Goal: Task Accomplishment & Management: Manage account settings

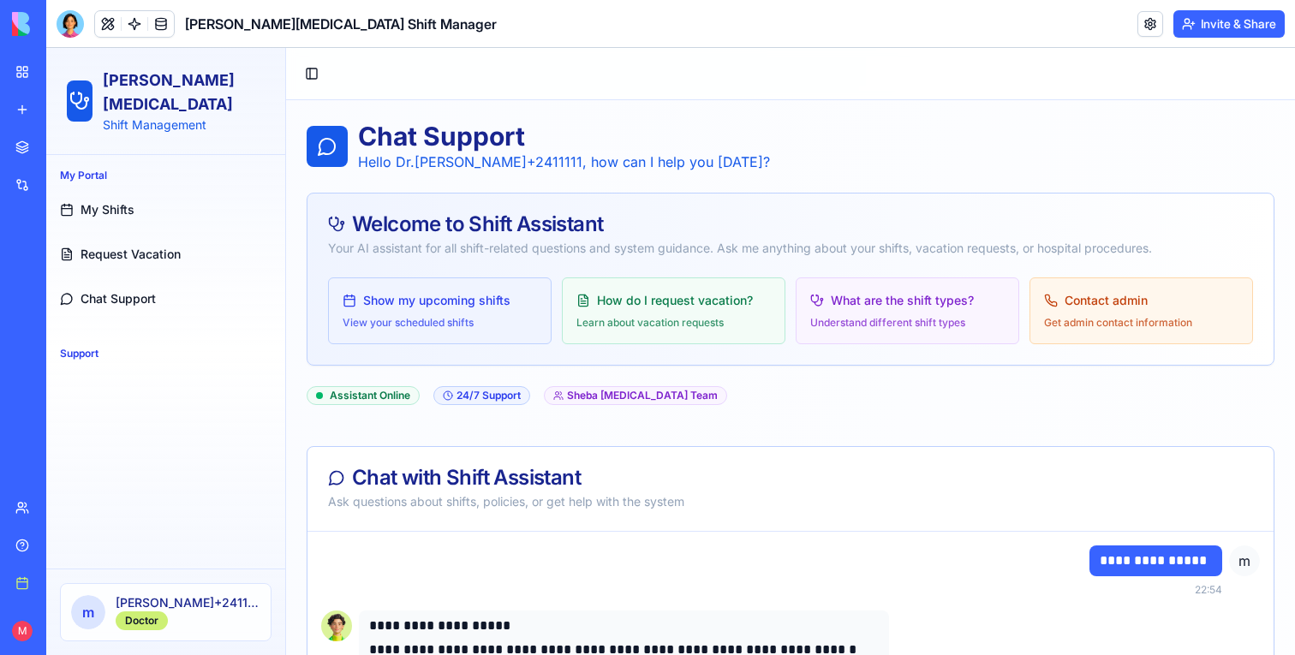
scroll to position [3590, 0]
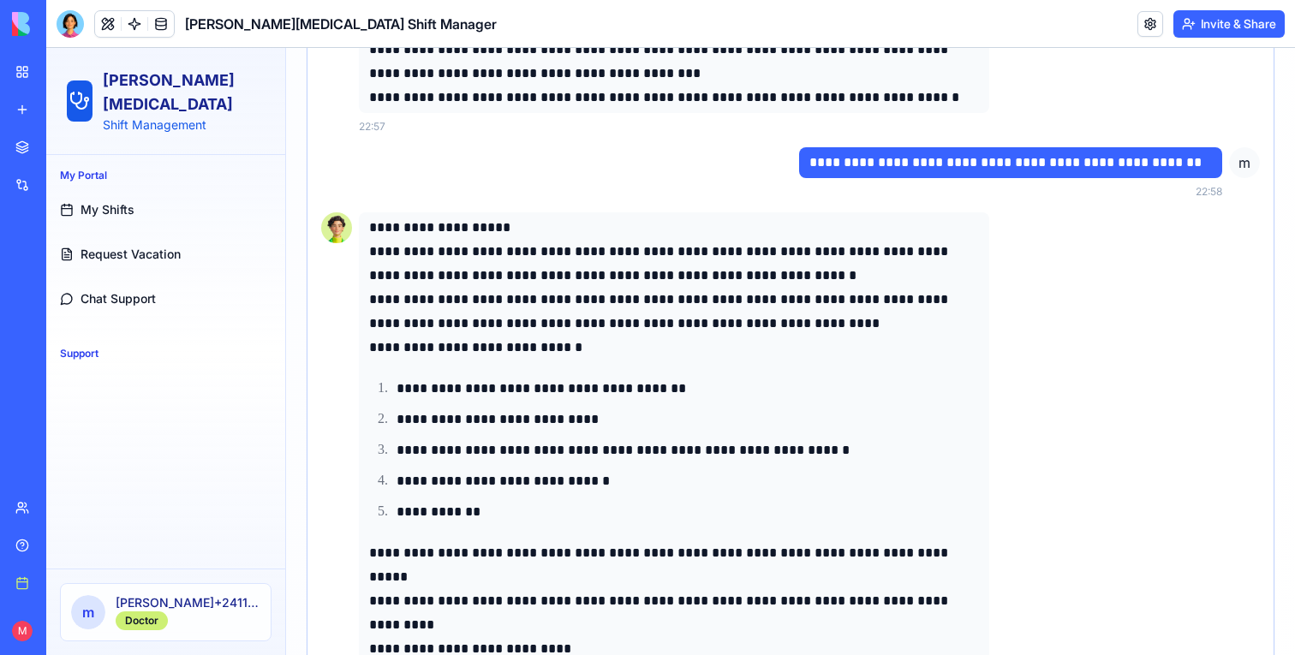
click at [99, 290] on span "Chat Support" at bounding box center [117, 298] width 75 height 17
click at [63, 22] on div at bounding box center [70, 23] width 27 height 27
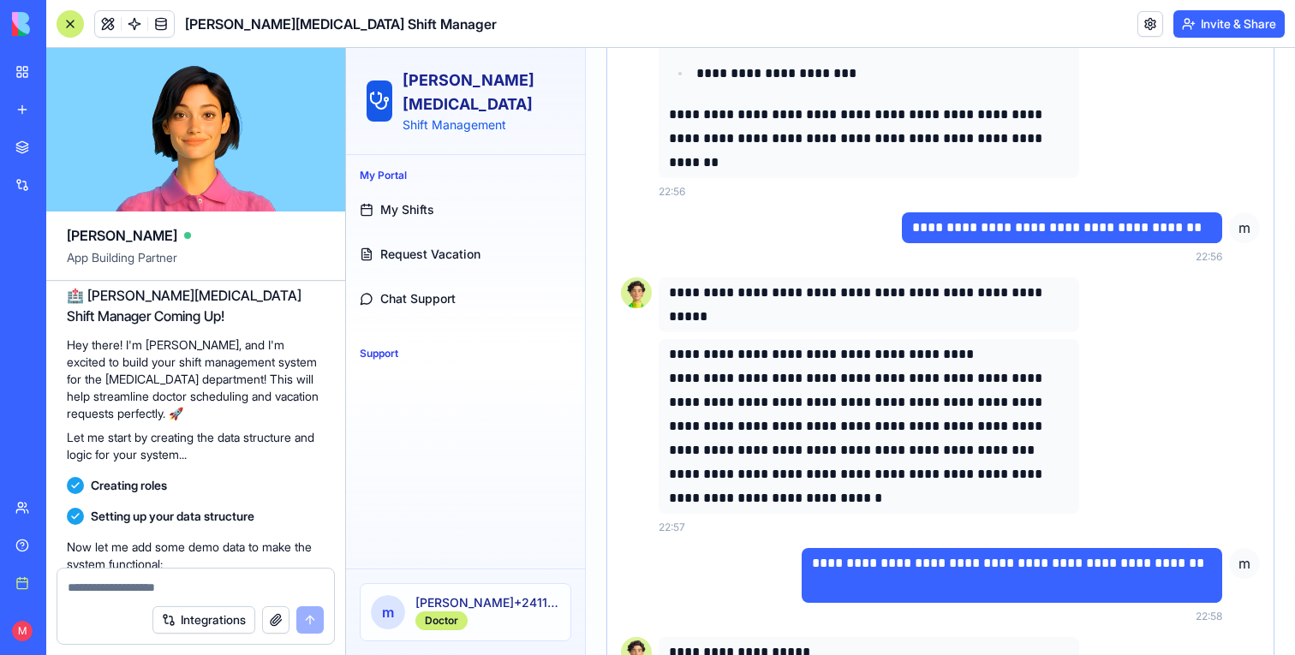
scroll to position [0, 0]
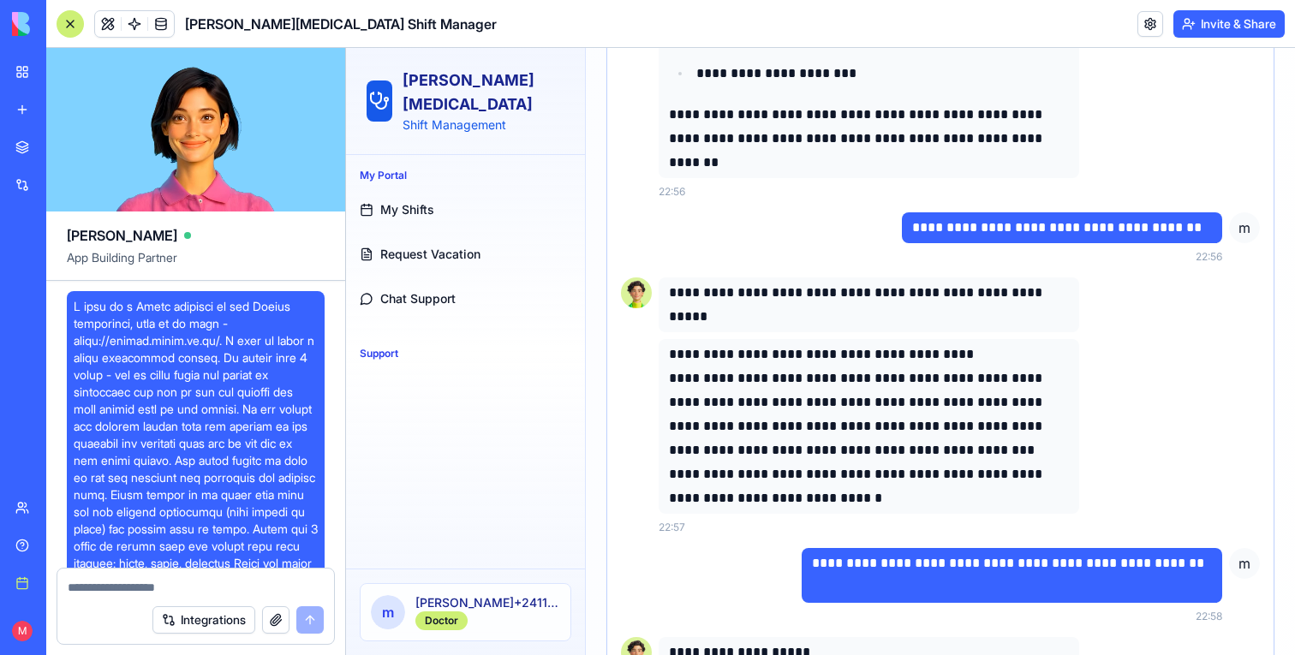
click at [202, 336] on span at bounding box center [196, 563] width 244 height 531
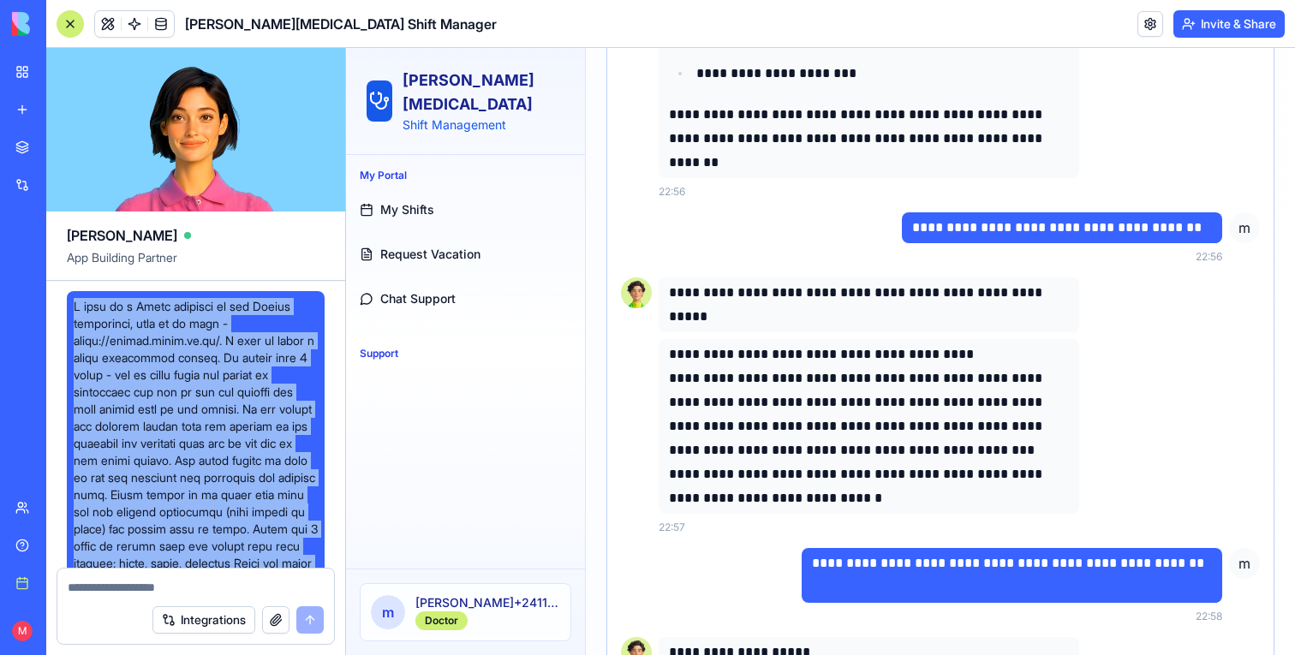
click at [202, 336] on span at bounding box center [196, 563] width 244 height 531
copy span "I work at a Sheba hospital in the Gastro department, this is my logo - https://…"
click at [41, 113] on div "New app" at bounding box center [52, 109] width 22 height 17
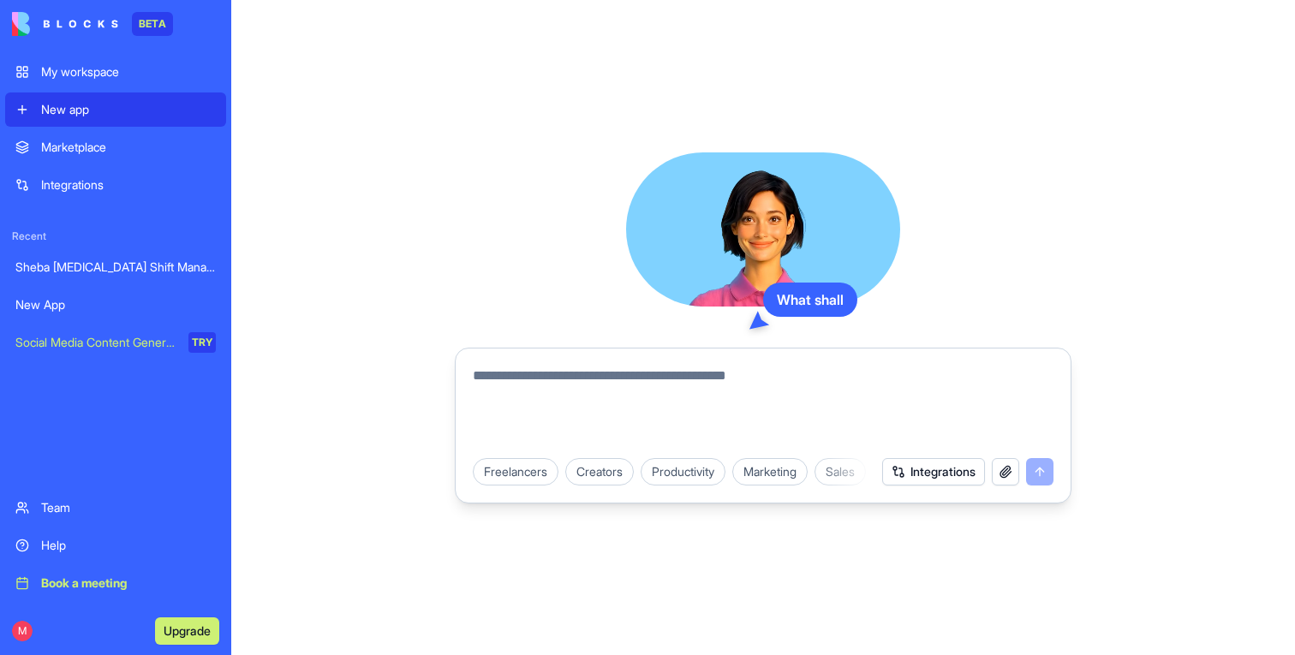
click at [552, 423] on textarea at bounding box center [763, 407] width 581 height 82
paste textarea "**********"
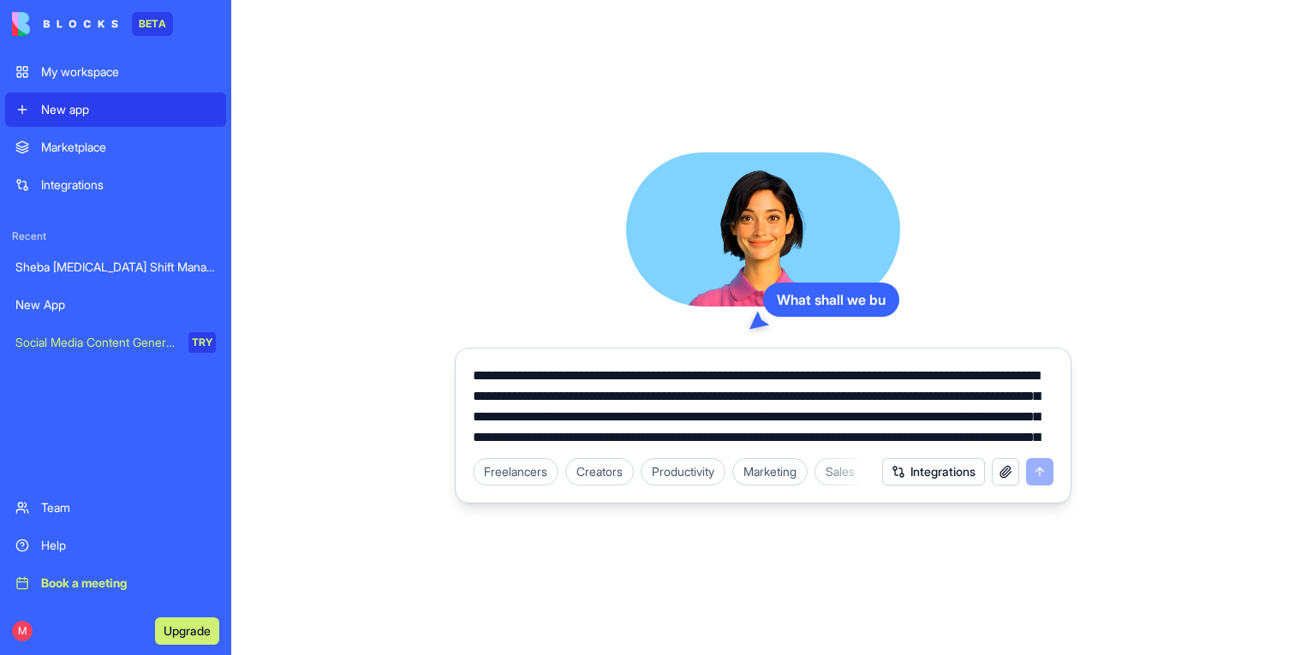
scroll to position [39, 0]
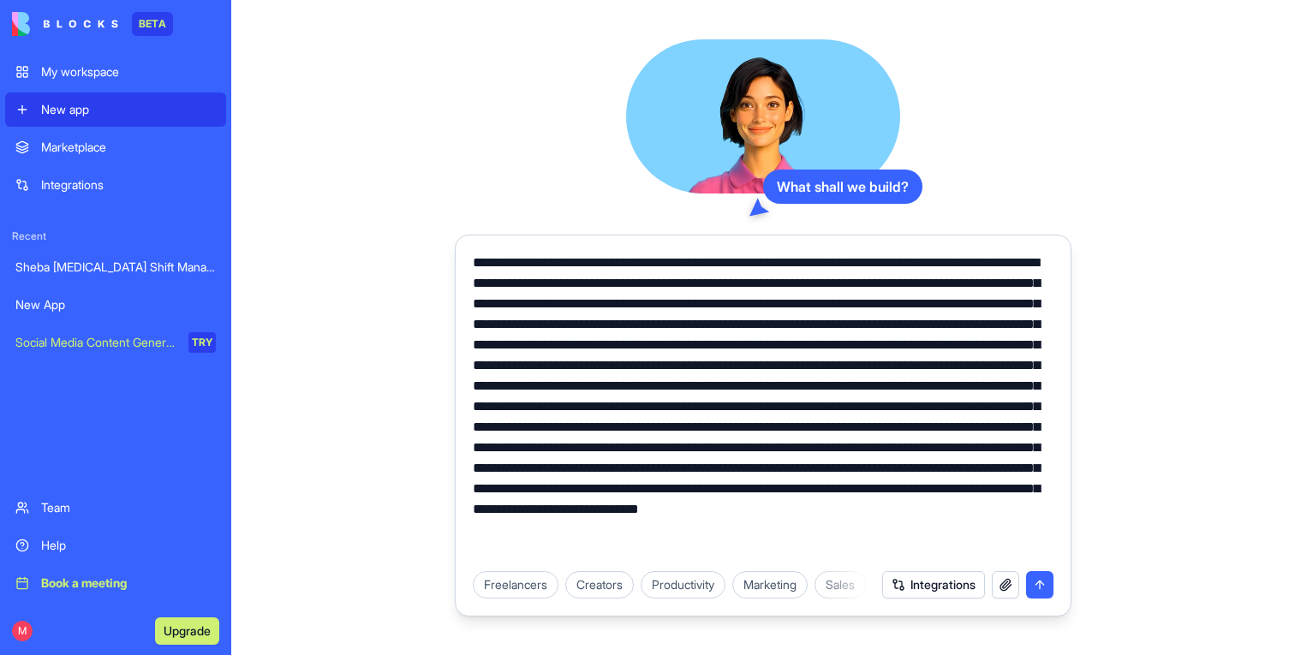
paste textarea "**********"
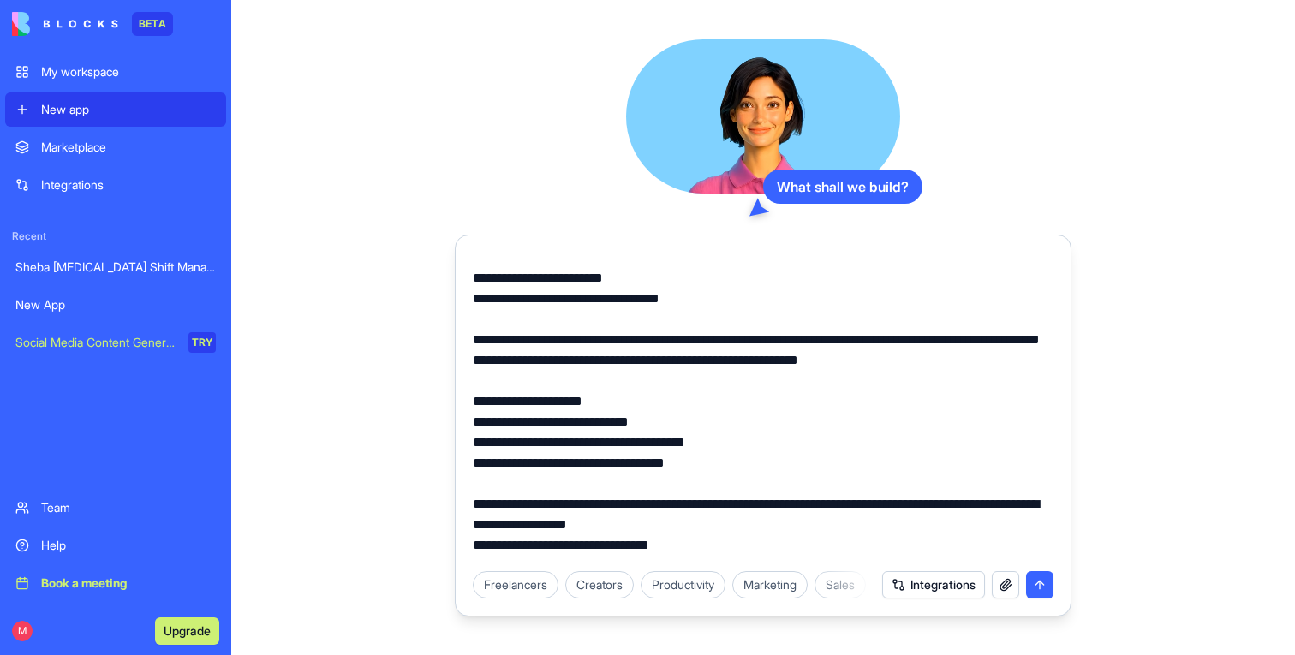
scroll to position [137, 0]
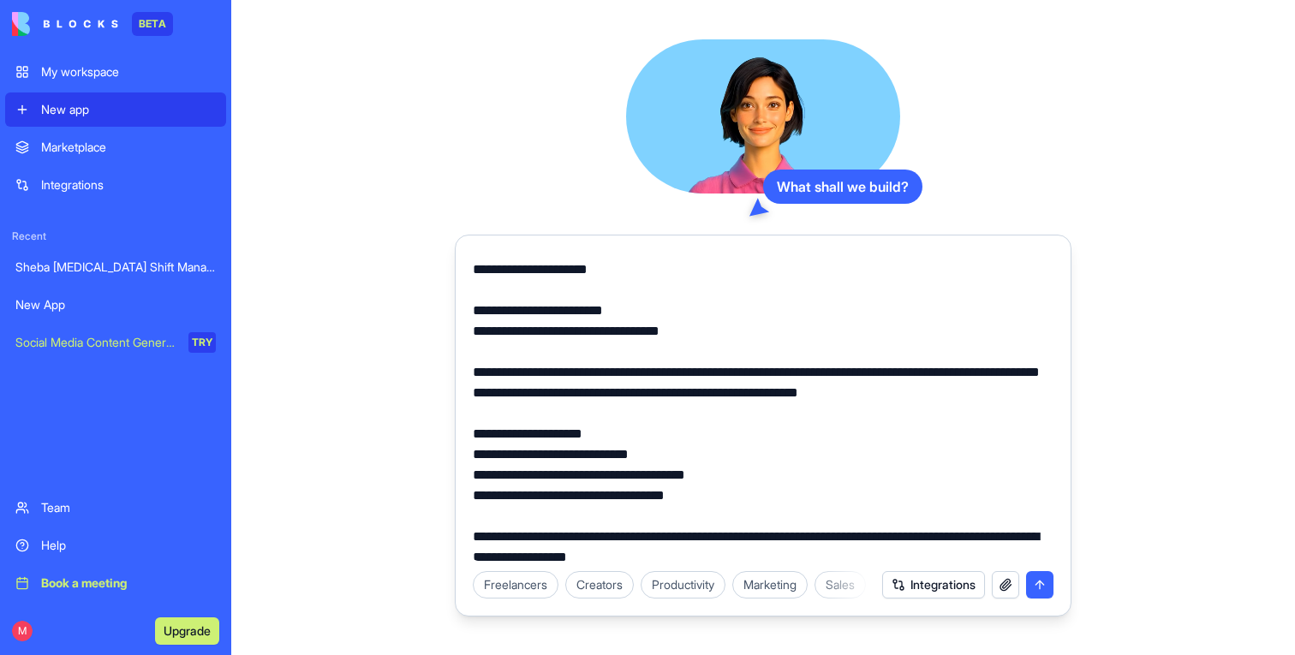
click at [834, 412] on textarea at bounding box center [763, 407] width 581 height 308
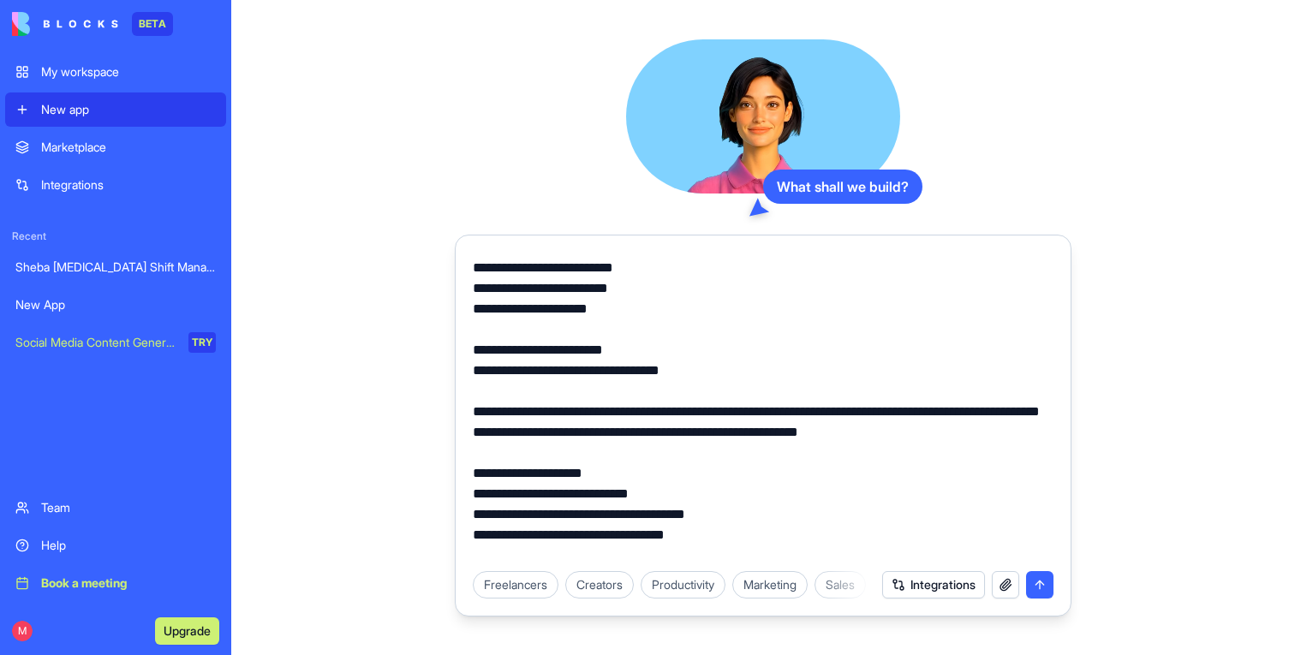
scroll to position [106, 0]
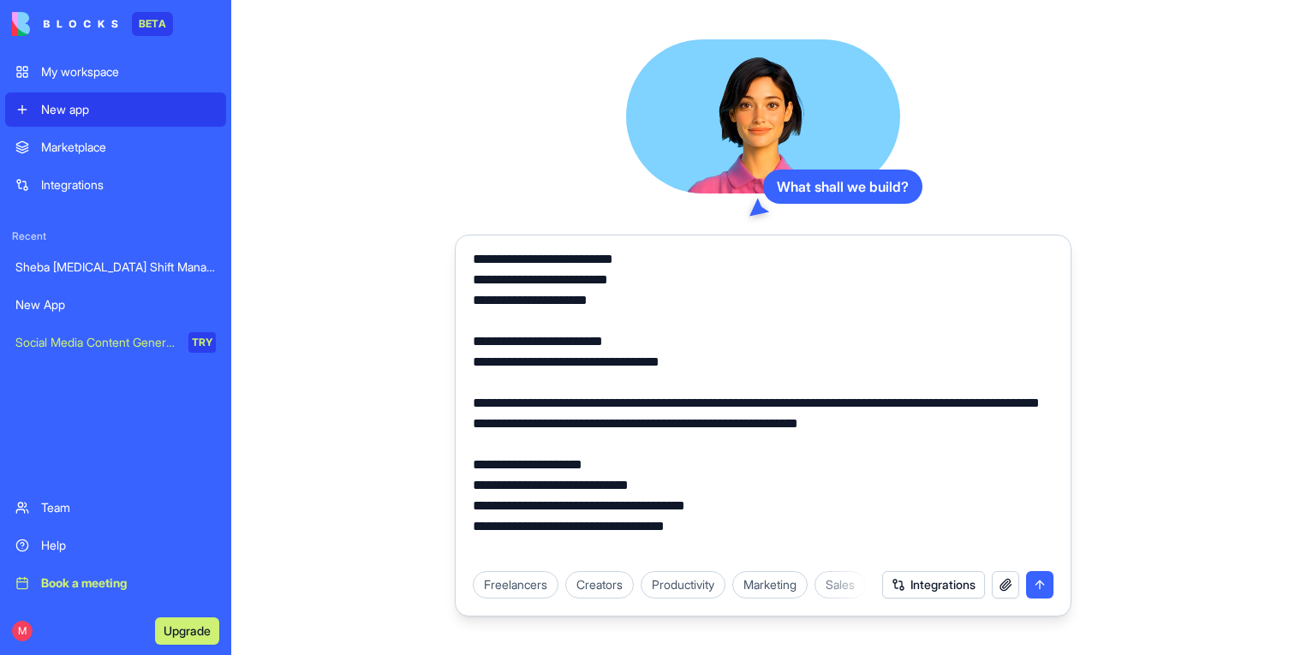
click at [478, 449] on textarea at bounding box center [763, 407] width 581 height 308
click at [470, 444] on div at bounding box center [762, 401] width 601 height 319
click at [473, 445] on textarea at bounding box center [763, 407] width 581 height 308
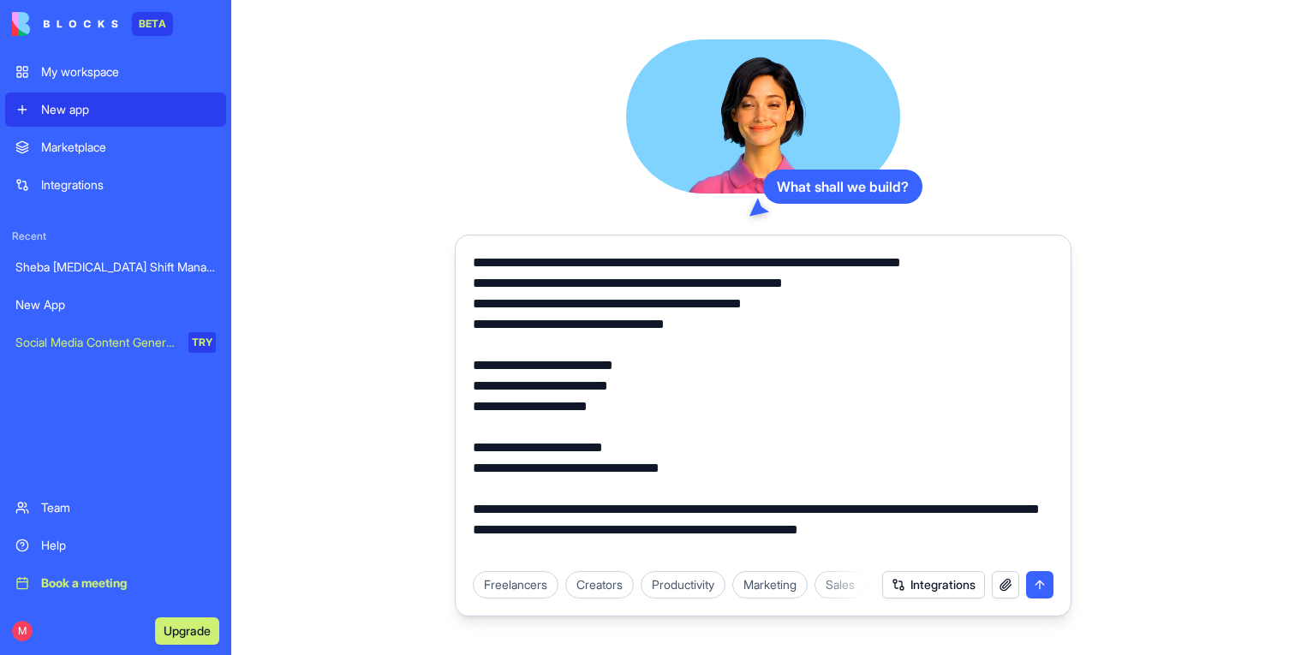
click at [529, 551] on textarea at bounding box center [763, 407] width 581 height 308
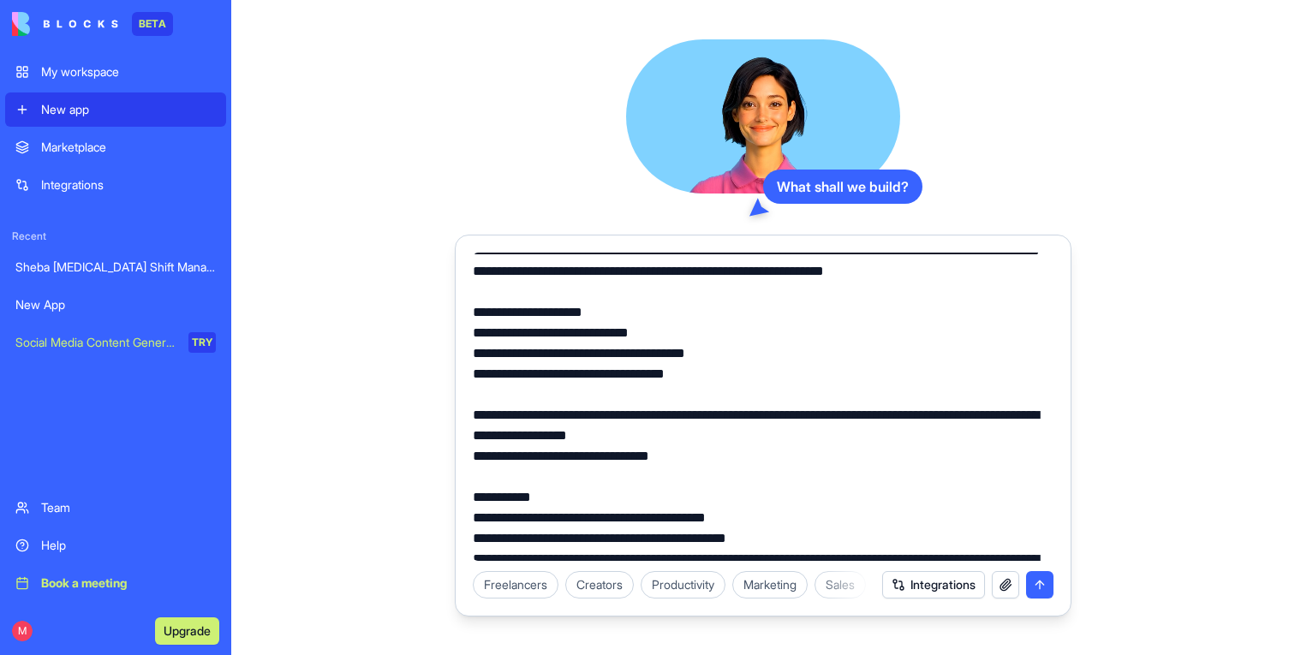
scroll to position [261, 0]
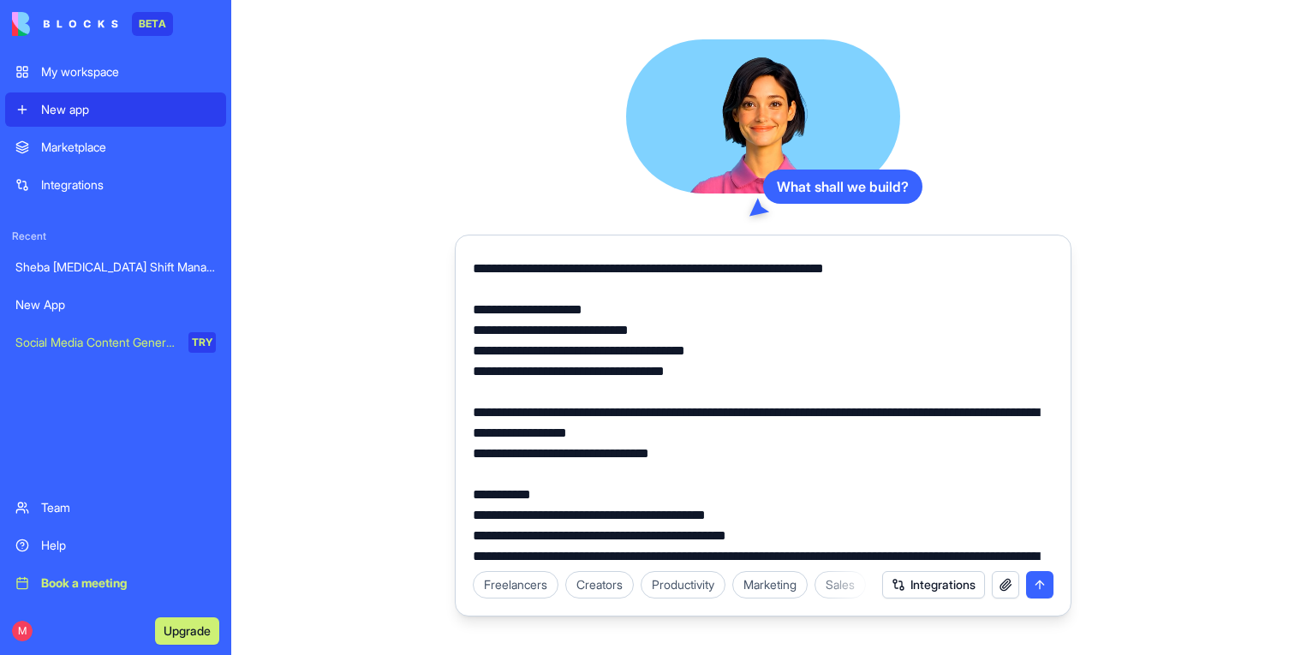
click at [804, 390] on textarea at bounding box center [763, 407] width 581 height 308
click at [511, 390] on textarea at bounding box center [763, 407] width 581 height 308
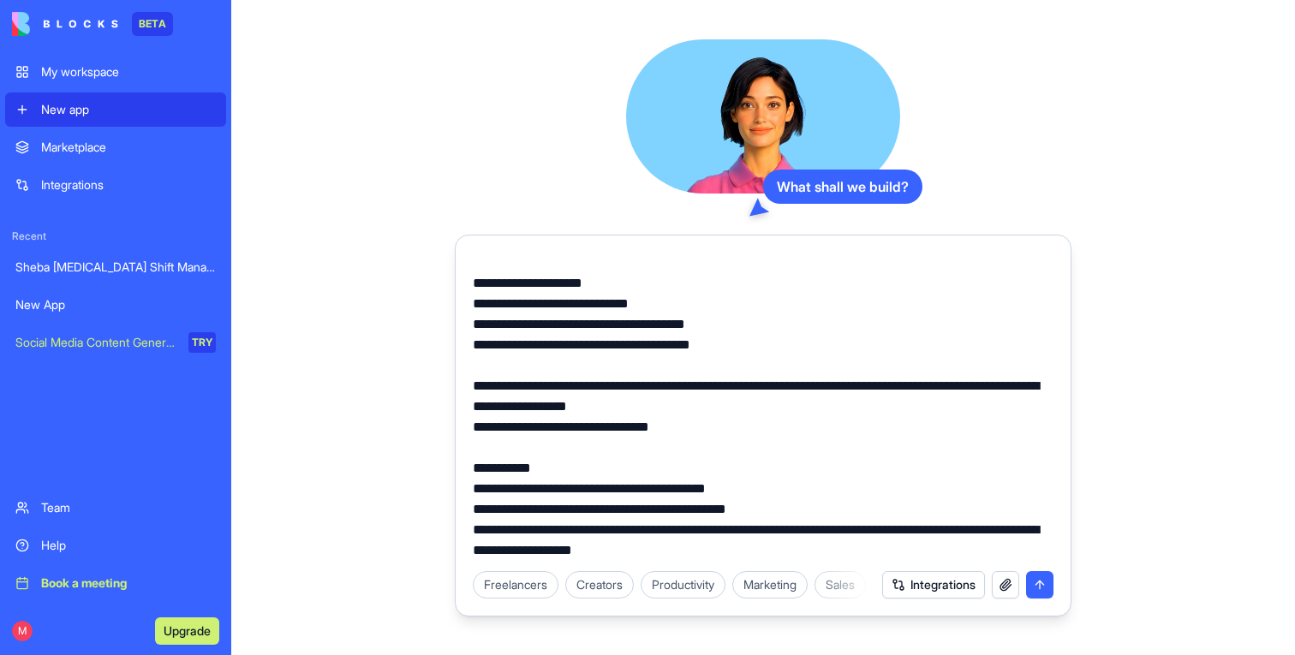
scroll to position [308, 0]
click at [817, 553] on textarea at bounding box center [763, 407] width 581 height 308
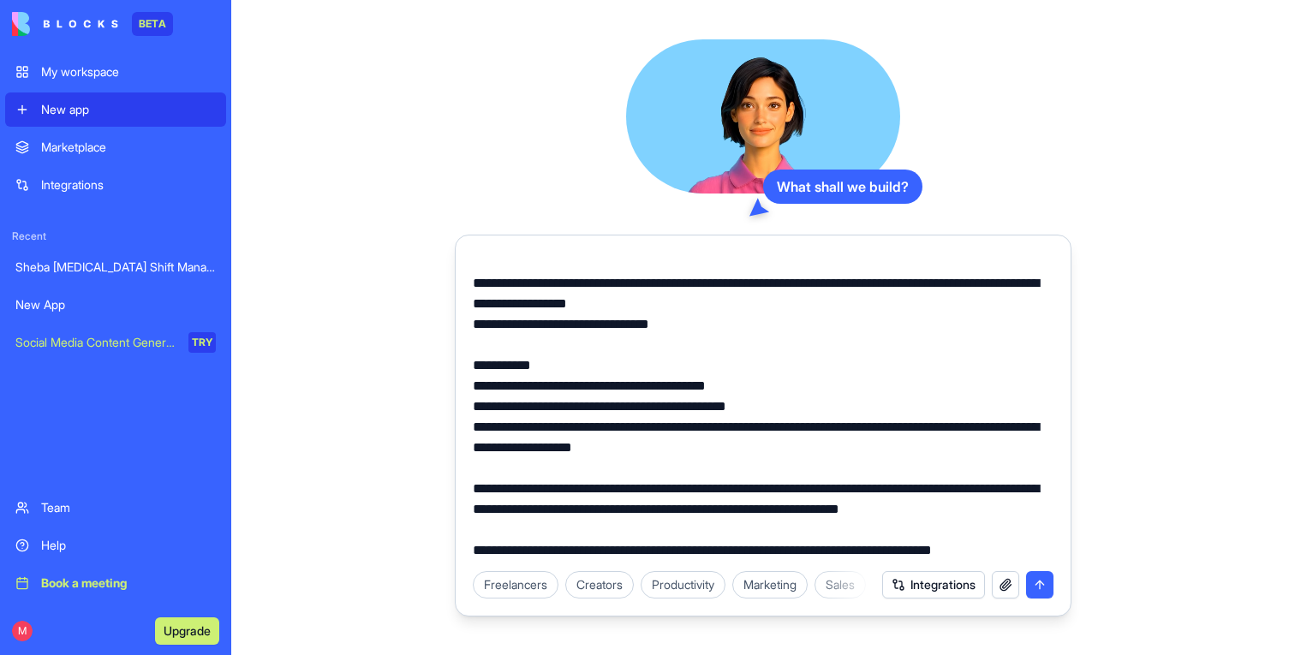
scroll to position [450, 0]
type textarea "**********"
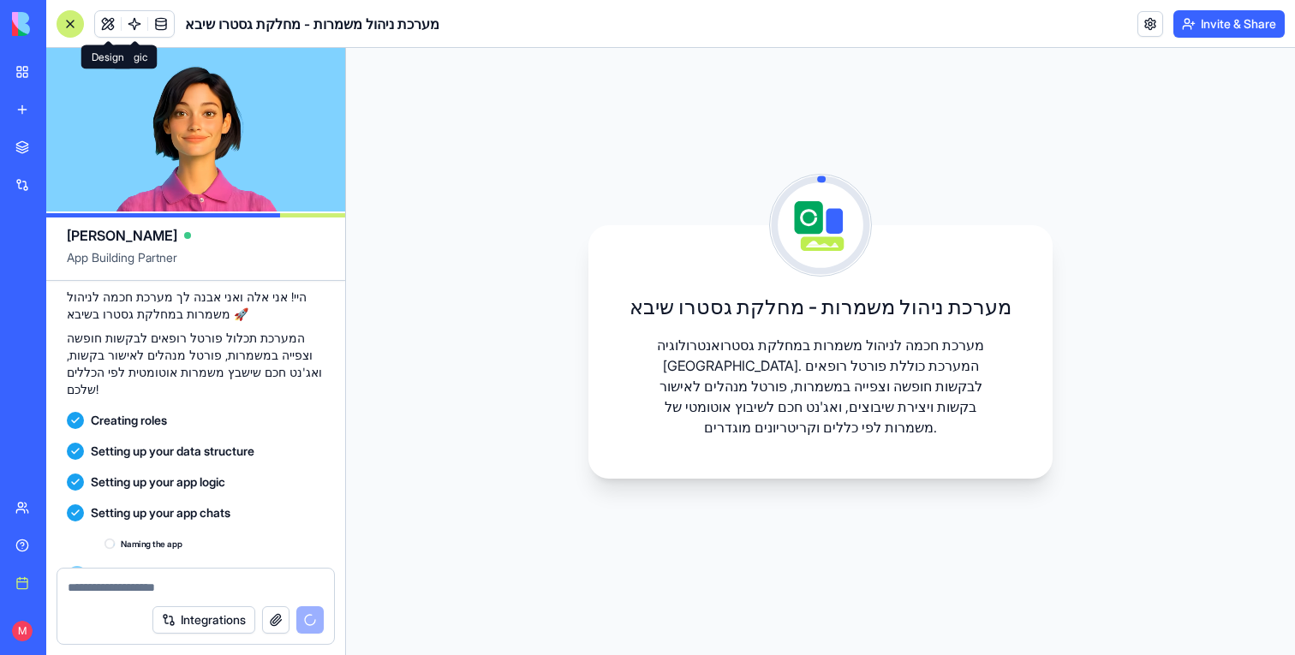
scroll to position [734, 0]
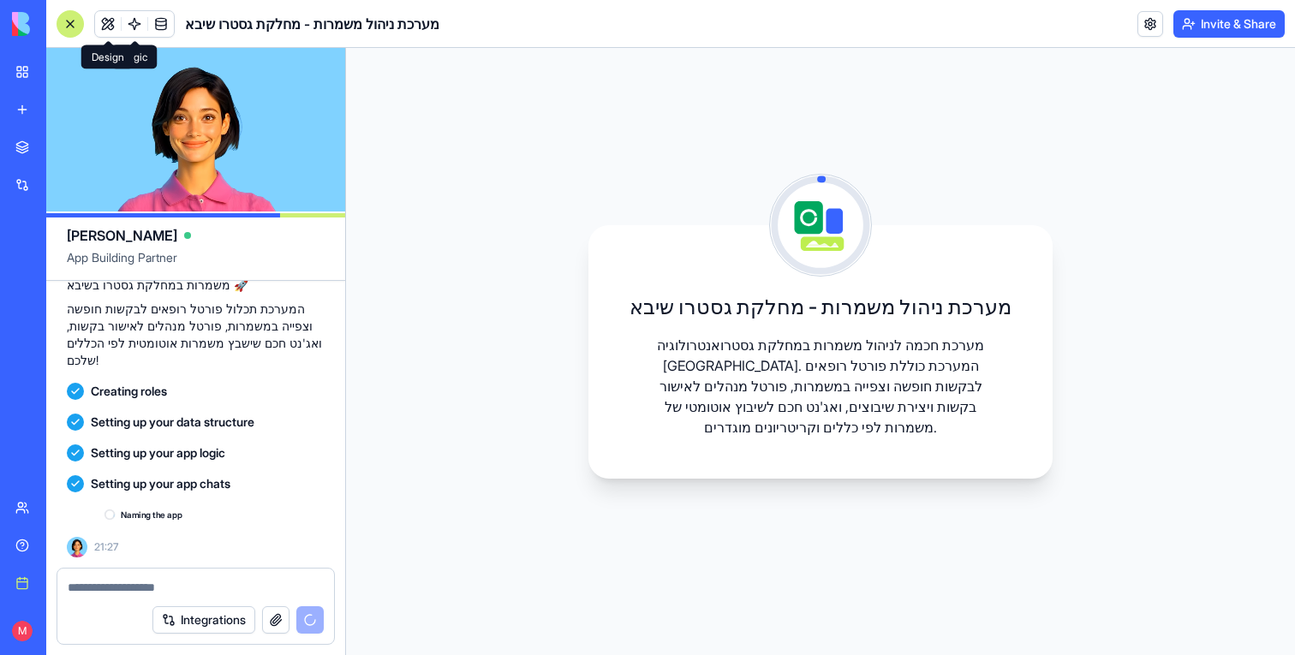
click at [114, 28] on button at bounding box center [108, 24] width 26 height 26
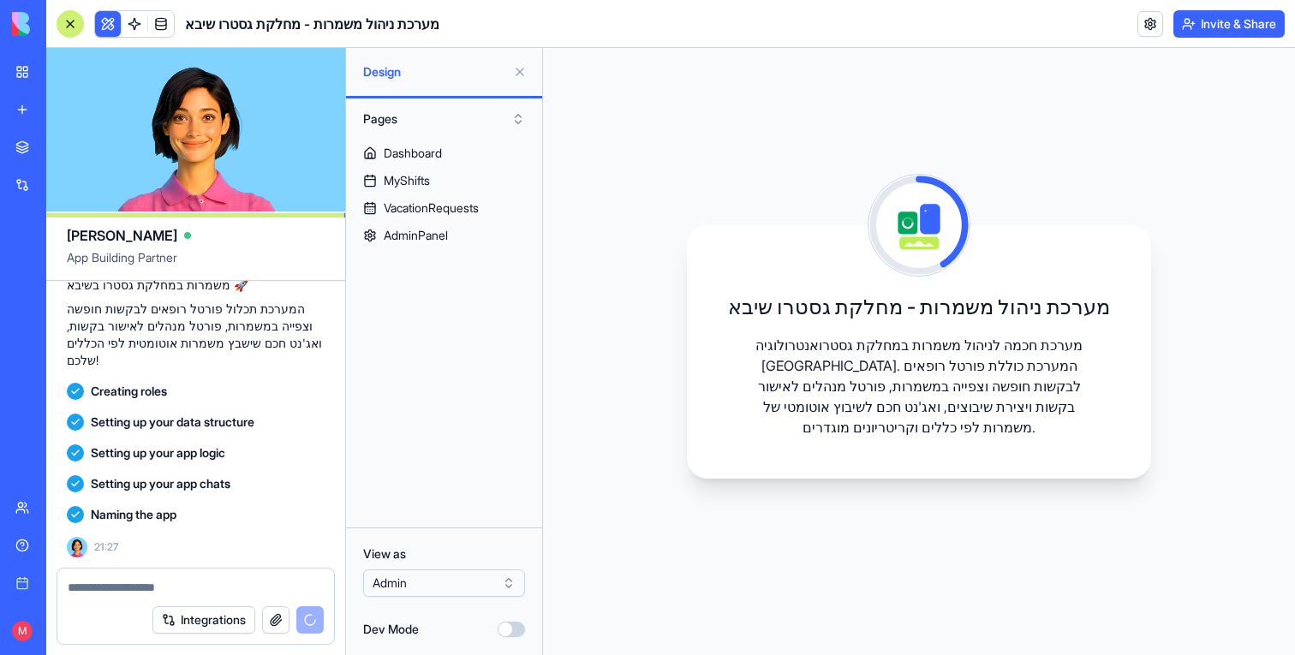
click at [114, 29] on button at bounding box center [108, 24] width 26 height 26
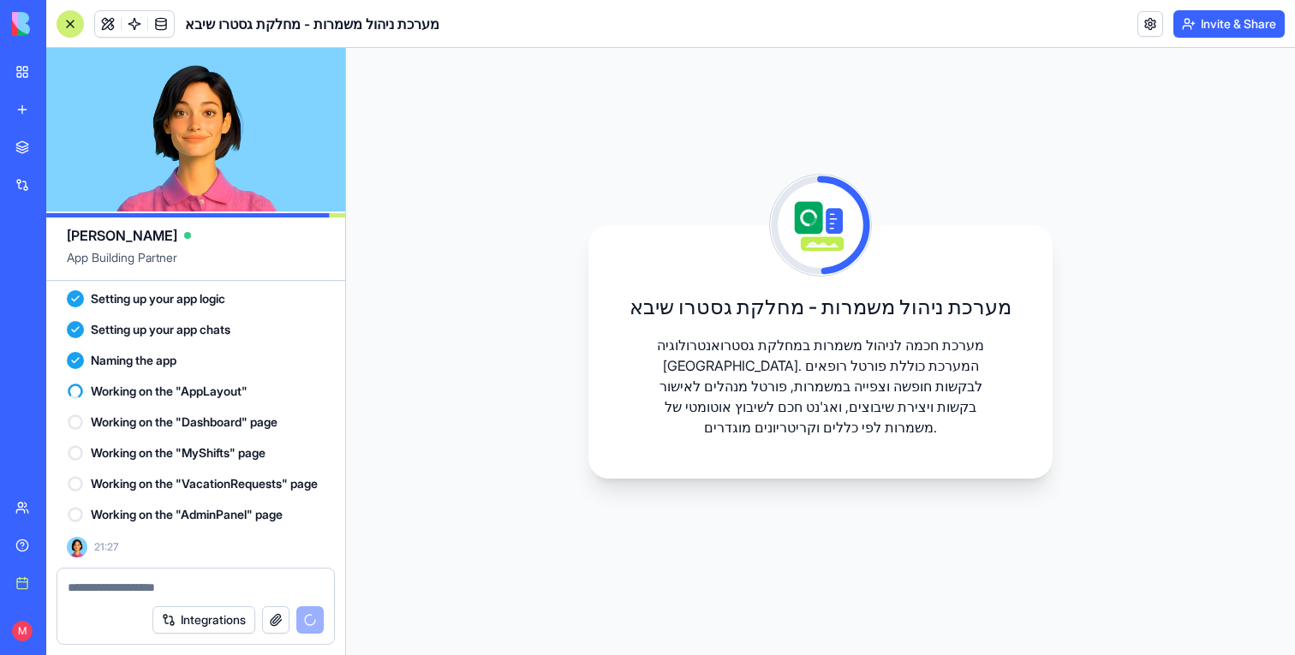
click at [114, 29] on button at bounding box center [108, 24] width 26 height 26
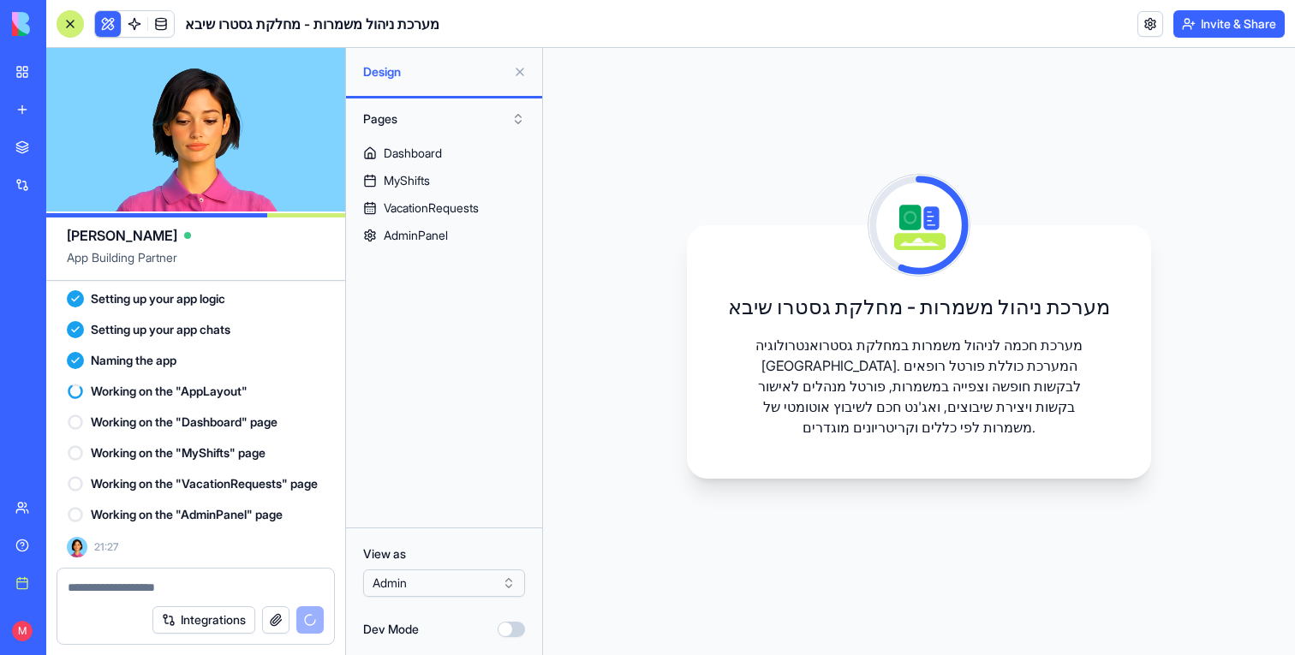
click at [114, 29] on button at bounding box center [108, 24] width 26 height 26
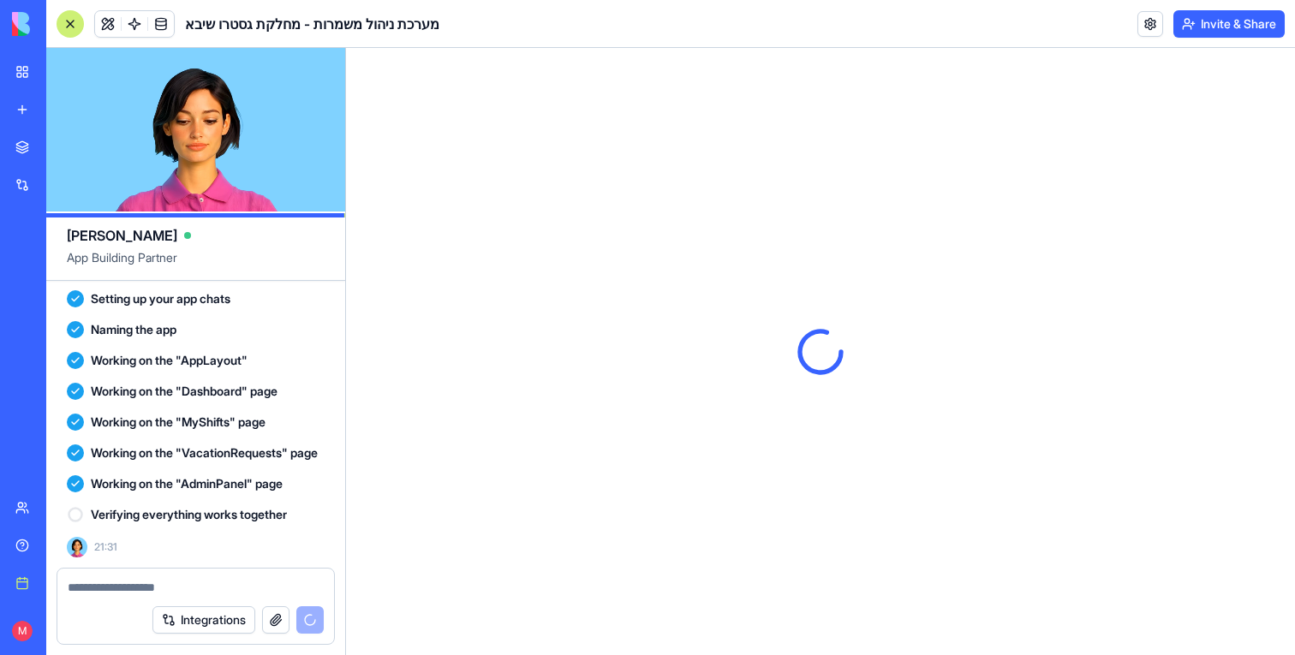
scroll to position [0, 0]
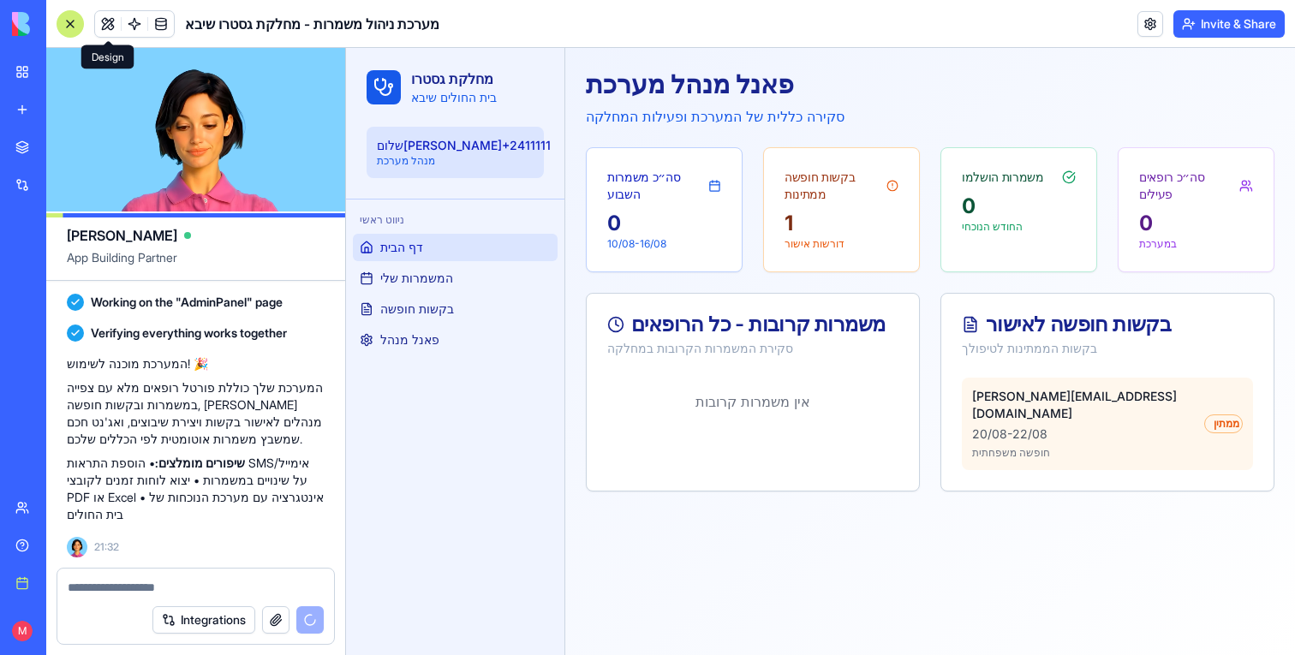
scroll to position [1148, 0]
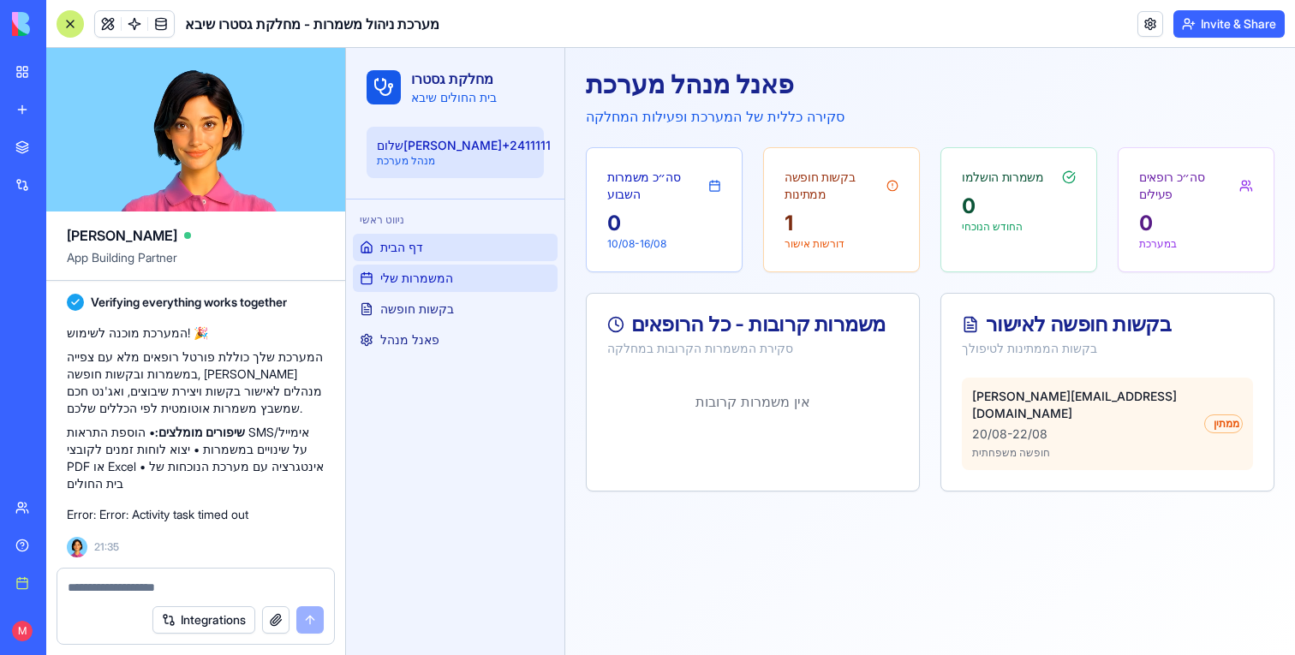
click at [465, 274] on link "המשמרות שלי" at bounding box center [455, 278] width 205 height 27
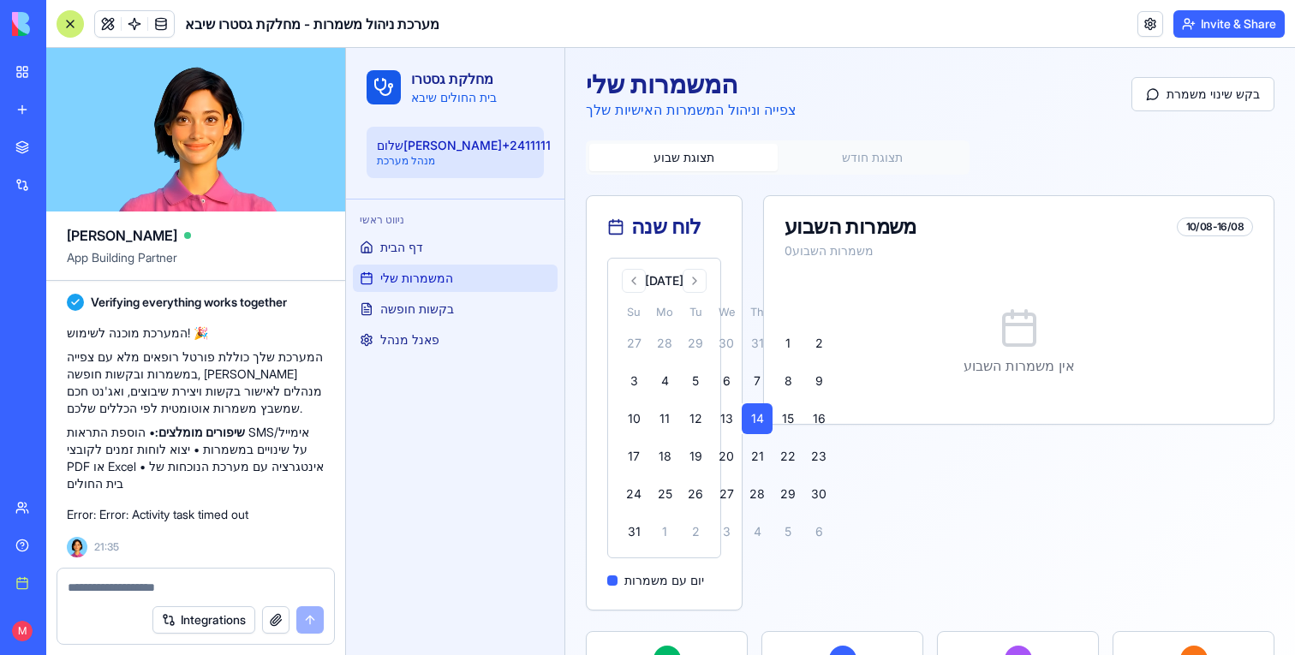
click at [66, 25] on div at bounding box center [70, 23] width 27 height 27
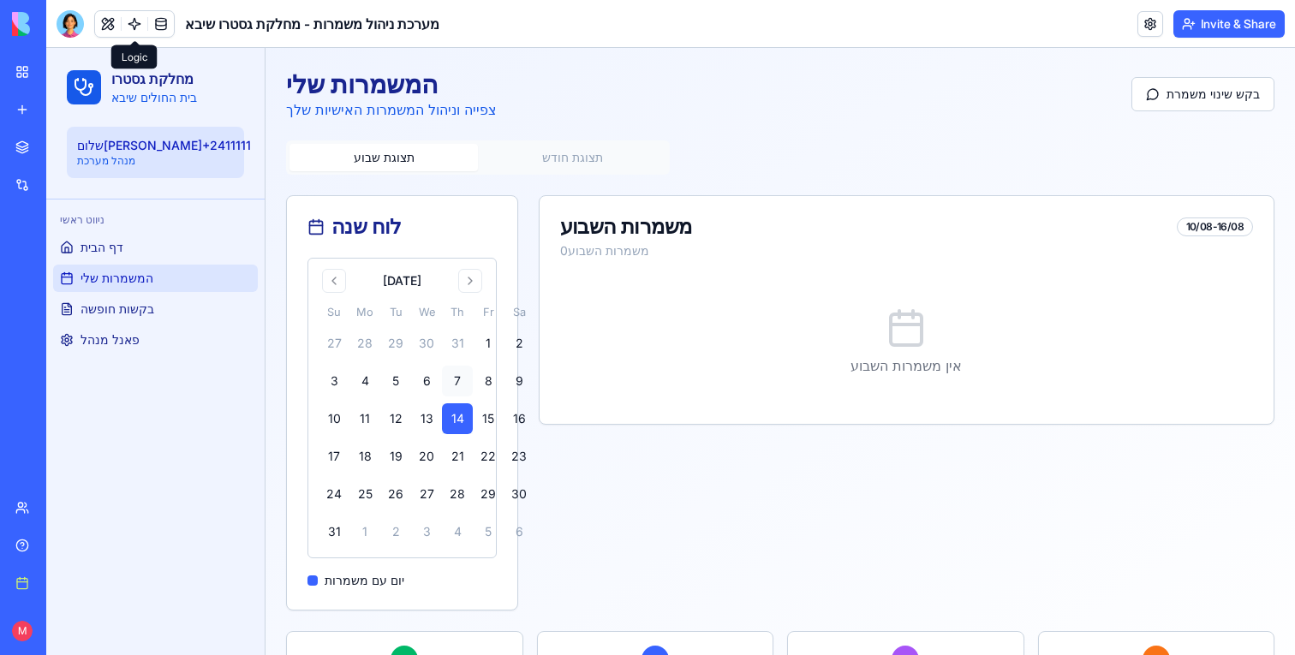
click at [450, 376] on button "7" at bounding box center [457, 381] width 31 height 31
click at [433, 380] on button "6" at bounding box center [426, 381] width 31 height 31
click at [432, 434] on tbody "27 28 29 30 31 1 2 3 4 5 6 7 8 9 10 11 12 13 14 15 16 17 18 19 20 21 22 23 24 2…" at bounding box center [427, 434] width 216 height 226
click at [432, 448] on button "20" at bounding box center [426, 456] width 31 height 31
click at [474, 276] on button "Go to next month" at bounding box center [470, 281] width 24 height 24
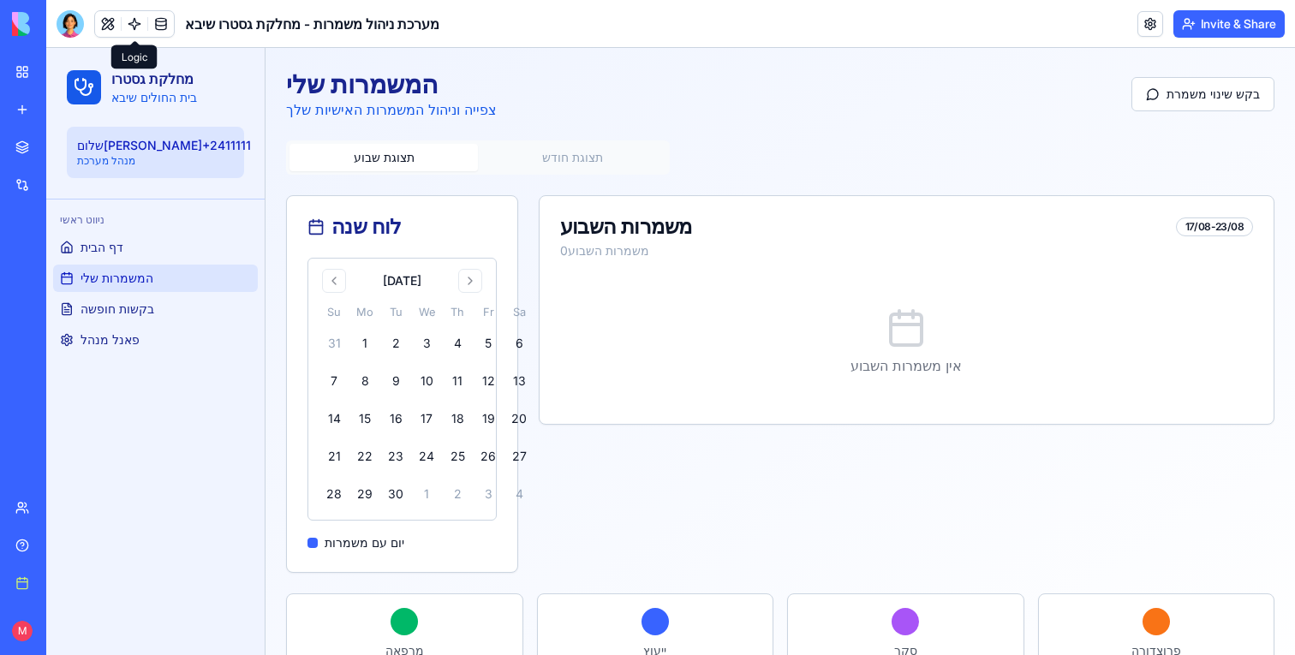
click at [456, 299] on div "September 2025 Su Mo Tu We Th Fr Sa 31 1 2 3 4 5 6 7 8 9 10 11 12 13 14 15 16 1…" at bounding box center [402, 389] width 167 height 241
click at [437, 320] on th "We" at bounding box center [426, 312] width 31 height 18
click at [434, 329] on button "3" at bounding box center [426, 343] width 31 height 31
click at [447, 342] on button "4" at bounding box center [457, 343] width 31 height 31
click at [444, 402] on tbody "31 1 2 3 4 5 6 7 8 9 10 11 12 13 14 15 16 17 18 19 20 21 22 23 24 25 26 27 28 2…" at bounding box center [427, 415] width 216 height 188
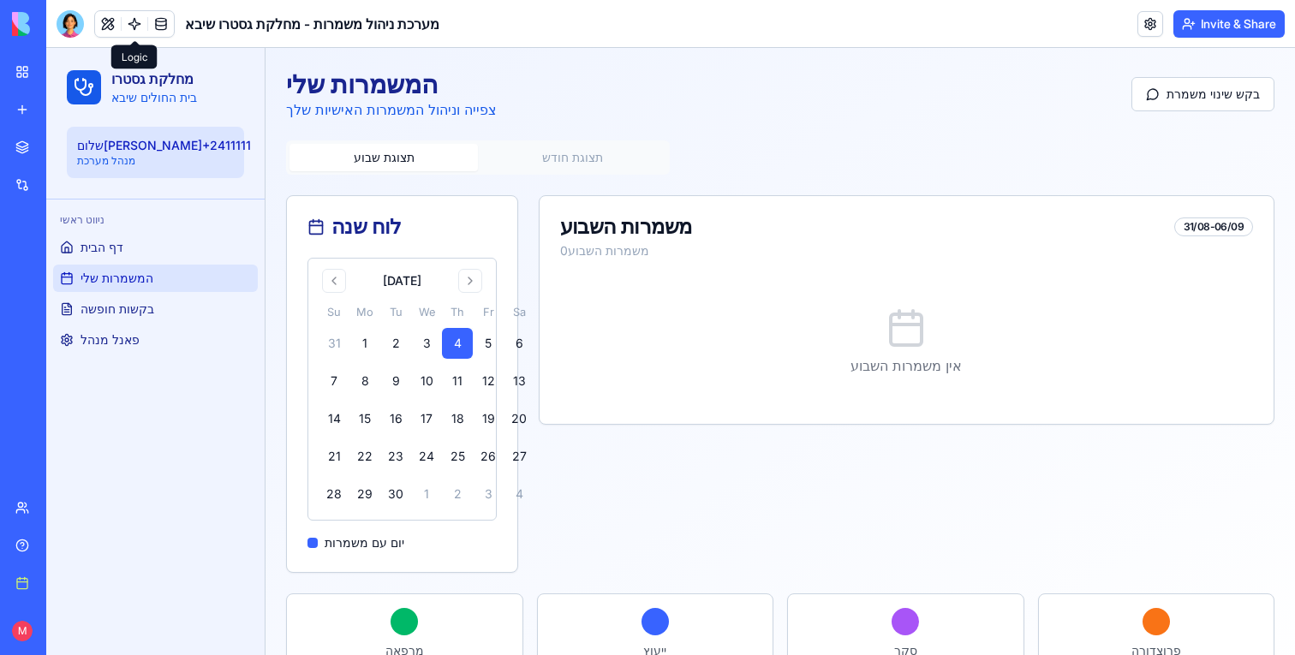
click at [578, 164] on button "תצוגת חודש" at bounding box center [572, 157] width 188 height 27
click at [378, 133] on div "המשמרות שלי צפייה וניהול המשמרות האישיות שלך בקש שינוי משמרת תצוגת שבוע תצוגת ח…" at bounding box center [779, 385] width 1029 height 674
click at [1203, 93] on button "בקש שינוי משמרת" at bounding box center [1202, 94] width 143 height 34
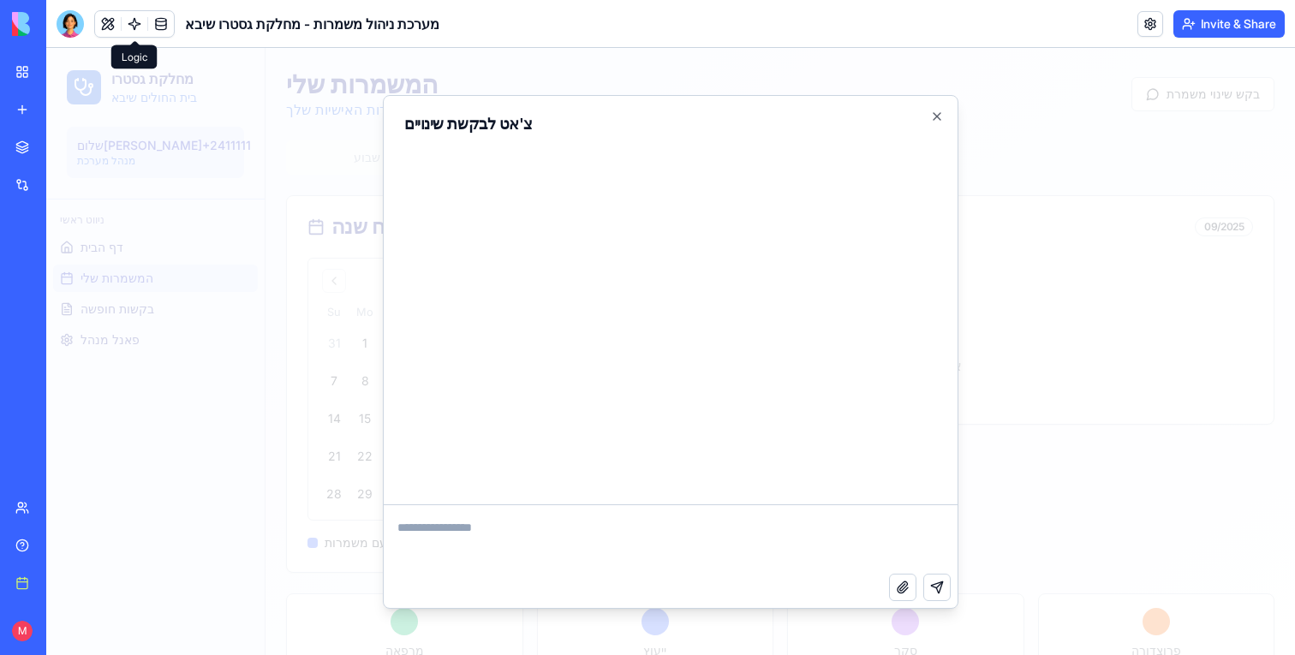
click at [1078, 271] on div at bounding box center [670, 351] width 1248 height 607
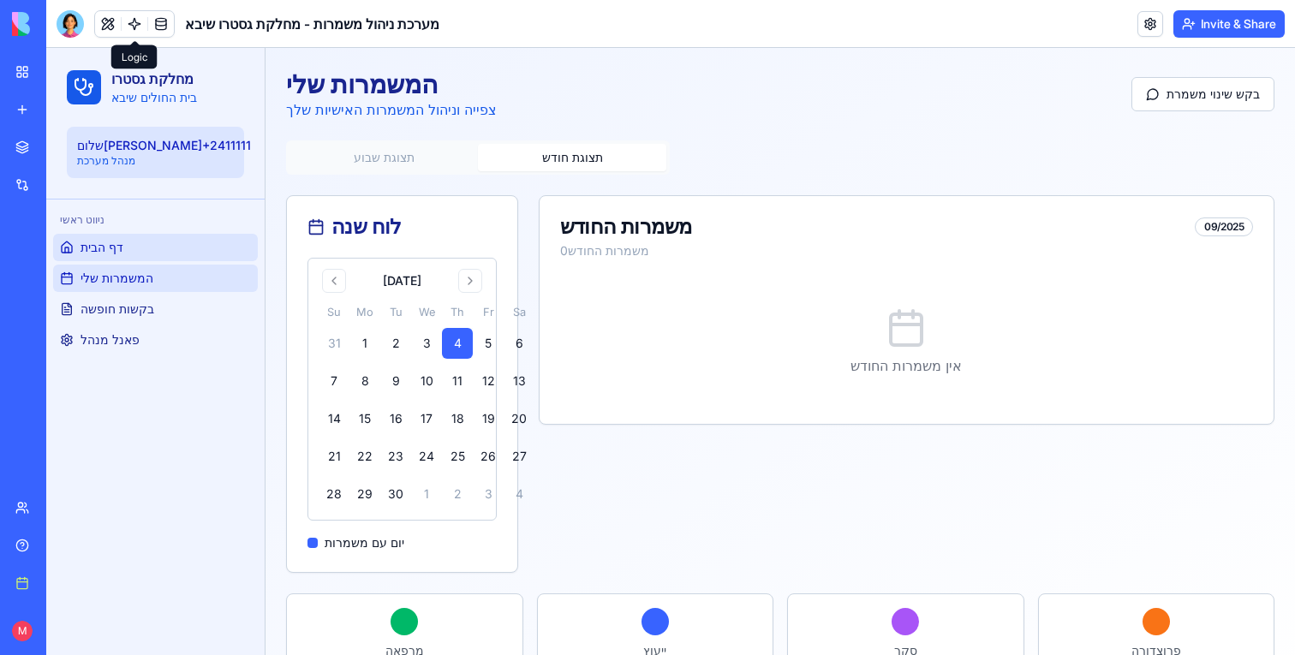
click at [126, 251] on link "דף הבית" at bounding box center [155, 247] width 205 height 27
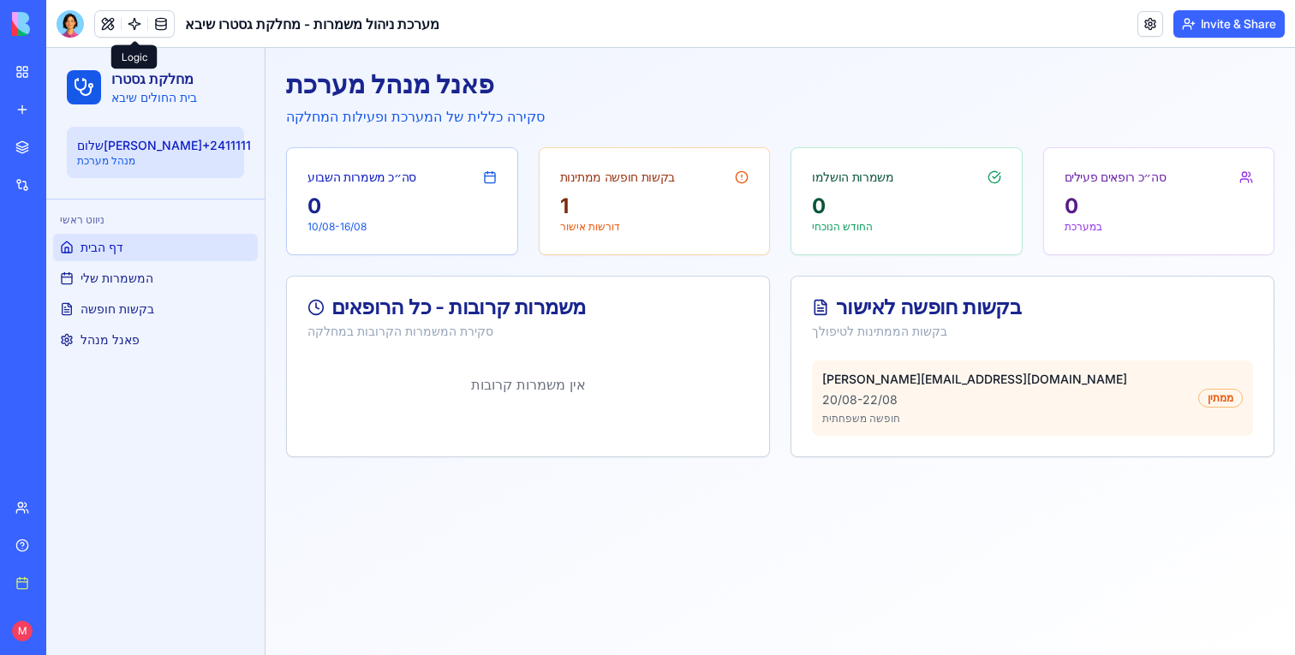
click at [142, 24] on link at bounding box center [135, 24] width 26 height 26
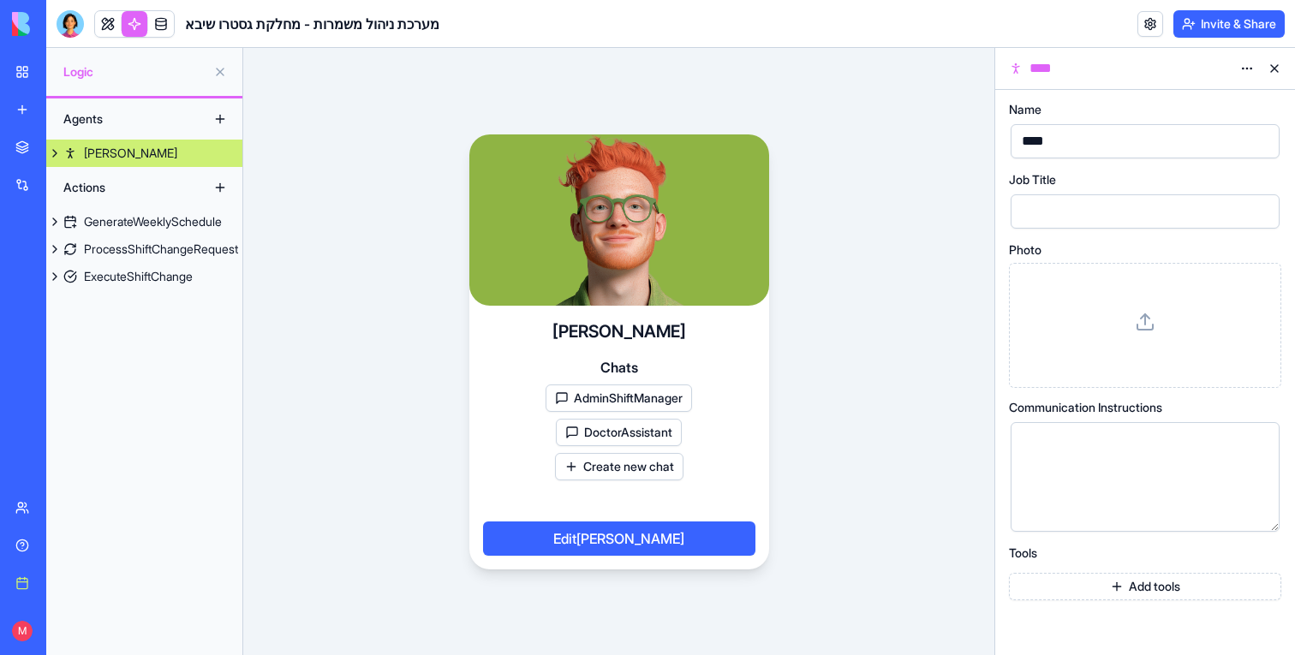
click at [57, 153] on button at bounding box center [54, 153] width 17 height 27
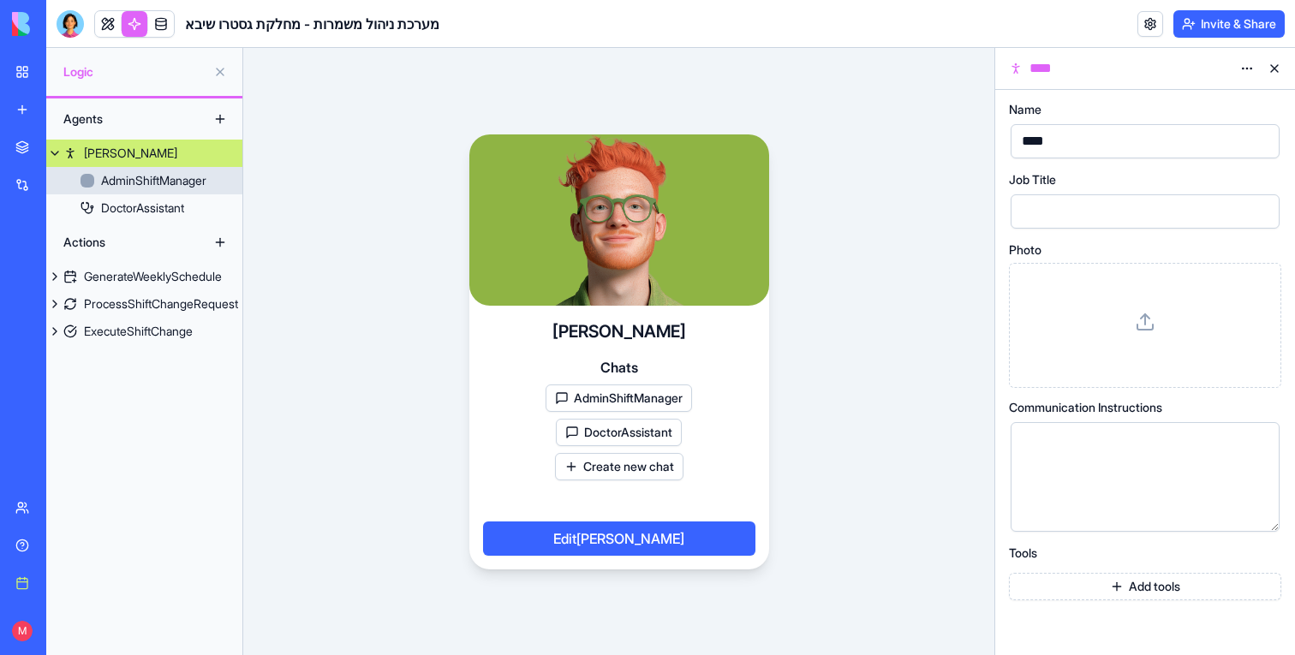
click at [154, 182] on div "AdminShiftManager" at bounding box center [153, 180] width 105 height 17
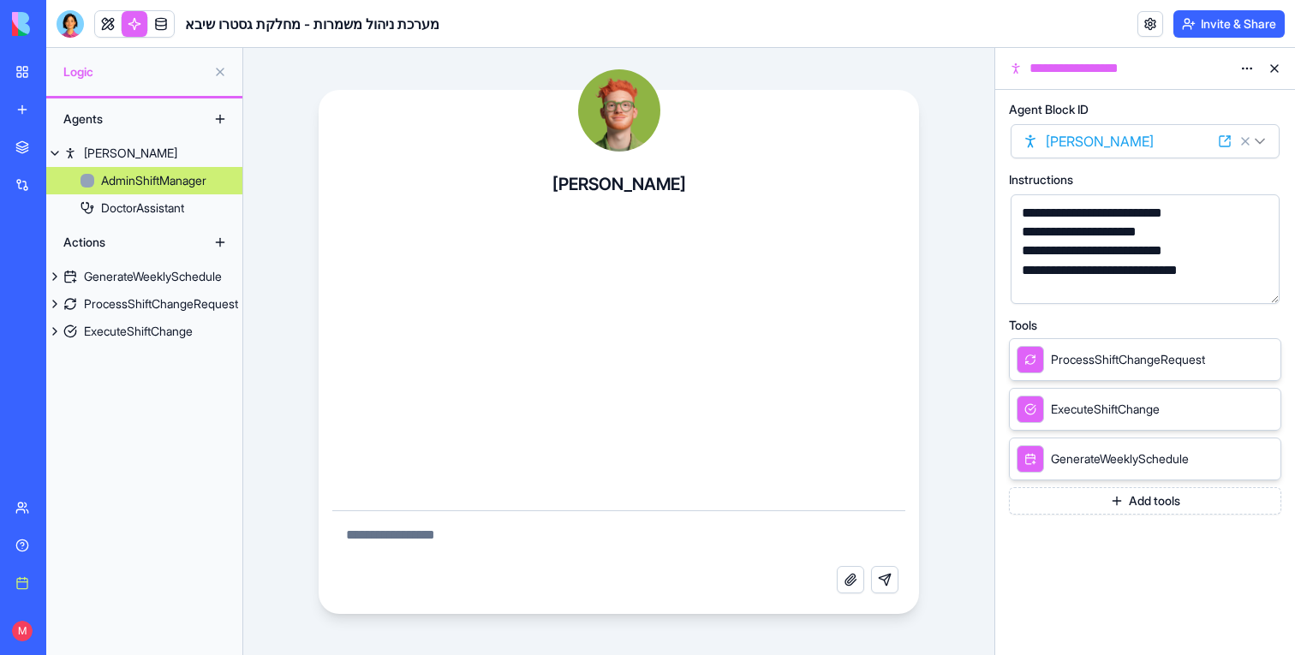
scroll to position [57, 0]
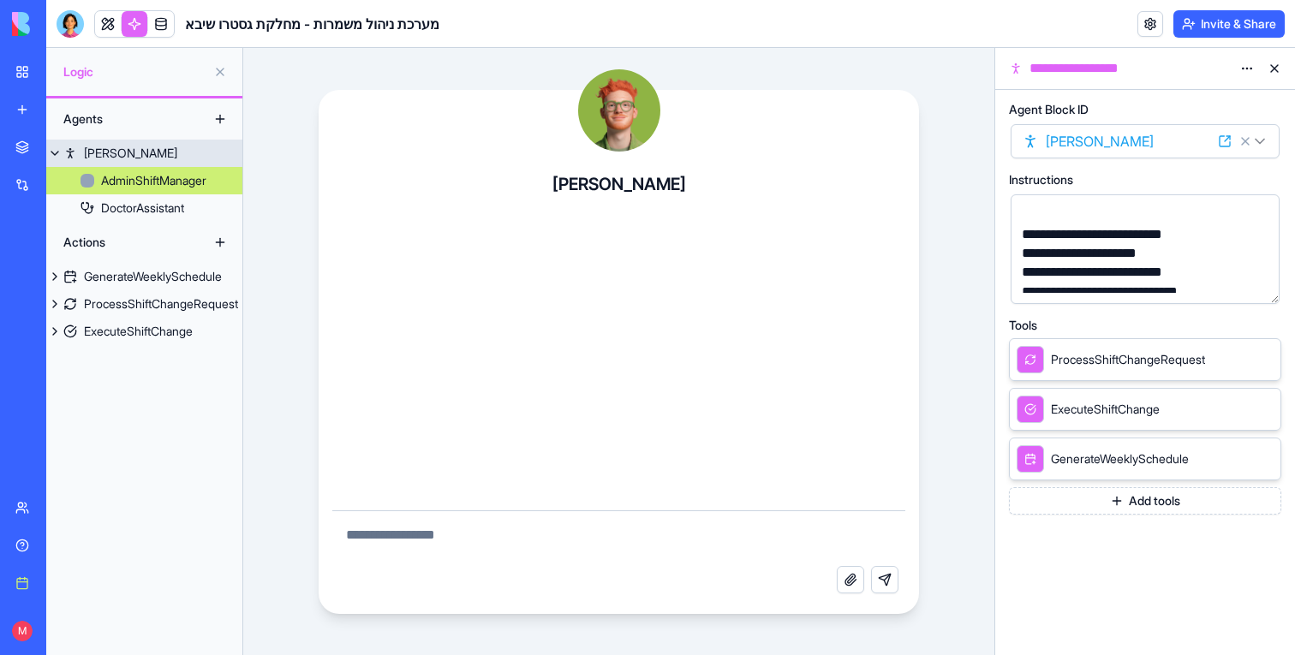
click at [132, 152] on link "[PERSON_NAME]" at bounding box center [144, 153] width 196 height 27
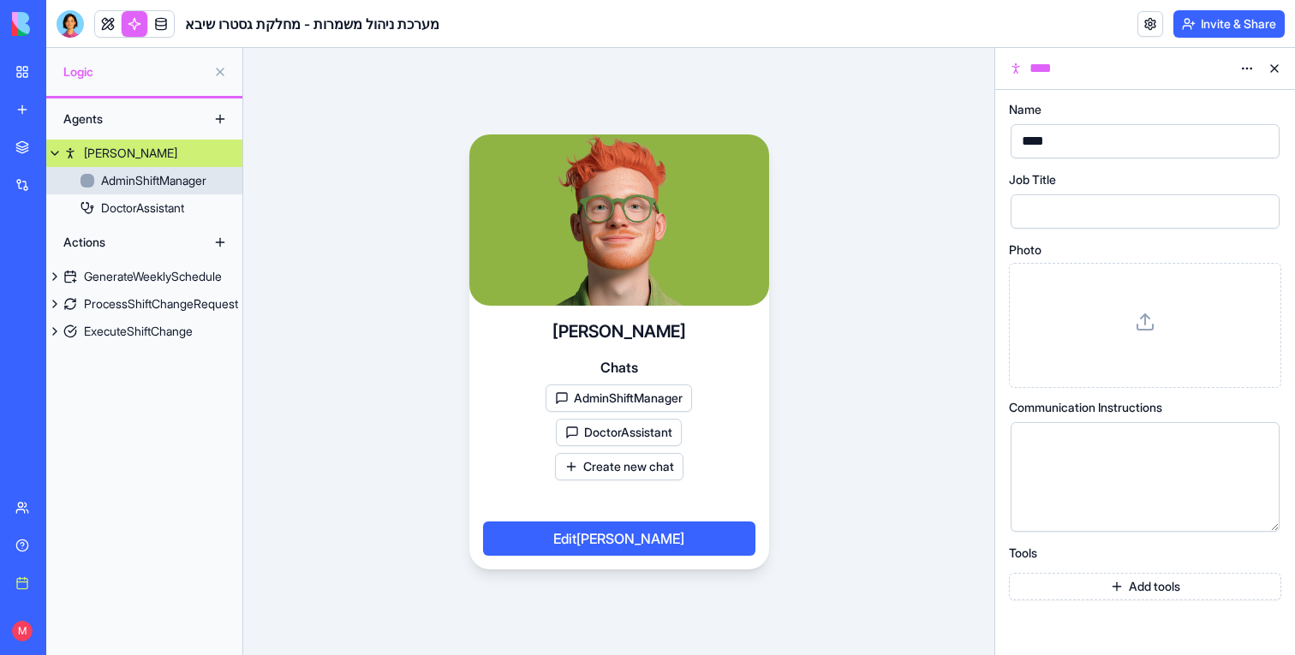
click at [128, 174] on div "AdminShiftManager" at bounding box center [153, 180] width 105 height 17
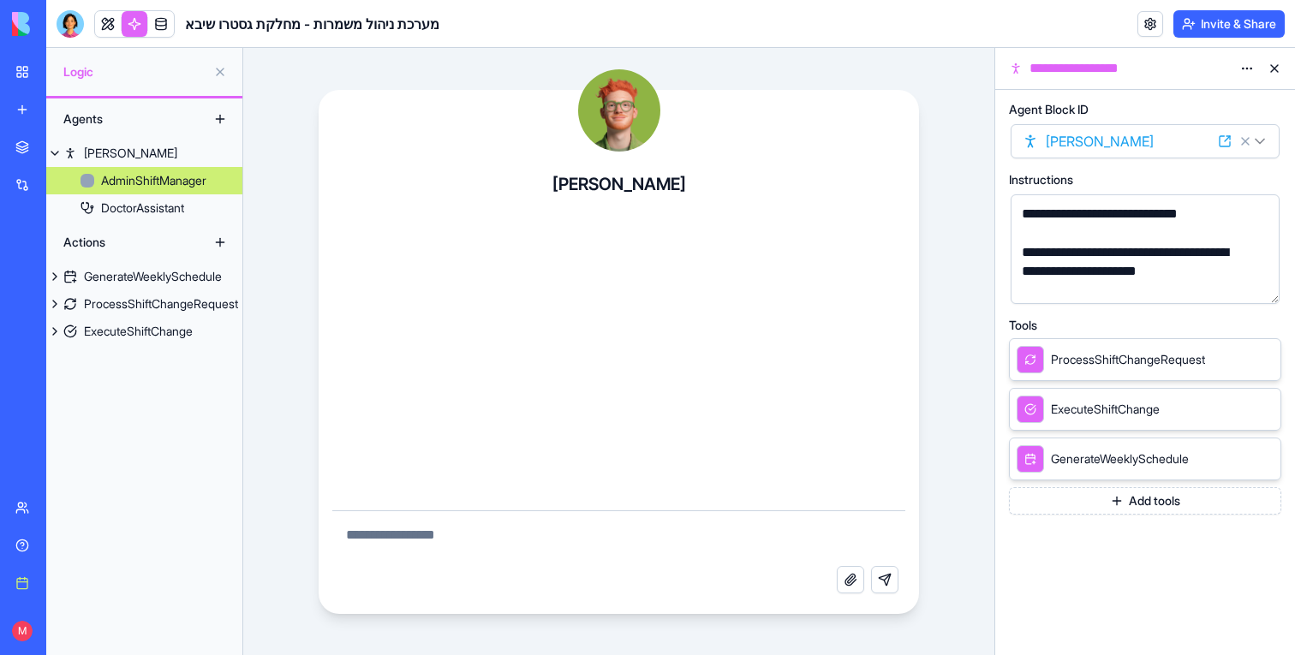
scroll to position [143, 0]
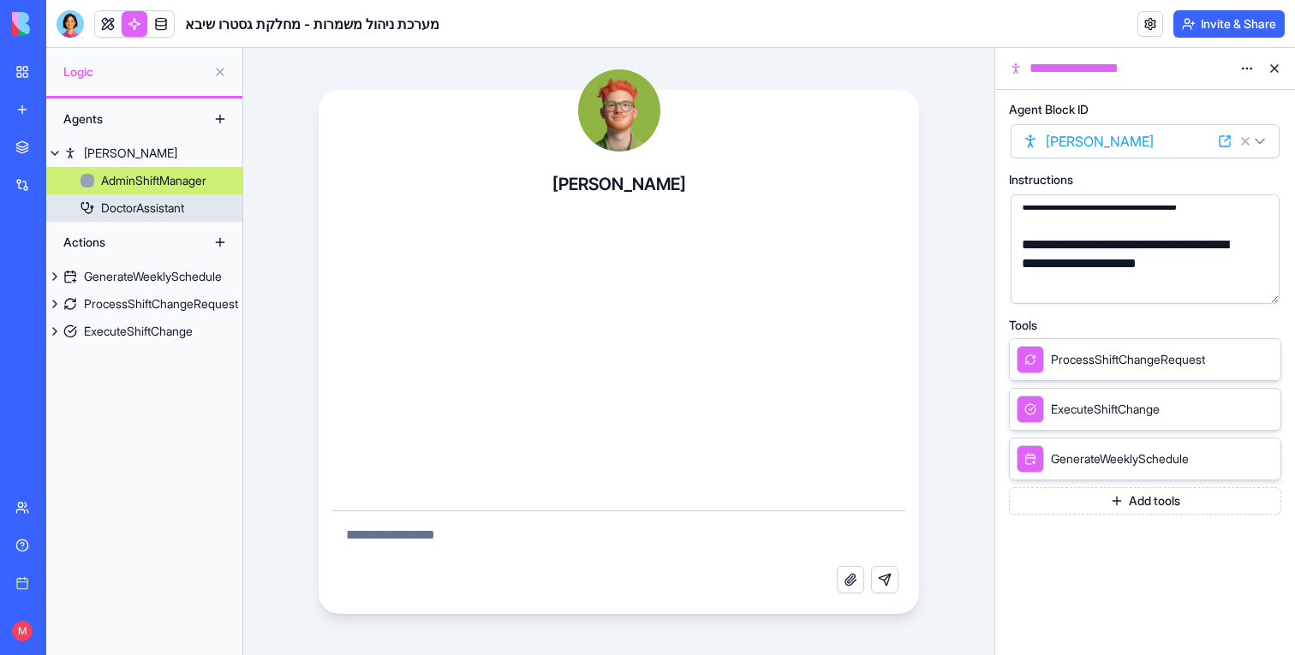
click at [132, 214] on div "DoctorAssistant" at bounding box center [142, 208] width 83 height 17
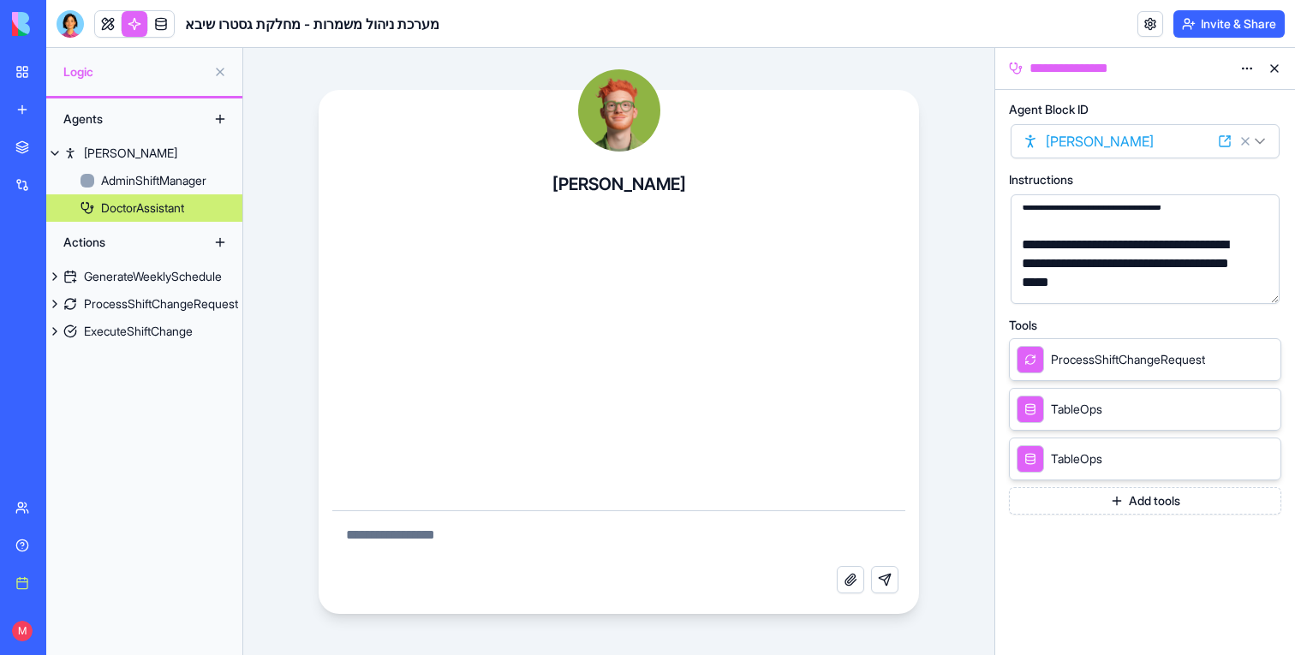
scroll to position [200, 0]
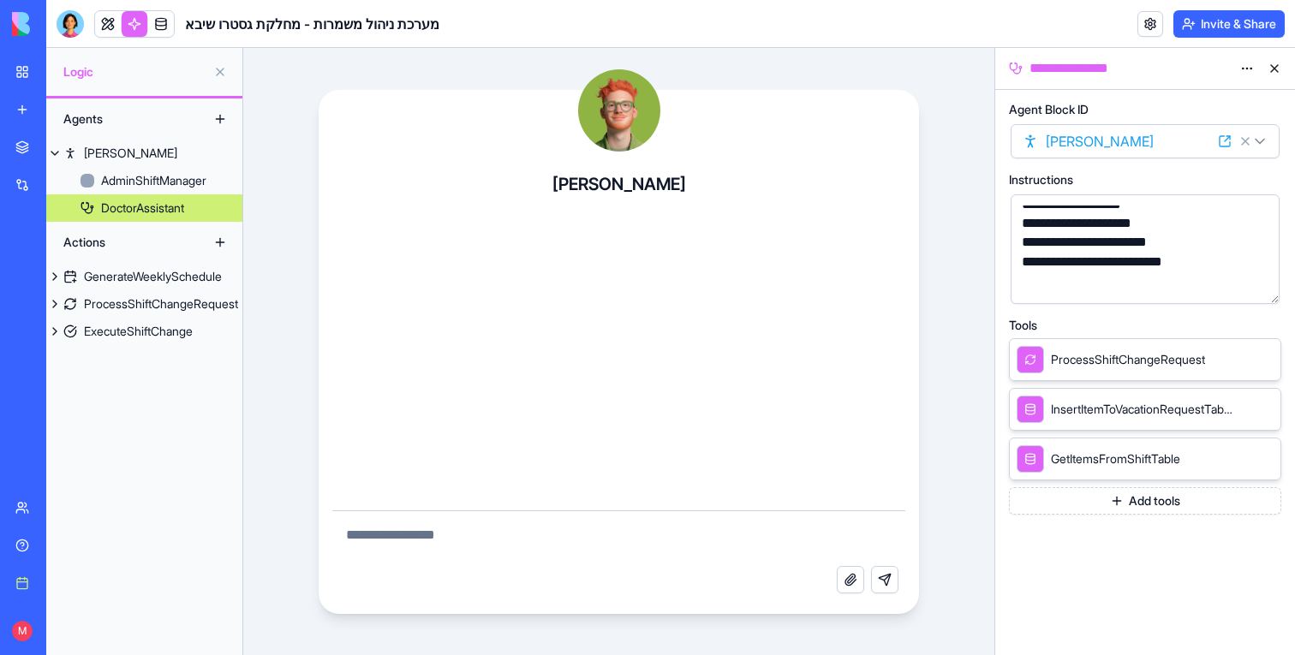
scroll to position [83, 0]
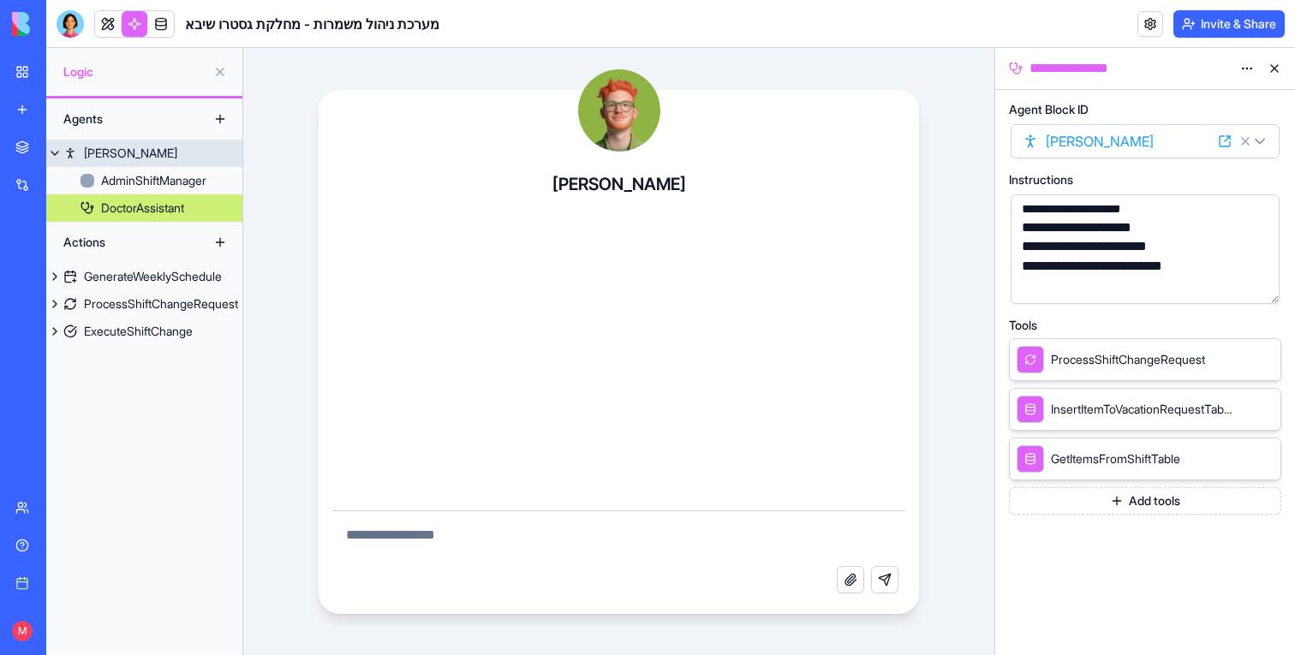
click at [133, 164] on link "[PERSON_NAME]" at bounding box center [144, 153] width 196 height 27
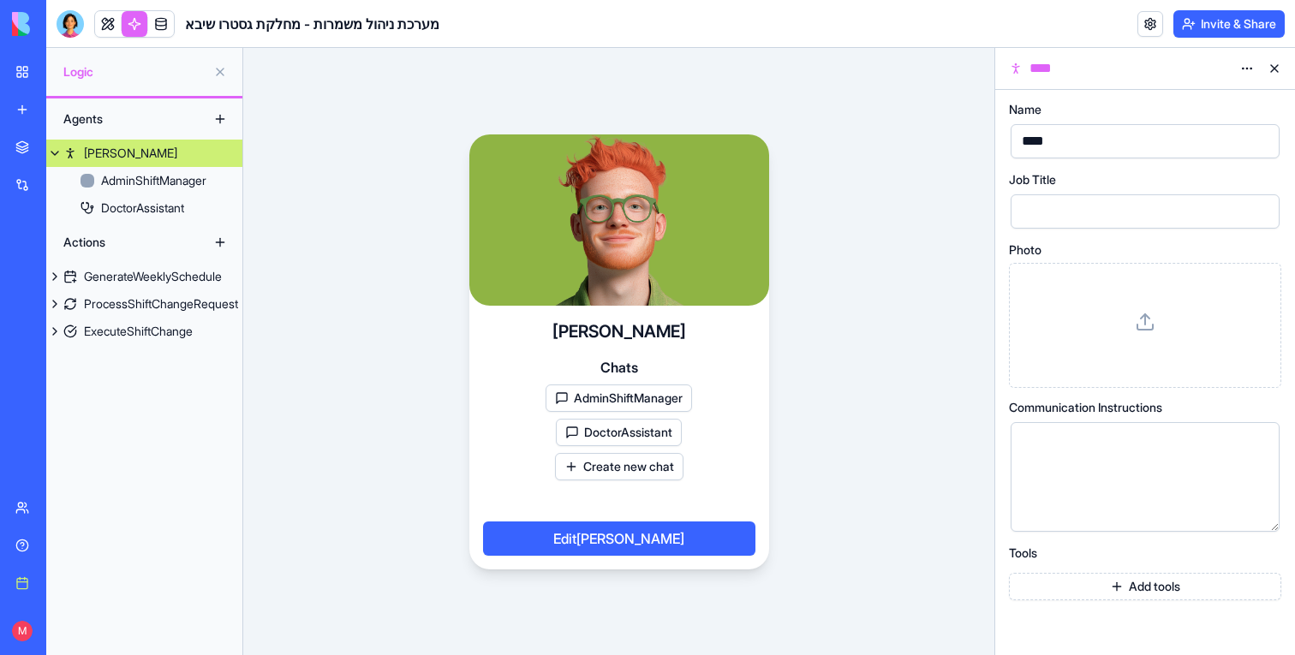
click at [133, 164] on link "[PERSON_NAME]" at bounding box center [144, 153] width 196 height 27
click at [133, 176] on div "AdminShiftManager" at bounding box center [153, 180] width 105 height 17
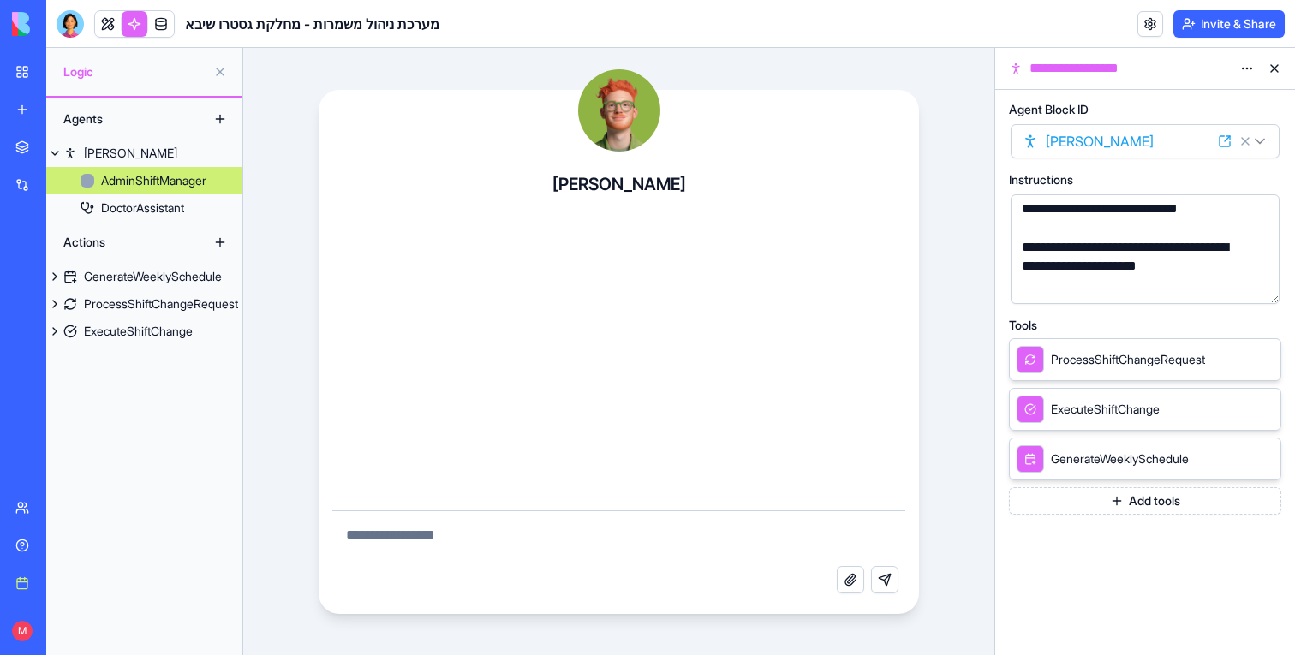
scroll to position [143, 0]
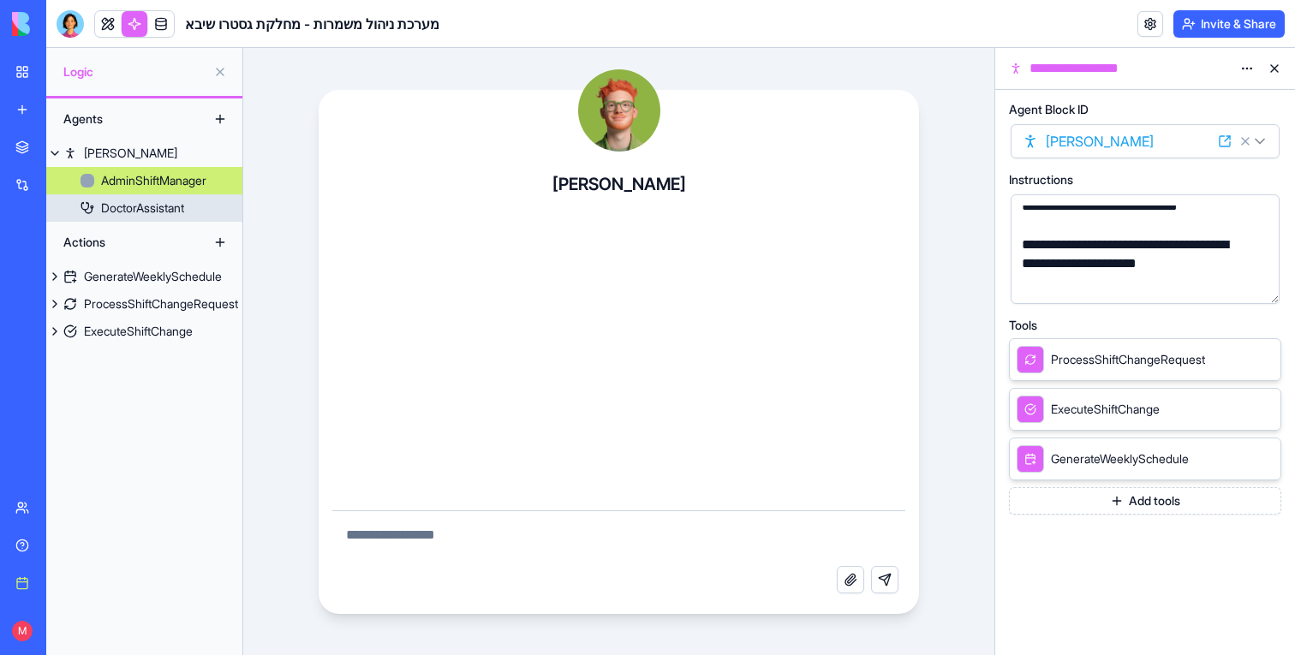
click at [118, 210] on div "DoctorAssistant" at bounding box center [142, 208] width 83 height 17
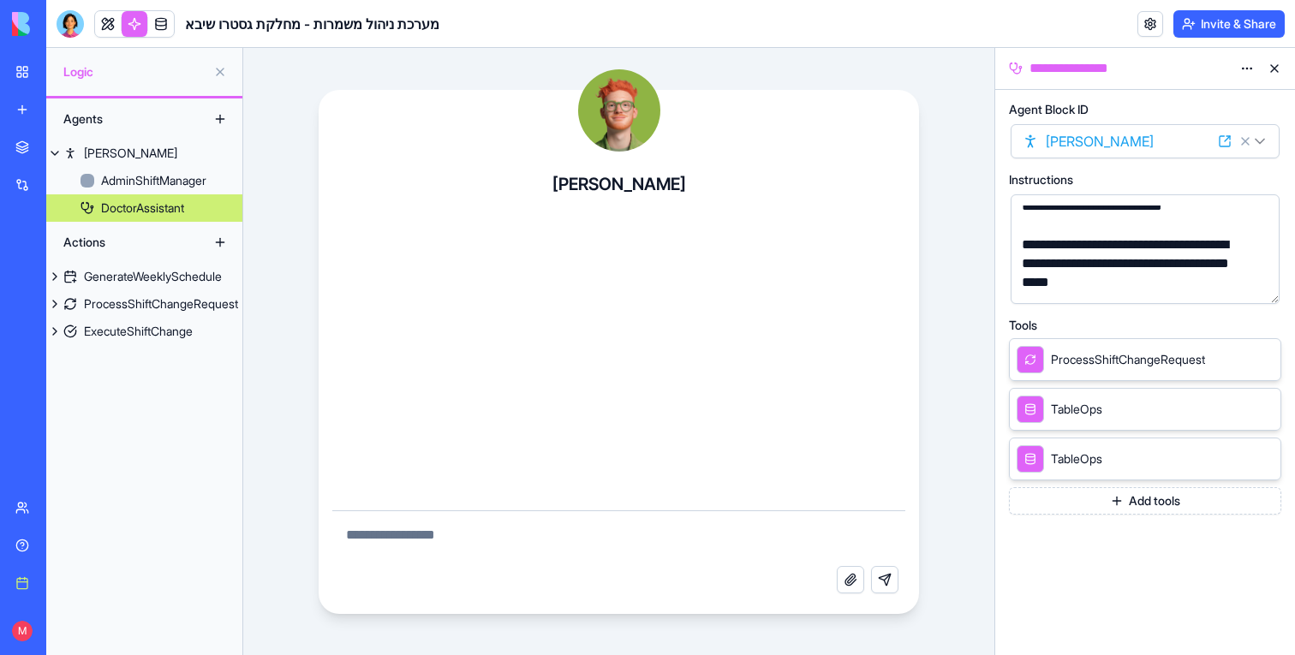
scroll to position [200, 0]
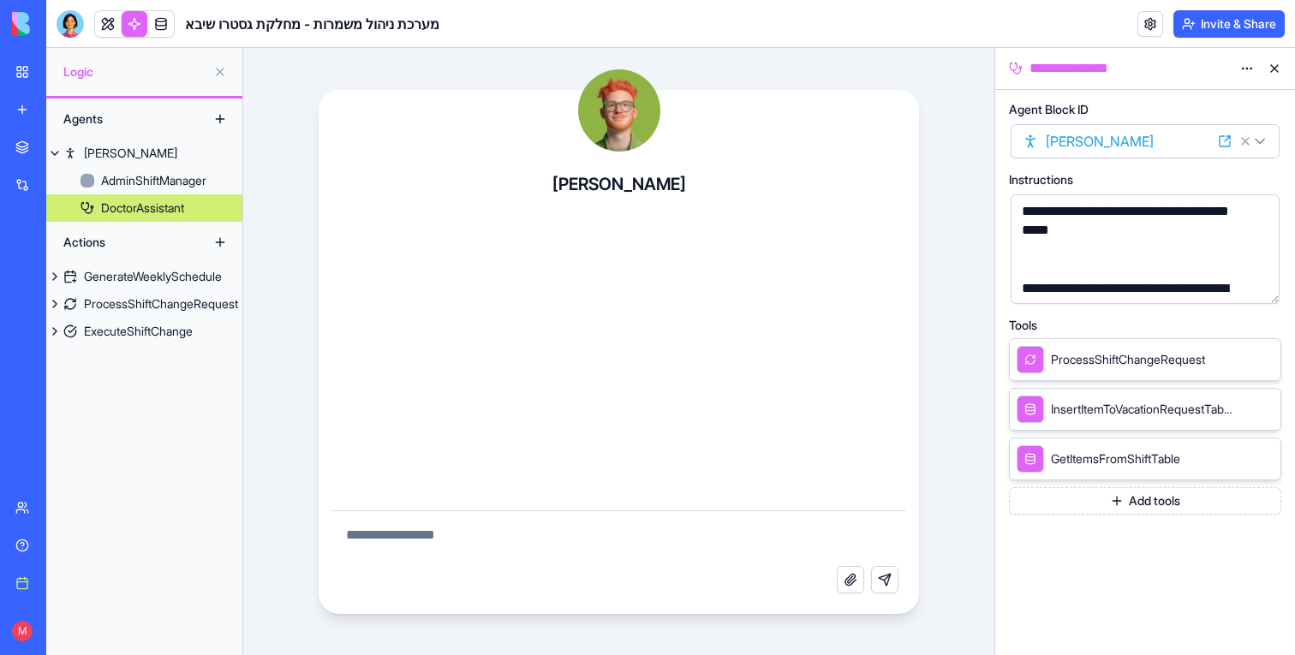
scroll to position [196, 0]
click at [183, 283] on div "GenerateWeeklySchedule" at bounding box center [153, 276] width 138 height 17
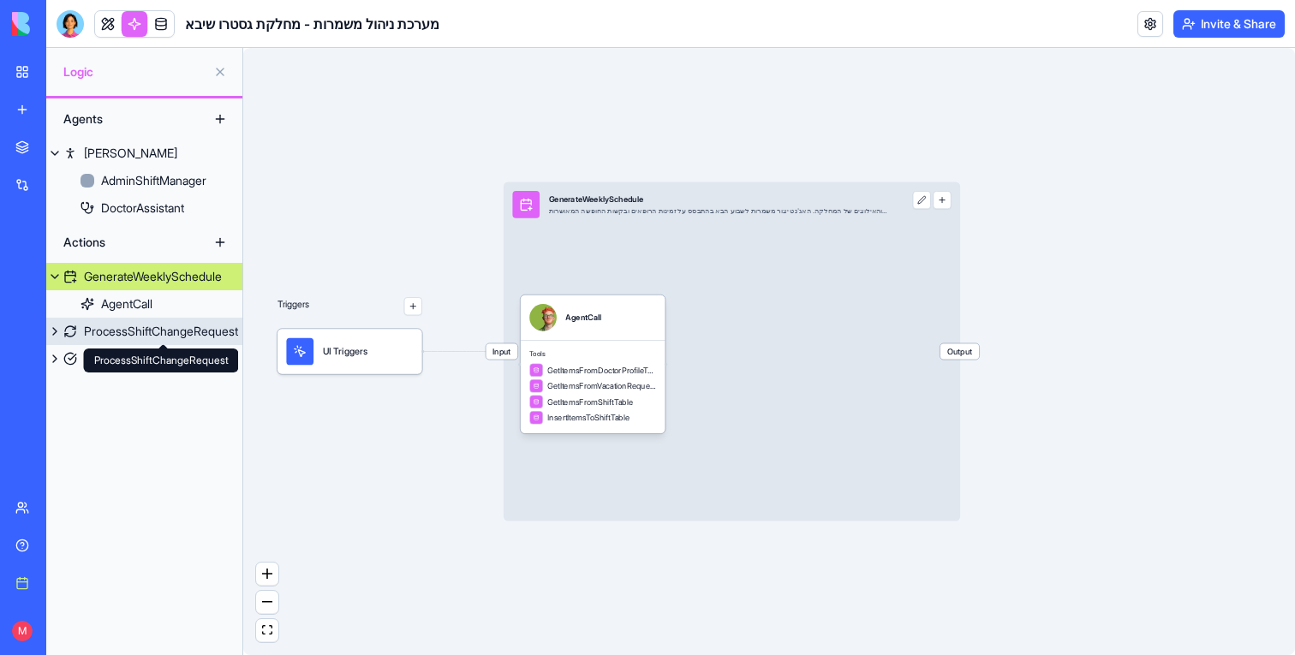
click at [173, 330] on div "ProcessShiftChangeRequest" at bounding box center [161, 331] width 154 height 17
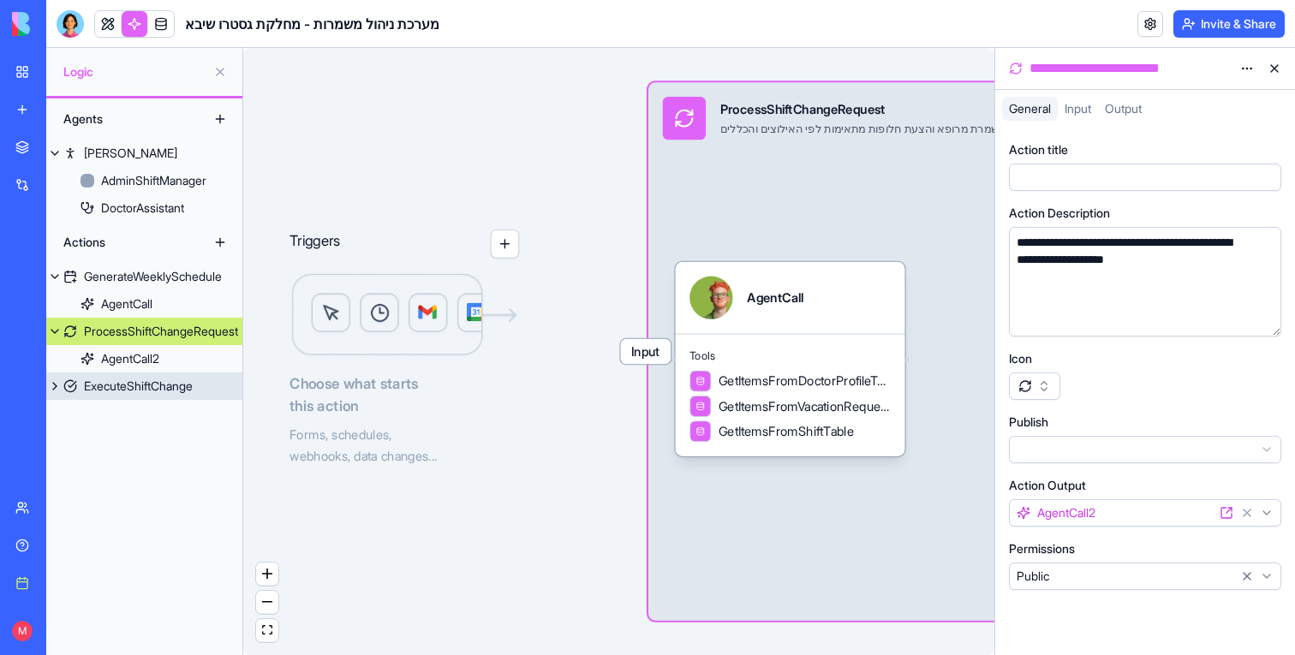
click at [173, 386] on div "ExecuteShiftChange" at bounding box center [138, 386] width 109 height 17
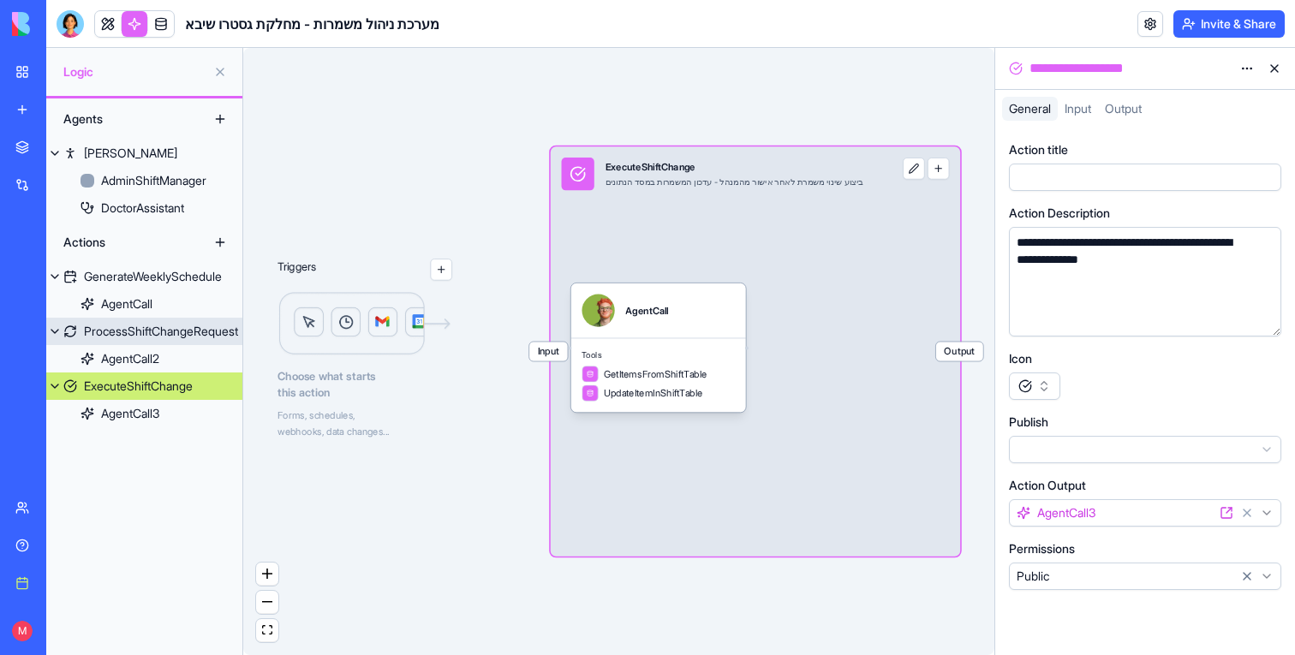
click at [163, 326] on div "ProcessShiftChangeRequest" at bounding box center [161, 331] width 154 height 17
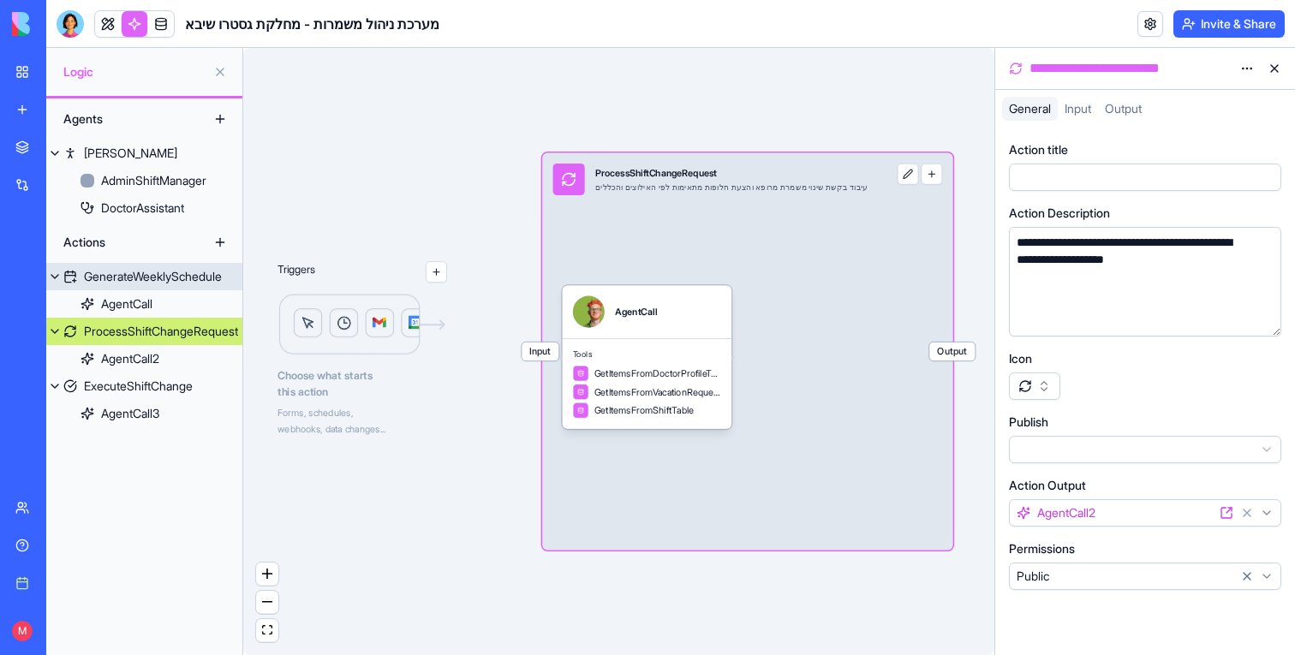
click at [163, 273] on div "GenerateWeeklySchedule" at bounding box center [153, 276] width 138 height 17
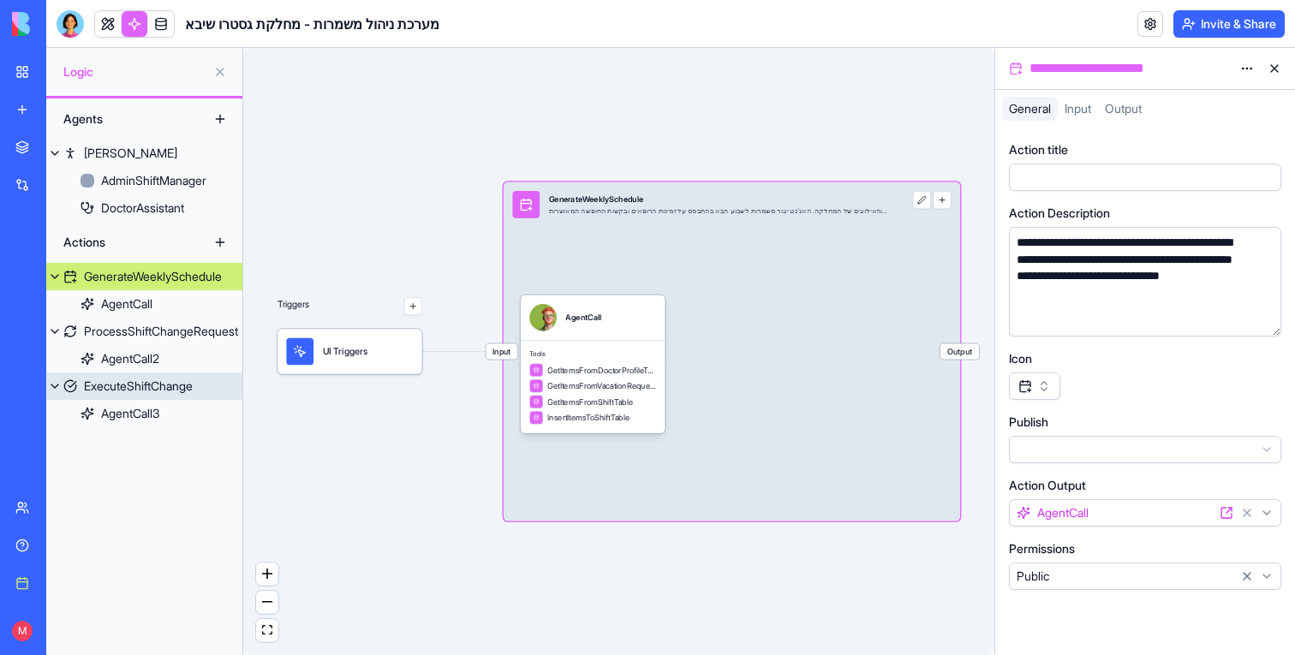
click at [137, 395] on link "ExecuteShiftChange" at bounding box center [144, 385] width 196 height 27
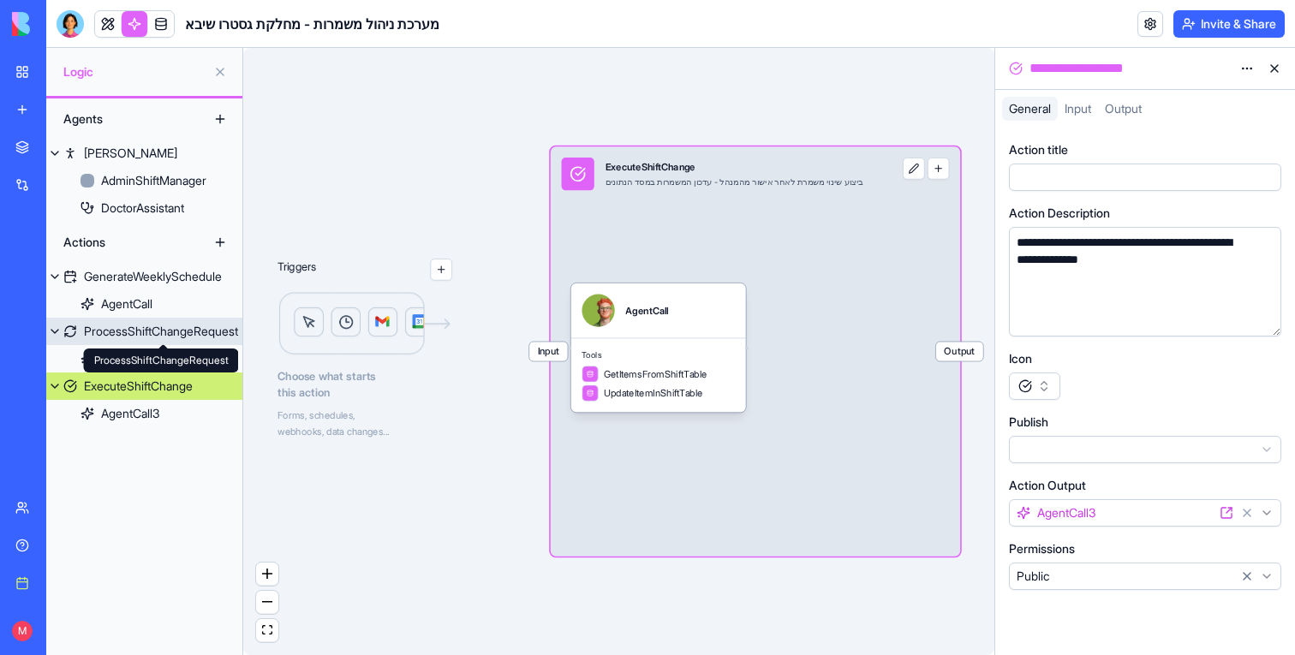
click at [197, 337] on div "ProcessShiftChangeRequest" at bounding box center [161, 331] width 154 height 17
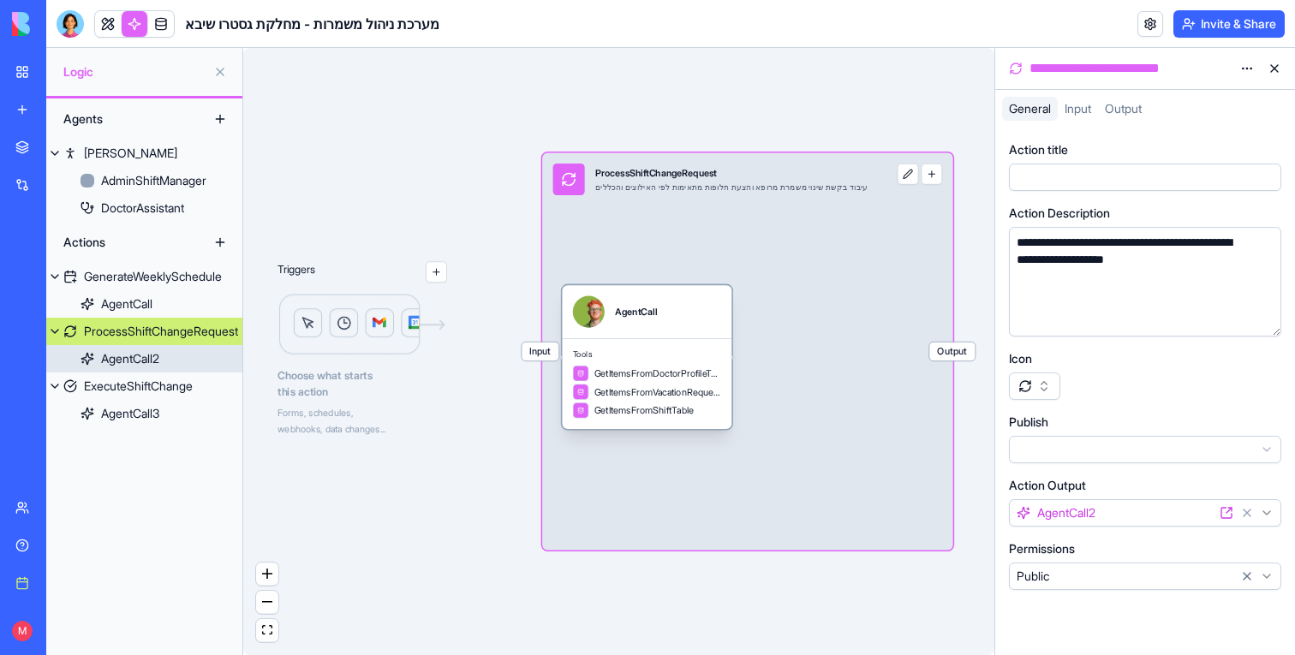
drag, startPoint x: 638, startPoint y: 336, endPoint x: 651, endPoint y: 336, distance: 12.8
click at [651, 336] on div "AgentCall" at bounding box center [647, 311] width 170 height 53
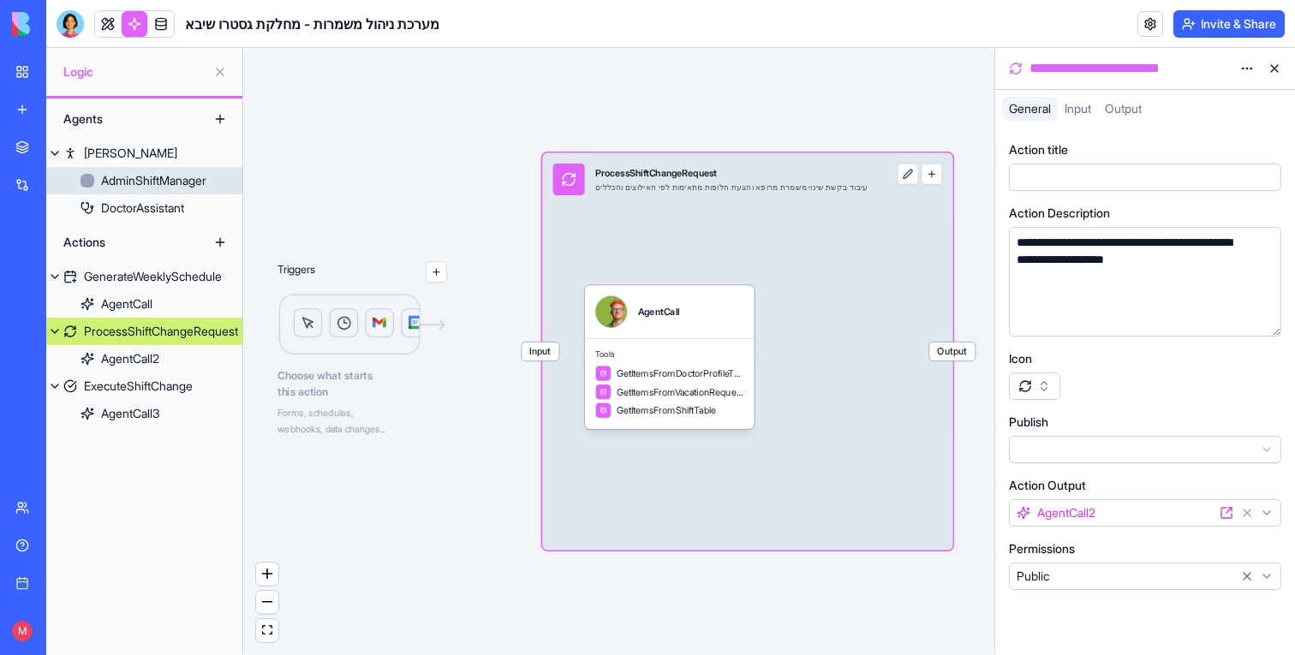
click at [135, 188] on div "AdminShiftManager" at bounding box center [153, 180] width 105 height 17
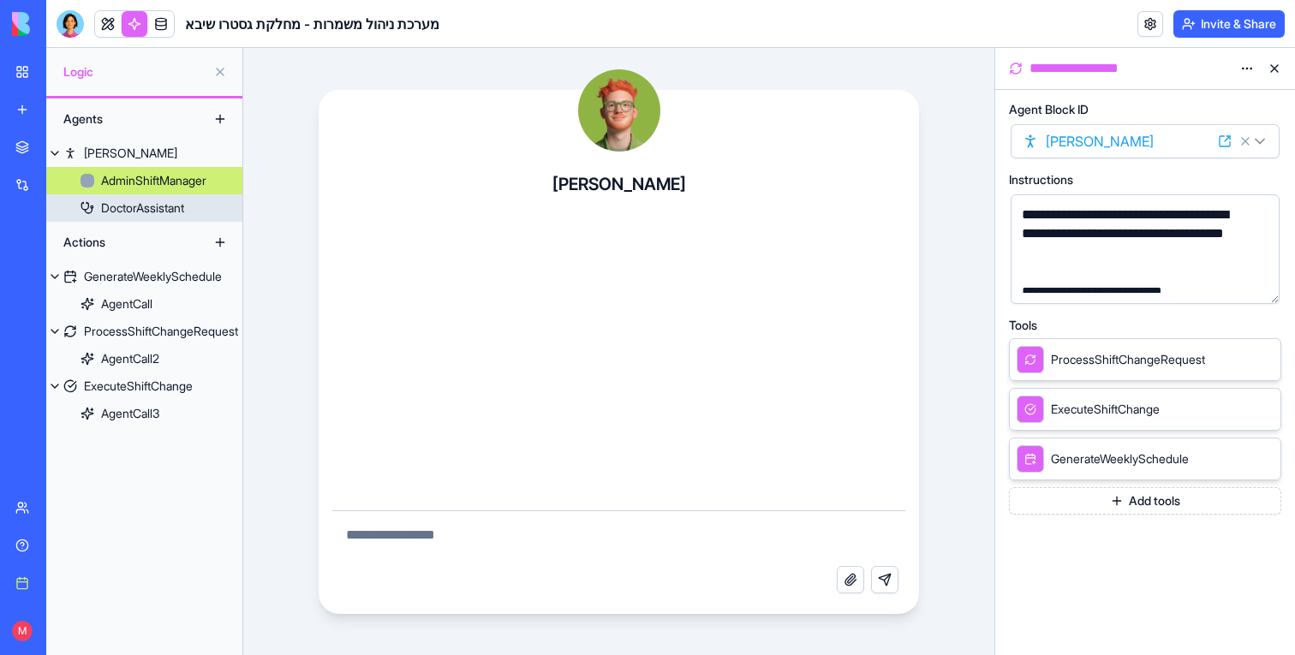
click at [135, 200] on div "DoctorAssistant" at bounding box center [142, 208] width 83 height 17
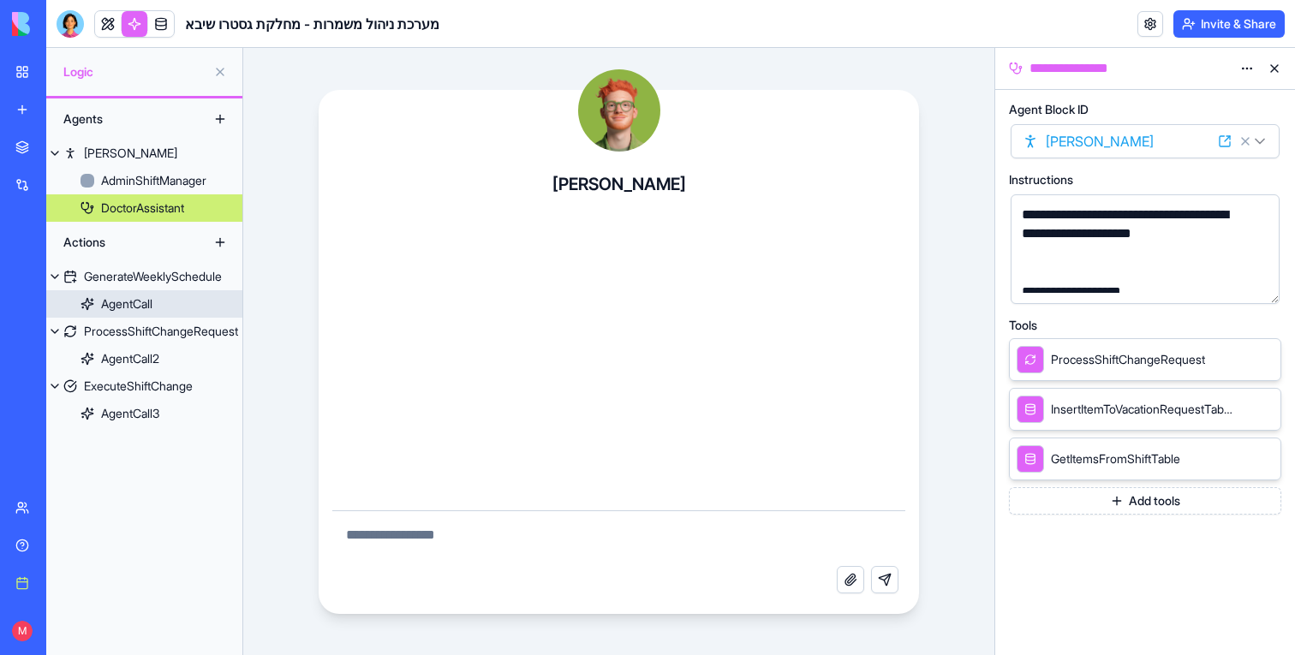
click at [133, 331] on div "ProcessShiftChangeRequest" at bounding box center [161, 331] width 154 height 17
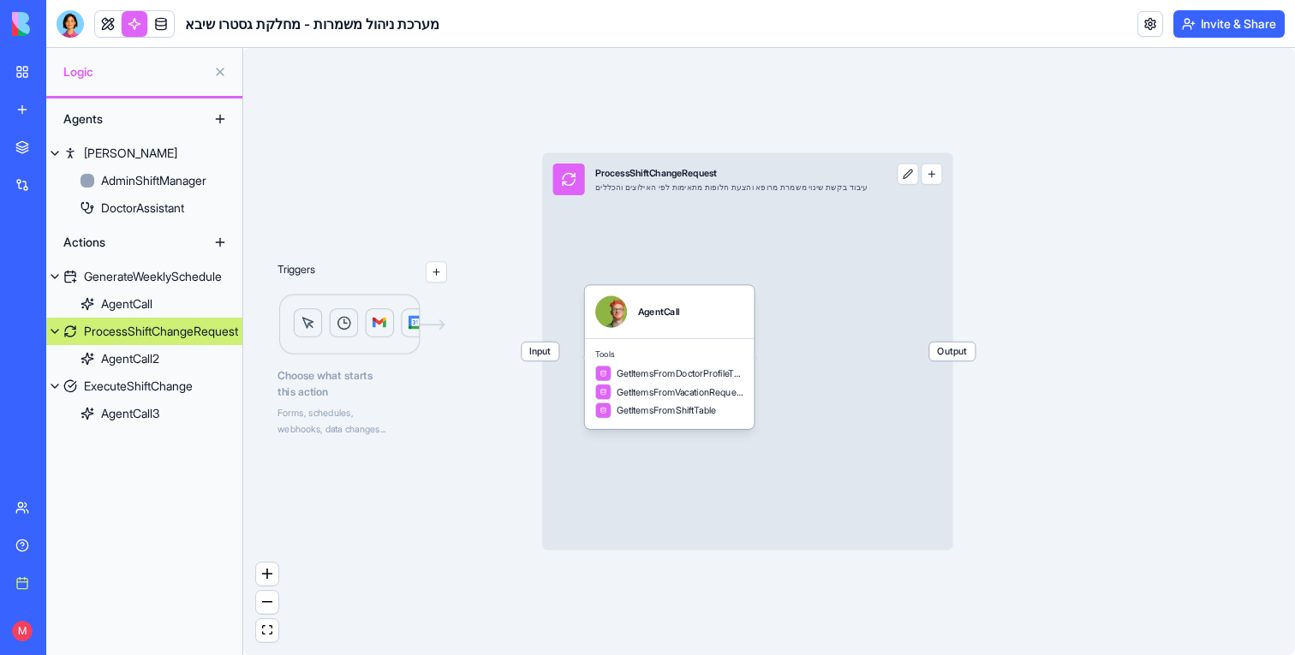
click at [680, 355] on span "Tools" at bounding box center [669, 354] width 148 height 10
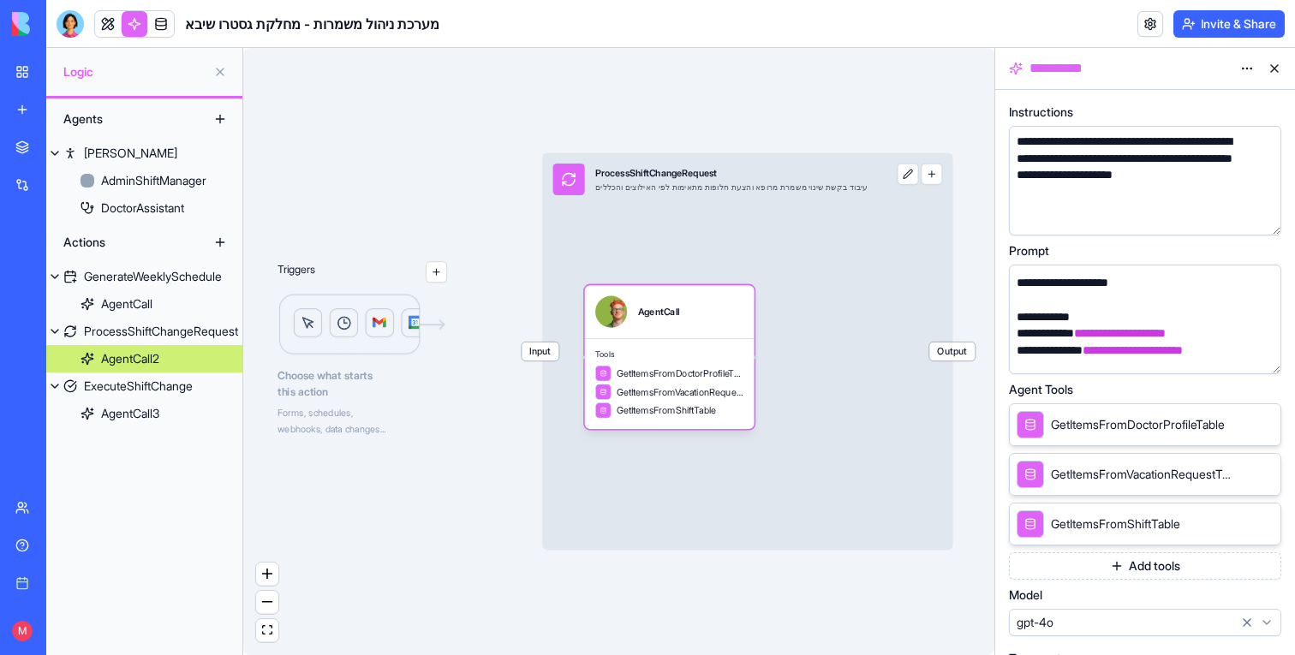
scroll to position [359, 0]
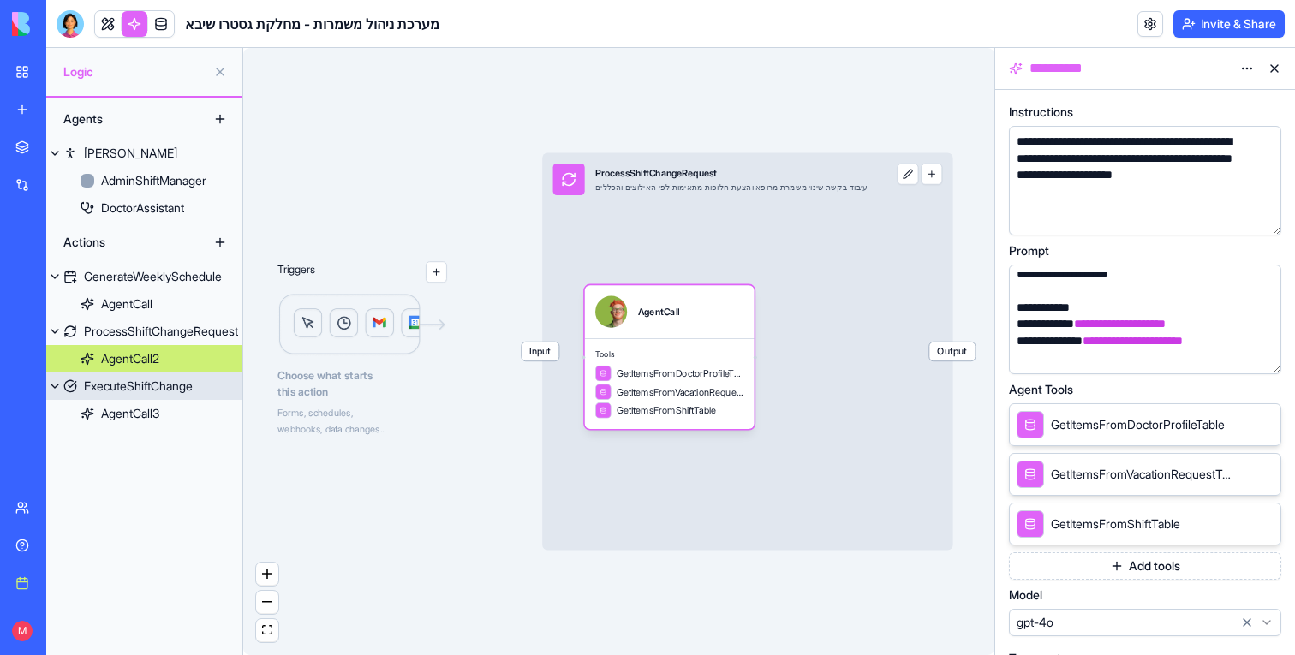
click at [176, 378] on div "ExecuteShiftChange" at bounding box center [138, 386] width 109 height 17
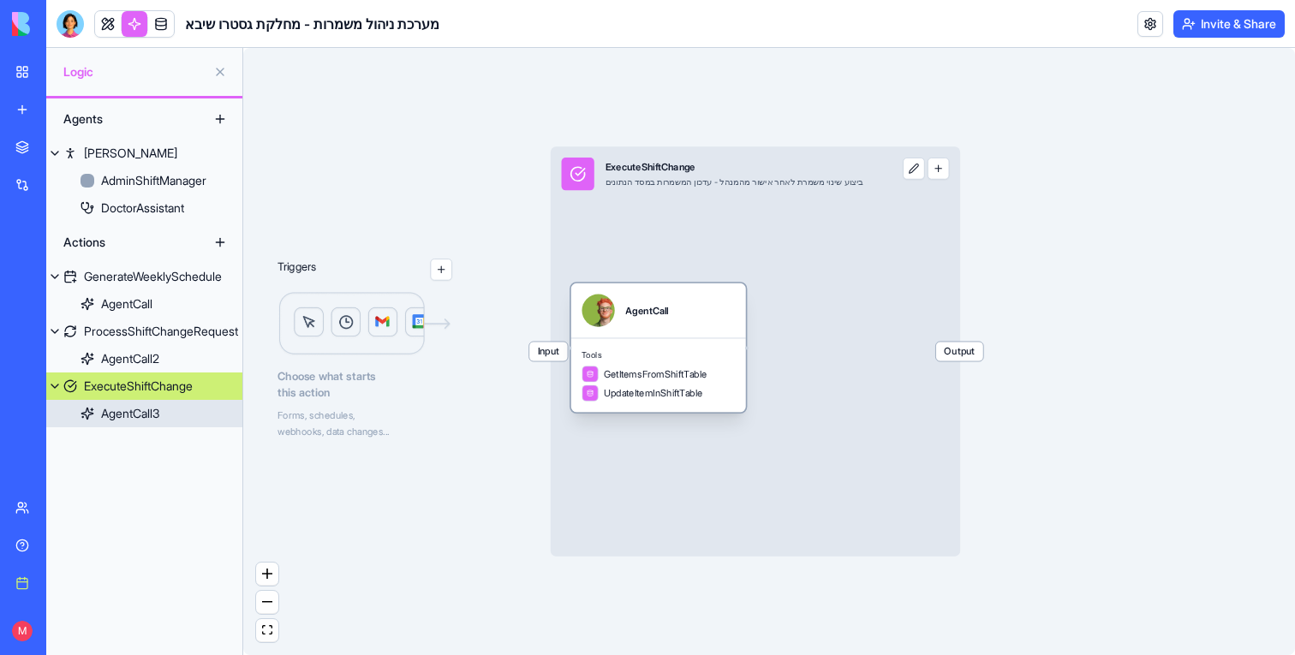
click at [653, 363] on div "Tools GetItemsFromShiftTable UpdateItemInShiftTable" at bounding box center [658, 375] width 175 height 74
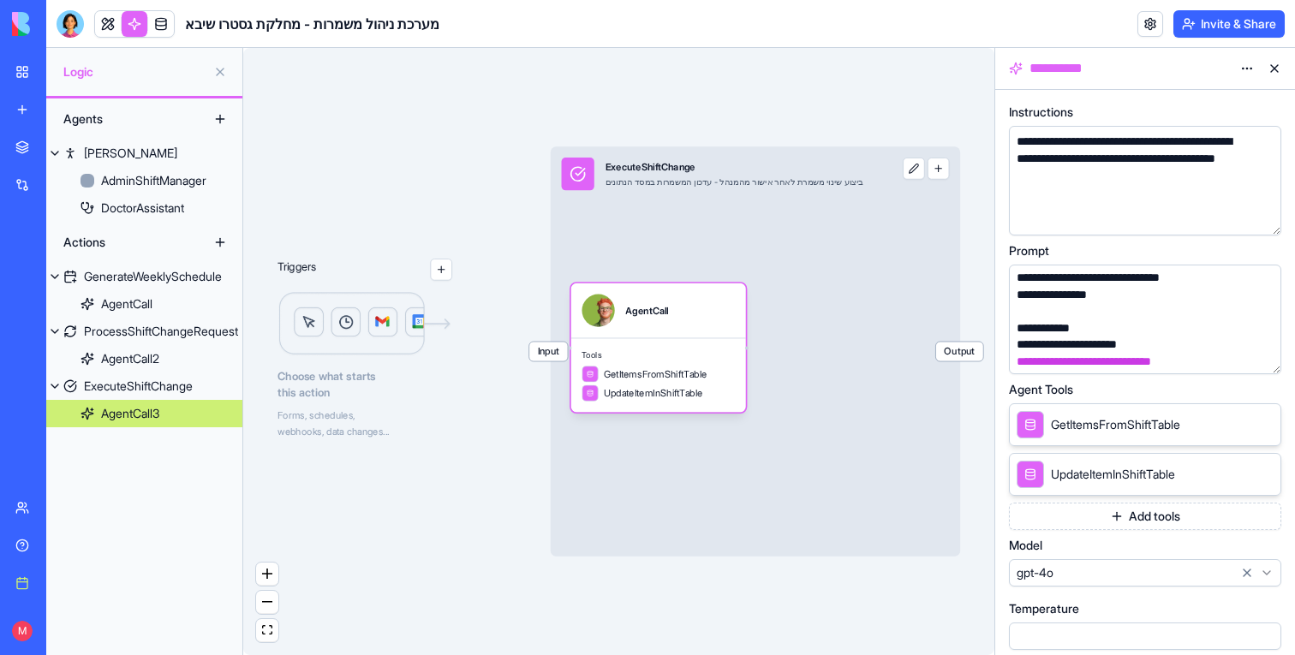
scroll to position [325, 0]
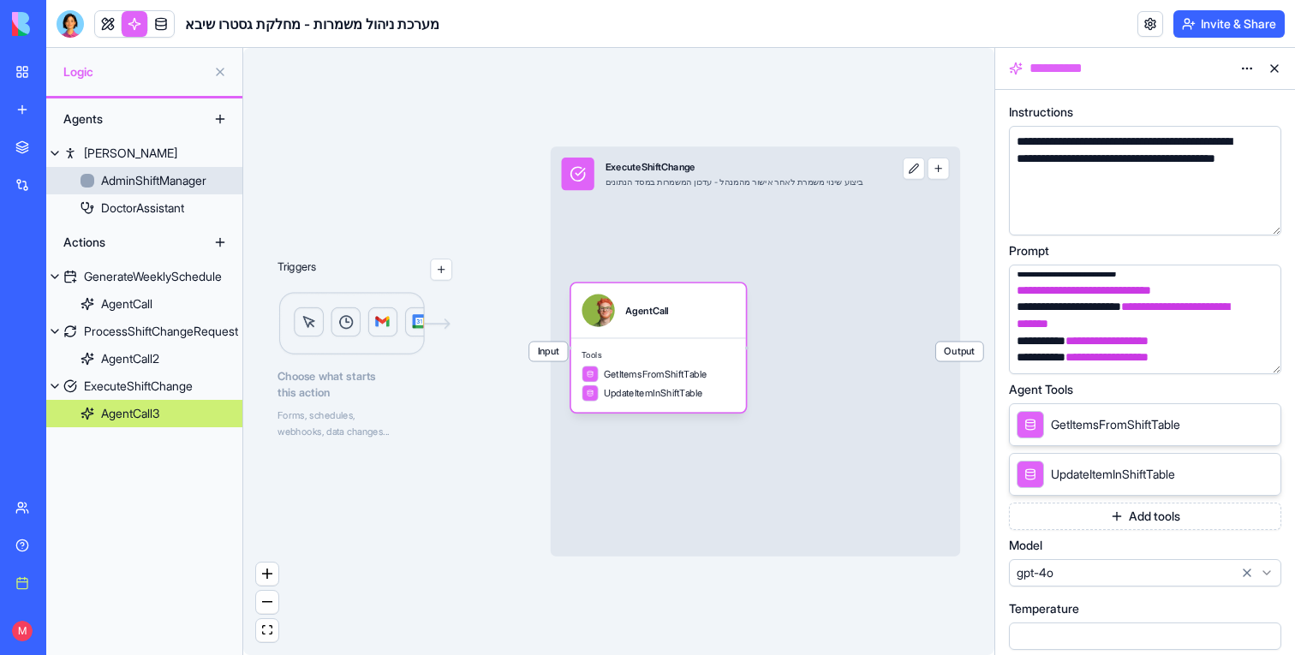
click at [157, 182] on div "AdminShiftManager" at bounding box center [153, 180] width 105 height 17
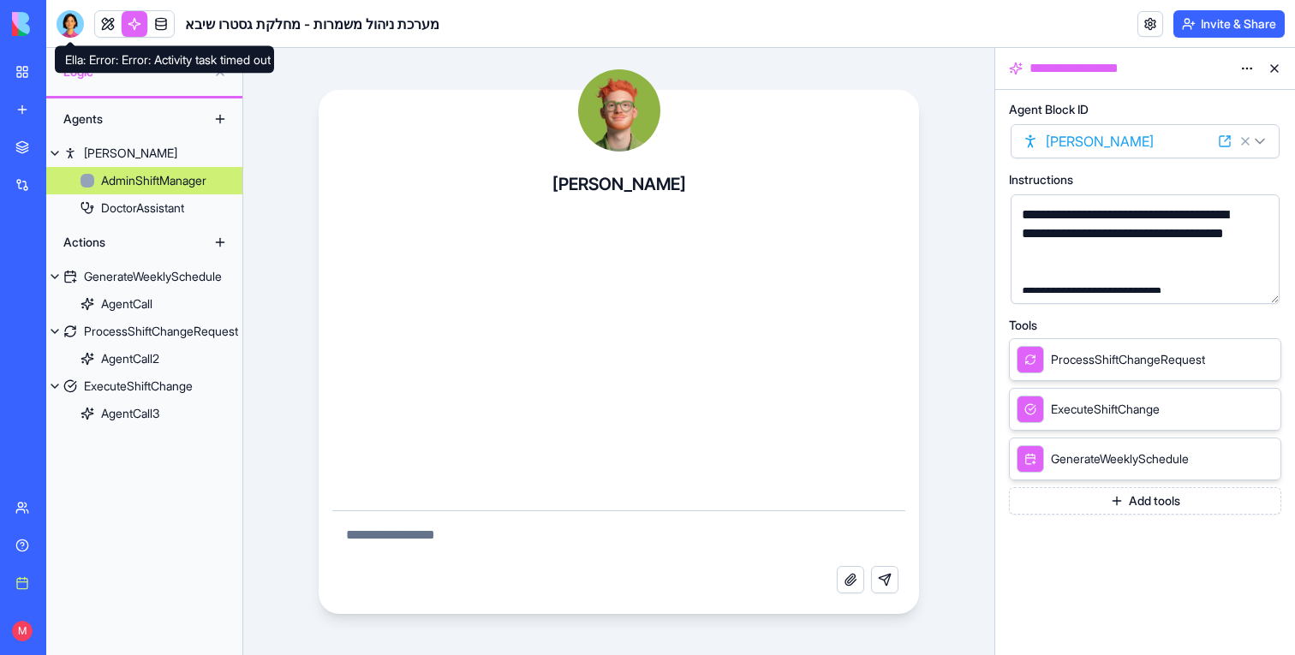
click at [95, 19] on link at bounding box center [108, 24] width 26 height 26
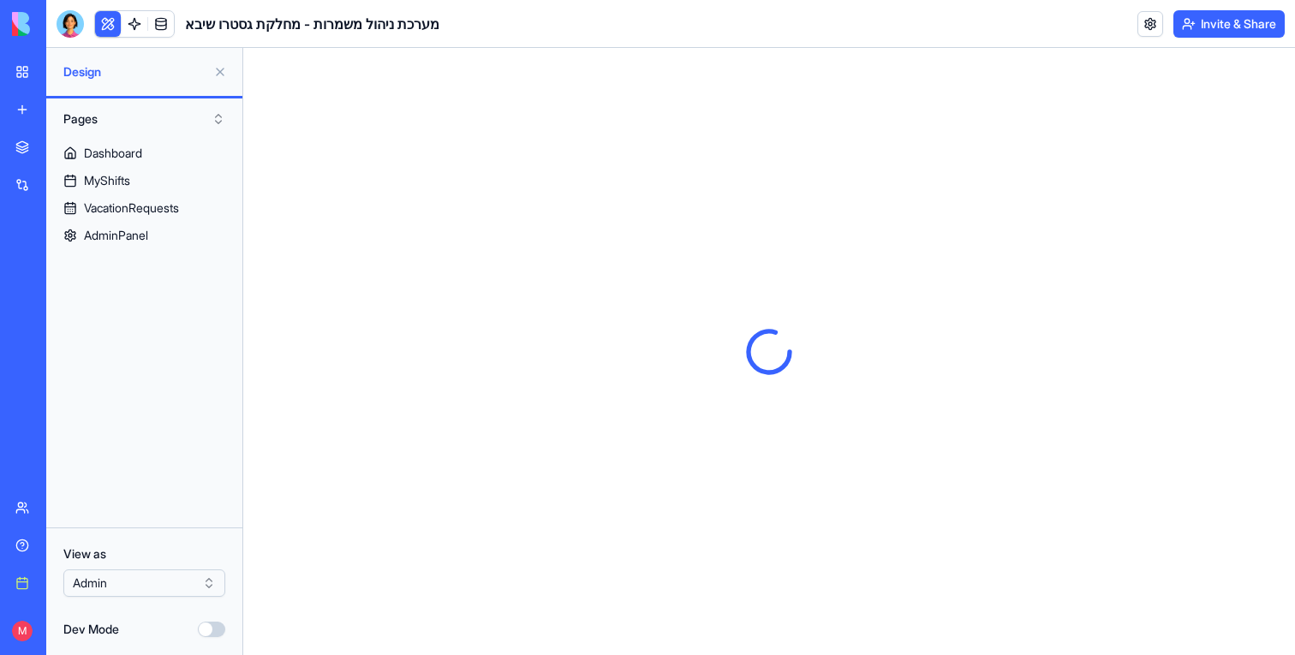
click at [222, 71] on button at bounding box center [219, 71] width 27 height 27
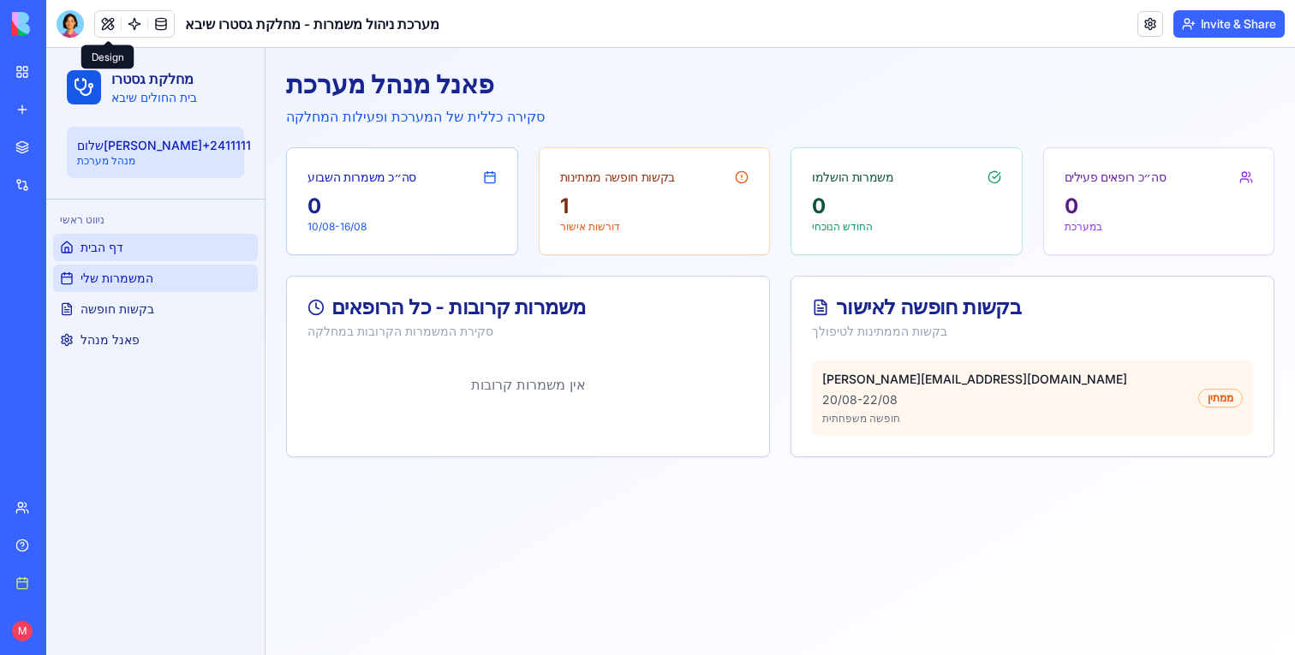
click at [166, 276] on link "המשמרות שלי" at bounding box center [155, 278] width 205 height 27
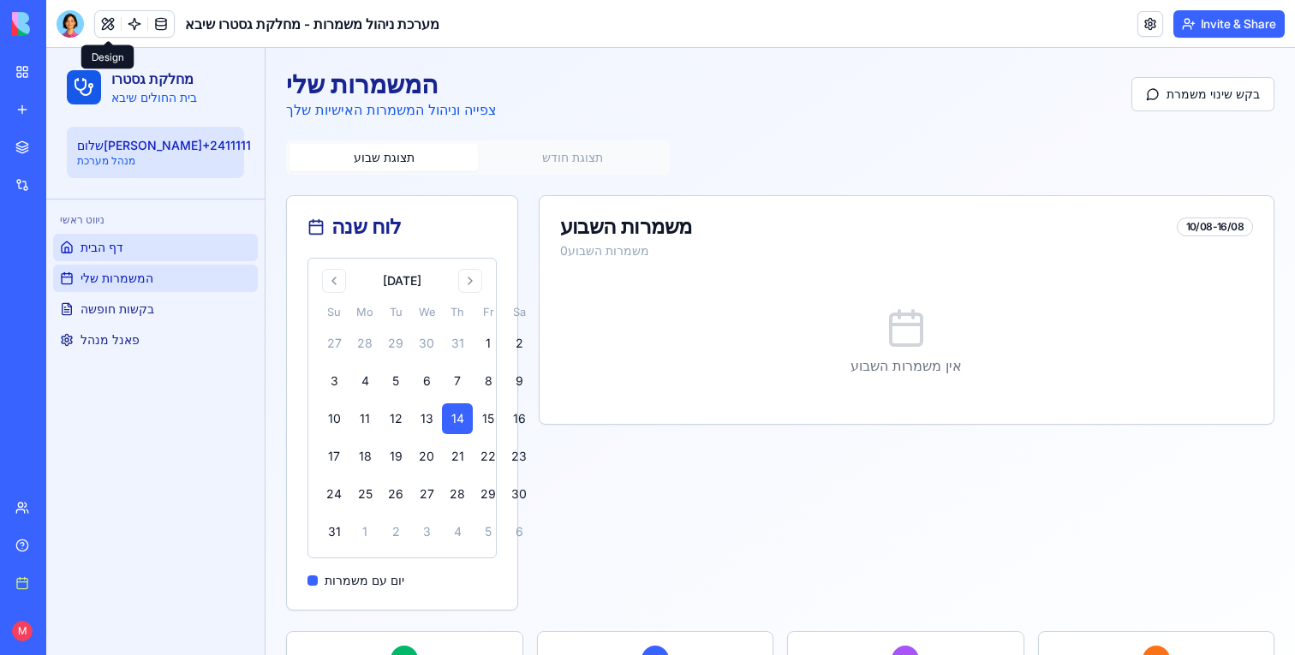
click at [160, 242] on link "דף הבית" at bounding box center [155, 247] width 205 height 27
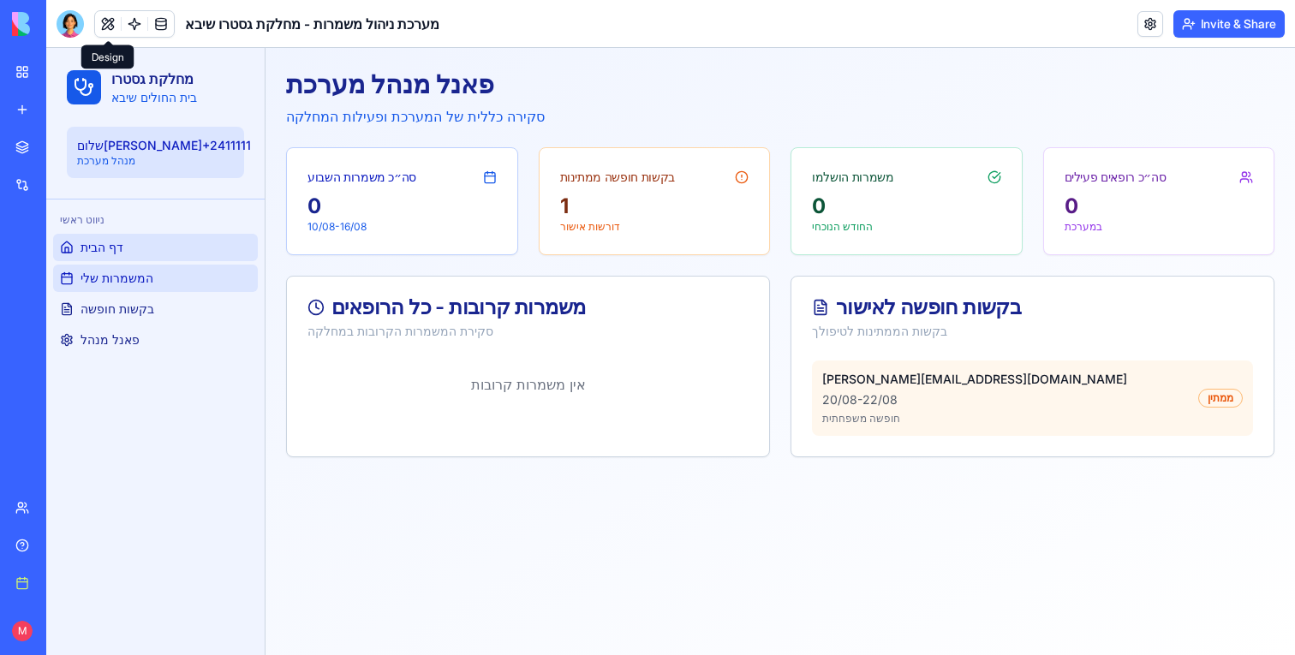
click at [163, 268] on link "המשמרות שלי" at bounding box center [155, 278] width 205 height 27
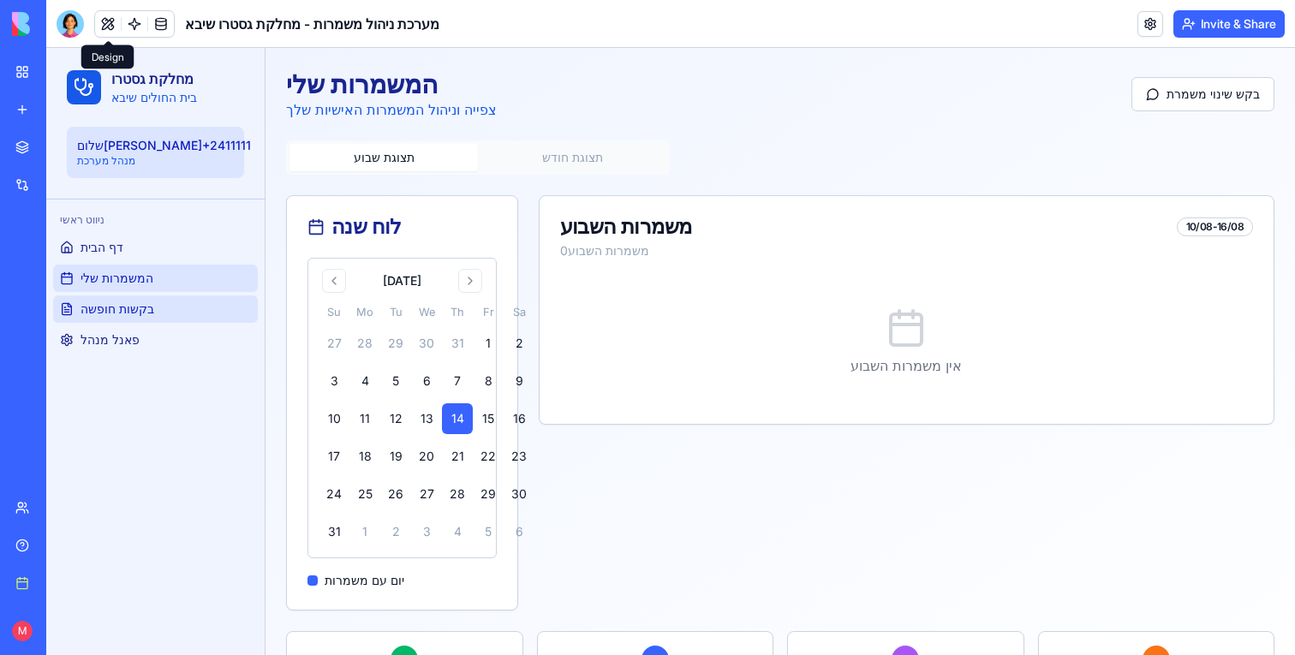
click at [128, 309] on span "בקשות חופשה" at bounding box center [117, 309] width 74 height 17
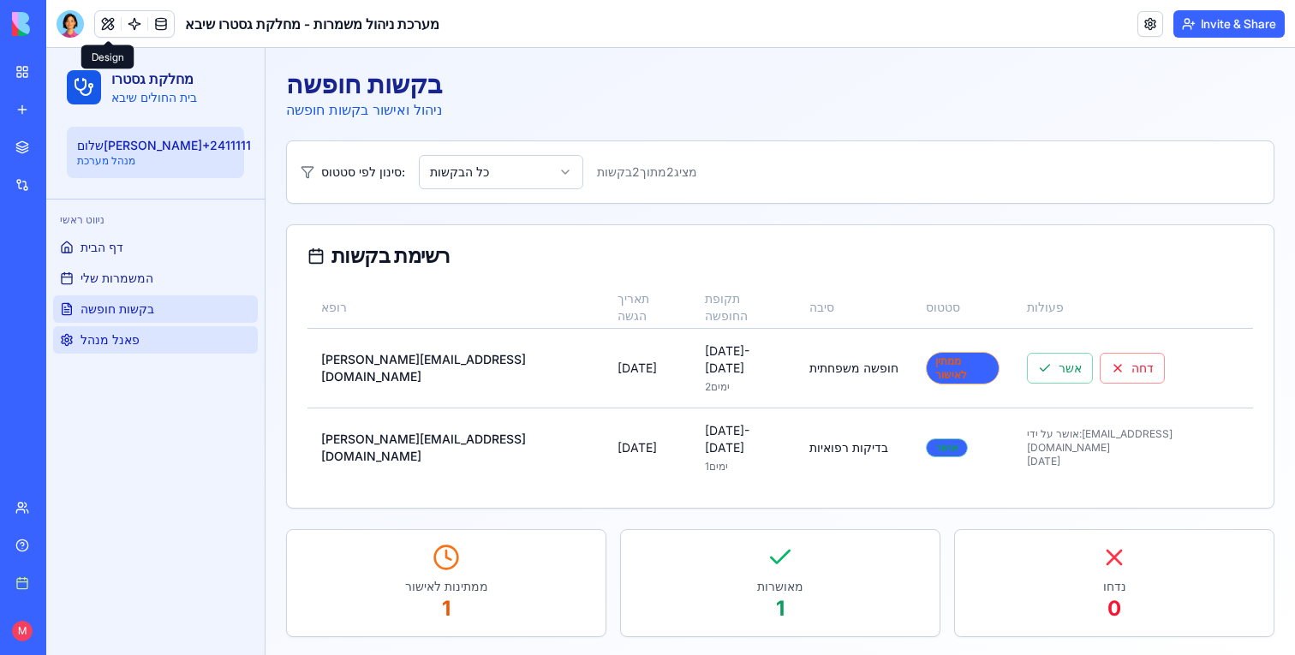
click at [147, 348] on link "פאנל מנהל" at bounding box center [155, 339] width 205 height 27
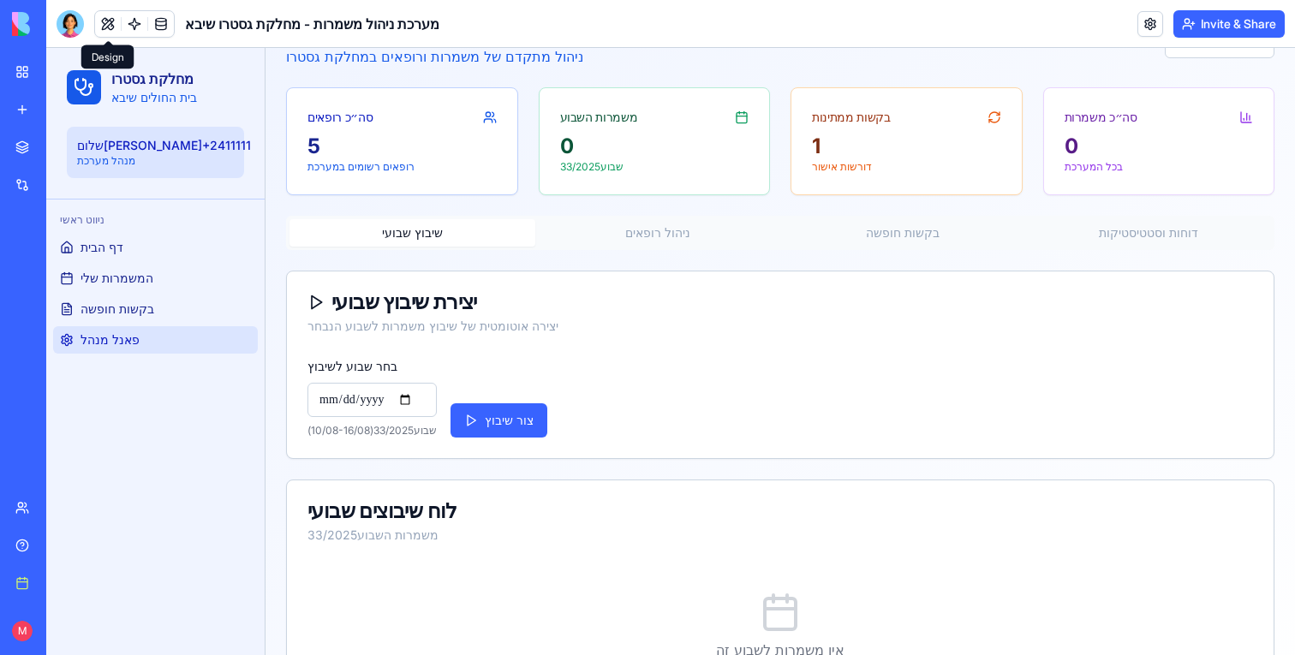
scroll to position [26, 0]
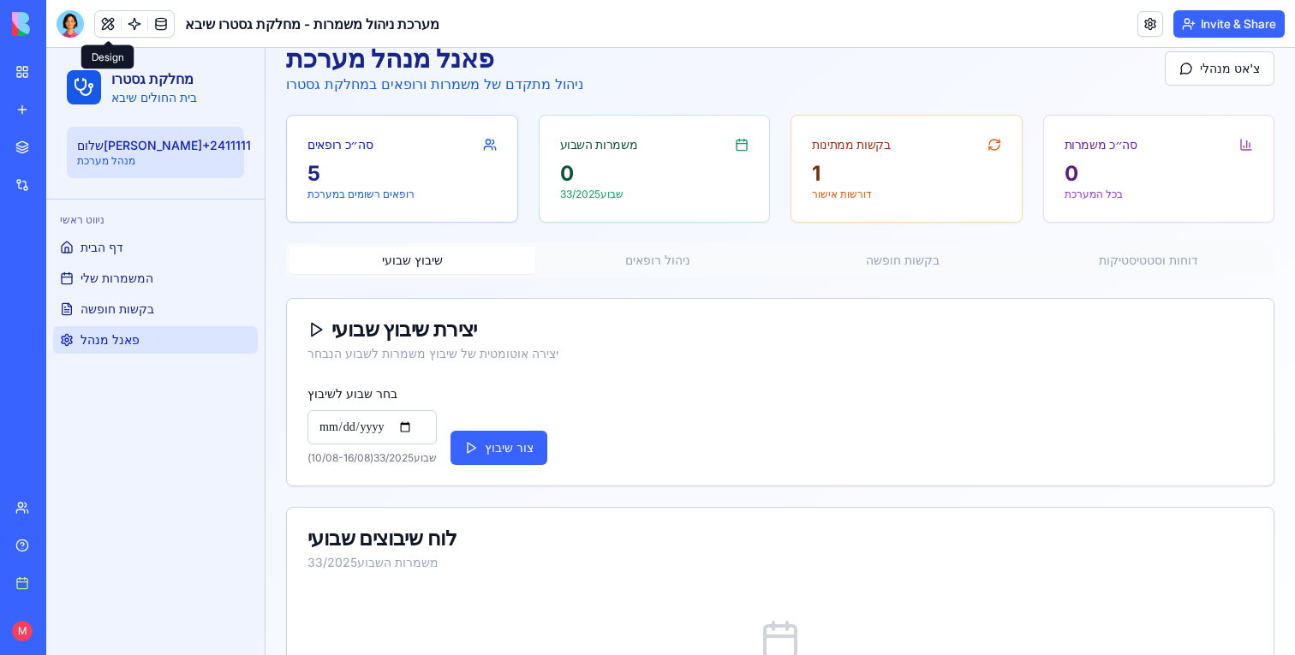
click at [655, 265] on button "ניהול רופאים" at bounding box center [658, 260] width 246 height 27
click at [421, 271] on button "שיבוץ שבועי" at bounding box center [412, 260] width 246 height 27
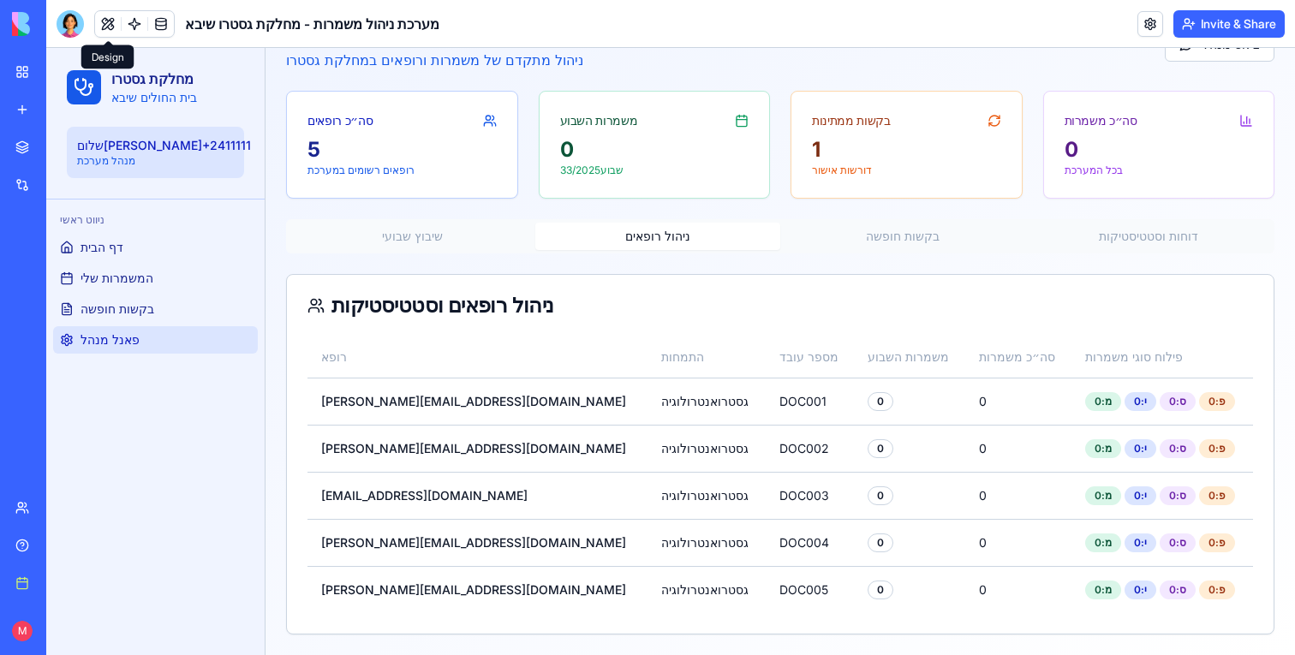
click at [670, 153] on div "פאנל מנהל מערכת ניהול מתקדם של משמרות ורופאים במחלקת גסטרו צ'אט מנהלי סה״כ רופא…" at bounding box center [779, 326] width 1029 height 657
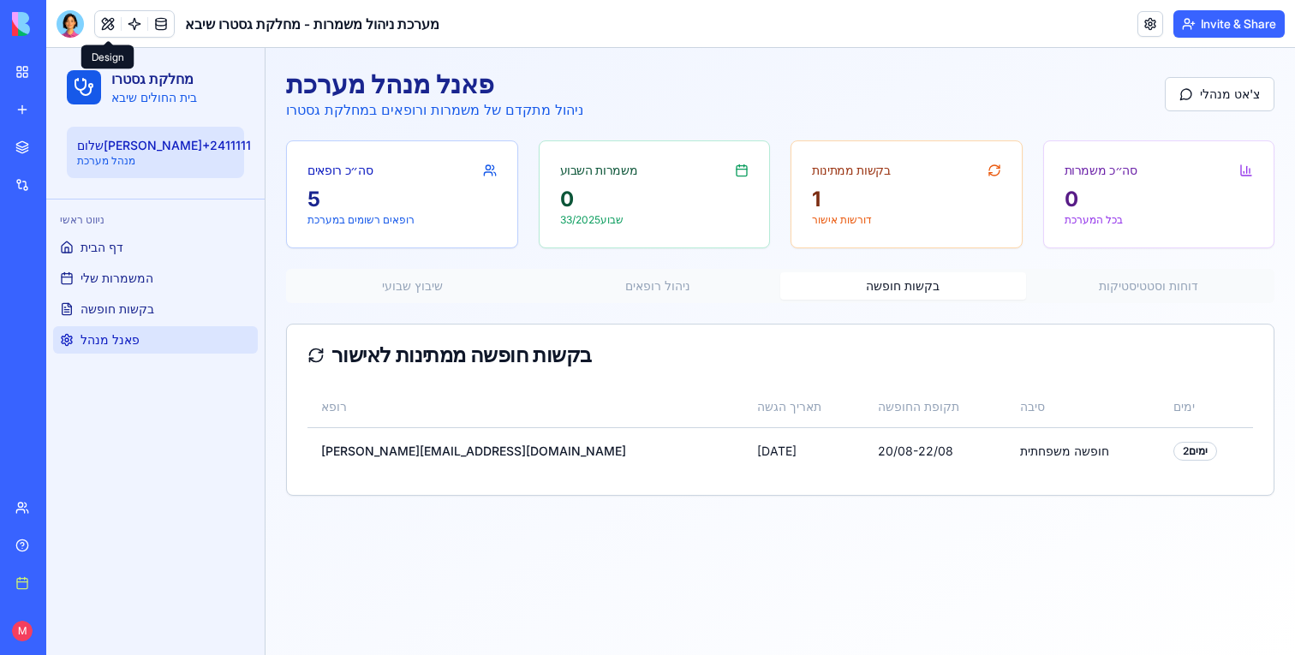
click at [906, 245] on div "פאנל מנהל מערכת ניהול מתקדם של משמרות ורופאים במחלקת גסטרו צ'אט מנהלי סה״כ רופא…" at bounding box center [779, 282] width 1029 height 468
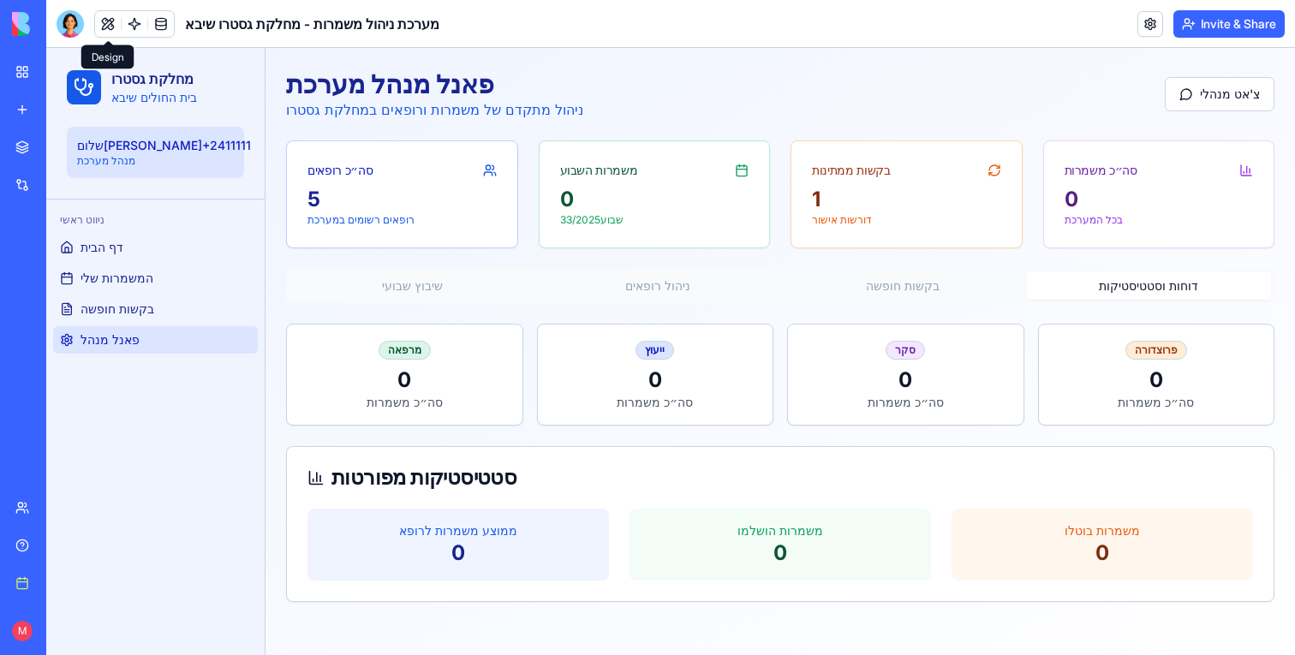
click at [1157, 291] on button "דוחות וסטטיסטיקות" at bounding box center [1149, 285] width 246 height 27
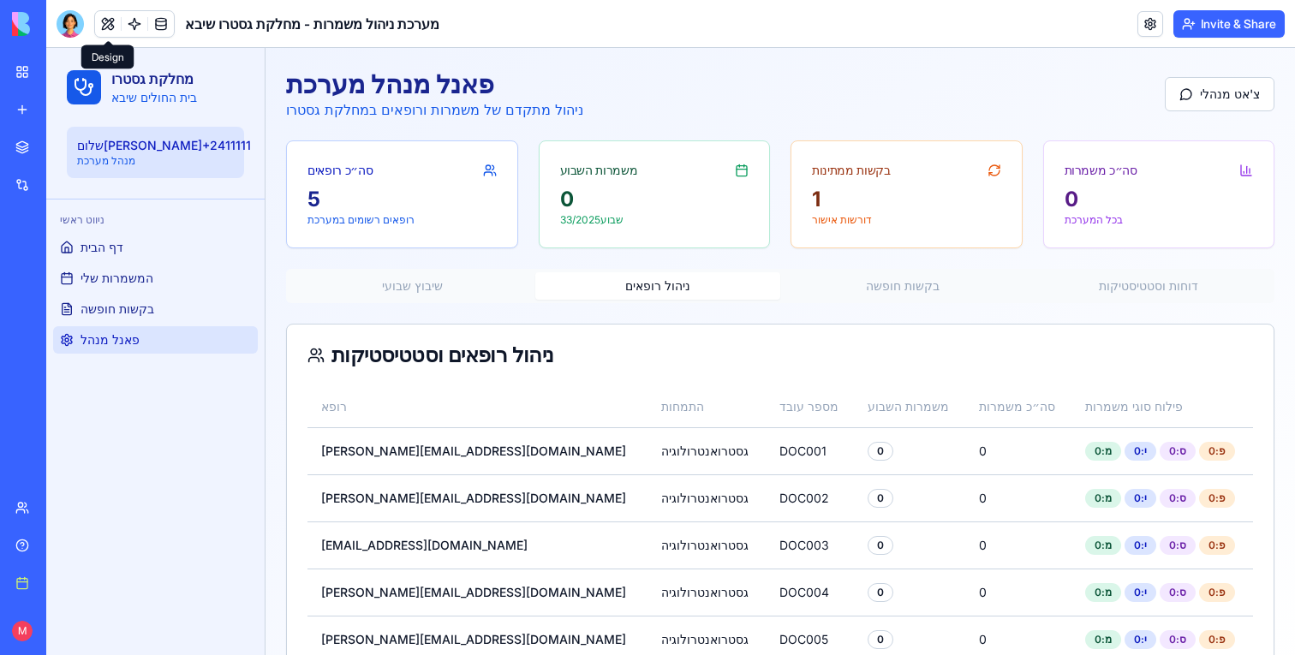
click at [655, 286] on button "ניהול רופאים" at bounding box center [658, 285] width 246 height 27
click at [110, 27] on button at bounding box center [108, 24] width 26 height 26
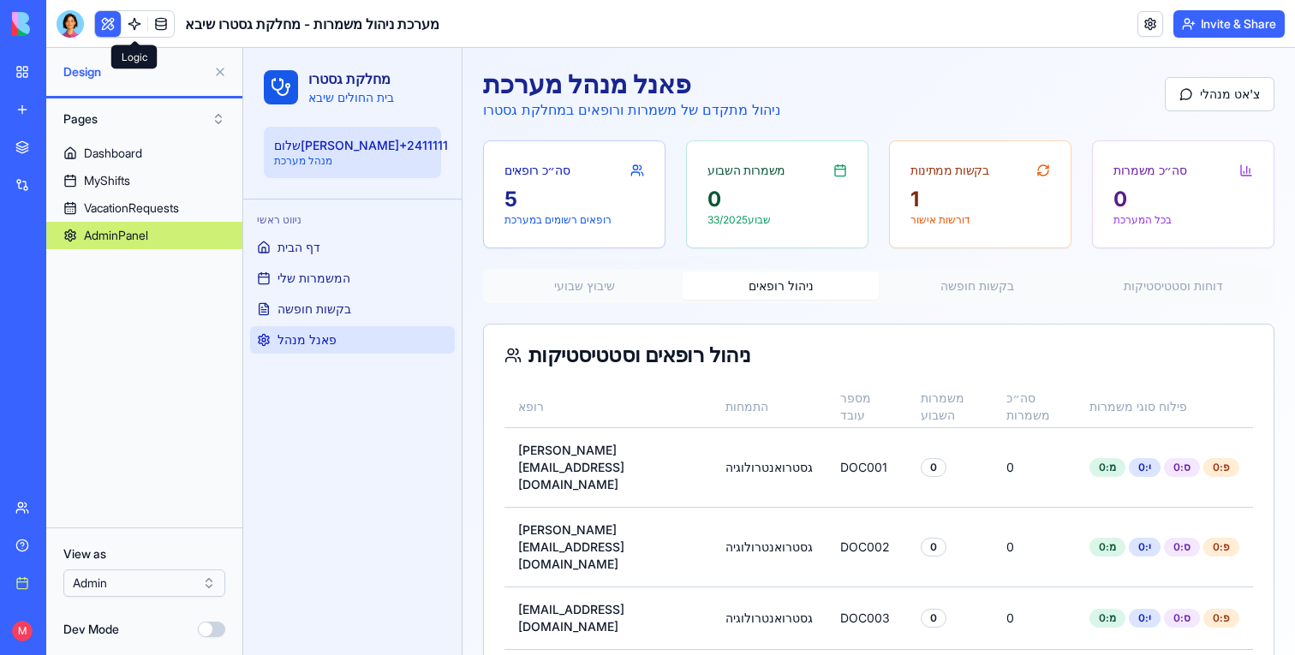
click at [112, 24] on button at bounding box center [108, 24] width 26 height 26
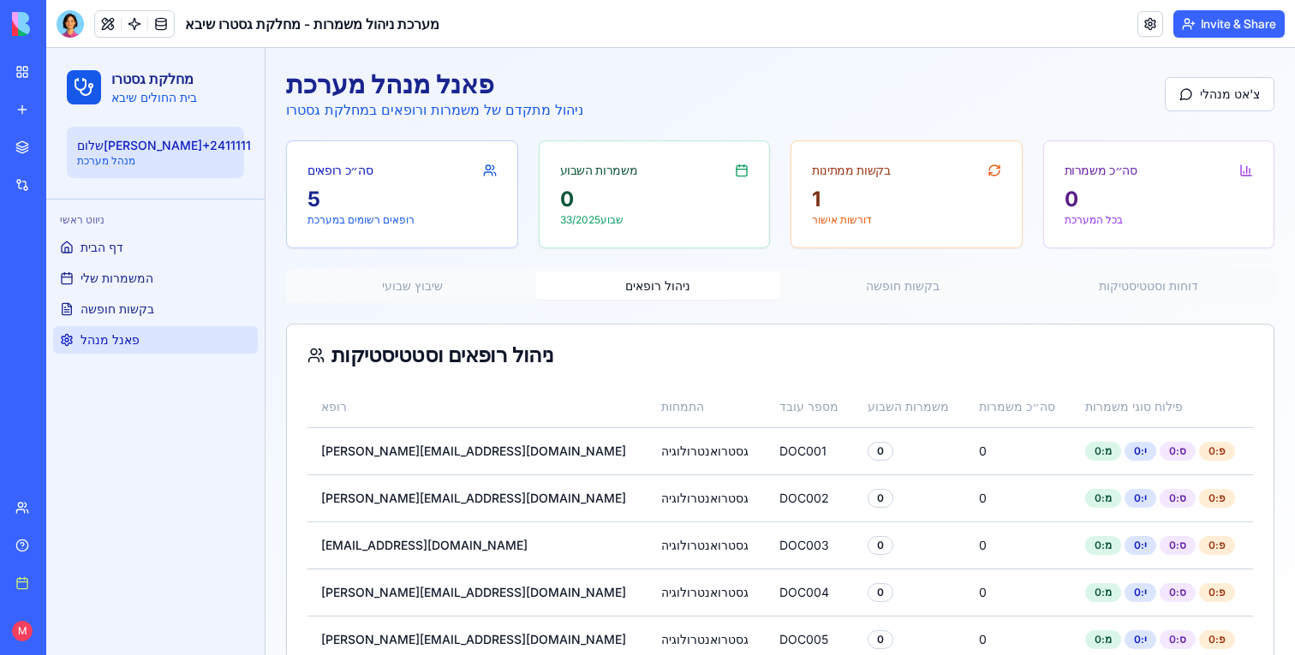
scroll to position [49, 0]
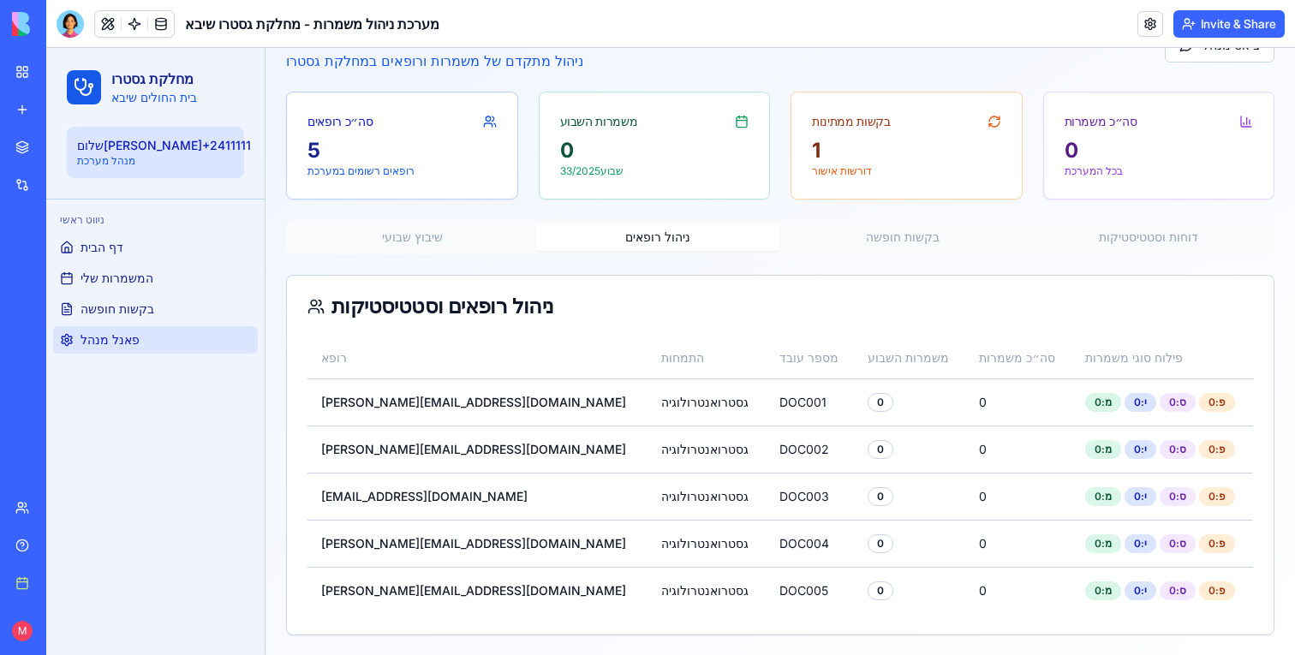
click at [418, 246] on button "שיבוץ שבועי" at bounding box center [412, 236] width 246 height 27
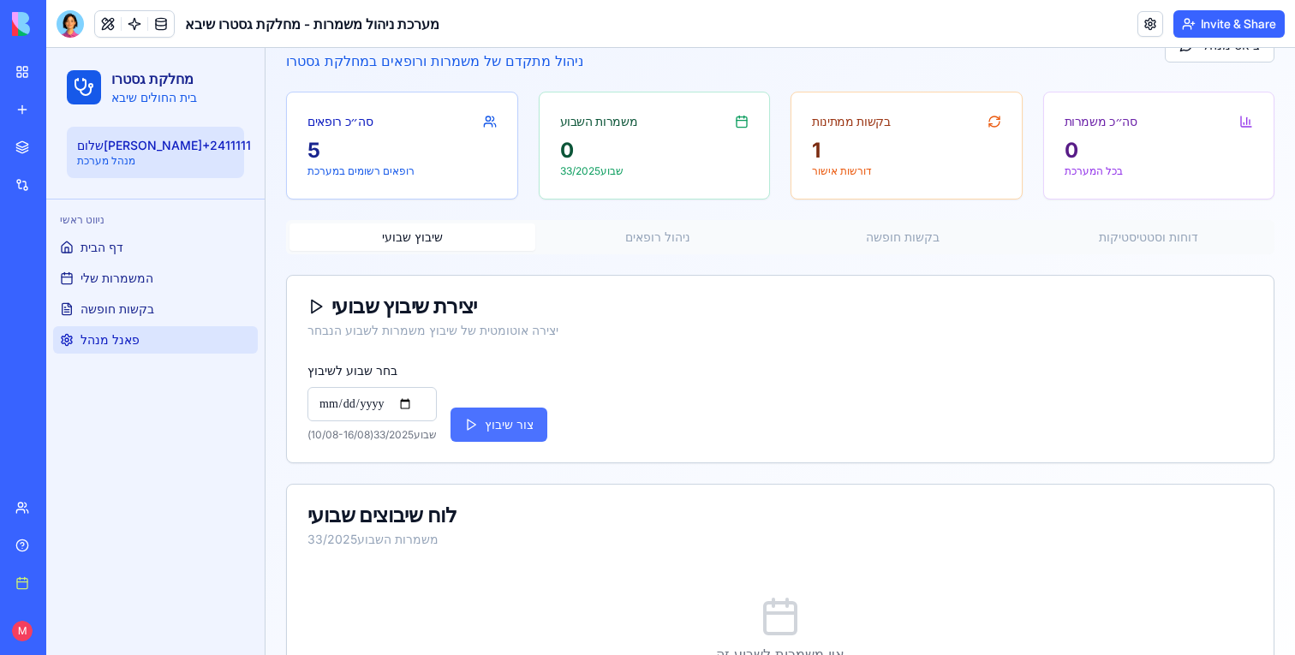
click at [503, 418] on button "צור שיבוץ" at bounding box center [498, 425] width 97 height 34
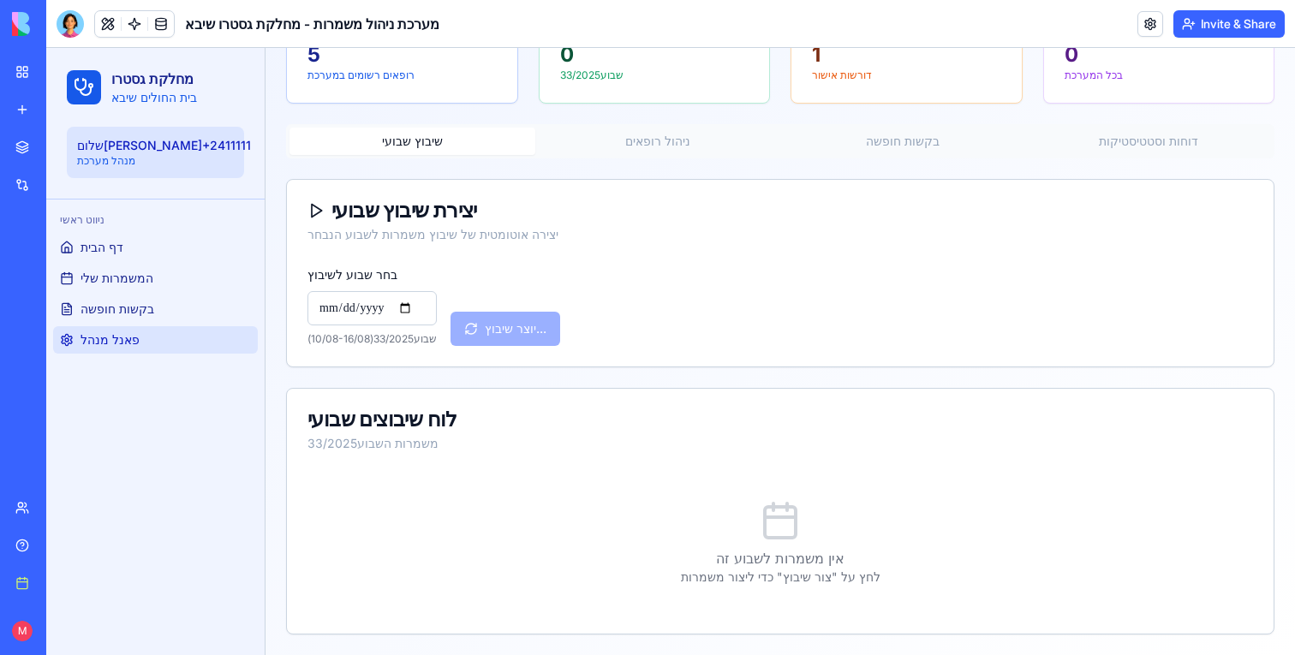
scroll to position [0, 0]
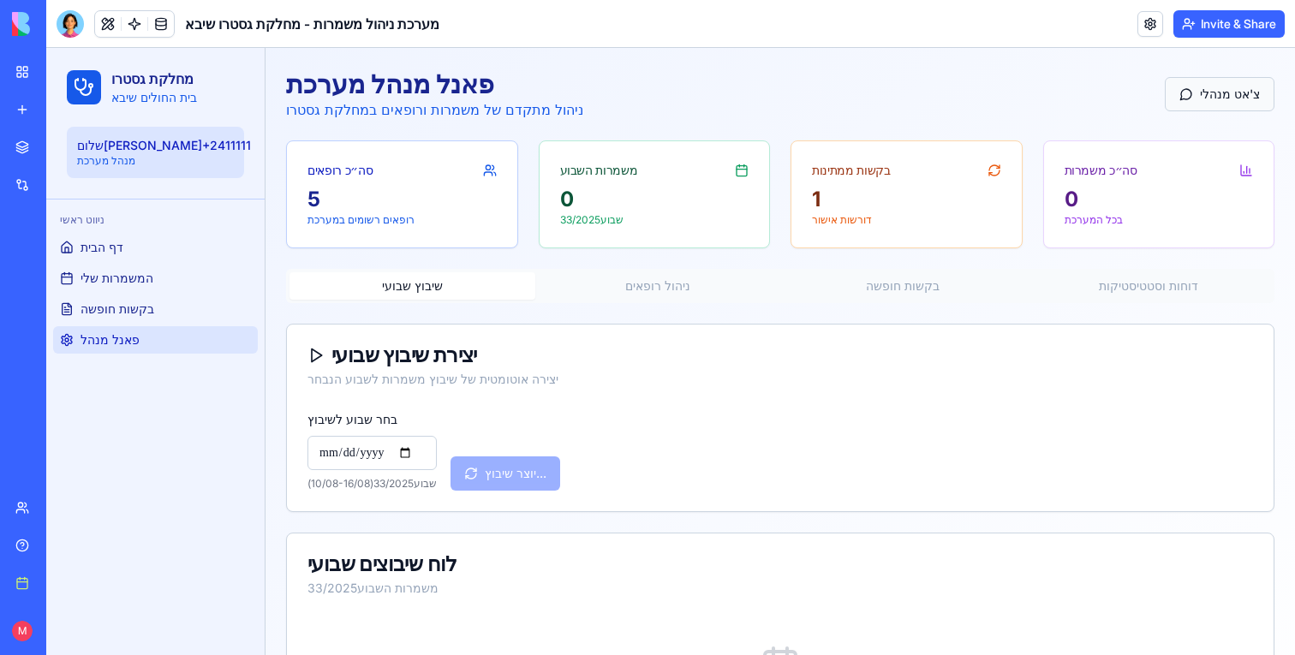
click at [1203, 85] on button "צ'אט מנהלי" at bounding box center [1219, 94] width 110 height 34
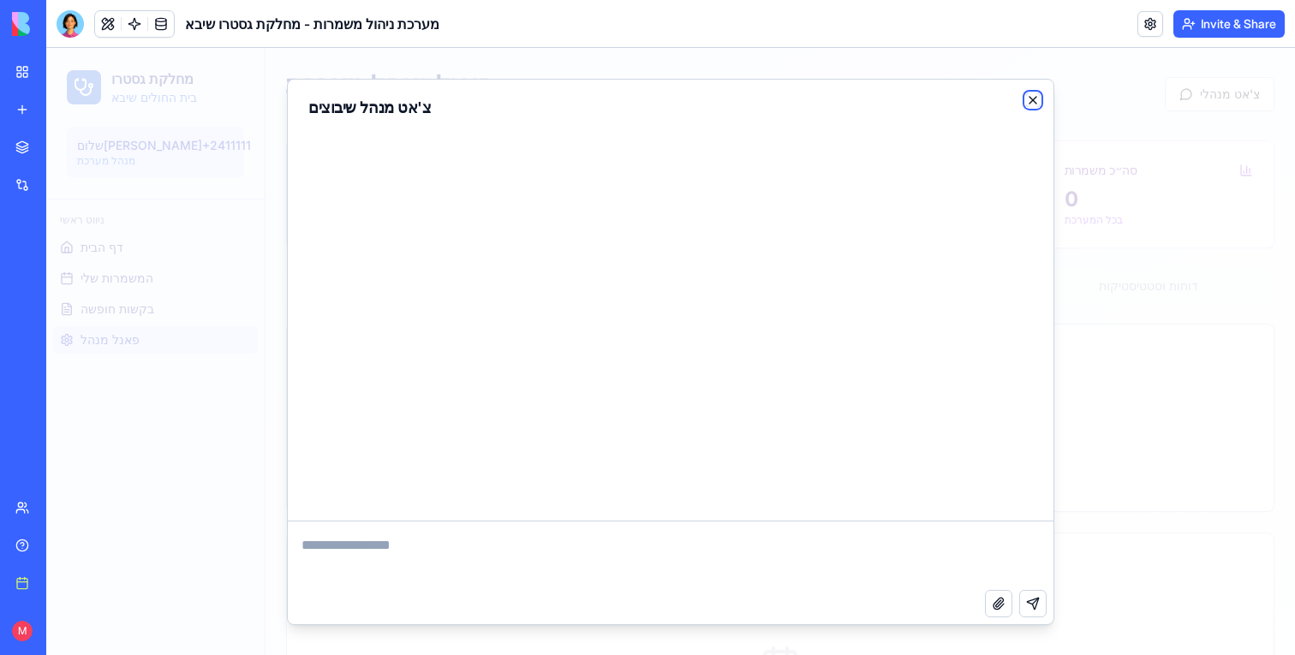
click at [1036, 98] on icon "button" at bounding box center [1033, 99] width 14 height 14
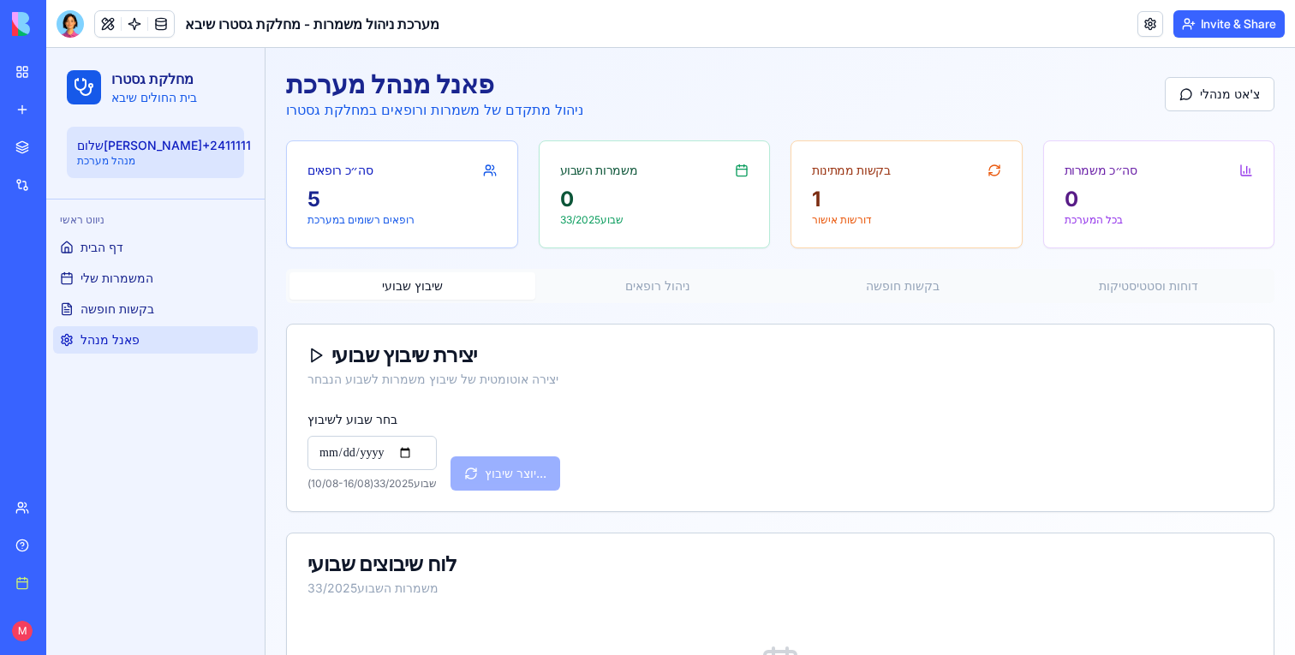
click at [138, 28] on link at bounding box center [135, 24] width 26 height 26
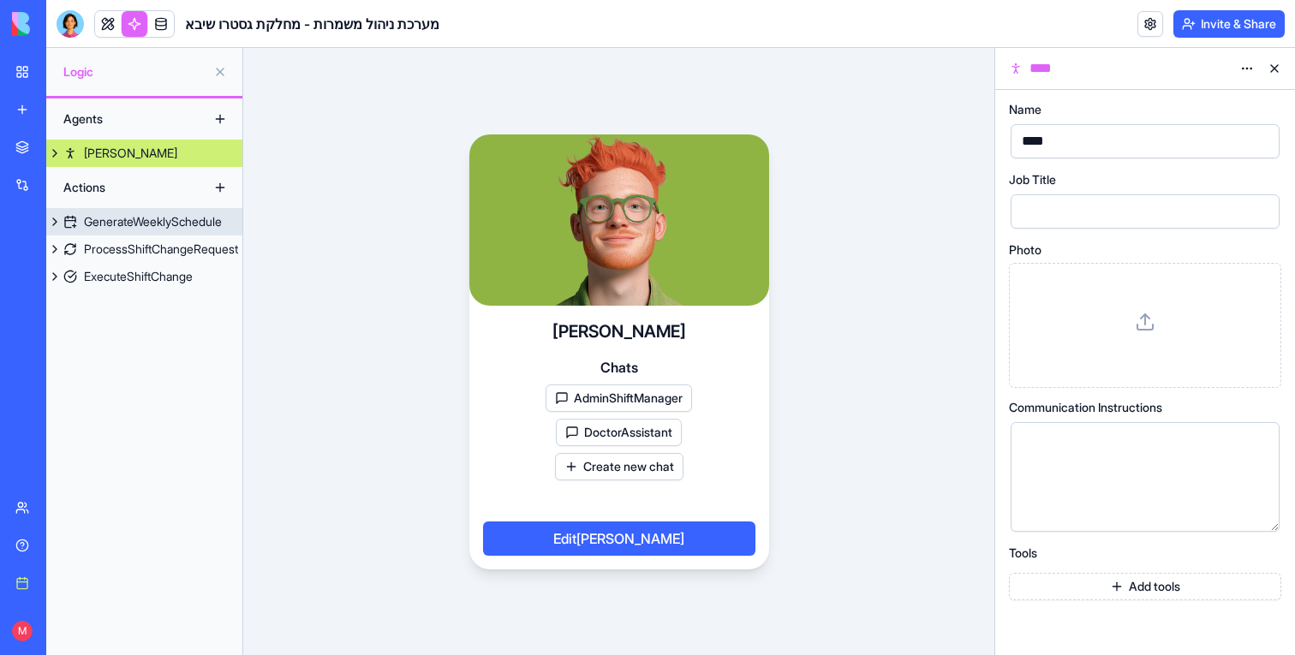
click at [110, 213] on div "GenerateWeeklySchedule" at bounding box center [153, 221] width 138 height 17
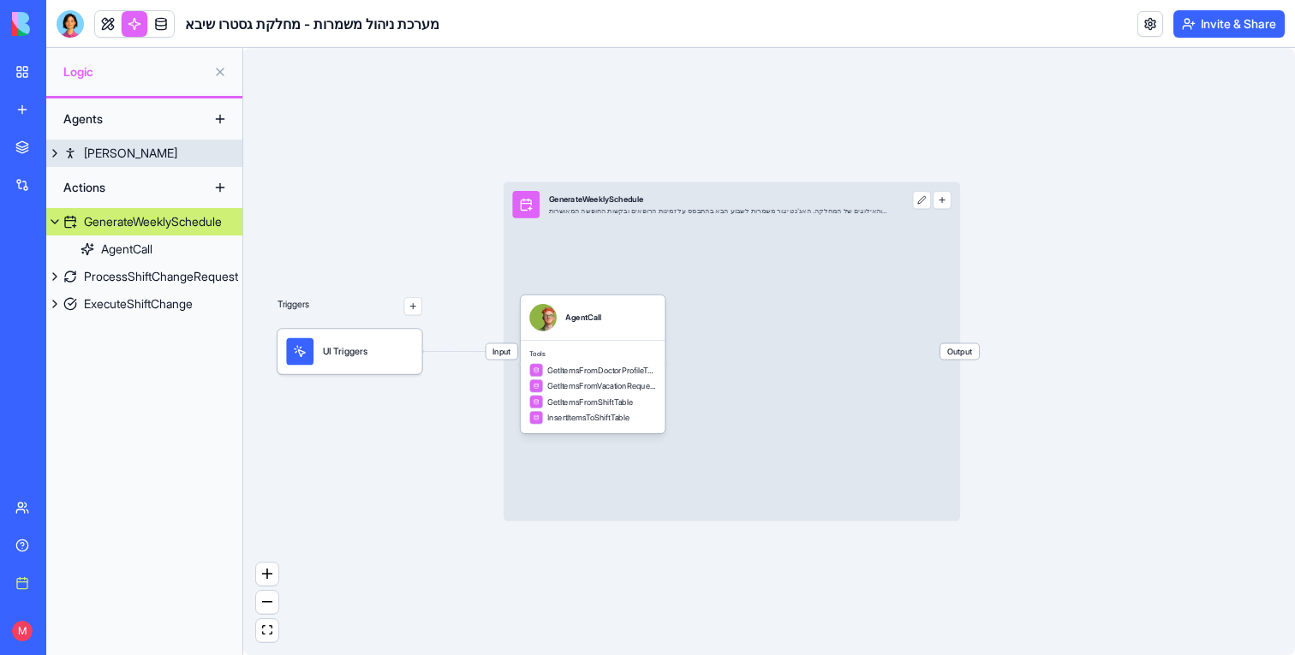
click at [115, 155] on link "[PERSON_NAME]" at bounding box center [144, 153] width 196 height 27
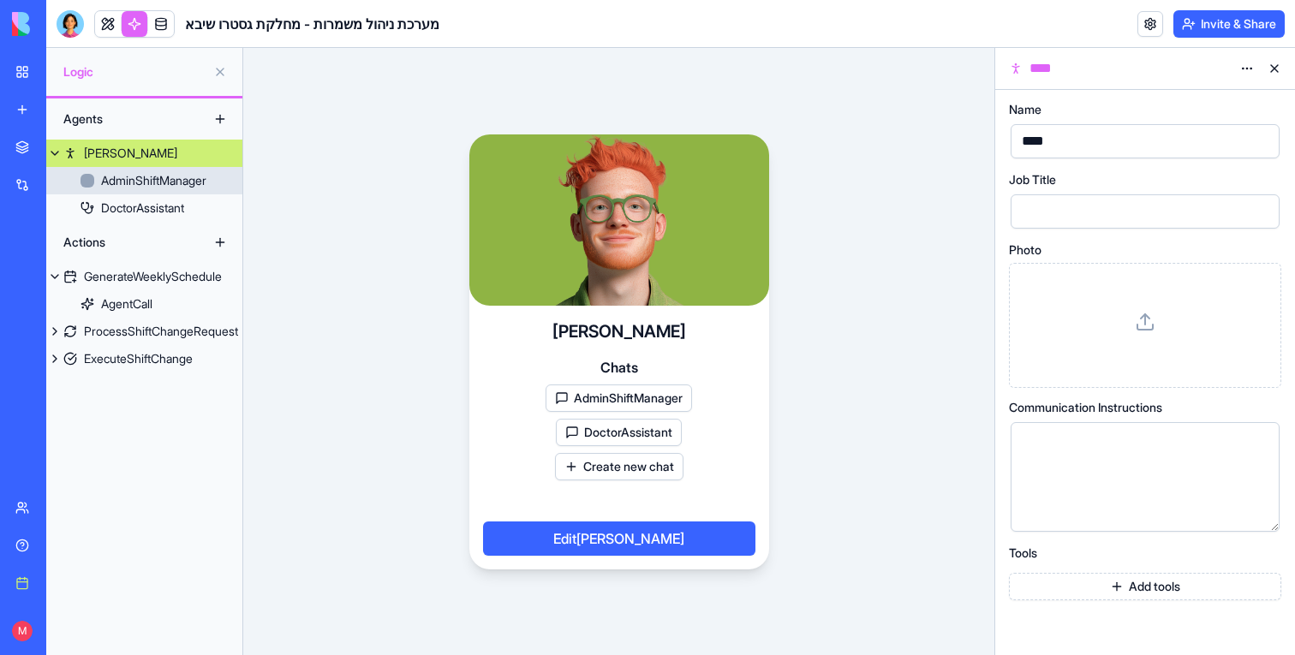
click at [134, 176] on div "AdminShiftManager" at bounding box center [153, 180] width 105 height 17
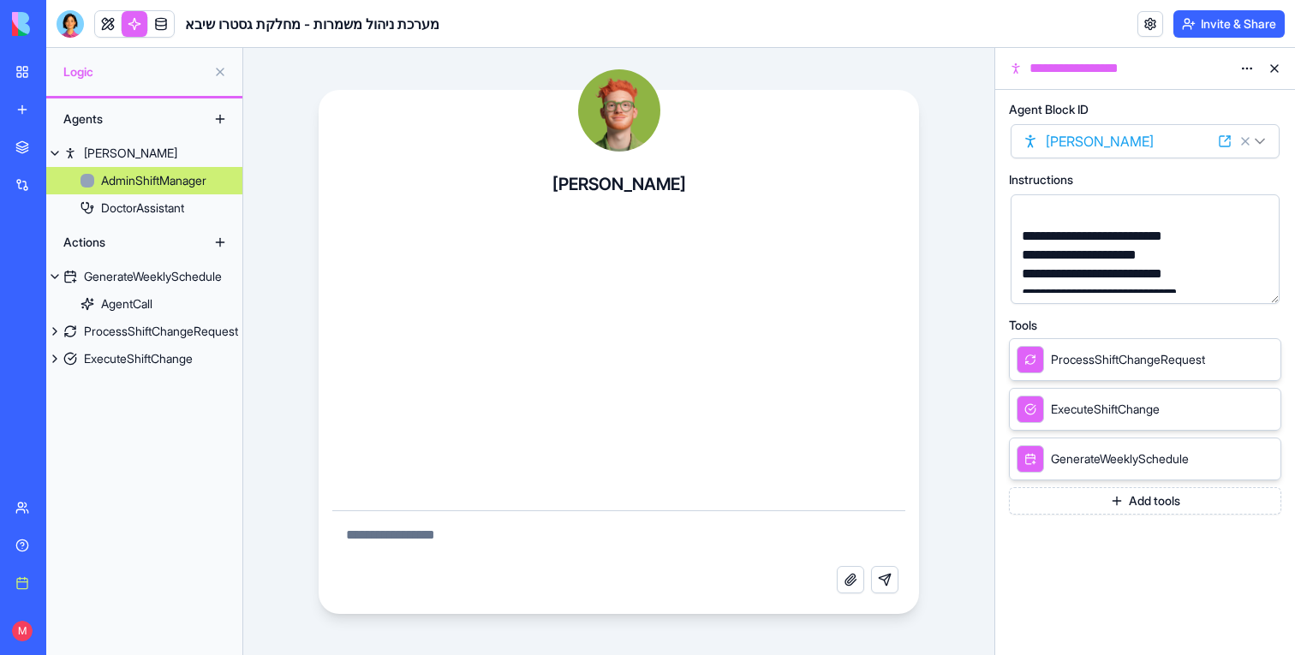
scroll to position [57, 0]
click at [1256, 286] on button "button" at bounding box center [1261, 286] width 27 height 27
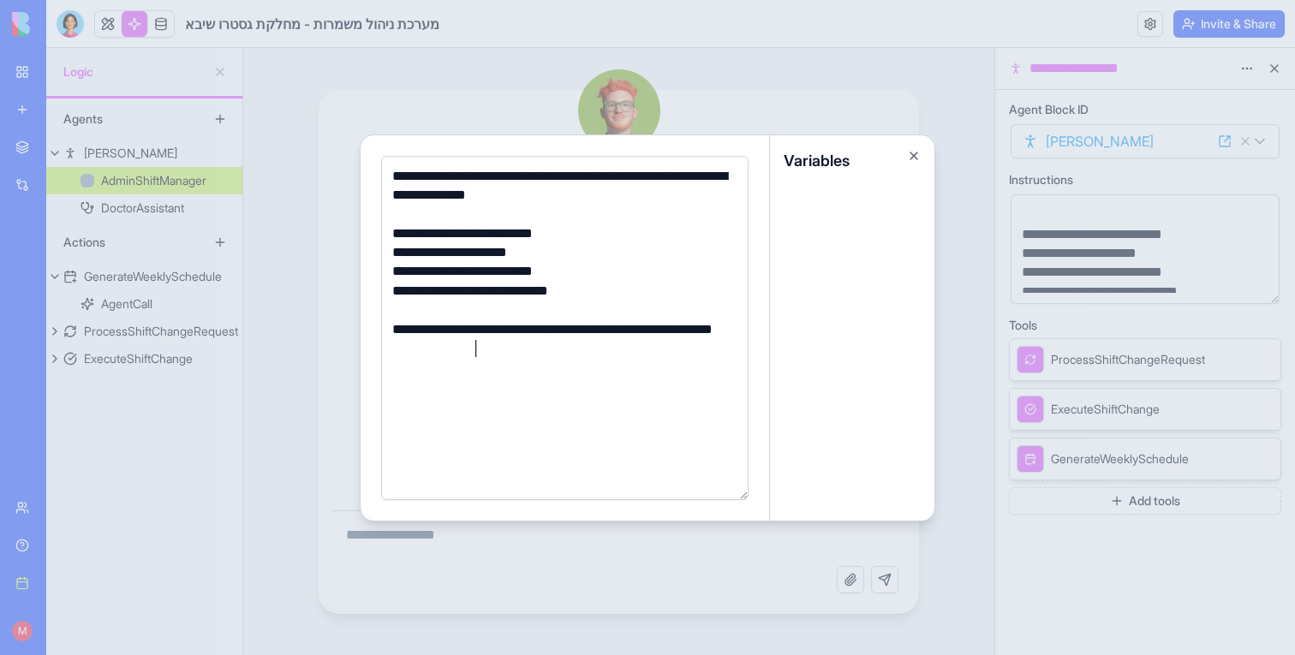
click at [683, 89] on div at bounding box center [647, 327] width 1295 height 655
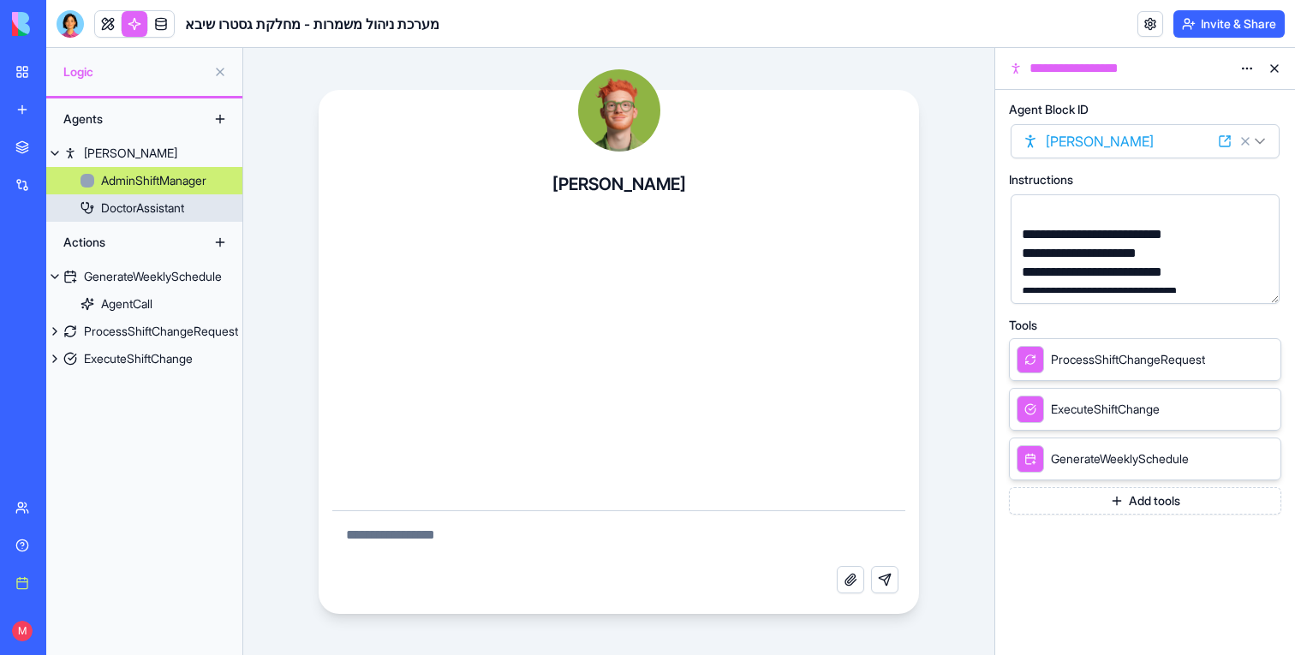
click at [175, 212] on div "DoctorAssistant" at bounding box center [142, 208] width 83 height 17
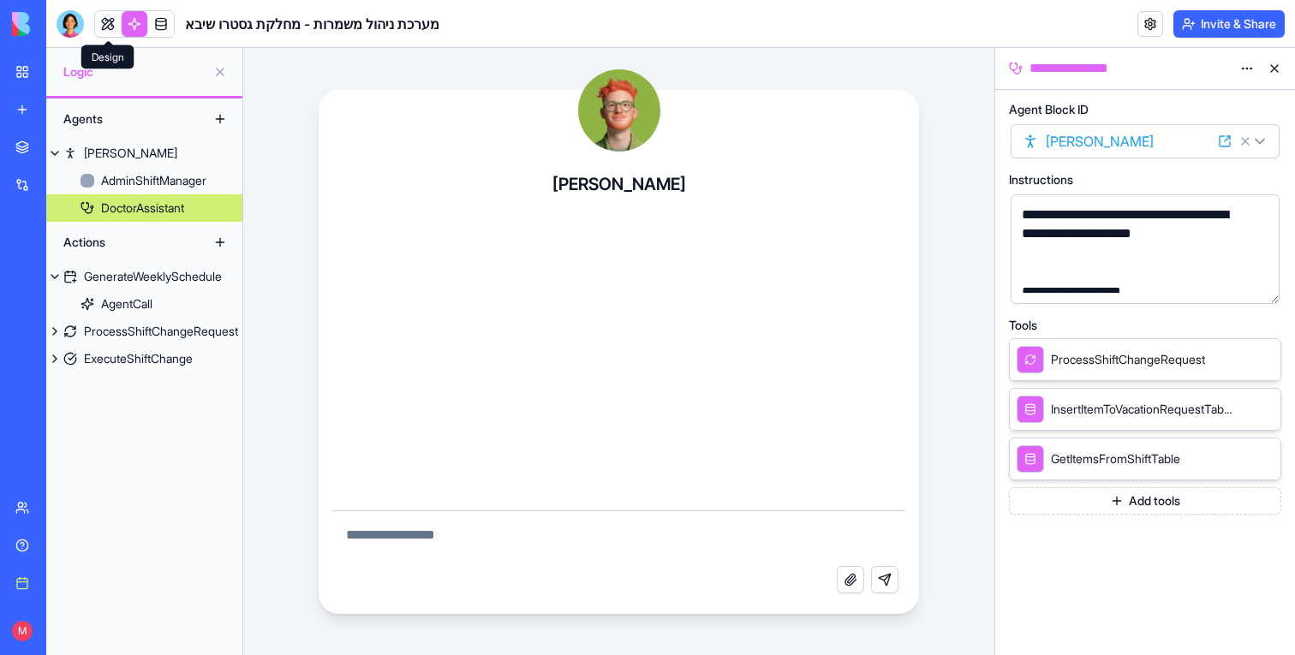
click at [113, 21] on link at bounding box center [108, 24] width 26 height 26
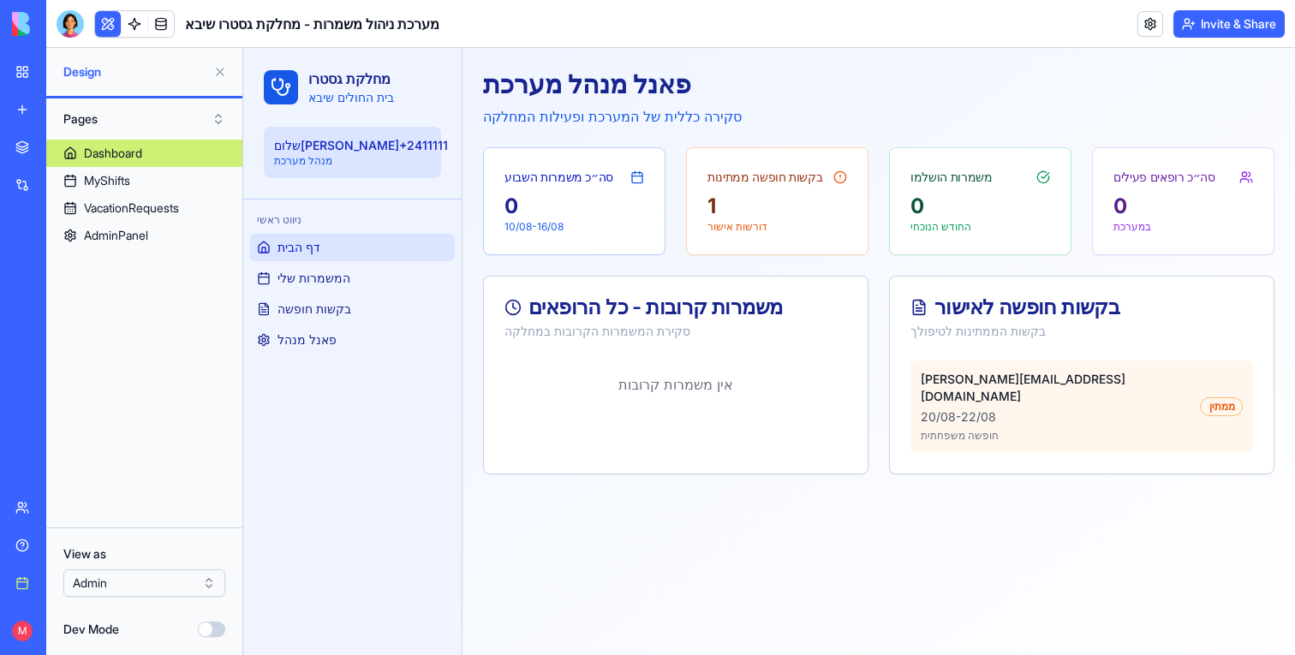
click at [115, 24] on button at bounding box center [108, 24] width 26 height 26
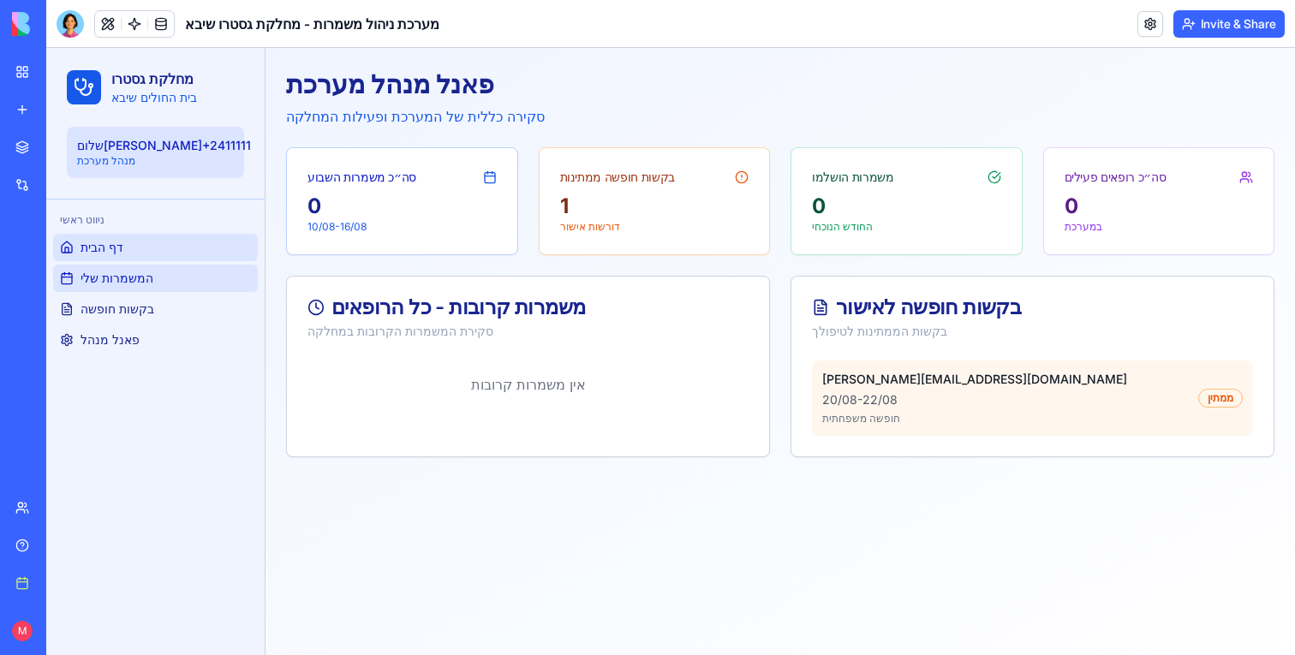
click at [128, 271] on span "המשמרות שלי" at bounding box center [116, 278] width 73 height 17
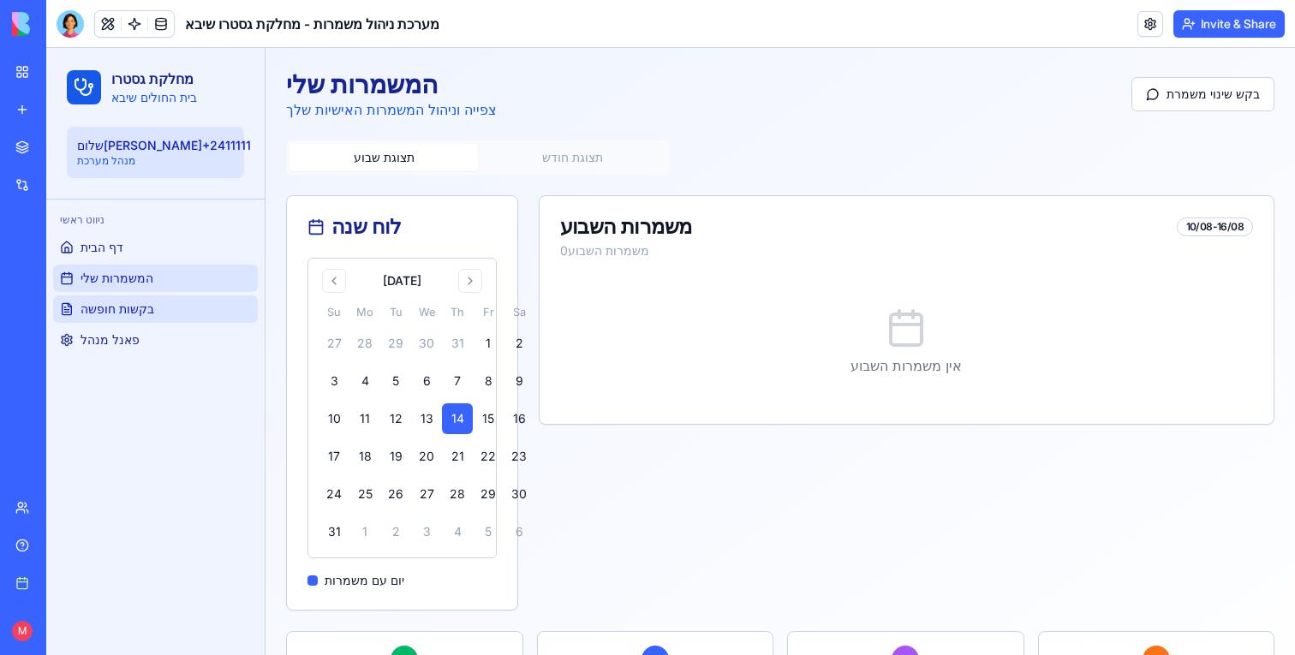
click at [127, 315] on span "בקשות חופשה" at bounding box center [117, 309] width 74 height 17
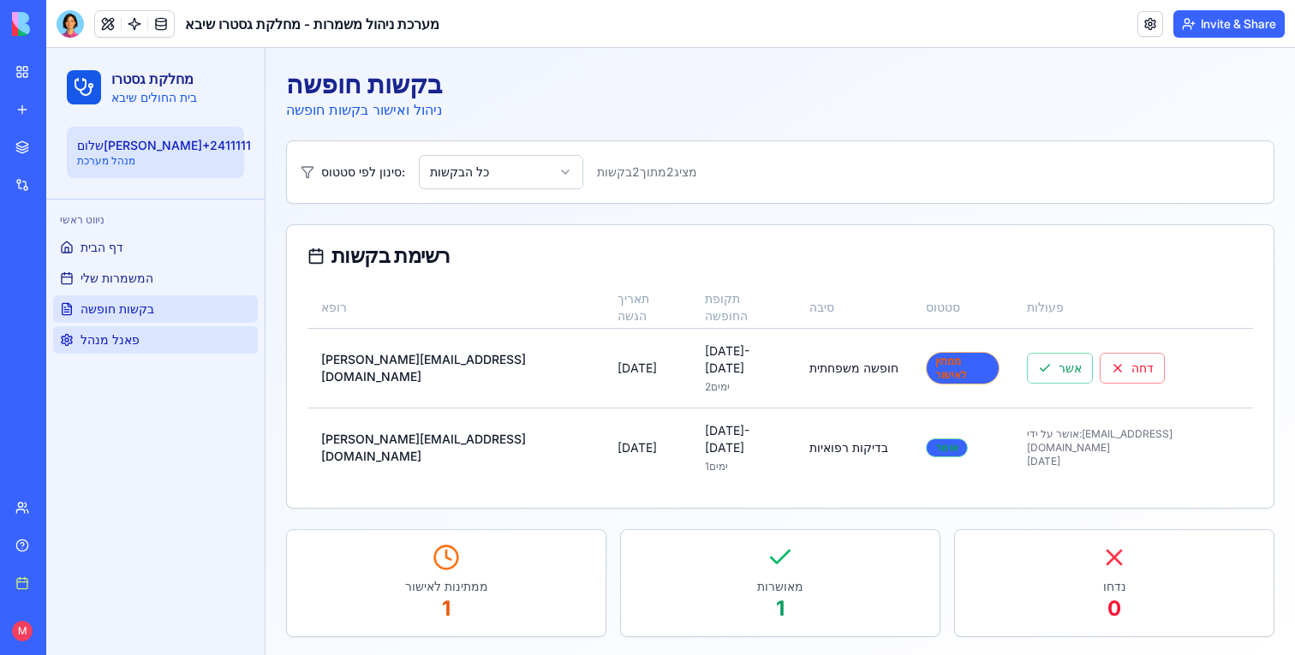
click at [134, 338] on span "פאנל מנהל" at bounding box center [109, 339] width 59 height 17
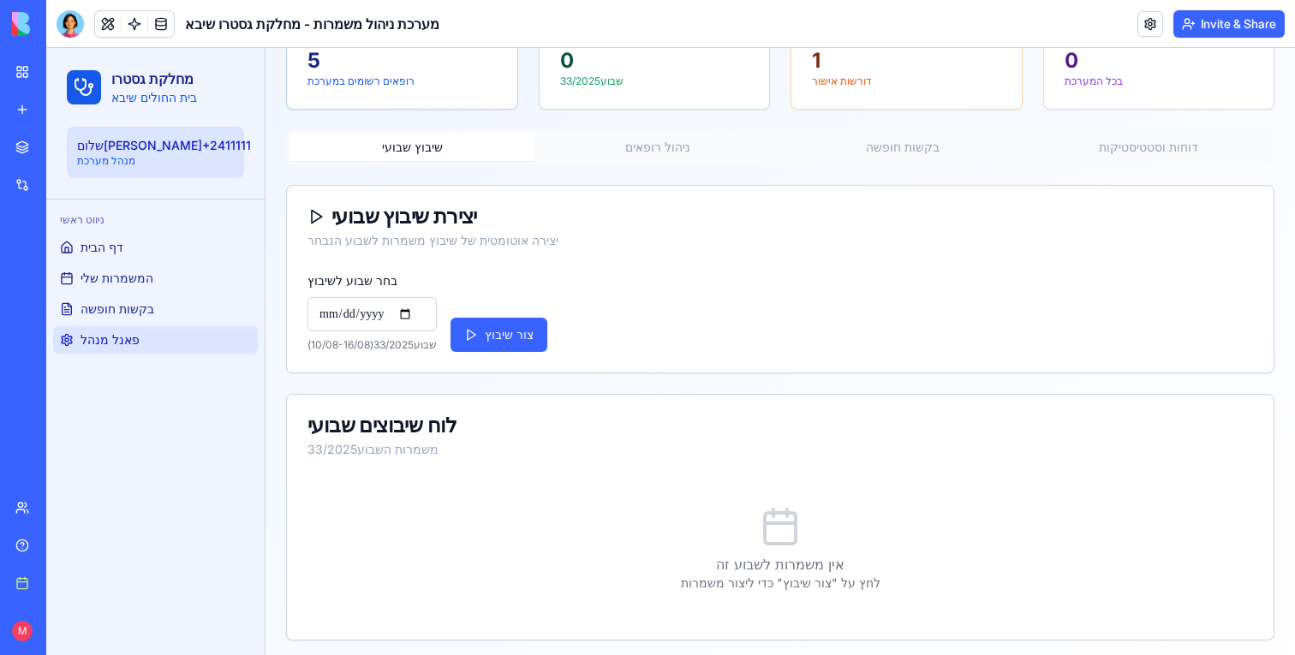
scroll to position [145, 0]
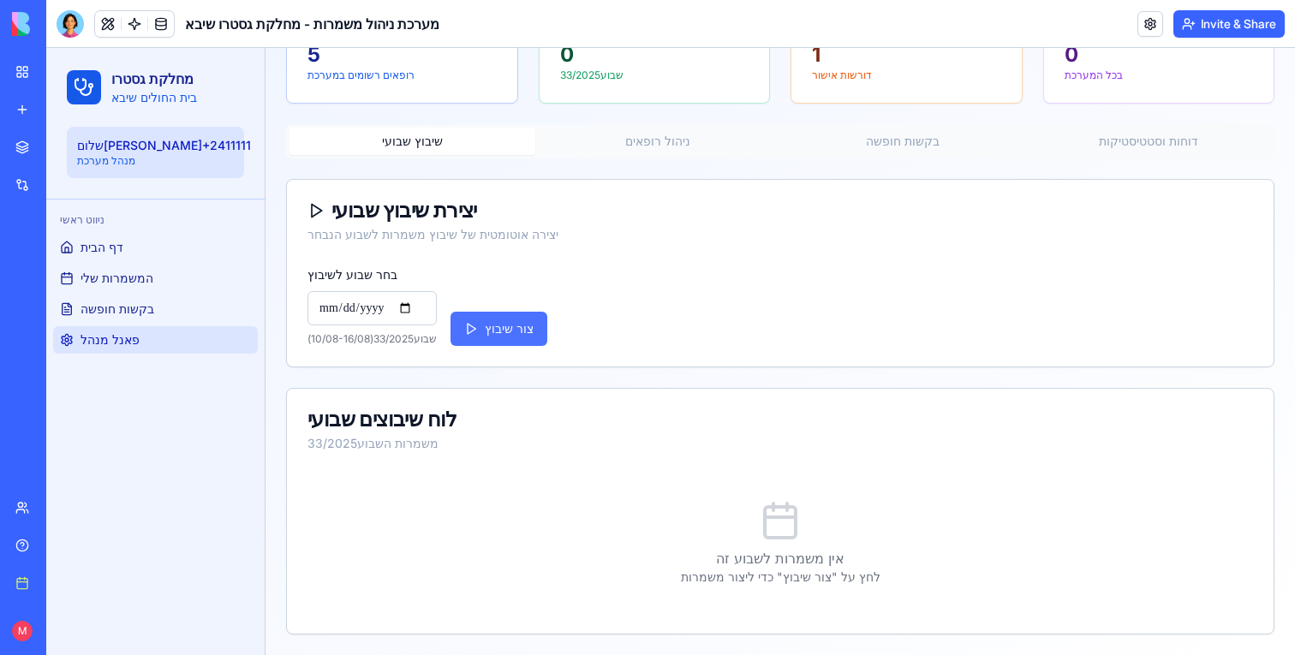
click at [494, 336] on button "צור שיבוץ" at bounding box center [498, 329] width 97 height 34
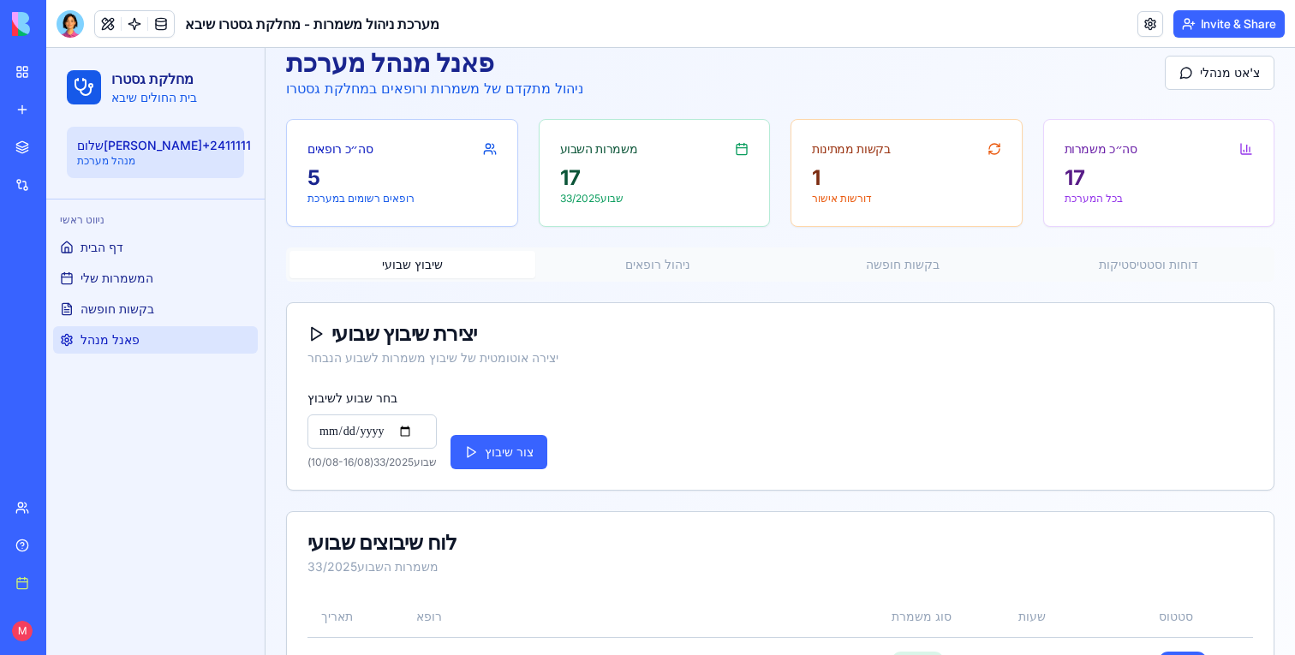
scroll to position [0, 0]
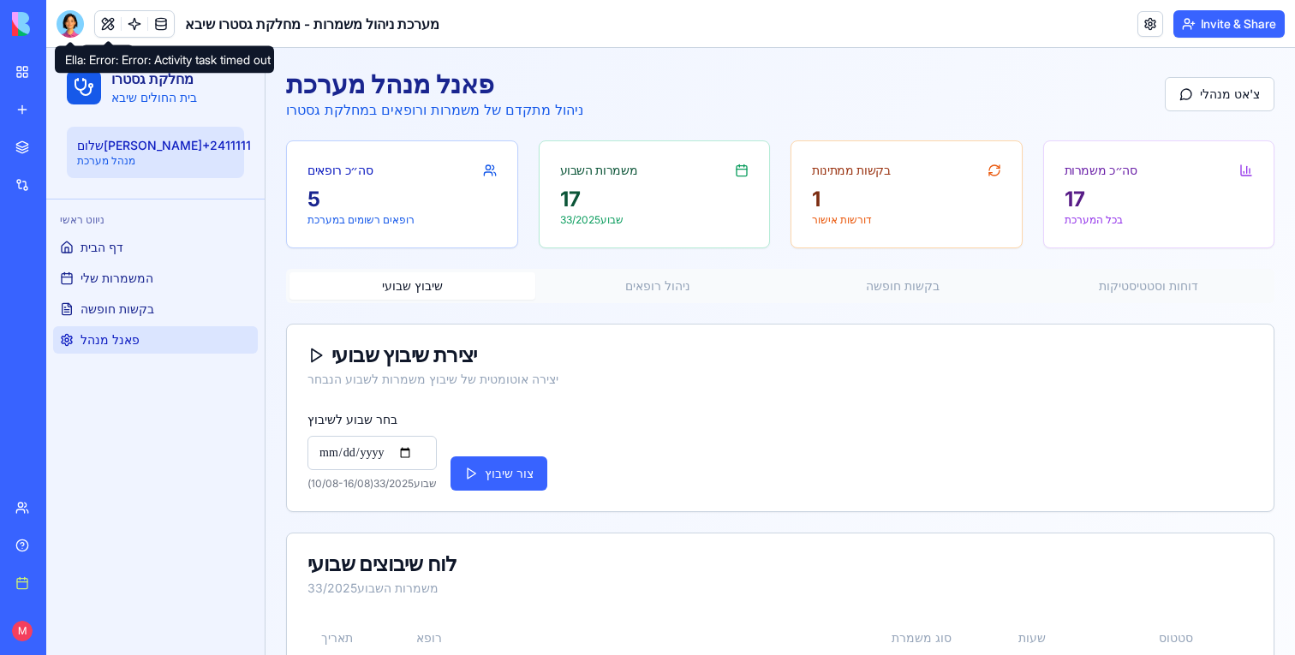
click at [57, 22] on div at bounding box center [70, 23] width 27 height 27
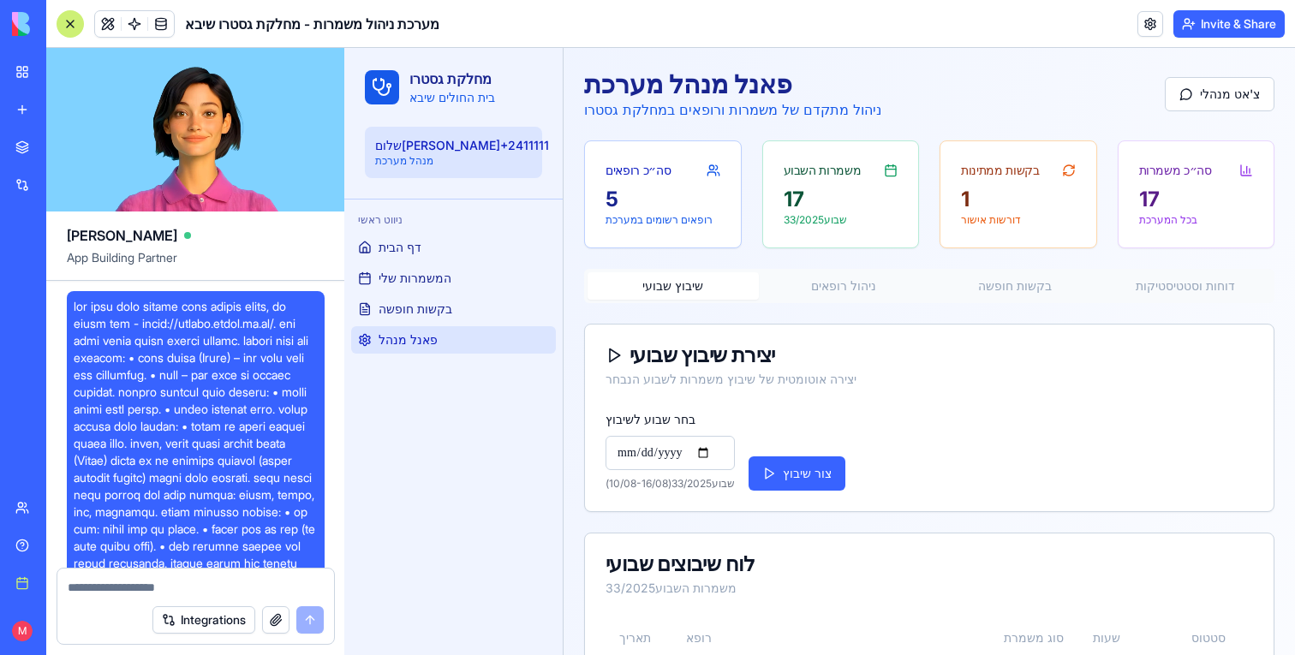
scroll to position [1148, 0]
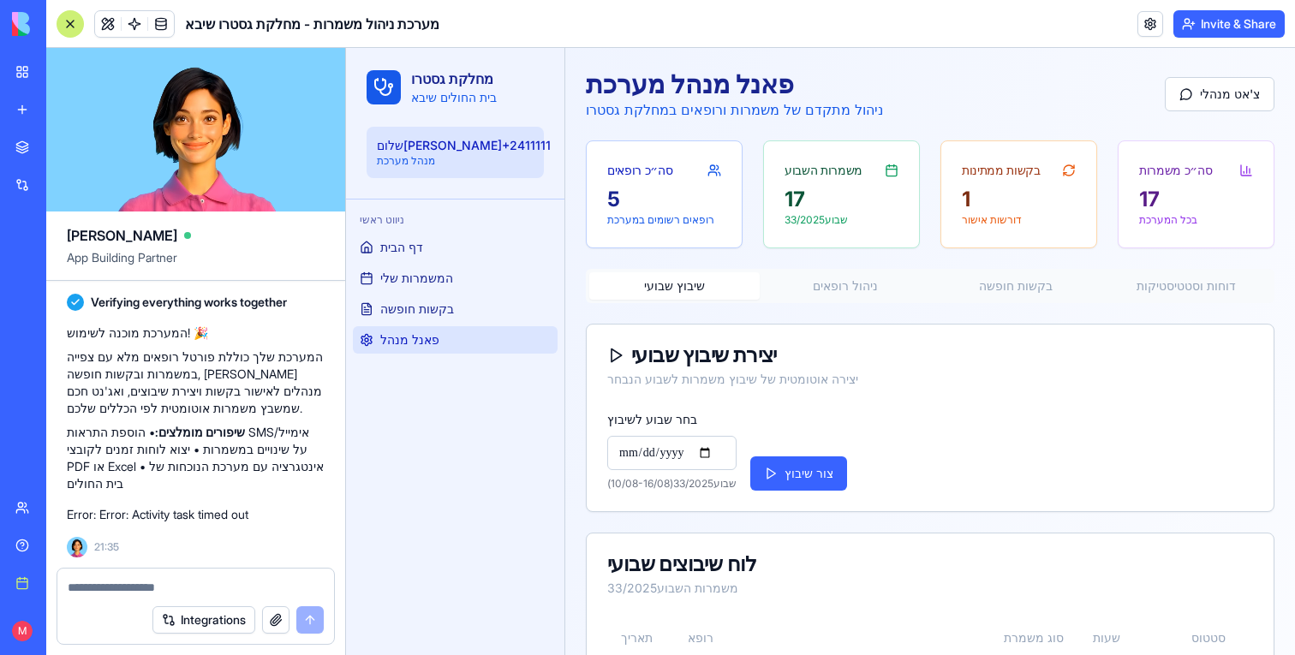
click at [159, 589] on textarea at bounding box center [196, 587] width 256 height 17
type textarea "*"
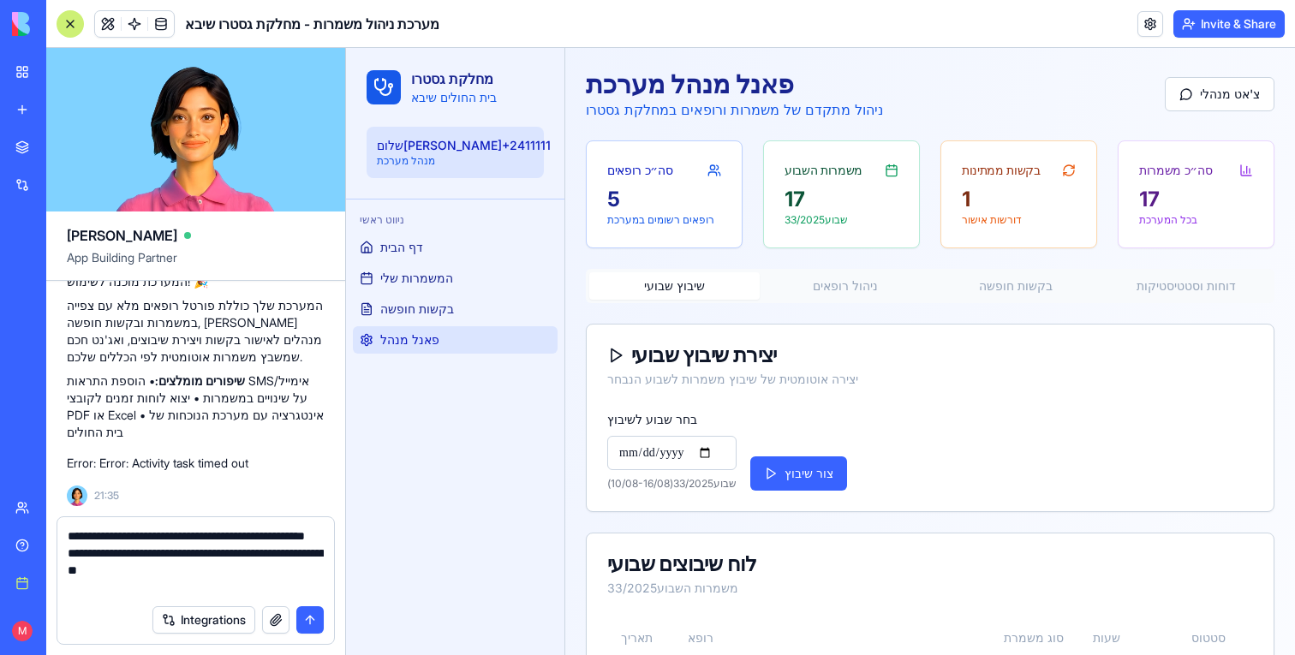
type textarea "**********"
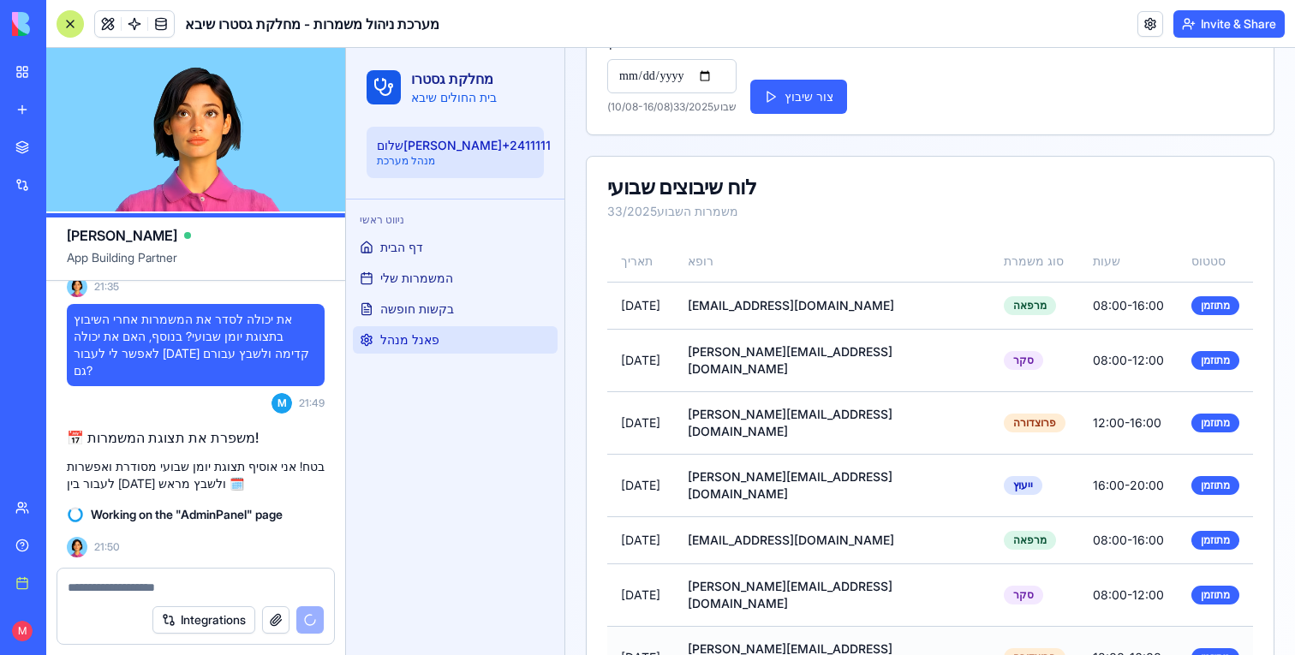
scroll to position [0, 0]
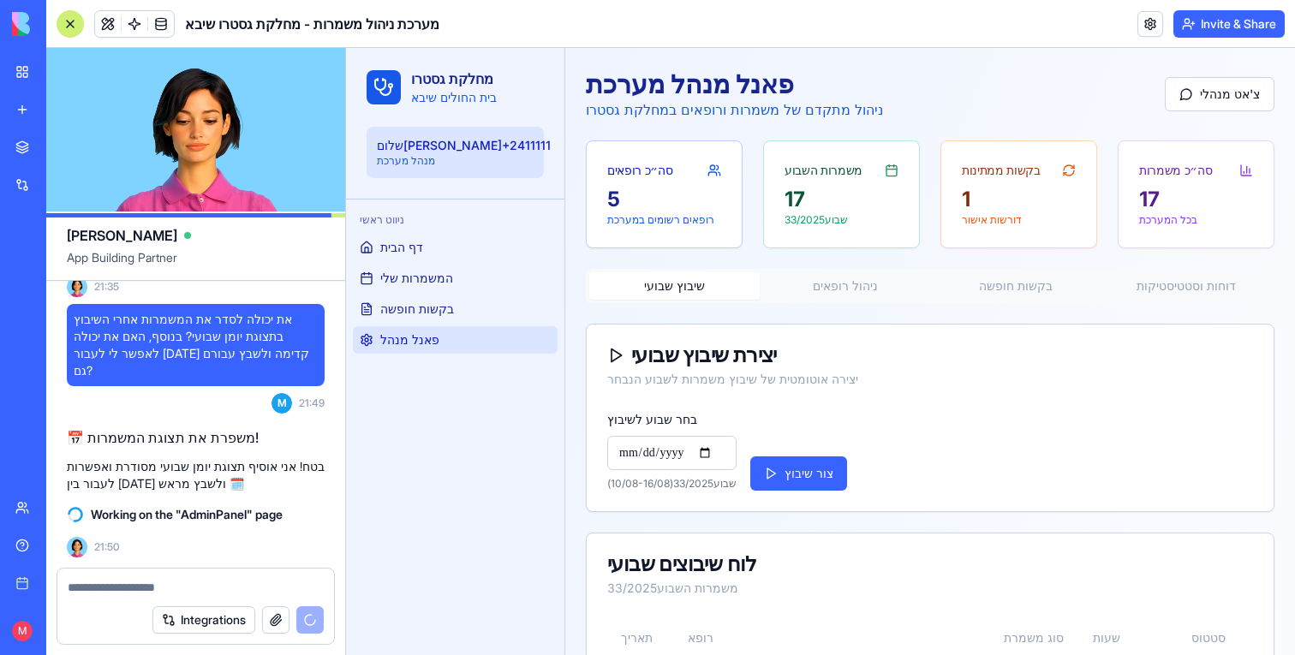
click at [880, 284] on button "ניהול רופאים" at bounding box center [844, 285] width 170 height 27
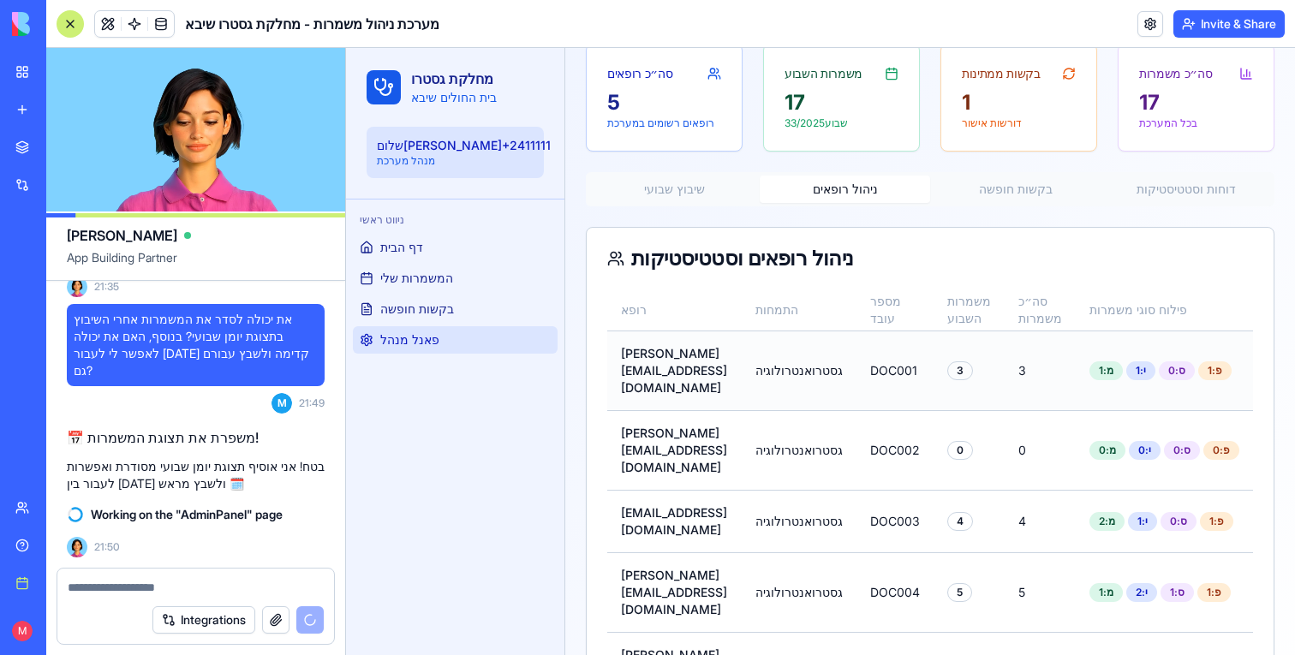
scroll to position [117, 0]
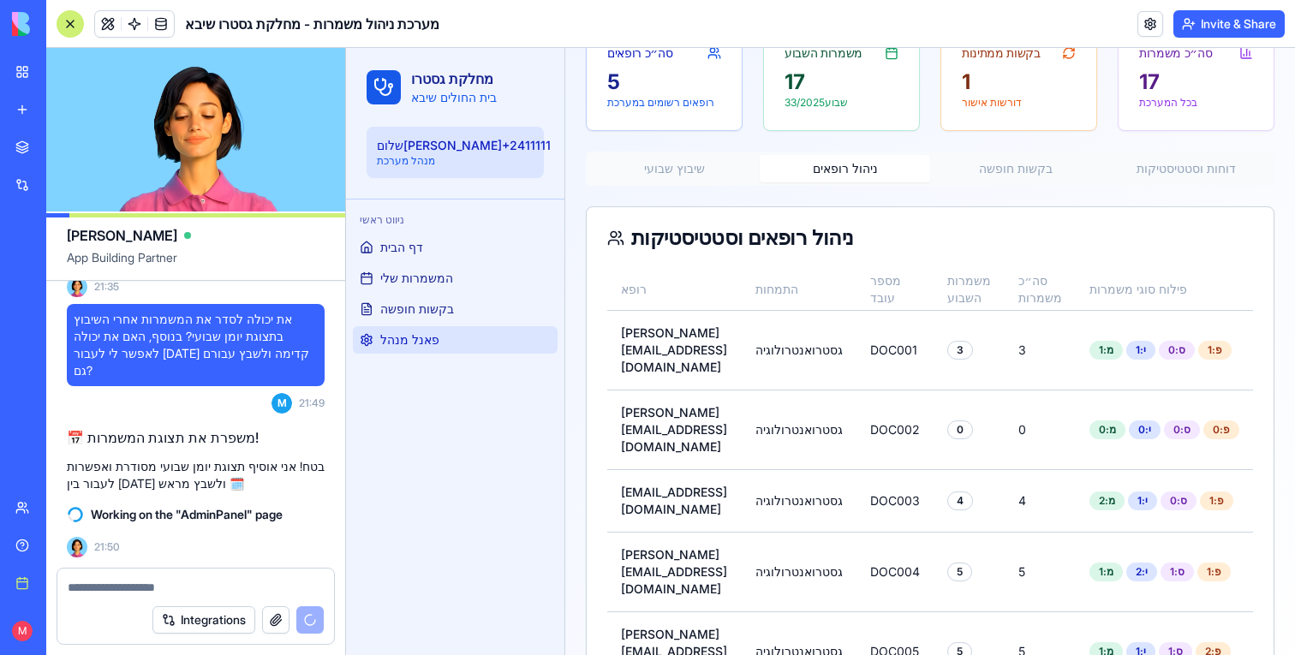
click at [1041, 165] on div "פאנל מנהל מערכת ניהול מתקדם של משמרות ורופאים במחלקת גסטרו צ'אט מנהלי סה״כ רופא…" at bounding box center [930, 332] width 730 height 802
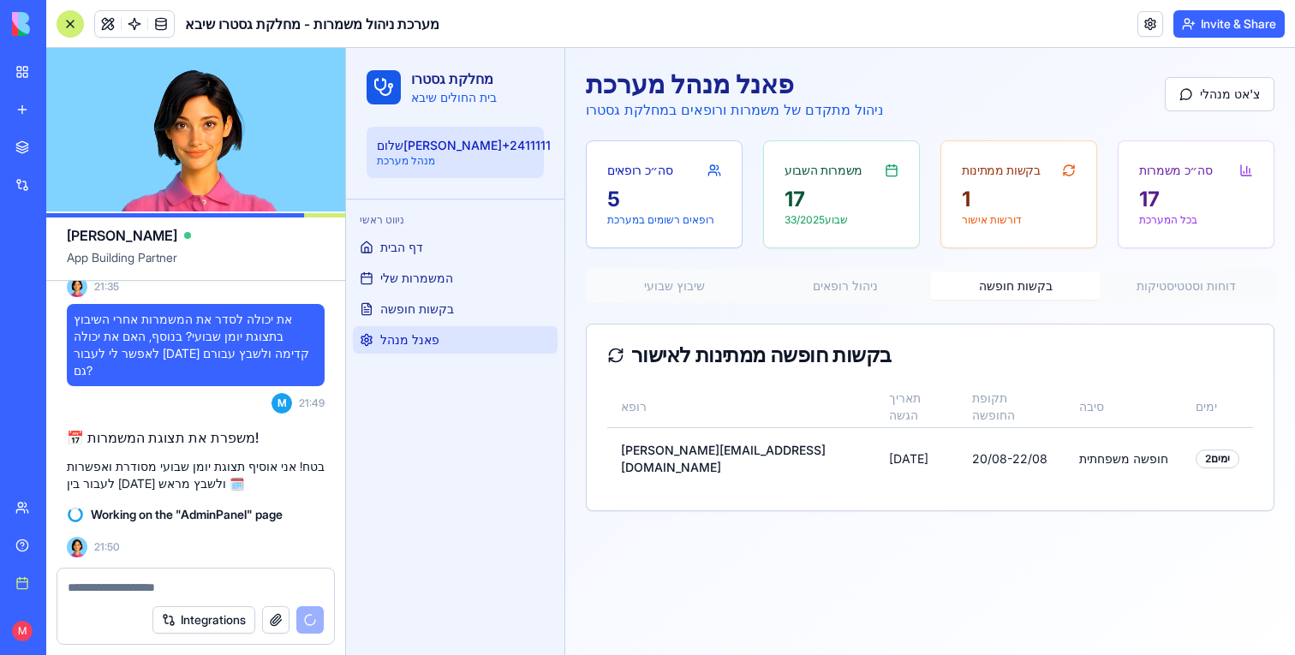
click at [1238, 289] on button "דוחות וסטטיסטיקות" at bounding box center [1185, 285] width 170 height 27
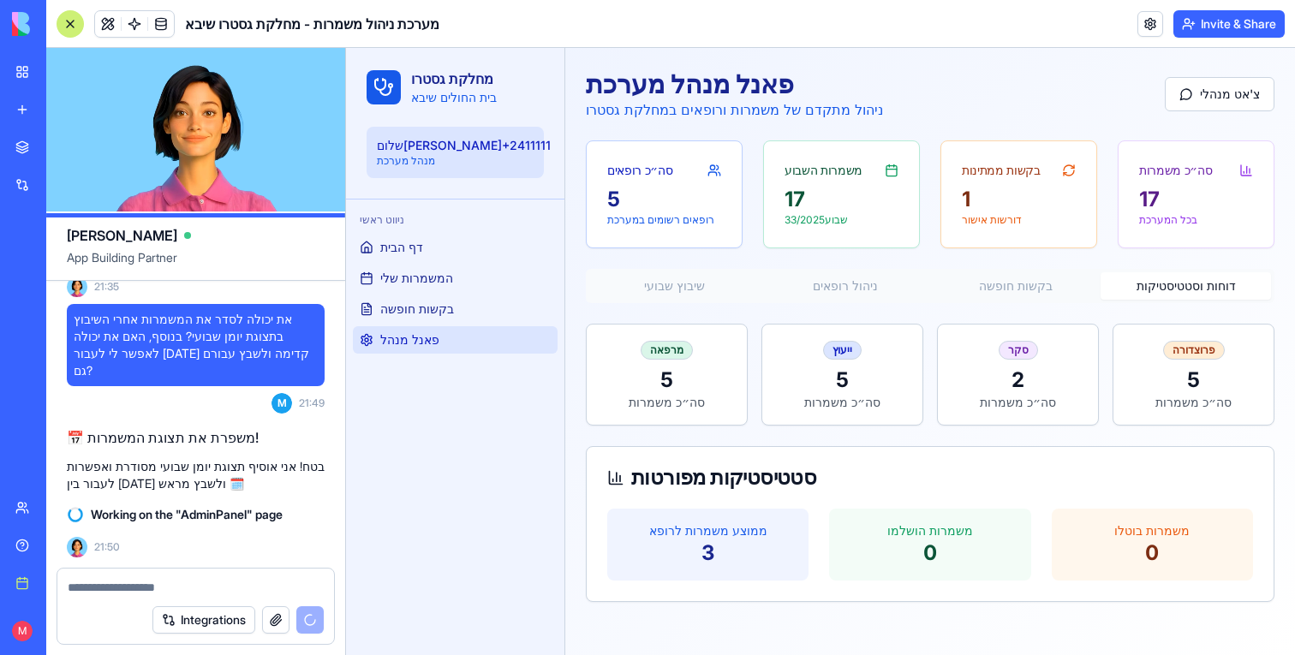
click at [1014, 293] on button "בקשות חופשה" at bounding box center [1015, 285] width 170 height 27
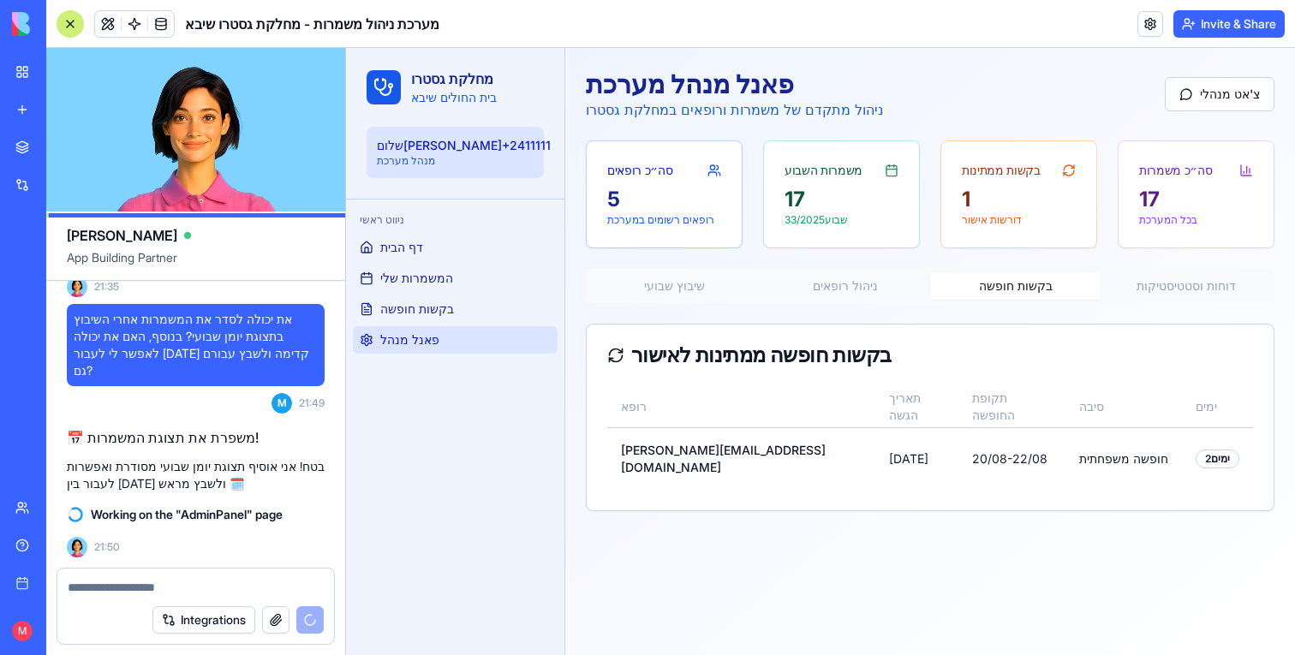
click at [1251, 259] on div "פאנל מנהל מערכת ניהול מתקדם של משמרות ורופאים במחלקת גסטרו צ'אט מנהלי סה״כ רופא…" at bounding box center [930, 290] width 730 height 484
click at [1172, 289] on button "דוחות וסטטיסטיקות" at bounding box center [1185, 285] width 170 height 27
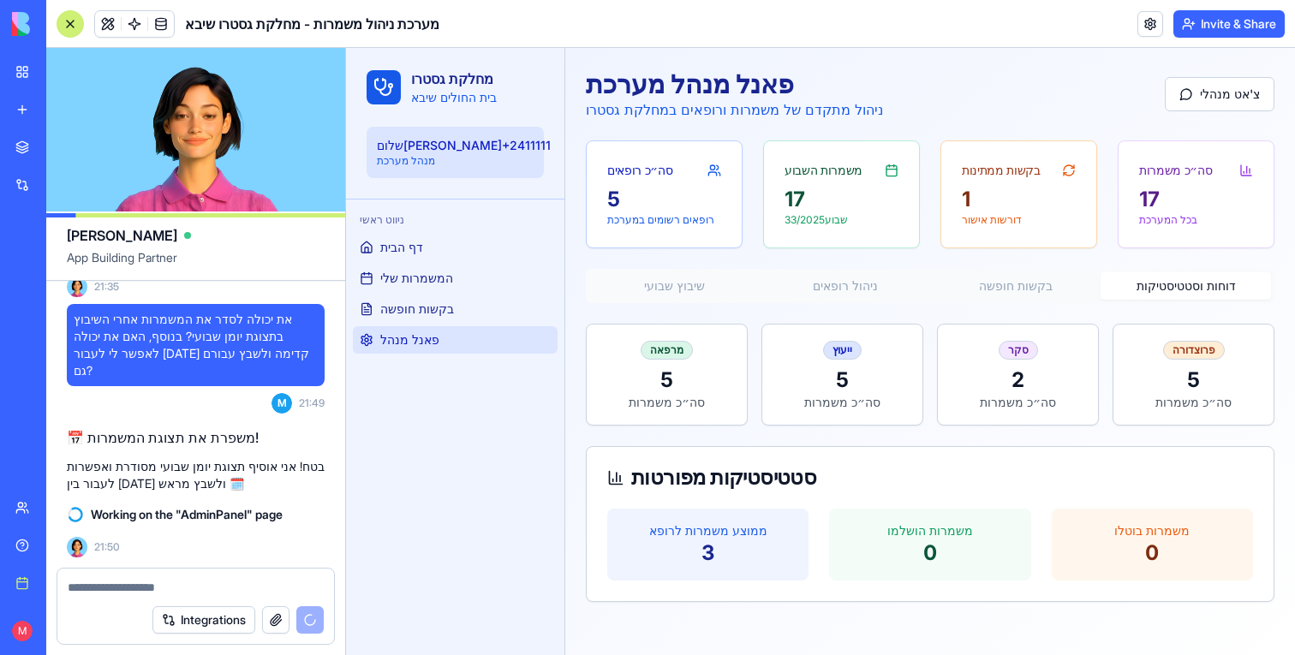
click at [1034, 289] on button "בקשות חופשה" at bounding box center [1015, 285] width 170 height 27
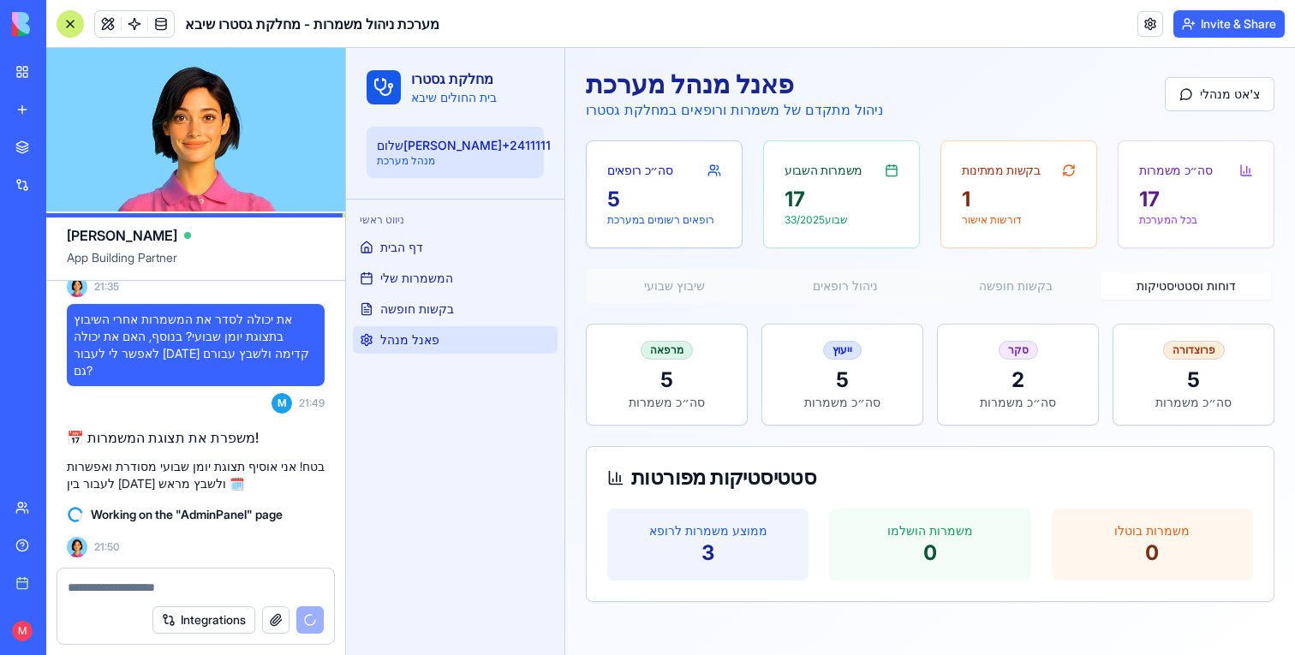
click at [1222, 276] on button "דוחות וסטטיסטיקות" at bounding box center [1185, 285] width 170 height 27
click at [1011, 270] on div "שיבוץ שבועי ניהול רופאים בקשות חופשה דוחות וסטטיסטיקות" at bounding box center [930, 286] width 688 height 34
click at [1009, 291] on button "בקשות חופשה" at bounding box center [1015, 285] width 170 height 27
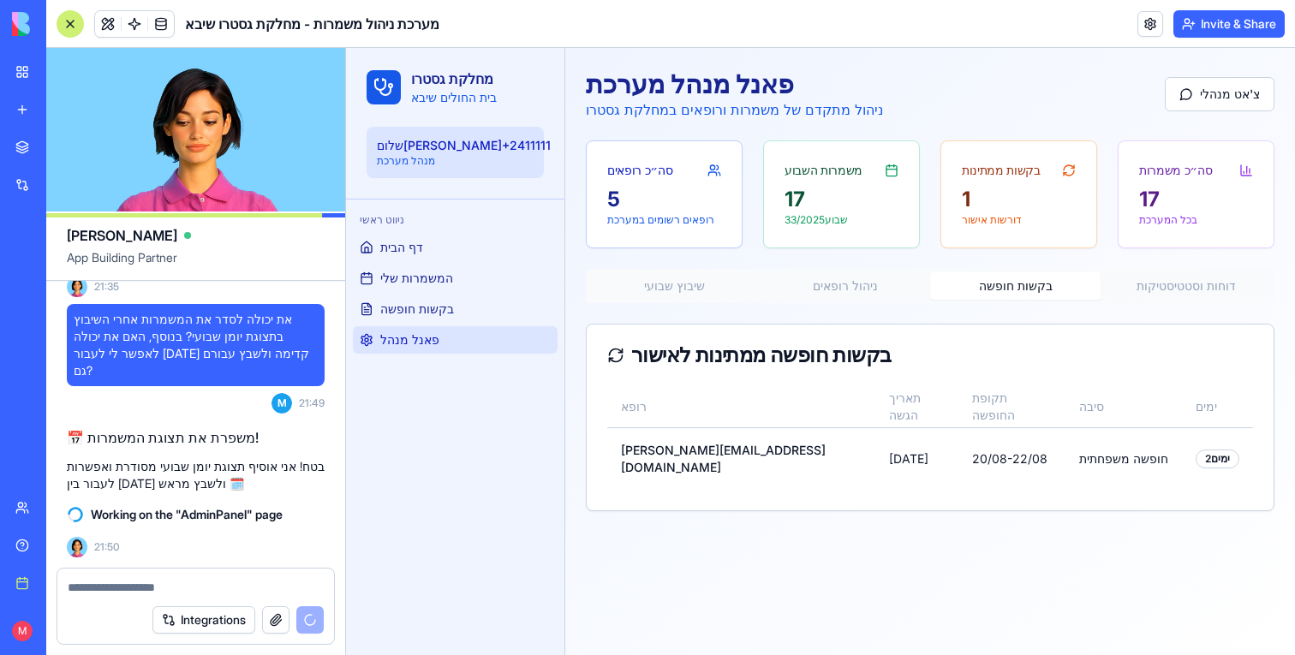
click at [711, 288] on button "שיבוץ שבועי" at bounding box center [674, 285] width 170 height 27
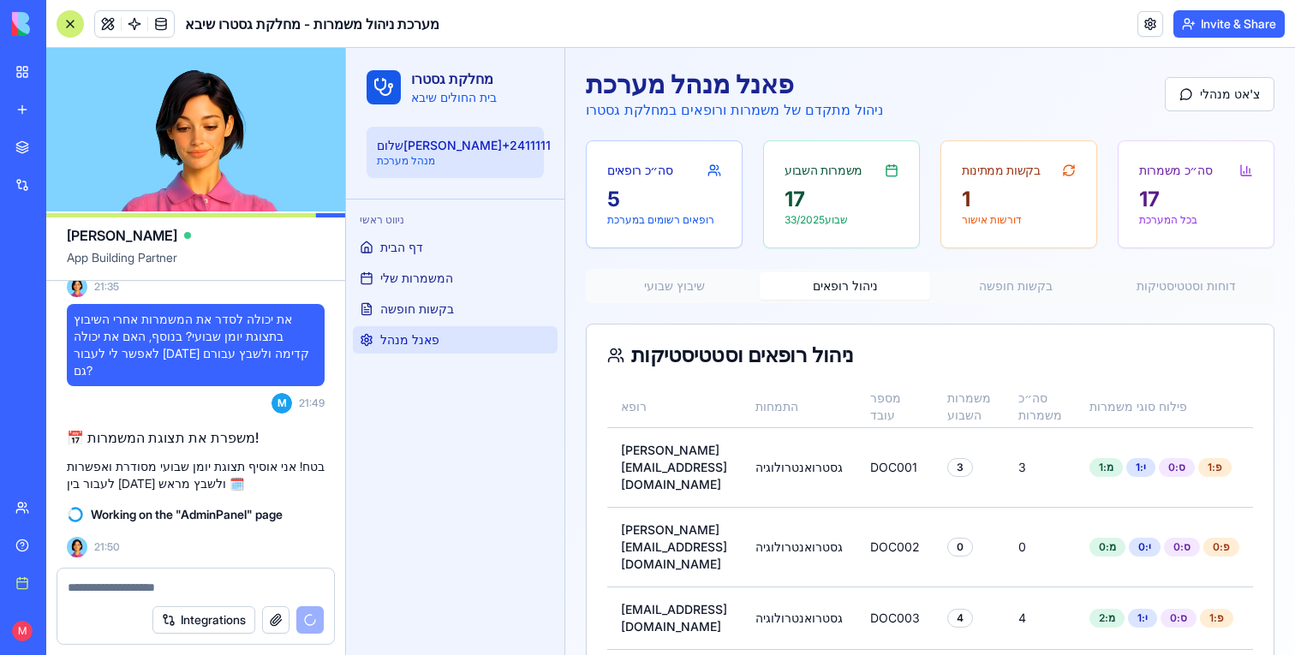
click at [841, 278] on button "ניהול רופאים" at bounding box center [844, 285] width 170 height 27
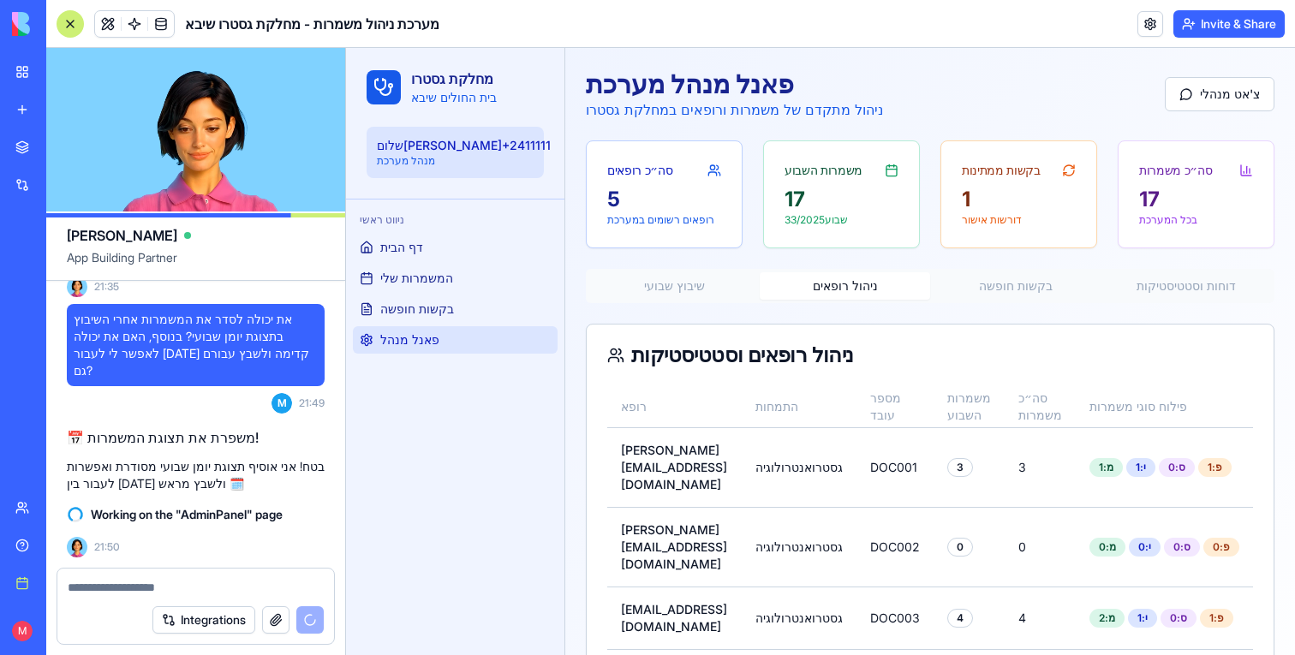
scroll to position [117, 0]
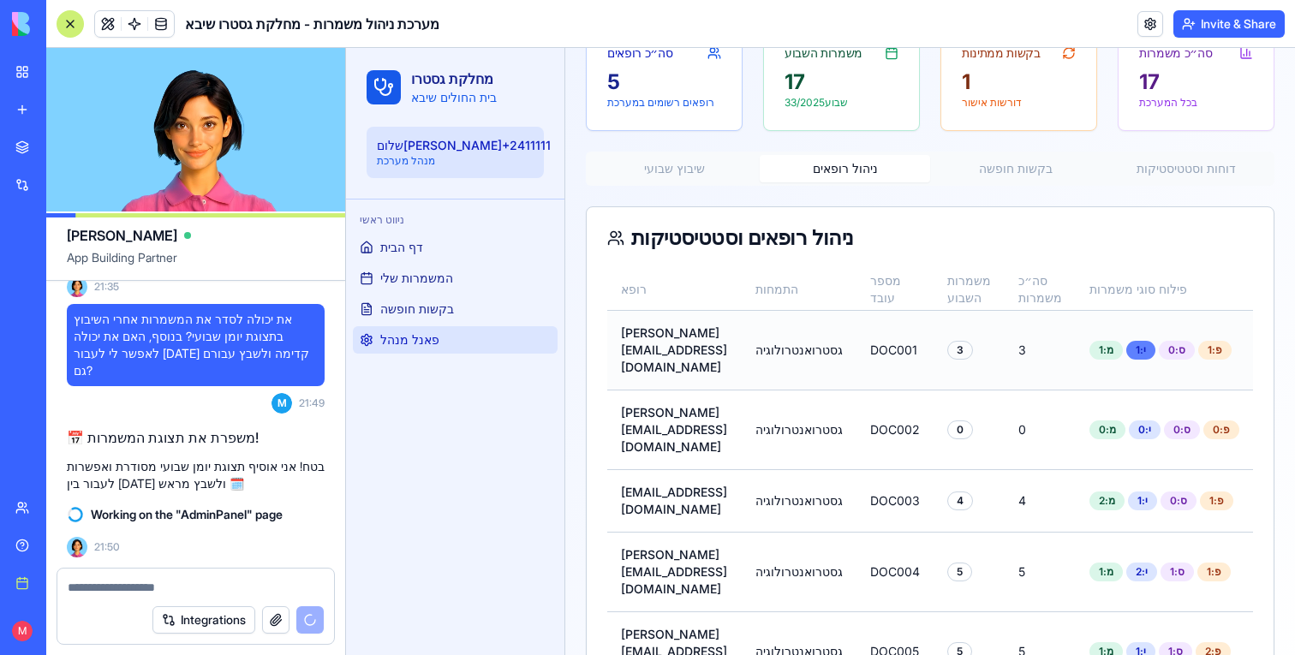
click at [1155, 348] on div "י: 1" at bounding box center [1140, 350] width 29 height 19
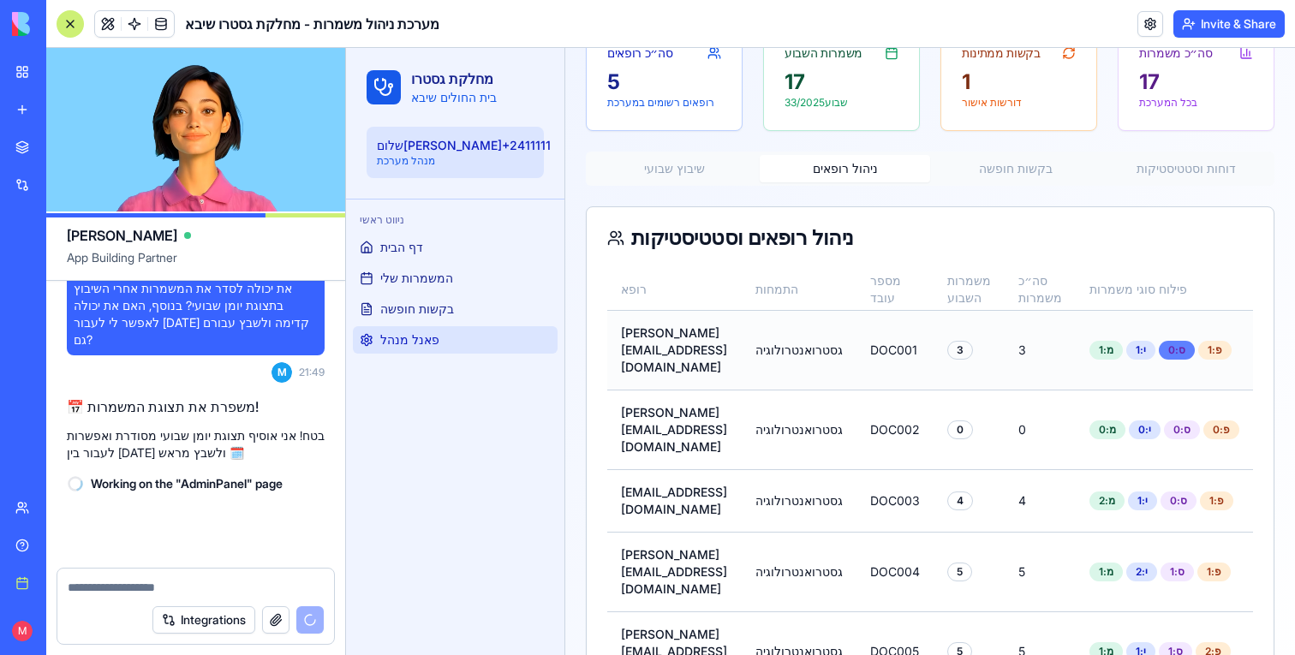
scroll to position [1439, 0]
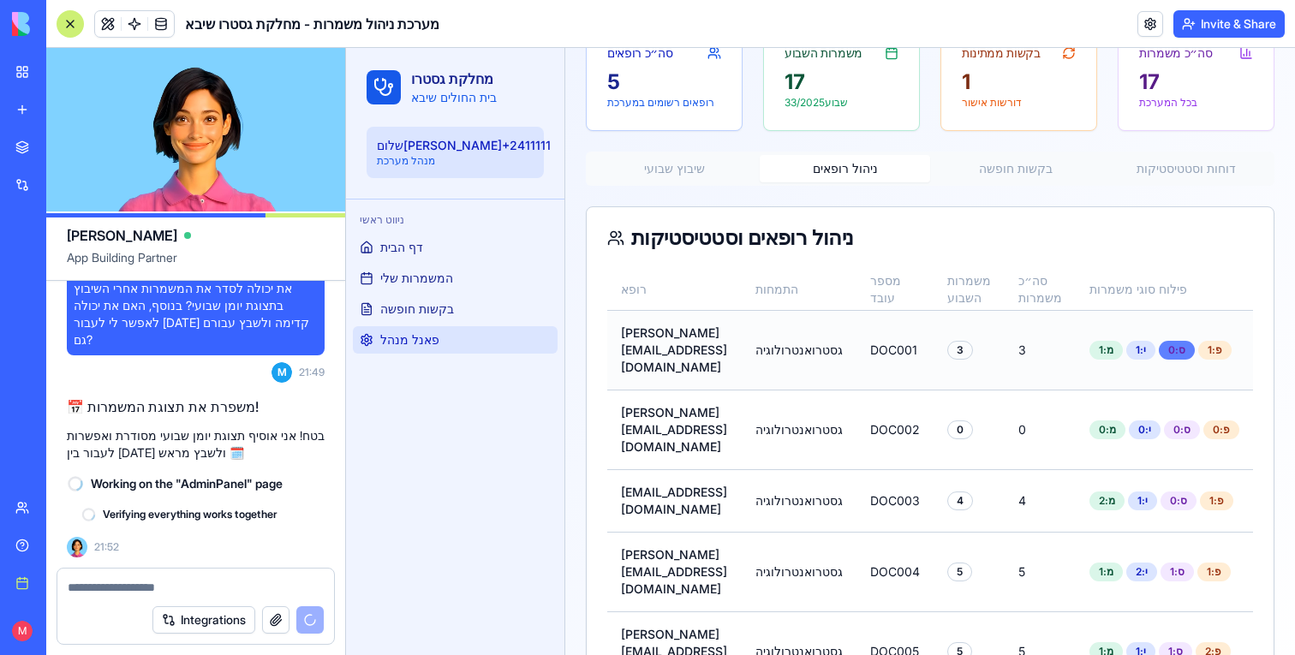
click at [1194, 348] on div "ס: 0" at bounding box center [1176, 350] width 36 height 19
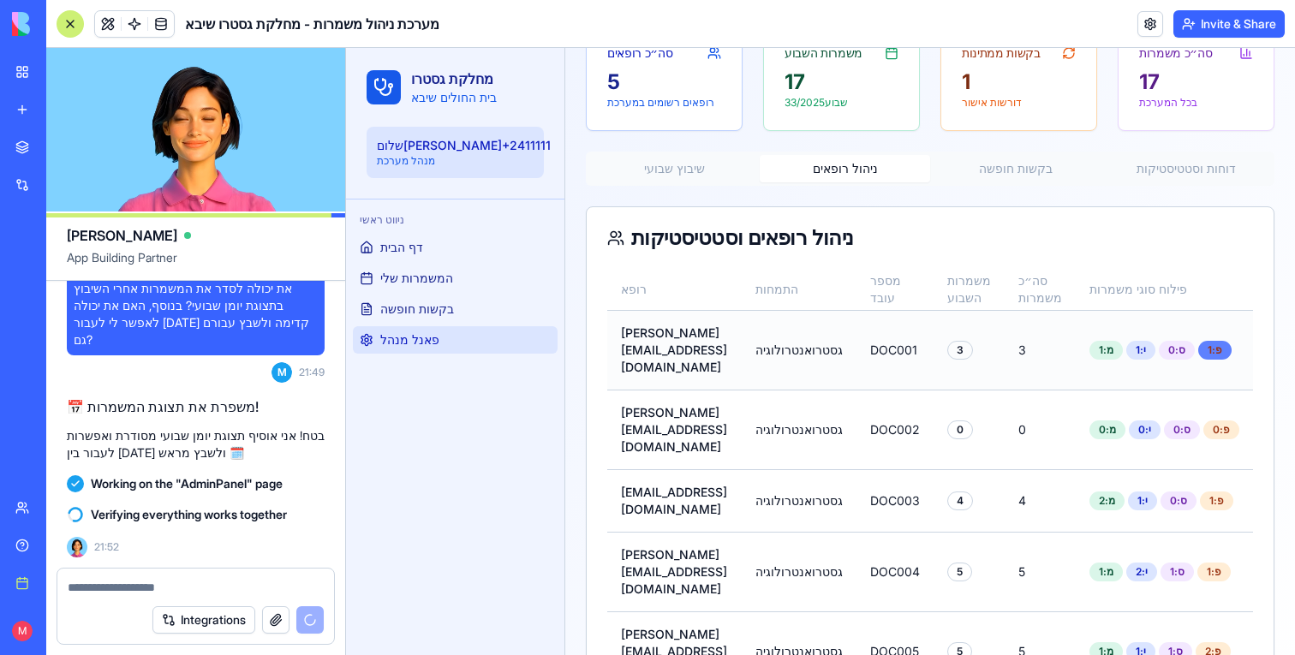
click at [1231, 348] on div "פ: 1" at bounding box center [1214, 350] width 33 height 19
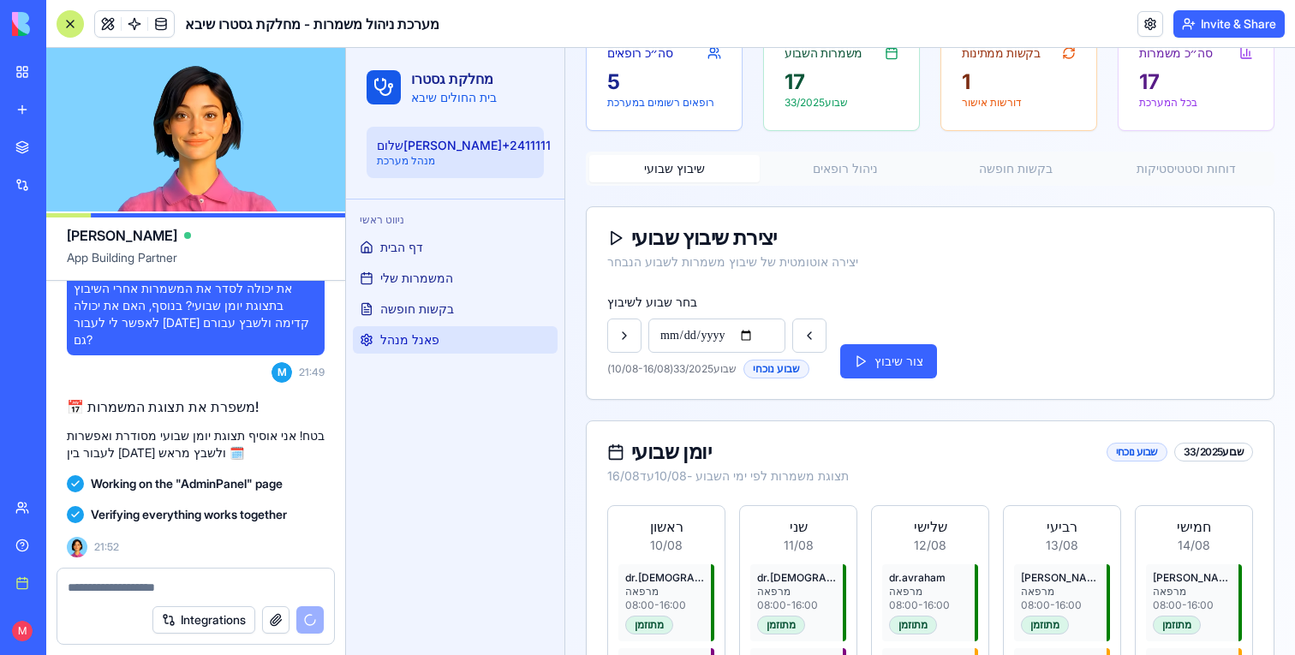
scroll to position [1902, 0]
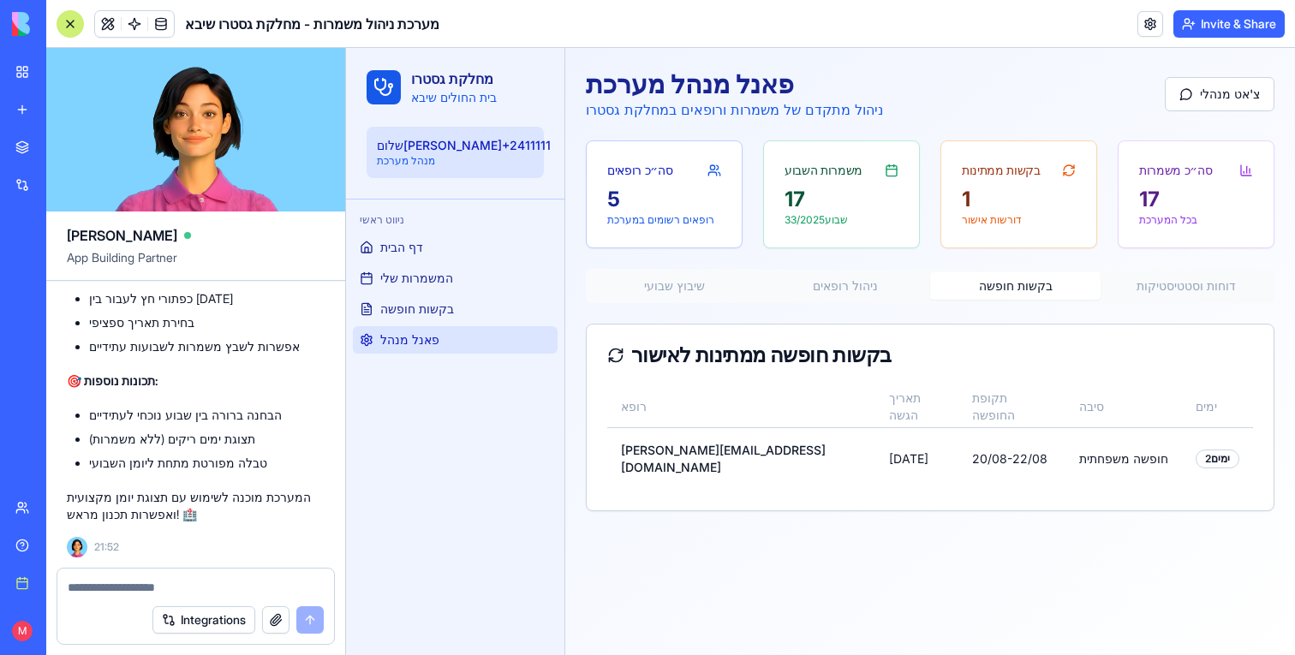
click at [1035, 294] on button "בקשות חופשה" at bounding box center [1015, 285] width 170 height 27
click at [813, 304] on div "שיבוץ שבועי ניהול רופאים בקשות חופשה דוחות וסטטיסטיקות בקשות חופשה ממתינות לאיש…" at bounding box center [930, 390] width 688 height 242
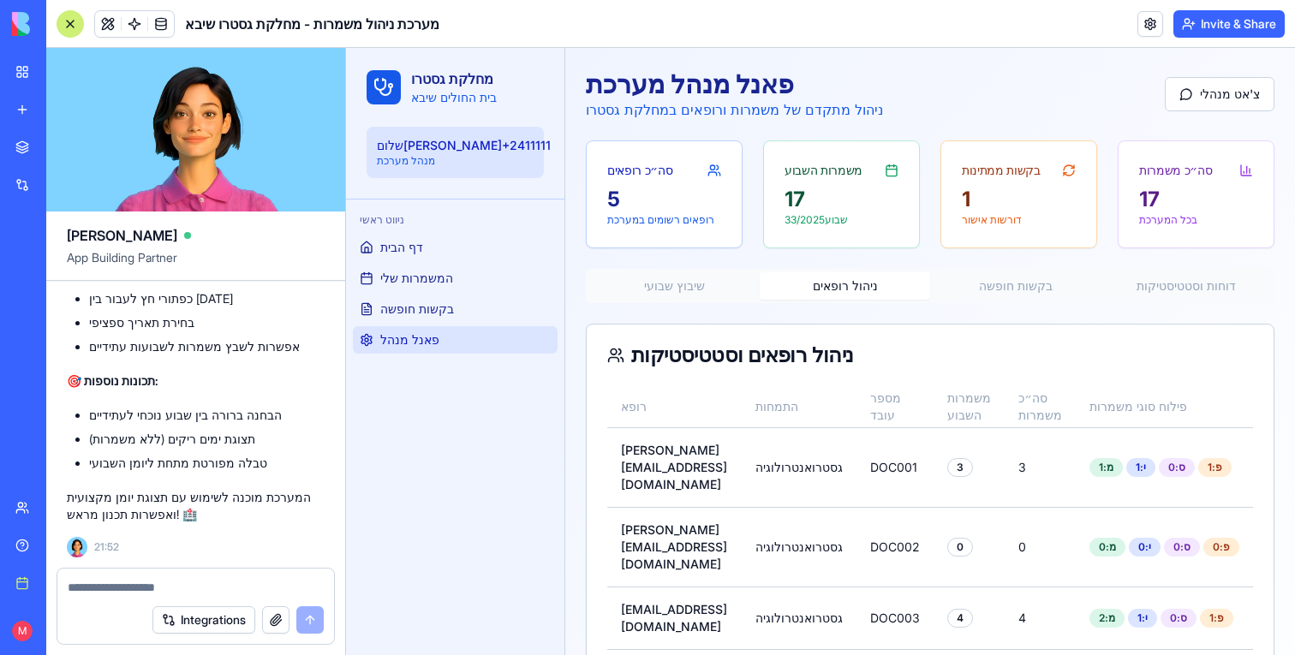
click at [819, 297] on button "ניהול רופאים" at bounding box center [844, 285] width 170 height 27
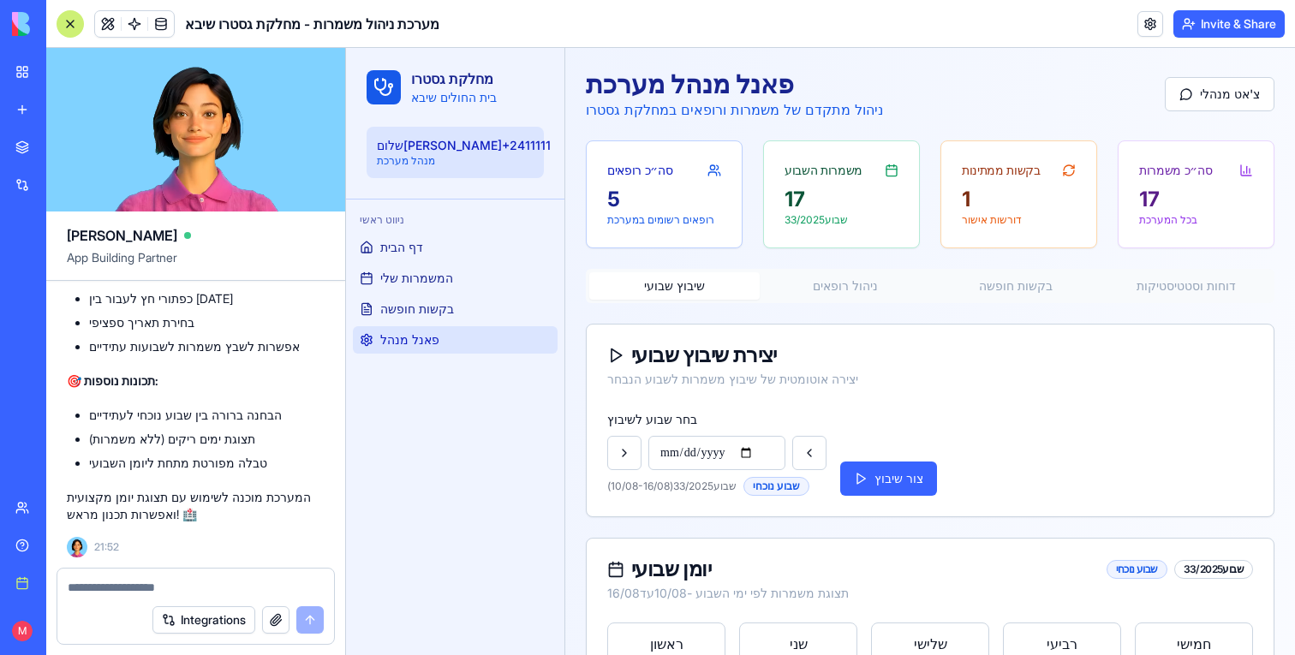
click at [714, 296] on button "שיבוץ שבועי" at bounding box center [674, 285] width 170 height 27
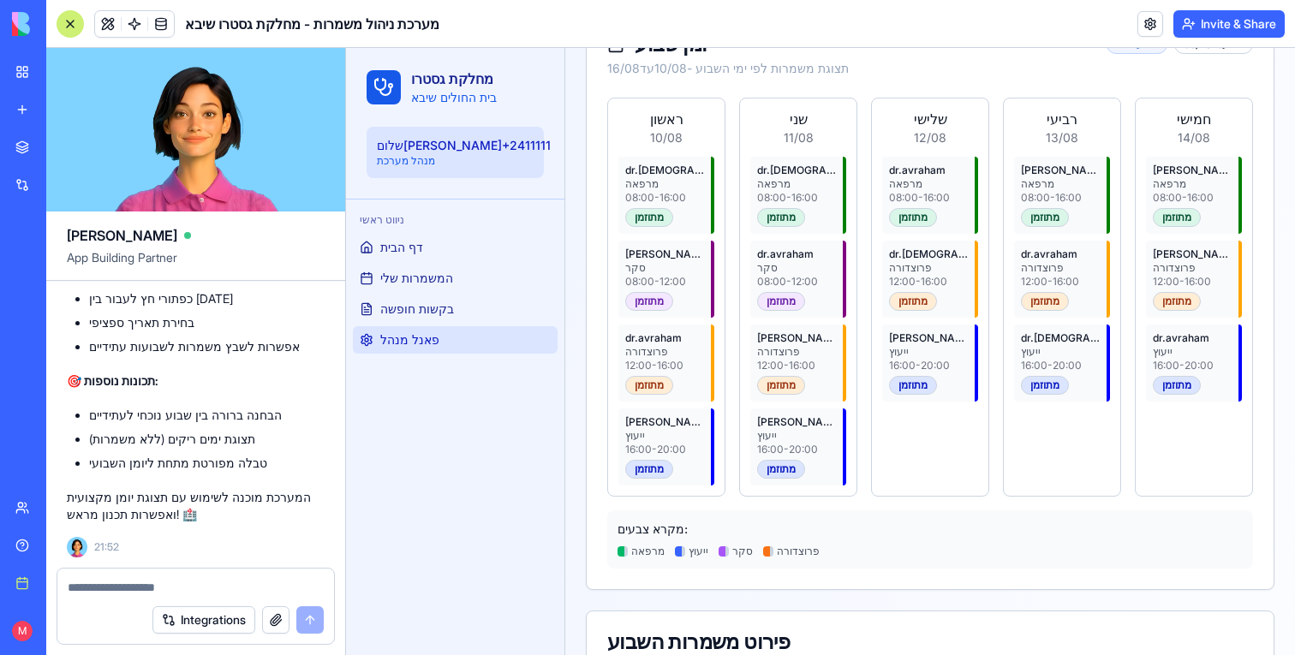
scroll to position [502, 0]
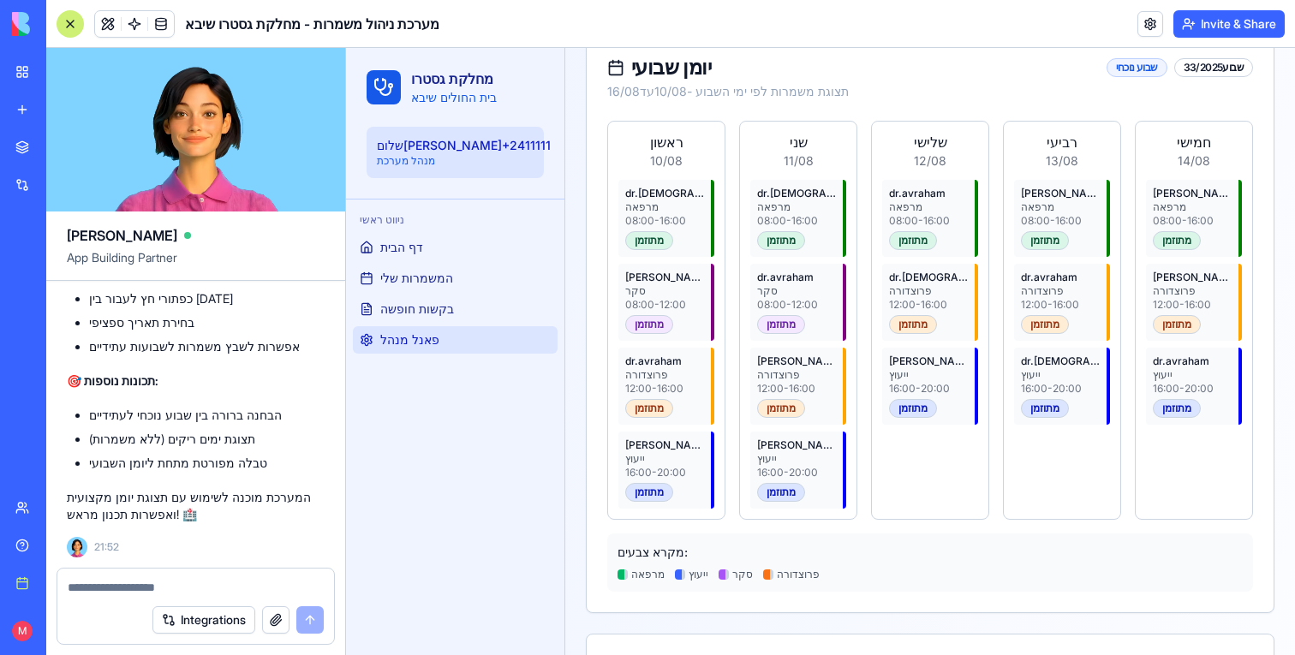
click at [926, 475] on div "שלישי 12/08 dr.avraham מרפאה 08:00 - 16:00 מתוזמן dr.israeli פרוצדורה 12:00 - 1…" at bounding box center [930, 320] width 118 height 399
drag, startPoint x: 926, startPoint y: 378, endPoint x: 1010, endPoint y: 426, distance: 97.4
click at [1007, 422] on div "ראשון 10/08 dr.israeli מרפאה 08:00 - 16:00 מתוזמן dr.sharon סקר 08:00 - 12:00 מ…" at bounding box center [930, 320] width 646 height 399
click at [1010, 426] on div "רביעי 13/08 dr.sharon מרפאה 08:00 - 16:00 מתוזמן dr.avraham פרוצדורה 12:00 - 16…" at bounding box center [1062, 320] width 118 height 399
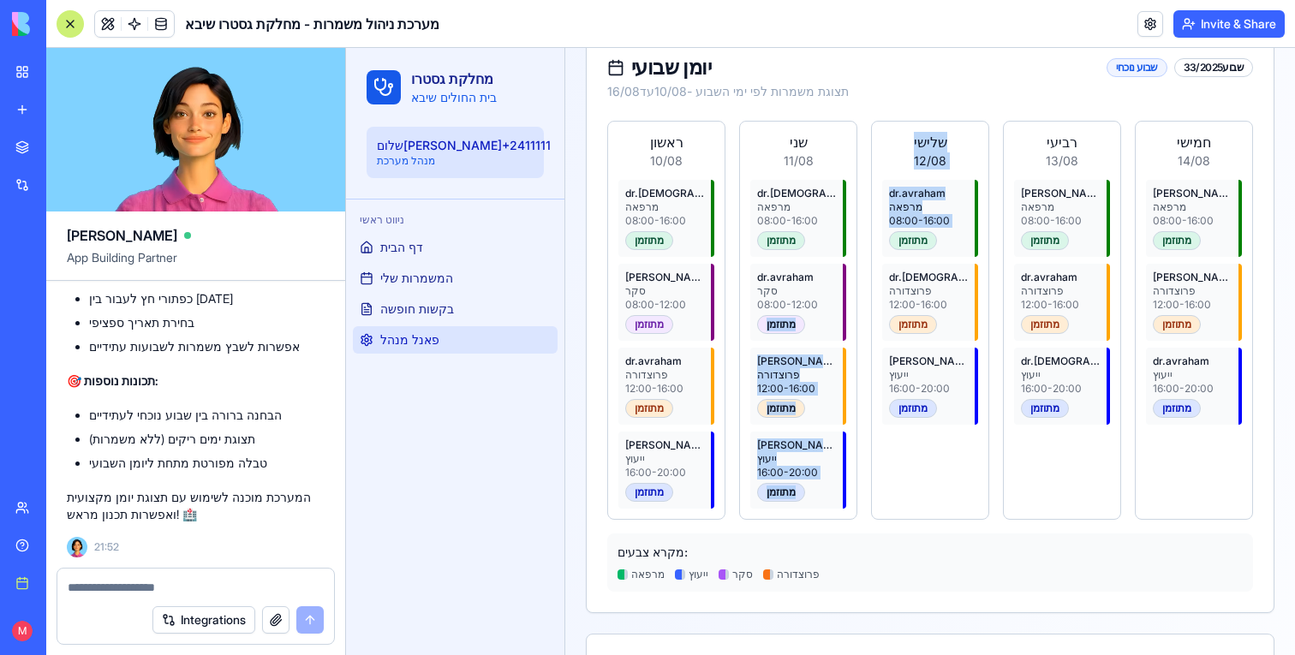
drag, startPoint x: 907, startPoint y: 233, endPoint x: 795, endPoint y: 313, distance: 137.6
click at [795, 313] on div "ראשון 10/08 dr.israeli מרפאה 08:00 - 16:00 מתוזמן dr.sharon סקר 08:00 - 12:00 מ…" at bounding box center [930, 320] width 646 height 399
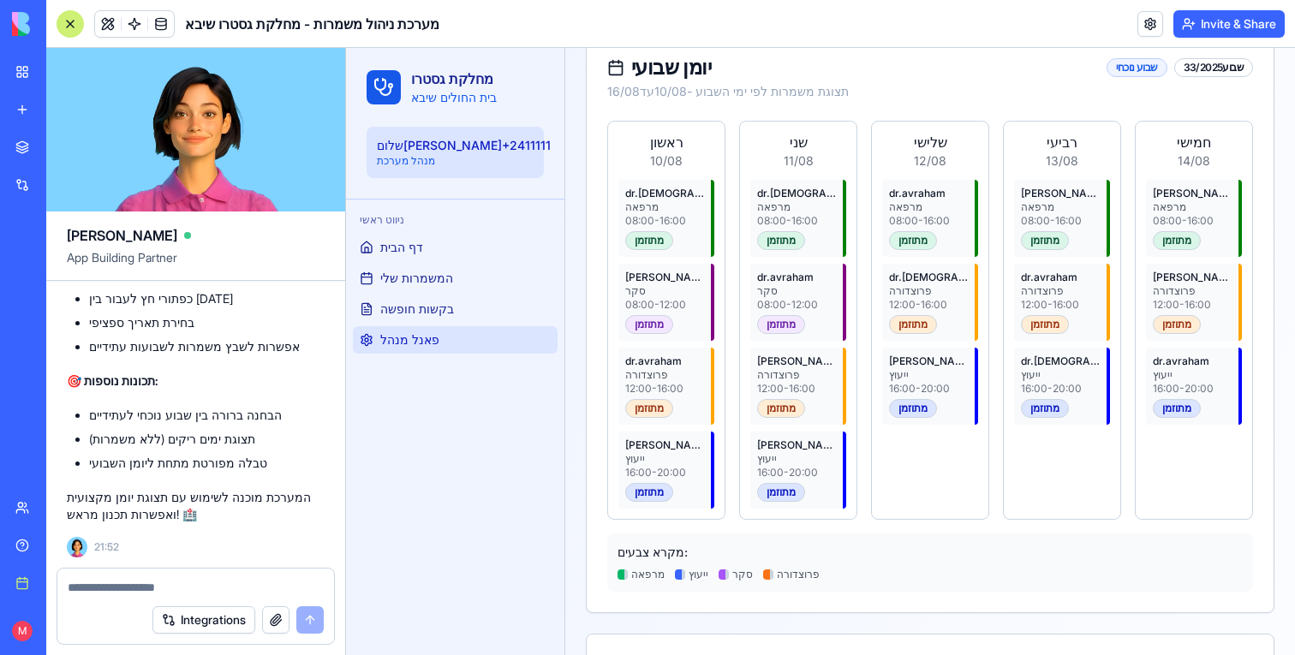
click at [795, 313] on div "dr.avraham סקר 08:00 - 12:00 מתוזמן" at bounding box center [798, 302] width 96 height 77
click at [795, 218] on div "08:00 - 16:00" at bounding box center [796, 221] width 79 height 14
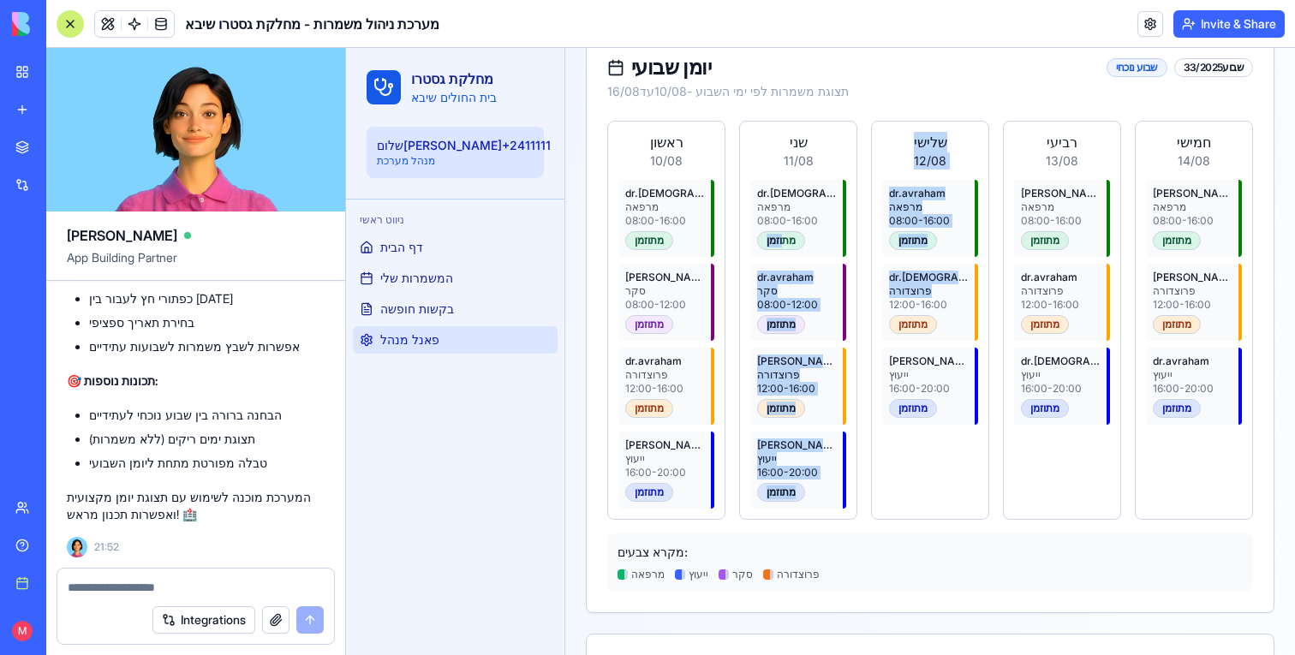
drag, startPoint x: 783, startPoint y: 247, endPoint x: 889, endPoint y: 312, distance: 123.8
click at [889, 311] on div "ראשון 10/08 dr.israeli מרפאה 08:00 - 16:00 מתוזמן dr.sharon סקר 08:00 - 12:00 מ…" at bounding box center [930, 320] width 646 height 399
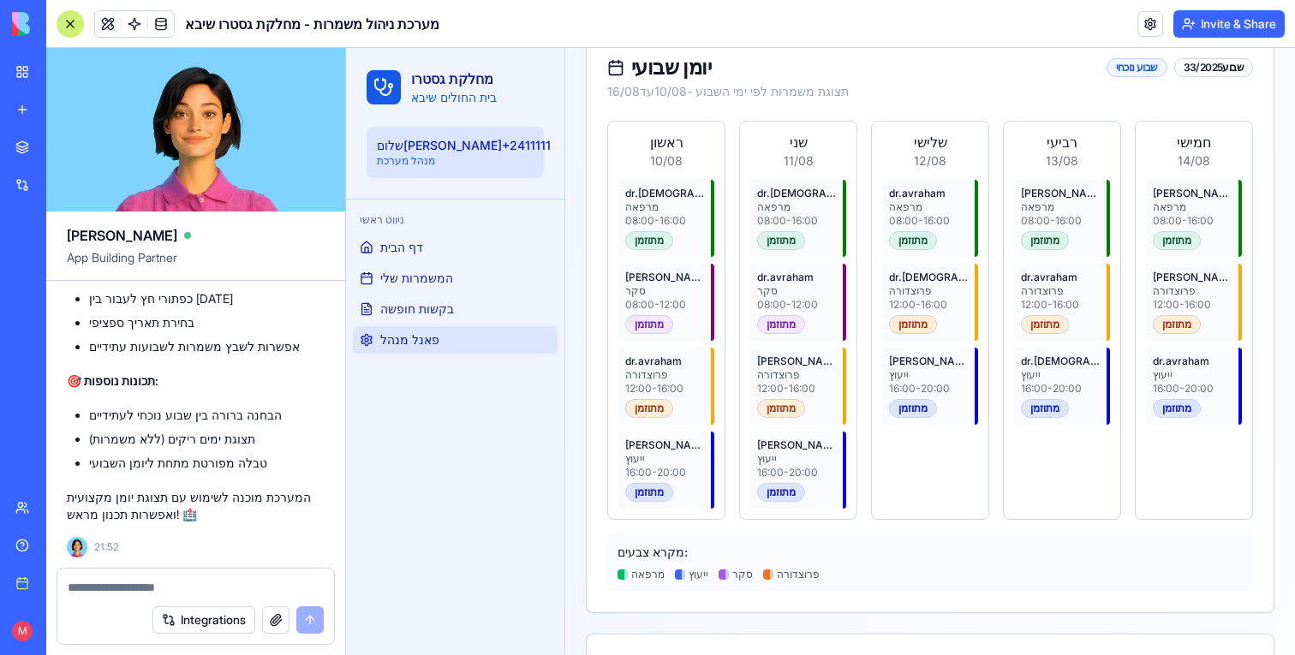
click at [889, 312] on div "dr.israeli פרוצדורה 12:00 - 16:00 מתוזמן" at bounding box center [930, 302] width 96 height 77
drag, startPoint x: 825, startPoint y: 200, endPoint x: 932, endPoint y: 235, distance: 111.6
click at [926, 232] on div "ראשון 10/08 dr.israeli מרפאה 08:00 - 16:00 מתוזמן dr.sharon סקר 08:00 - 12:00 מ…" at bounding box center [930, 320] width 646 height 399
click at [932, 235] on div "מתוזמן" at bounding box center [913, 240] width 48 height 19
click at [944, 313] on div "dr.israeli פרוצדורה 12:00 - 16:00 מתוזמן" at bounding box center [930, 302] width 96 height 77
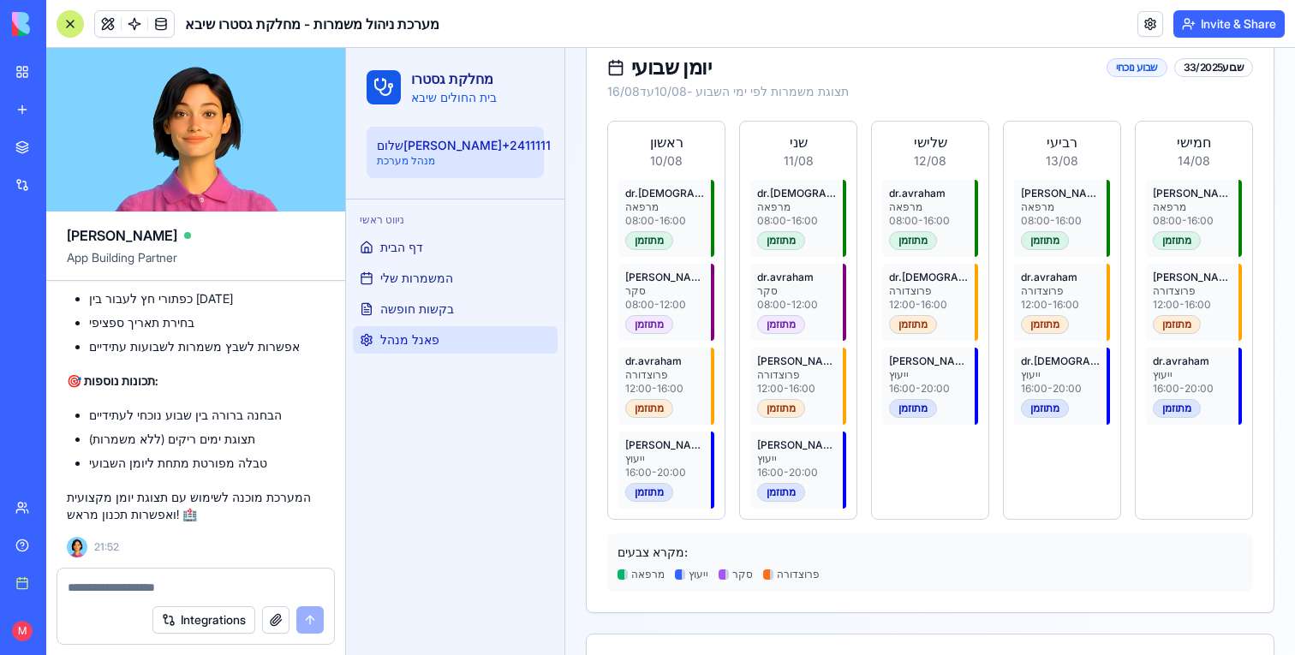
click at [944, 342] on div "dr.avraham מרפאה 08:00 - 16:00 מתוזמן dr.israeli פרוצדורה 12:00 - 16:00 מתוזמן …" at bounding box center [930, 302] width 96 height 245
click at [946, 359] on div "[PERSON_NAME]" at bounding box center [928, 361] width 79 height 14
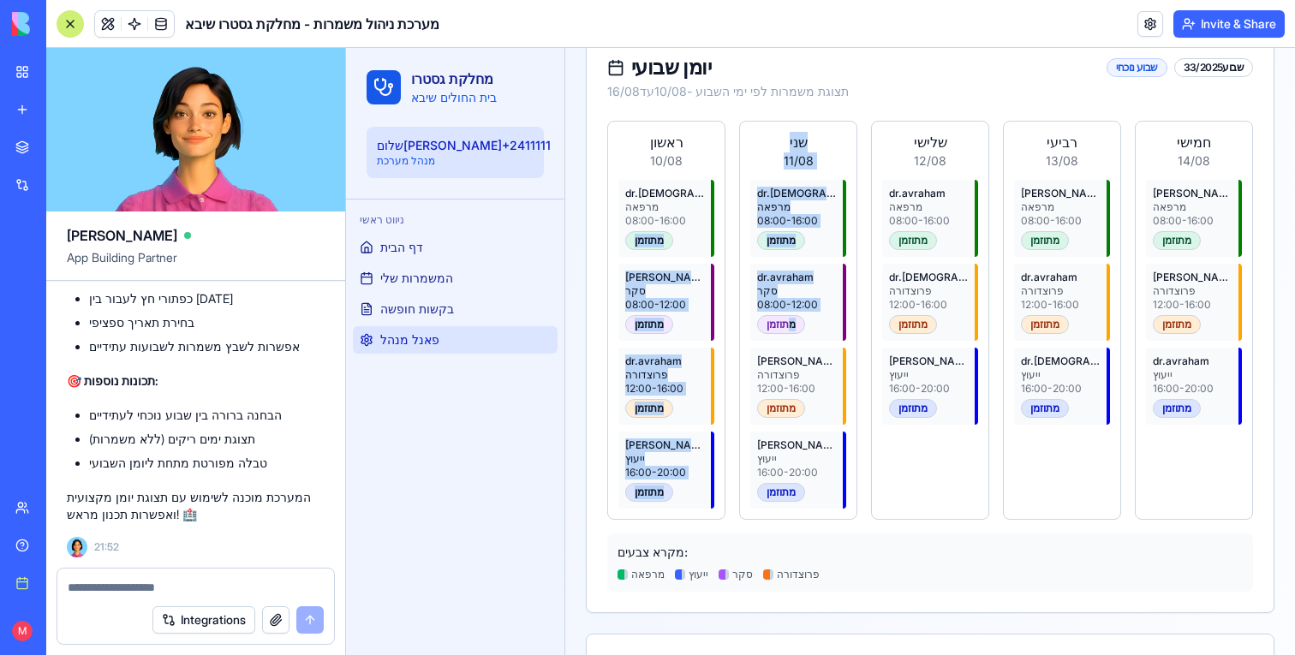
drag, startPoint x: 638, startPoint y: 228, endPoint x: 793, endPoint y: 324, distance: 182.2
click at [793, 323] on div "ראשון 10/08 dr.israeli מרפאה 08:00 - 16:00 מתוזמן dr.sharon סקר 08:00 - 12:00 מ…" at bounding box center [930, 320] width 646 height 399
click at [793, 324] on div "מתוזמן" at bounding box center [781, 324] width 48 height 19
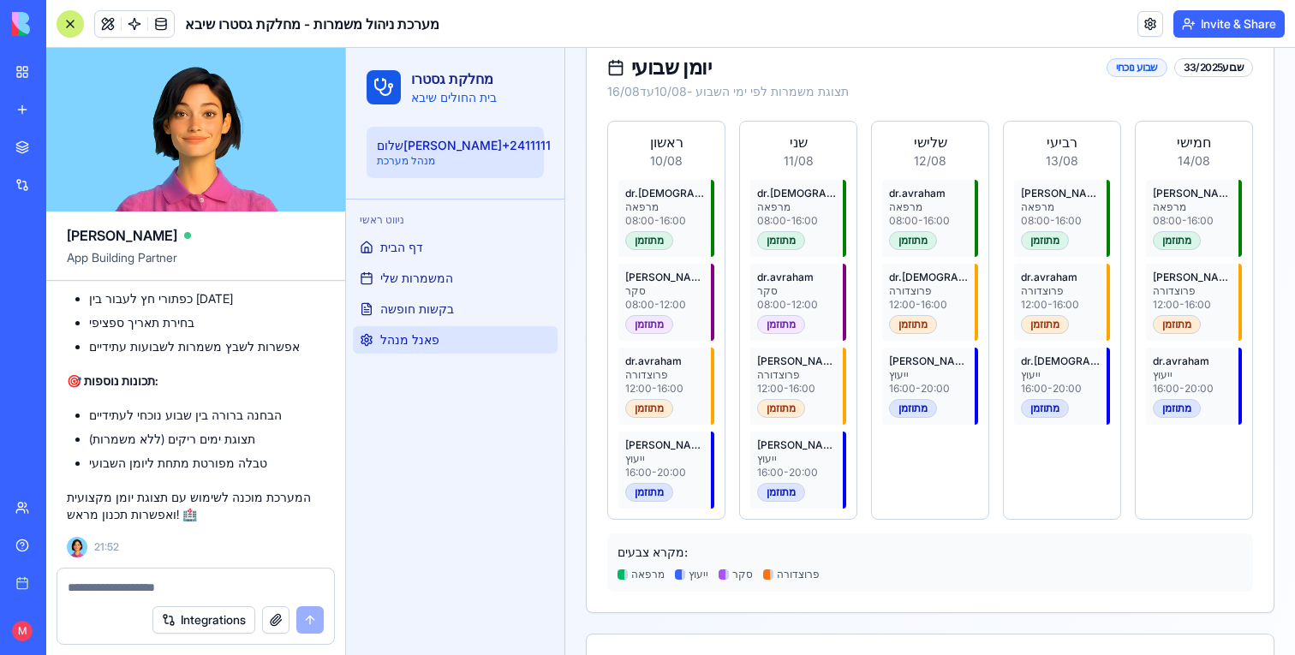
click at [787, 315] on div "מתוזמן" at bounding box center [781, 324] width 48 height 19
click at [774, 284] on div "סקר" at bounding box center [796, 291] width 79 height 14
click at [773, 284] on div "סקר" at bounding box center [796, 291] width 79 height 14
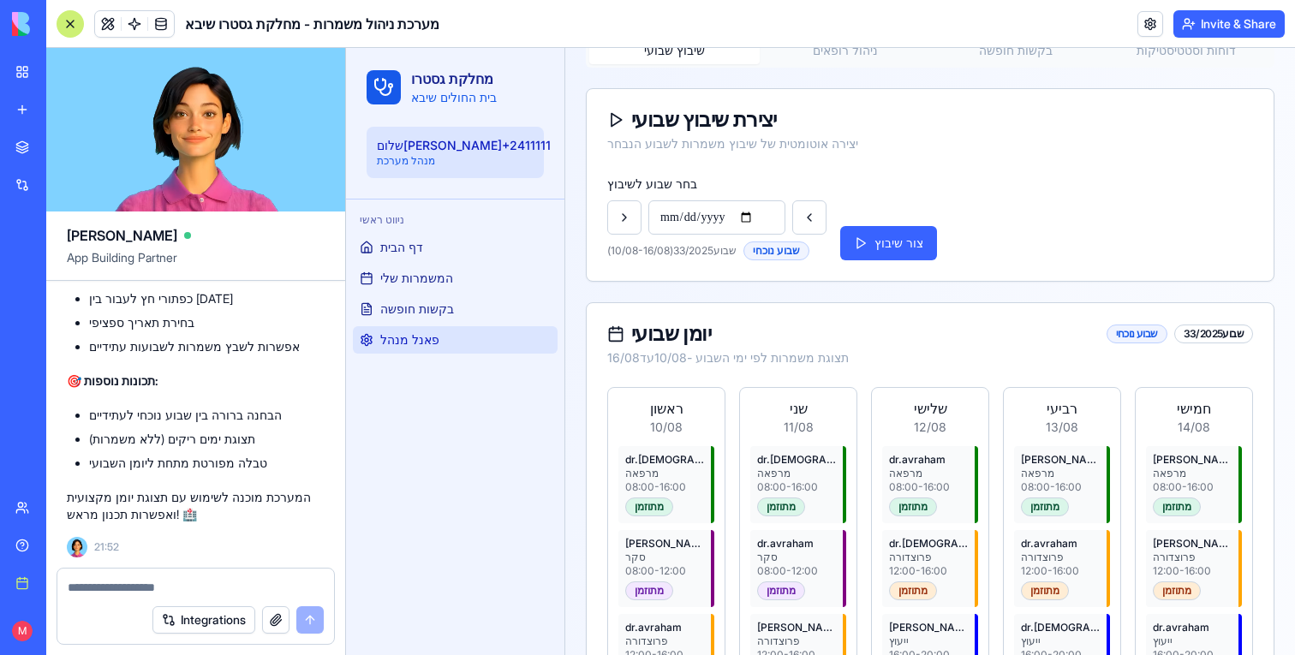
scroll to position [228, 0]
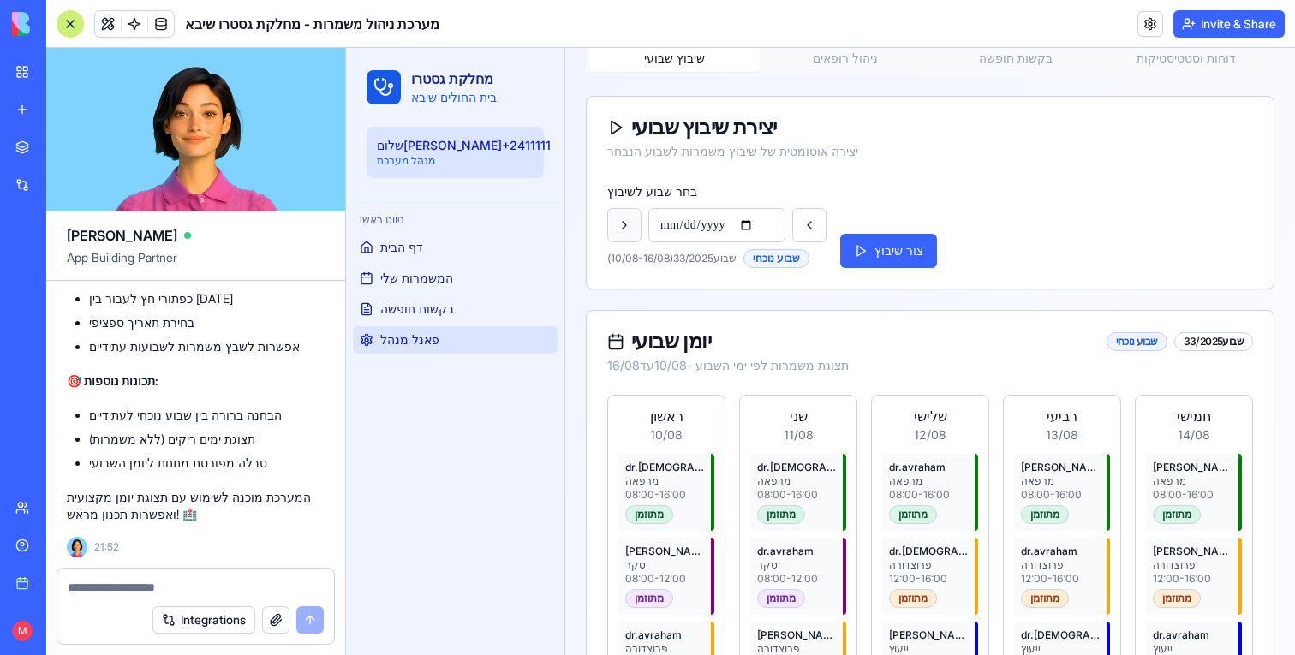
click at [622, 228] on button at bounding box center [624, 225] width 34 height 34
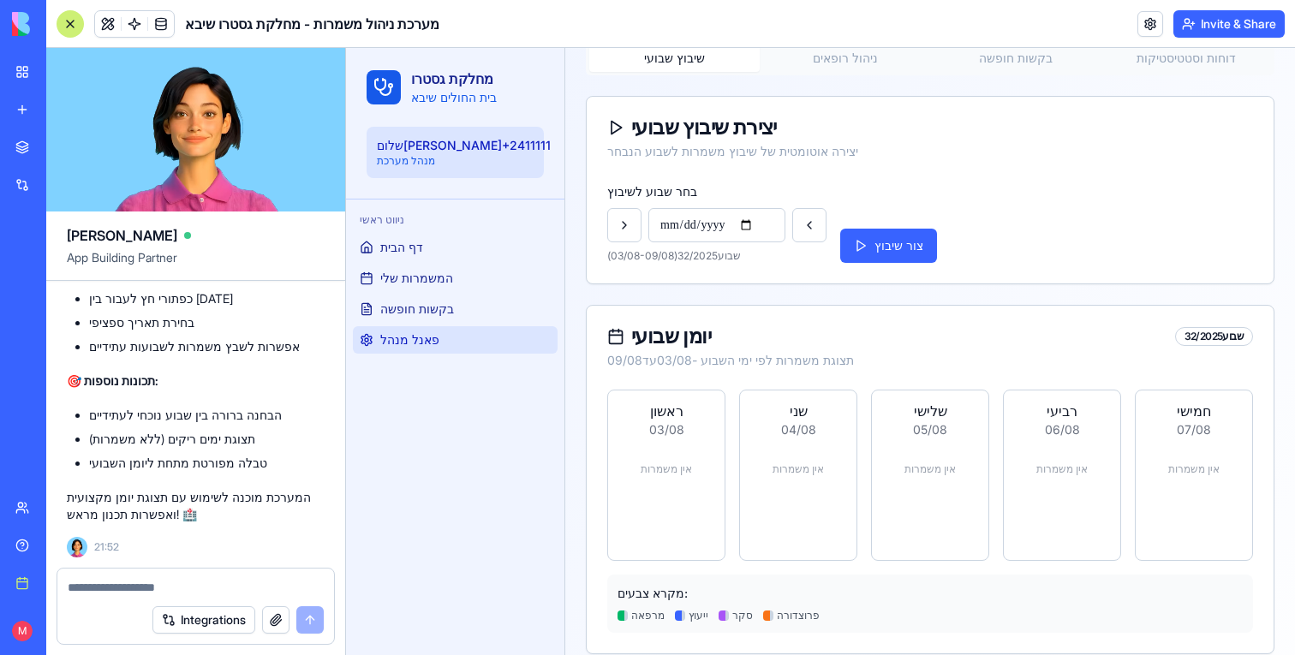
click at [831, 227] on div "**********" at bounding box center [930, 222] width 646 height 82
click at [820, 227] on button at bounding box center [809, 225] width 34 height 34
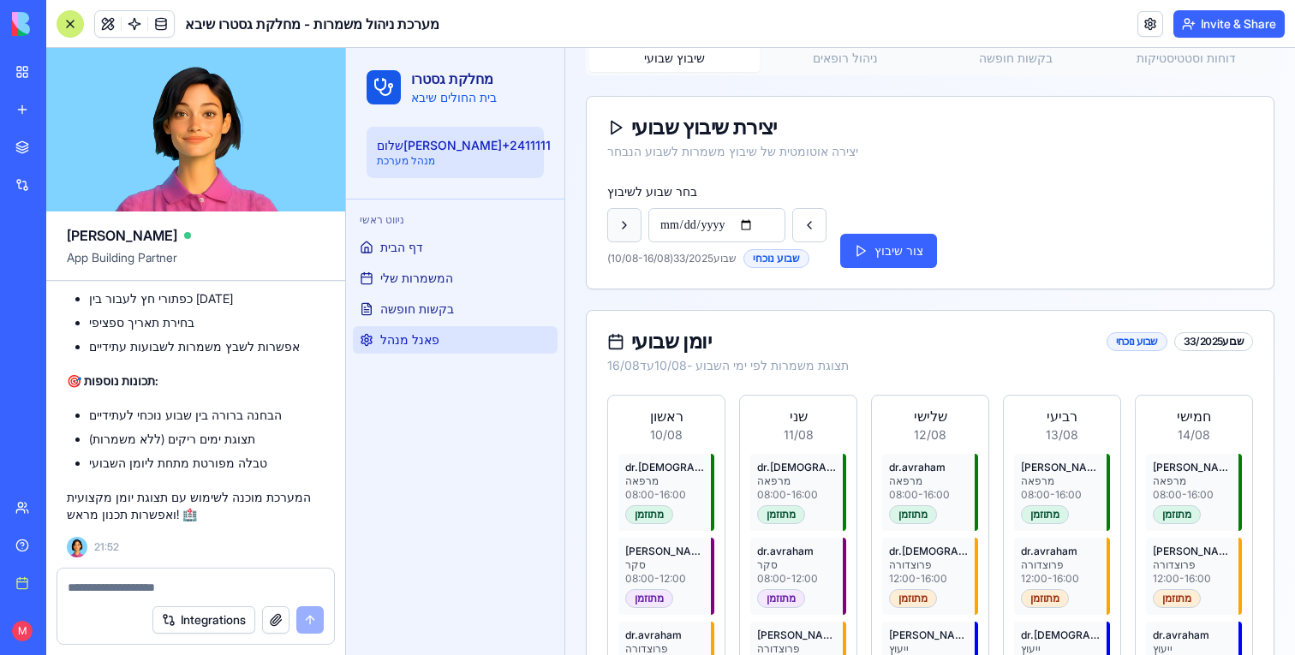
click at [619, 218] on button at bounding box center [624, 225] width 34 height 34
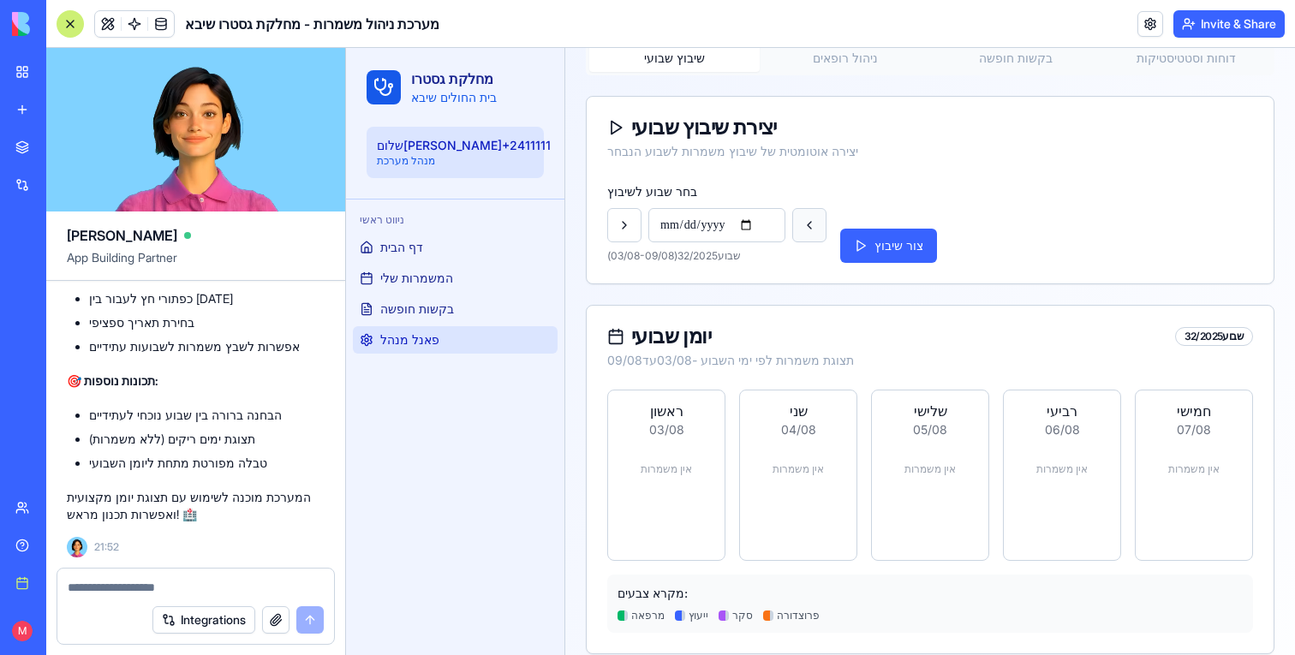
click at [825, 223] on button at bounding box center [809, 225] width 34 height 34
type input "**********"
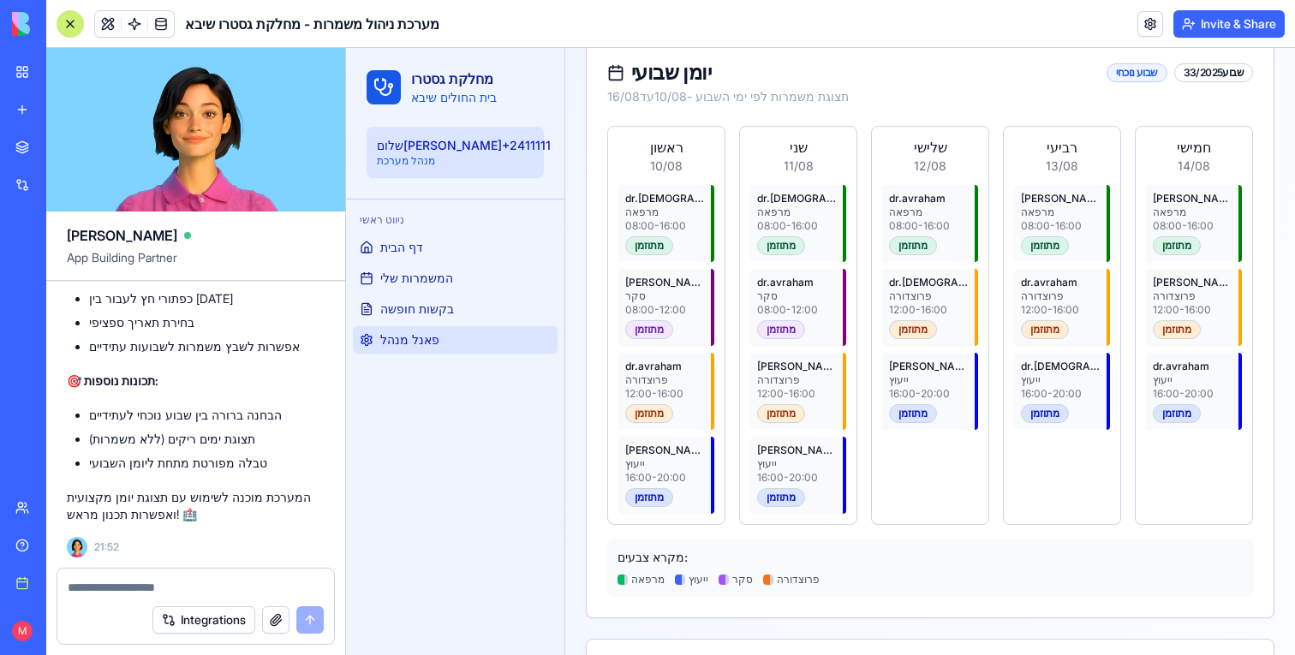
scroll to position [512, 0]
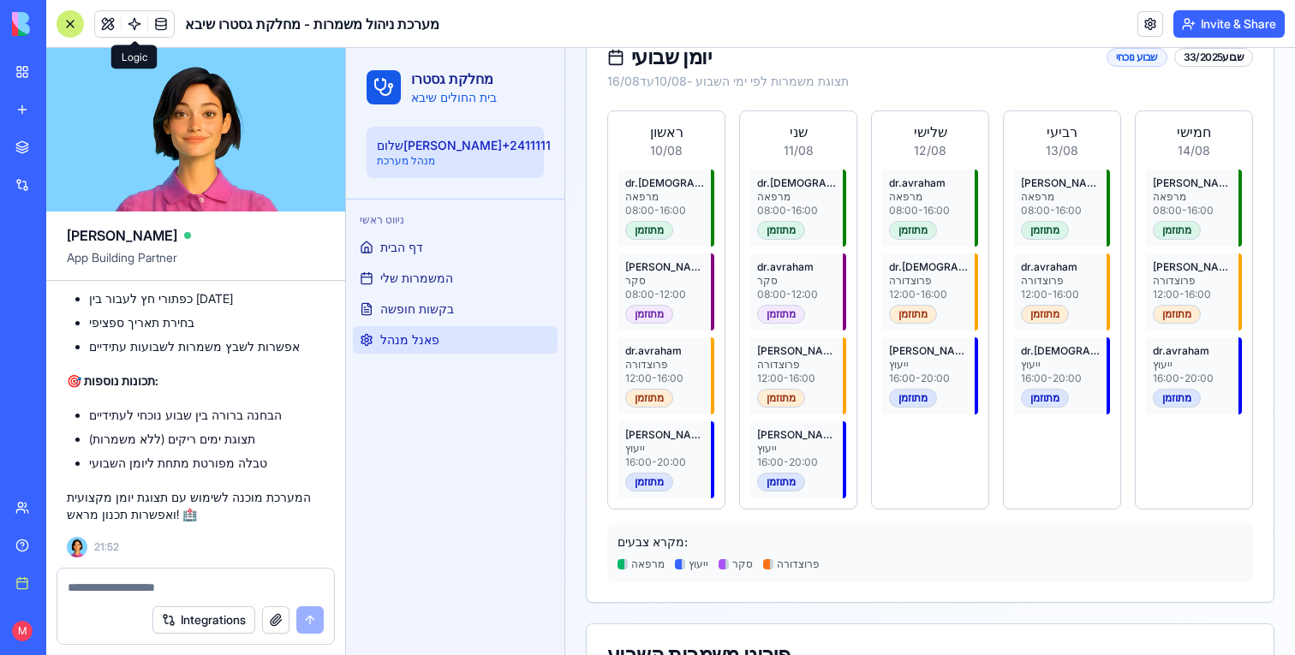
click at [130, 18] on link at bounding box center [135, 24] width 26 height 26
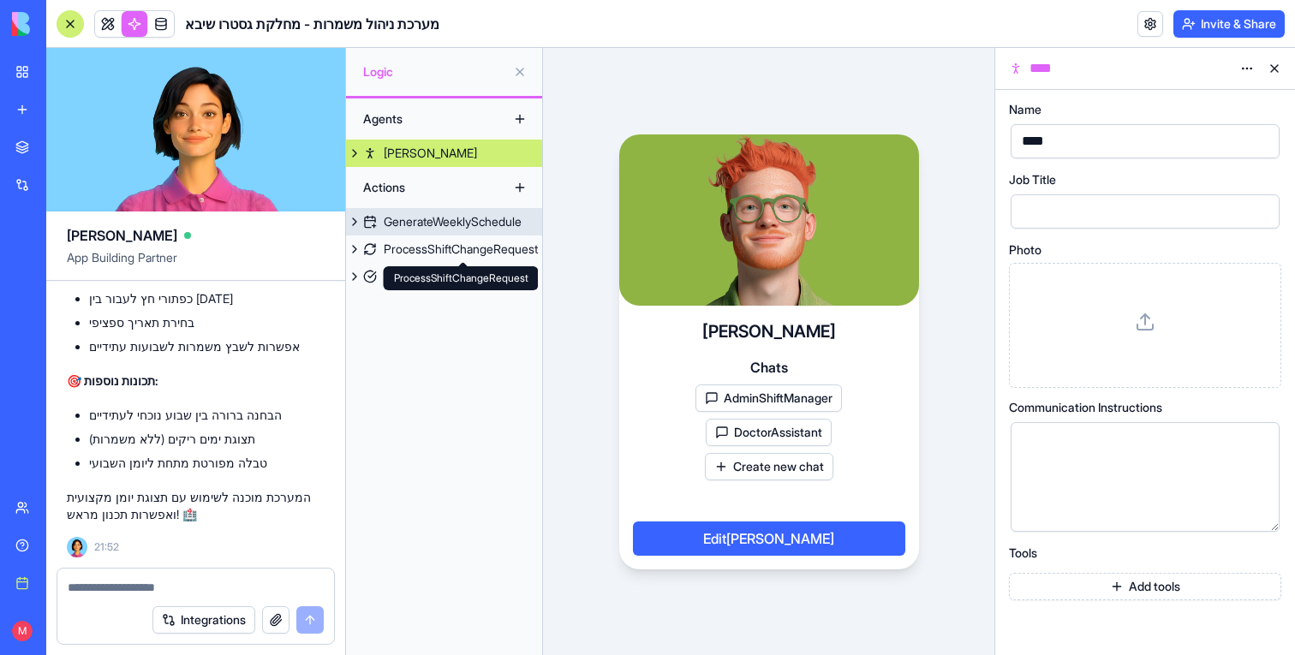
click at [476, 221] on div "GenerateWeeklySchedule" at bounding box center [453, 221] width 138 height 17
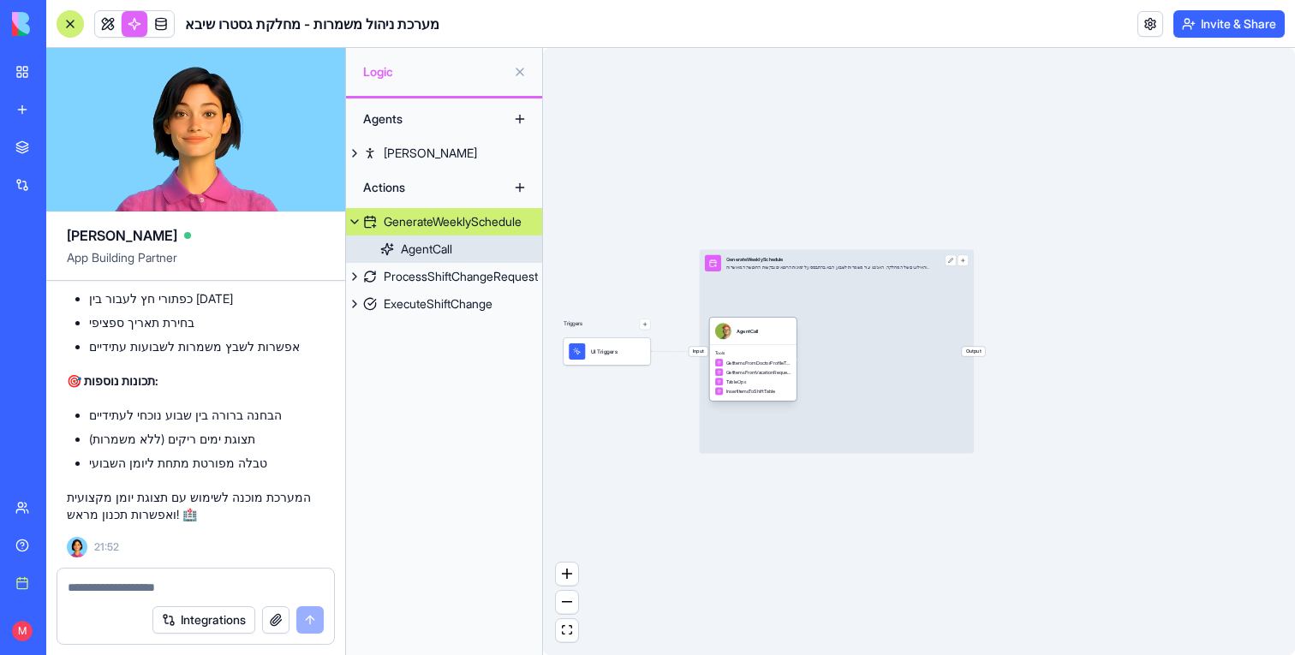
click at [771, 350] on span "Tools" at bounding box center [753, 352] width 76 height 5
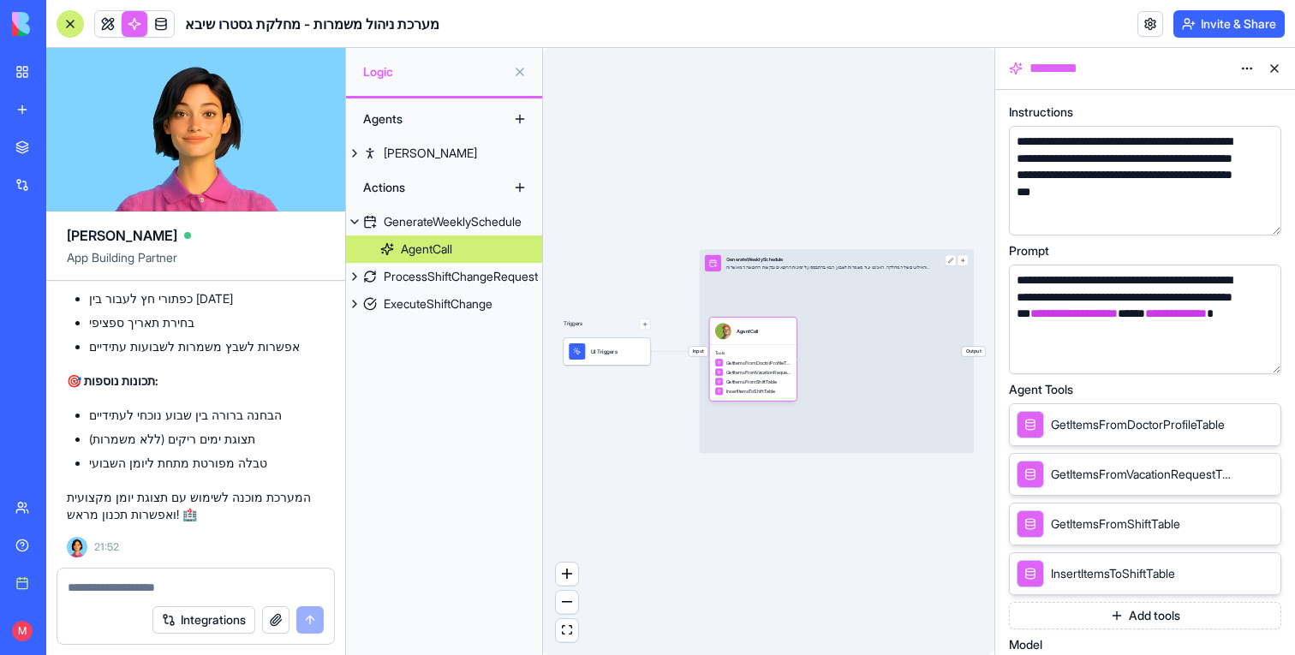
click at [1265, 358] on button "button" at bounding box center [1263, 356] width 27 height 27
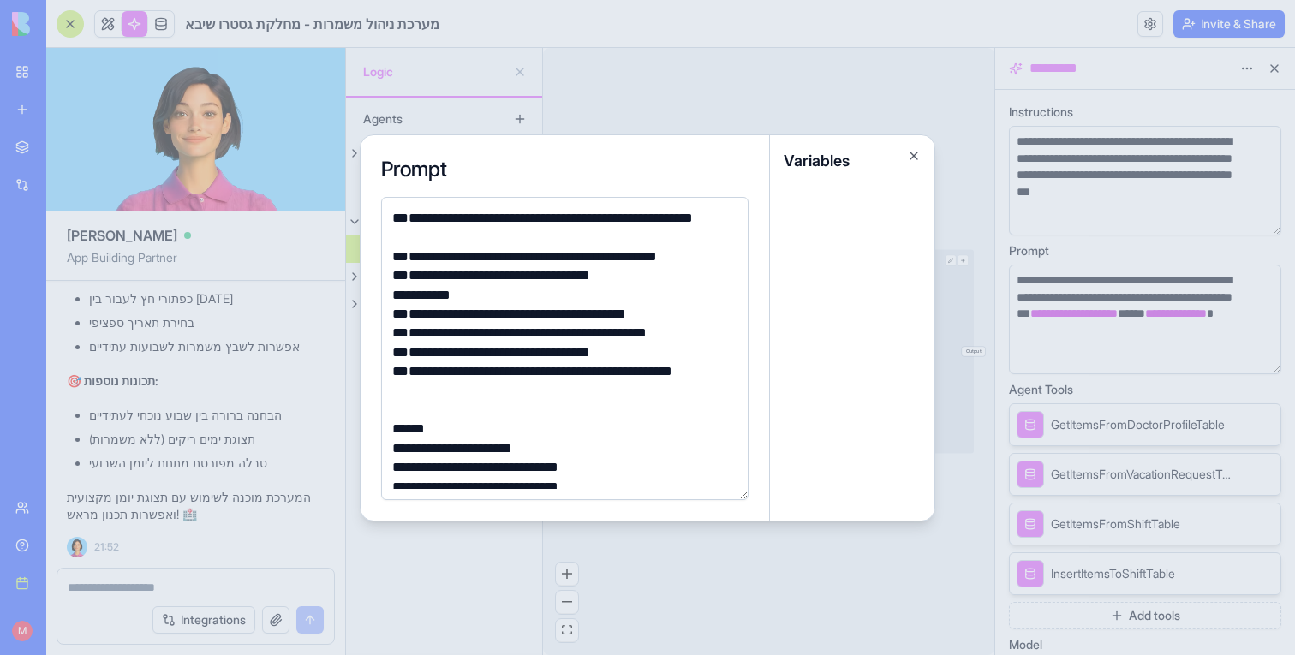
scroll to position [172, 0]
click at [497, 385] on div "**********" at bounding box center [562, 380] width 350 height 39
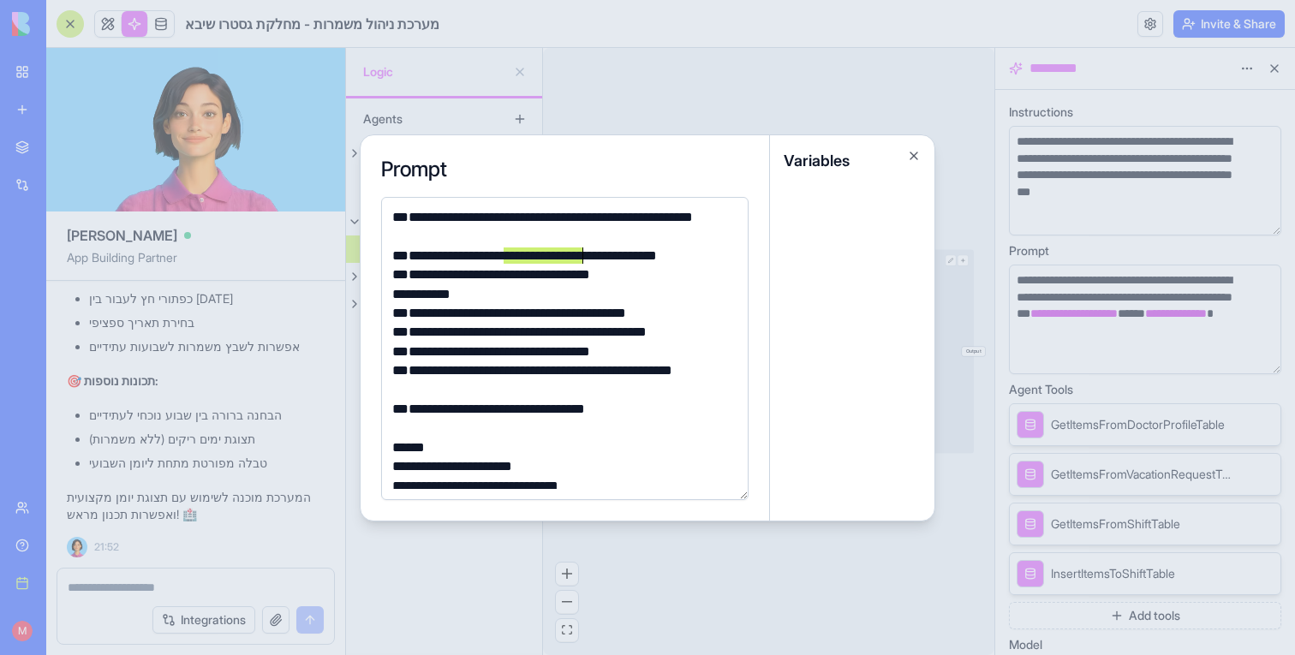
drag, startPoint x: 502, startPoint y: 256, endPoint x: 583, endPoint y: 257, distance: 81.3
click at [583, 257] on div "**********" at bounding box center [562, 256] width 350 height 19
drag, startPoint x: 554, startPoint y: 274, endPoint x: 646, endPoint y: 274, distance: 91.6
click at [646, 274] on div "**********" at bounding box center [562, 274] width 350 height 19
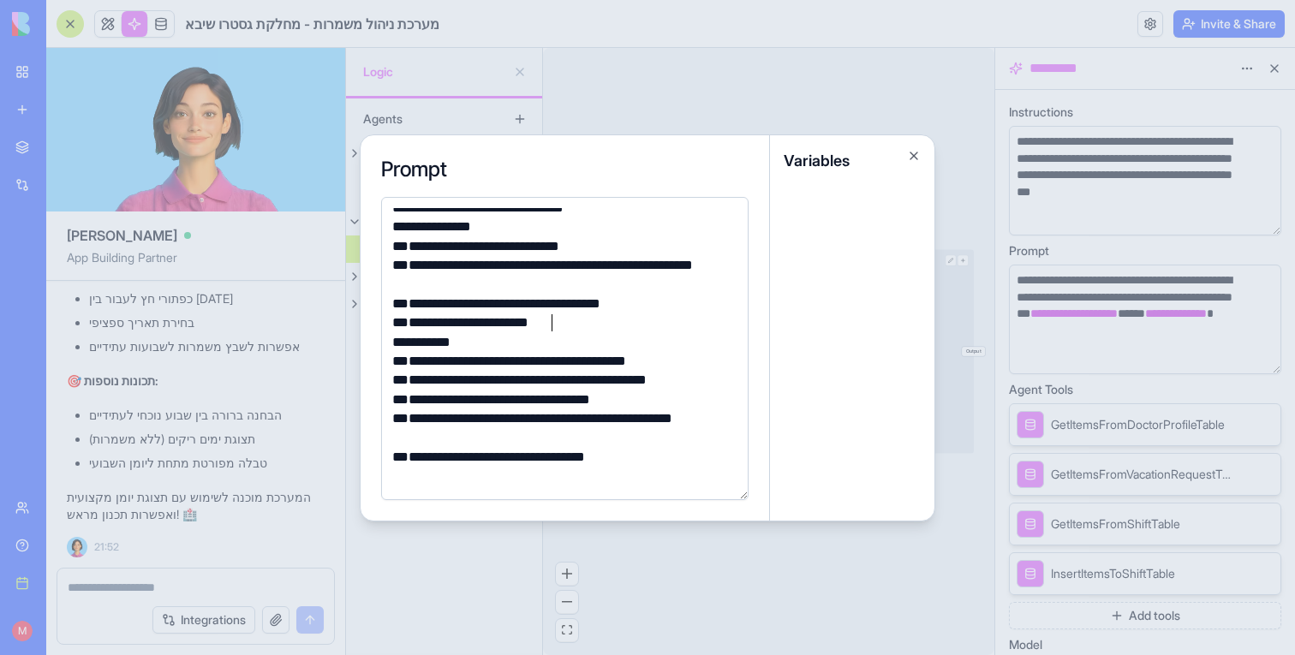
scroll to position [102, 0]
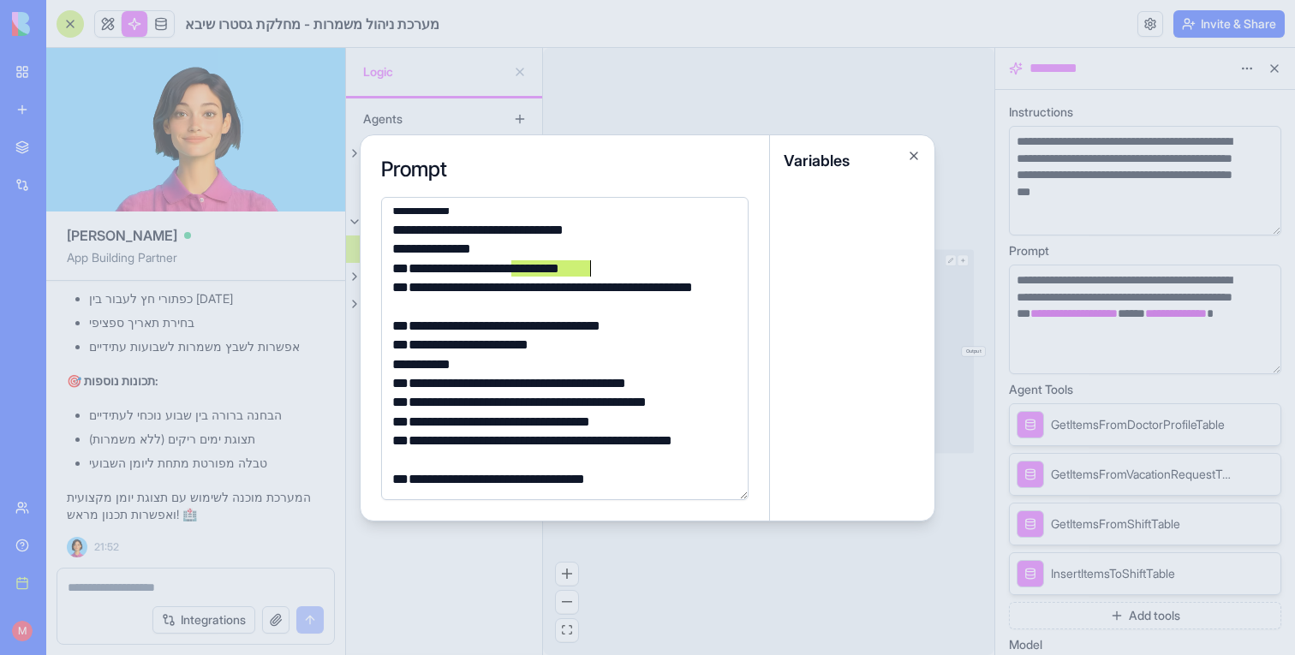
drag, startPoint x: 513, startPoint y: 268, endPoint x: 595, endPoint y: 268, distance: 82.2
click at [595, 268] on div "**********" at bounding box center [562, 268] width 350 height 19
drag, startPoint x: 541, startPoint y: 286, endPoint x: 620, endPoint y: 289, distance: 78.8
click at [621, 289] on div "**********" at bounding box center [562, 297] width 350 height 39
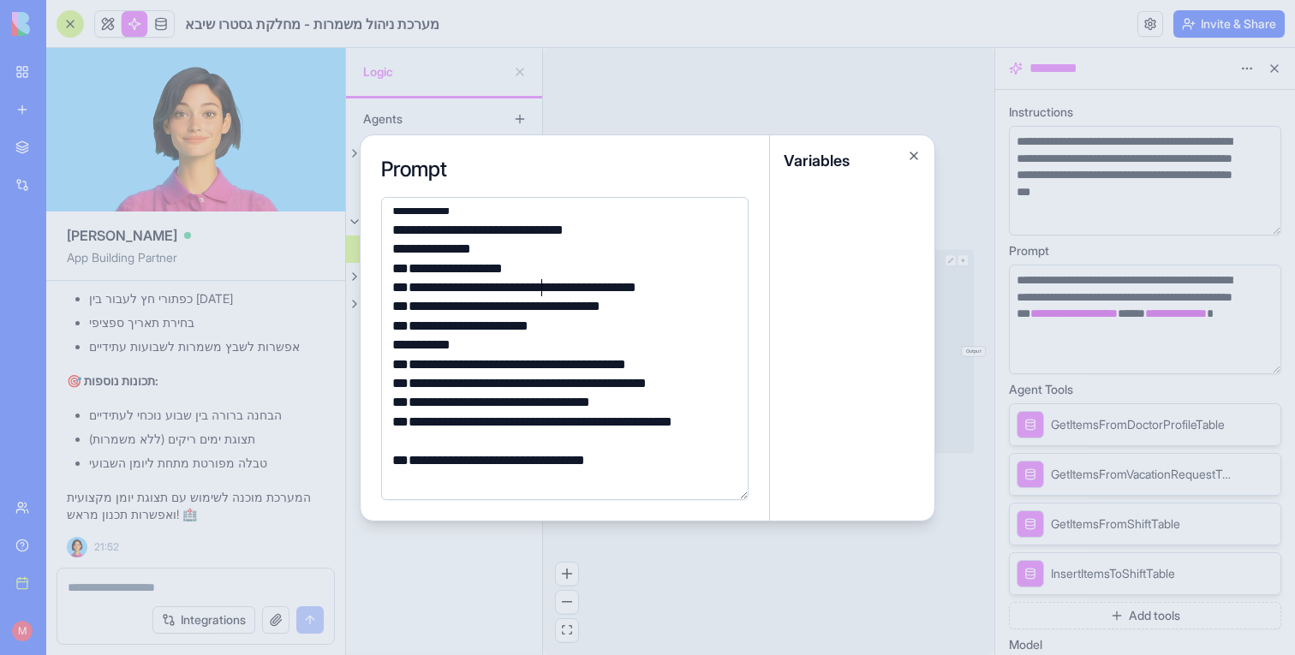
scroll to position [295, 0]
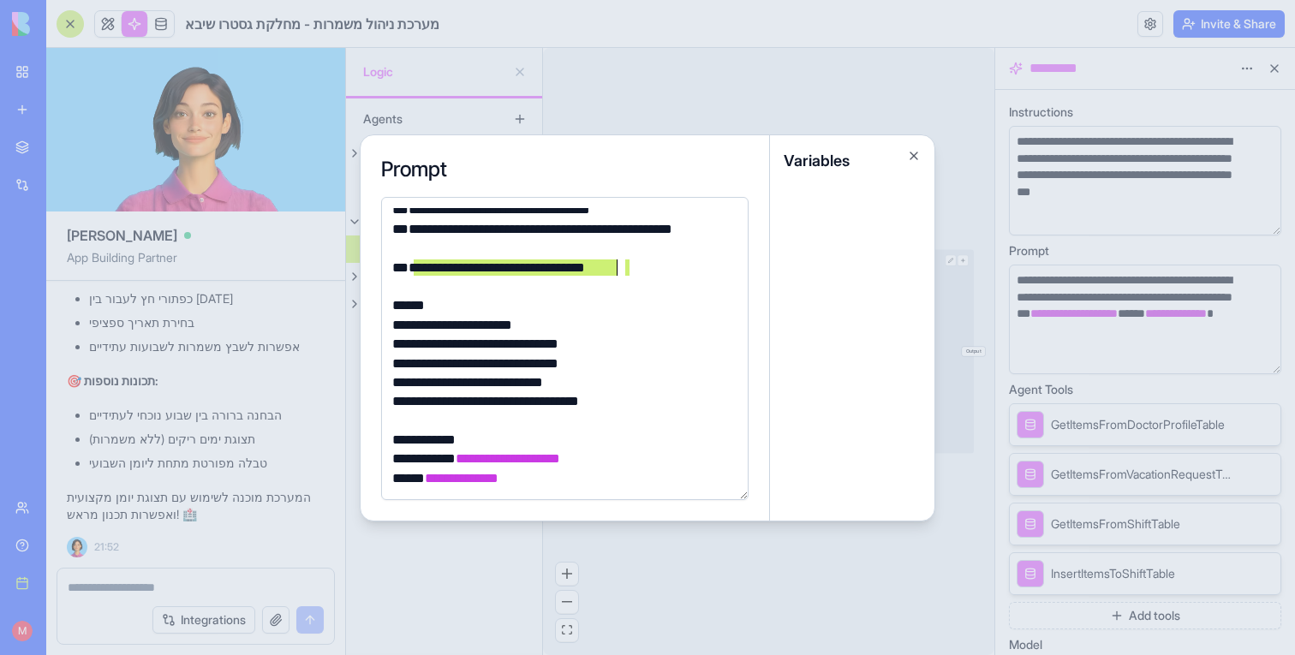
drag, startPoint x: 629, startPoint y: 266, endPoint x: 620, endPoint y: 267, distance: 9.5
click at [620, 267] on div "**********" at bounding box center [562, 268] width 350 height 19
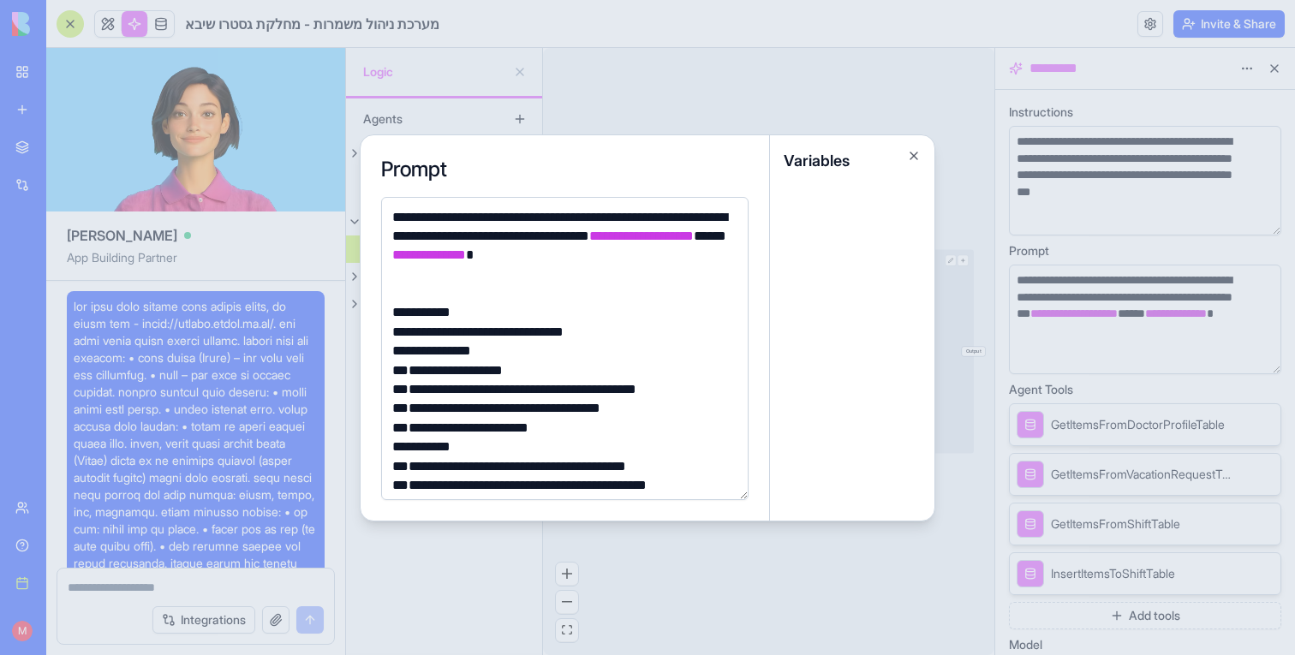
scroll to position [295, 0]
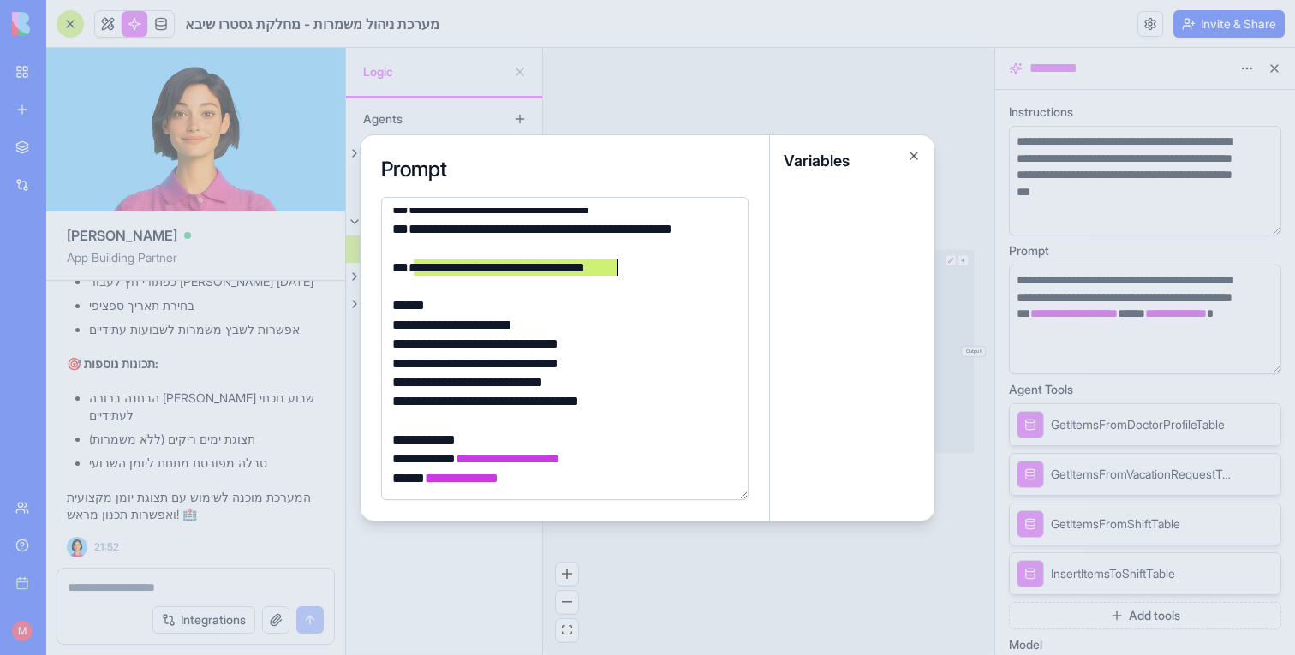
click at [619, 269] on div "**********" at bounding box center [562, 268] width 350 height 19
click at [420, 266] on div "***" at bounding box center [562, 268] width 350 height 19
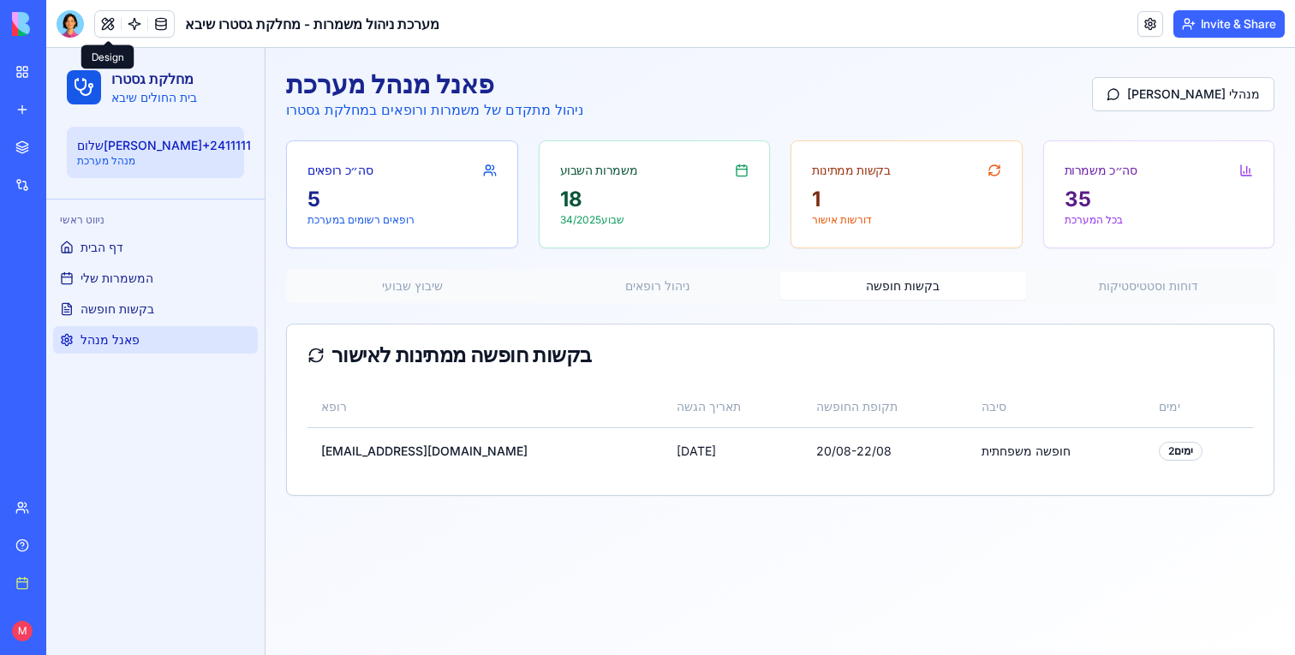
click at [933, 245] on div "פאנל מנהל מערכת ניהול מתקדם של משמרות ורופאים במחלקת גסטרו צ'אט מנהלי סה״כ רופא…" at bounding box center [779, 282] width 1029 height 468
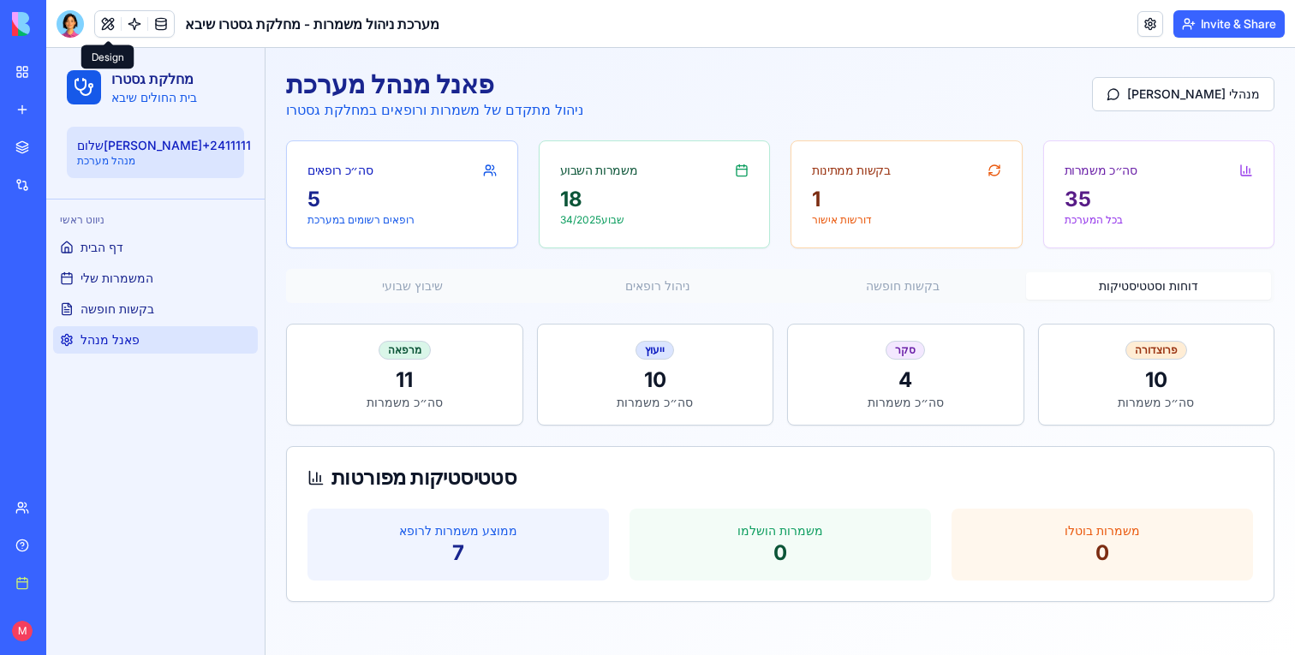
click at [1117, 287] on button "דוחות וסטטיסטיקות" at bounding box center [1149, 285] width 246 height 27
click at [482, 270] on div "שיבוץ שבועי ניהול רופאים בקשות חופשה דוחות וסטטיסטיקות" at bounding box center [780, 286] width 988 height 34
click at [480, 293] on button "שיבוץ שבועי" at bounding box center [412, 285] width 246 height 27
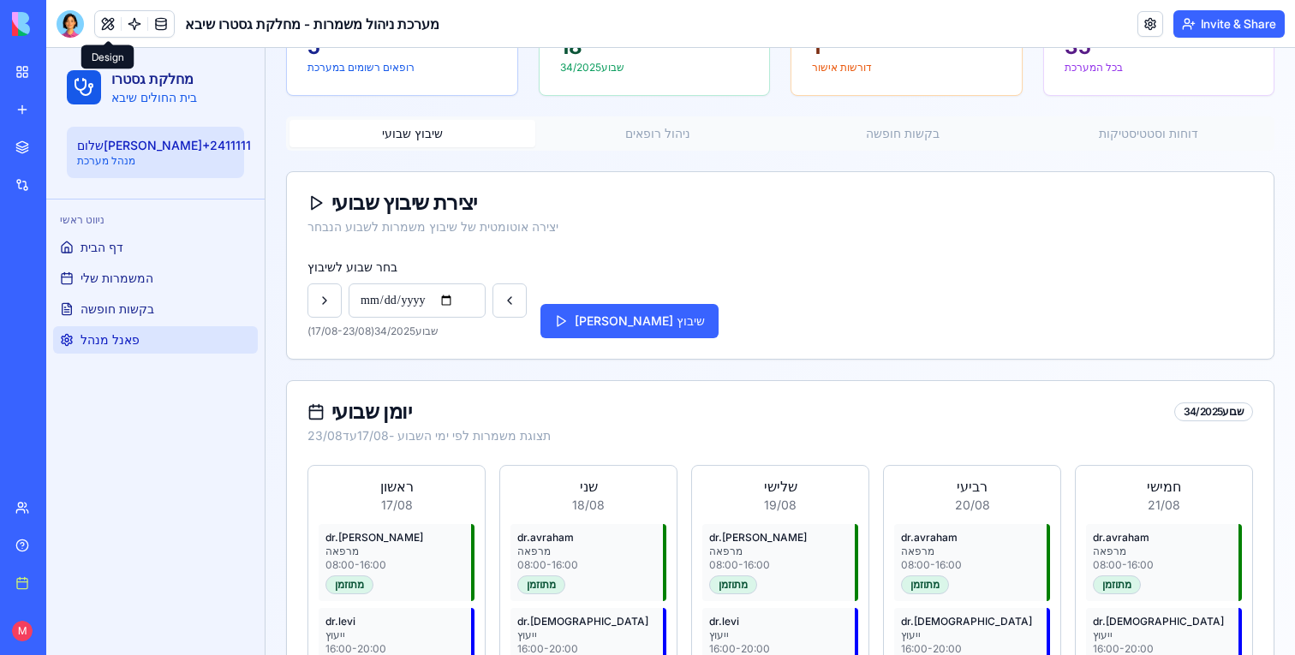
scroll to position [49, 0]
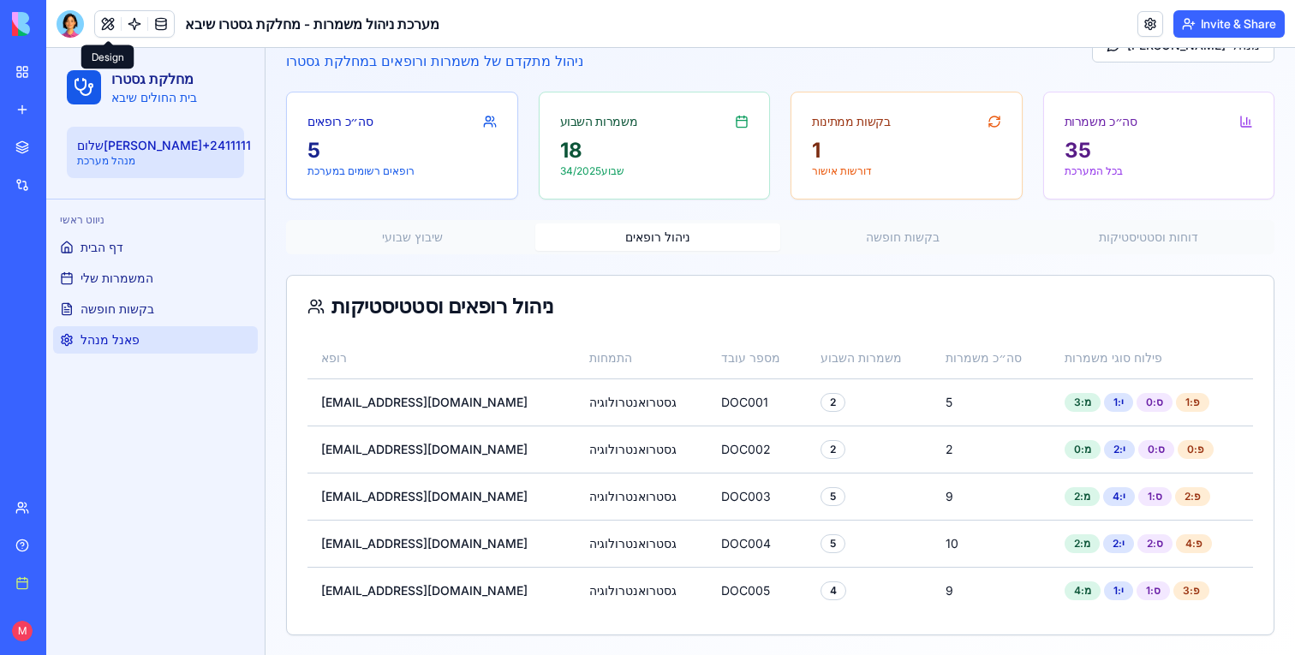
scroll to position [0, 0]
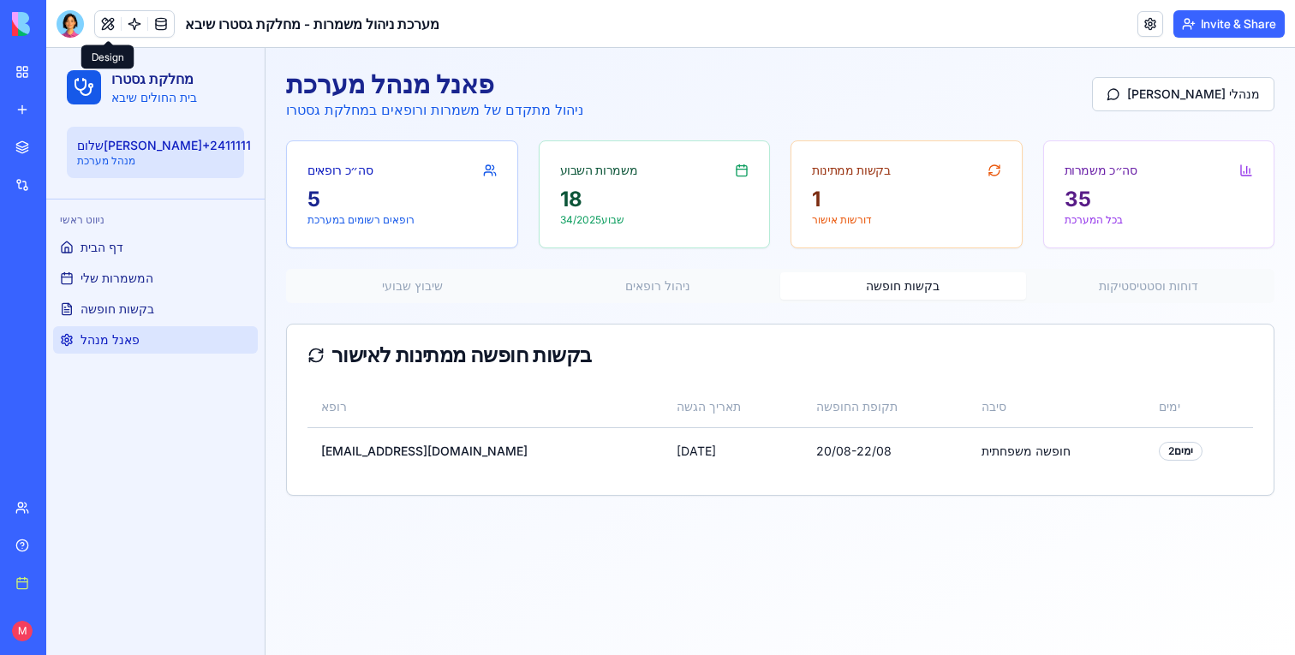
click at [941, 241] on div "פאנל מנהל מערכת ניהול מתקדם של משמרות ורופאים במחלקת גסטרו צ'אט מנהלי סה״כ רופא…" at bounding box center [779, 282] width 1029 height 468
click at [1167, 289] on button "דוחות וסטטיסטיקות" at bounding box center [1149, 285] width 246 height 27
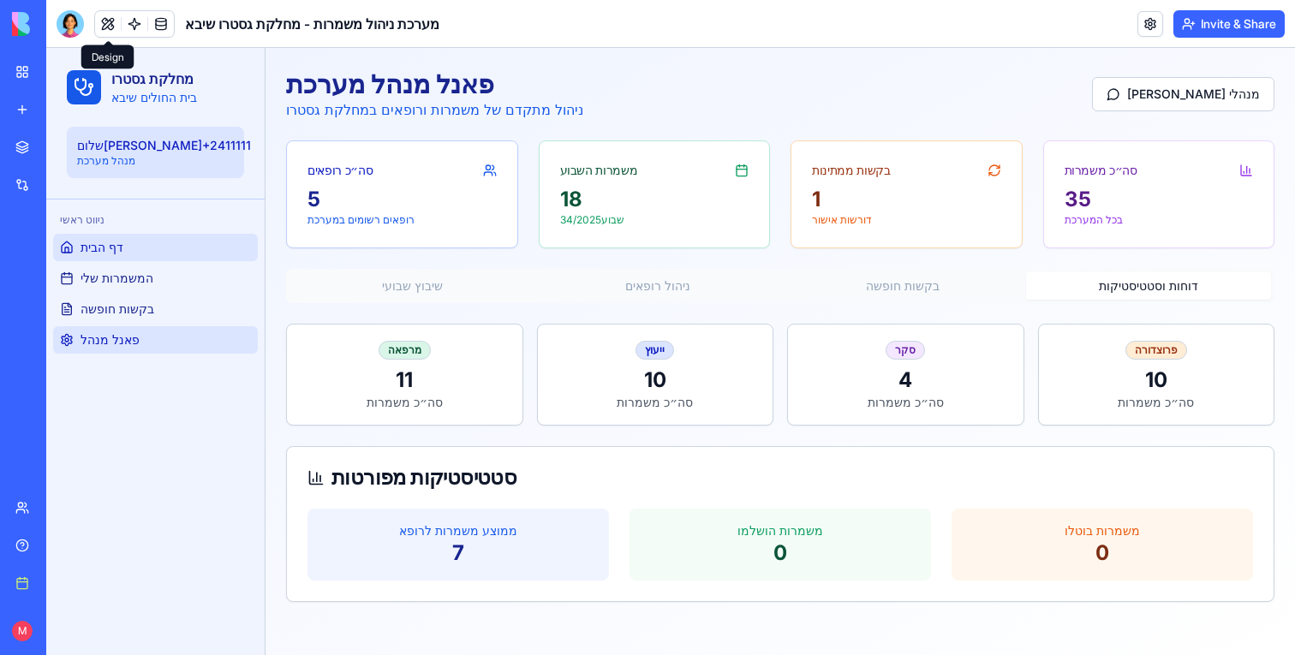
click at [111, 253] on span "דף הבית" at bounding box center [101, 247] width 43 height 17
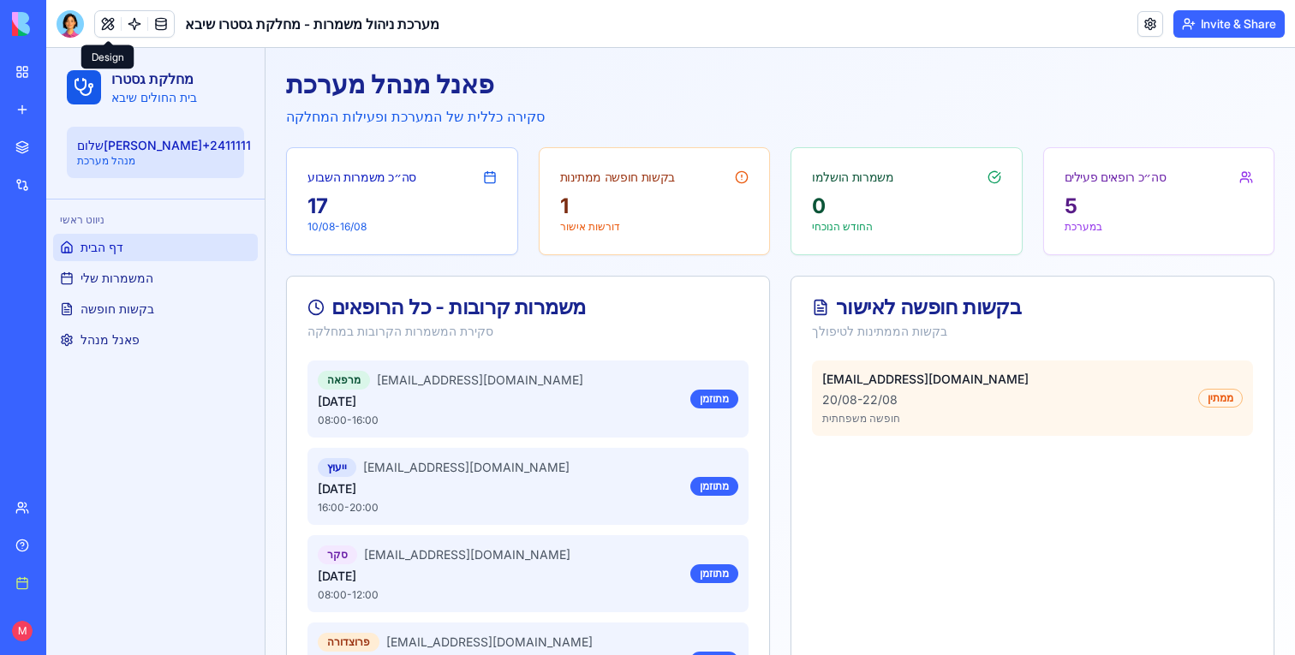
scroll to position [174, 0]
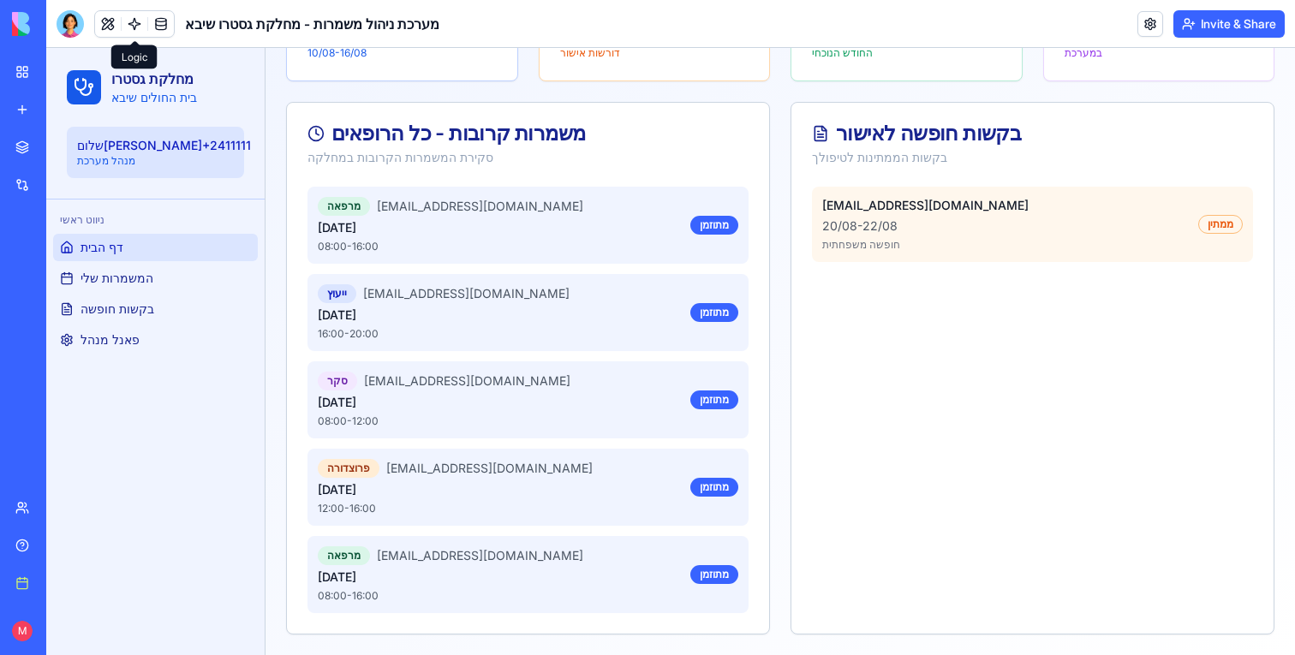
click at [162, 23] on link at bounding box center [161, 24] width 26 height 26
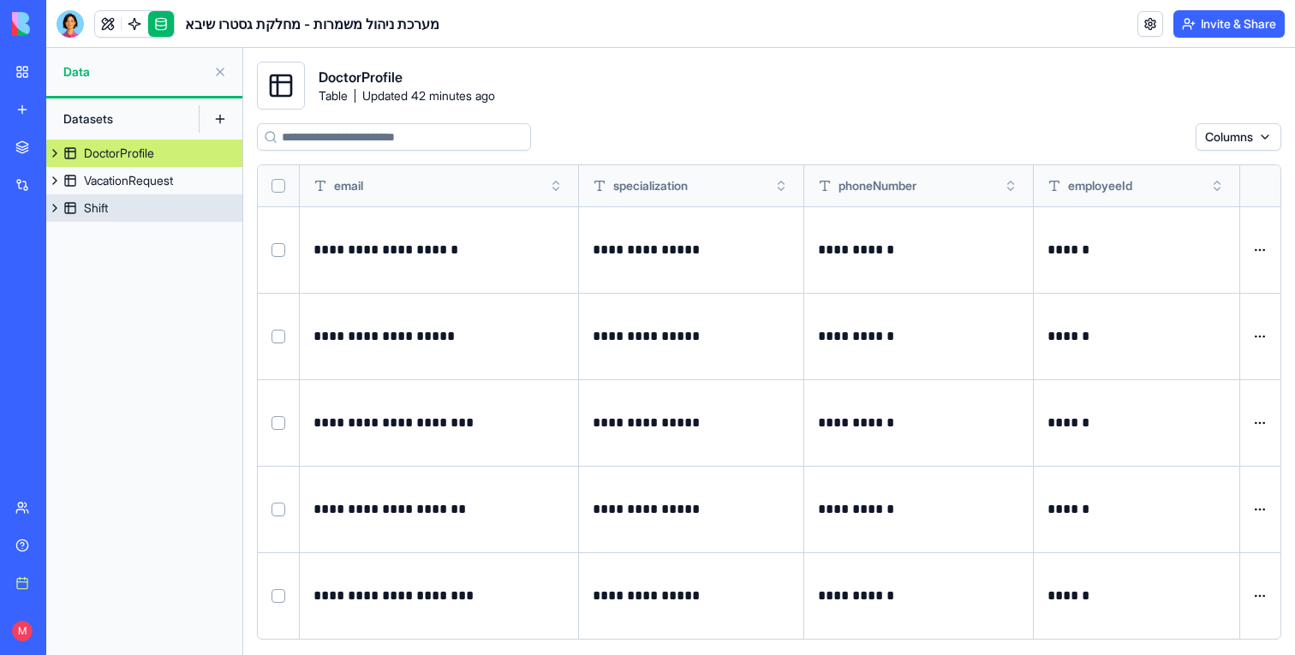
click at [117, 201] on link "Shift" at bounding box center [144, 207] width 196 height 27
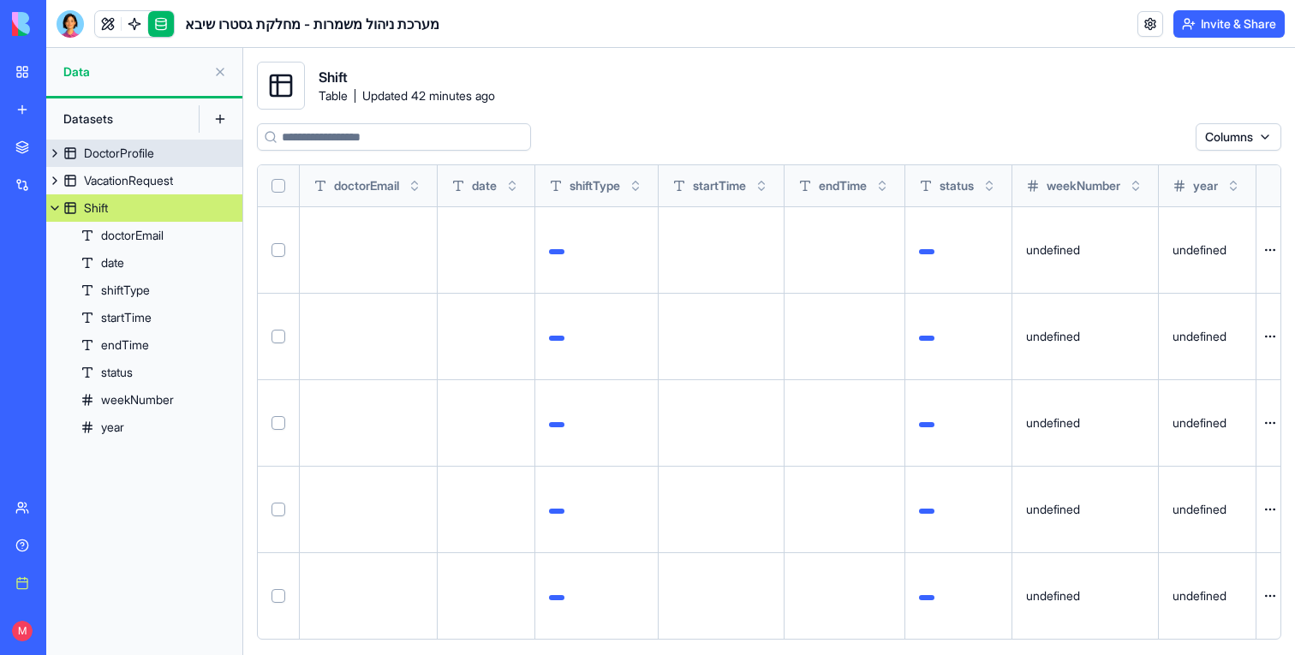
click at [127, 153] on div "DoctorProfile" at bounding box center [119, 153] width 70 height 17
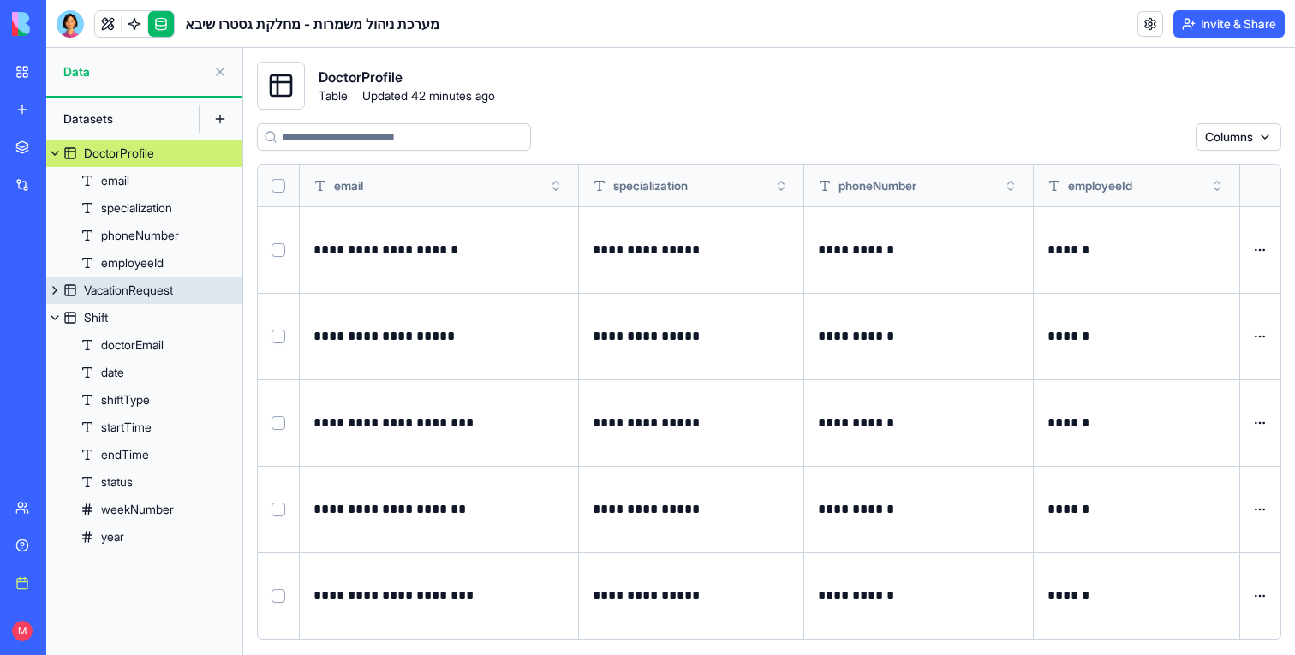
click at [147, 286] on div "VacationRequest" at bounding box center [128, 290] width 89 height 17
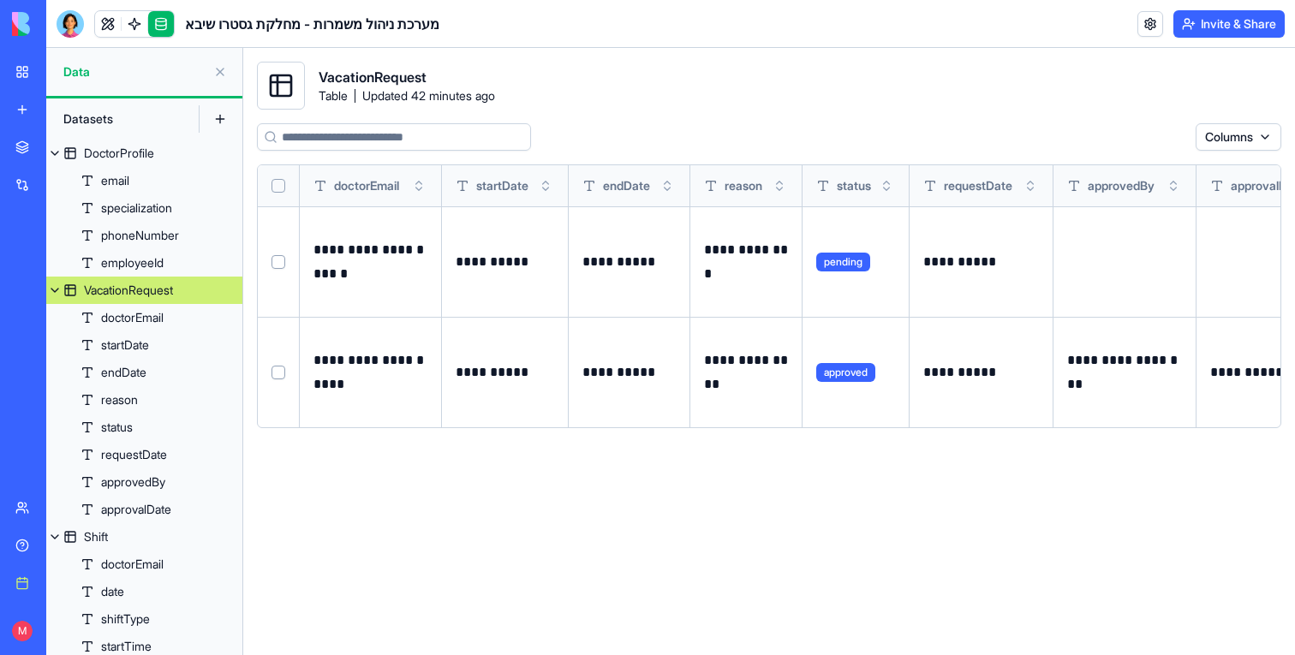
click at [147, 287] on div "VacationRequest" at bounding box center [128, 290] width 89 height 17
click at [53, 290] on button at bounding box center [54, 290] width 17 height 27
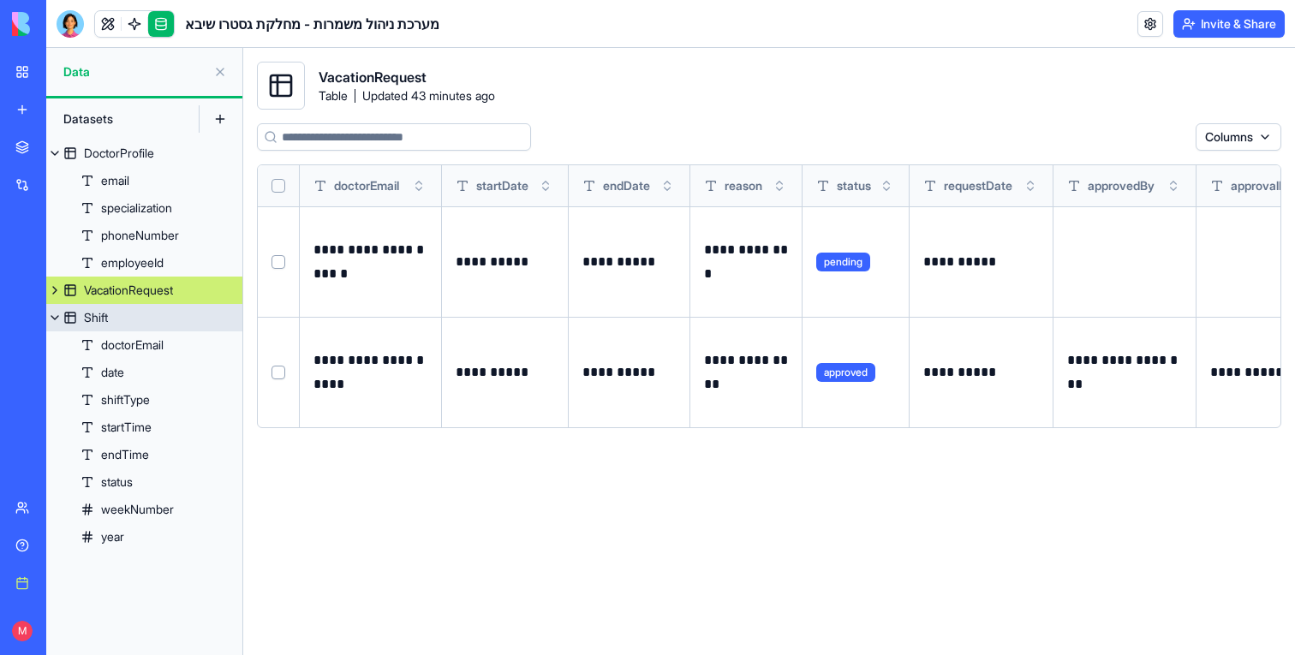
click at [57, 318] on button at bounding box center [54, 317] width 17 height 27
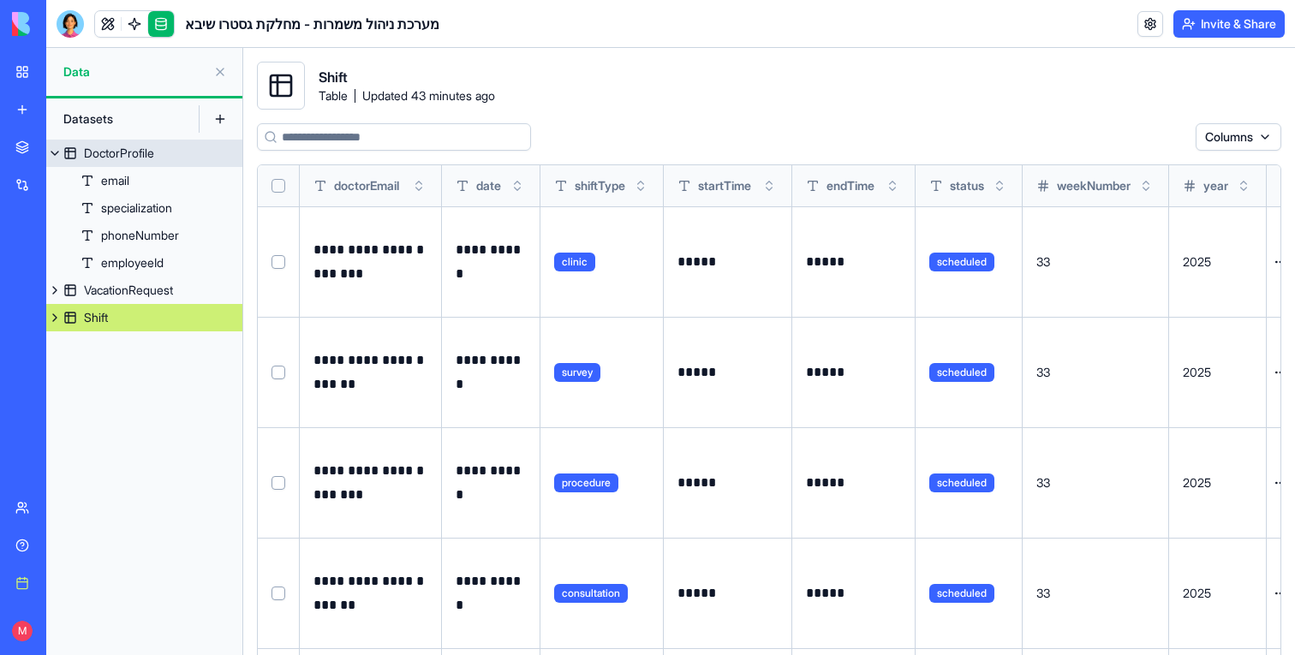
click at [113, 147] on div "DoctorProfile" at bounding box center [119, 153] width 70 height 17
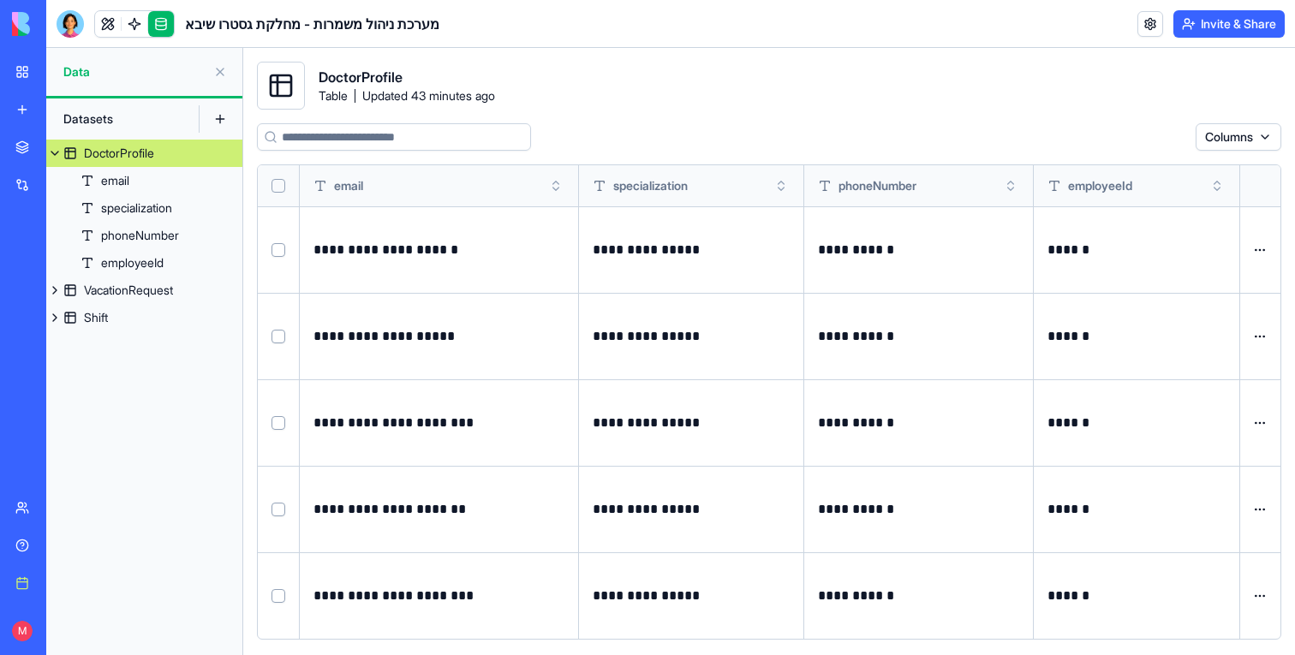
click at [57, 151] on button at bounding box center [54, 153] width 17 height 27
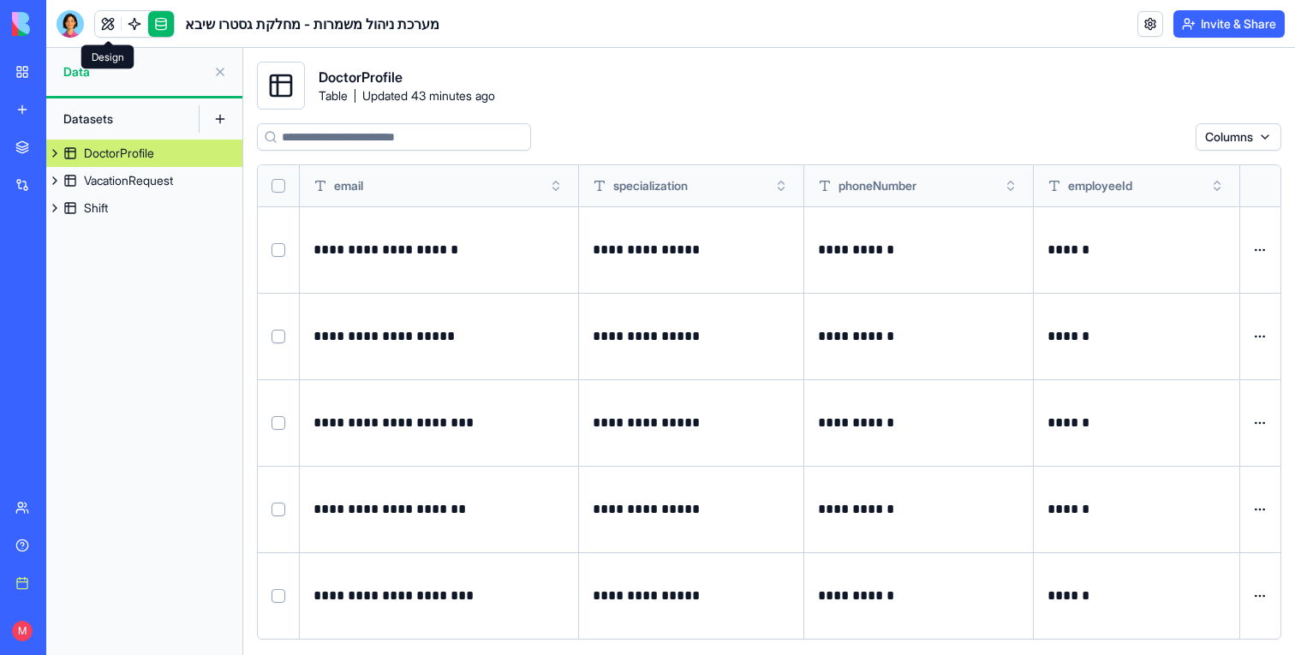
click at [100, 21] on link at bounding box center [108, 24] width 26 height 26
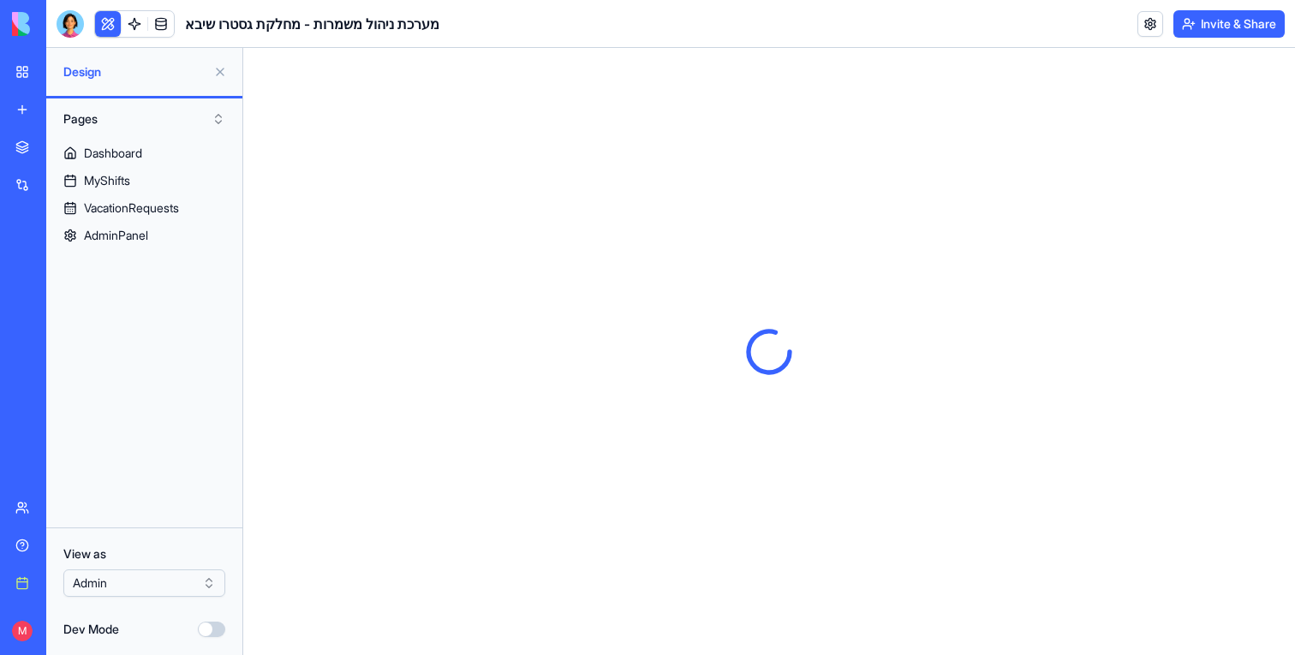
click at [104, 21] on button at bounding box center [108, 24] width 26 height 26
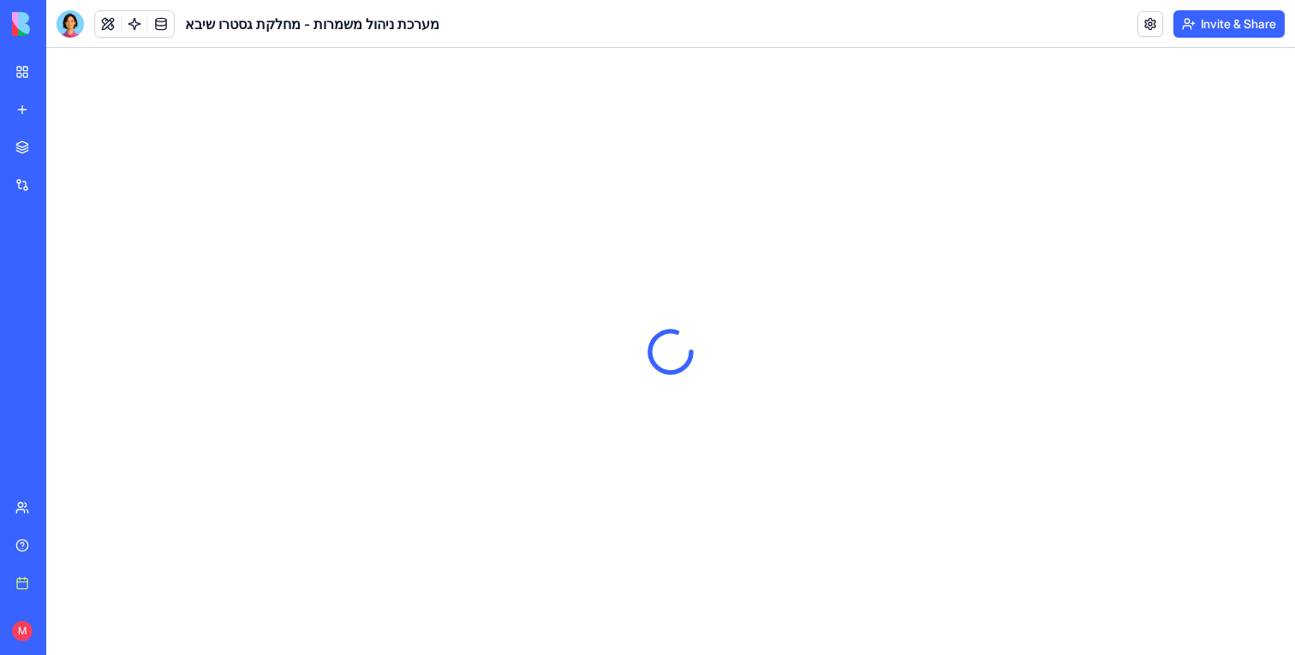
click at [104, 21] on button at bounding box center [108, 24] width 26 height 26
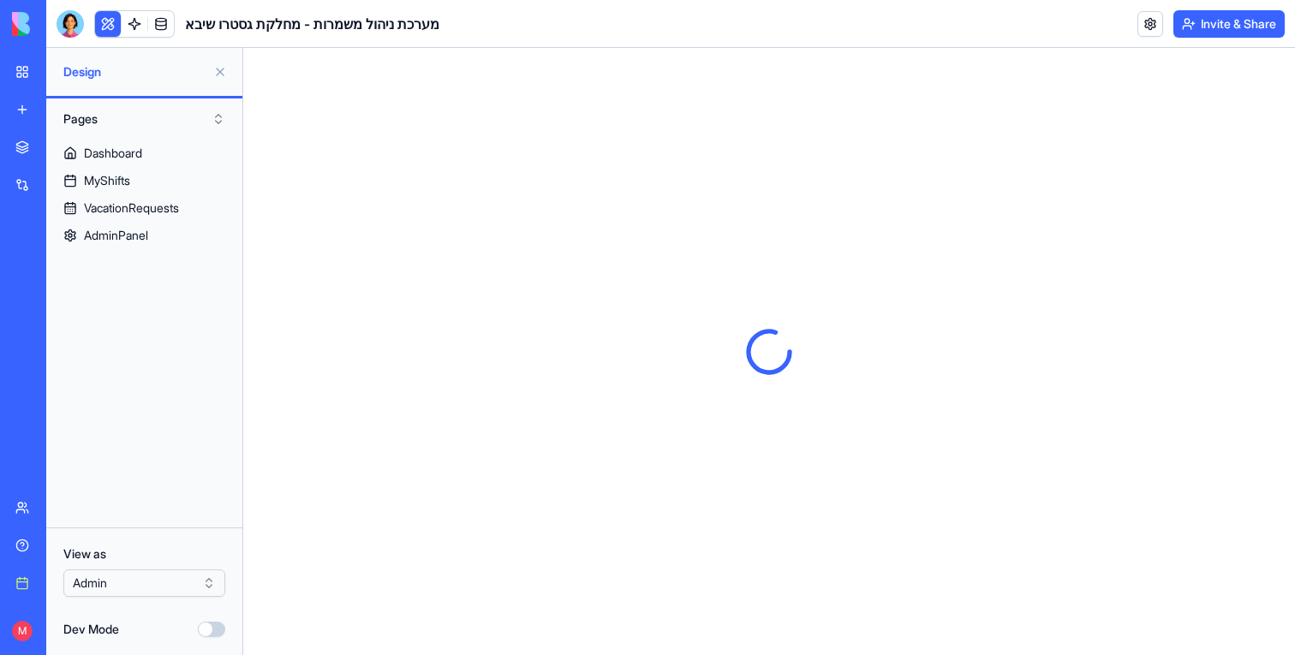
click at [104, 21] on button at bounding box center [108, 24] width 26 height 26
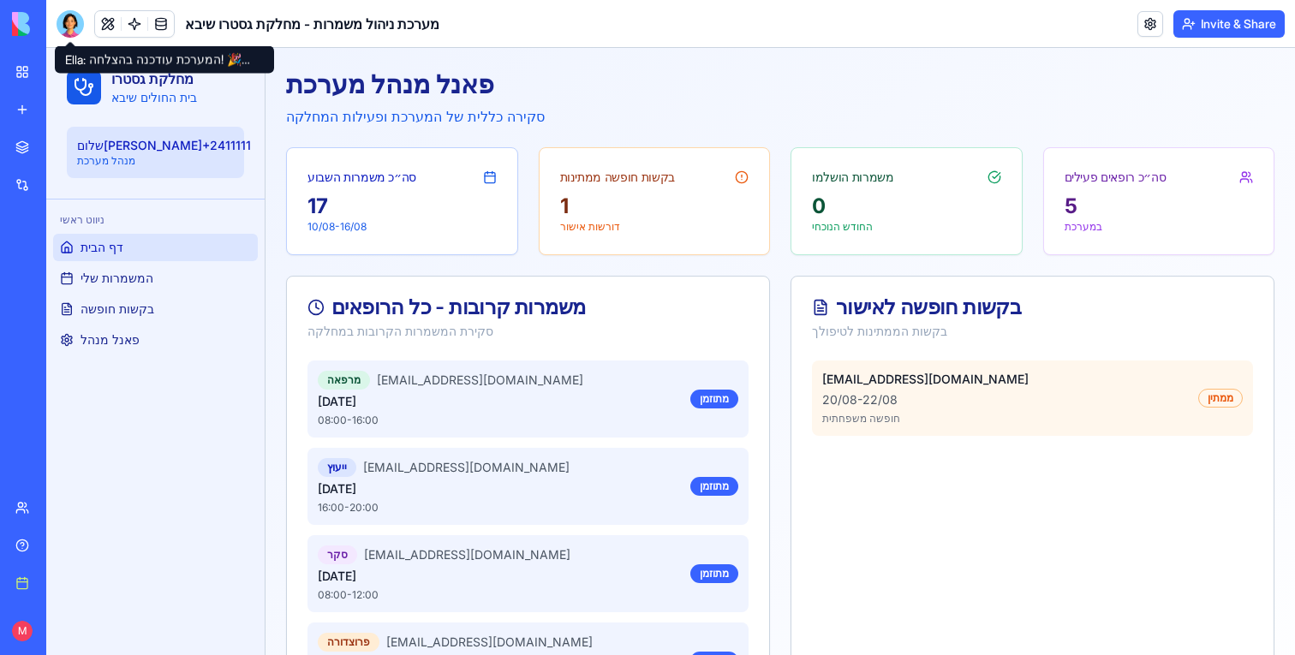
click at [80, 17] on div at bounding box center [70, 23] width 27 height 27
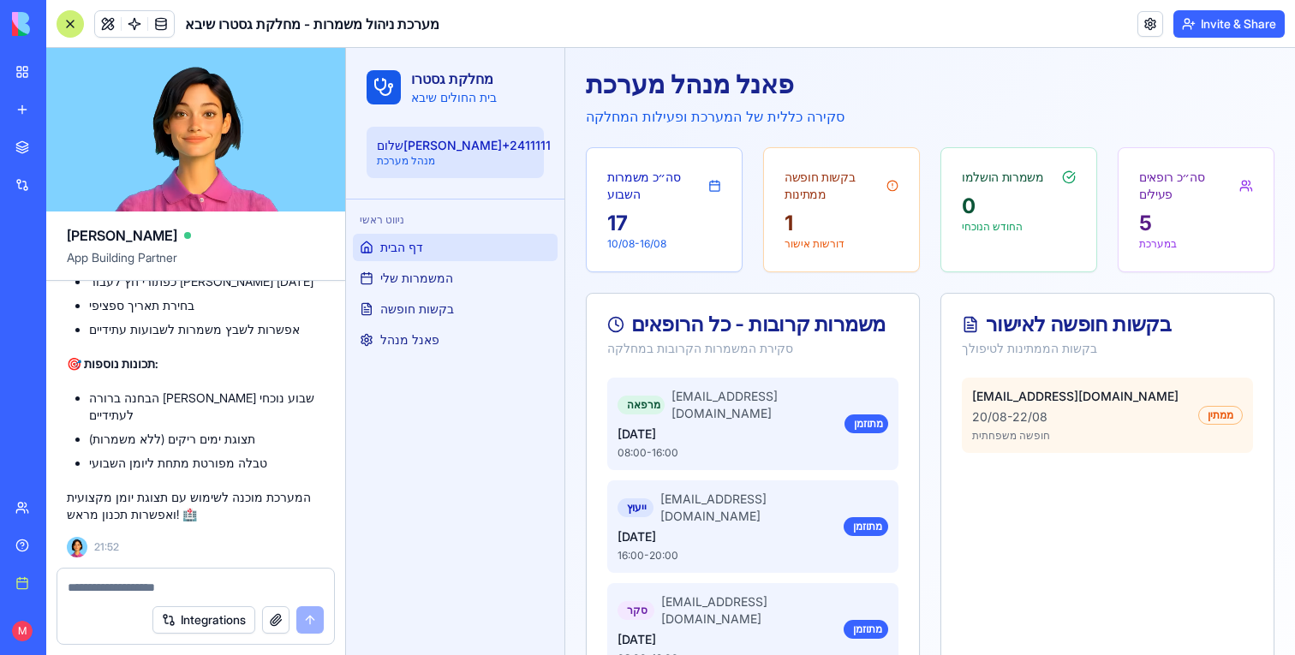
click at [181, 594] on textarea at bounding box center [196, 587] width 256 height 17
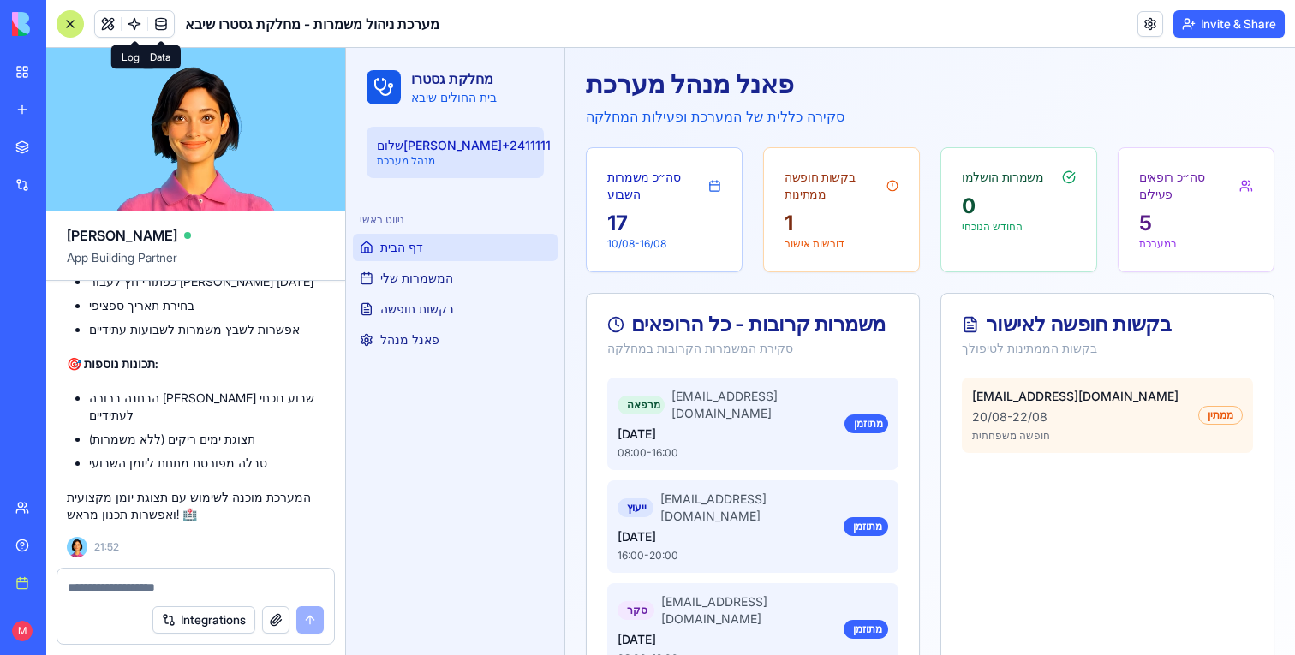
click at [161, 36] on body "BETA My workspace New app Marketplace Integrations Recent Sheba Gastro Shift Ma…" at bounding box center [647, 327] width 1295 height 655
click at [160, 32] on link at bounding box center [161, 24] width 26 height 26
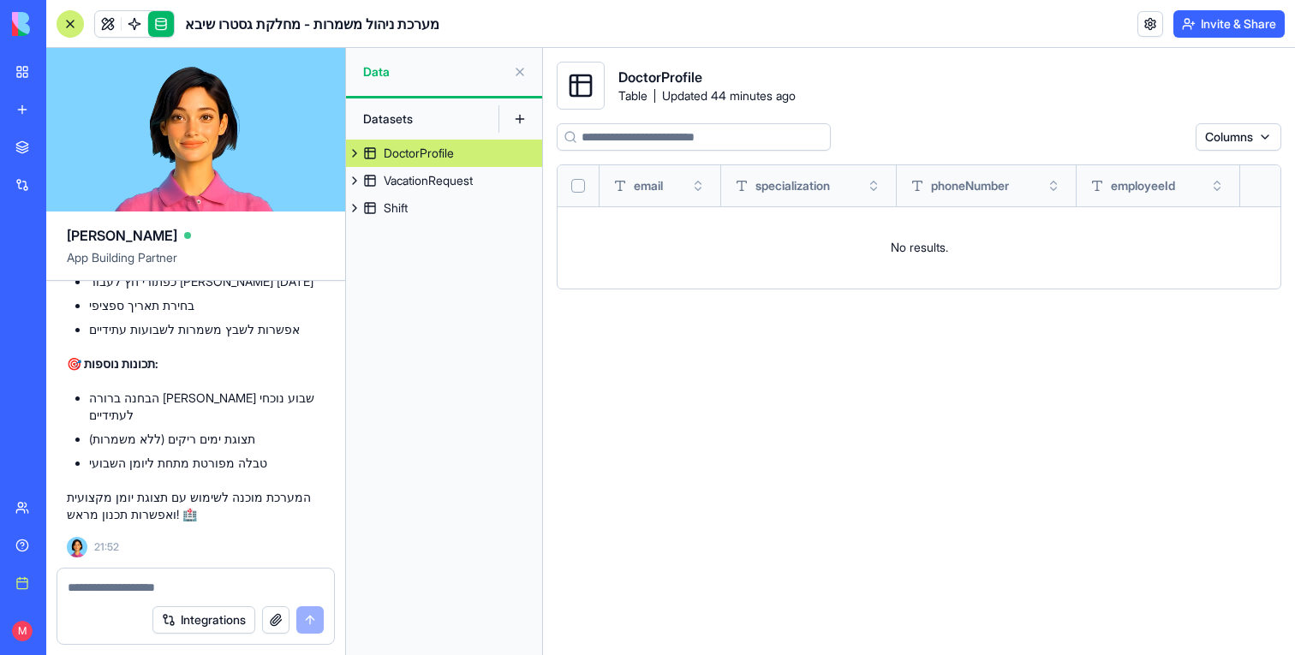
click at [160, 32] on link at bounding box center [161, 24] width 26 height 26
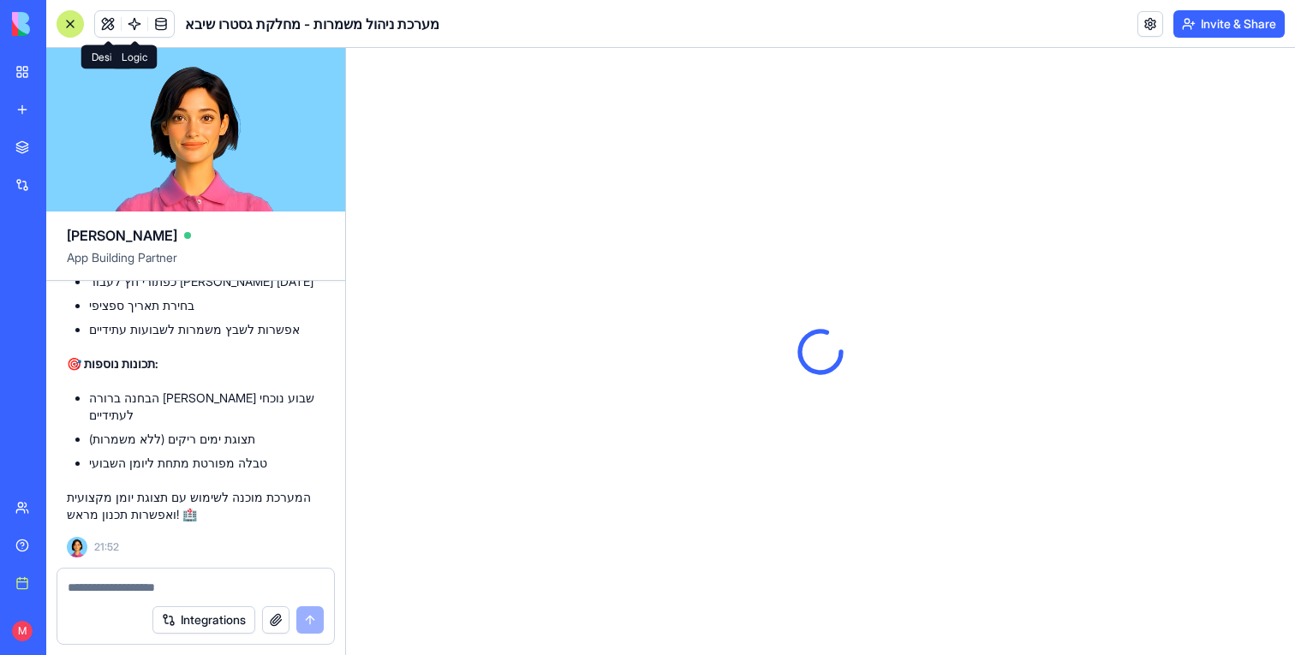
click at [126, 25] on link at bounding box center [135, 24] width 26 height 26
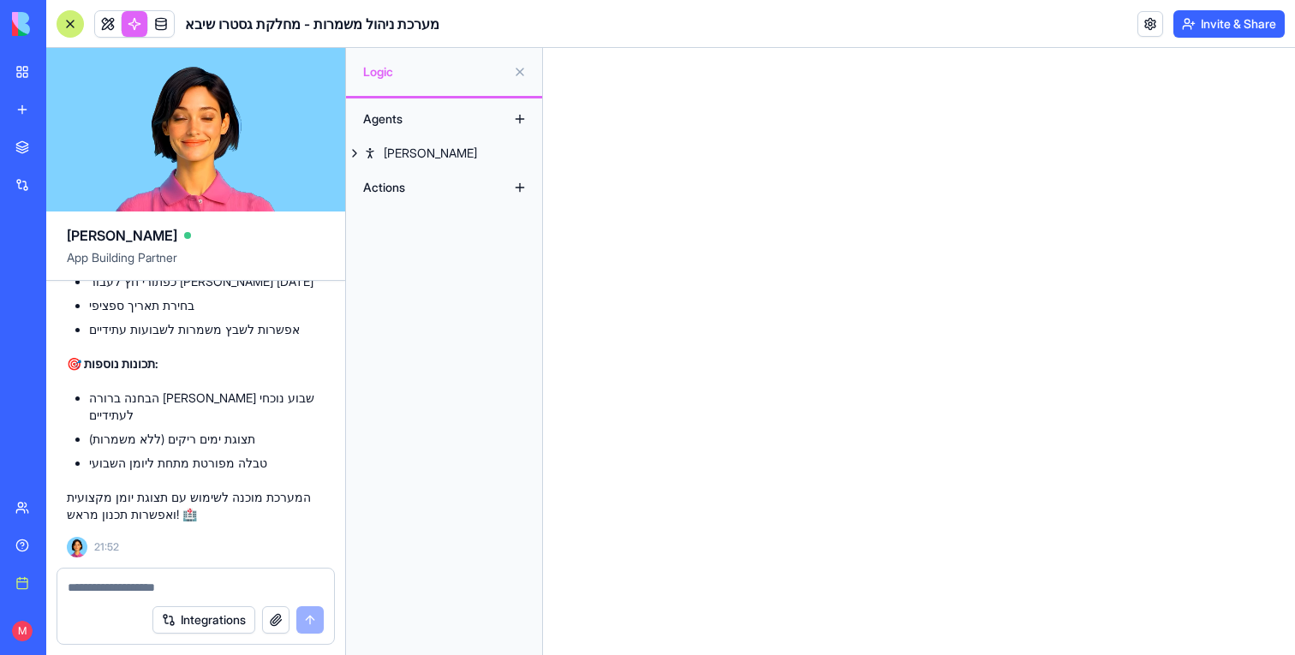
click at [74, 23] on div at bounding box center [70, 23] width 27 height 27
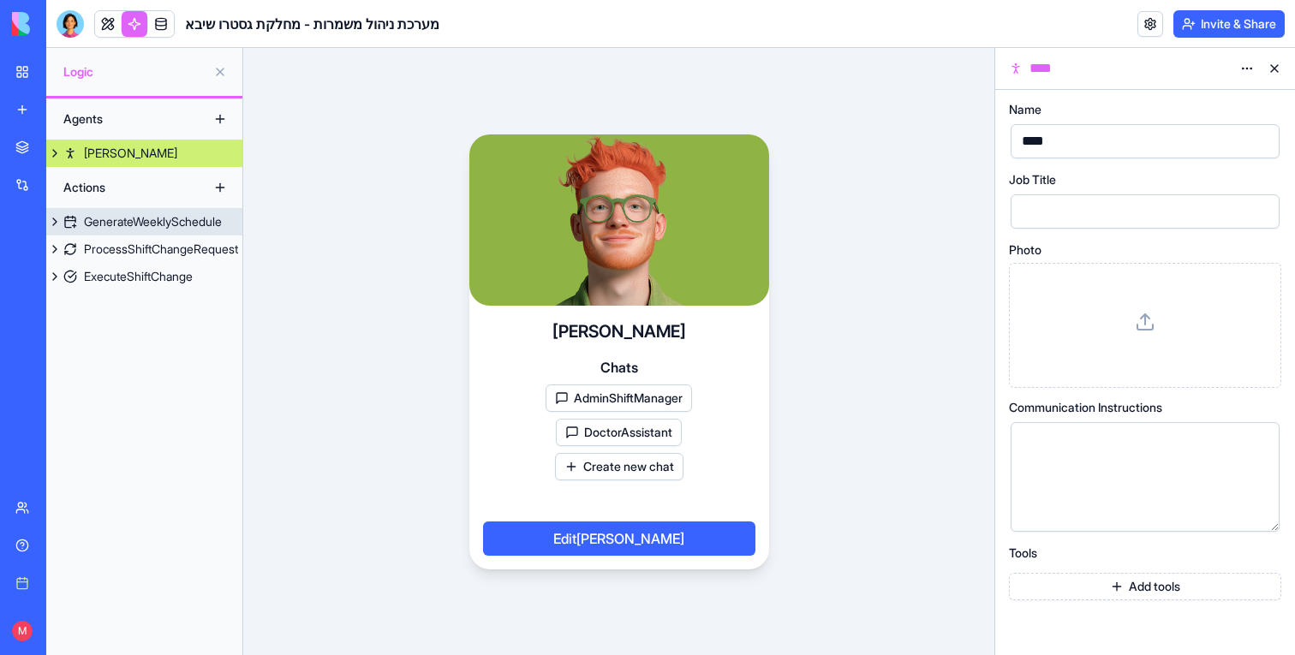
click at [150, 212] on link "GenerateWeeklySchedule" at bounding box center [144, 221] width 196 height 27
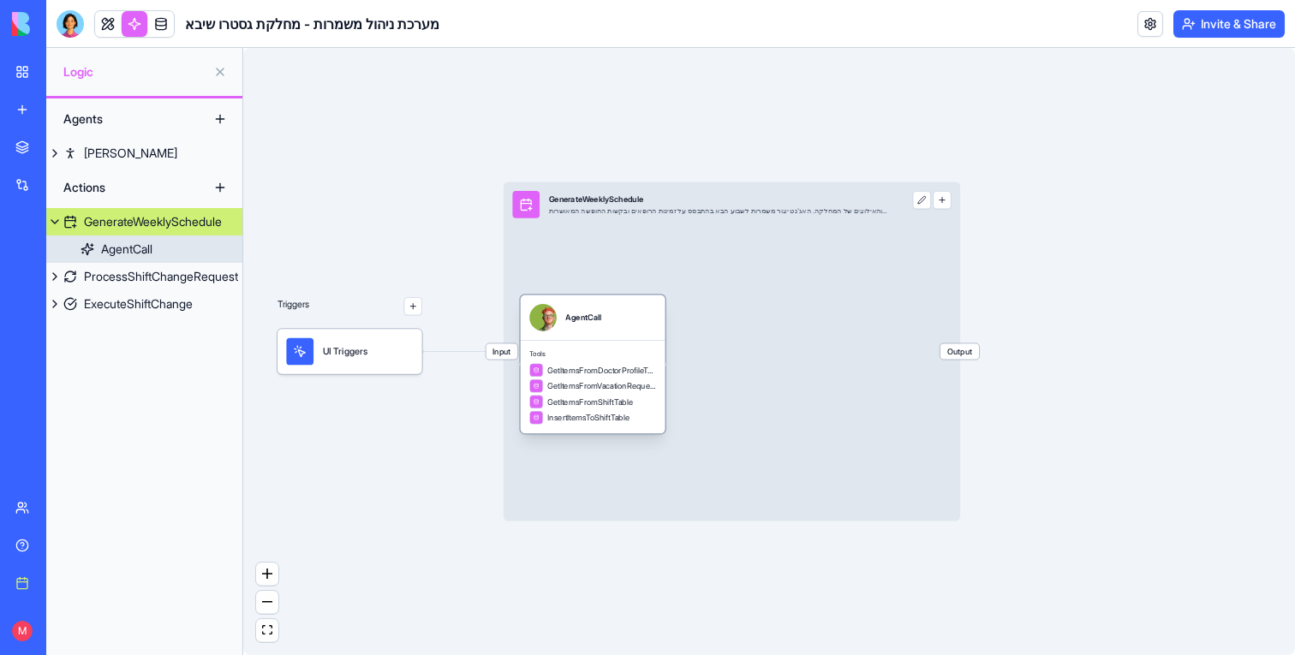
click at [659, 337] on div "AgentCall" at bounding box center [593, 317] width 145 height 45
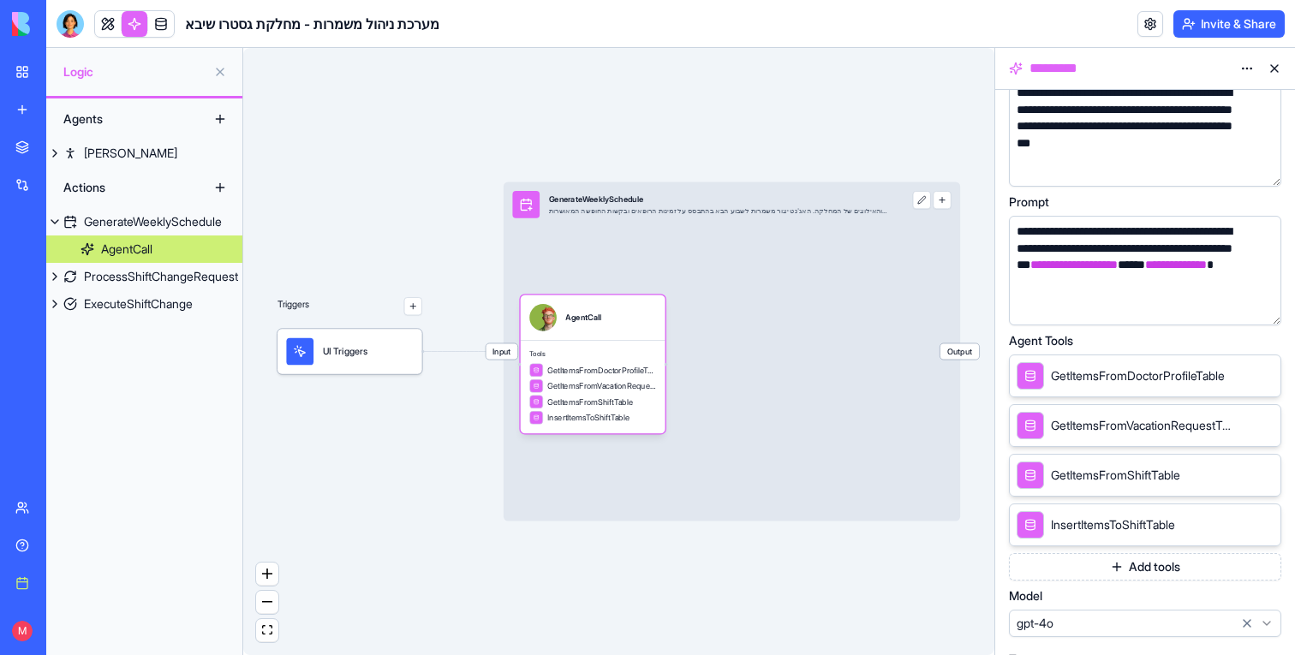
scroll to position [51, 0]
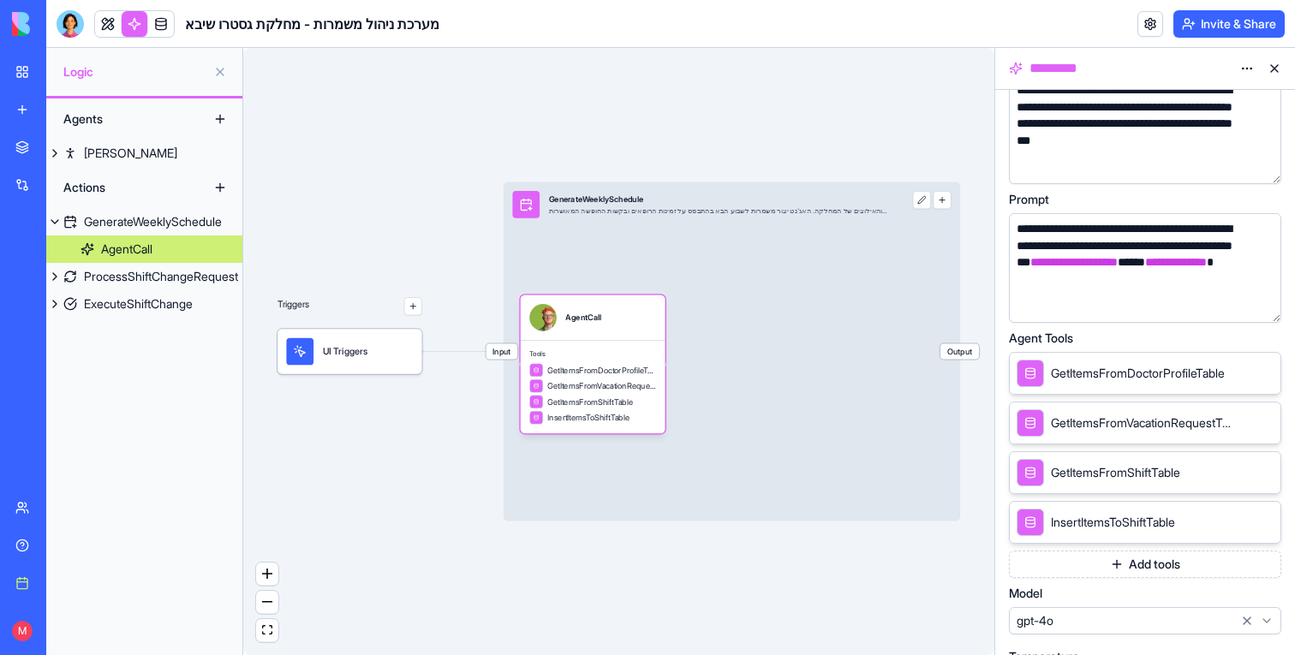
click at [1260, 304] on button "button" at bounding box center [1263, 305] width 27 height 27
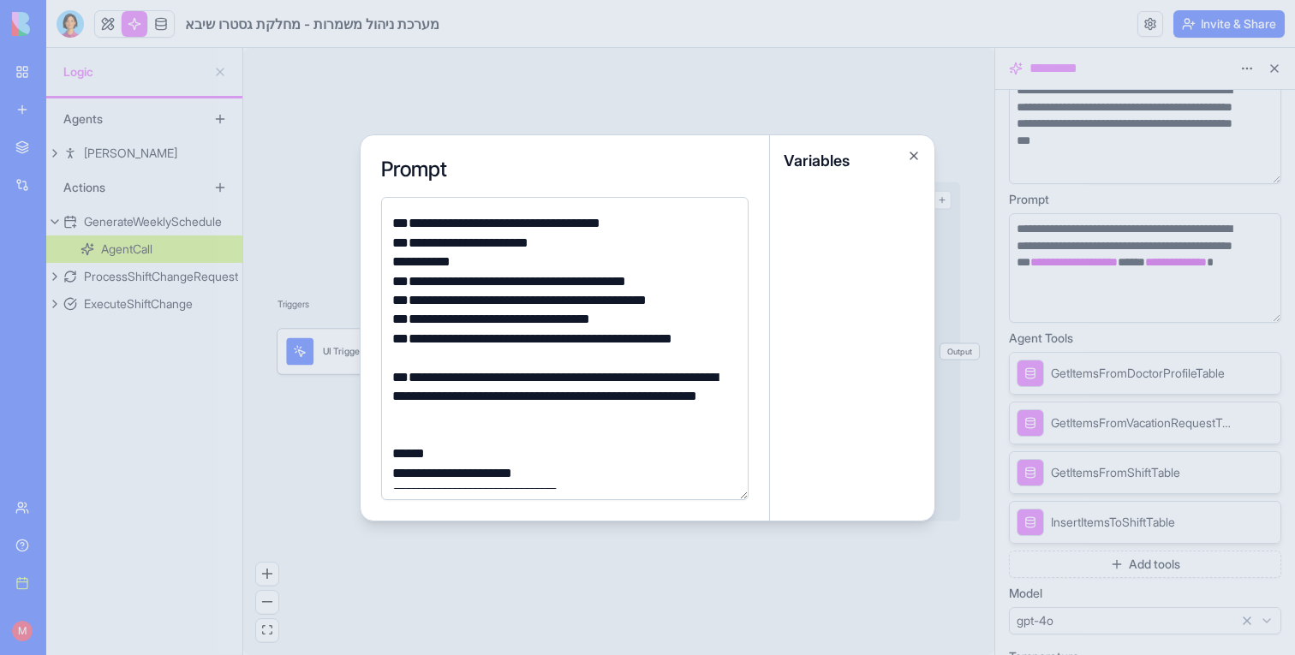
scroll to position [186, 0]
click at [616, 317] on div "**********" at bounding box center [562, 318] width 350 height 19
drag, startPoint x: 610, startPoint y: 317, endPoint x: 473, endPoint y: 325, distance: 137.3
click at [473, 325] on div "**********" at bounding box center [562, 318] width 350 height 19
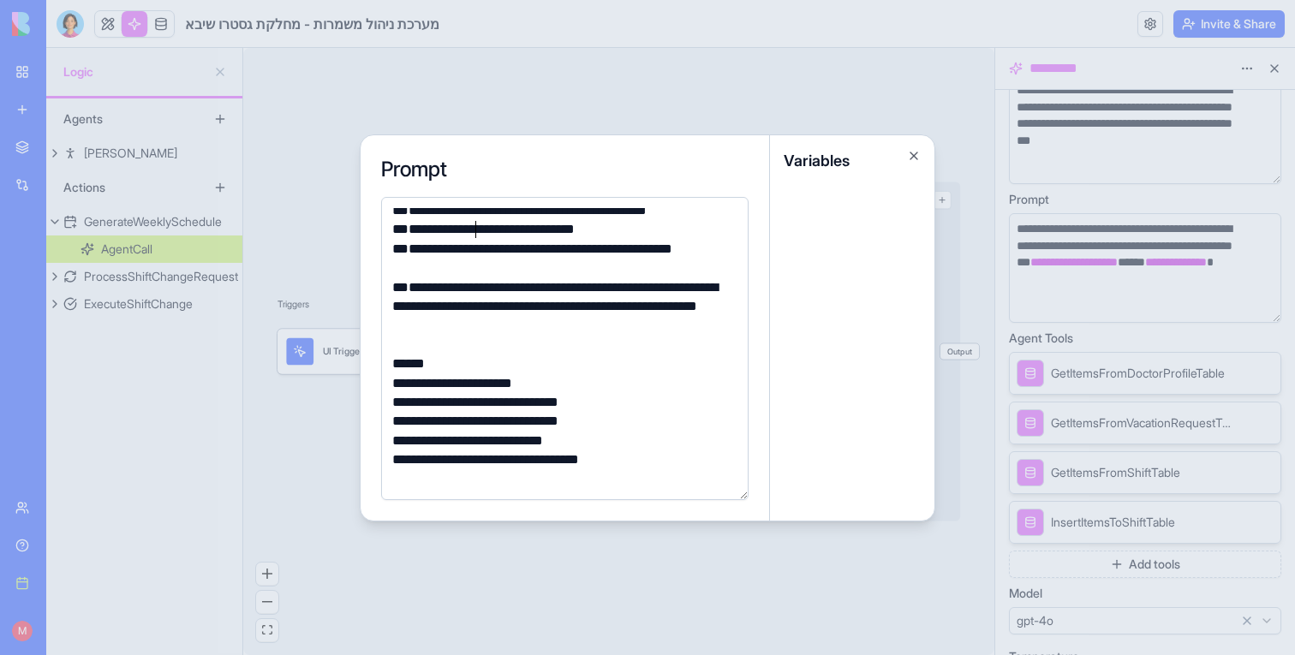
scroll to position [280, 0]
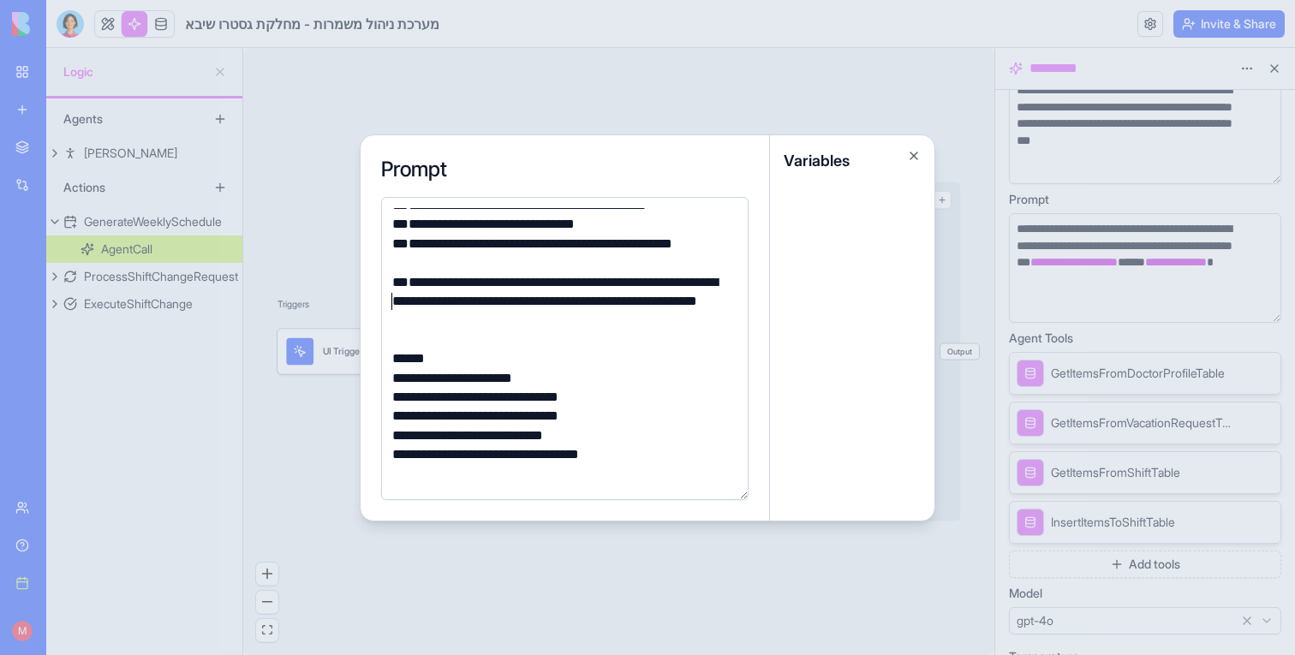
drag, startPoint x: 390, startPoint y: 318, endPoint x: 718, endPoint y: 300, distance: 327.6
click at [718, 300] on div "**********" at bounding box center [562, 301] width 350 height 57
click at [608, 298] on div "**********" at bounding box center [562, 301] width 350 height 57
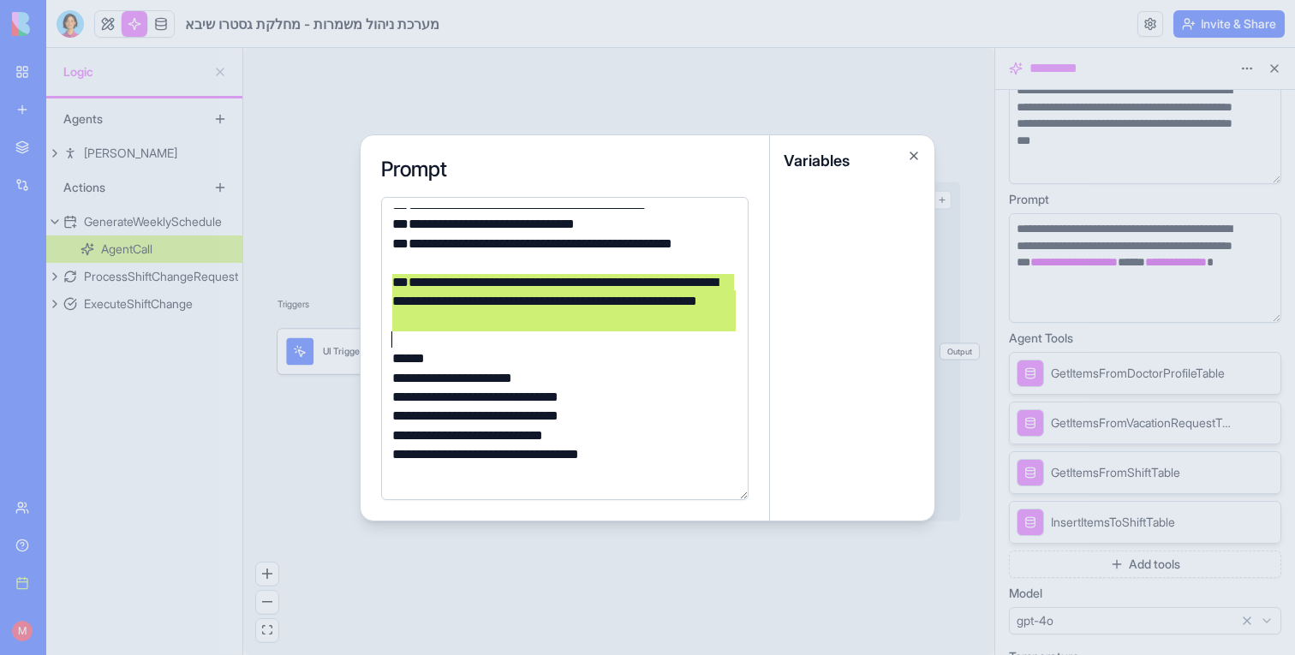
click at [608, 298] on div "**********" at bounding box center [562, 301] width 350 height 57
click at [610, 304] on div "**********" at bounding box center [562, 301] width 350 height 57
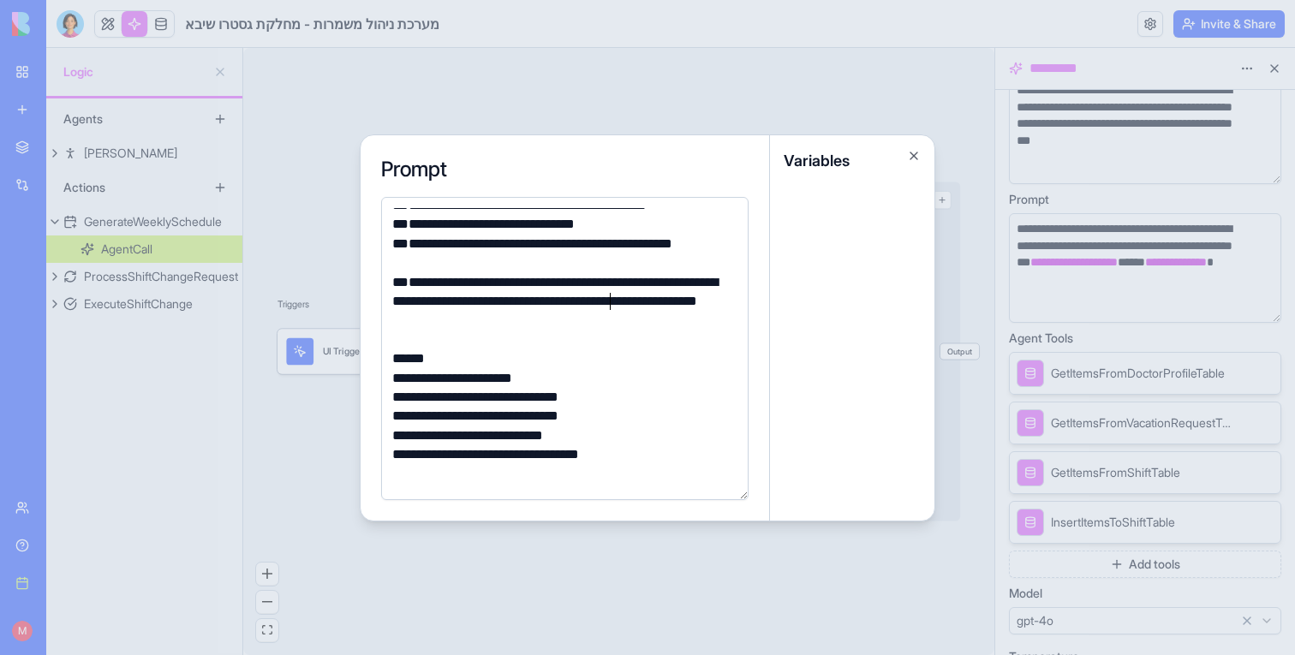
click at [412, 324] on div "**********" at bounding box center [562, 301] width 350 height 57
click at [670, 299] on div "**********" at bounding box center [562, 301] width 350 height 57
click at [626, 298] on div "**********" at bounding box center [562, 301] width 350 height 57
click at [503, 298] on div "**********" at bounding box center [562, 301] width 350 height 57
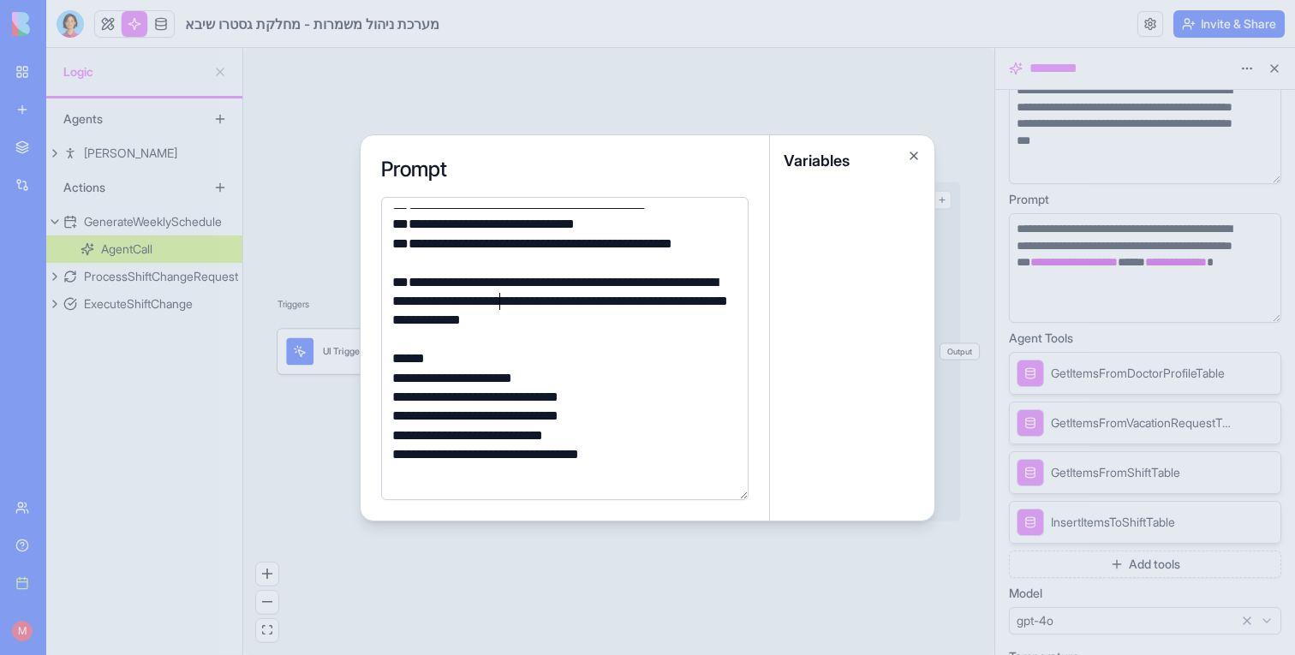
click at [503, 298] on div "**********" at bounding box center [562, 301] width 350 height 57
click at [477, 302] on div "**********" at bounding box center [562, 301] width 350 height 57
click at [419, 302] on div "**********" at bounding box center [562, 301] width 350 height 57
drag, startPoint x: 399, startPoint y: 323, endPoint x: 388, endPoint y: 323, distance: 11.1
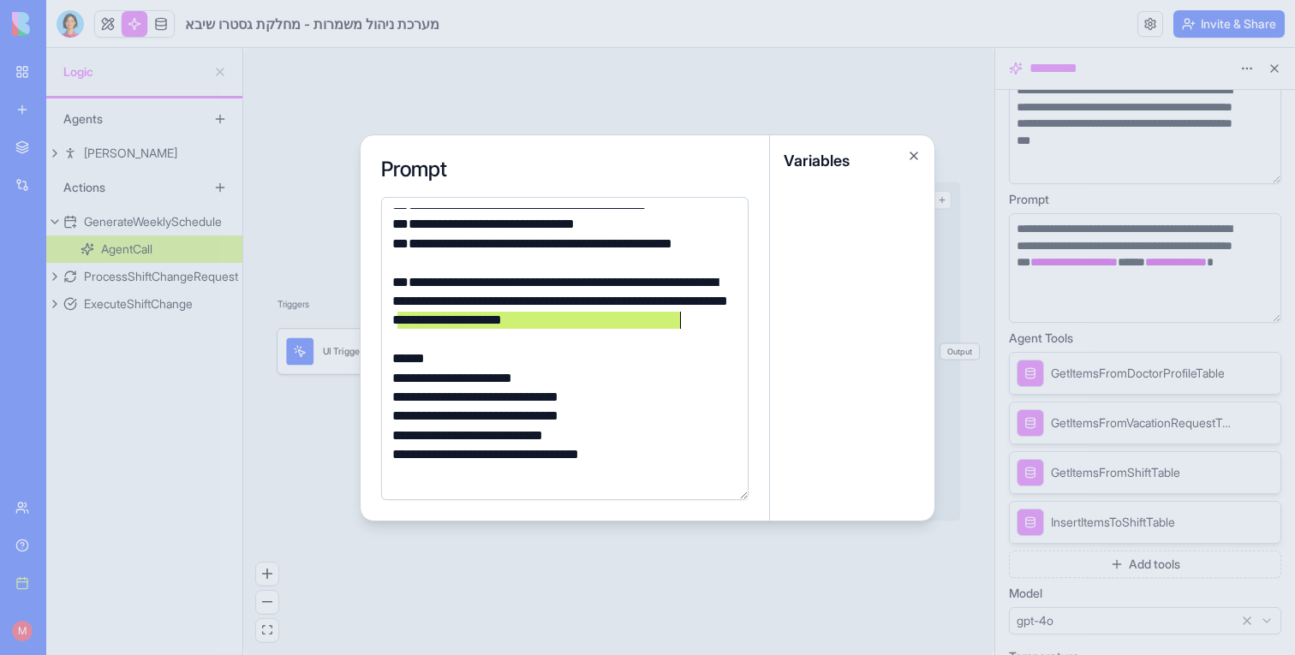
click at [388, 323] on div "**********" at bounding box center [562, 301] width 350 height 57
click at [418, 331] on div at bounding box center [562, 340] width 350 height 19
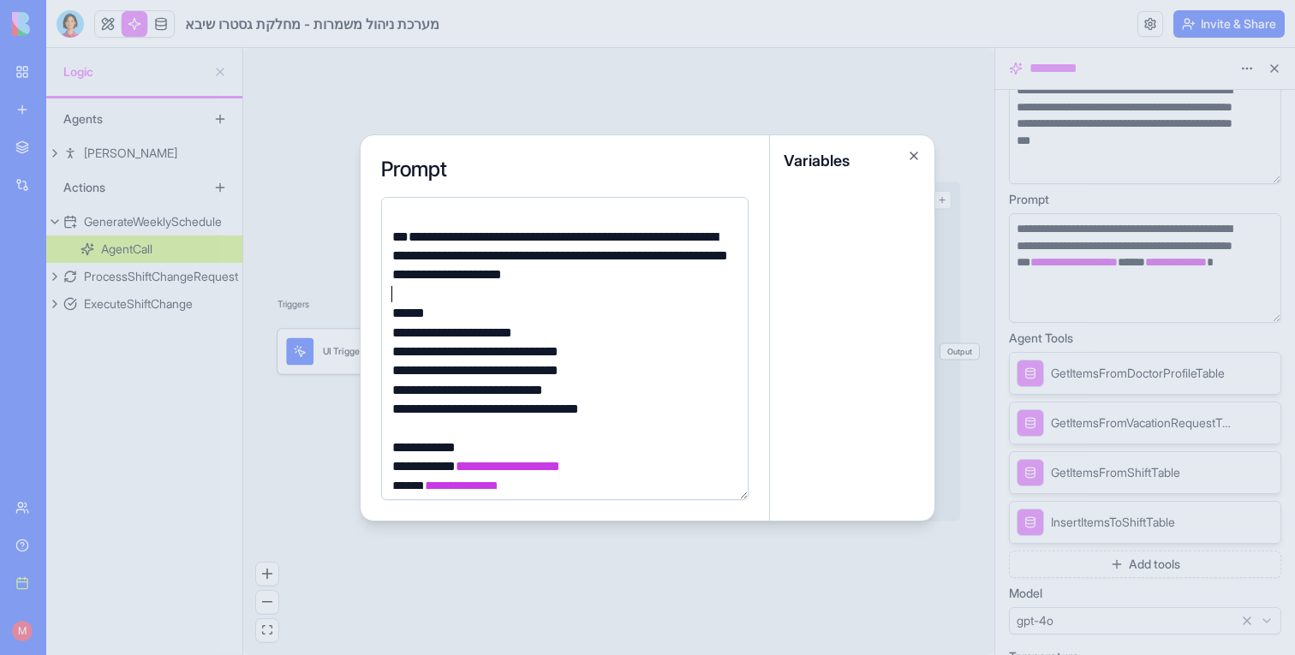
scroll to position [333, 0]
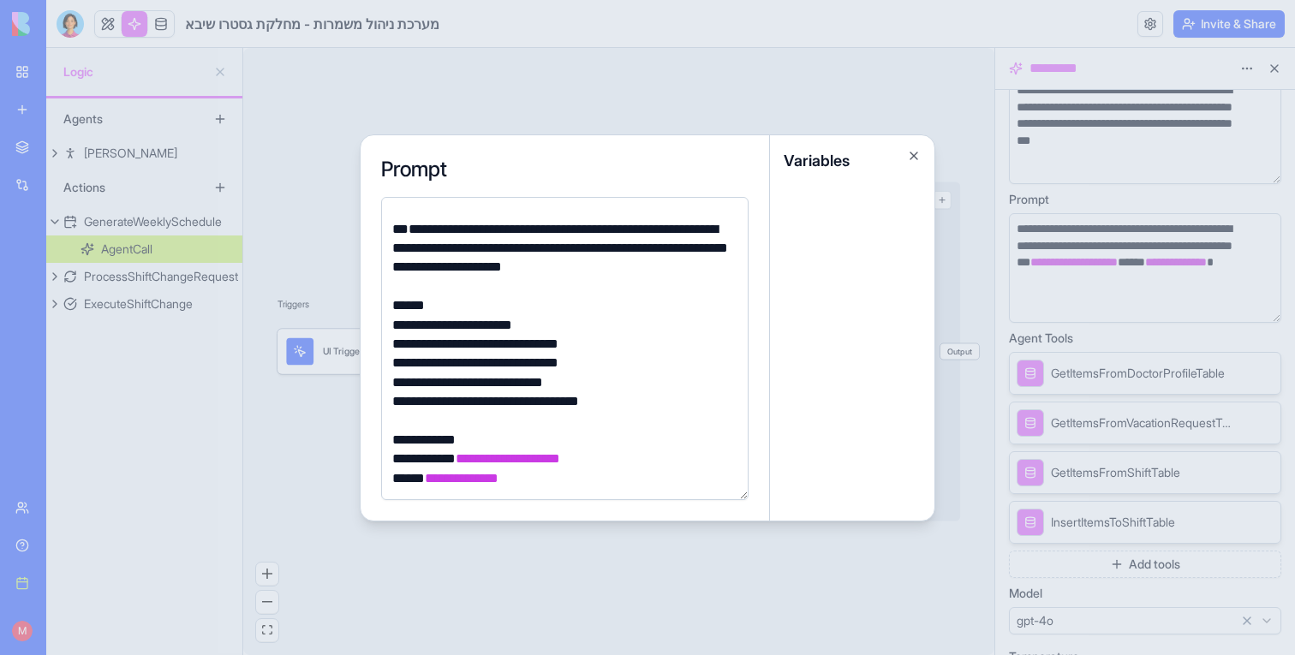
click at [309, 277] on div at bounding box center [647, 327] width 1295 height 655
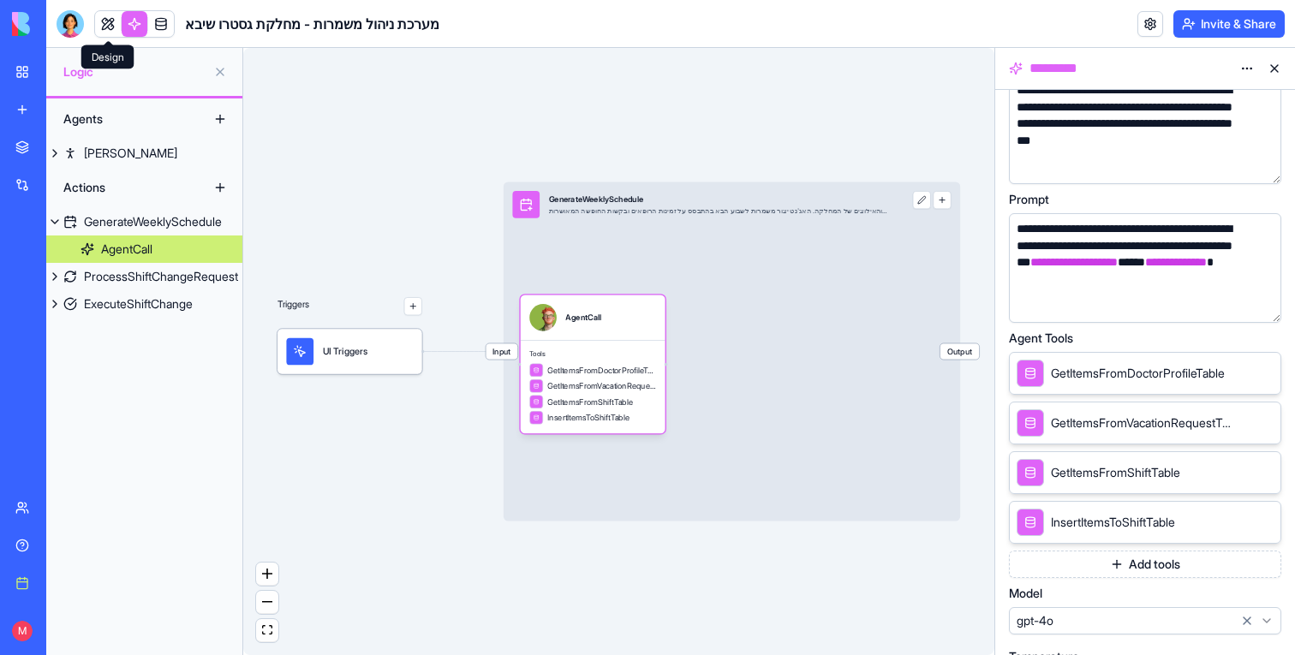
click at [110, 30] on link at bounding box center [108, 24] width 26 height 26
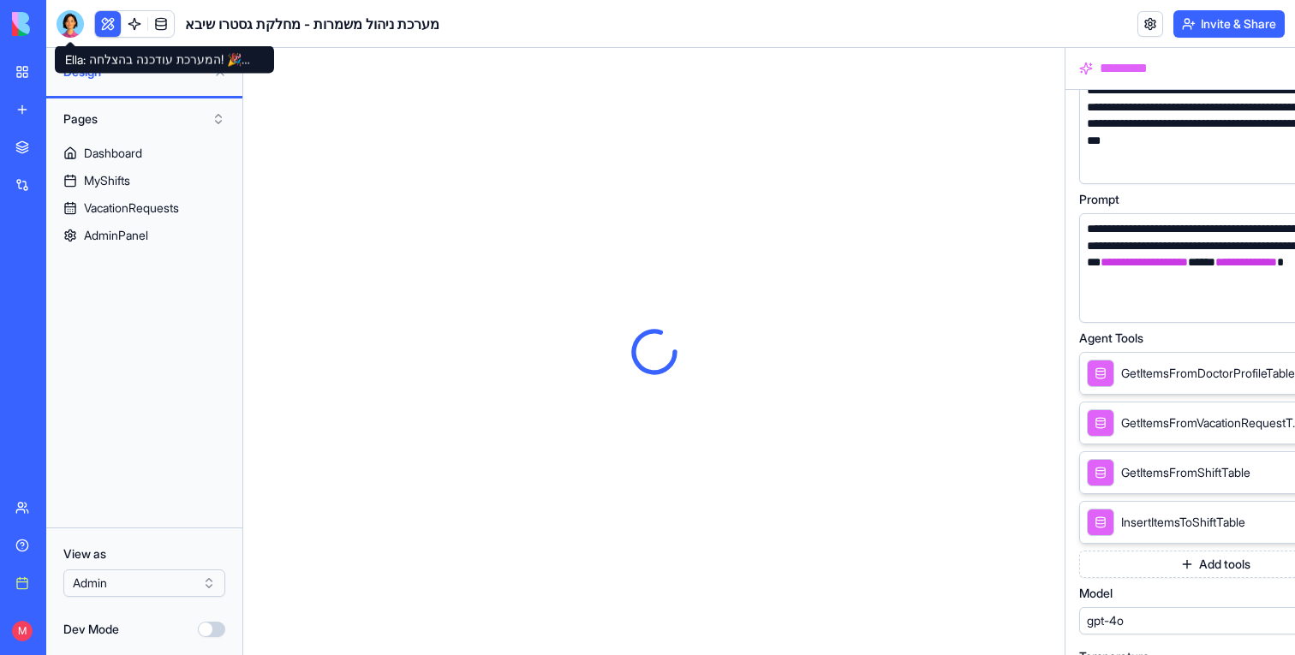
click at [106, 29] on button at bounding box center [108, 24] width 26 height 26
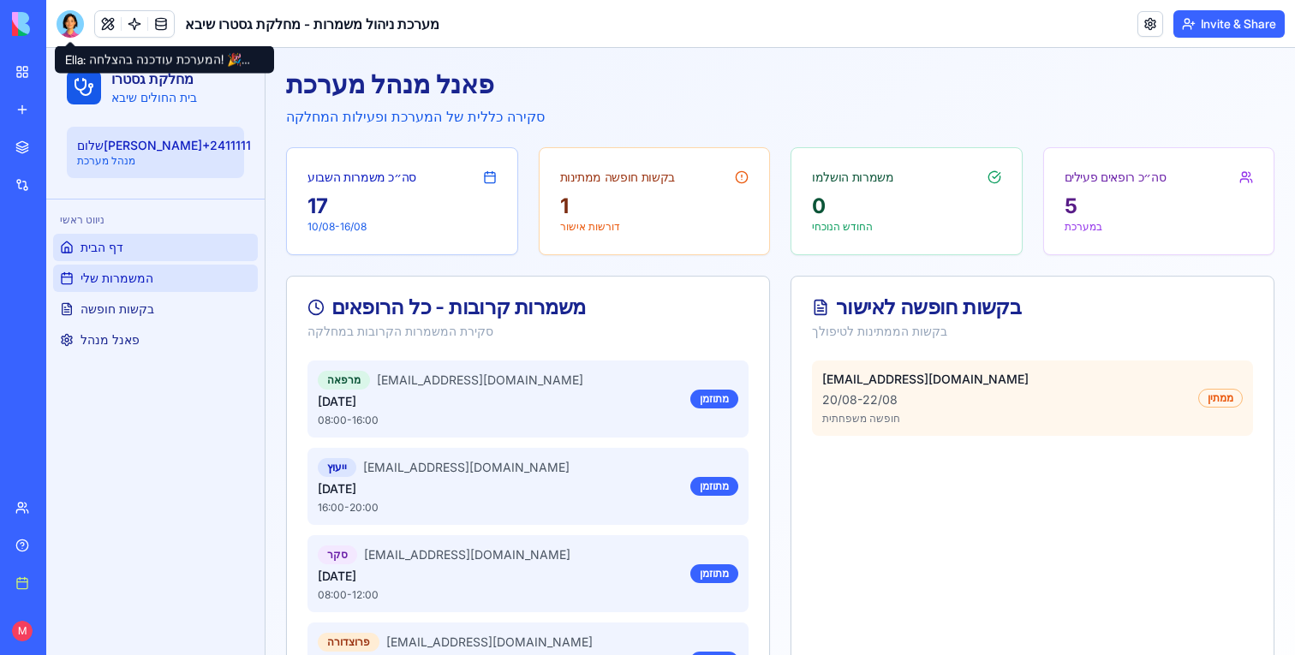
click at [211, 273] on link "המשמרות שלי" at bounding box center [155, 278] width 205 height 27
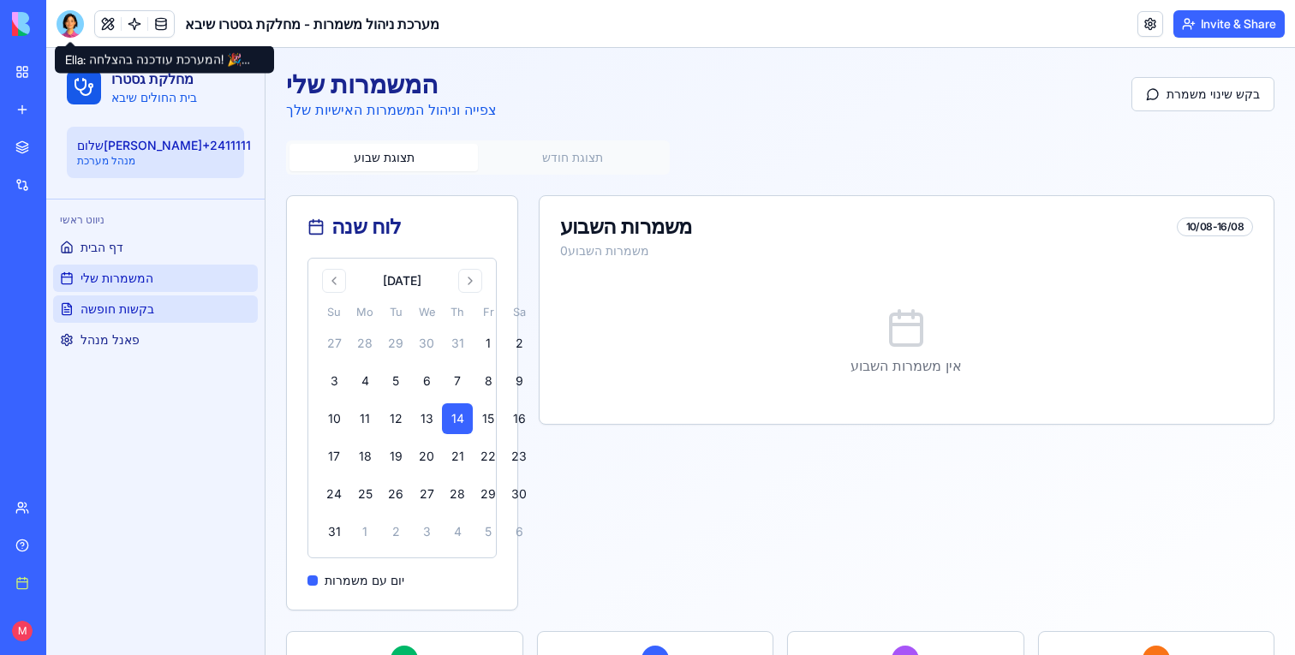
click at [193, 305] on link "בקשות חופשה" at bounding box center [155, 308] width 205 height 27
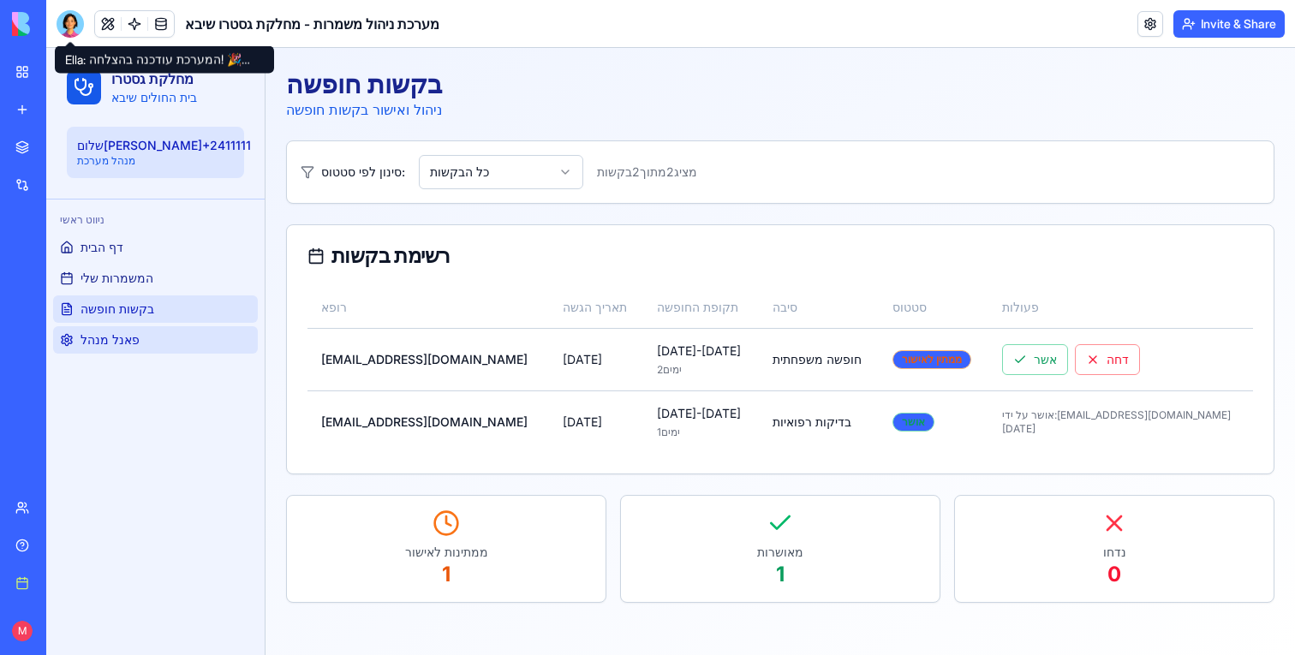
click at [171, 341] on link "פאנל מנהל" at bounding box center [155, 339] width 205 height 27
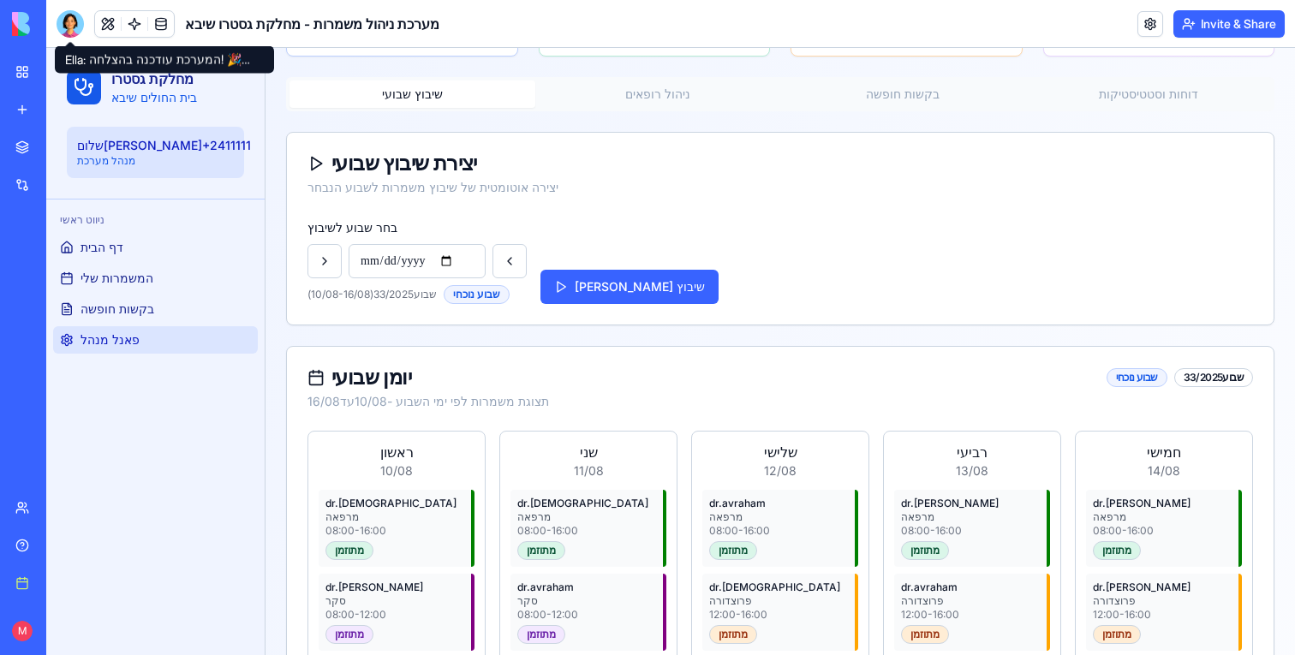
scroll to position [194, 0]
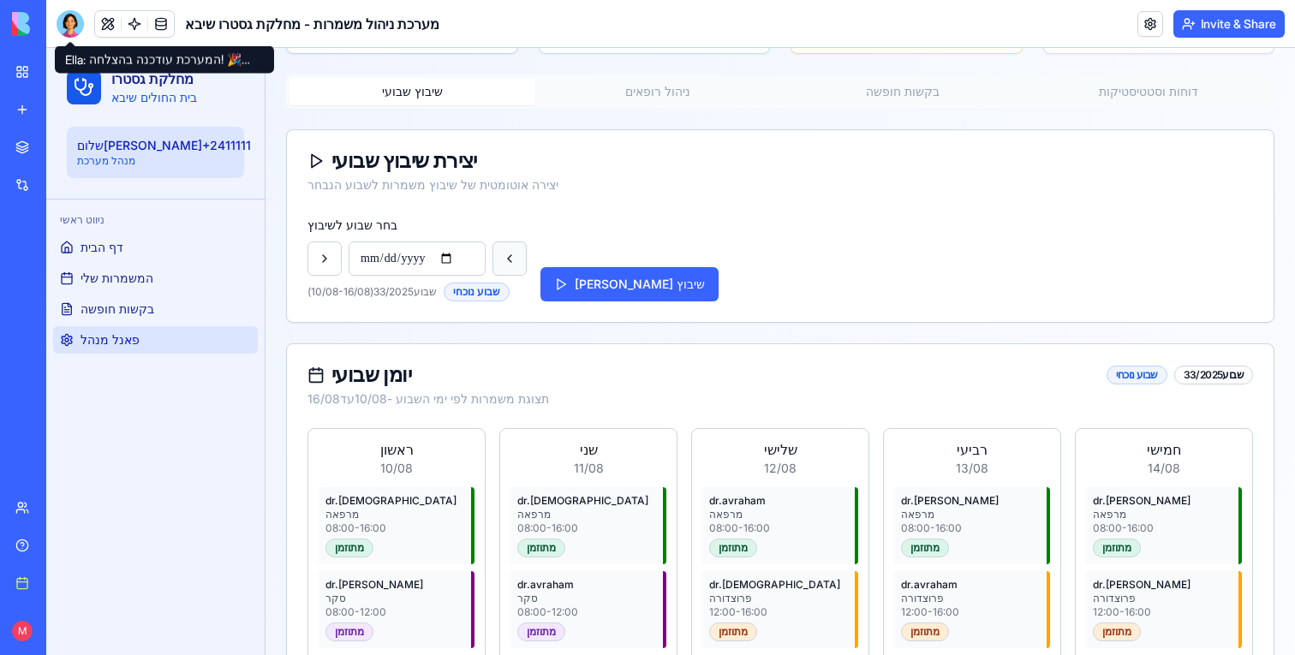
click at [521, 256] on button at bounding box center [509, 258] width 34 height 34
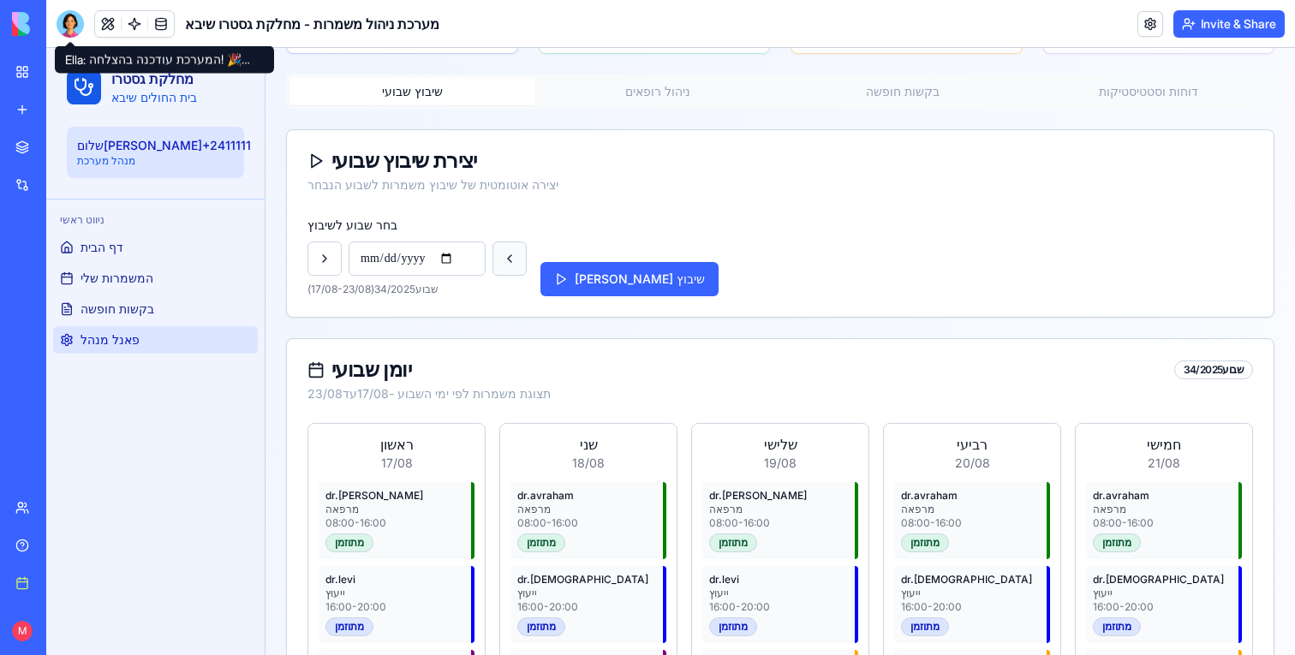
click at [521, 256] on button at bounding box center [509, 258] width 34 height 34
type input "**********"
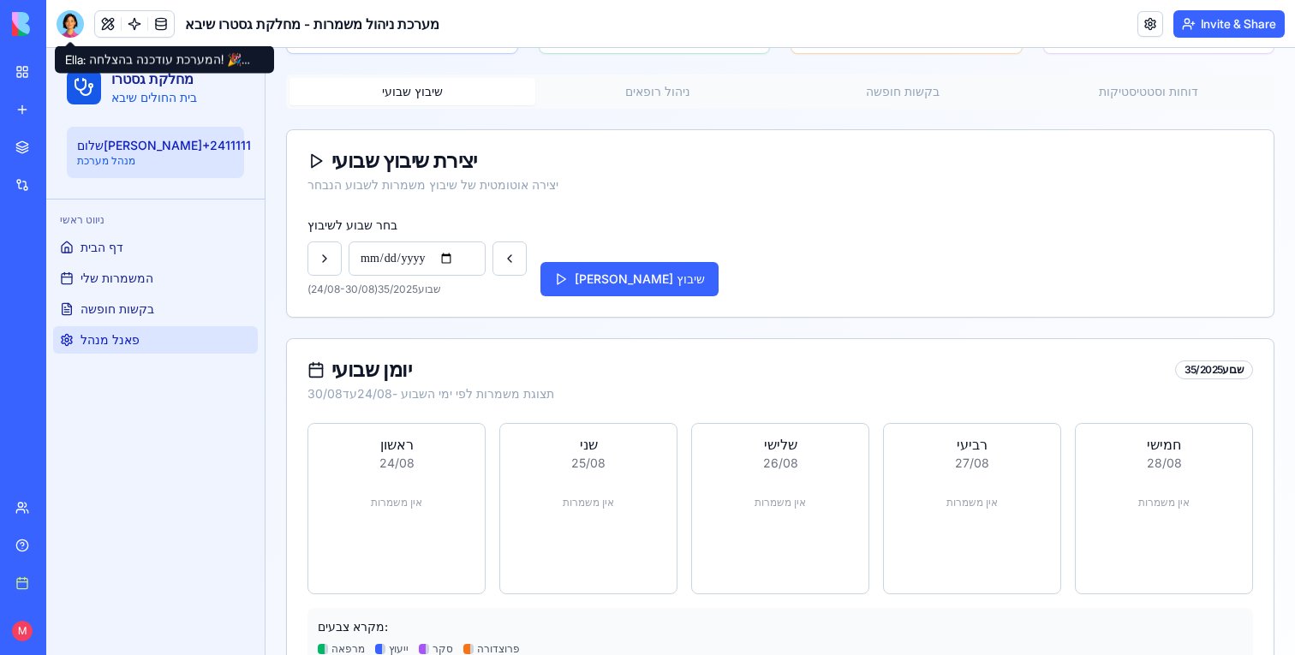
click at [662, 295] on div "**********" at bounding box center [779, 255] width 945 height 82
click at [609, 281] on button "צור שיבוץ" at bounding box center [629, 279] width 178 height 34
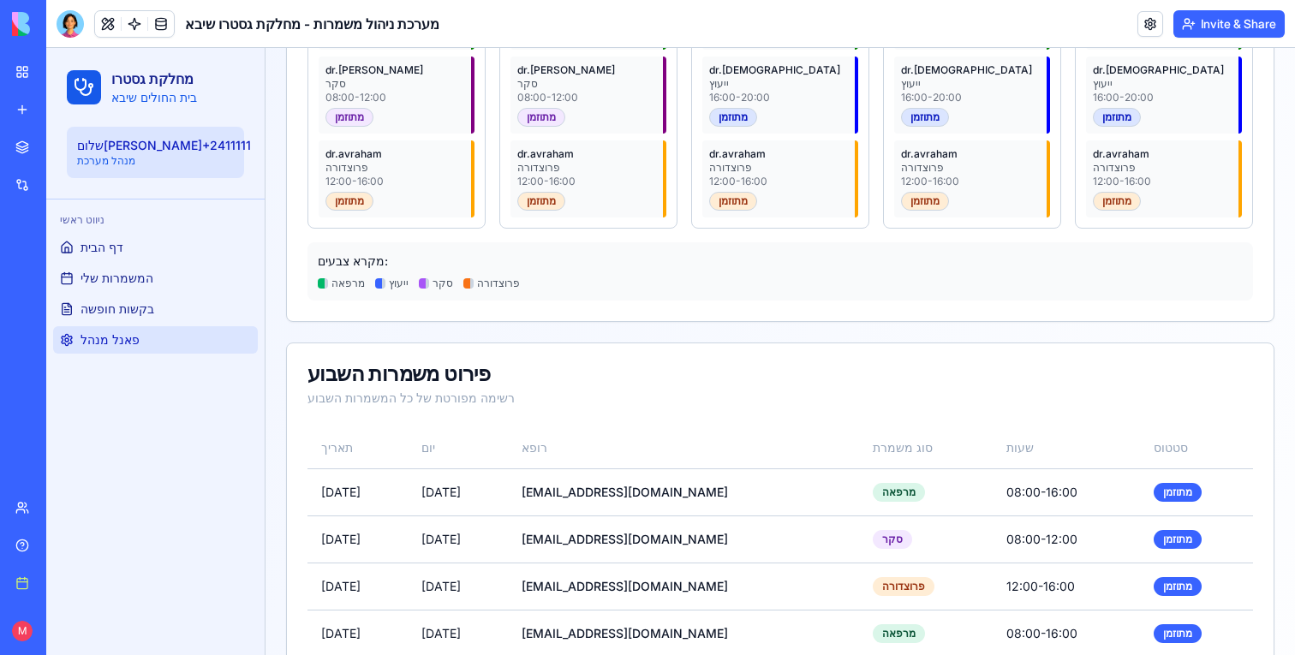
scroll to position [531, 0]
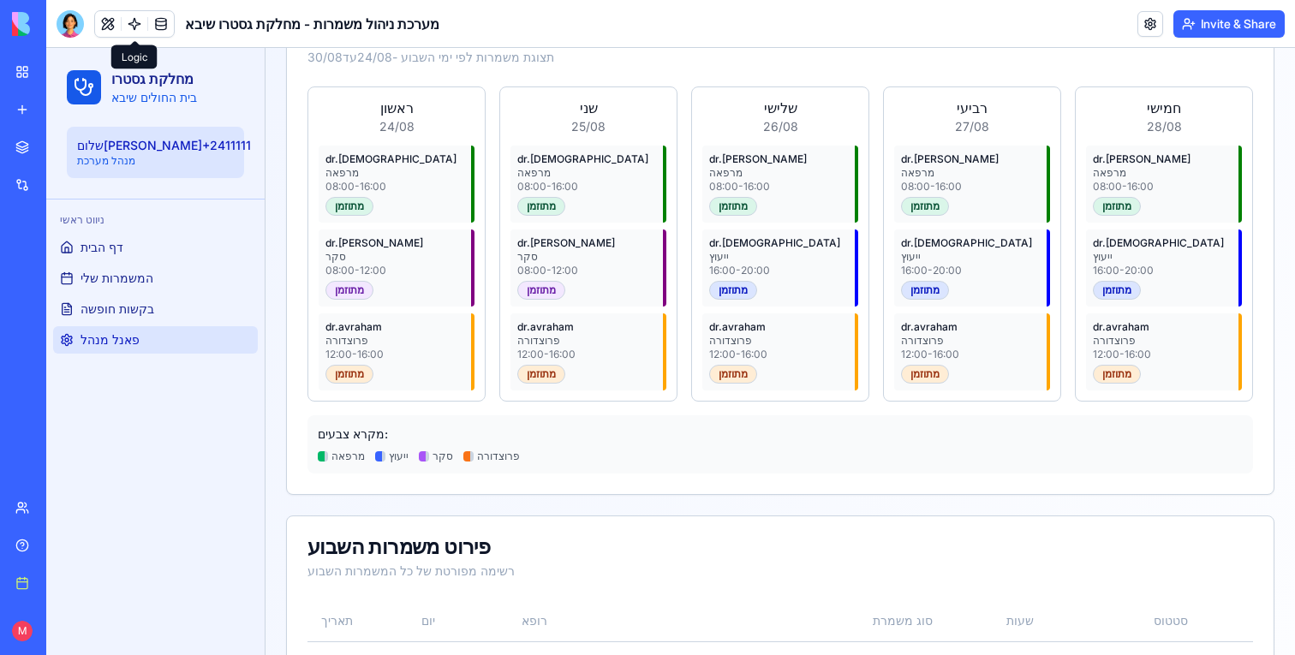
click at [134, 29] on link at bounding box center [135, 24] width 26 height 26
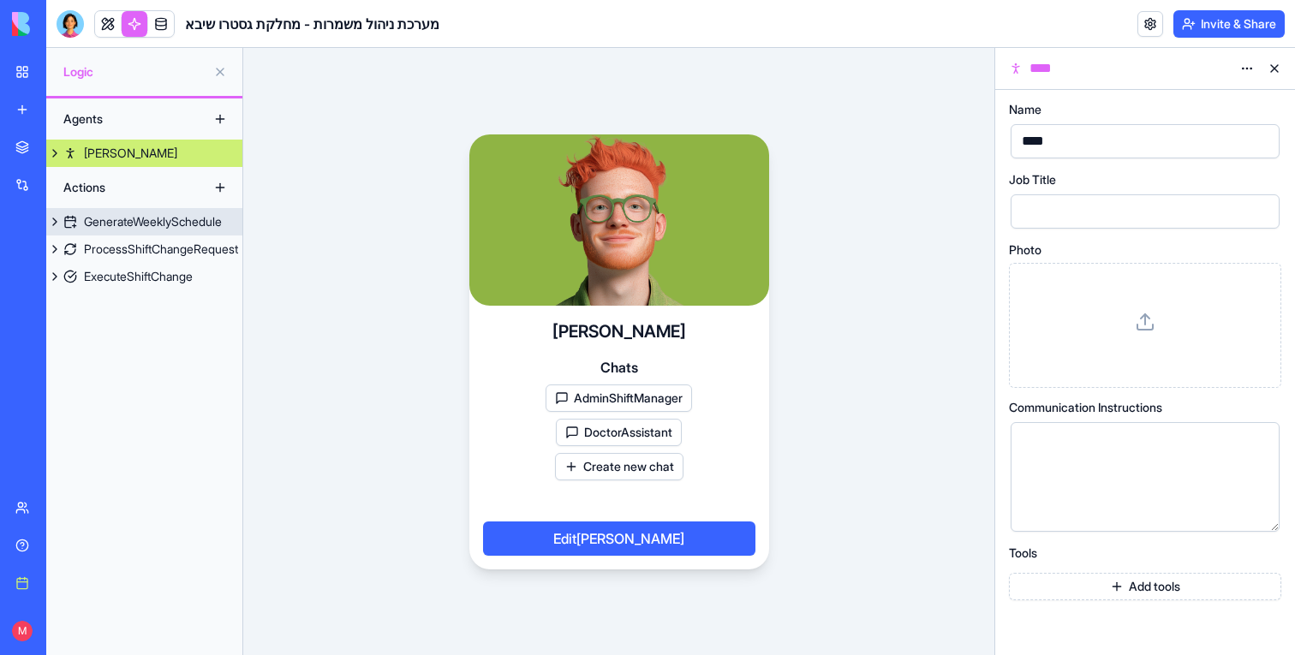
click at [117, 229] on div "GenerateWeeklySchedule" at bounding box center [153, 221] width 138 height 17
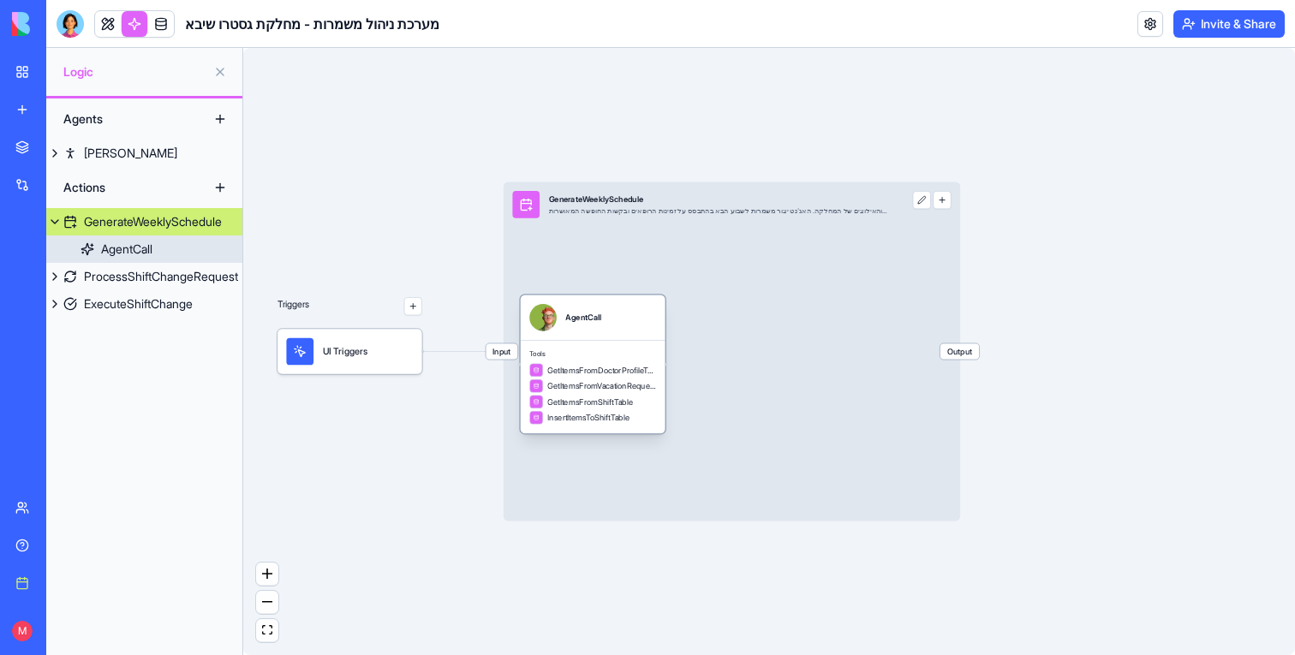
click at [615, 394] on div "GetItemsFromDoctorProfileTable GetItemsFromVacationRequestTable GetItemsFromShi…" at bounding box center [592, 393] width 127 height 61
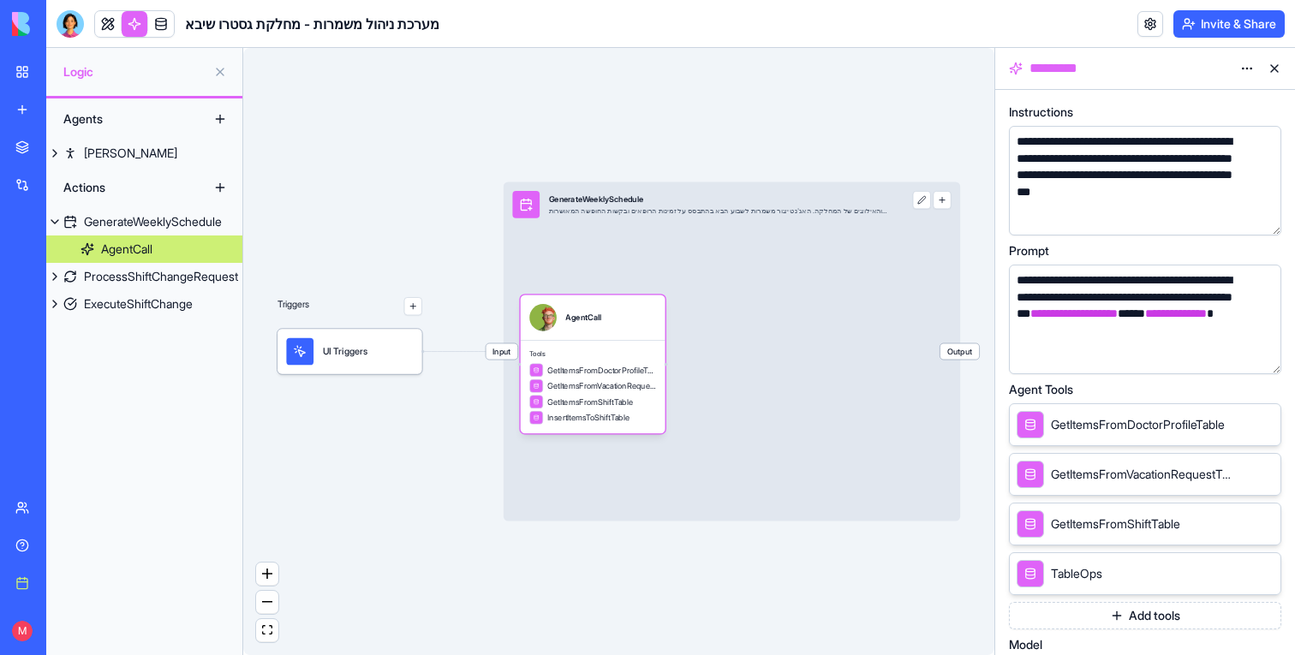
scroll to position [291, 0]
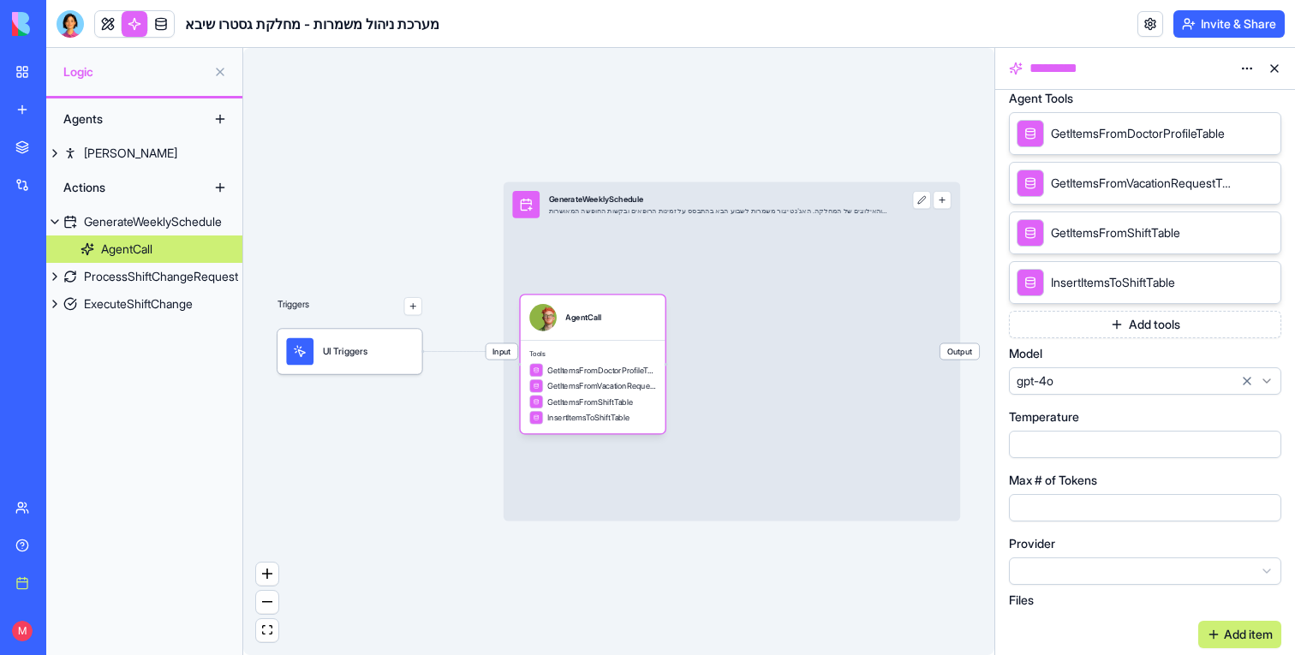
click at [1061, 385] on html "BETA My workspace New app Marketplace Integrations Recent Sheba Gastro Shift Ma…" at bounding box center [647, 327] width 1295 height 655
click at [107, 21] on link at bounding box center [108, 24] width 26 height 26
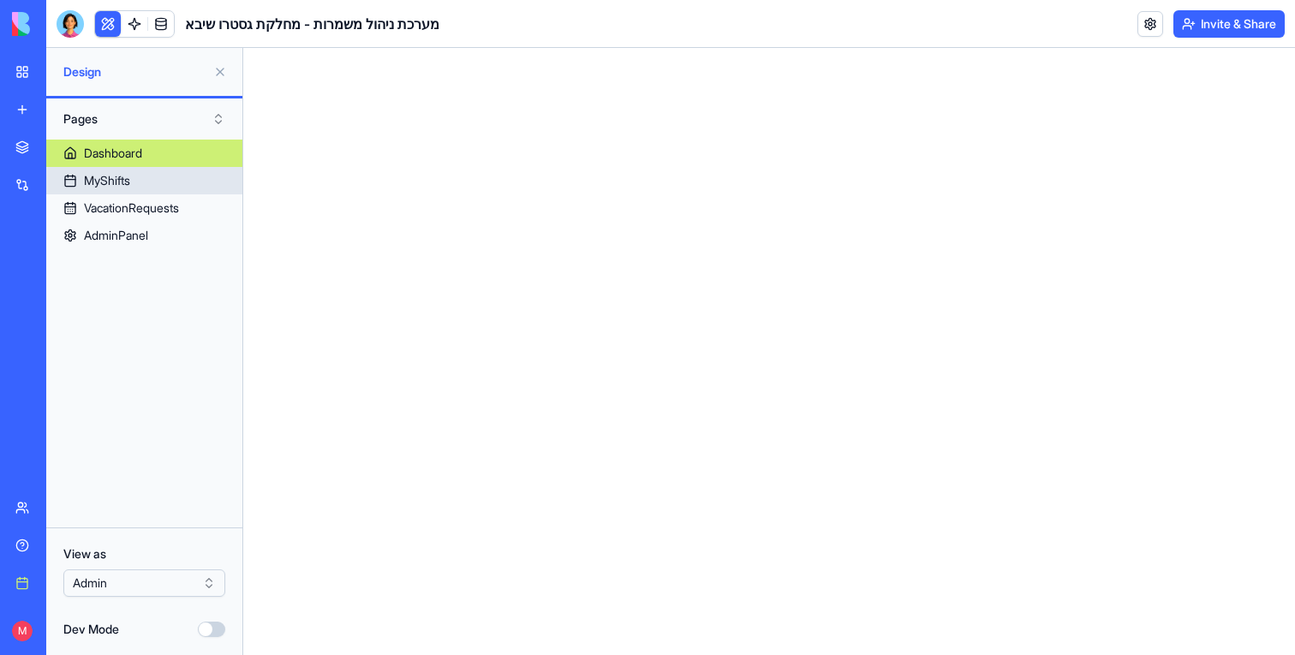
click at [144, 177] on link "MyShifts" at bounding box center [144, 180] width 196 height 27
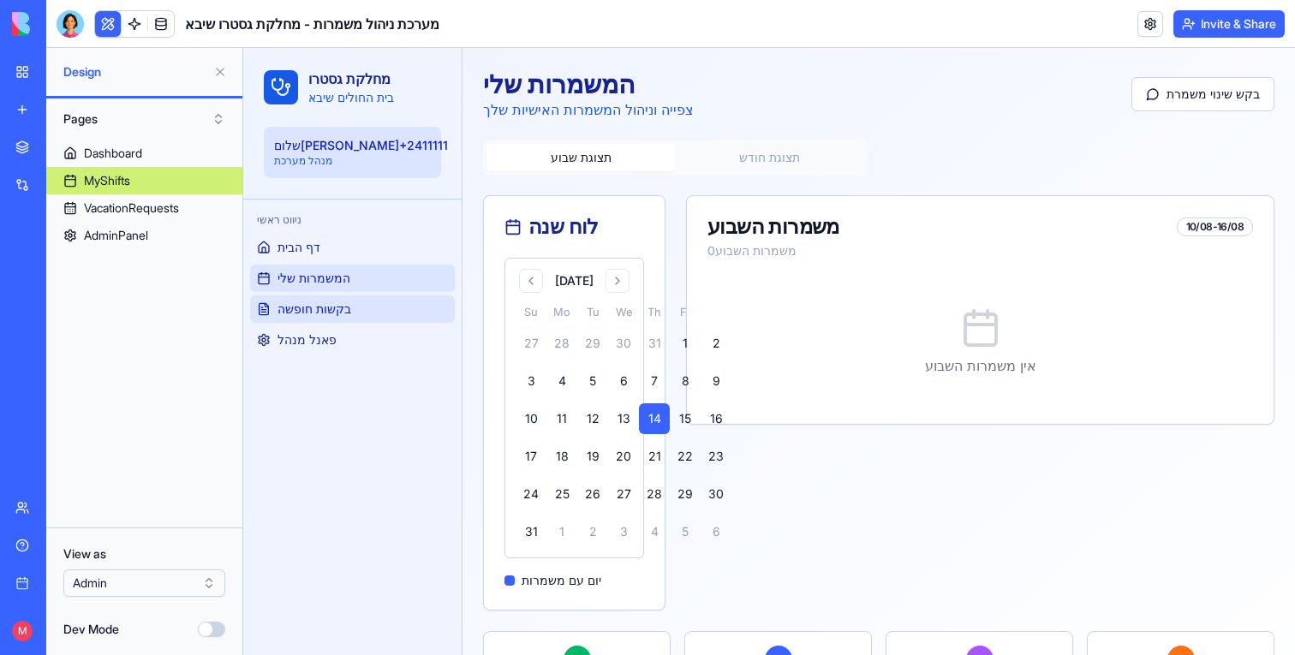
click at [324, 305] on span "בקשות חופשה" at bounding box center [314, 309] width 74 height 17
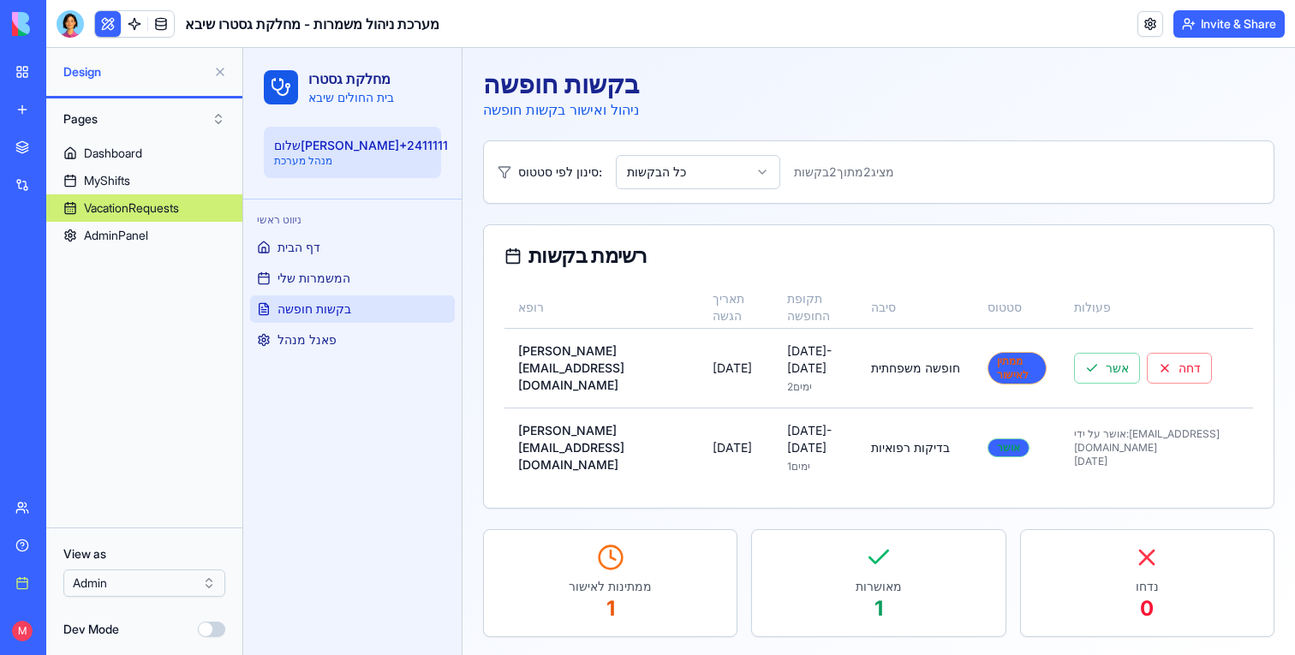
click at [296, 362] on div "ניווט ראשי דף הבית המשמרות שלי בקשות חופשה פאנל מנהל" at bounding box center [352, 428] width 218 height 456
click at [301, 336] on span "פאנל מנהל" at bounding box center [306, 339] width 59 height 17
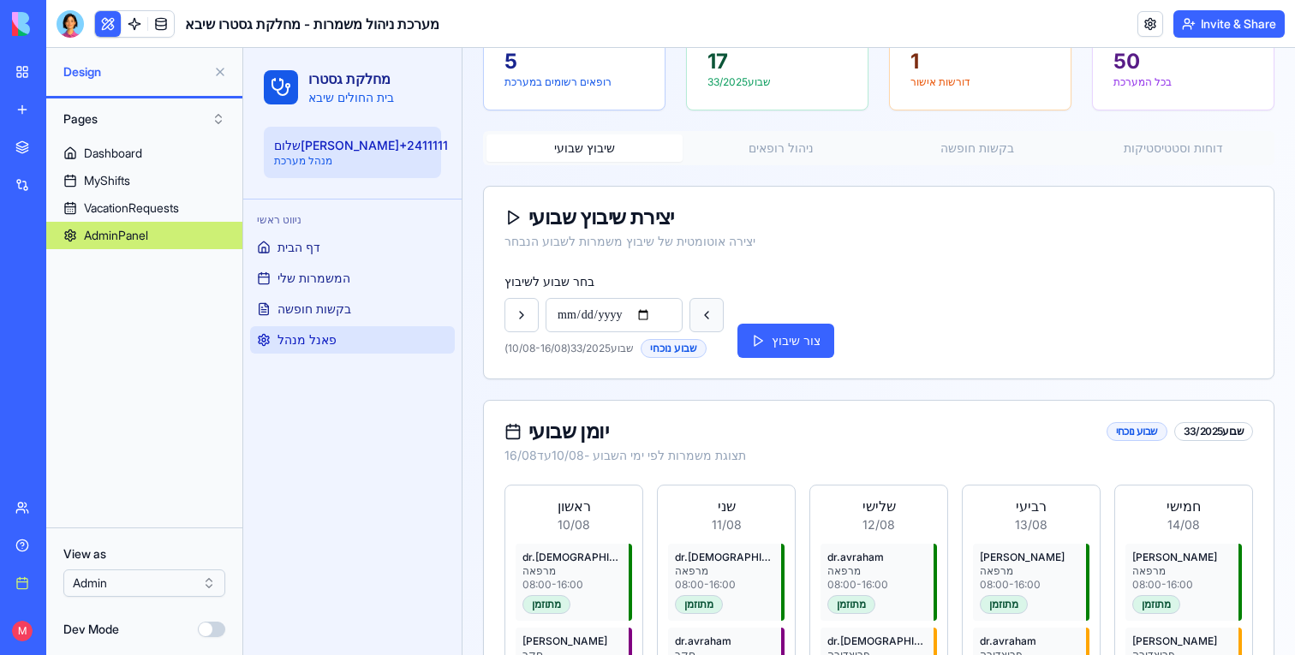
scroll to position [227, 0]
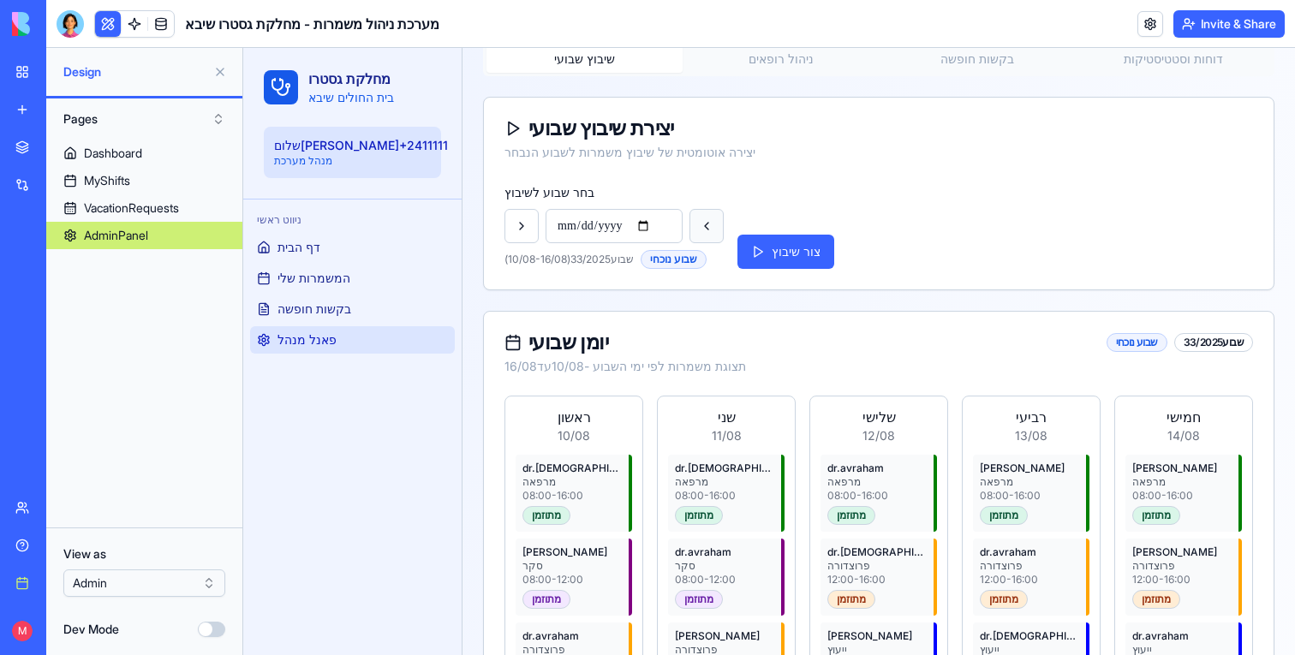
click at [714, 237] on button at bounding box center [706, 226] width 34 height 34
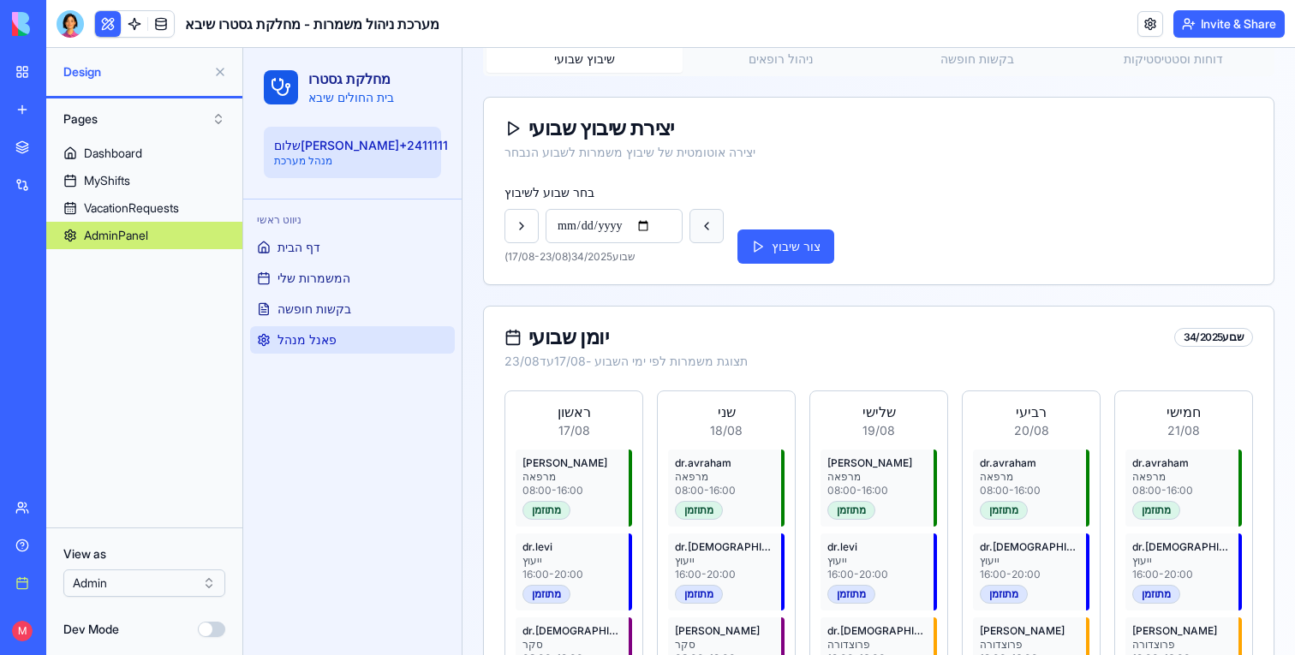
click at [714, 237] on button at bounding box center [706, 226] width 34 height 34
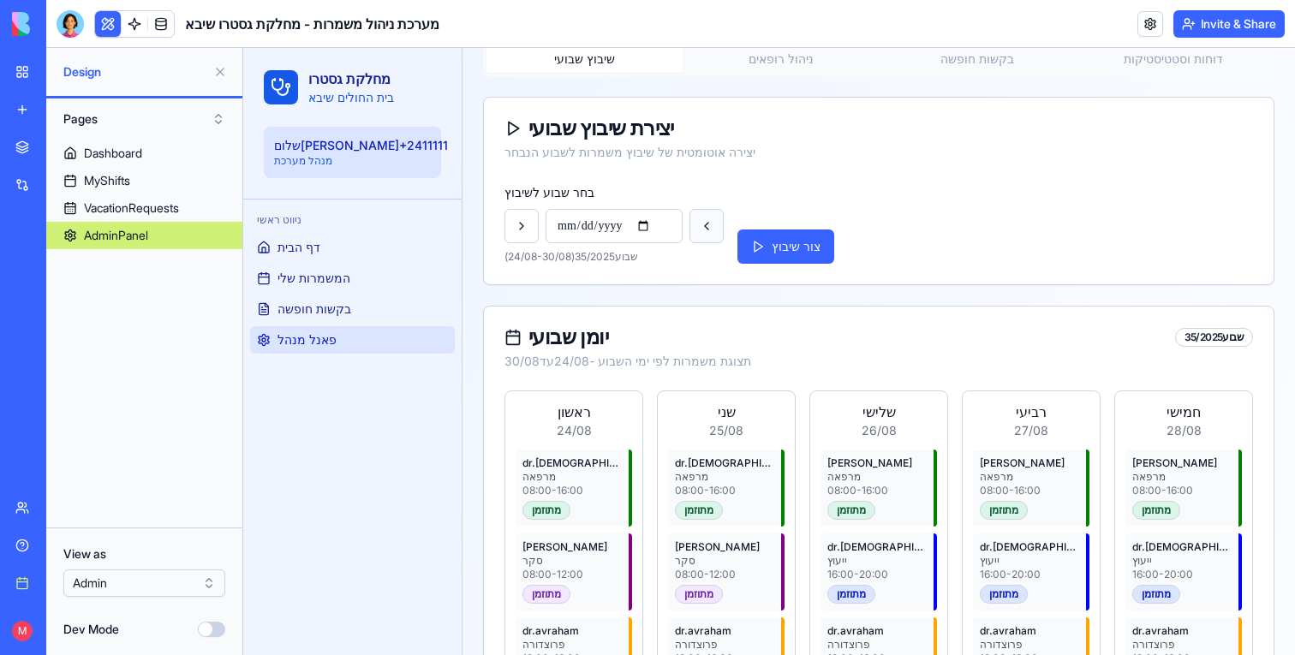
click at [714, 237] on button at bounding box center [706, 226] width 34 height 34
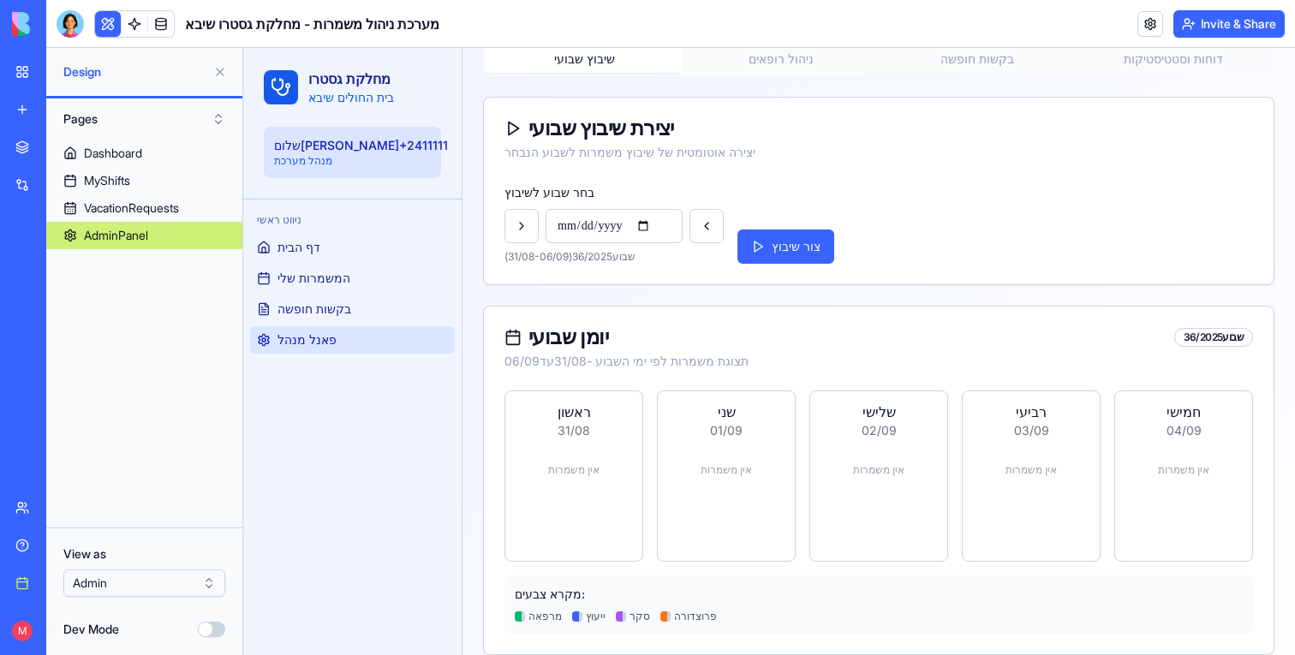
click at [813, 278] on div "**********" at bounding box center [878, 233] width 789 height 103
click at [810, 267] on div "**********" at bounding box center [878, 233] width 789 height 103
click at [806, 264] on div "**********" at bounding box center [878, 233] width 789 height 103
click at [784, 248] on button "צור שיבוץ" at bounding box center [785, 246] width 97 height 34
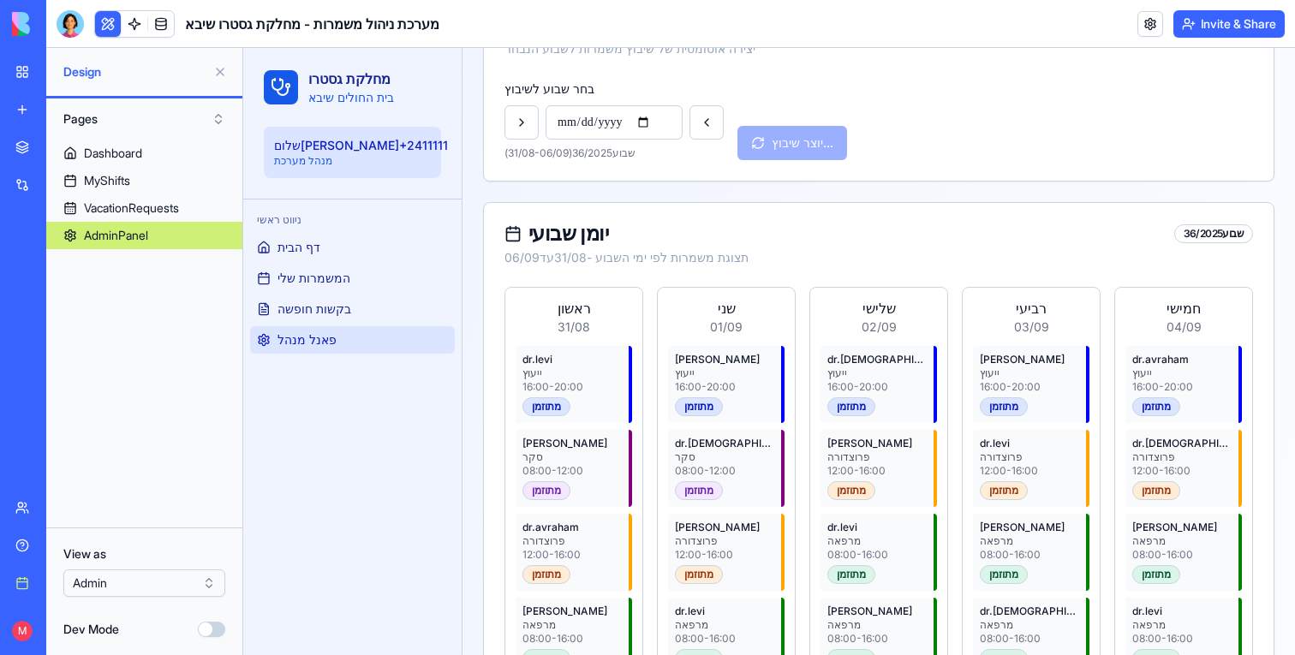
scroll to position [292, 0]
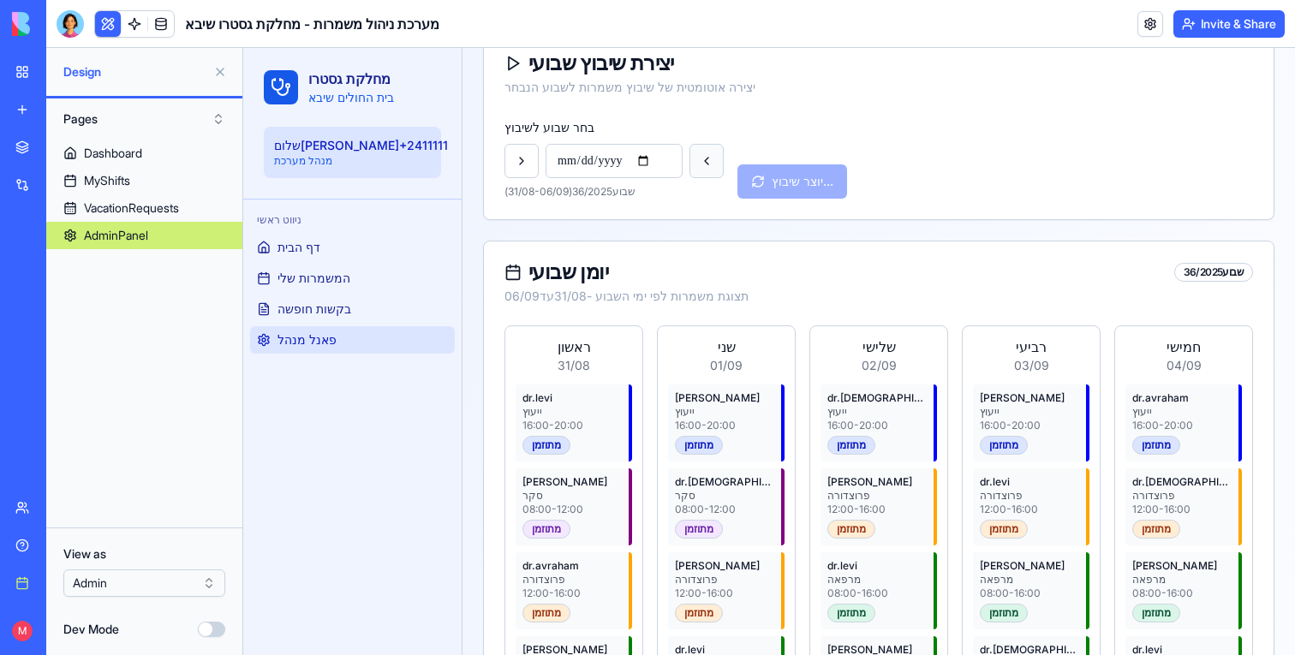
click at [707, 164] on button at bounding box center [706, 161] width 34 height 34
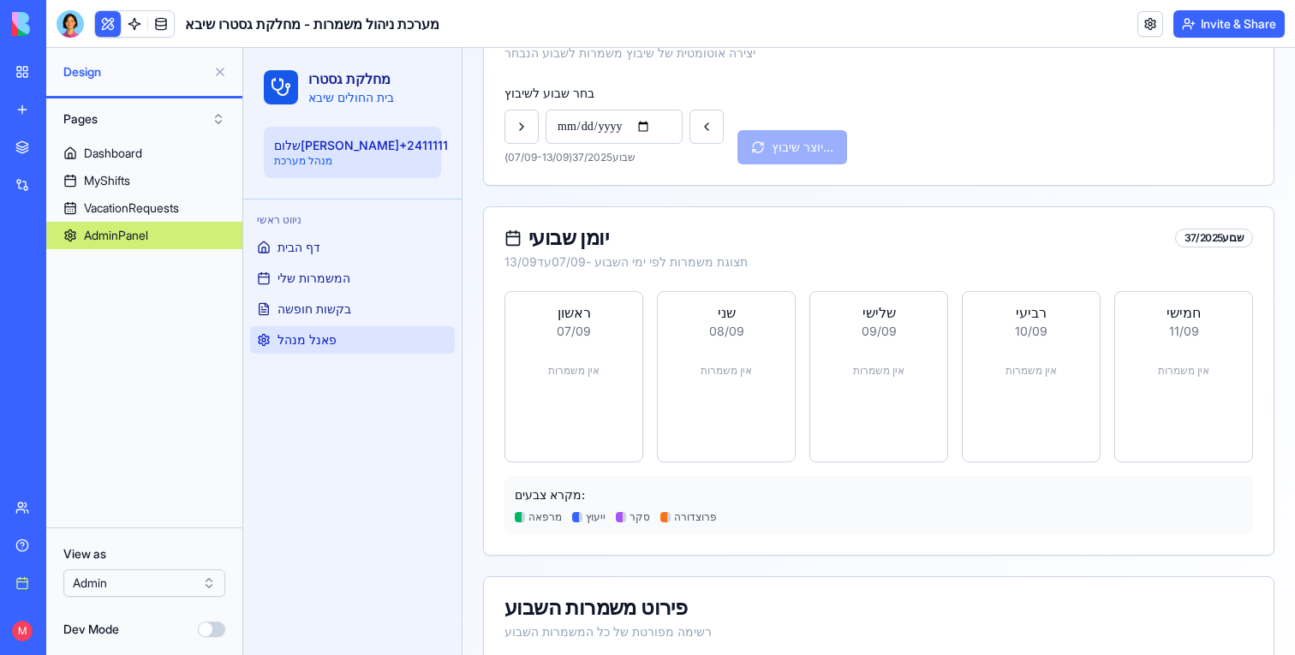
scroll to position [235, 0]
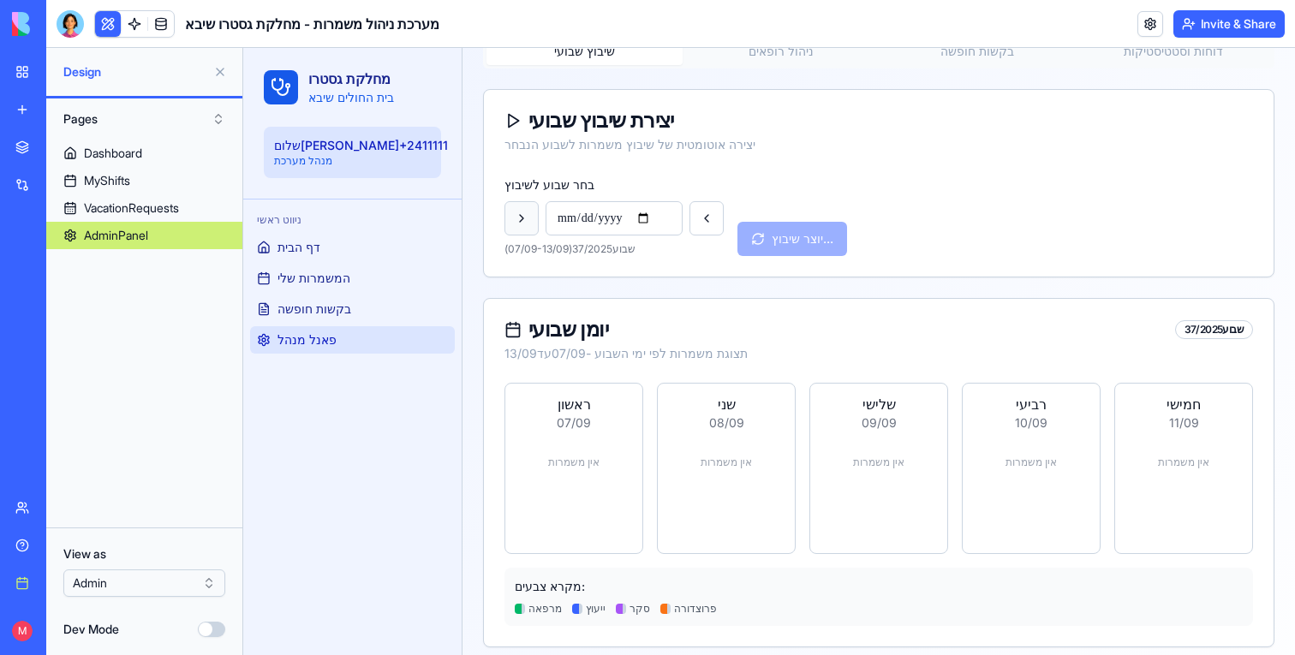
click at [518, 215] on button at bounding box center [521, 218] width 34 height 34
type input "**********"
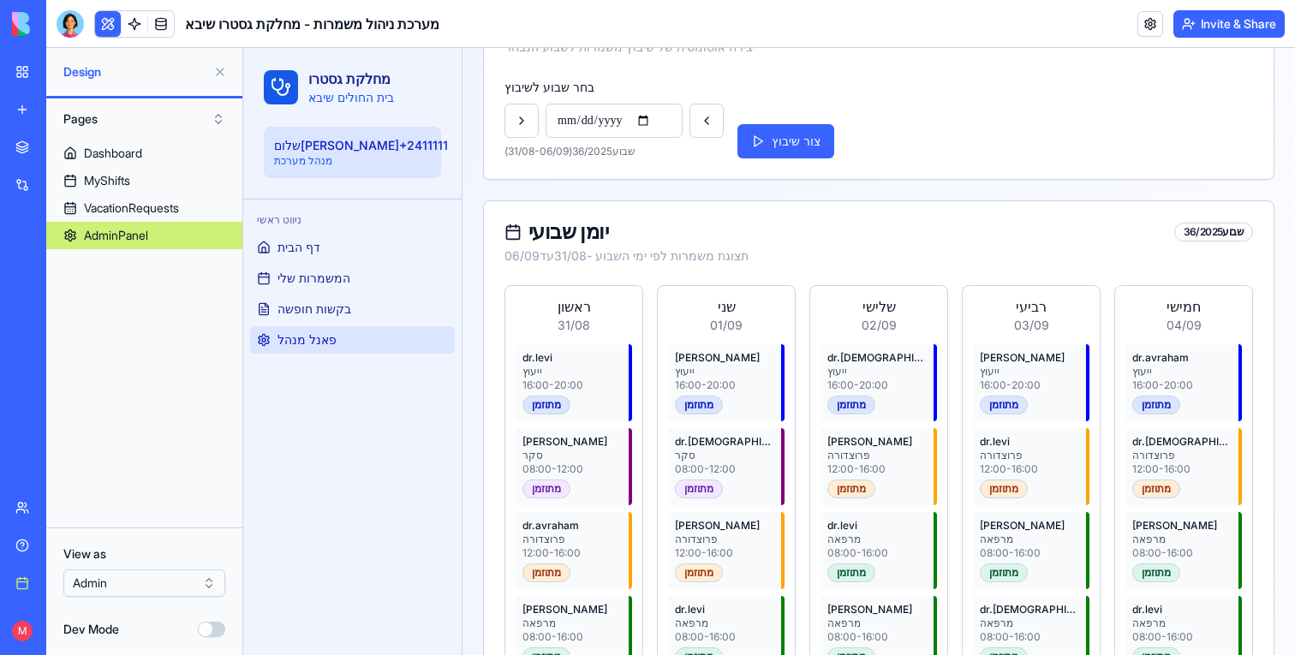
scroll to position [0, 0]
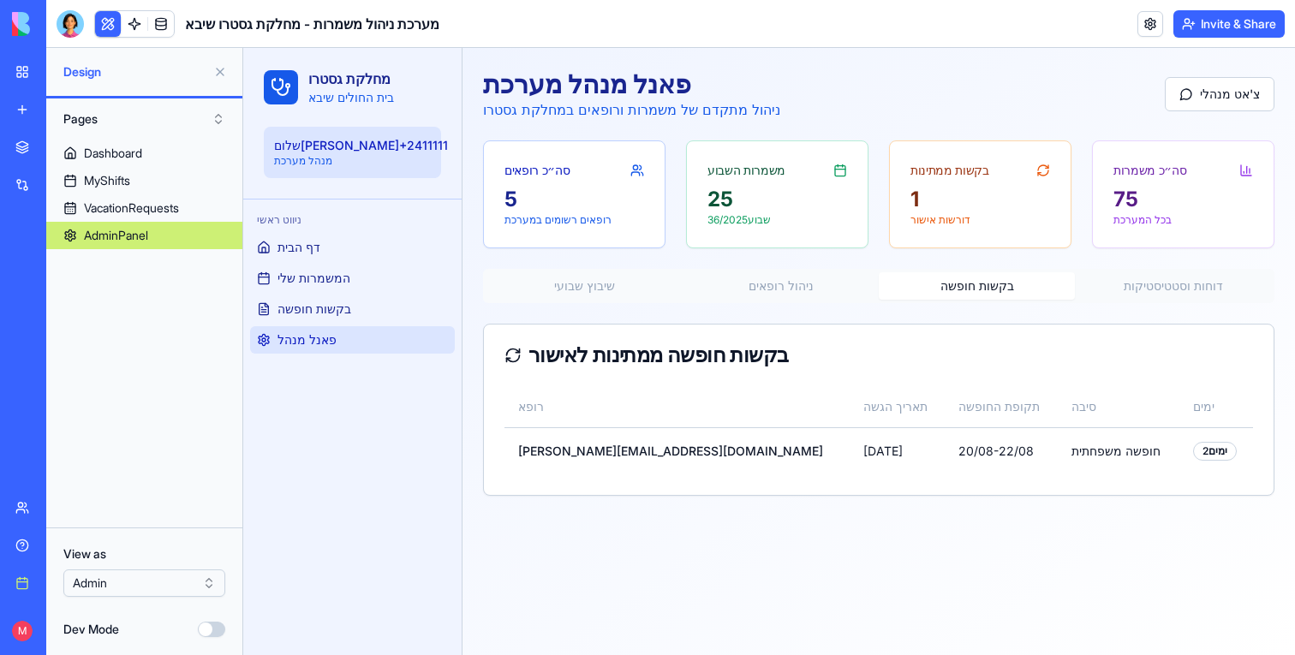
click at [989, 289] on button "בקשות חופשה" at bounding box center [976, 285] width 196 height 27
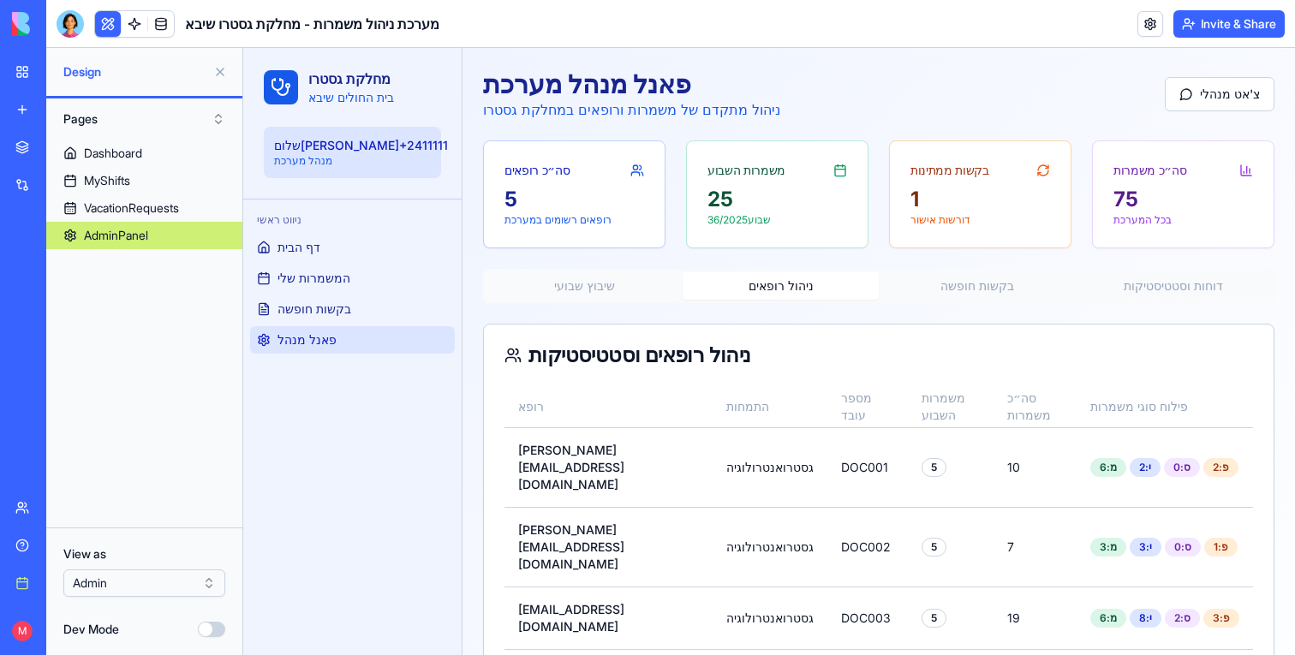
click at [768, 299] on button "ניהול רופאים" at bounding box center [780, 285] width 196 height 27
click at [620, 277] on button "שיבוץ שבועי" at bounding box center [584, 285] width 196 height 27
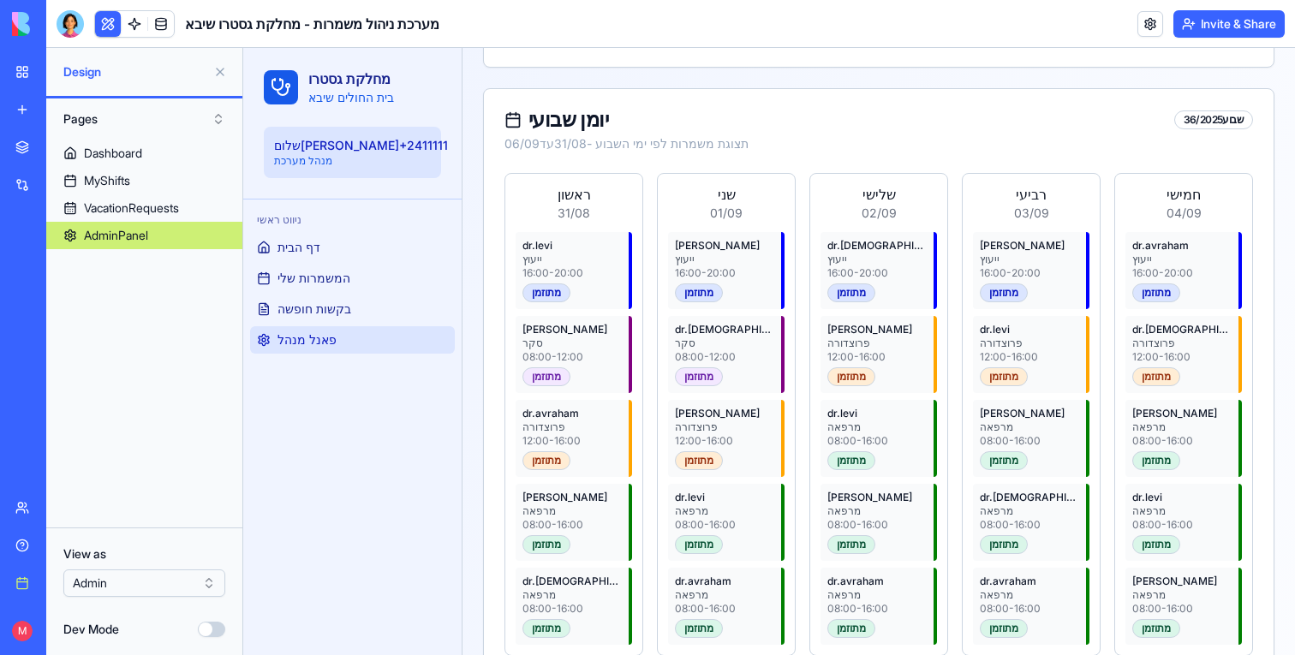
scroll to position [311, 0]
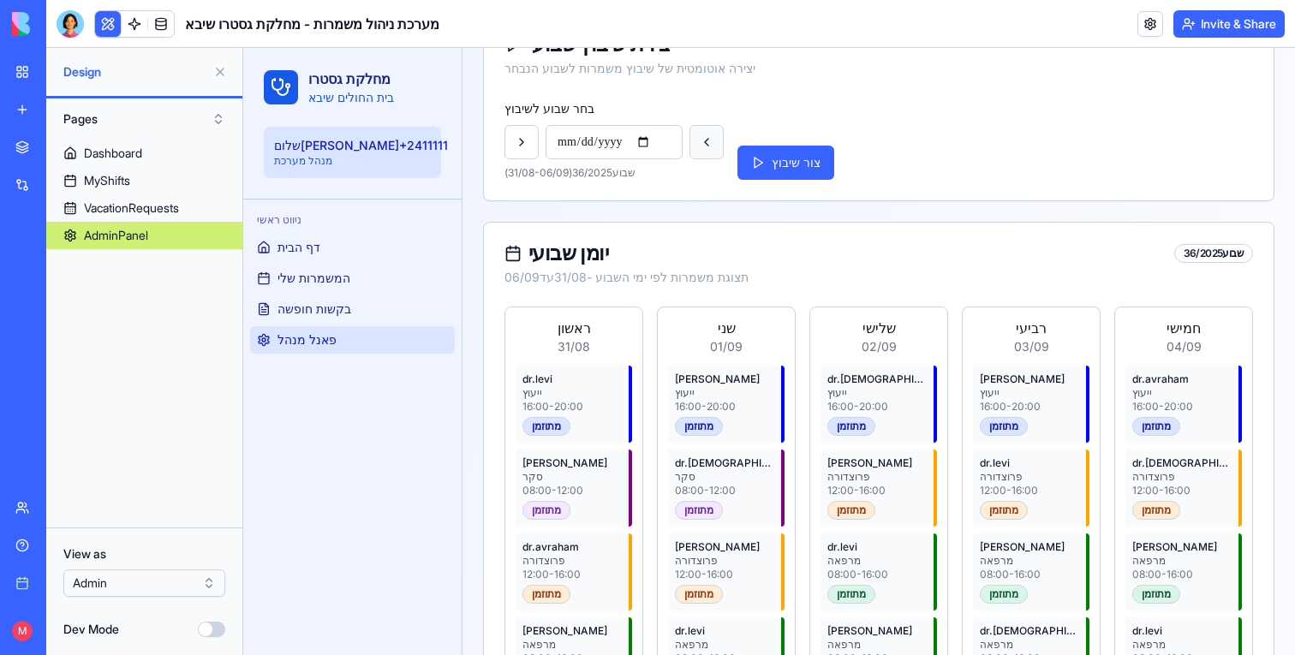
click at [712, 136] on button at bounding box center [706, 142] width 34 height 34
type input "**********"
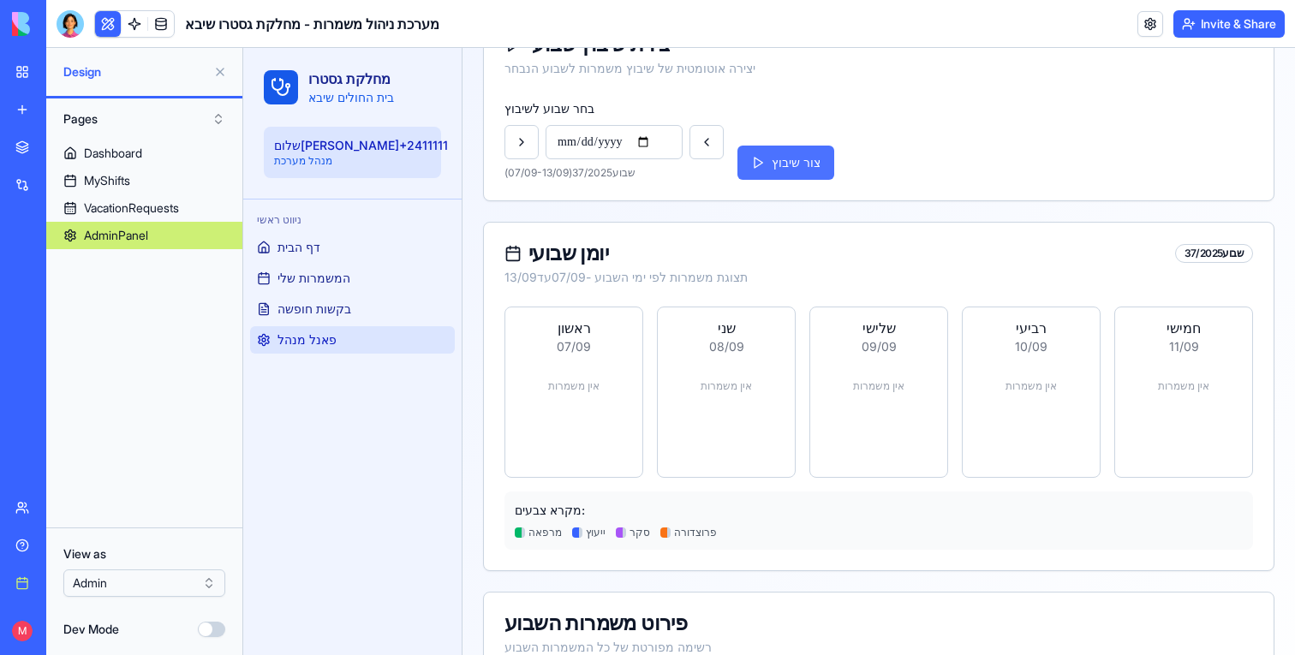
click at [801, 163] on button "צור שיבוץ" at bounding box center [785, 163] width 97 height 34
click at [143, 20] on link at bounding box center [135, 24] width 26 height 26
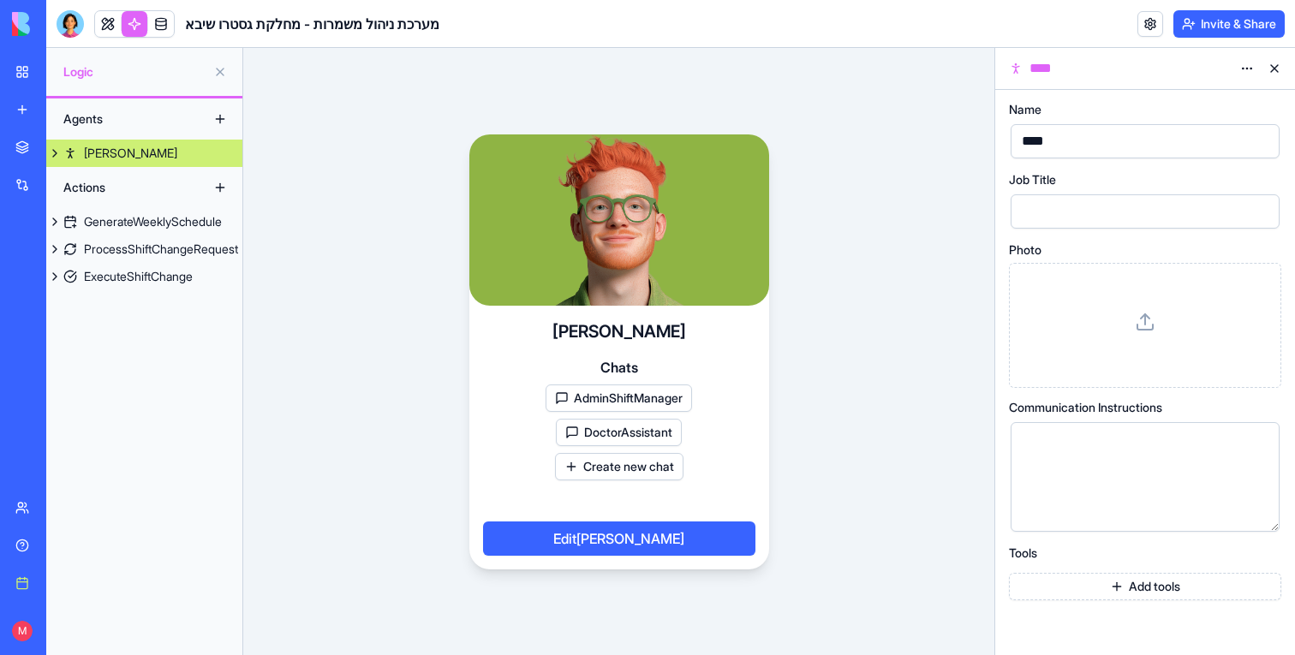
click at [129, 148] on link "[PERSON_NAME]" at bounding box center [144, 153] width 196 height 27
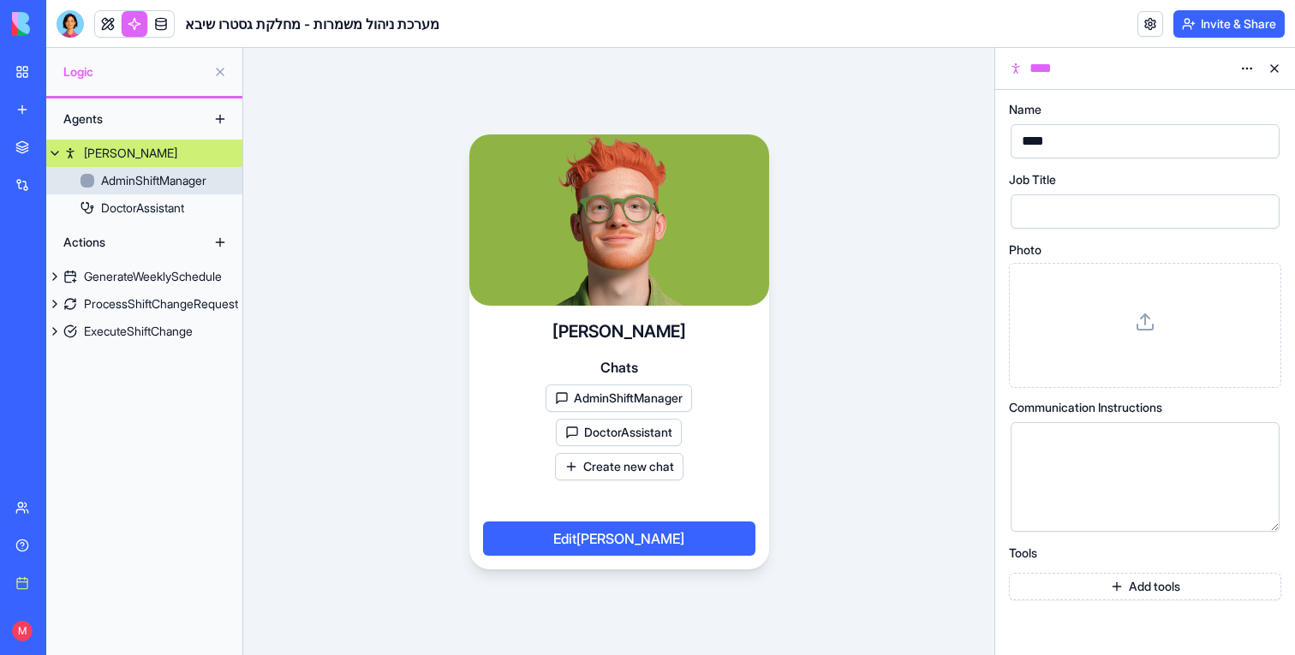
click at [143, 168] on link "AdminShiftManager" at bounding box center [144, 180] width 196 height 27
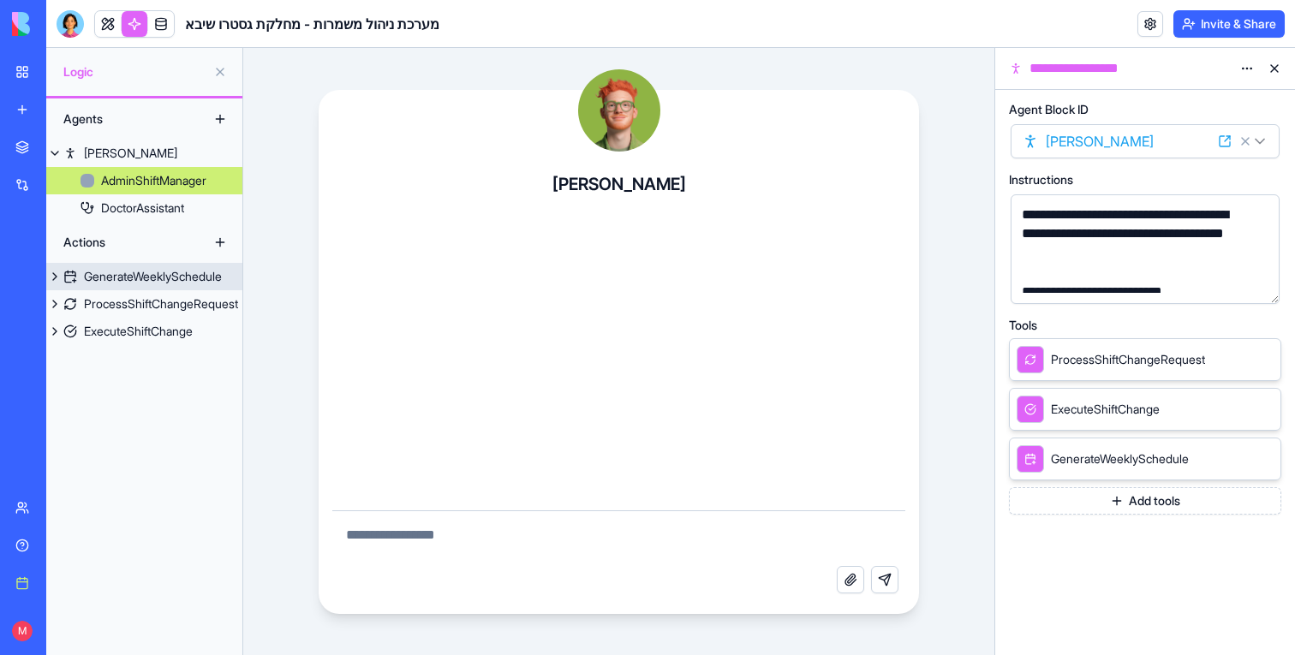
click at [145, 280] on div "GenerateWeeklySchedule" at bounding box center [153, 276] width 138 height 17
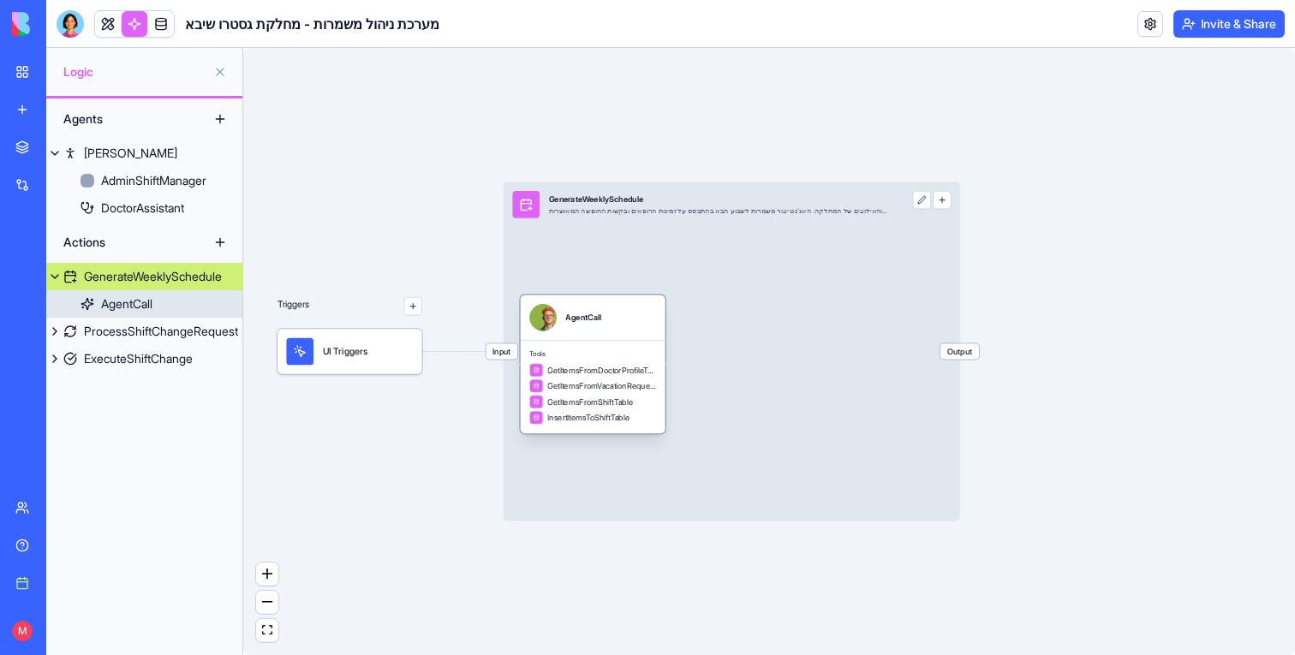
click at [584, 339] on div "AgentCall" at bounding box center [593, 317] width 145 height 45
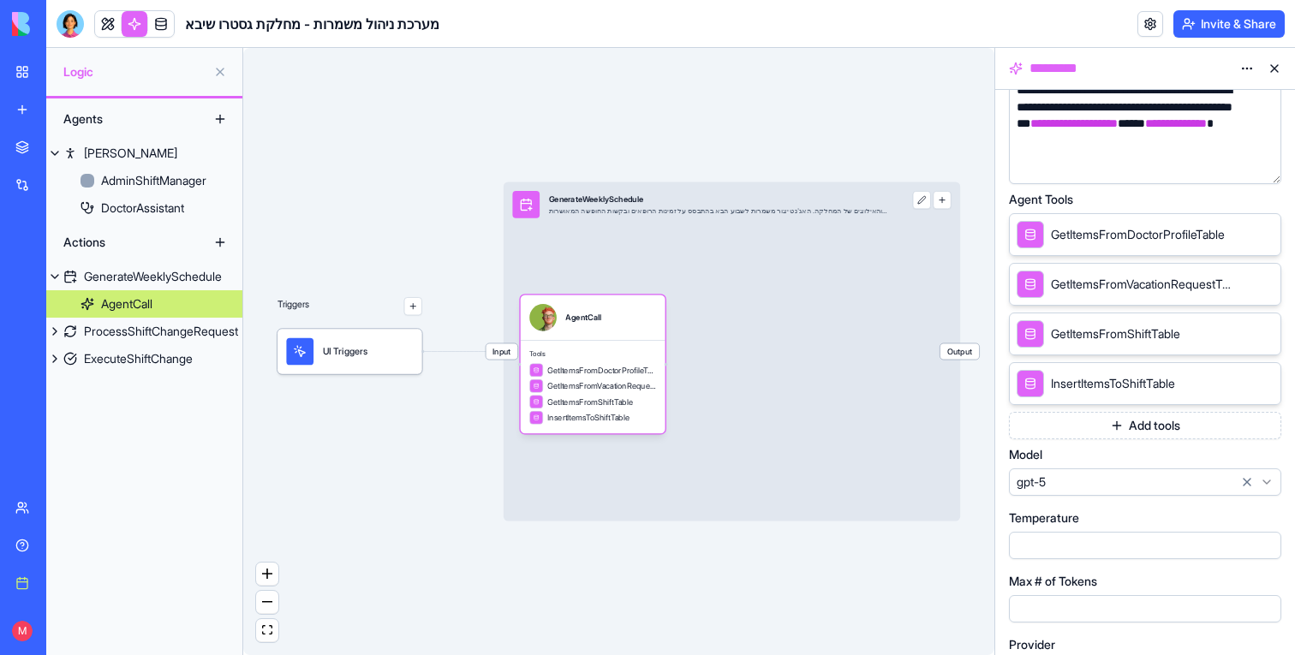
scroll to position [261, 0]
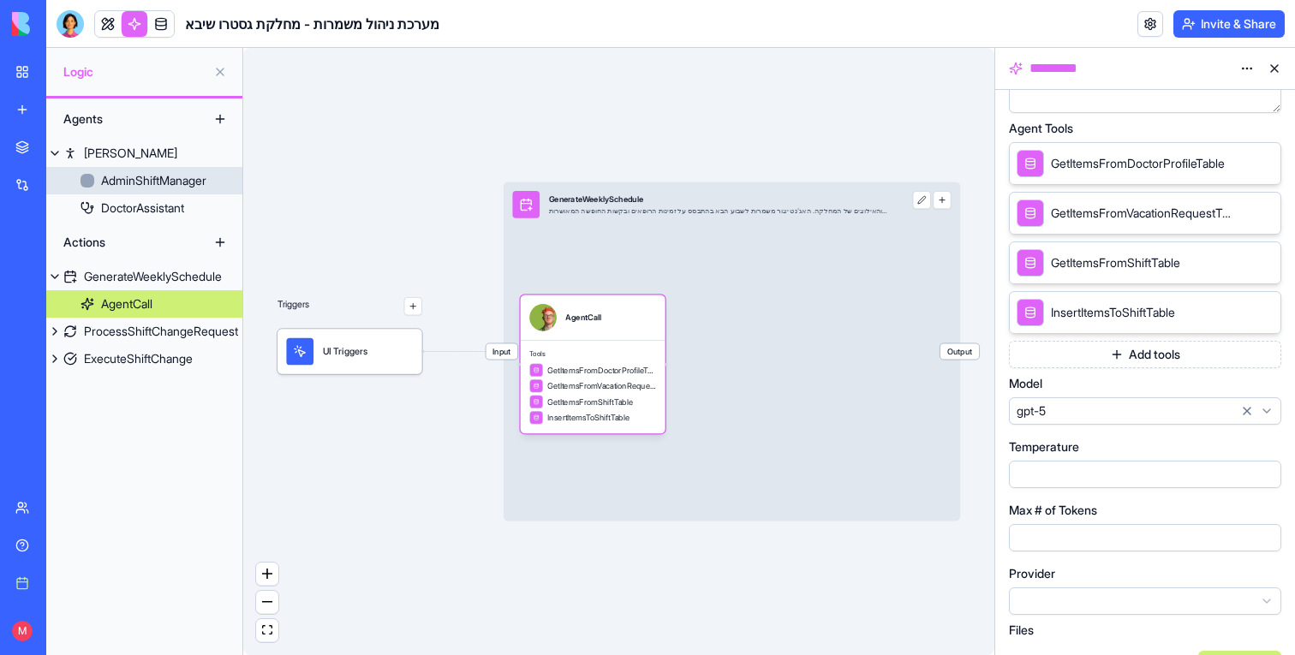
click at [197, 192] on link "AdminShiftManager" at bounding box center [144, 180] width 196 height 27
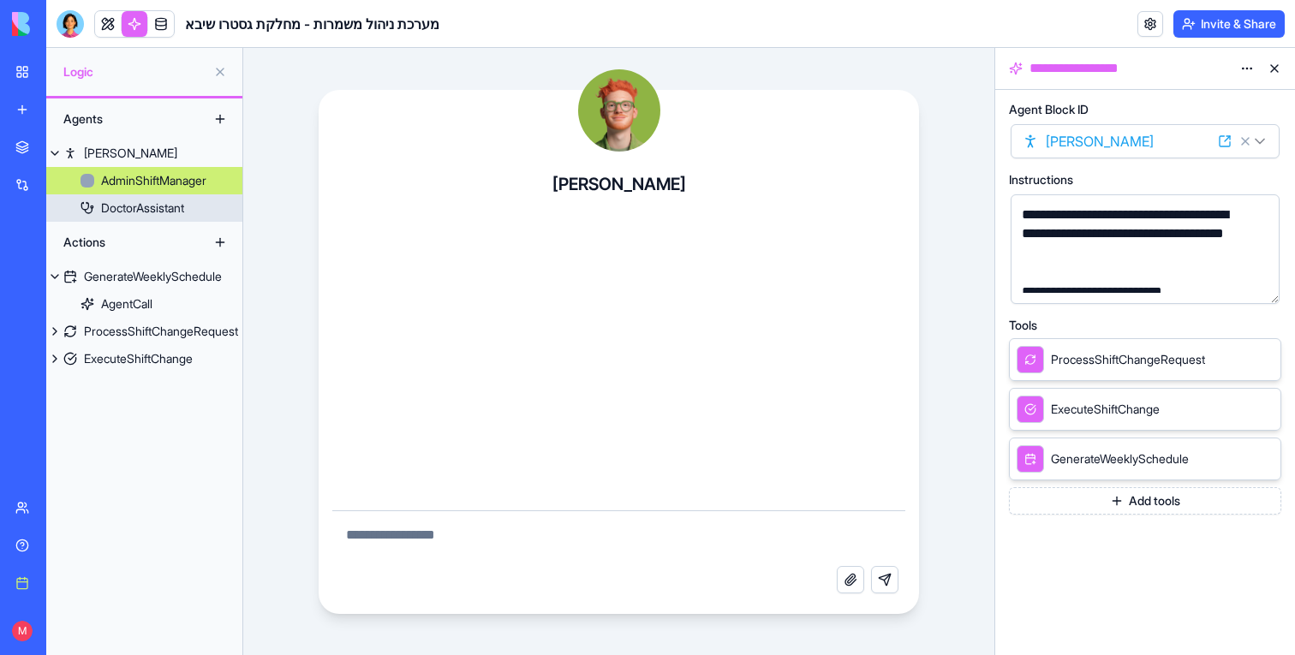
click at [184, 216] on div "DoctorAssistant" at bounding box center [142, 208] width 83 height 17
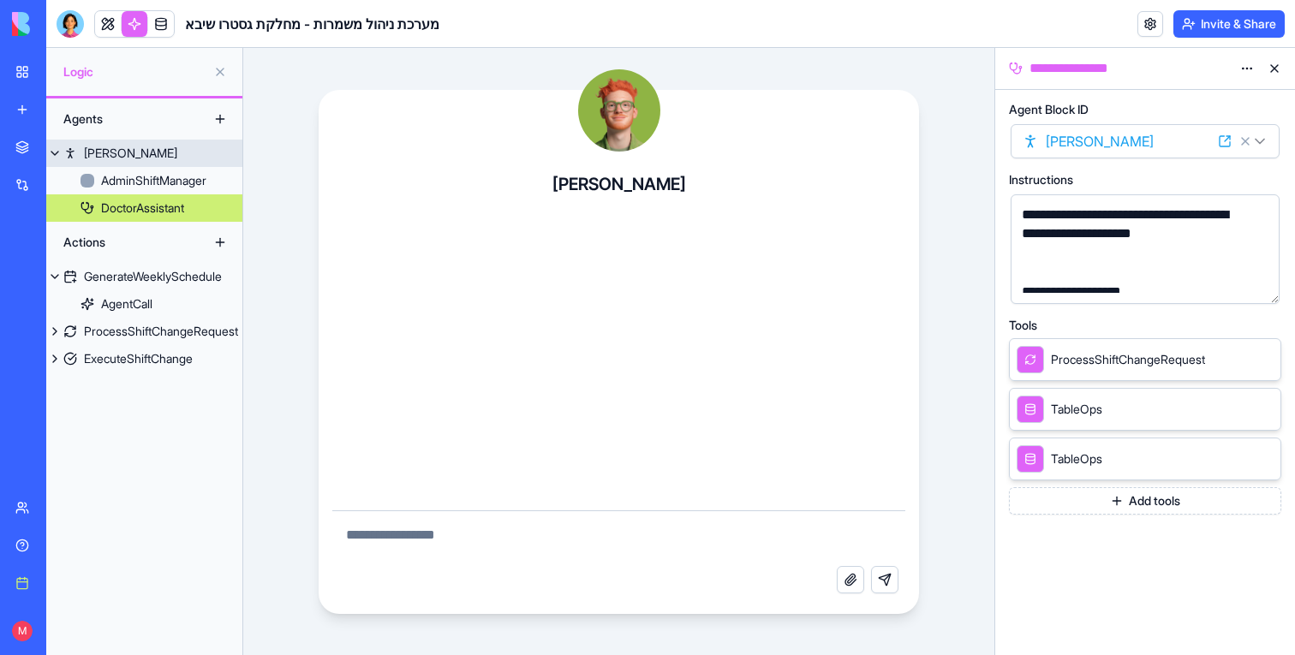
click at [193, 158] on link "[PERSON_NAME]" at bounding box center [144, 153] width 196 height 27
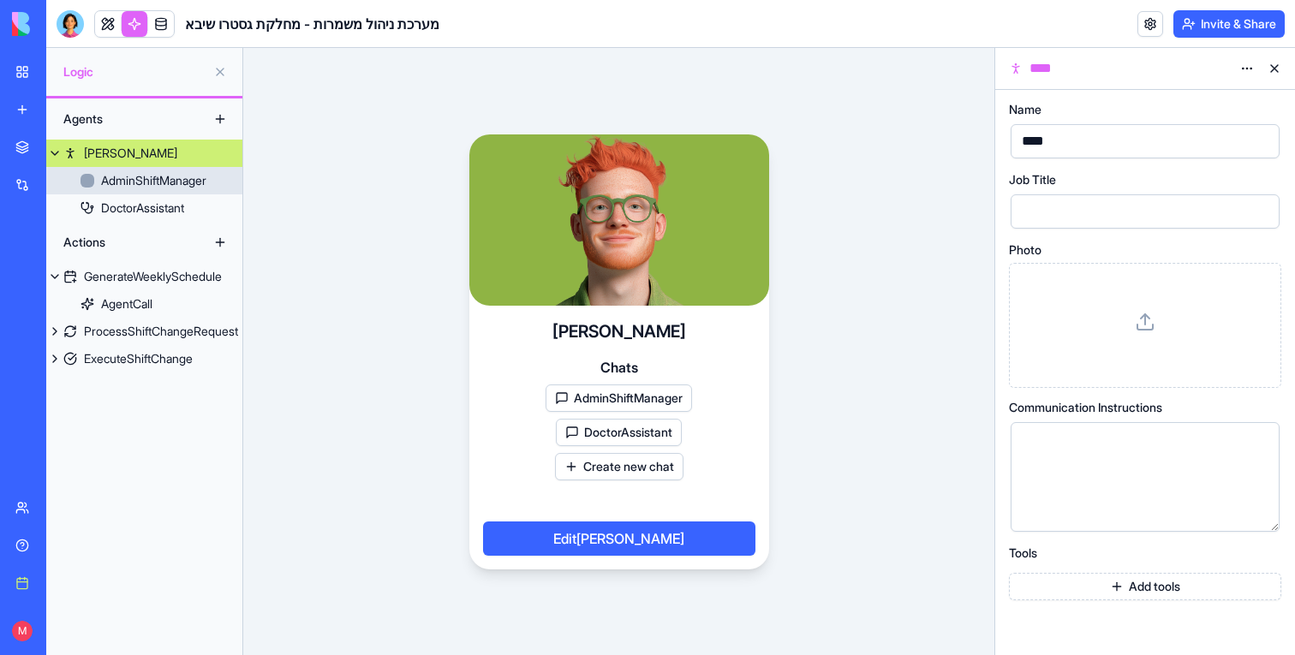
click at [180, 178] on div "AdminShiftManager" at bounding box center [153, 180] width 105 height 17
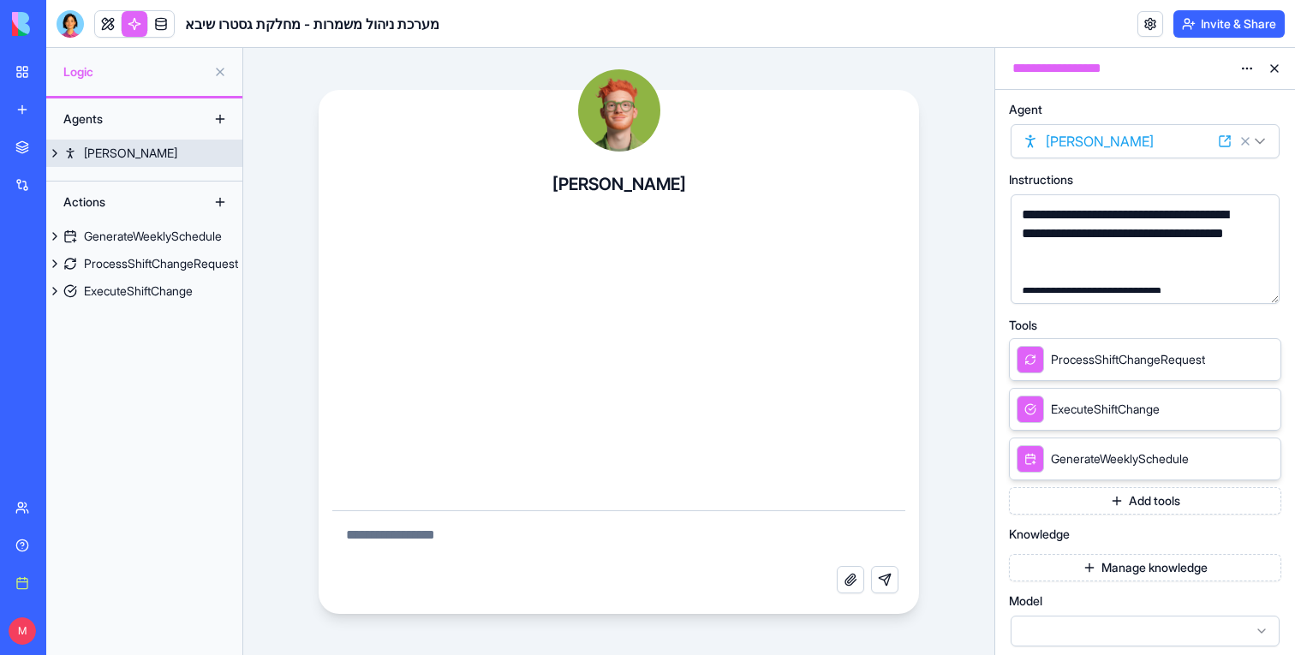
click at [161, 159] on link "[PERSON_NAME]" at bounding box center [144, 153] width 196 height 27
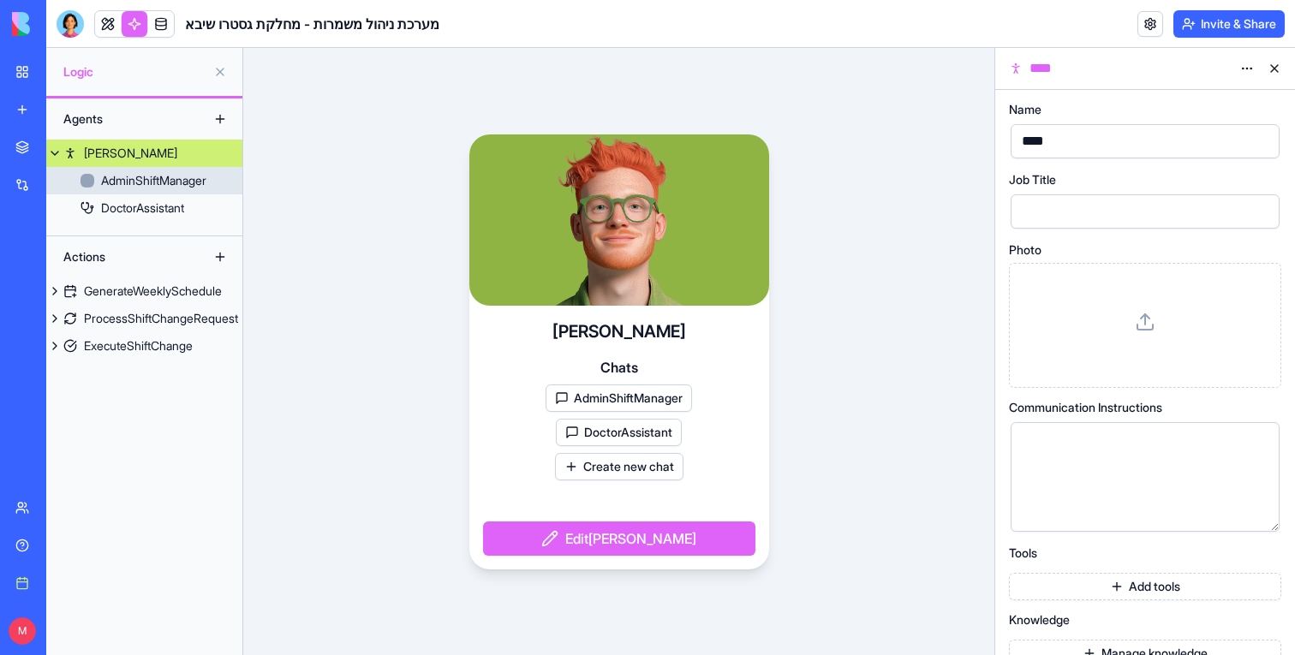
click at [161, 183] on div "AdminShiftManager" at bounding box center [153, 180] width 105 height 17
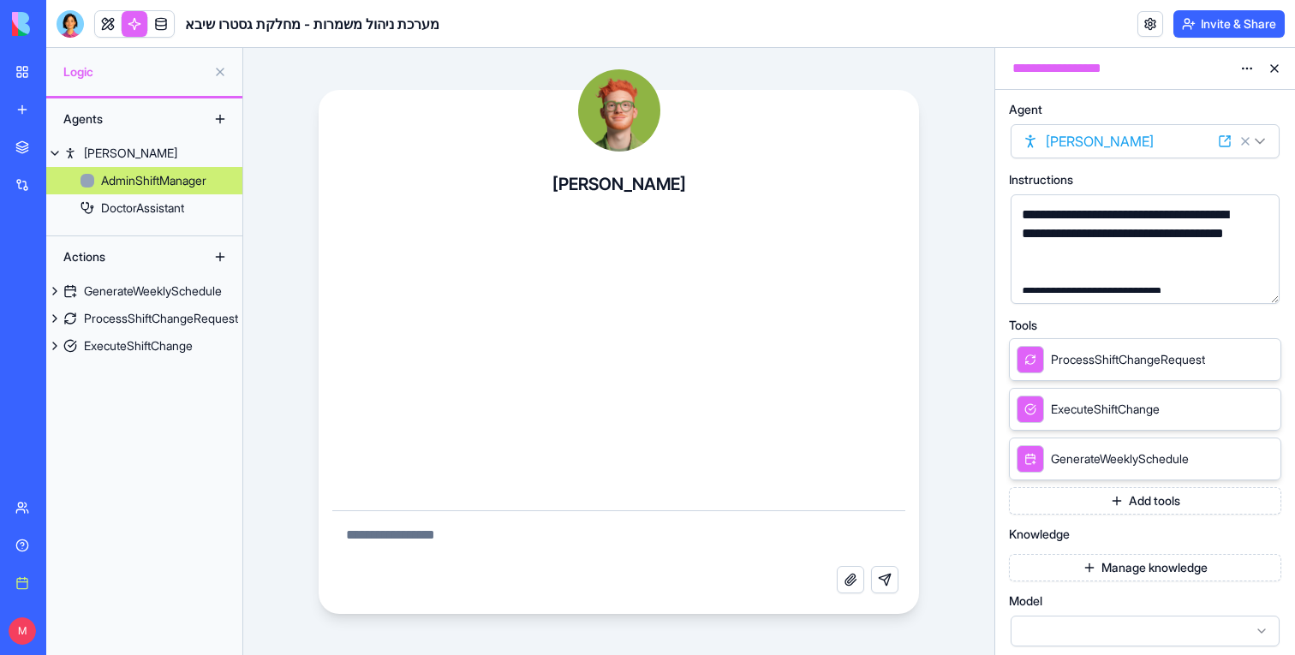
scroll to position [147, 0]
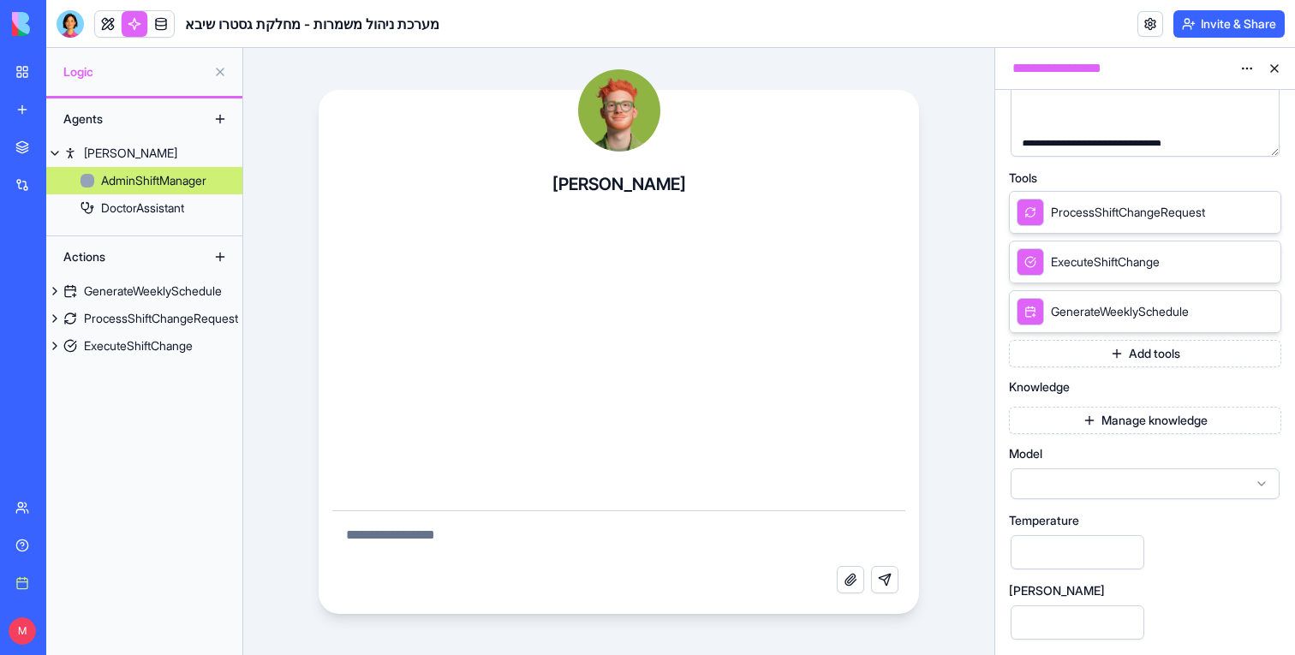
click at [1117, 497] on div at bounding box center [1144, 483] width 269 height 31
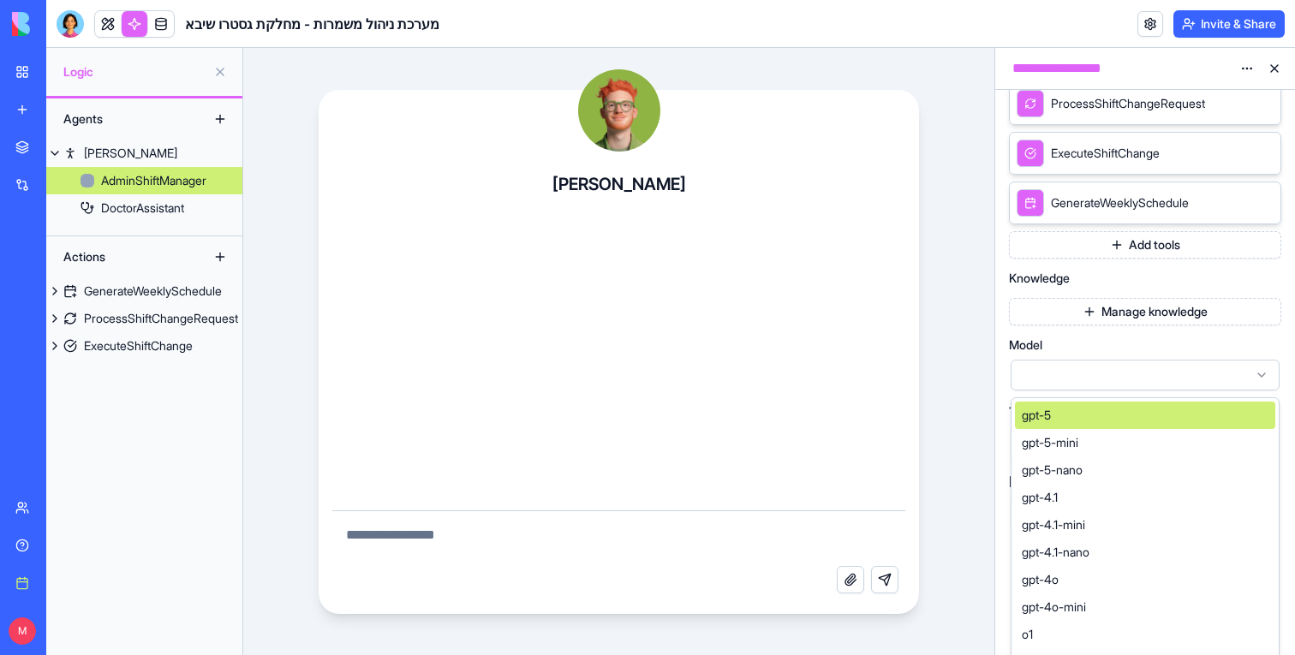
click at [1083, 420] on div "gpt-5" at bounding box center [1145, 415] width 260 height 27
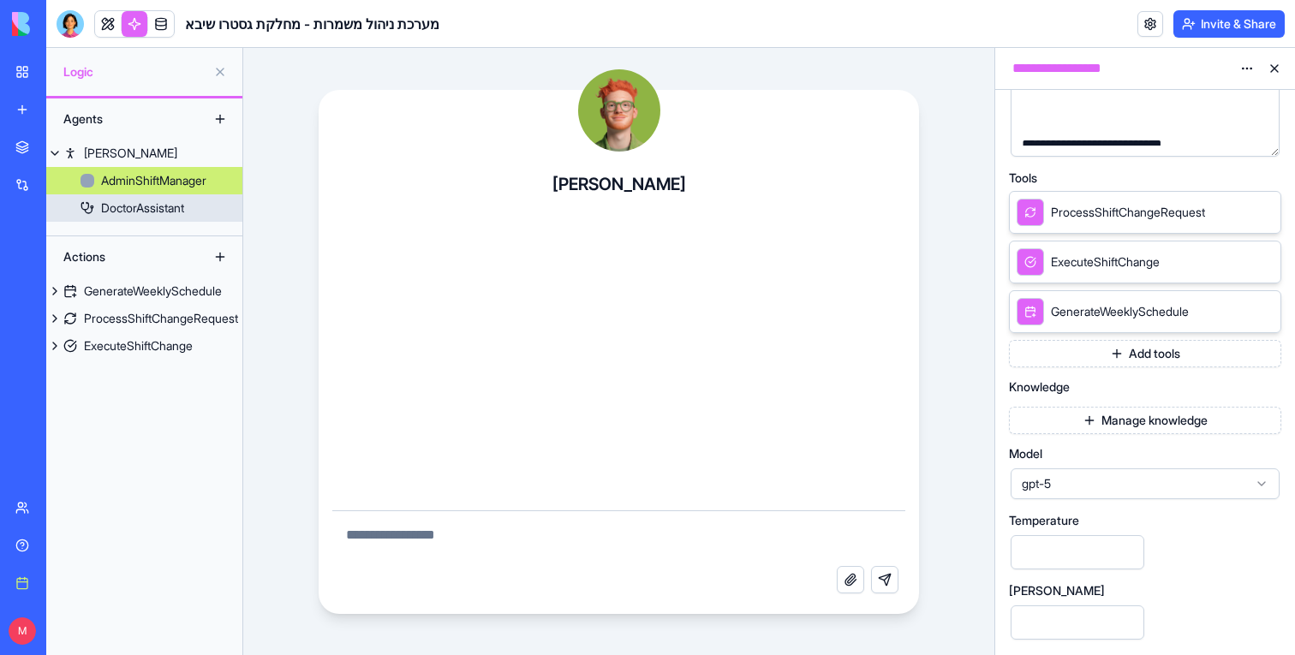
click at [207, 218] on link "DoctorAssistant" at bounding box center [144, 207] width 196 height 27
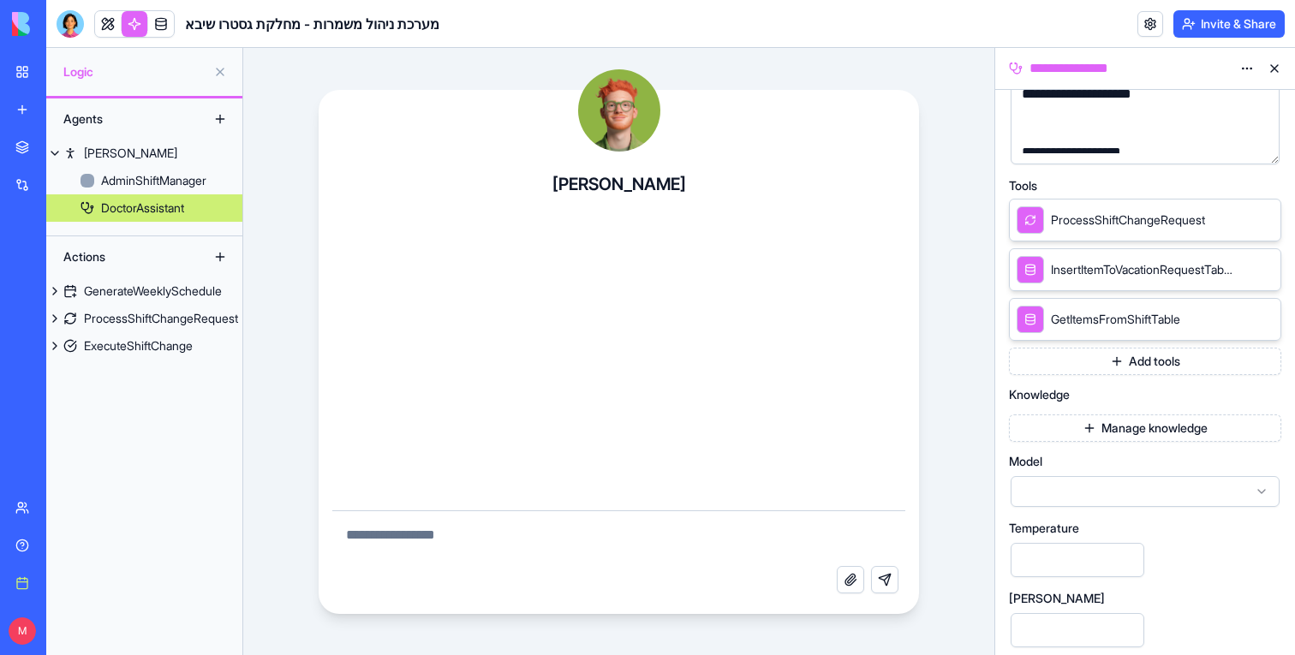
click at [1159, 486] on div at bounding box center [1144, 491] width 269 height 31
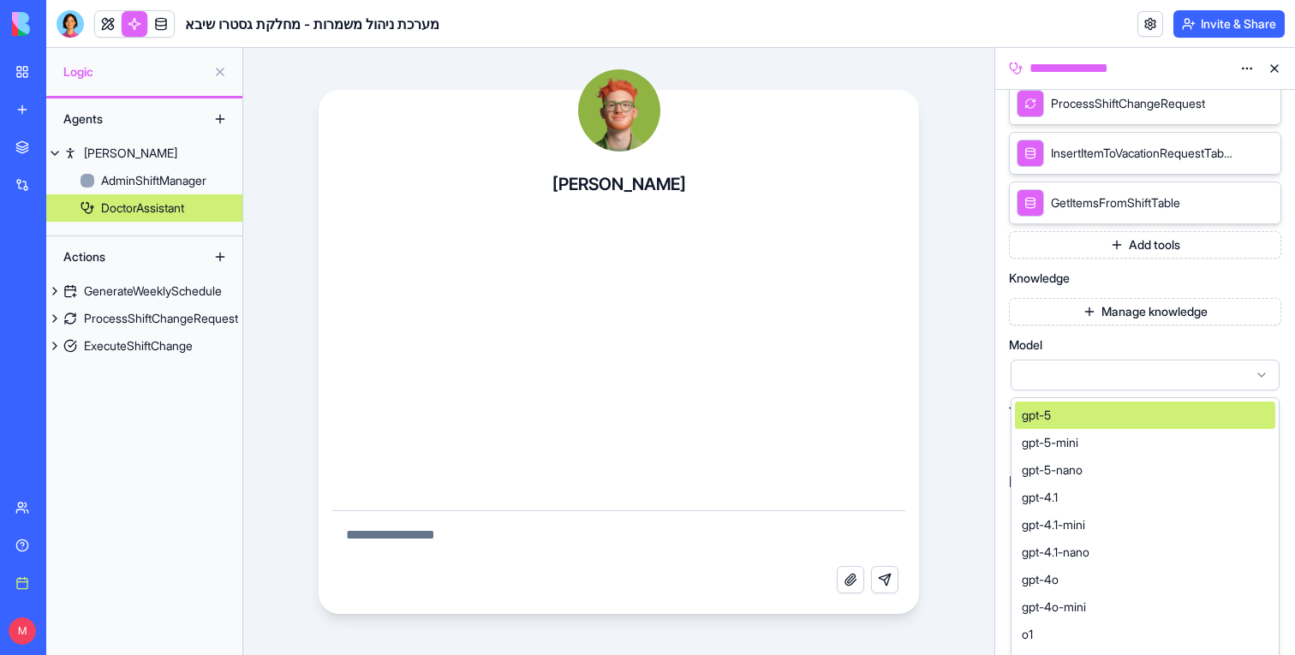
click at [1109, 403] on div "gpt-5" at bounding box center [1145, 415] width 260 height 27
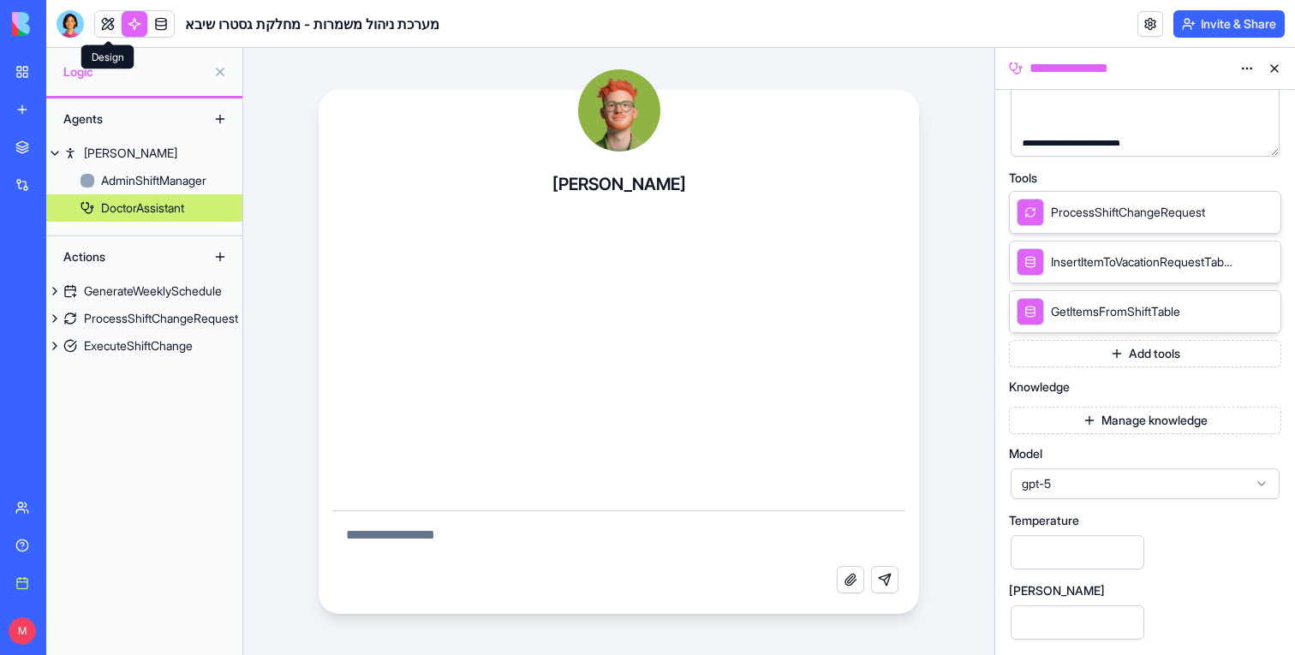
click at [107, 30] on link at bounding box center [108, 24] width 26 height 26
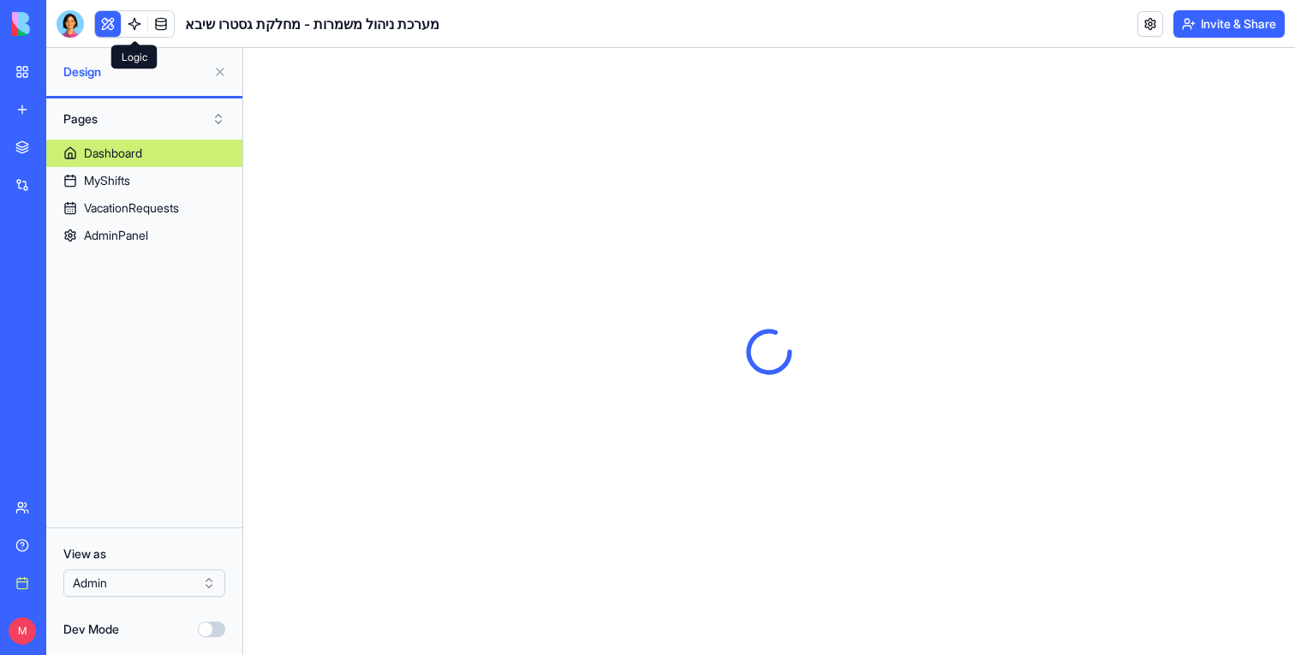
click at [134, 30] on link at bounding box center [135, 24] width 26 height 26
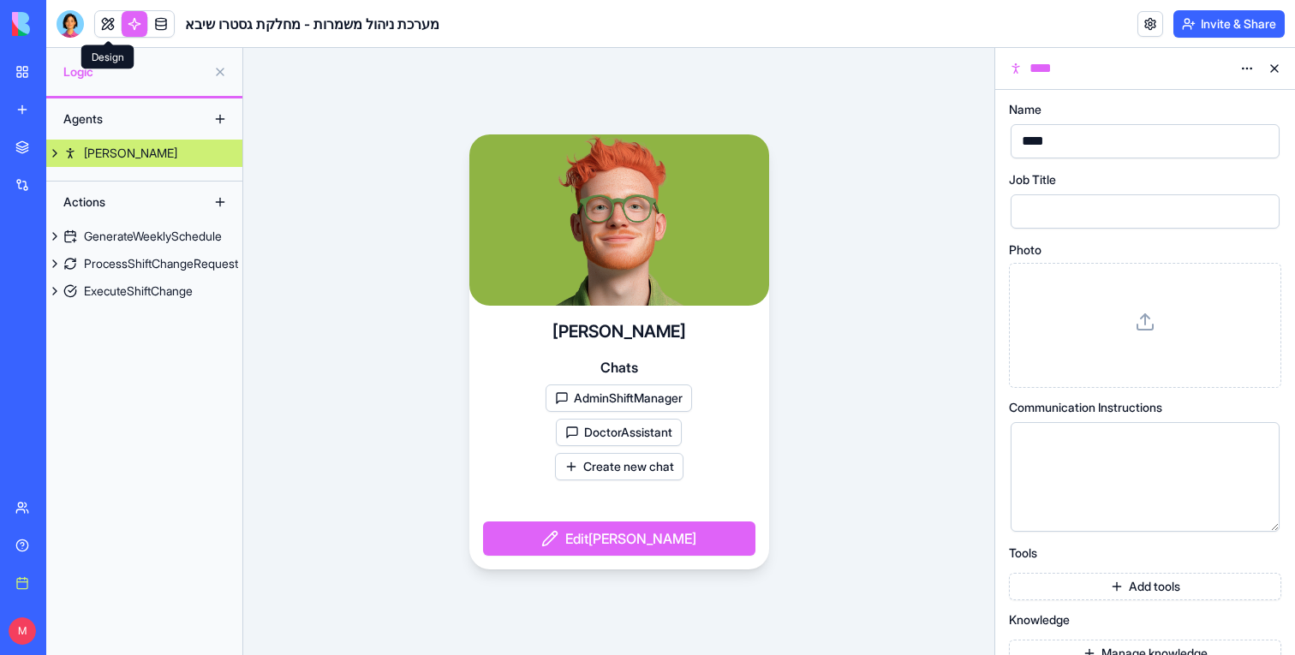
click at [110, 26] on link at bounding box center [108, 24] width 26 height 26
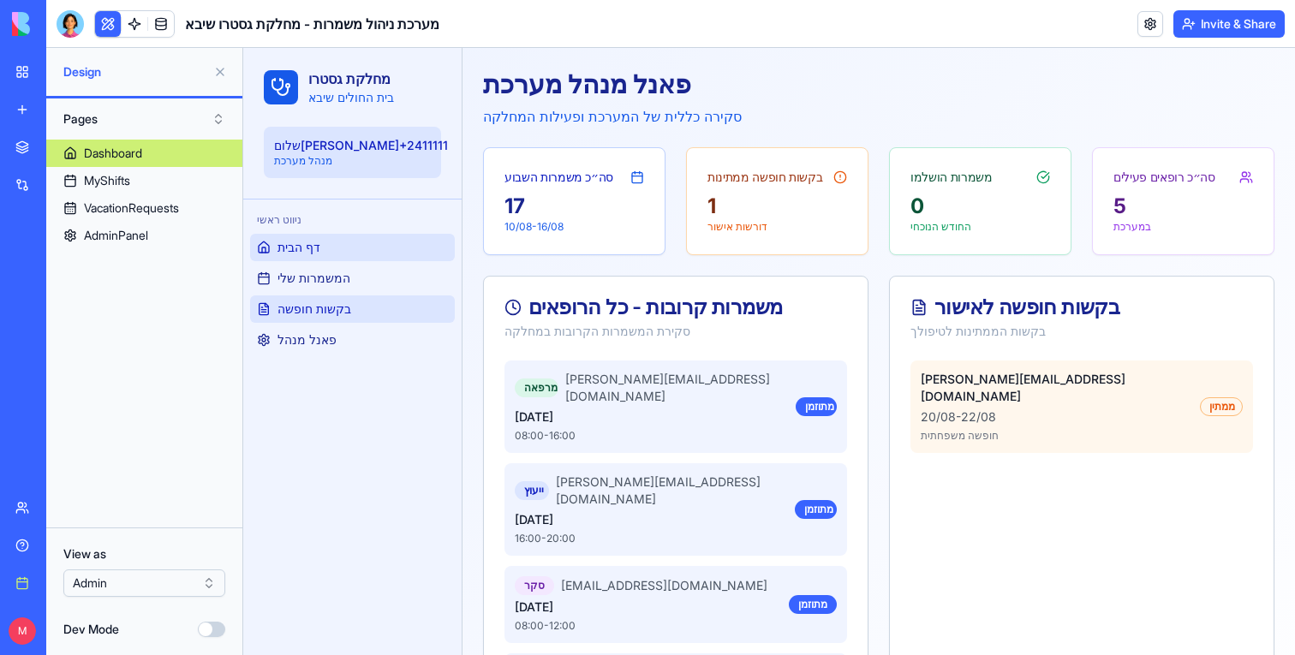
click at [345, 310] on span "בקשות חופשה" at bounding box center [314, 309] width 74 height 17
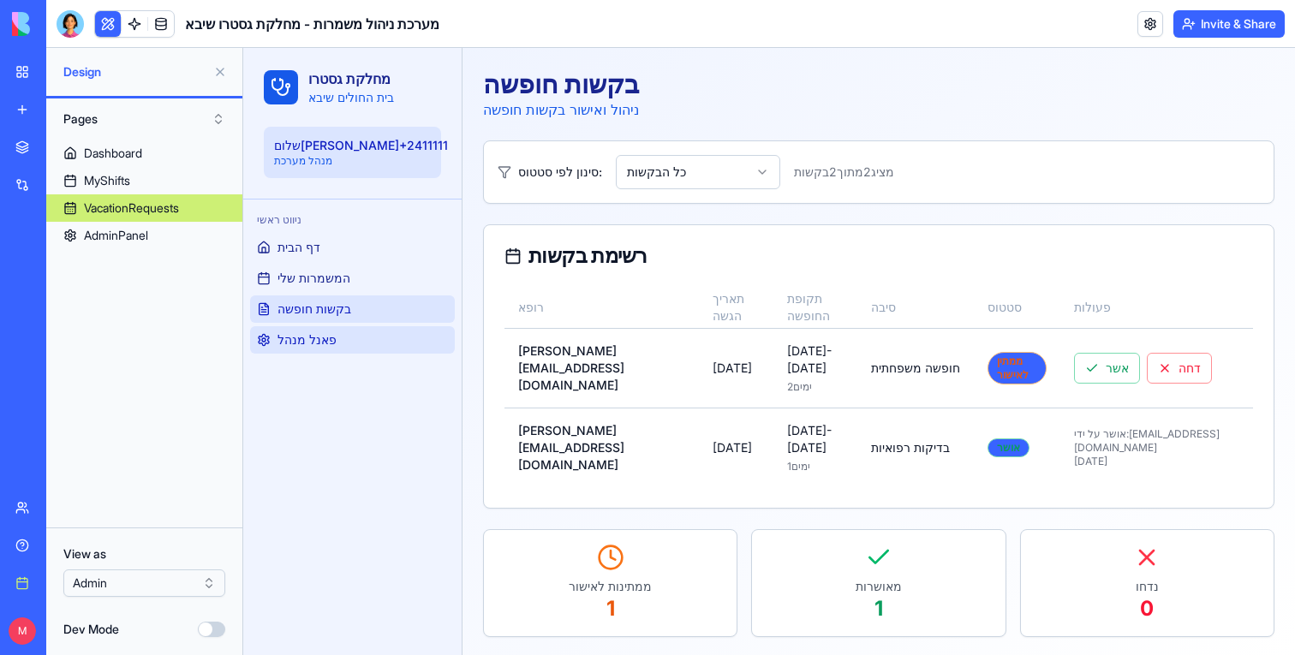
click at [340, 328] on link "פאנל מנהל" at bounding box center [352, 339] width 205 height 27
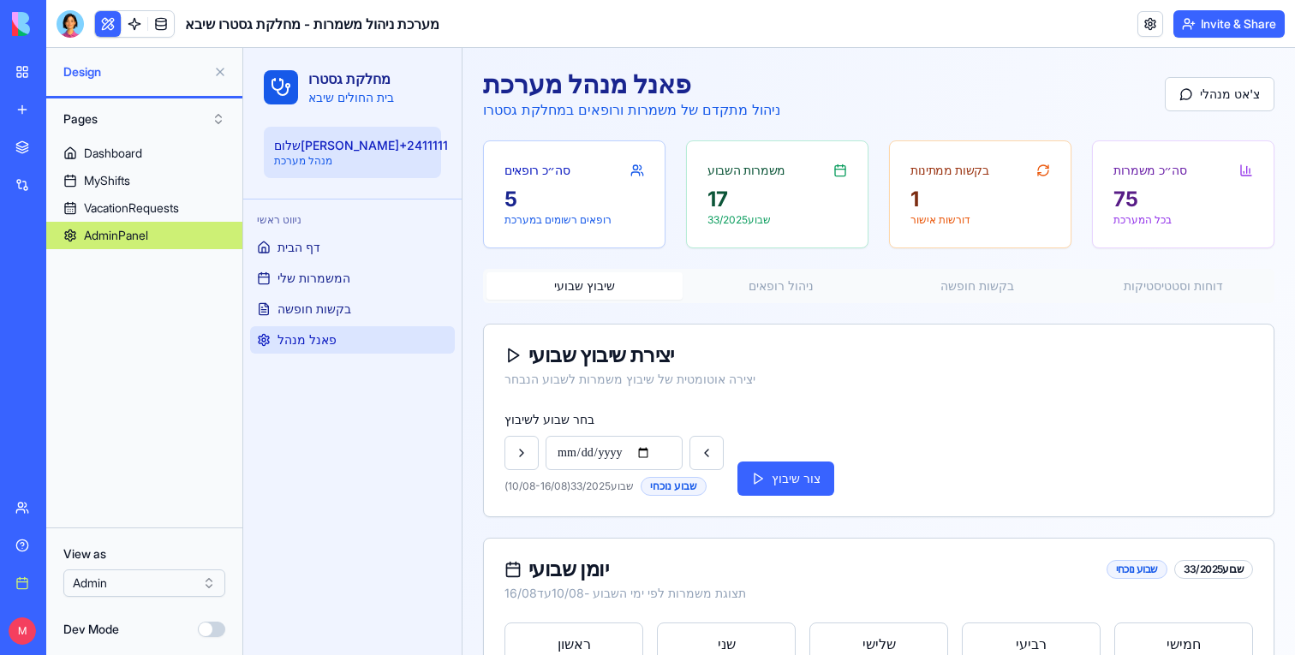
click at [223, 75] on button at bounding box center [219, 71] width 27 height 27
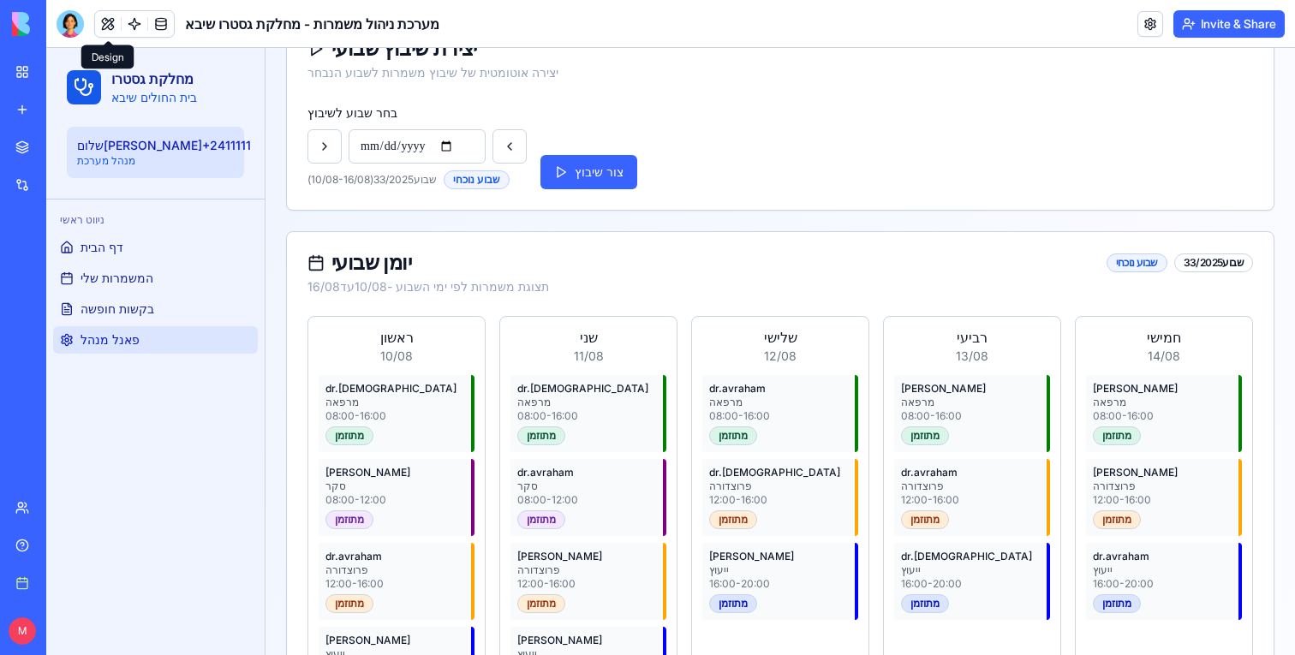
scroll to position [156, 0]
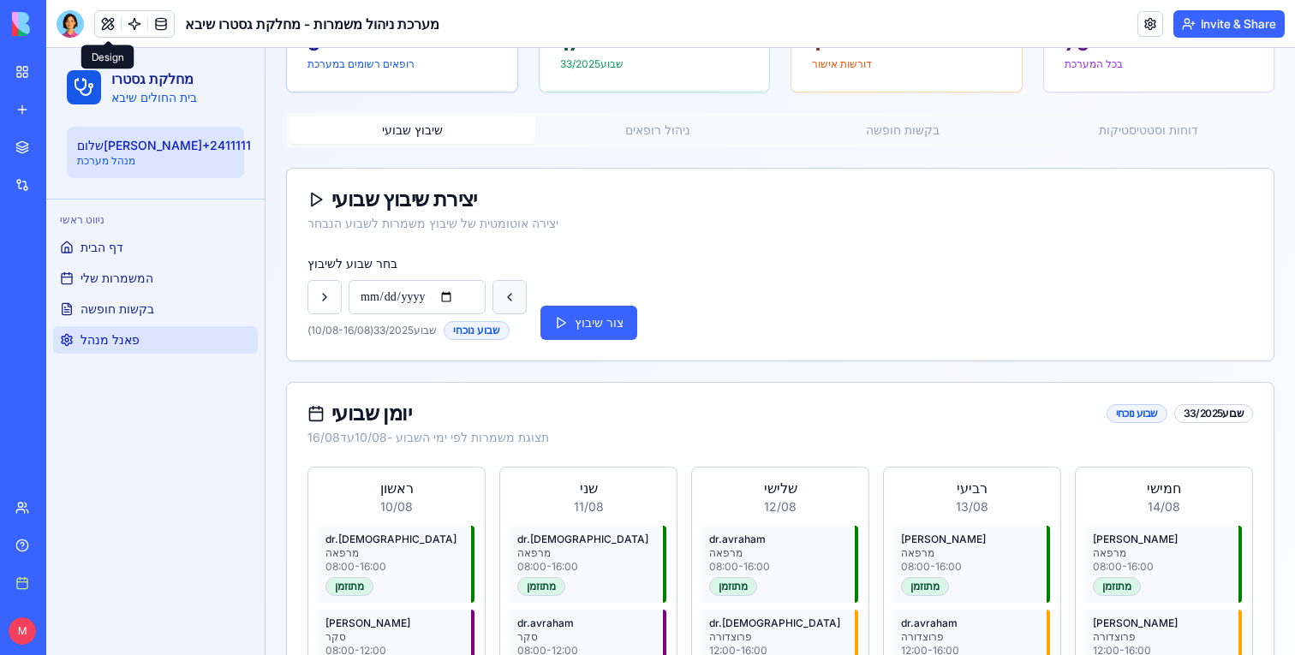
click at [498, 285] on button at bounding box center [509, 297] width 34 height 34
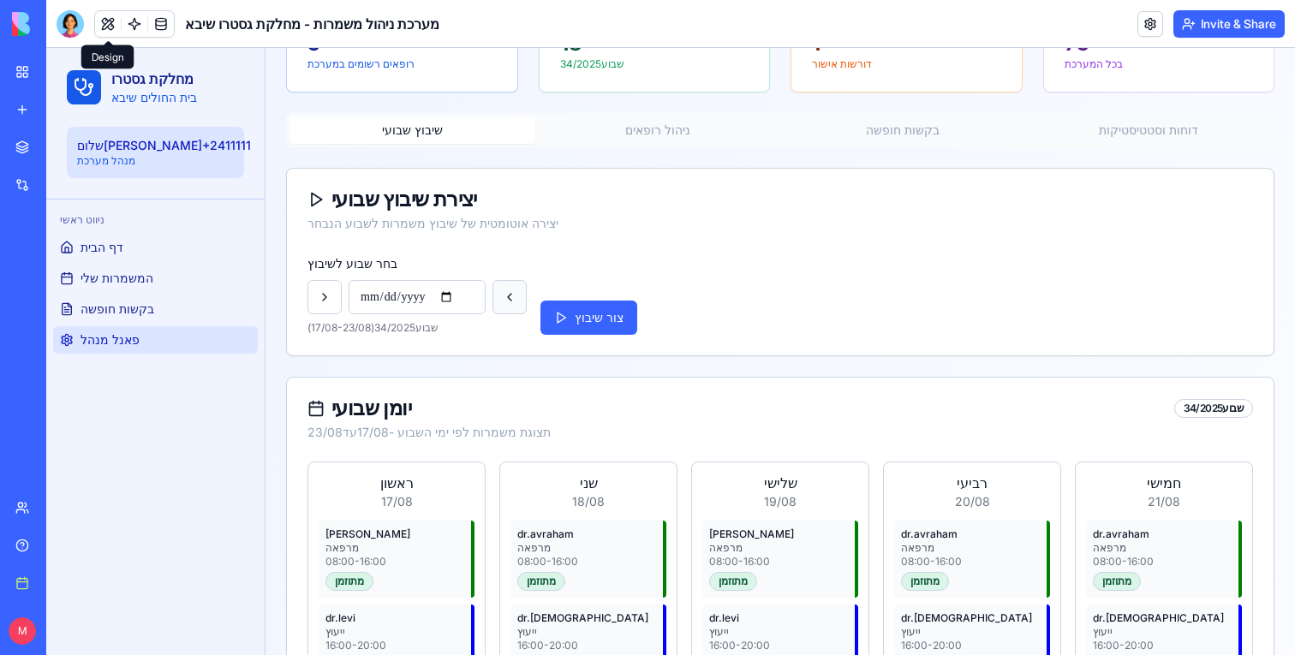
click at [498, 285] on button at bounding box center [509, 297] width 34 height 34
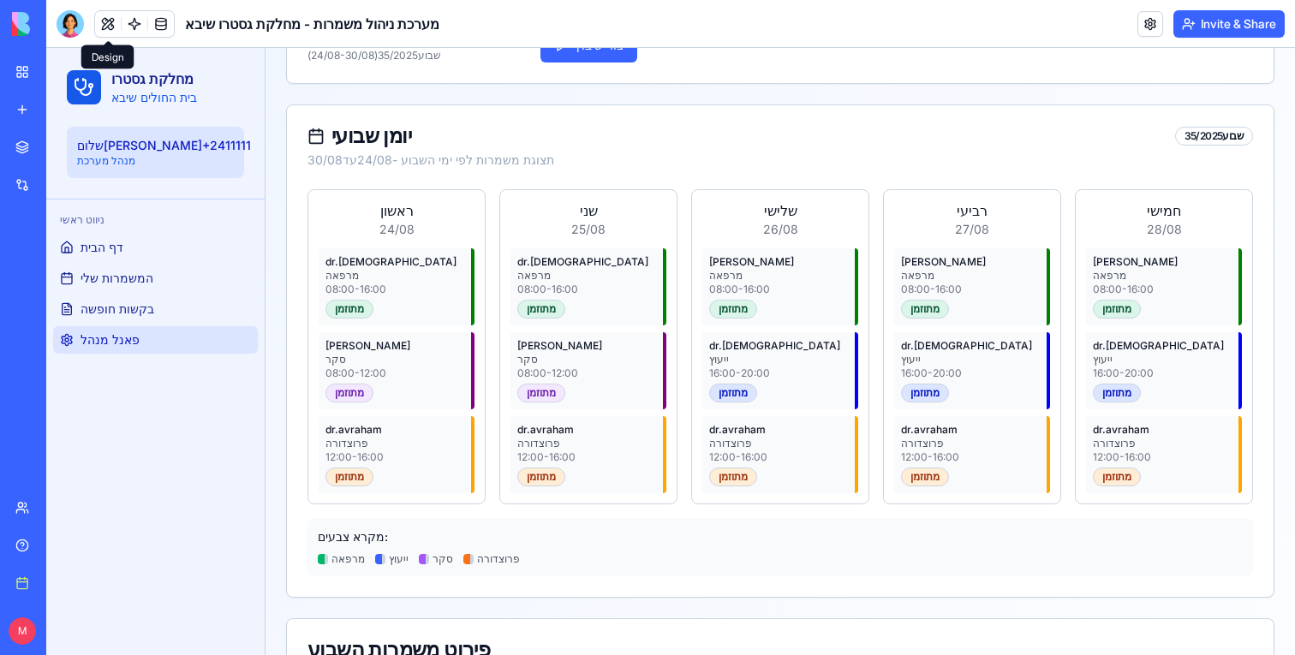
scroll to position [269, 0]
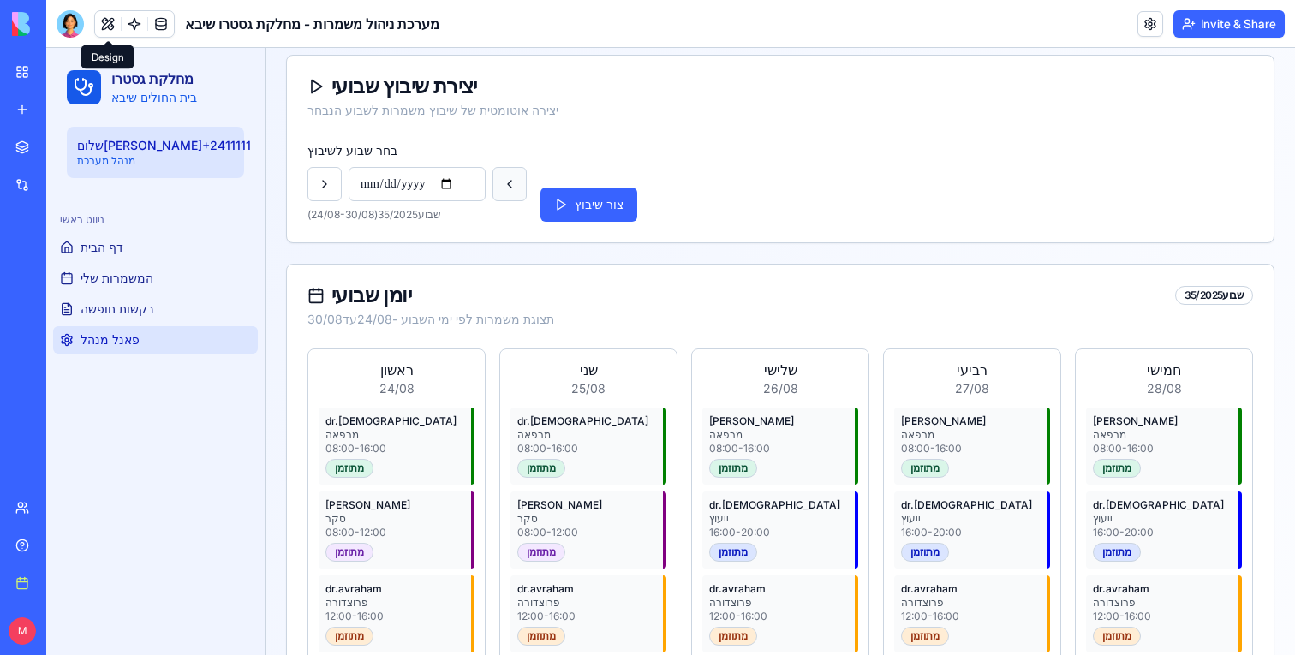
click at [510, 190] on button at bounding box center [509, 184] width 34 height 34
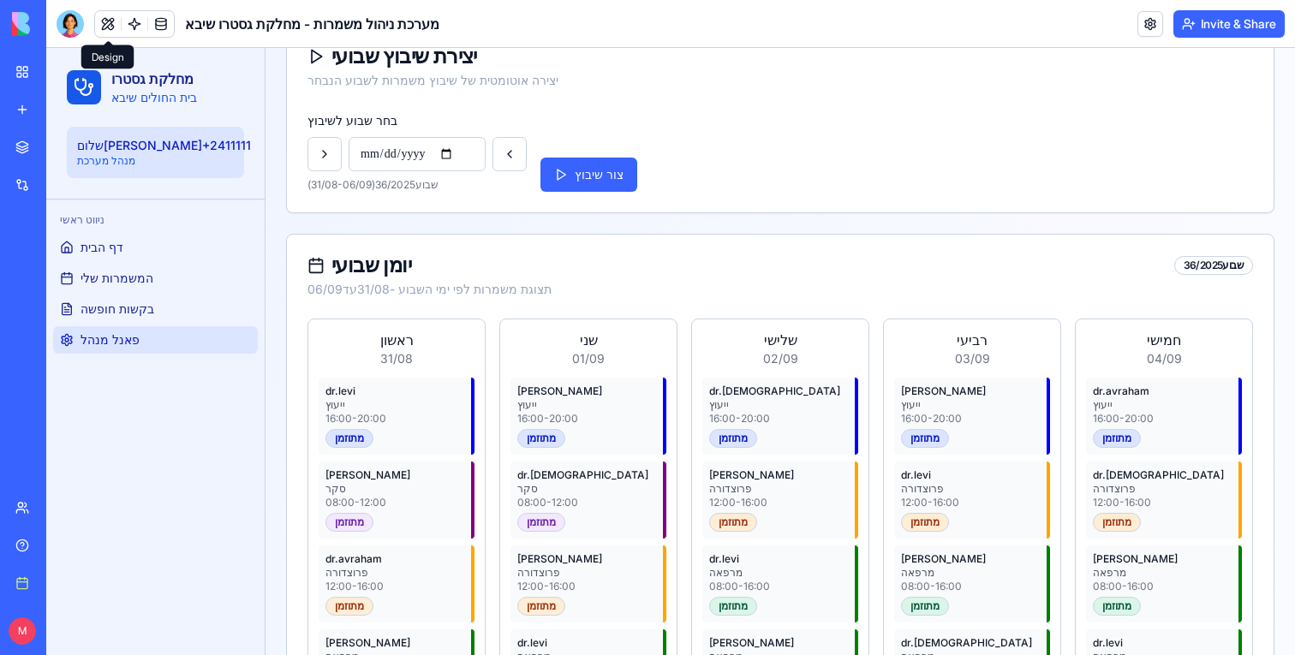
scroll to position [209, 0]
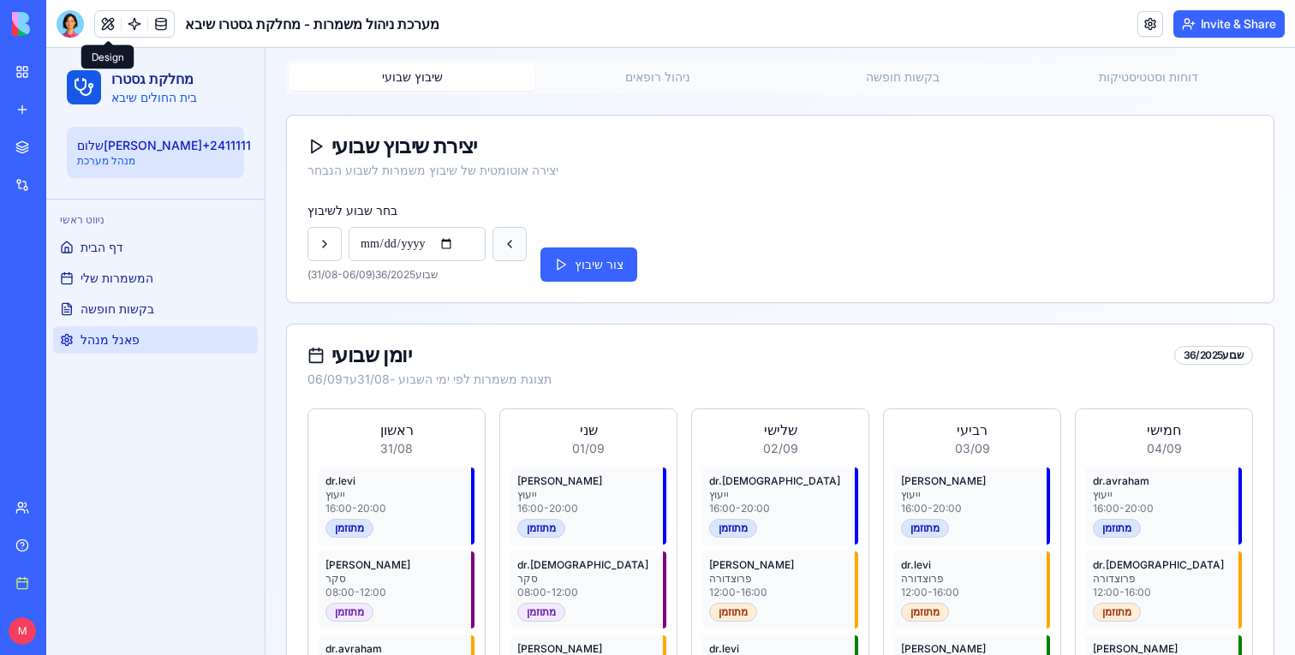
click at [508, 243] on button at bounding box center [509, 244] width 34 height 34
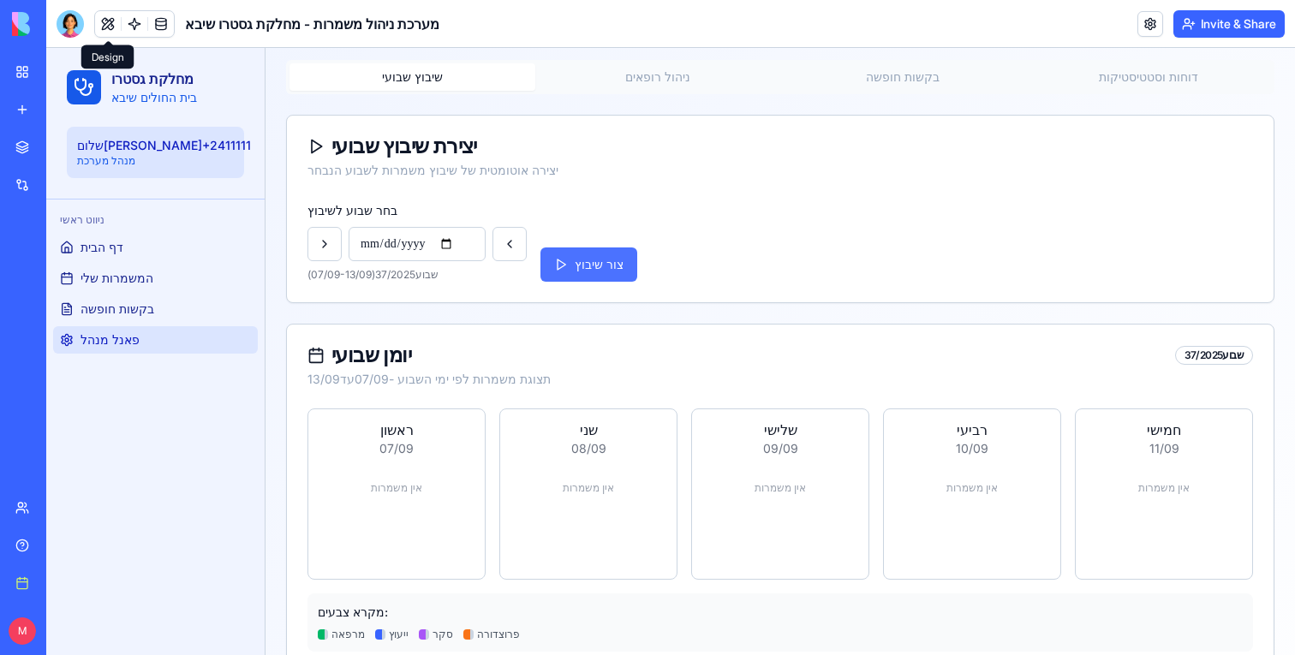
click at [597, 265] on button "צור שיבוץ" at bounding box center [588, 264] width 97 height 34
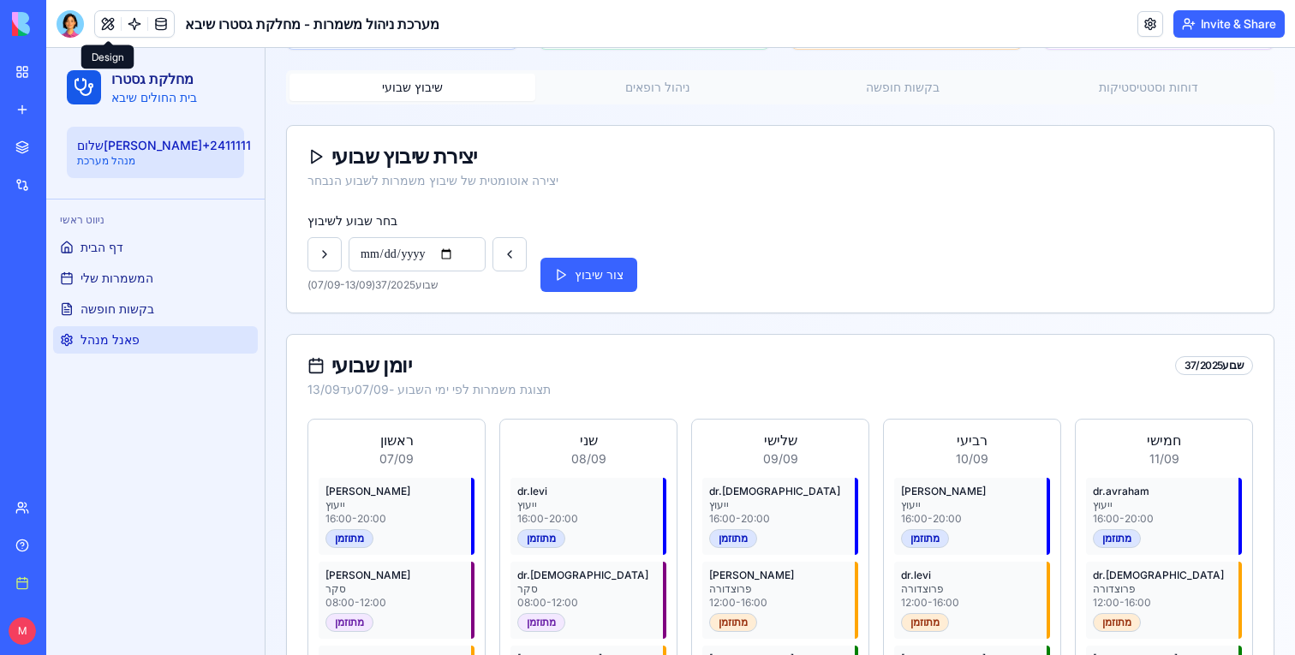
scroll to position [0, 0]
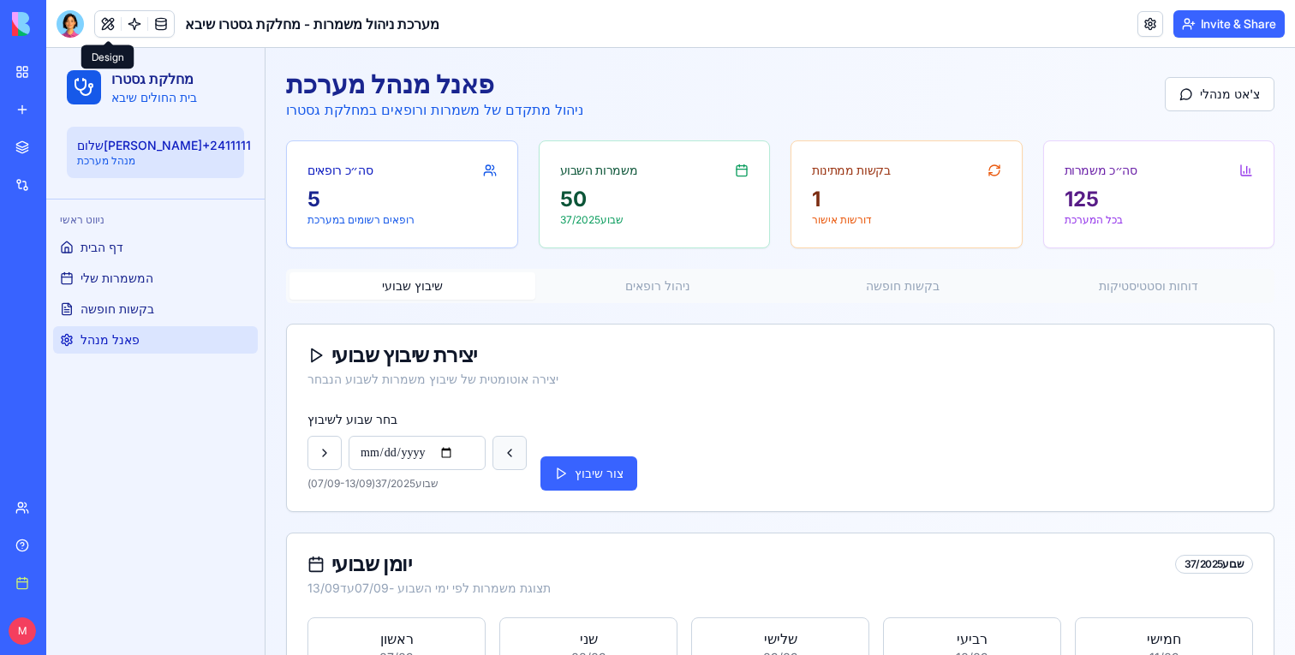
click at [513, 450] on button at bounding box center [509, 453] width 34 height 34
type input "**********"
click at [571, 470] on button "צור שיבוץ" at bounding box center [588, 473] width 97 height 34
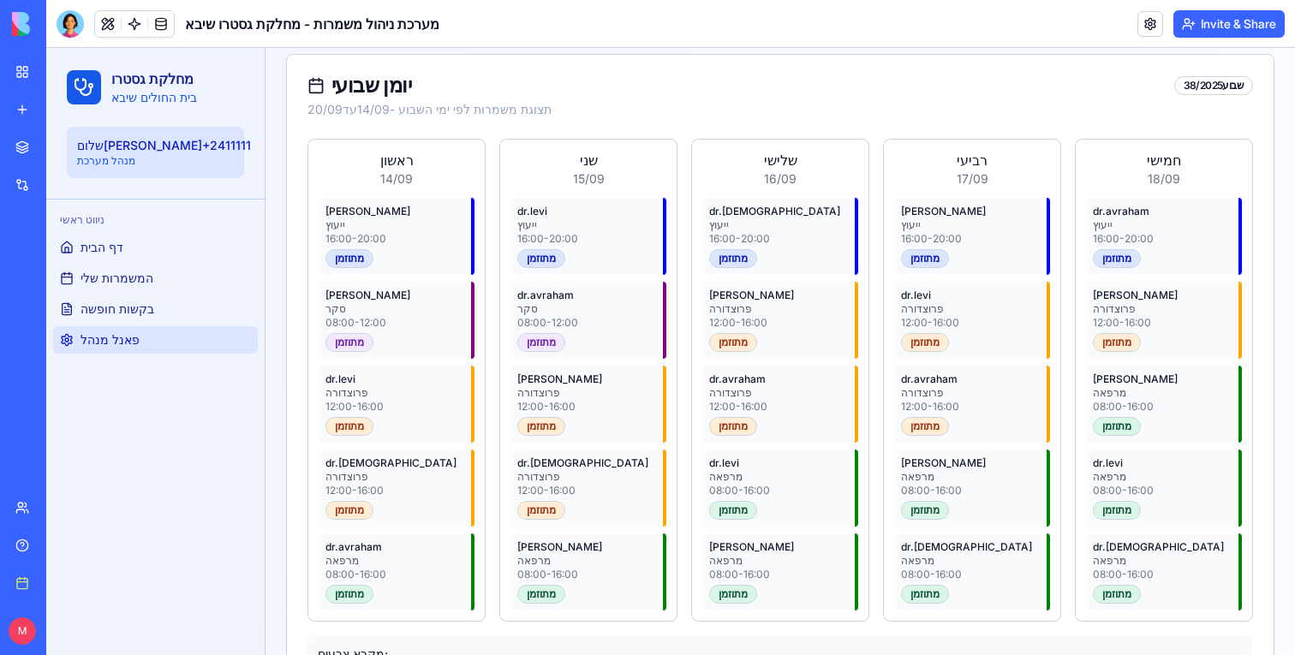
scroll to position [561, 0]
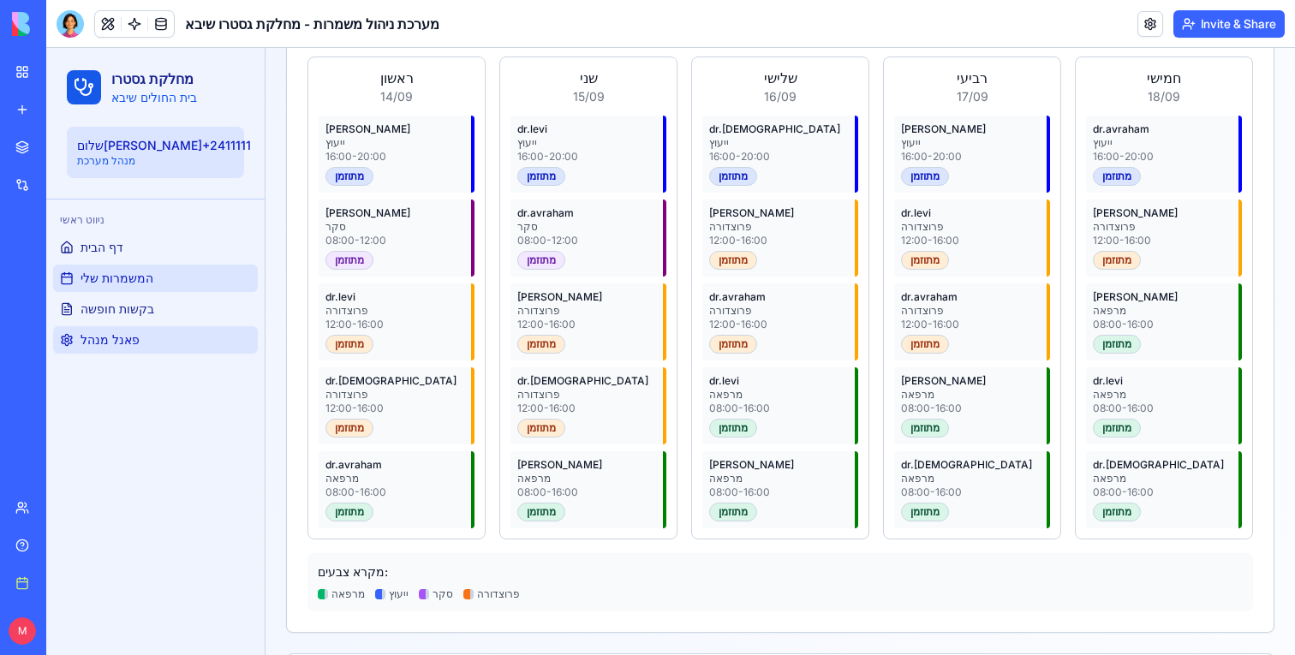
click at [133, 281] on span "המשמרות שלי" at bounding box center [116, 278] width 73 height 17
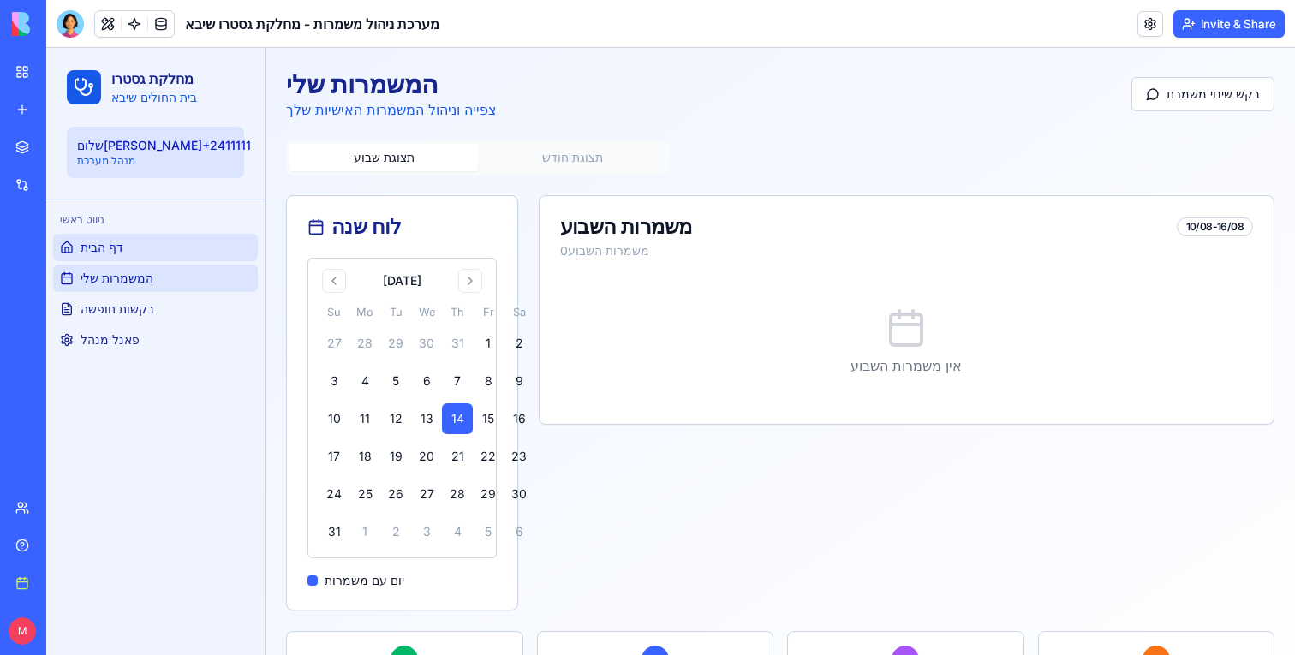
click at [128, 253] on link "דף הבית" at bounding box center [155, 247] width 205 height 27
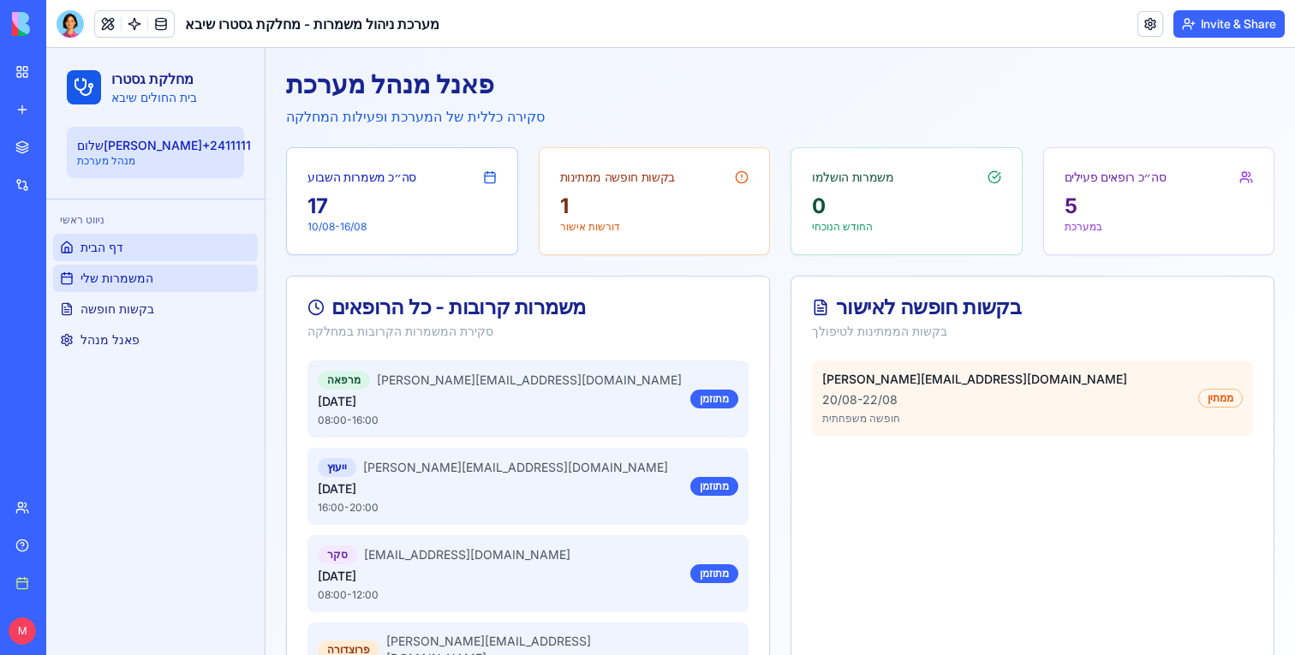
click at [214, 288] on link "המשמרות שלי" at bounding box center [155, 278] width 205 height 27
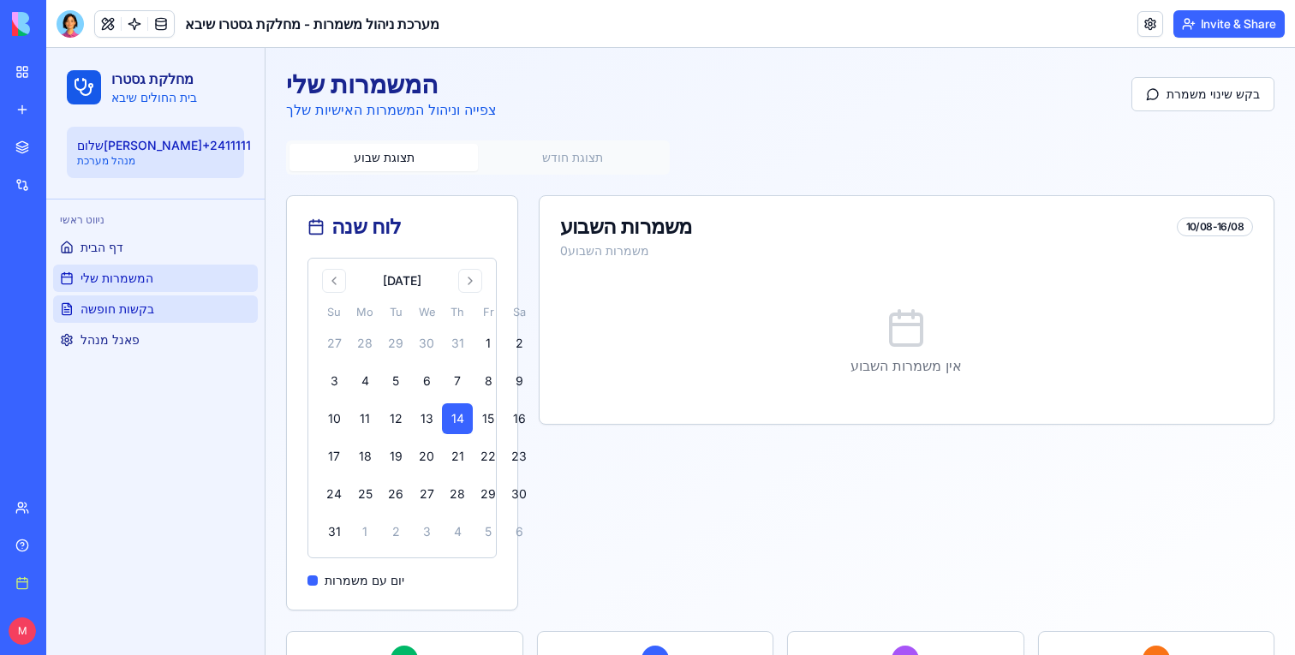
click at [213, 303] on link "בקשות חופשה" at bounding box center [155, 308] width 205 height 27
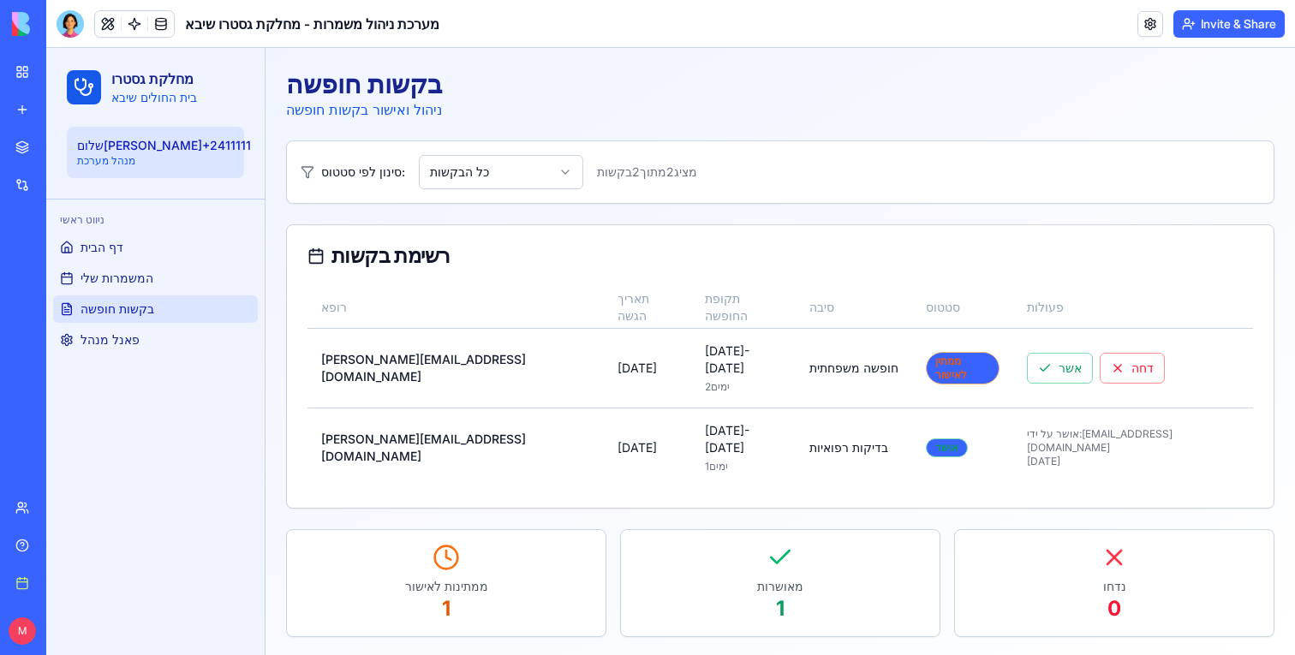
click at [200, 335] on link "פאנל מנהל" at bounding box center [155, 339] width 205 height 27
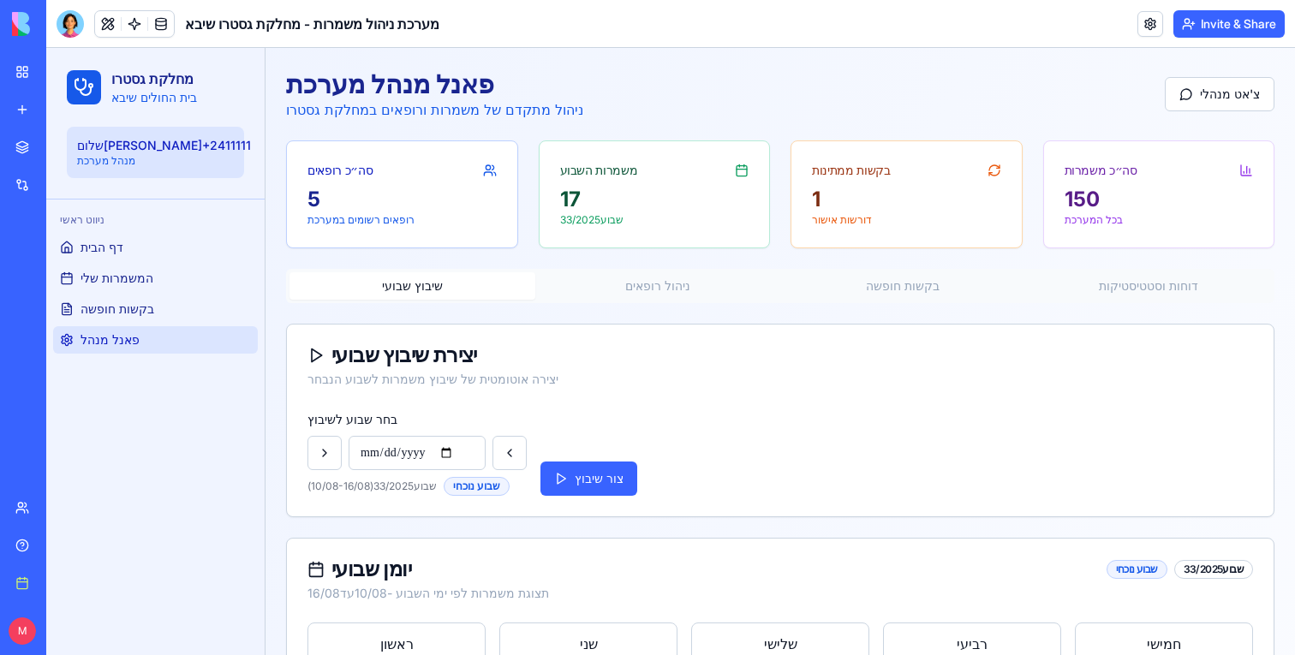
click at [670, 289] on button "ניהול רופאים" at bounding box center [658, 285] width 246 height 27
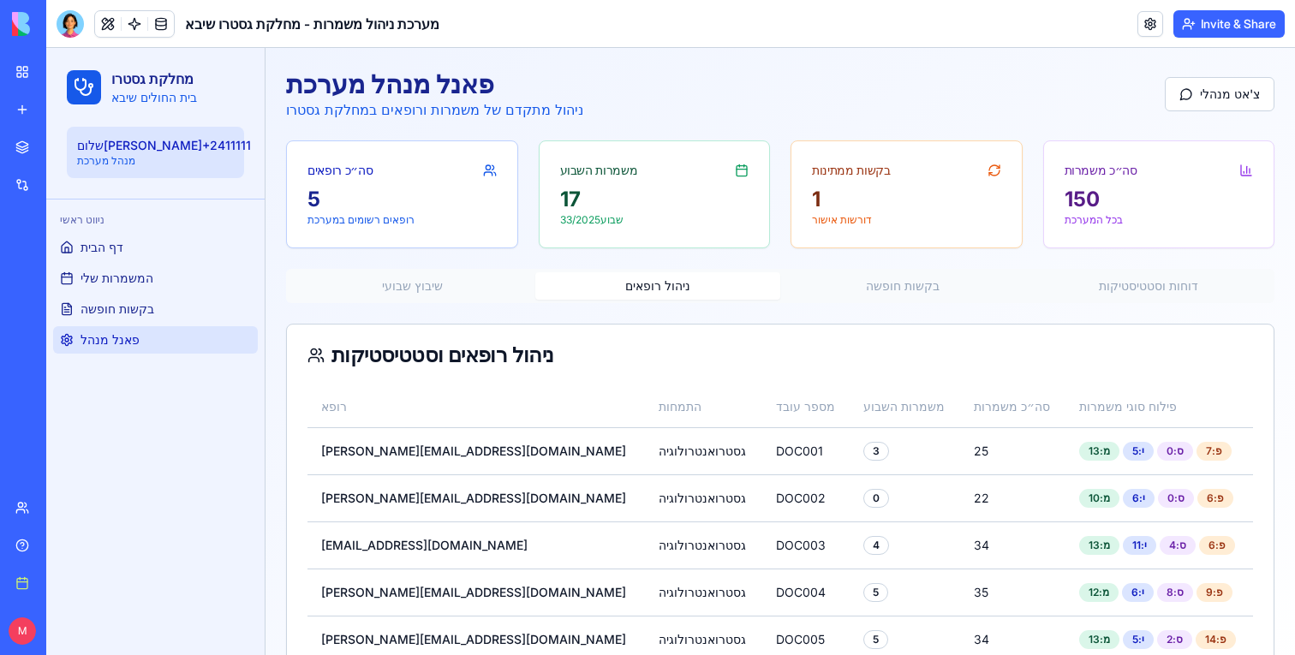
click at [915, 289] on button "בקשות חופשה" at bounding box center [903, 285] width 246 height 27
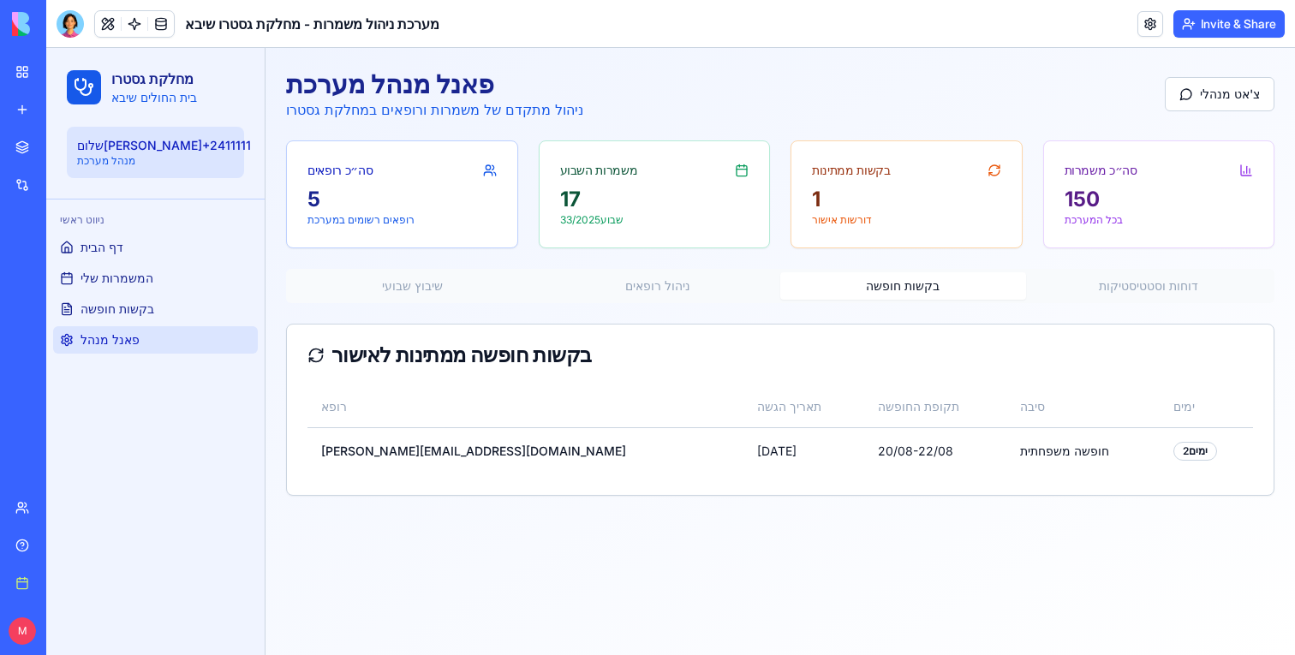
click at [1075, 294] on button "דוחות וסטטיסטיקות" at bounding box center [1149, 285] width 246 height 27
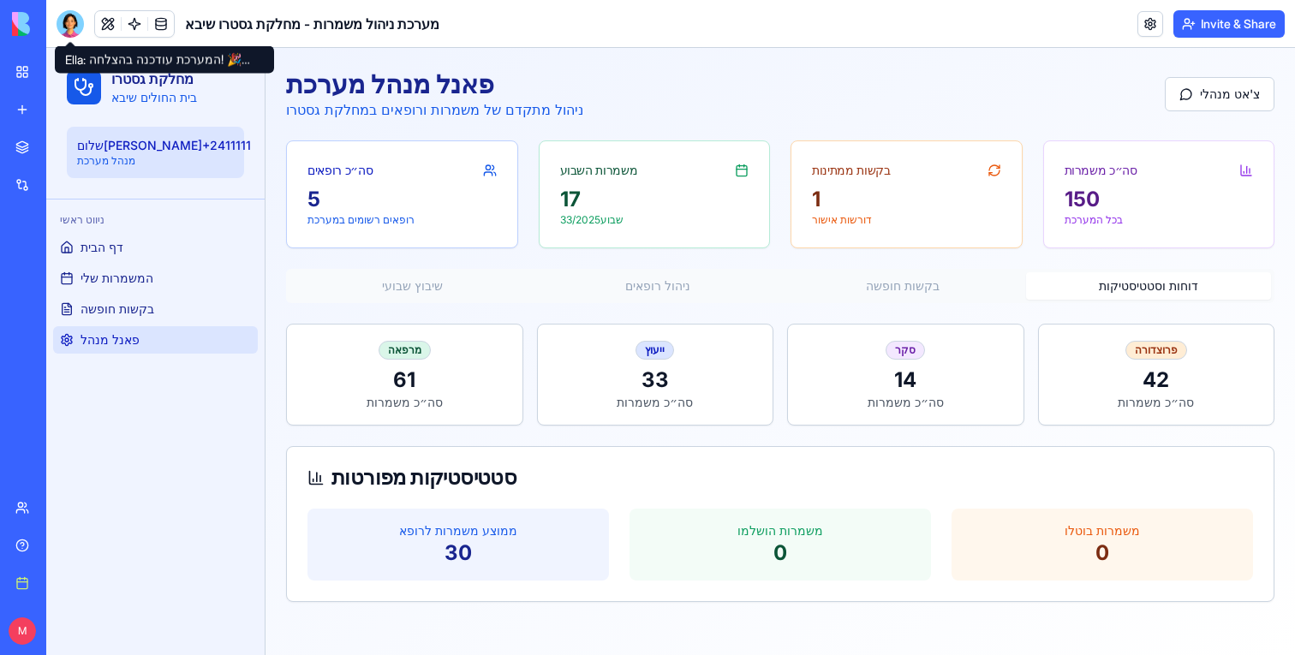
click at [75, 24] on div at bounding box center [70, 23] width 27 height 27
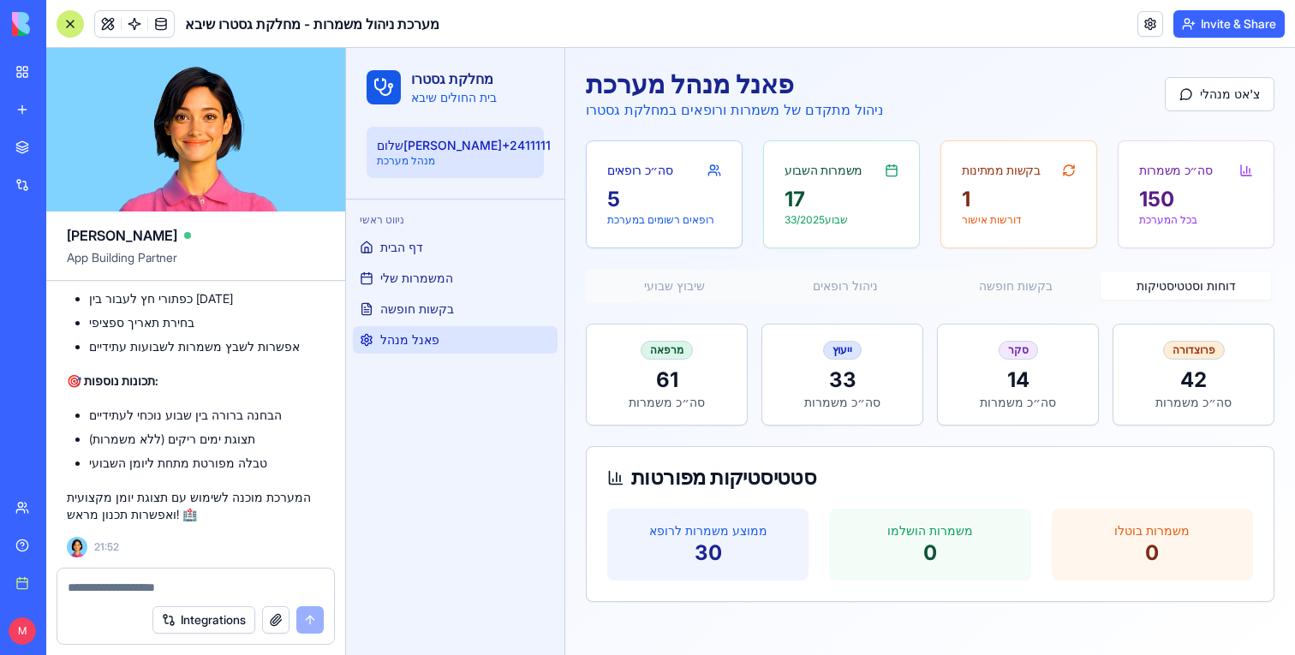
click at [190, 581] on textarea at bounding box center [196, 587] width 256 height 17
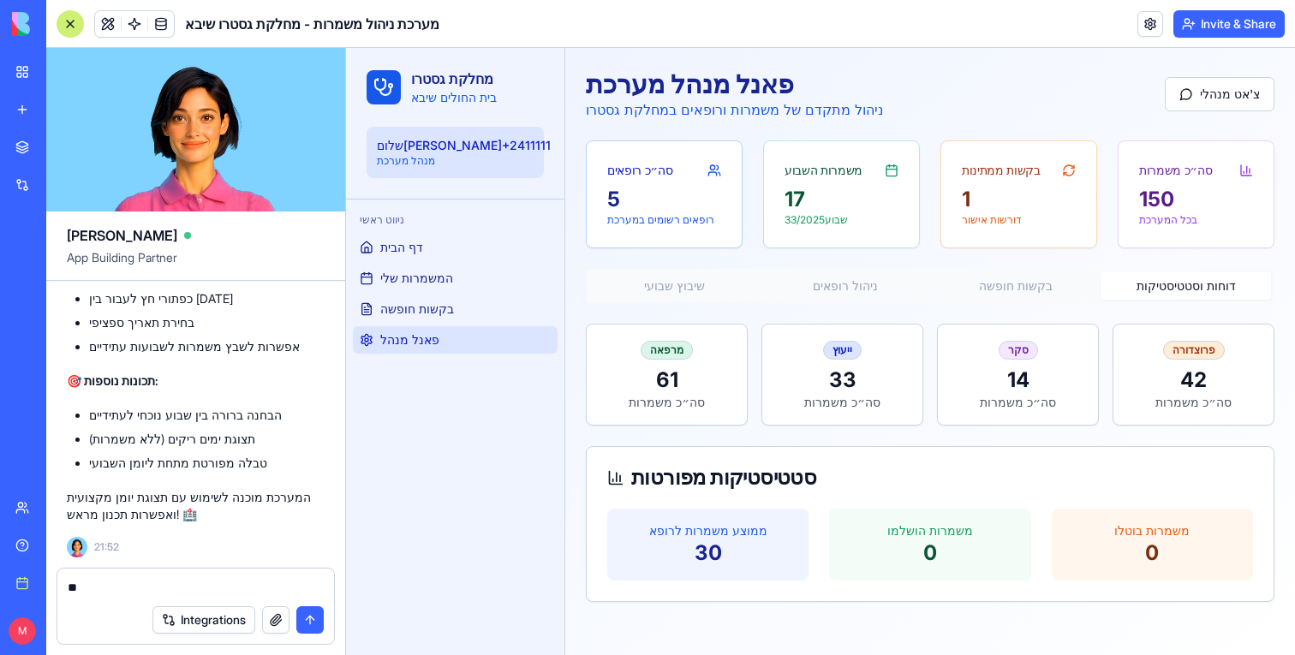
type textarea "*"
type textarea "**********"
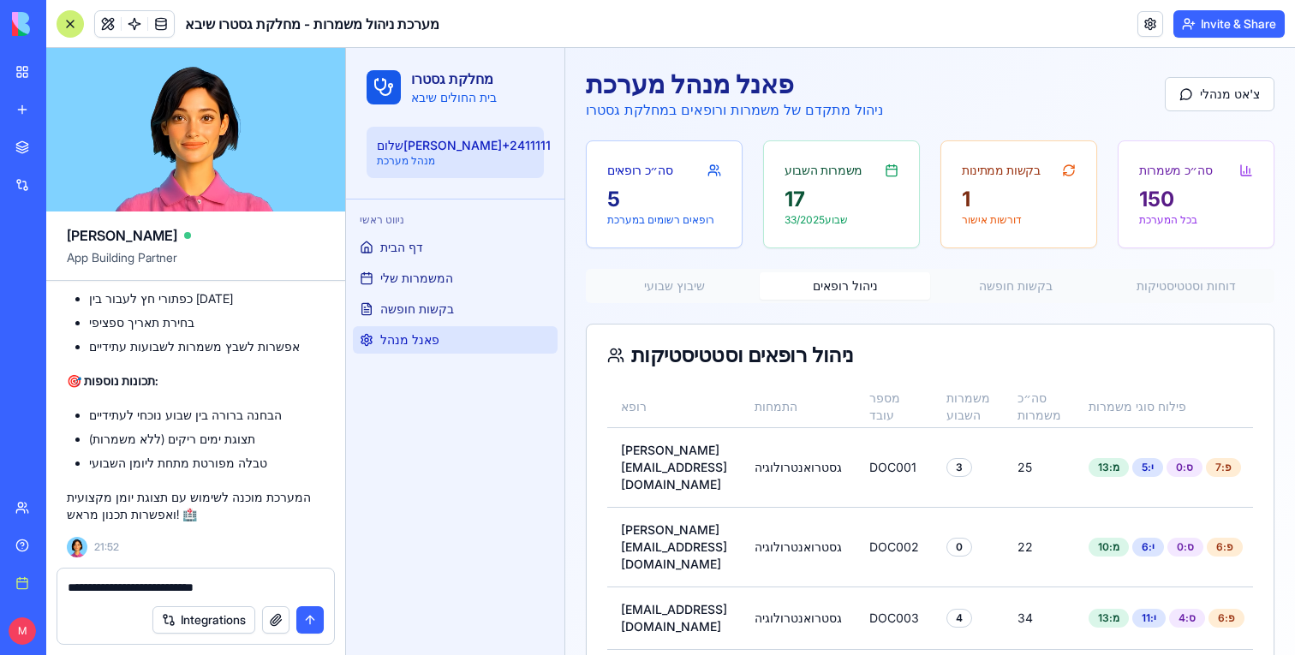
click at [884, 285] on button "ניהול רופאים" at bounding box center [844, 285] width 170 height 27
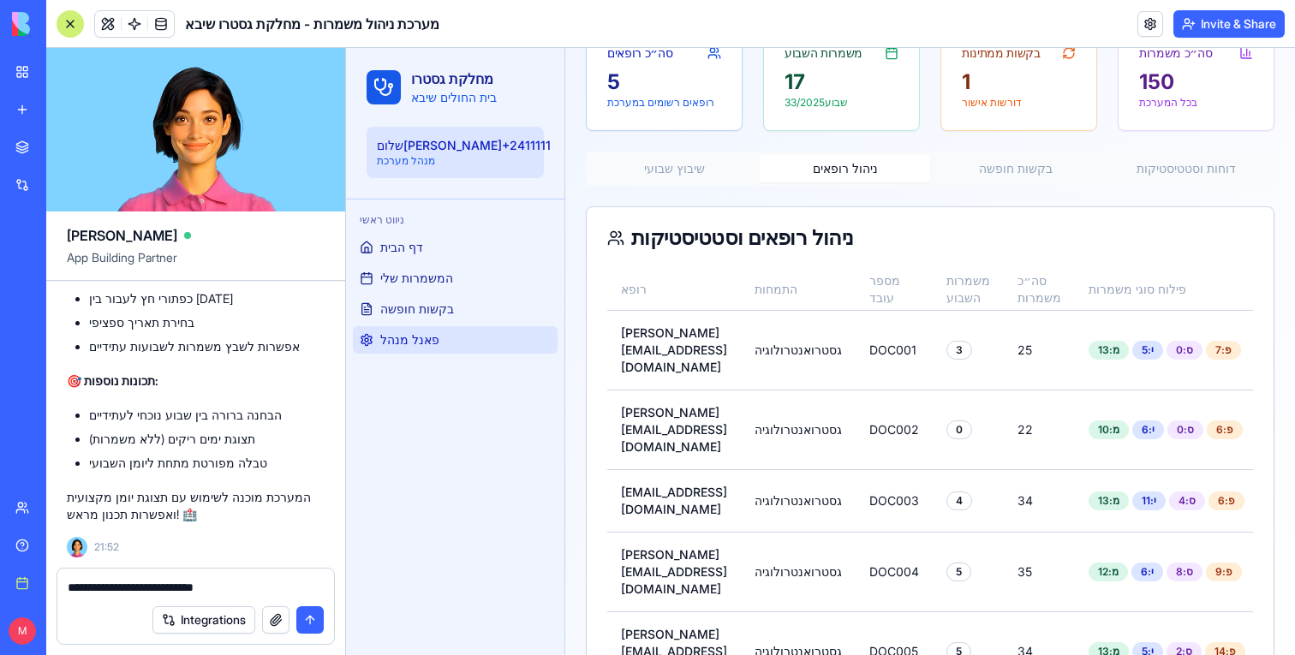
scroll to position [0, 0]
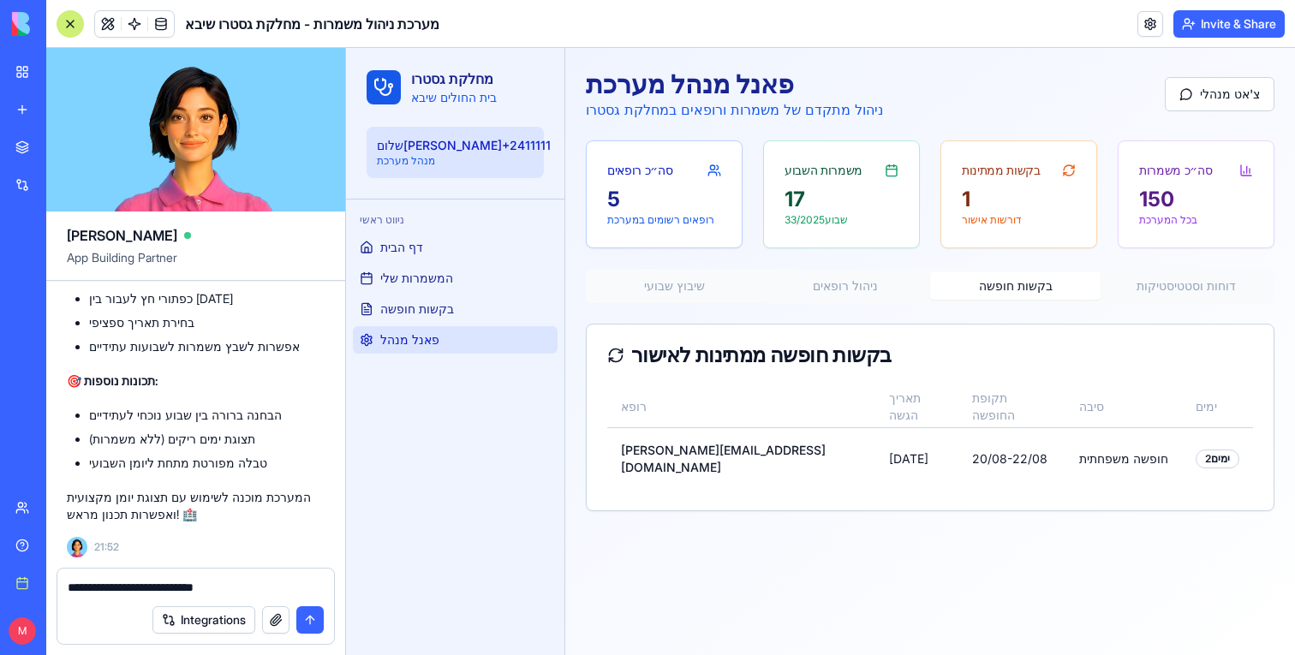
click at [1000, 176] on div "פאנל מנהל מערכת ניהול מתקדם של משמרות ורופאים במחלקת גסטרו צ'אט מנהלי סה״כ רופא…" at bounding box center [930, 290] width 730 height 484
click at [118, 27] on button at bounding box center [108, 24] width 26 height 26
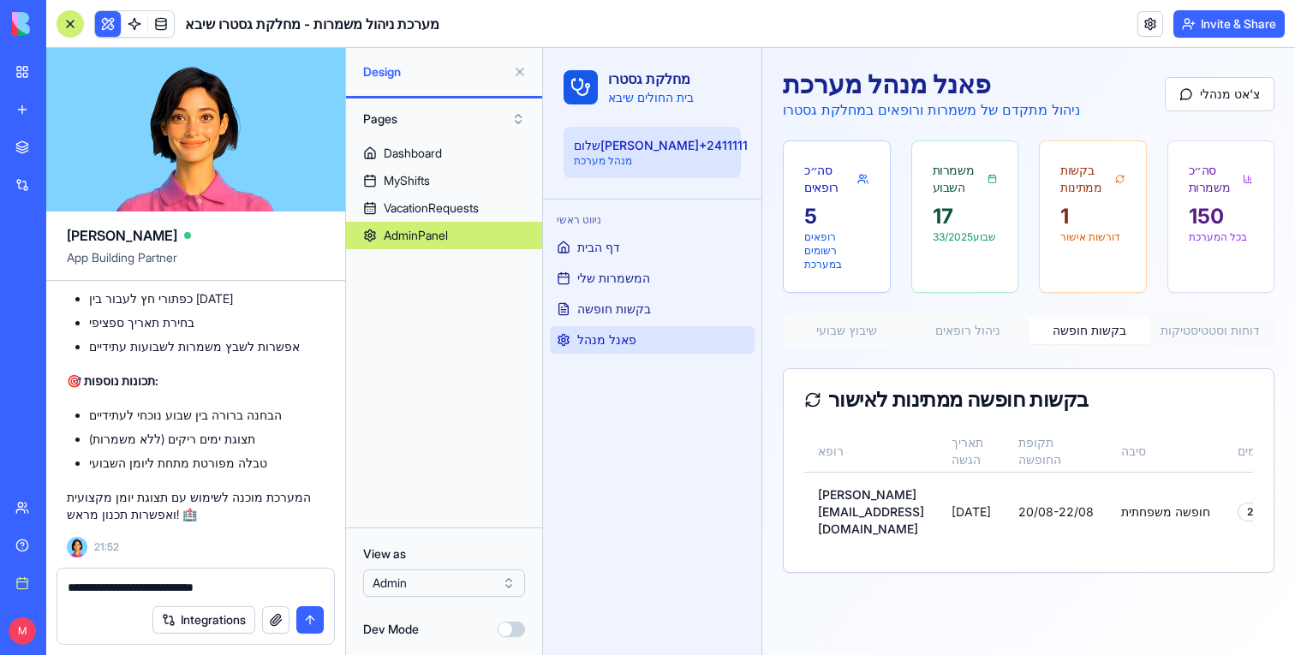
click at [454, 574] on html "BETA My workspace New app Marketplace Integrations Recent Sheba [MEDICAL_DATA] …" at bounding box center [647, 327] width 1295 height 655
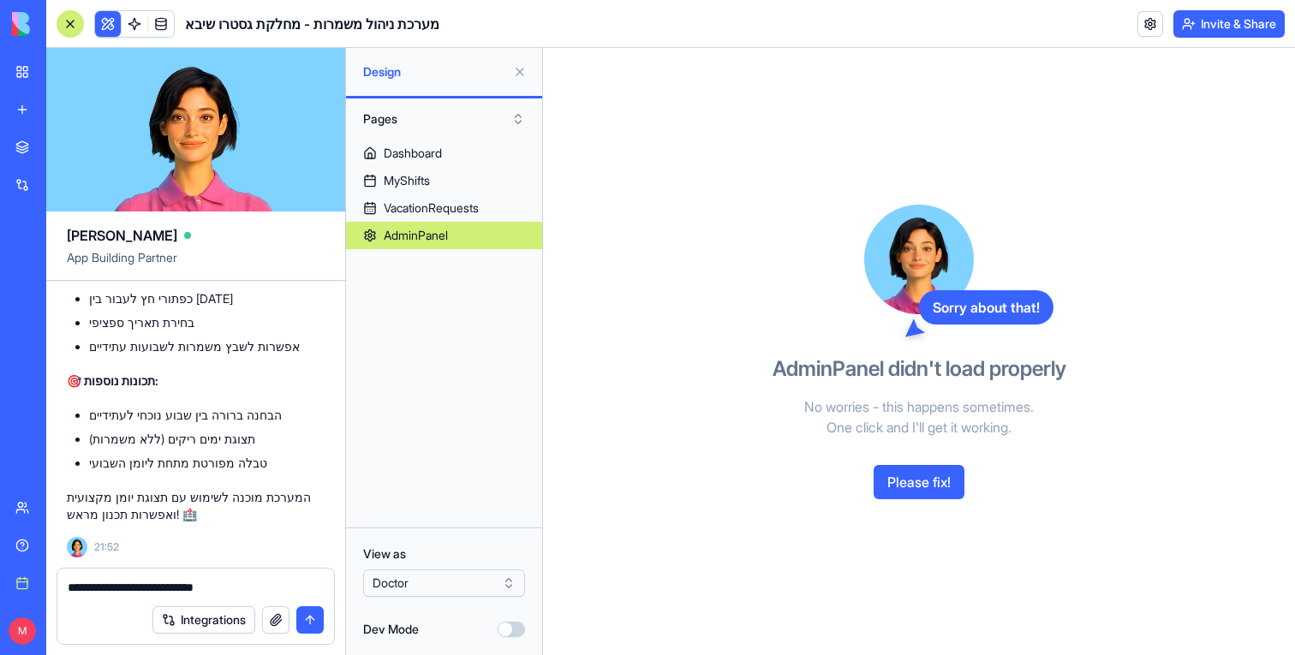
click at [932, 476] on button "Please fix!" at bounding box center [918, 482] width 91 height 34
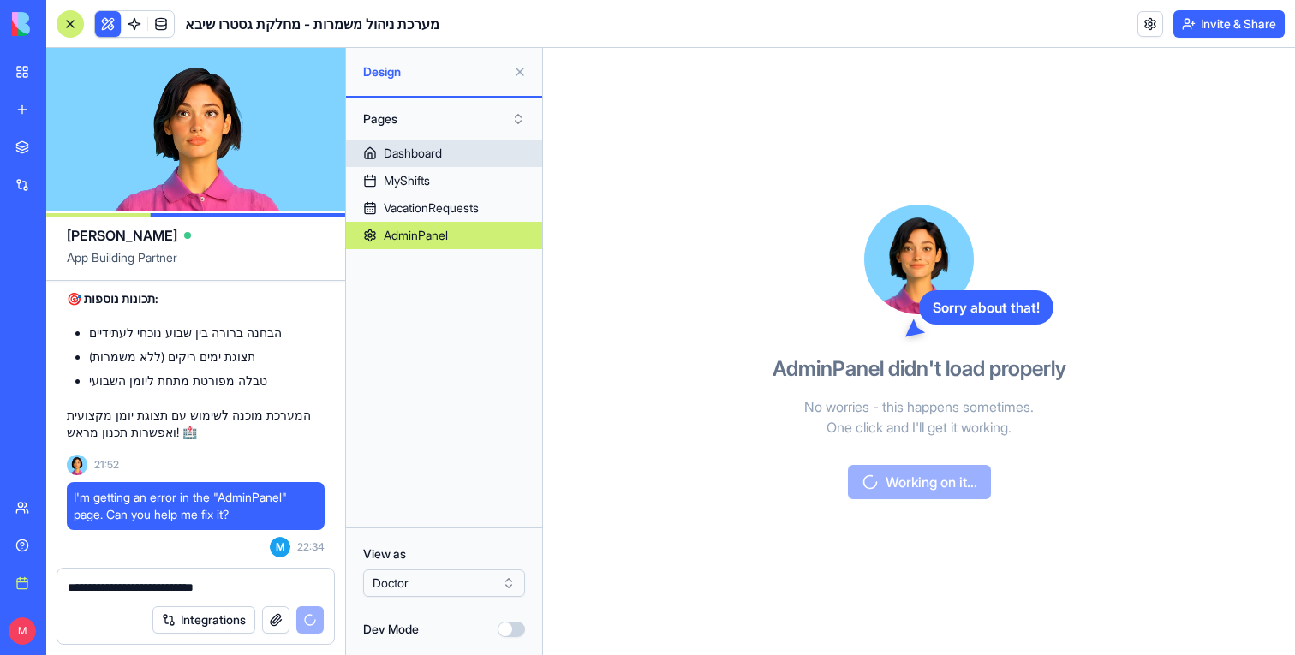
click at [456, 163] on link "Dashboard" at bounding box center [444, 153] width 196 height 27
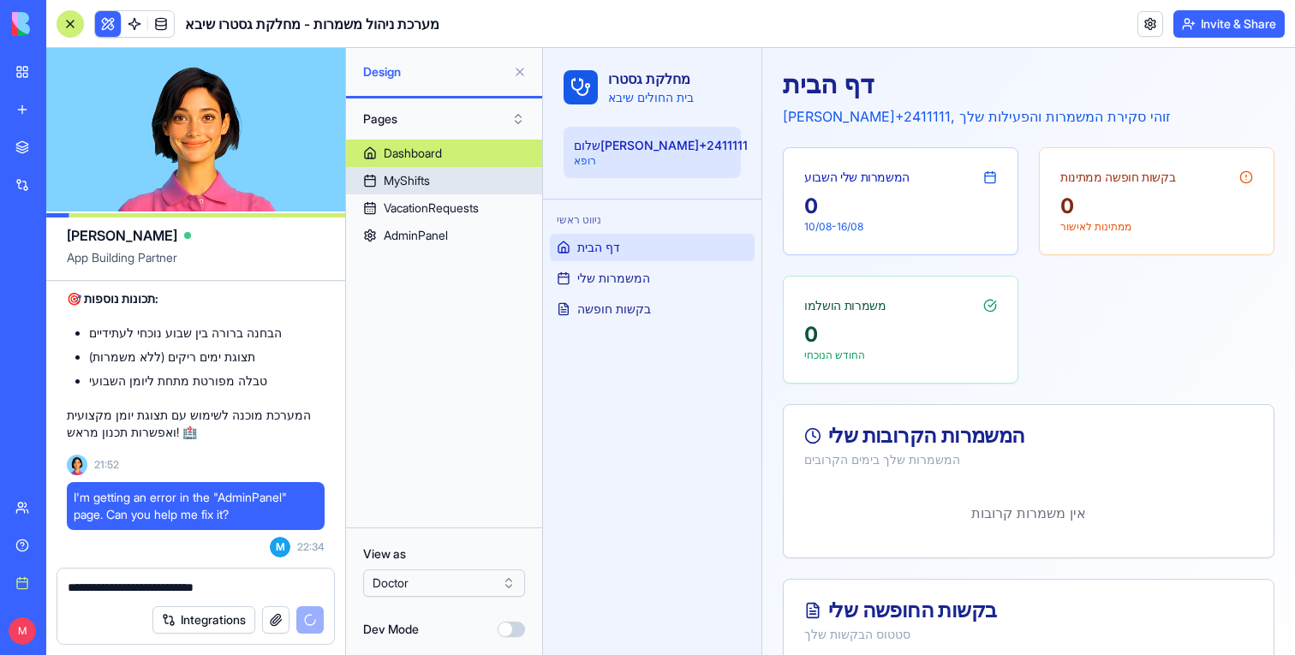
click at [456, 182] on link "MyShifts" at bounding box center [444, 180] width 196 height 27
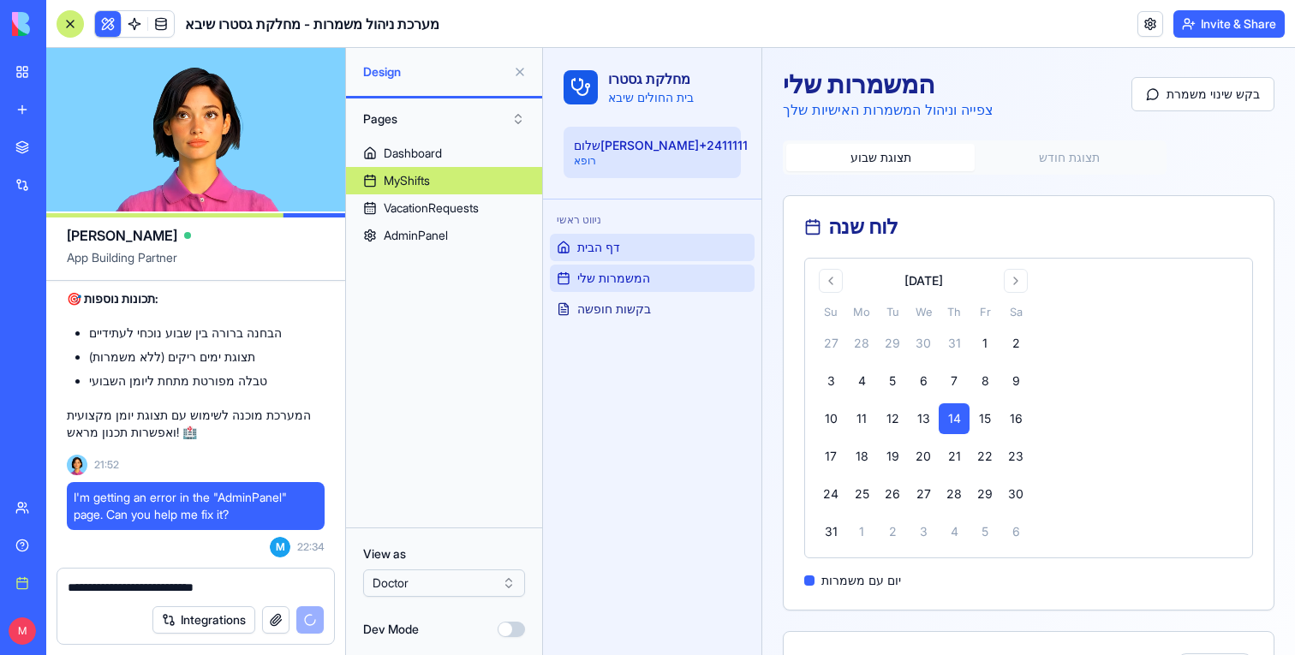
click at [589, 253] on span "דף הבית" at bounding box center [598, 247] width 43 height 17
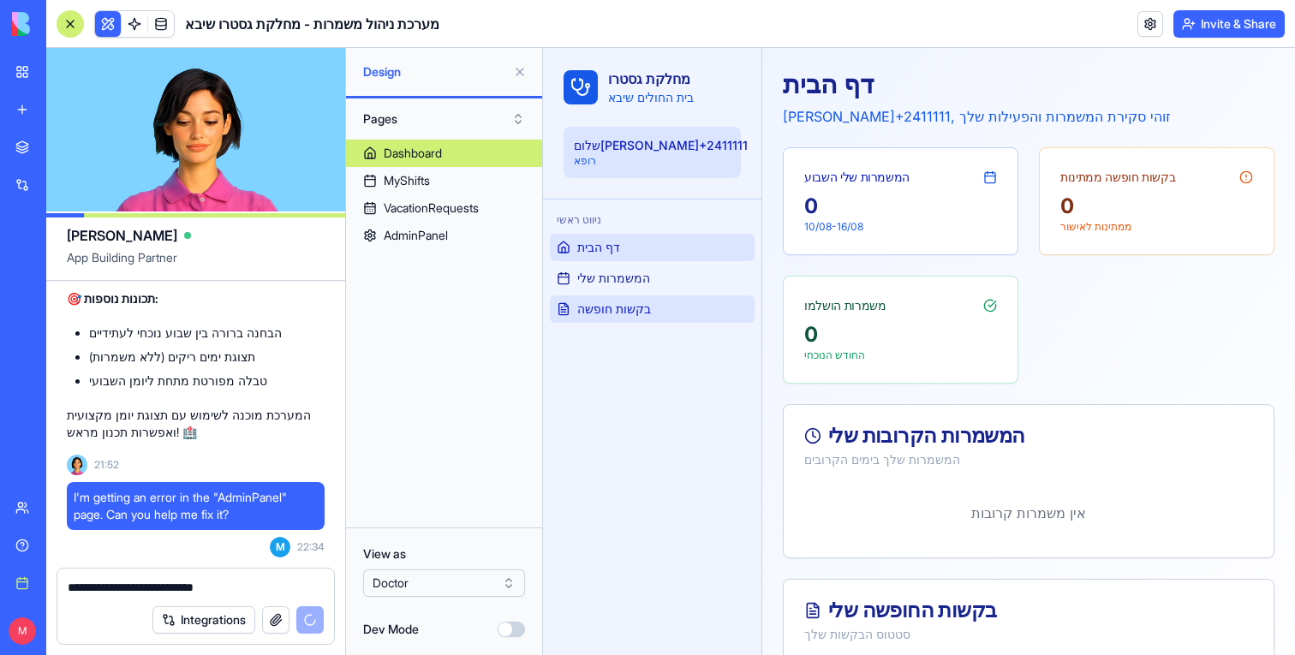
click at [604, 310] on span "בקשות חופשה" at bounding box center [614, 309] width 74 height 17
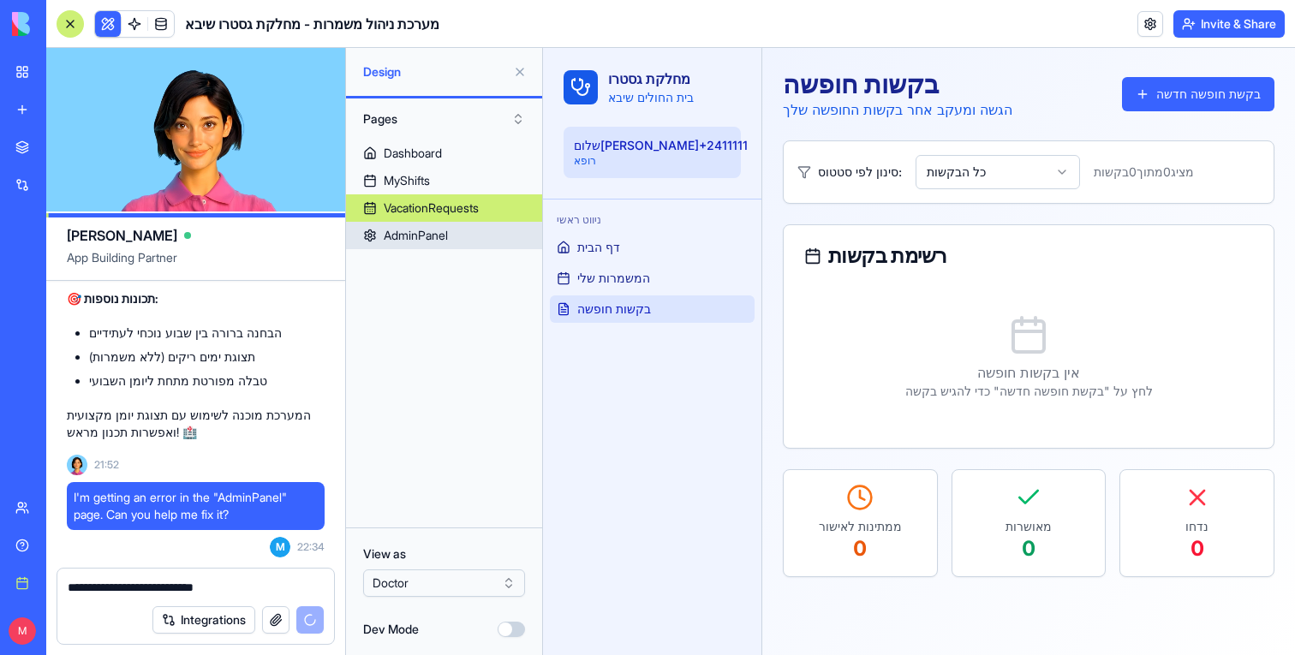
click at [454, 234] on link "AdminPanel" at bounding box center [444, 235] width 196 height 27
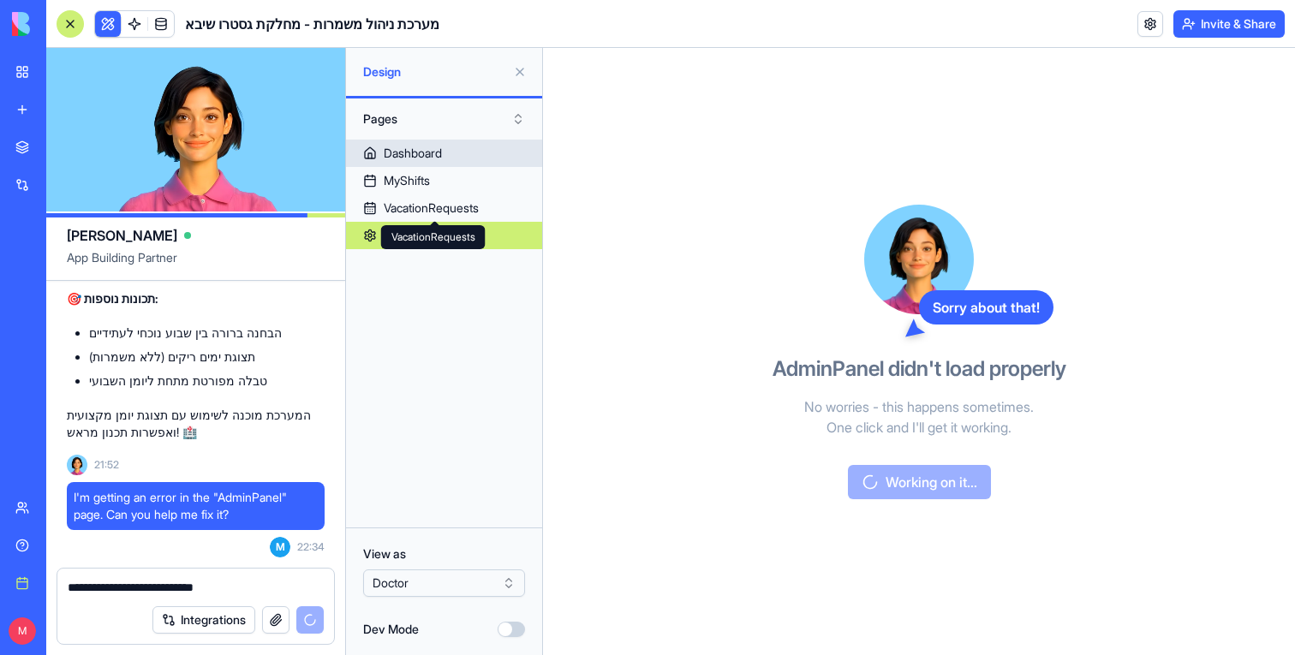
click at [448, 164] on link "Dashboard" at bounding box center [444, 153] width 196 height 27
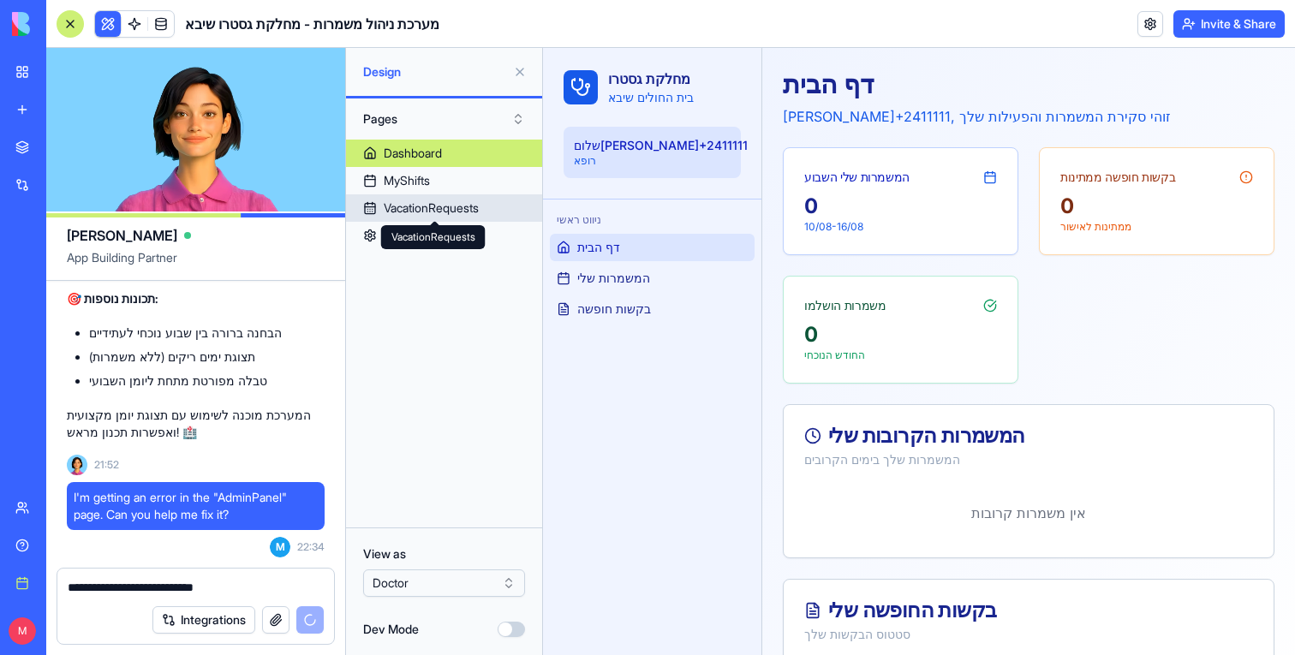
click at [450, 216] on div "VacationRequests" at bounding box center [431, 208] width 95 height 17
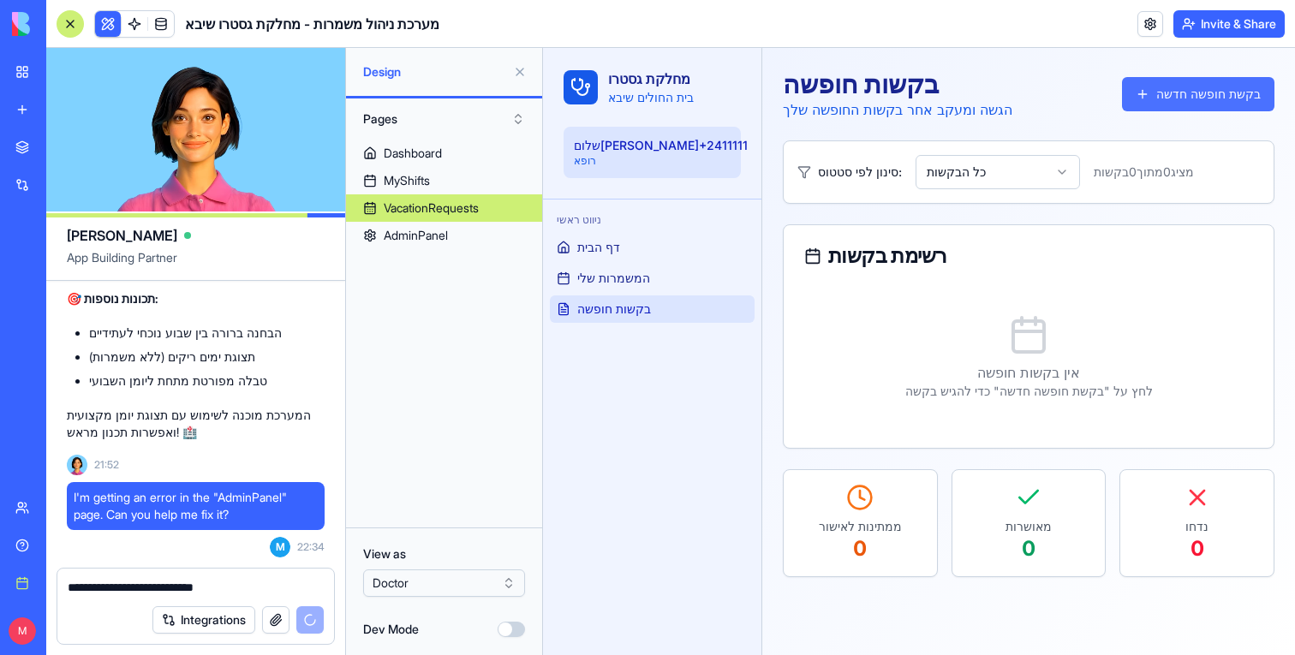
click at [1189, 107] on button "בקשת חופשה חדשה" at bounding box center [1198, 94] width 152 height 34
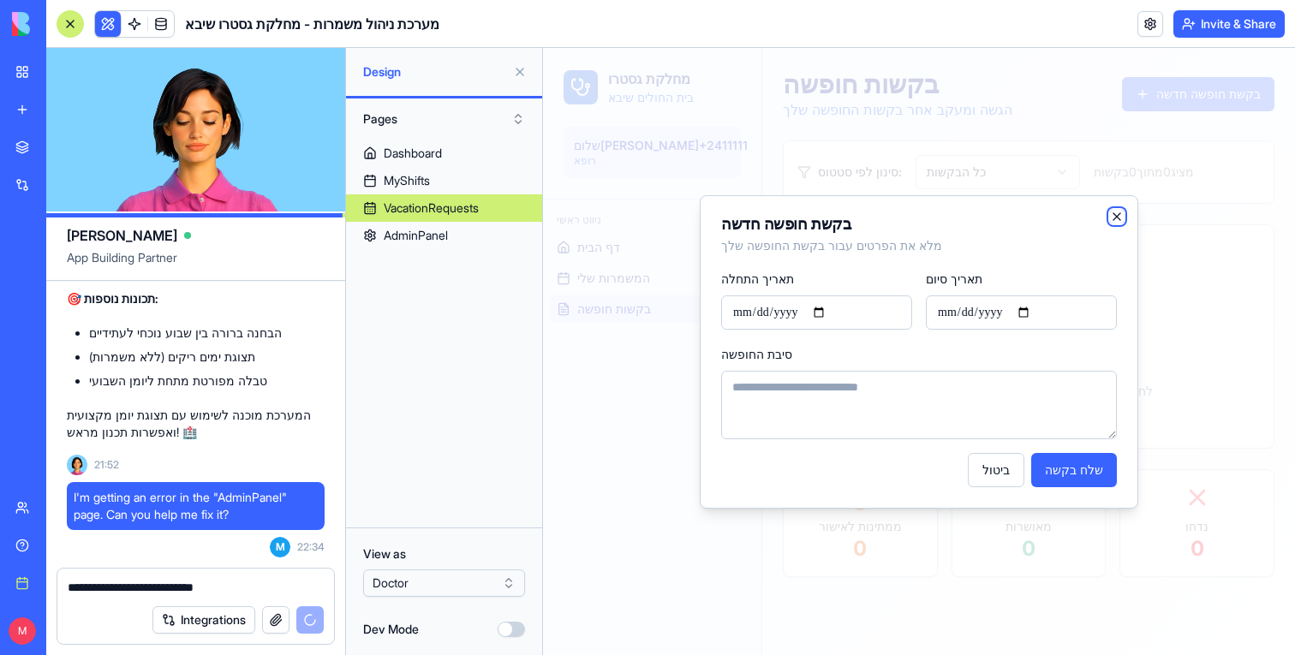
click at [1119, 217] on icon "button" at bounding box center [1117, 217] width 14 height 14
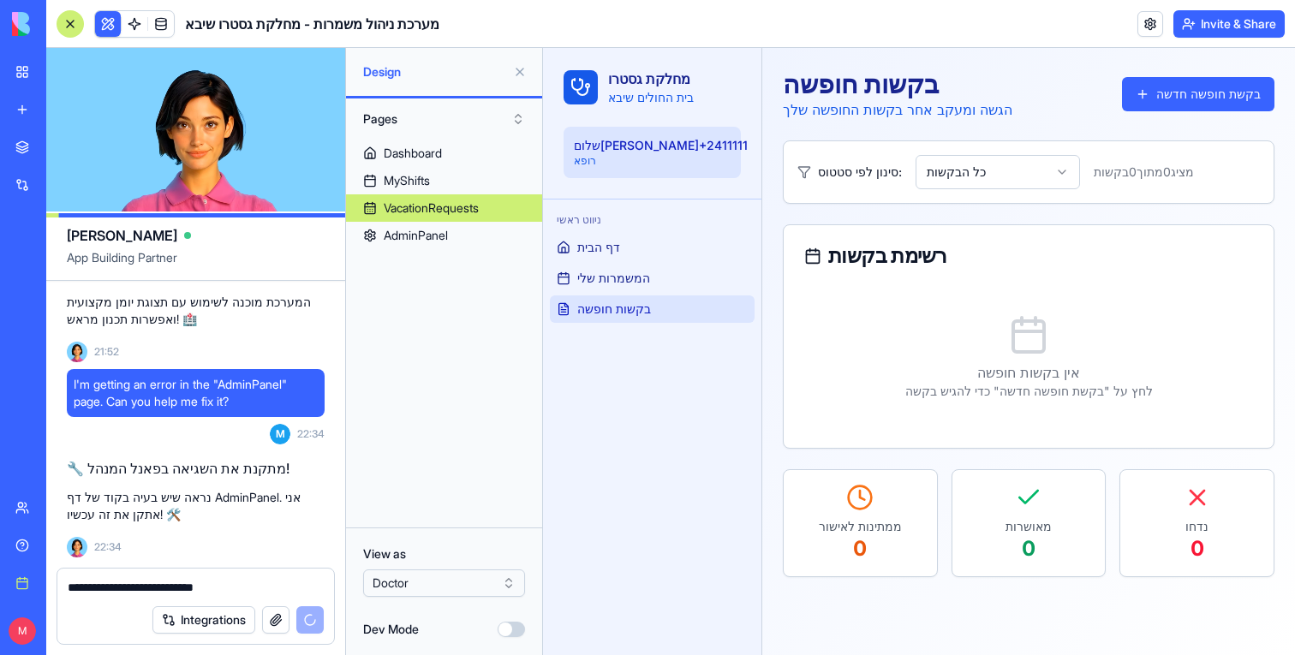
scroll to position [2097, 0]
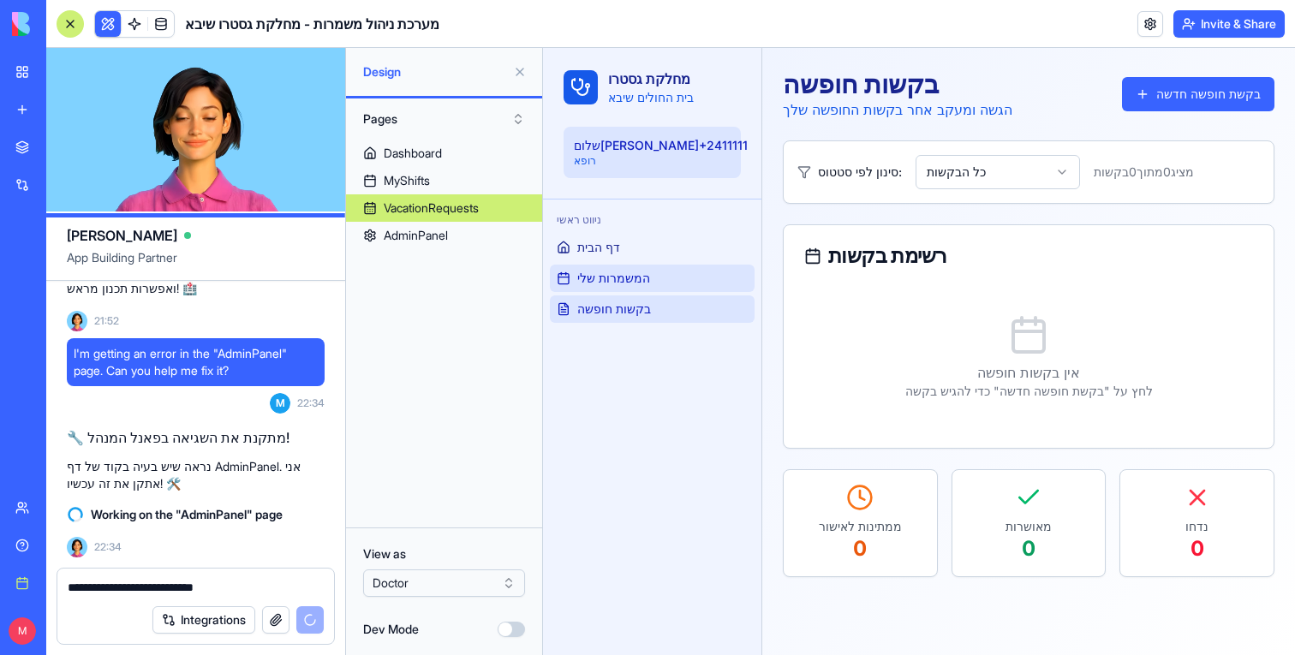
click at [718, 267] on link "המשמרות שלי" at bounding box center [652, 278] width 205 height 27
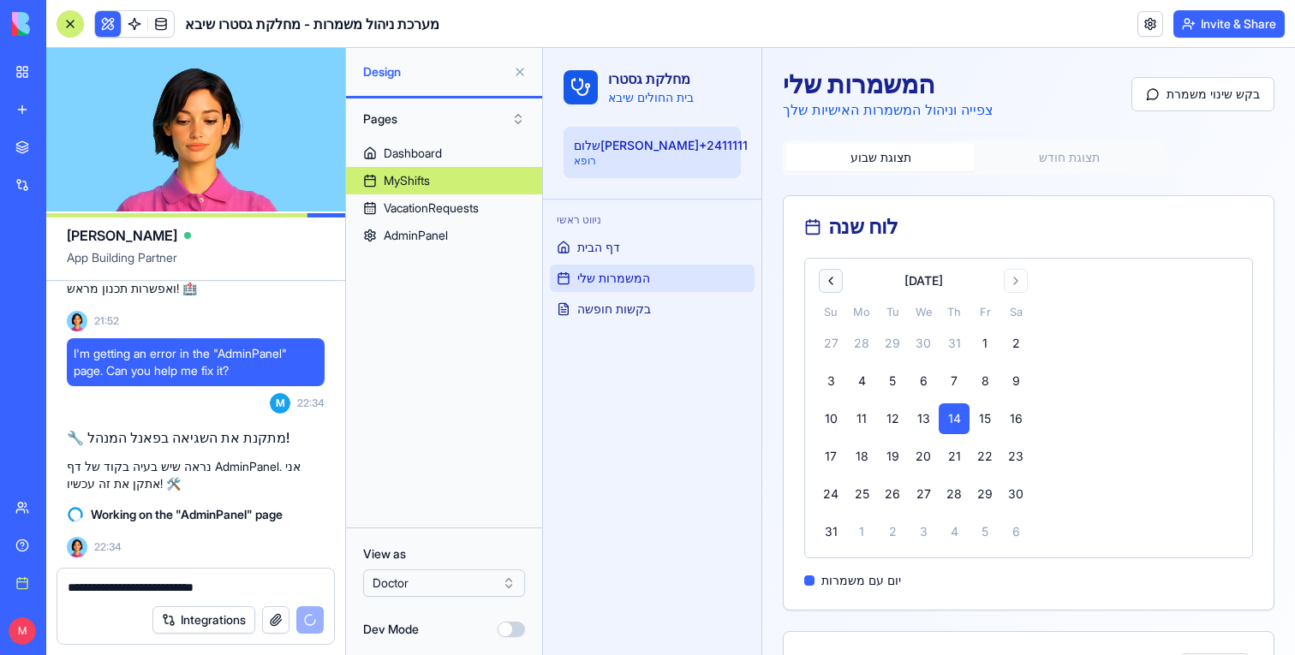
click at [830, 284] on button "Go to previous month" at bounding box center [831, 281] width 24 height 24
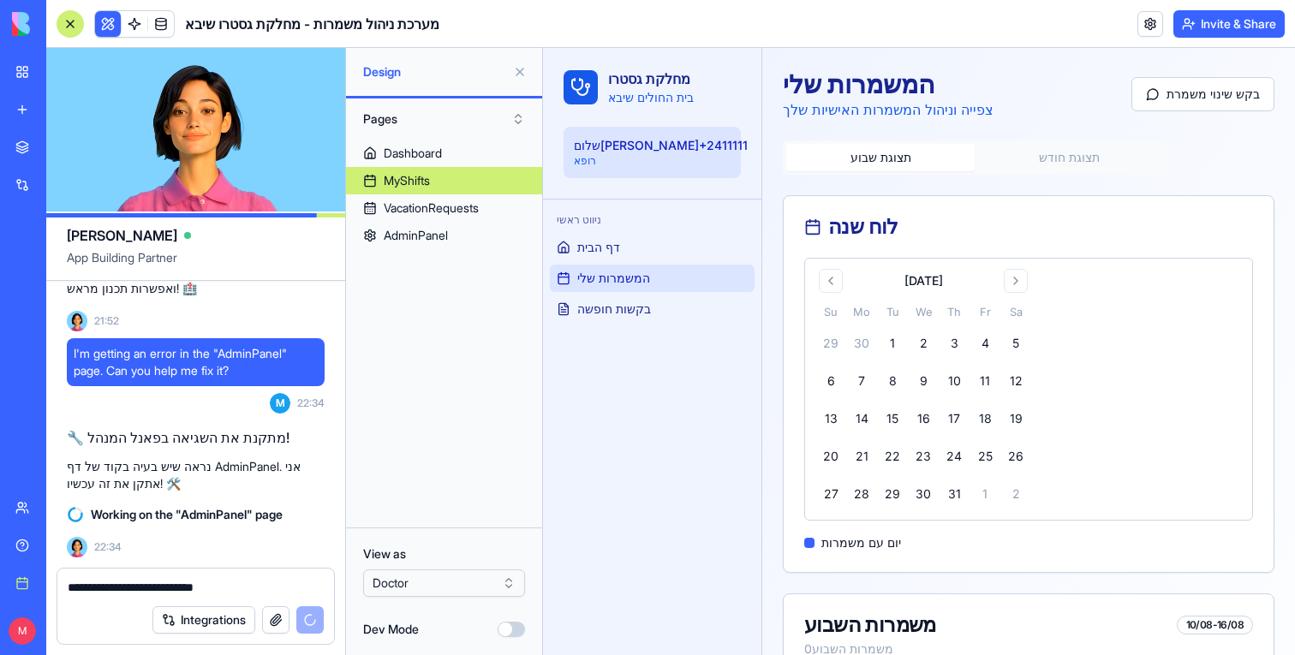
click at [1084, 178] on div "תצוגת שבוע תצוגת חודש לוח שנה [DATE] Su Mo Tu We Th Fr Sa 29 30 1 2 3 4 5 6 7 8…" at bounding box center [1028, 481] width 491 height 682
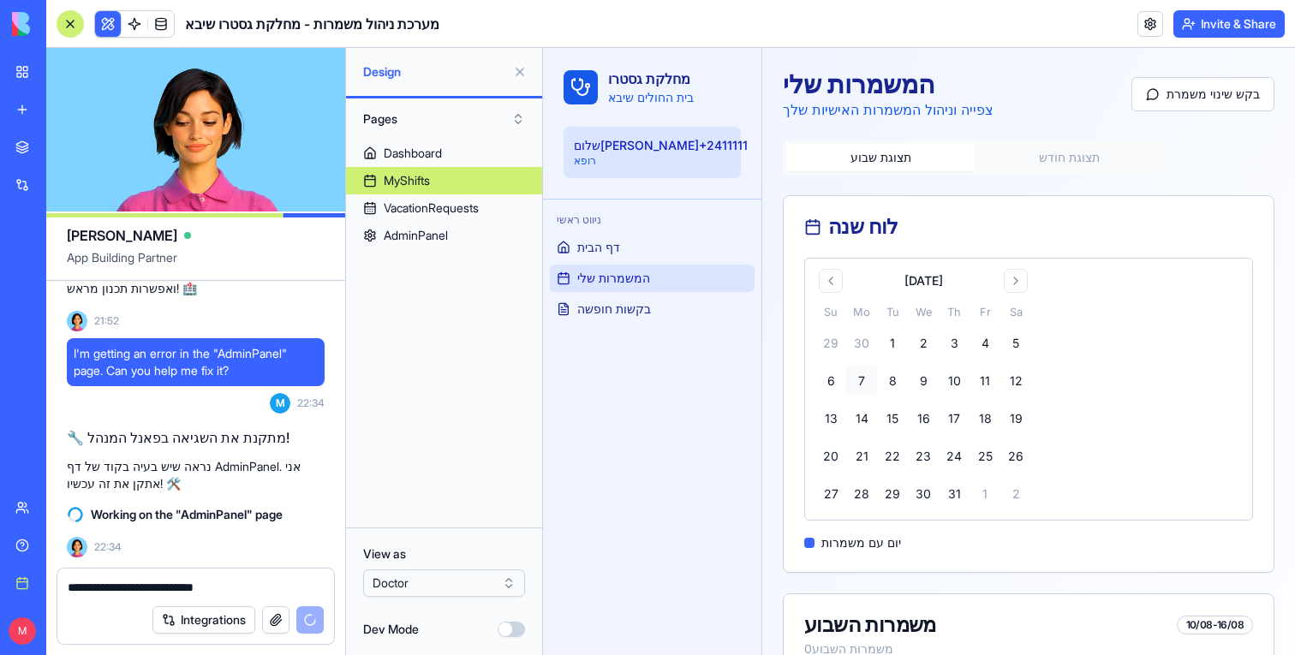
click at [867, 388] on button "7" at bounding box center [861, 381] width 31 height 31
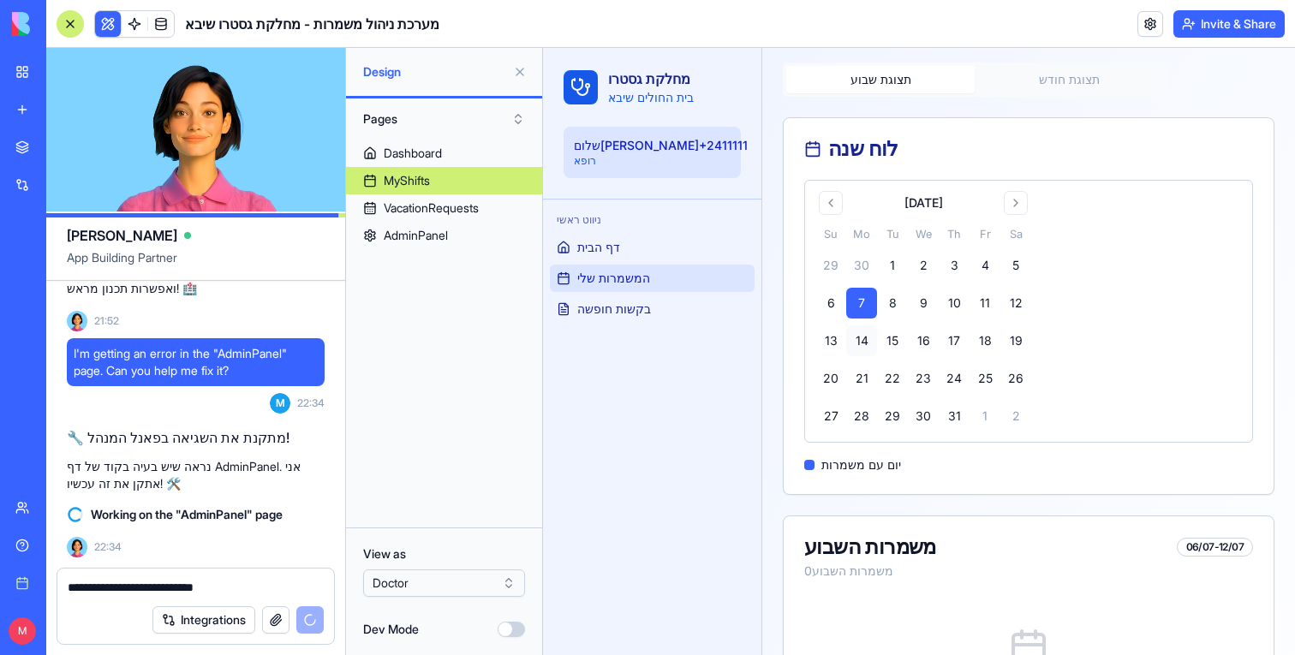
scroll to position [80, 0]
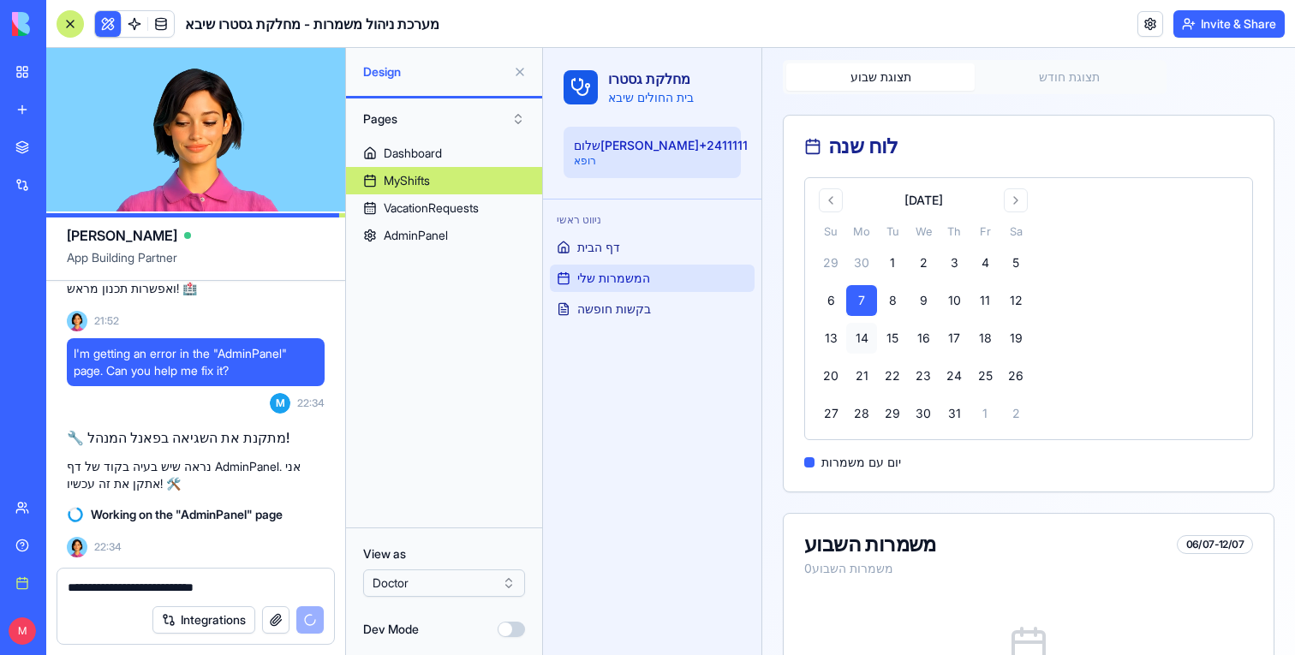
click at [868, 342] on button "14" at bounding box center [861, 338] width 31 height 31
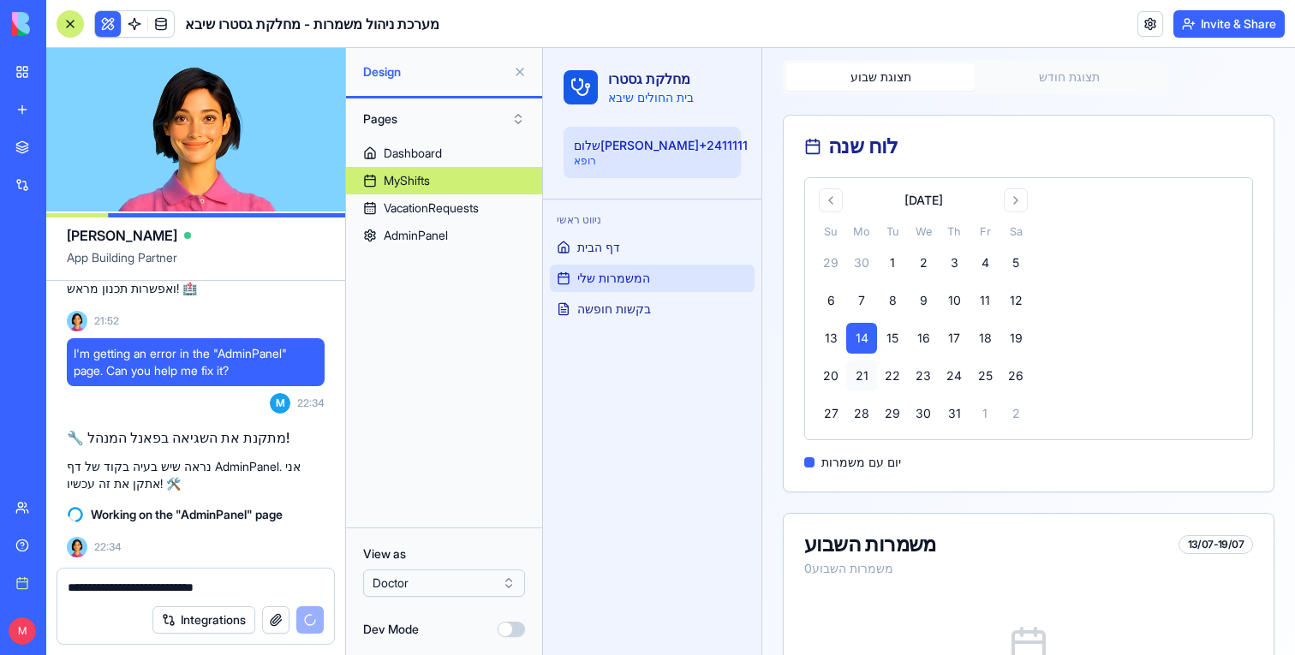
click at [869, 368] on button "21" at bounding box center [861, 375] width 31 height 31
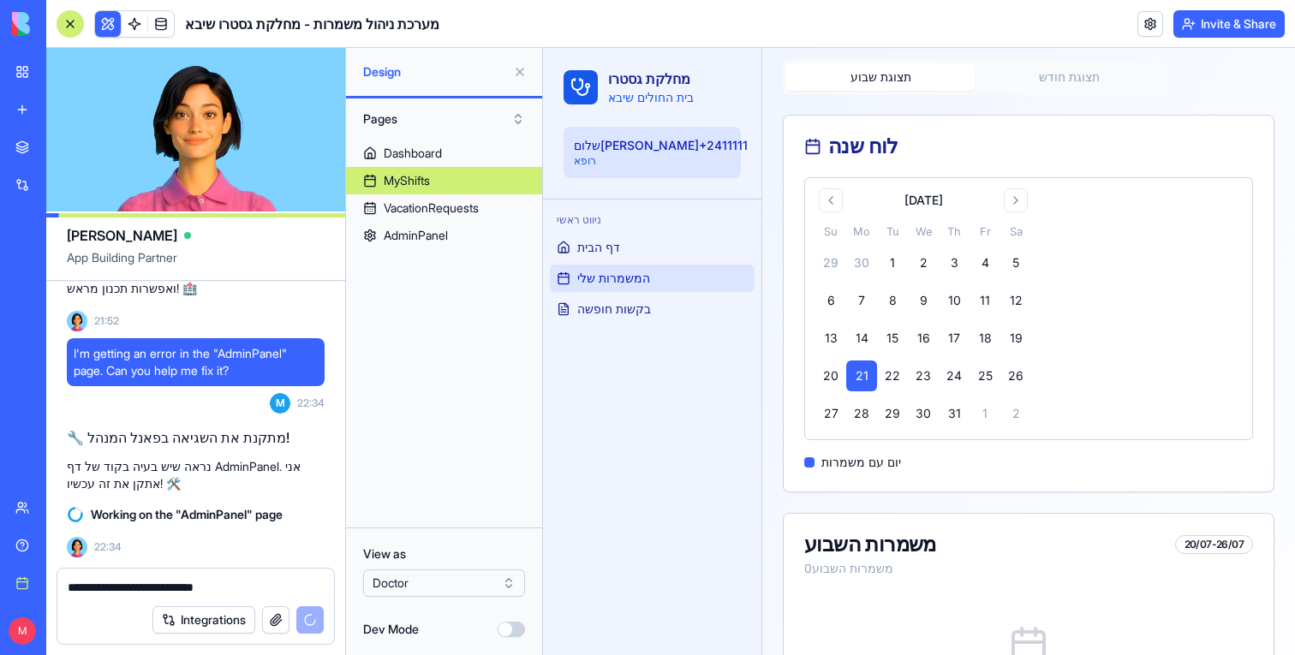
scroll to position [2128, 0]
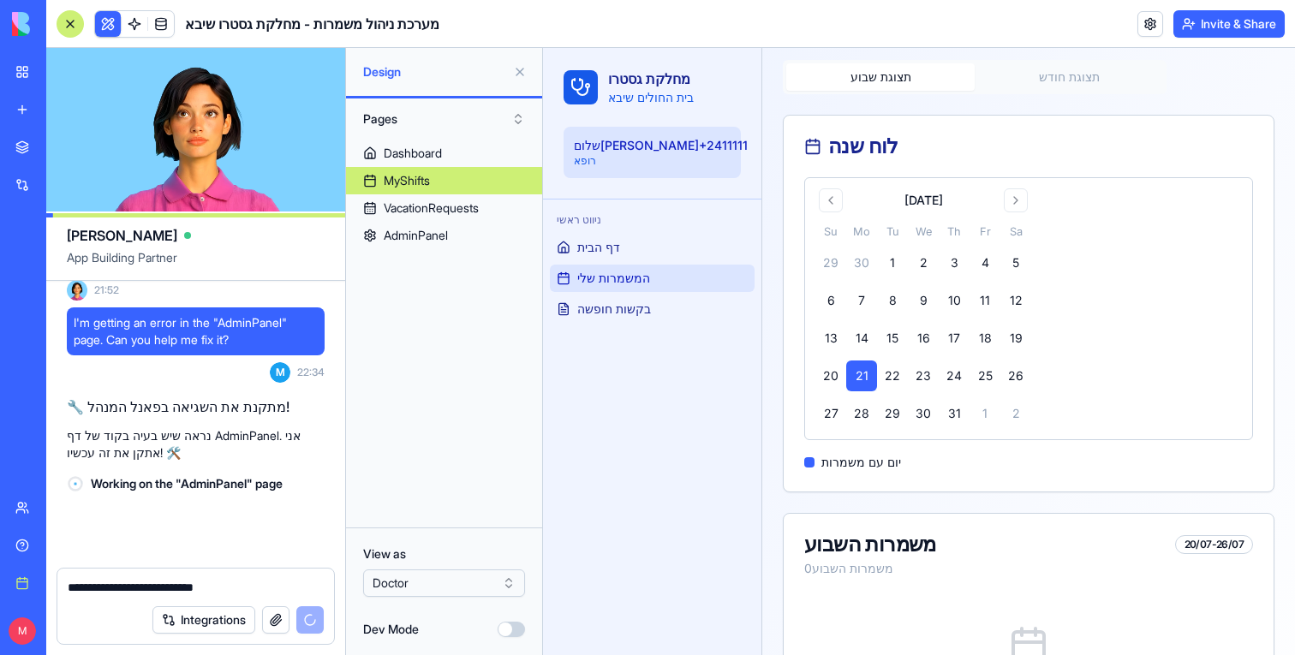
click at [1068, 89] on button "תצוגת חודש" at bounding box center [1068, 76] width 188 height 27
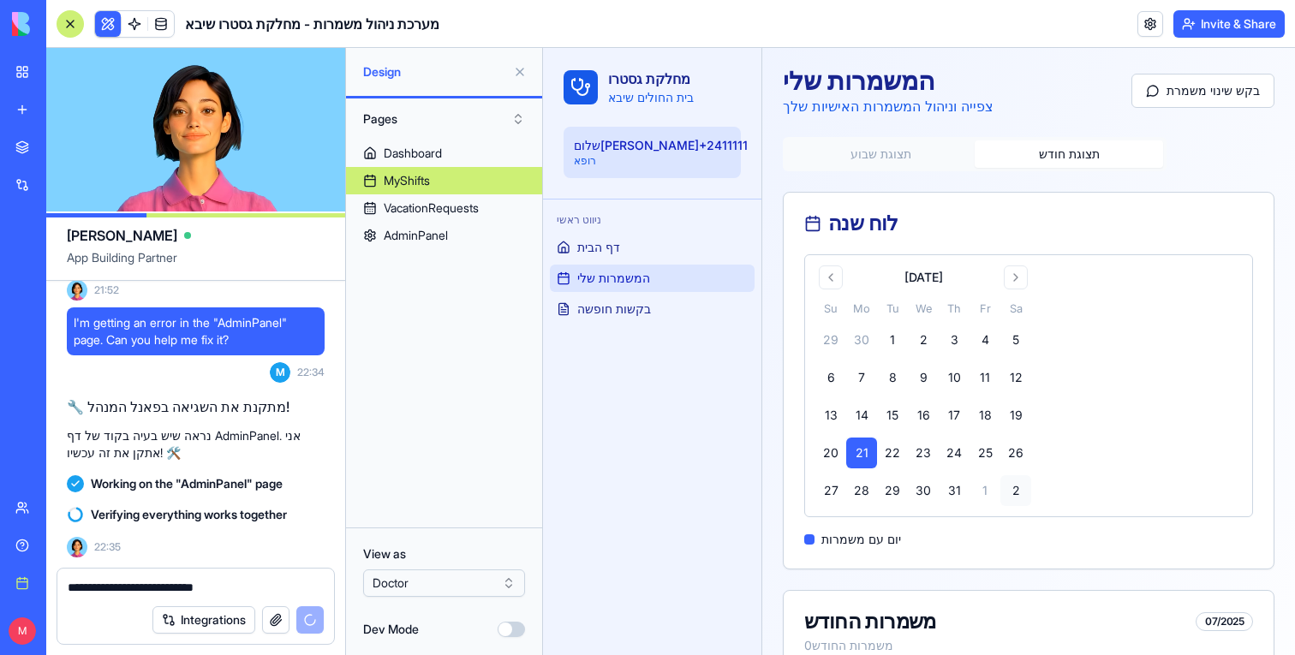
scroll to position [0, 0]
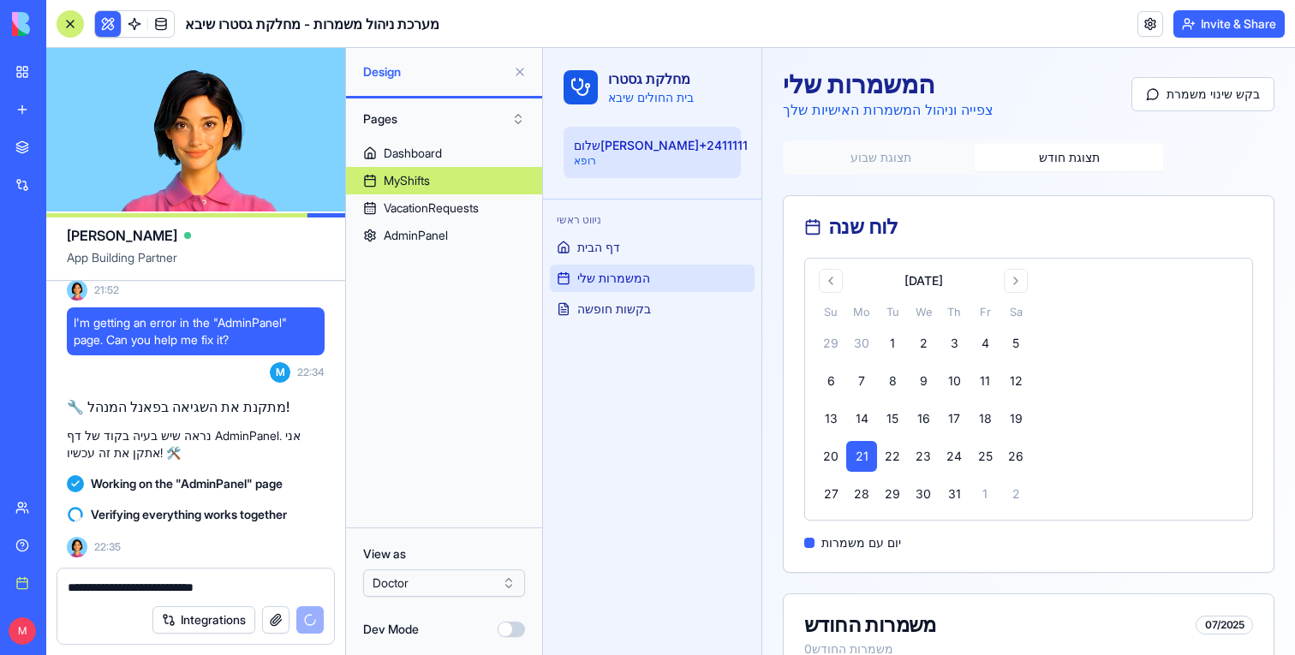
click at [932, 133] on div "המשמרות שלי צפייה וניהול המשמרות האישיות שלך בקש שינוי משמרת תצוגת שבוע תצוגת ח…" at bounding box center [1028, 510] width 533 height 924
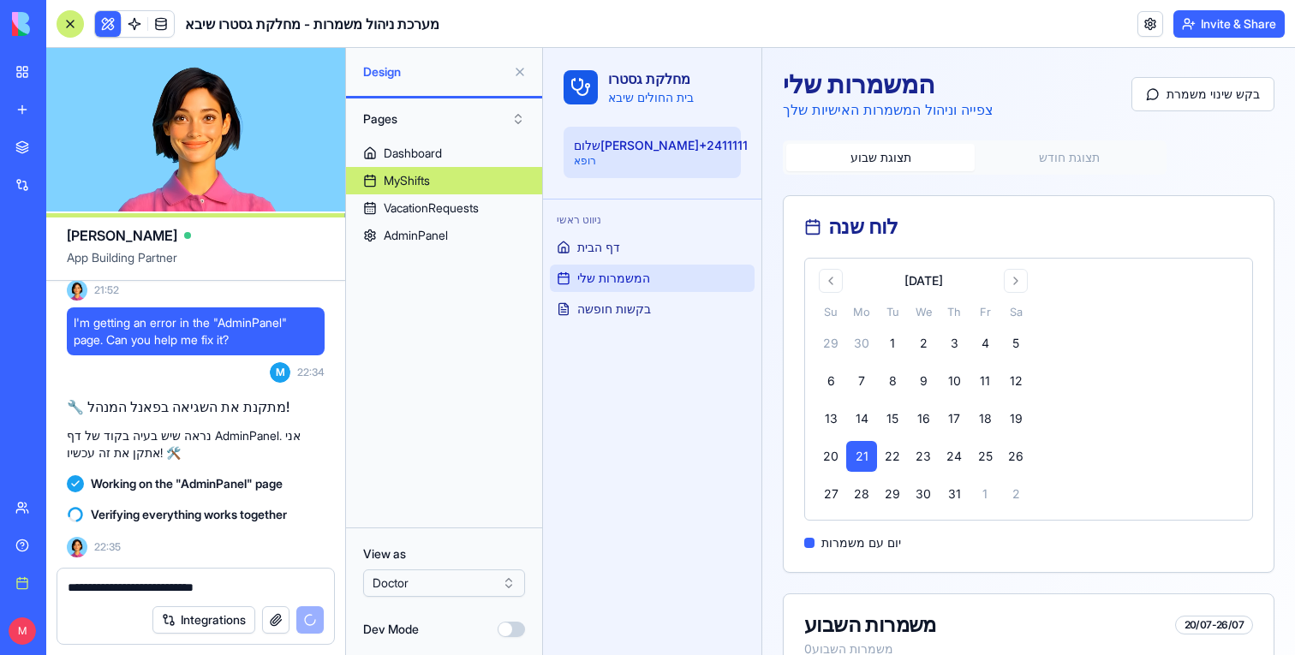
click at [932, 145] on button "תצוגת שבוע" at bounding box center [880, 157] width 188 height 27
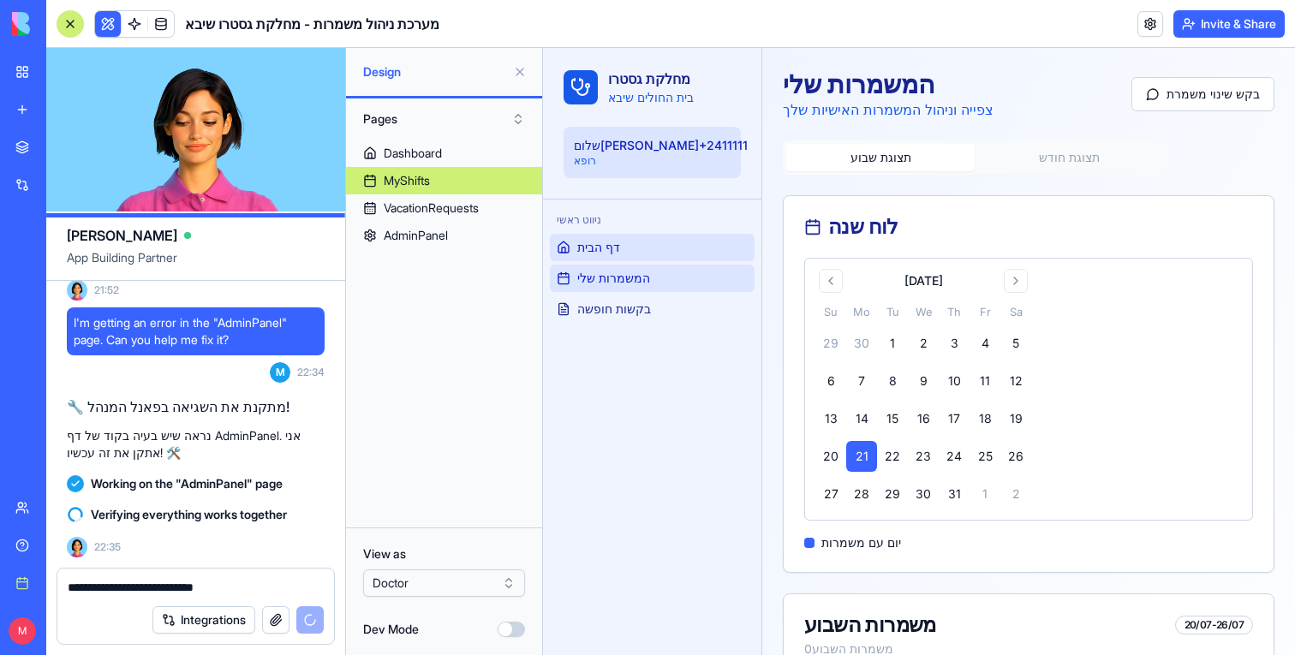
click at [613, 235] on link "דף הבית" at bounding box center [652, 247] width 205 height 27
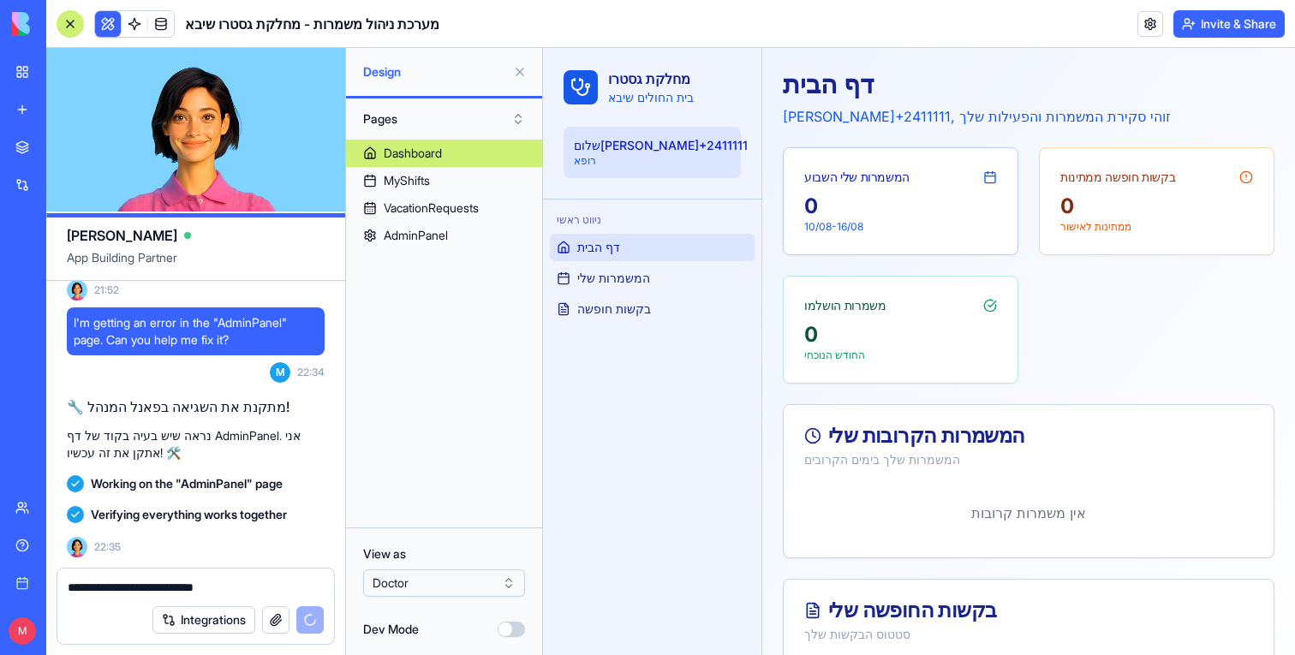
click at [653, 293] on ul "דף הבית המשמרות שלי בקשות חופשה" at bounding box center [652, 278] width 205 height 89
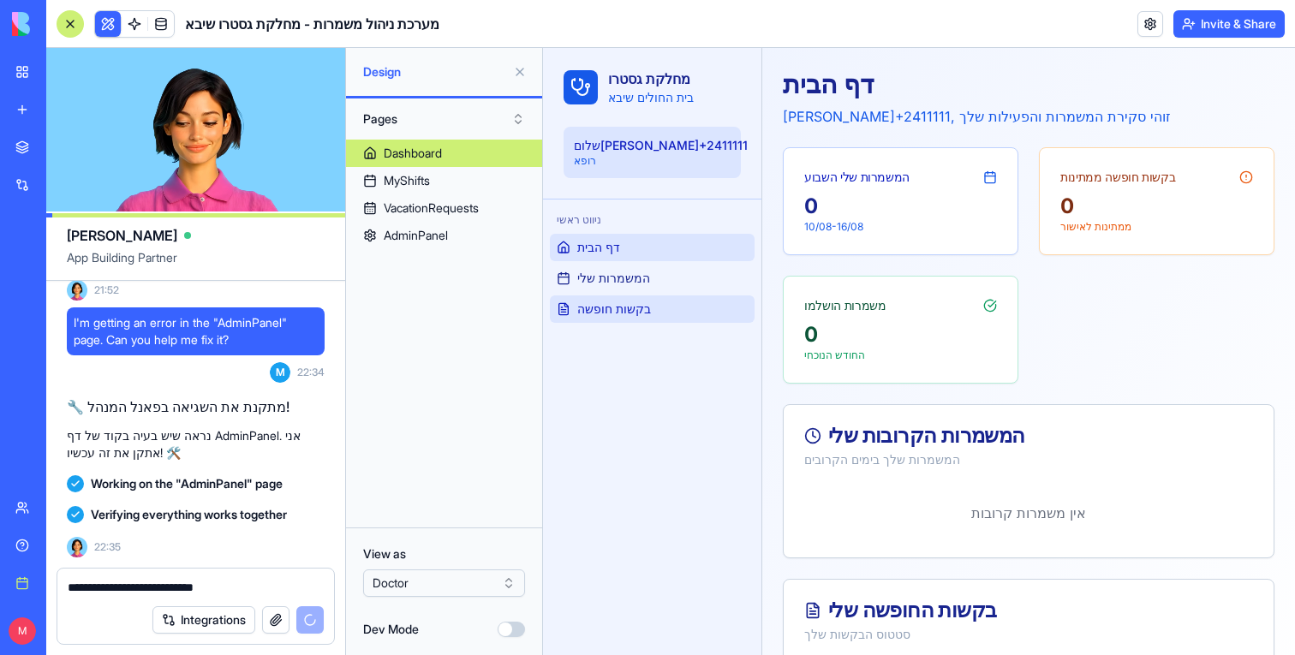
click at [648, 313] on span "בקשות חופשה" at bounding box center [614, 309] width 74 height 17
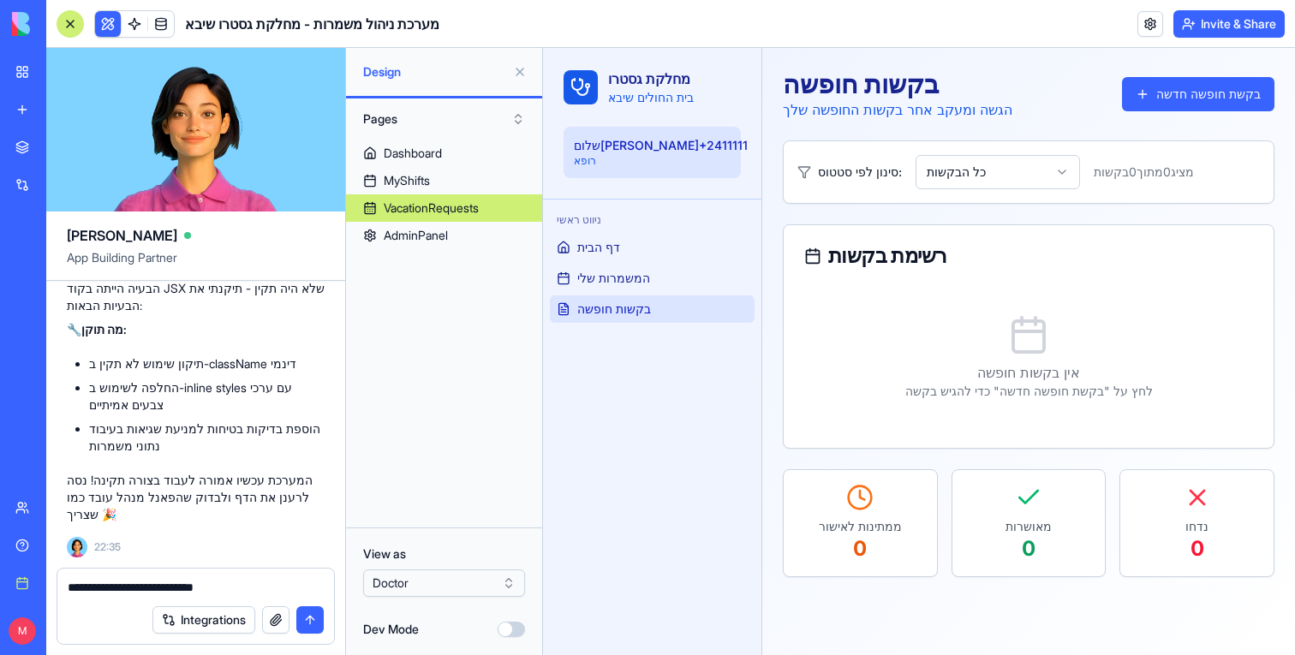
scroll to position [2415, 0]
click at [587, 243] on span "דף הבית" at bounding box center [598, 247] width 43 height 17
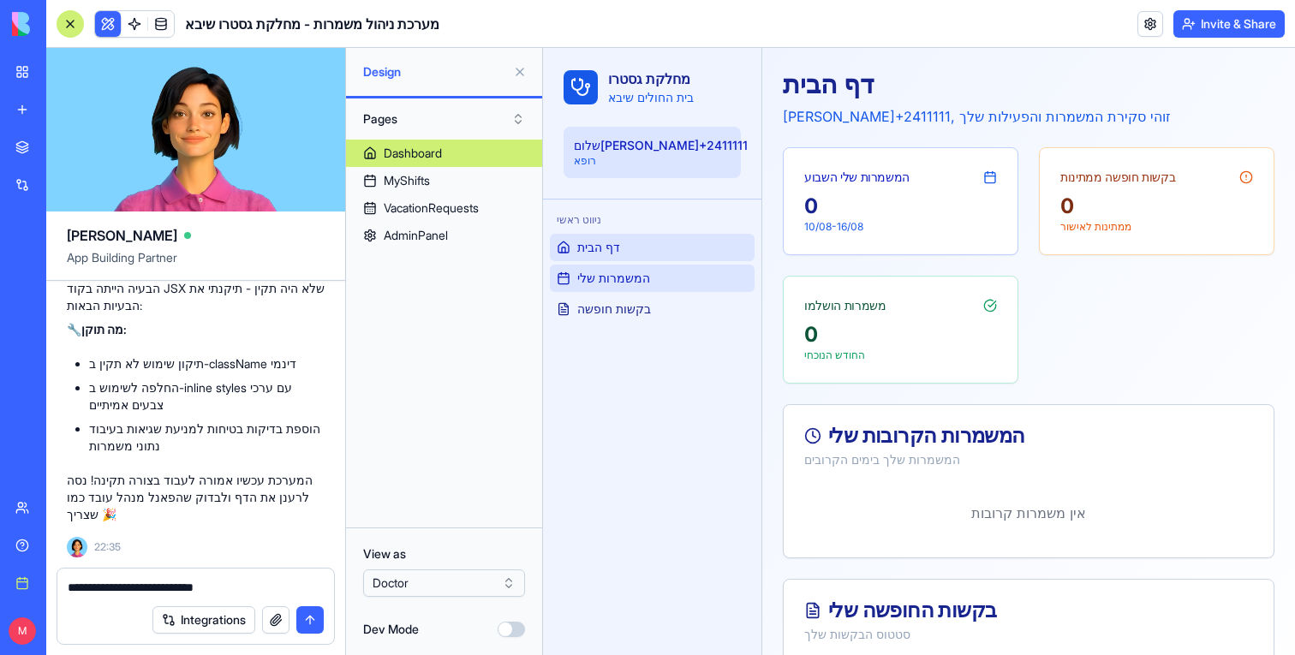
click at [587, 283] on span "המשמרות שלי" at bounding box center [613, 278] width 73 height 17
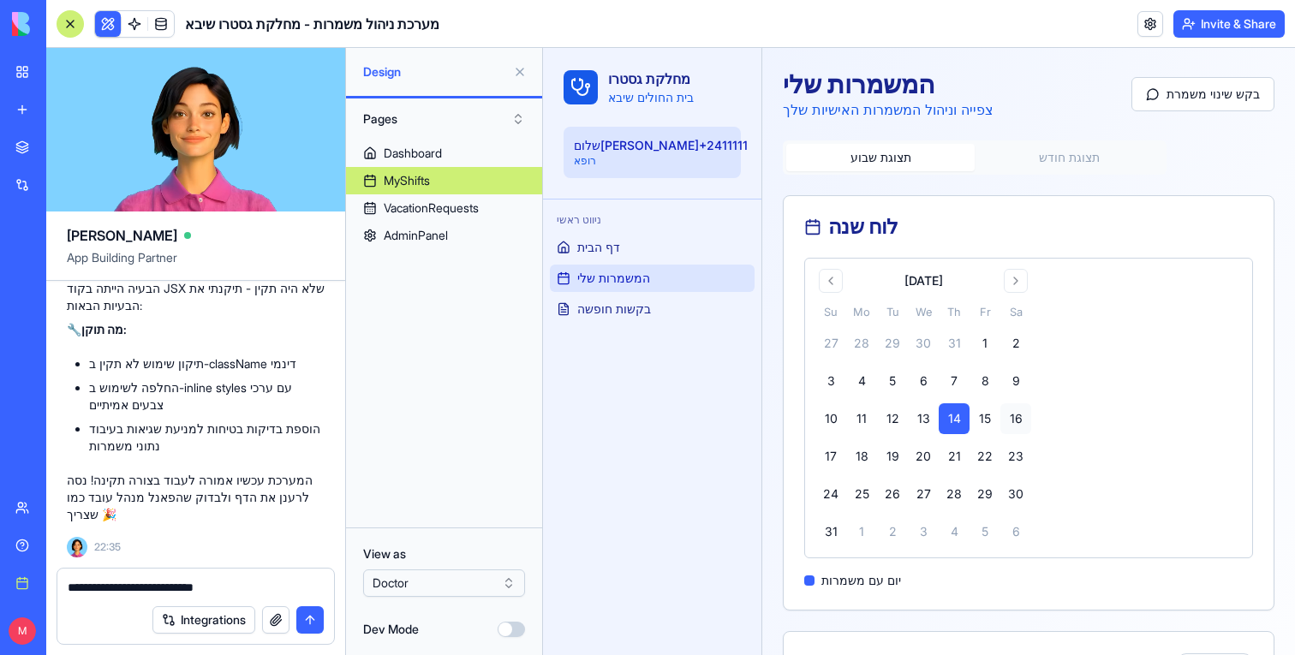
scroll to position [354, 0]
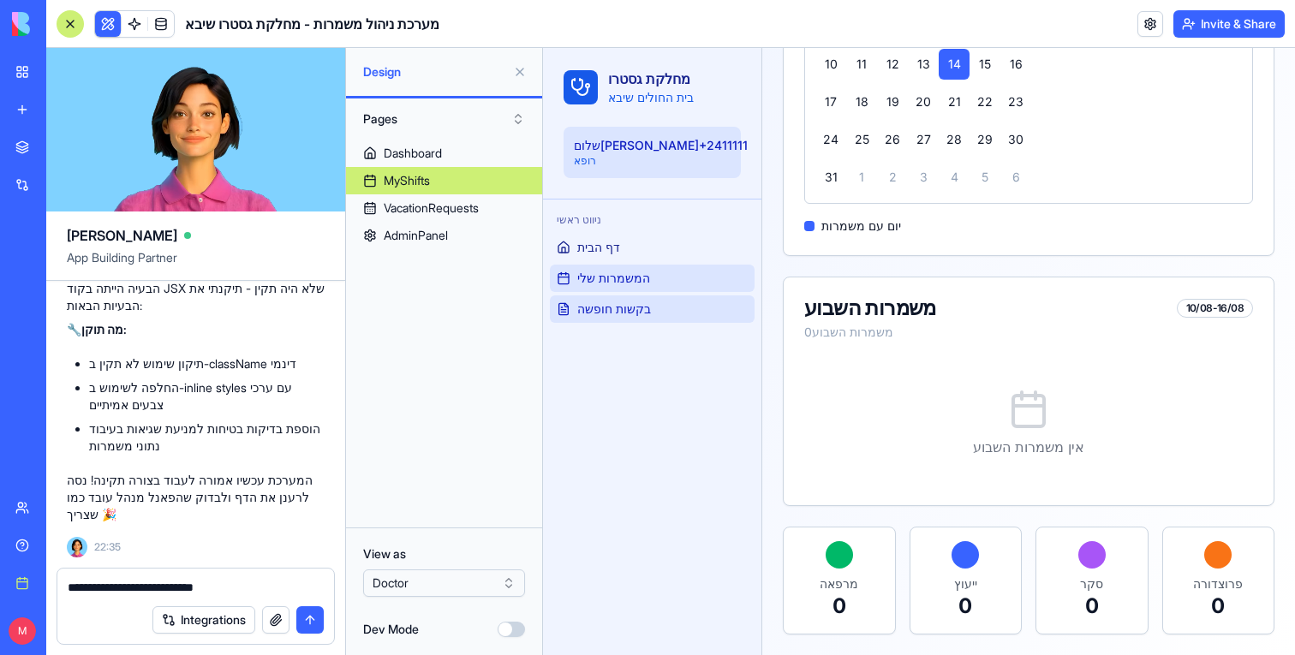
click at [648, 318] on link "בקשות חופשה" at bounding box center [652, 308] width 205 height 27
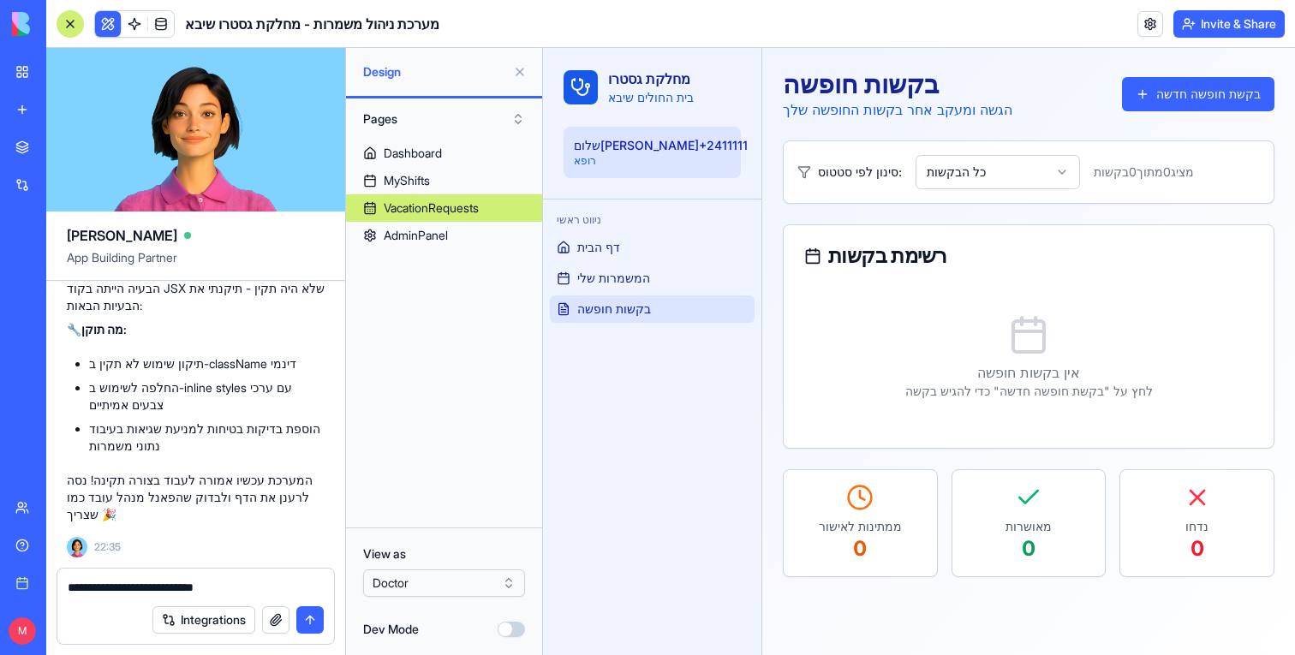
click at [438, 243] on div "AdminPanel" at bounding box center [416, 235] width 64 height 17
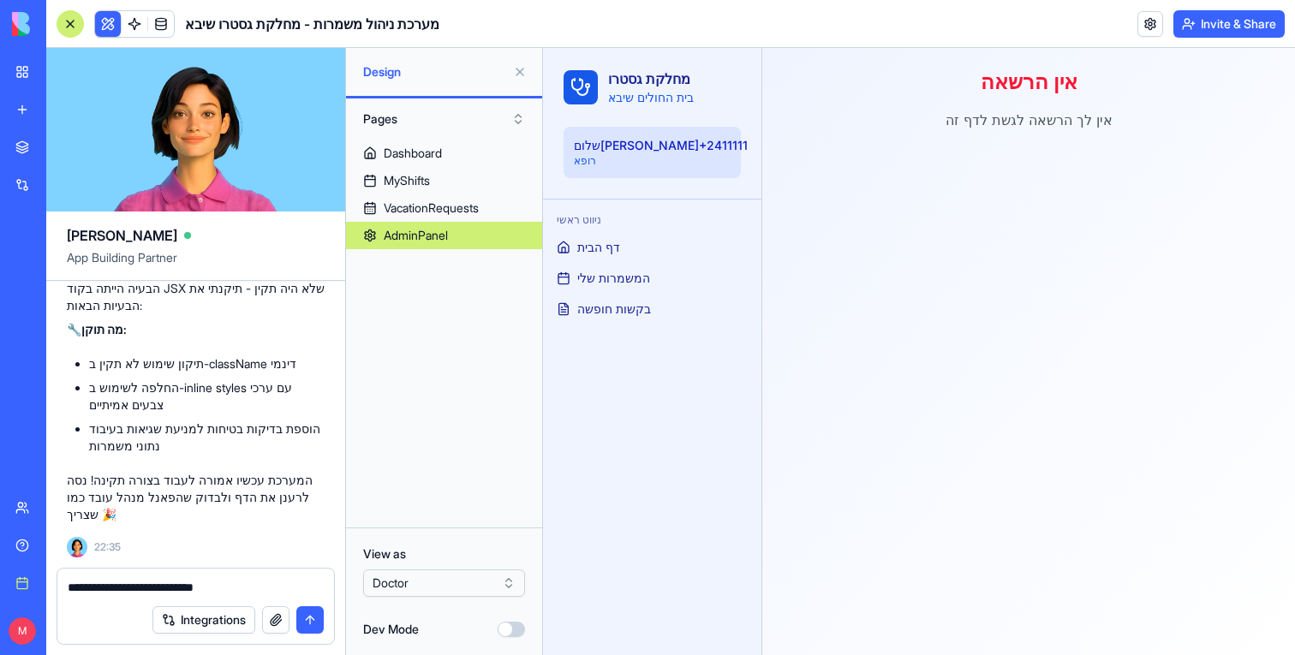
click at [412, 579] on html "BETA My workspace New app Marketplace Integrations Recent Sheba [MEDICAL_DATA] …" at bounding box center [647, 327] width 1295 height 655
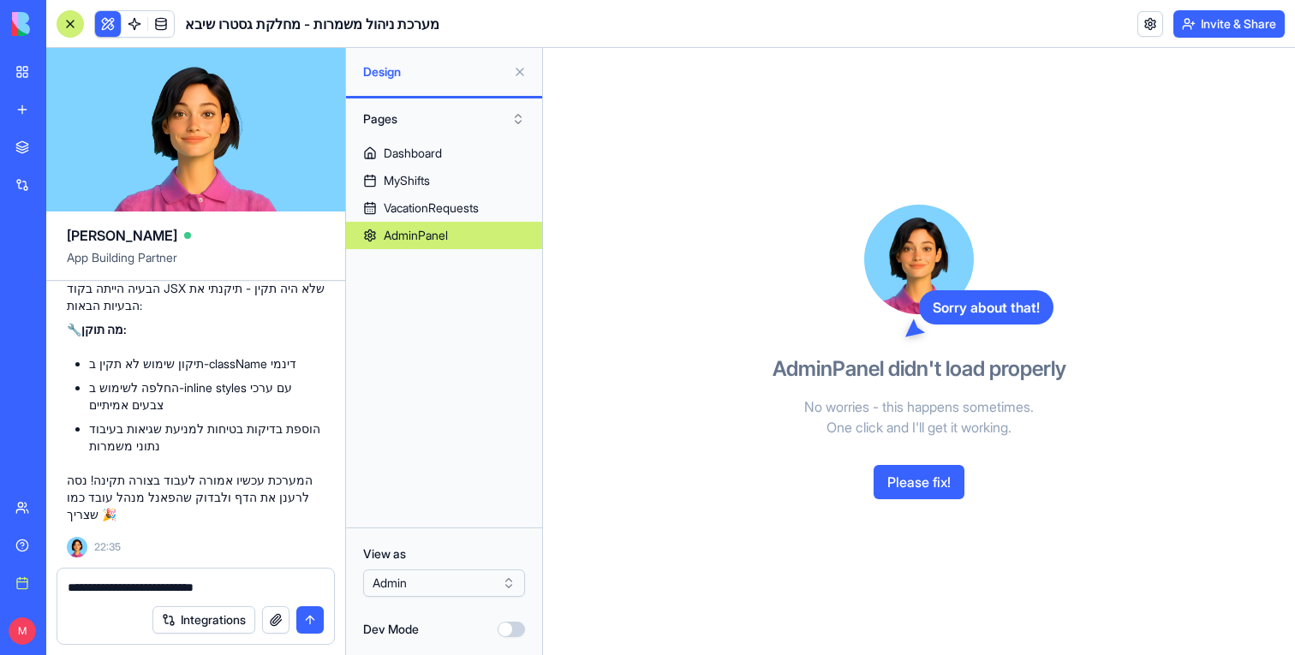
click at [515, 70] on button at bounding box center [519, 71] width 27 height 27
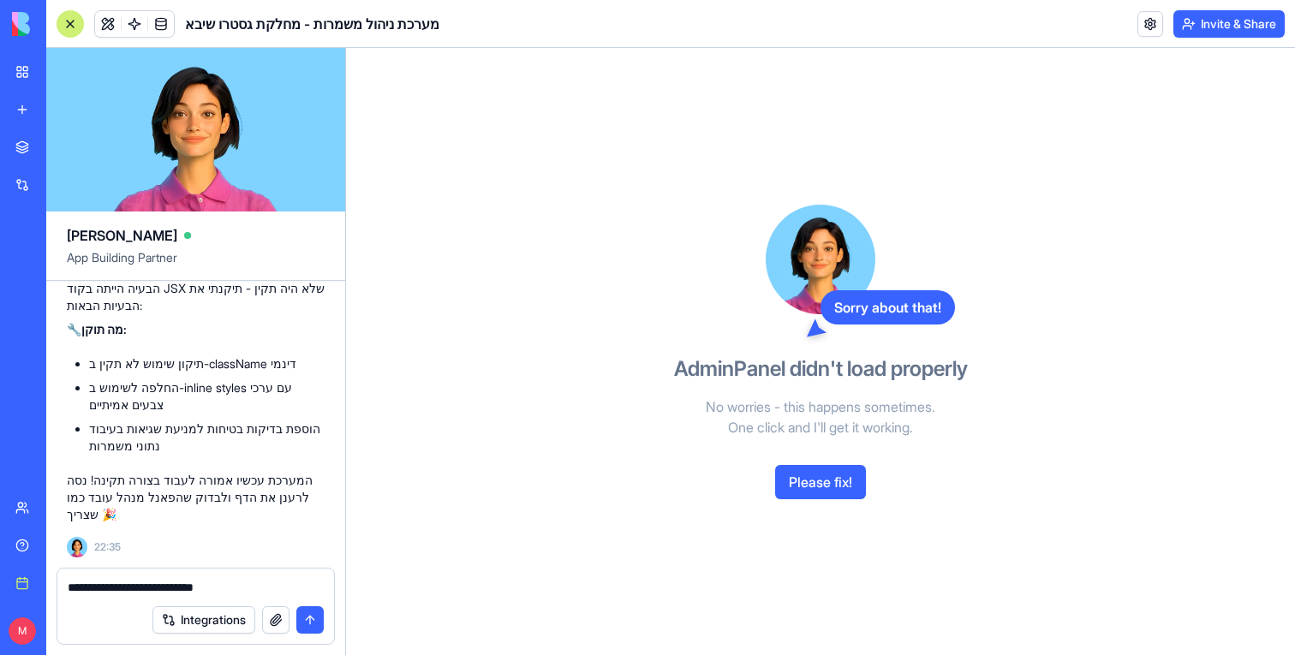
click at [812, 483] on button "Please fix!" at bounding box center [820, 482] width 91 height 34
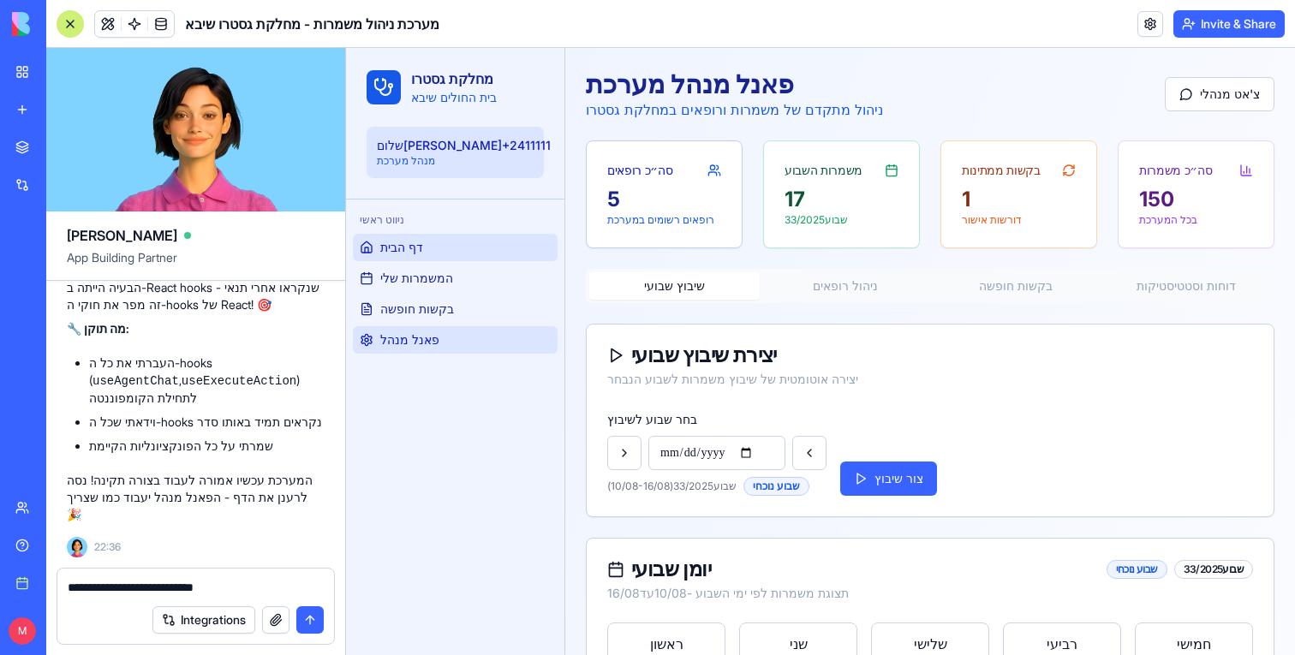
click at [443, 250] on link "דף הבית" at bounding box center [455, 247] width 205 height 27
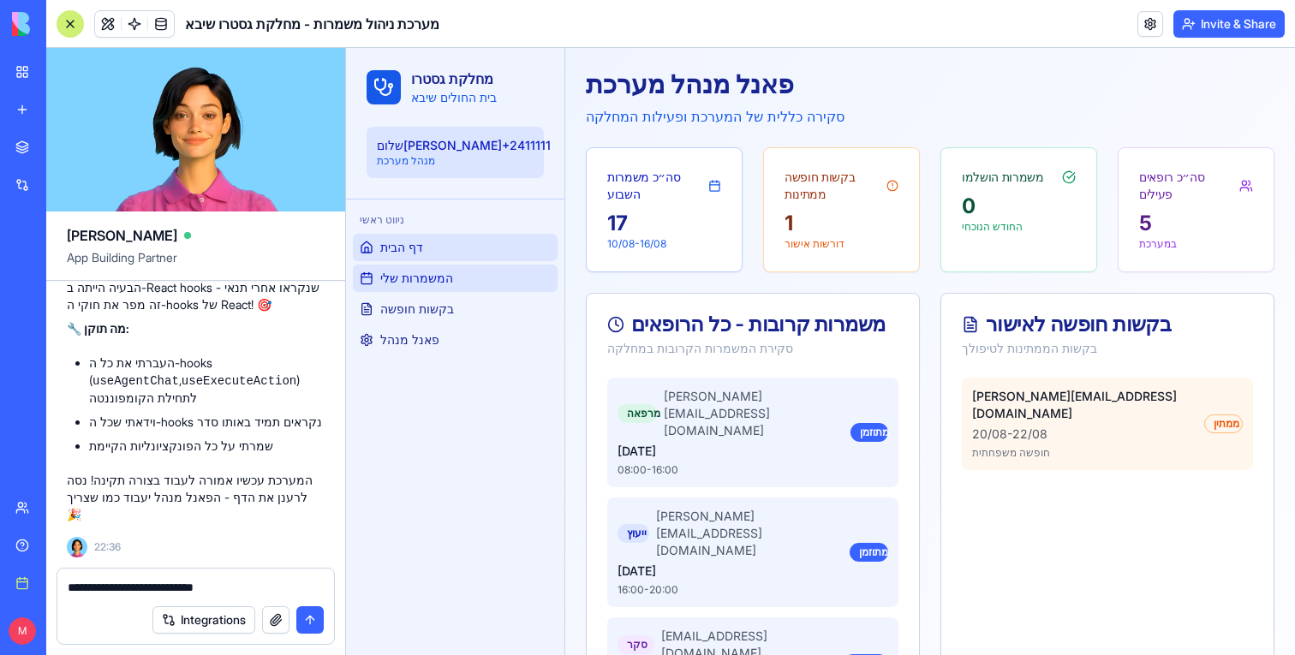
click at [445, 275] on span "המשמרות שלי" at bounding box center [416, 278] width 73 height 17
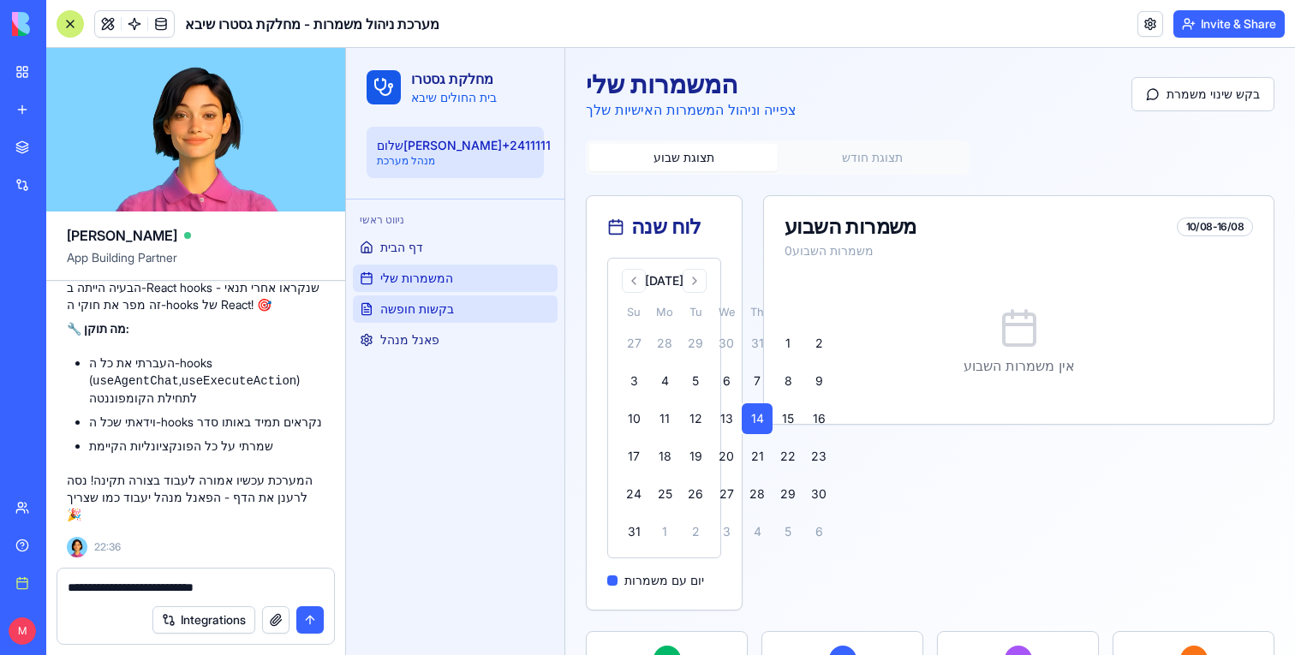
click at [450, 315] on span "בקשות חופשה" at bounding box center [417, 309] width 74 height 17
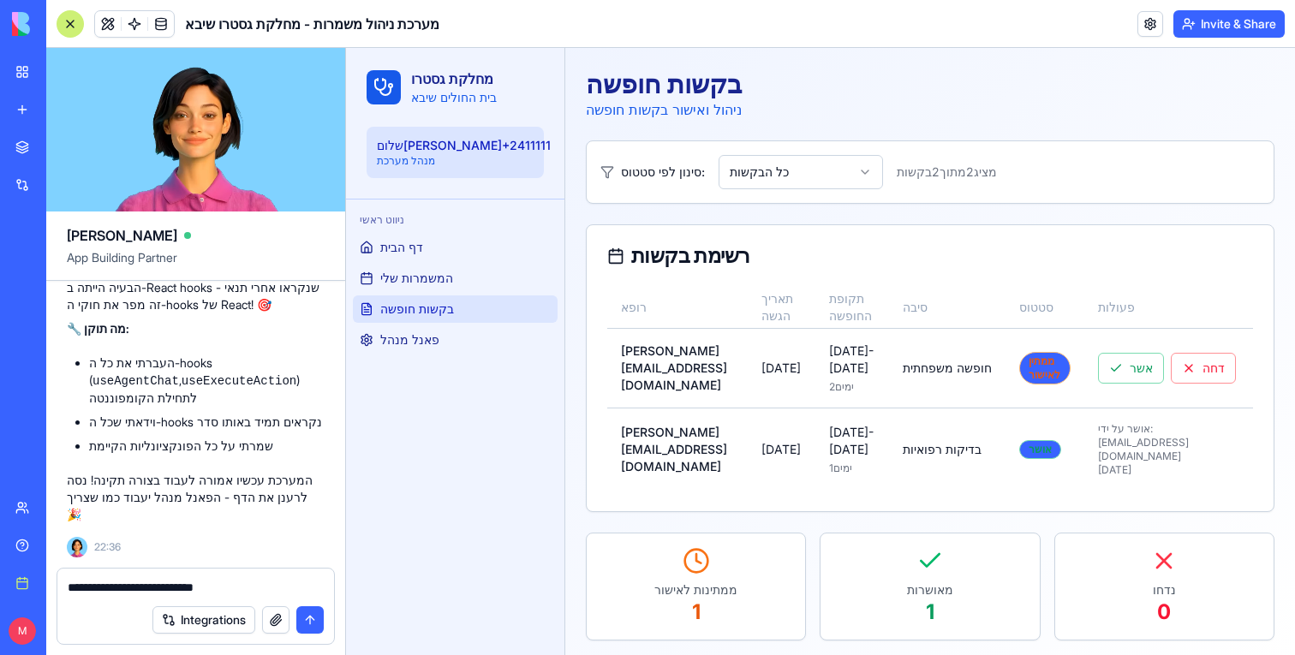
scroll to position [36, 0]
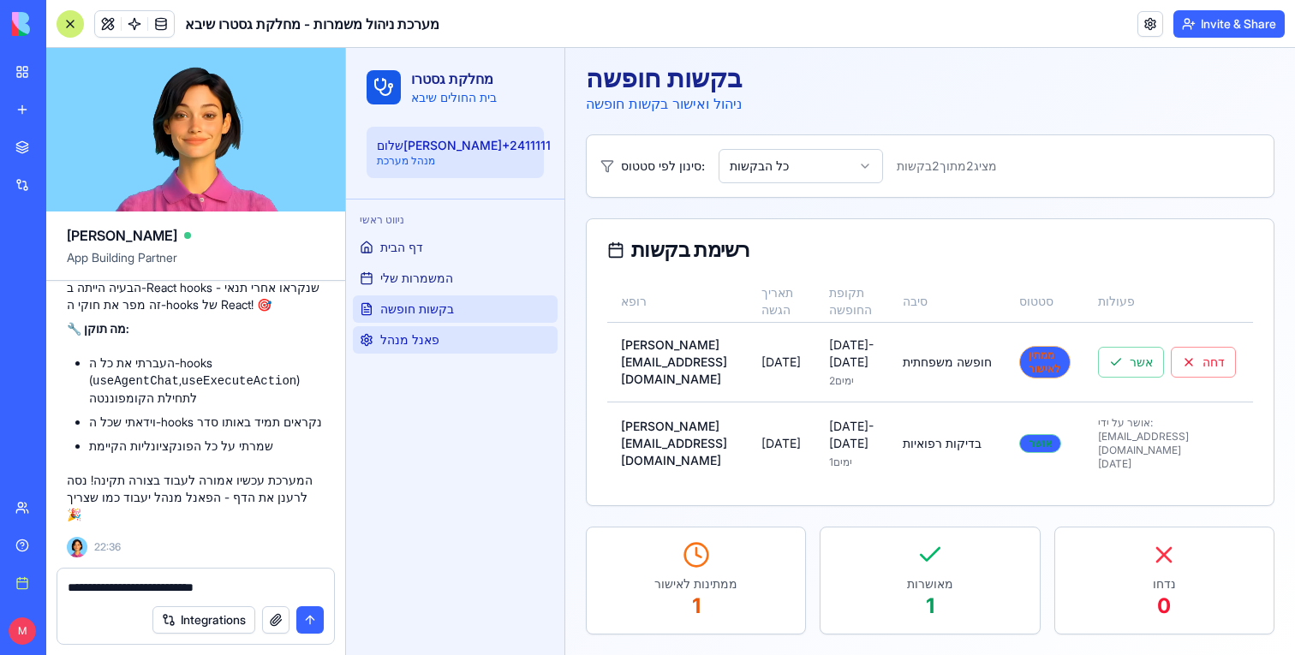
click at [420, 352] on link "פאנל מנהל" at bounding box center [455, 339] width 205 height 27
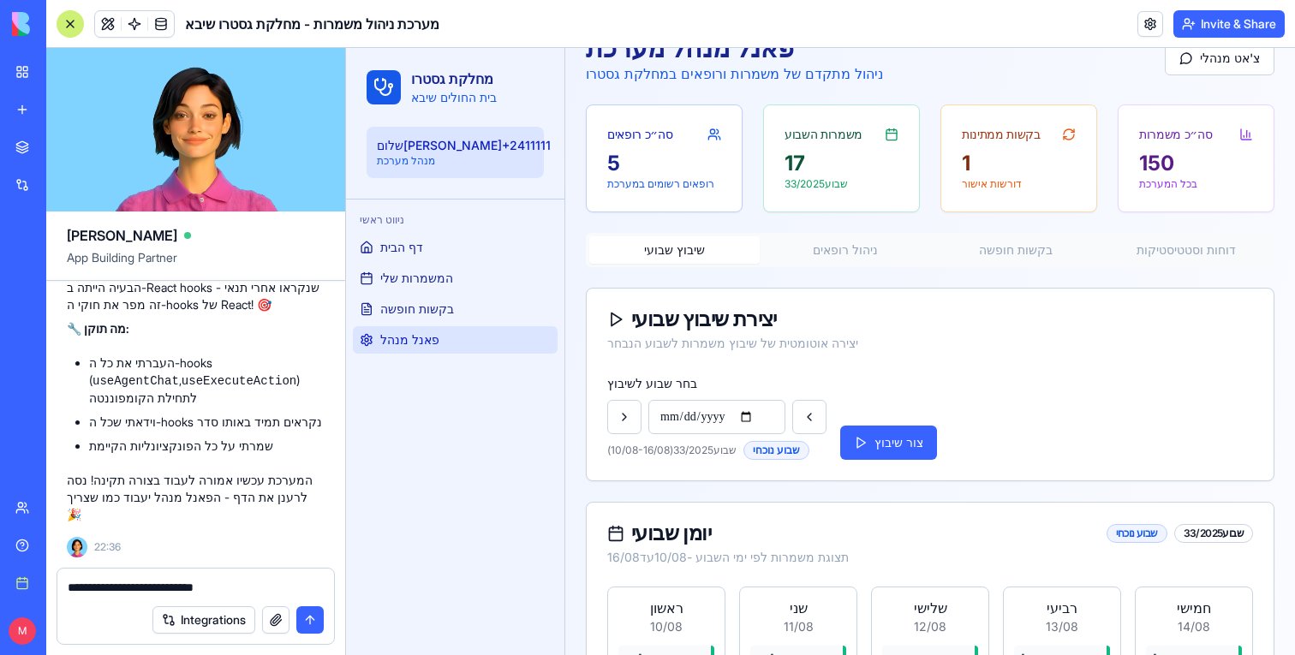
click at [852, 253] on button "ניהול רופאים" at bounding box center [844, 249] width 170 height 27
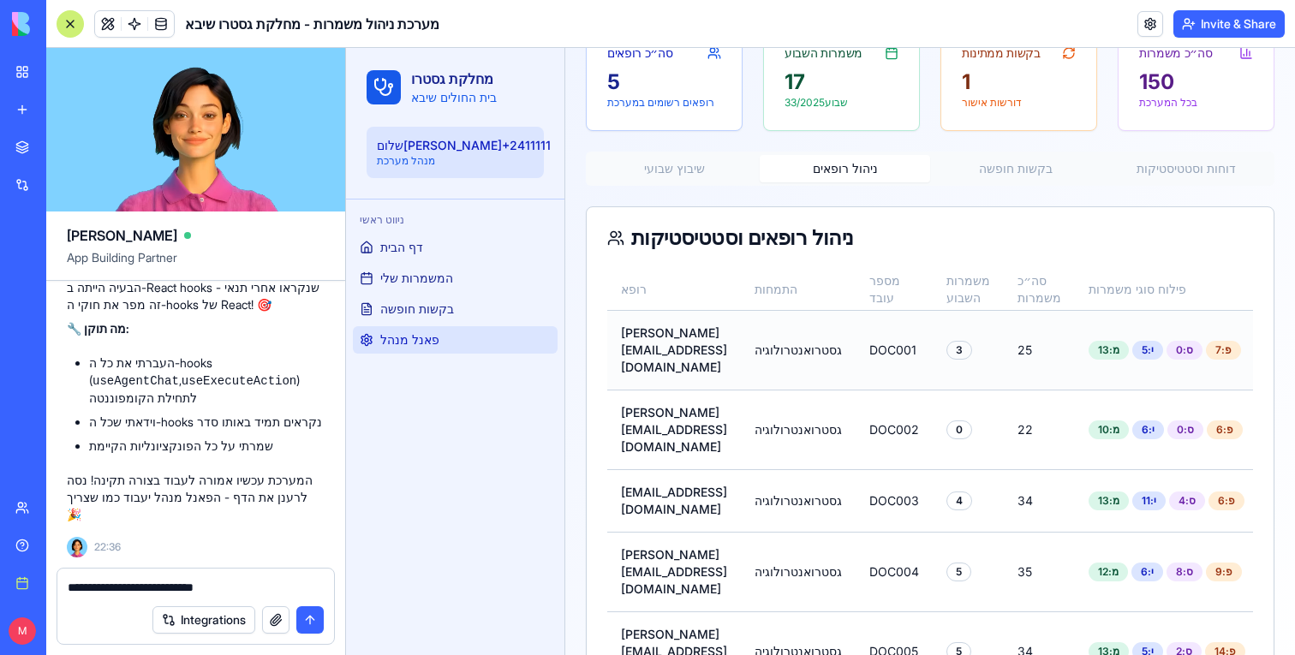
scroll to position [0, 15]
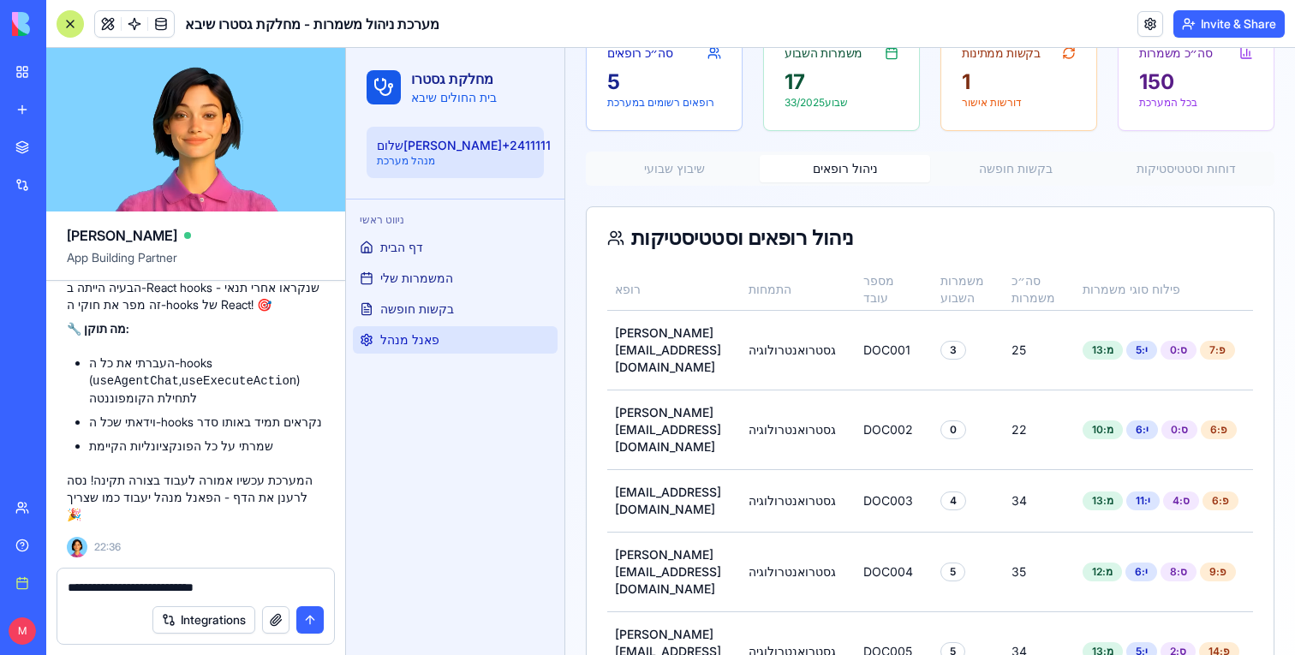
click at [141, 590] on textarea "**********" at bounding box center [196, 587] width 256 height 17
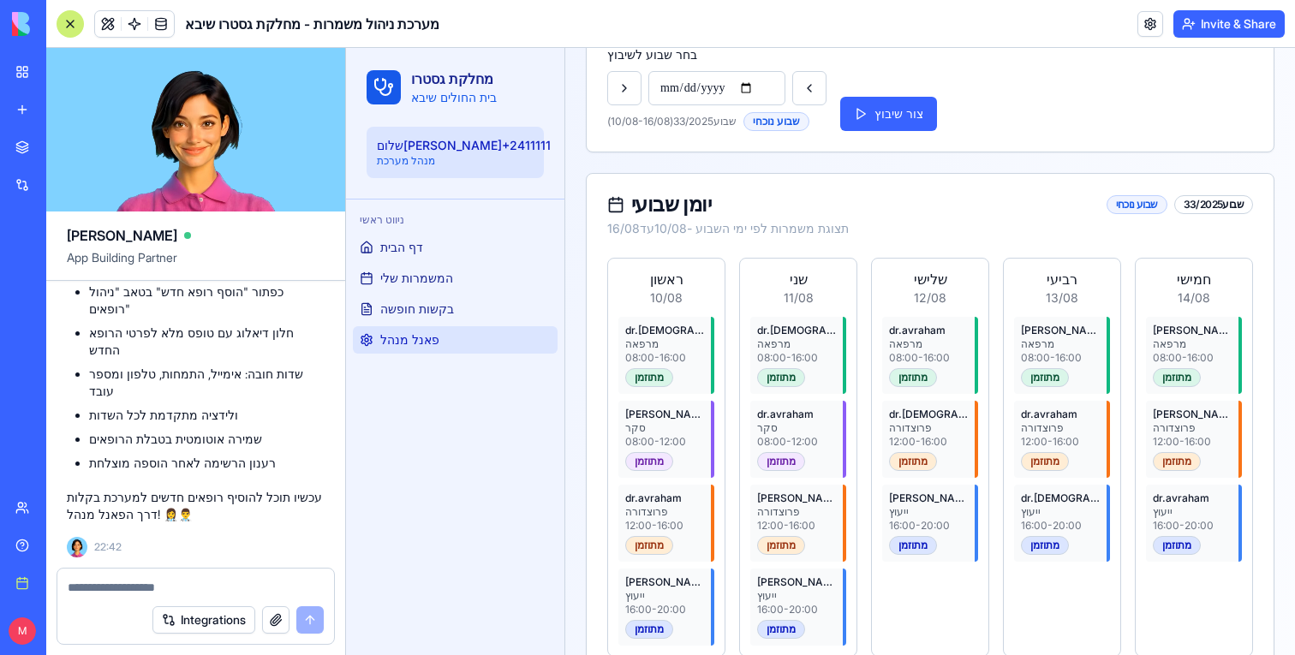
scroll to position [447, 0]
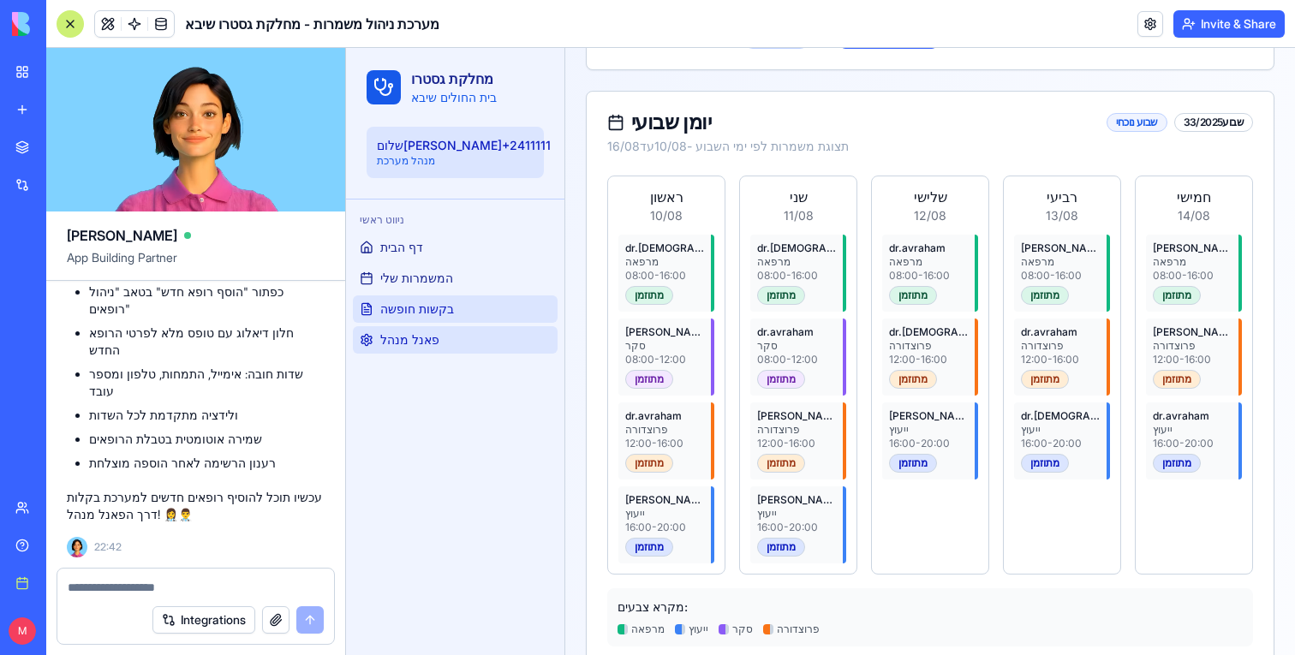
click at [459, 298] on link "בקשות חופשה" at bounding box center [455, 308] width 205 height 27
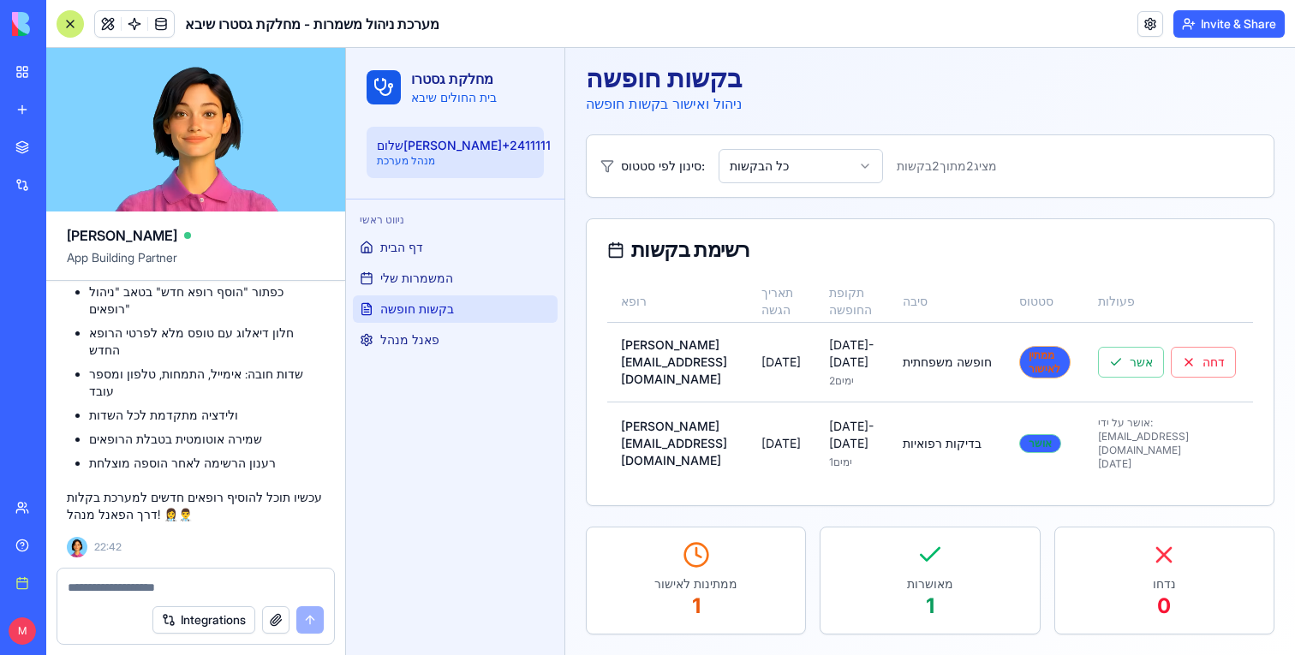
scroll to position [36, 0]
click at [446, 336] on link "פאנל מנהל" at bounding box center [455, 339] width 205 height 27
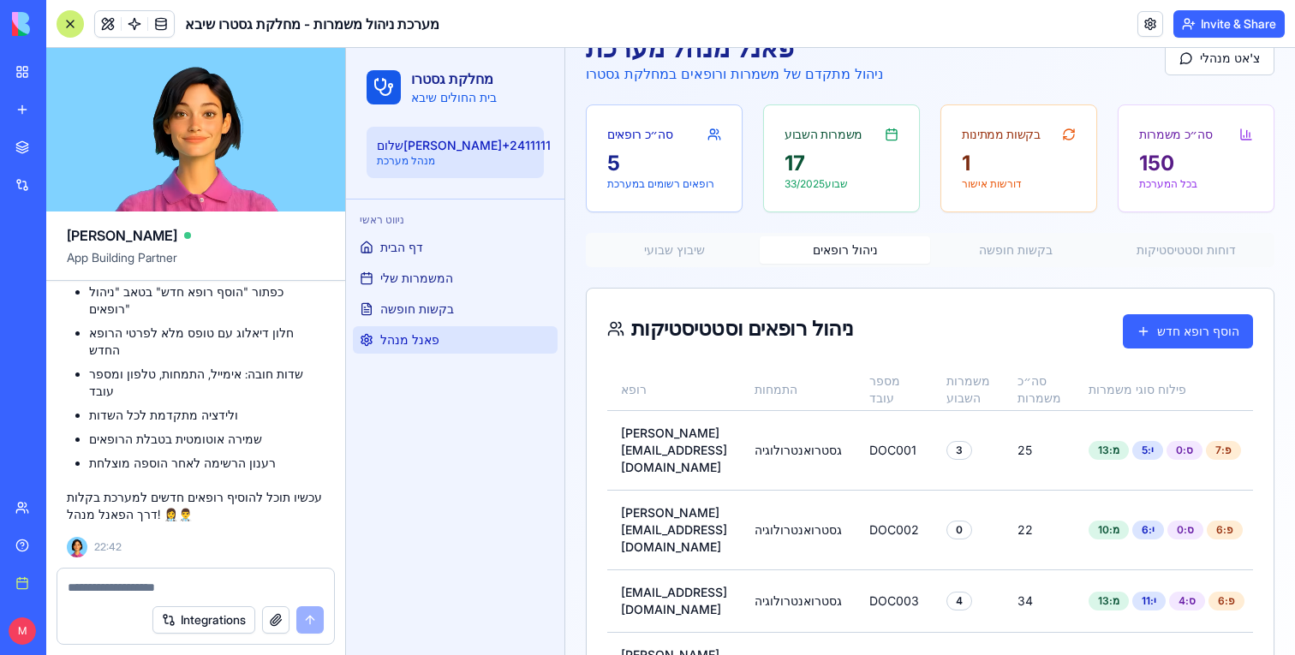
click at [854, 259] on button "ניהול רופאים" at bounding box center [844, 249] width 170 height 27
click at [1193, 324] on button "הוסף רופא חדש" at bounding box center [1188, 331] width 130 height 34
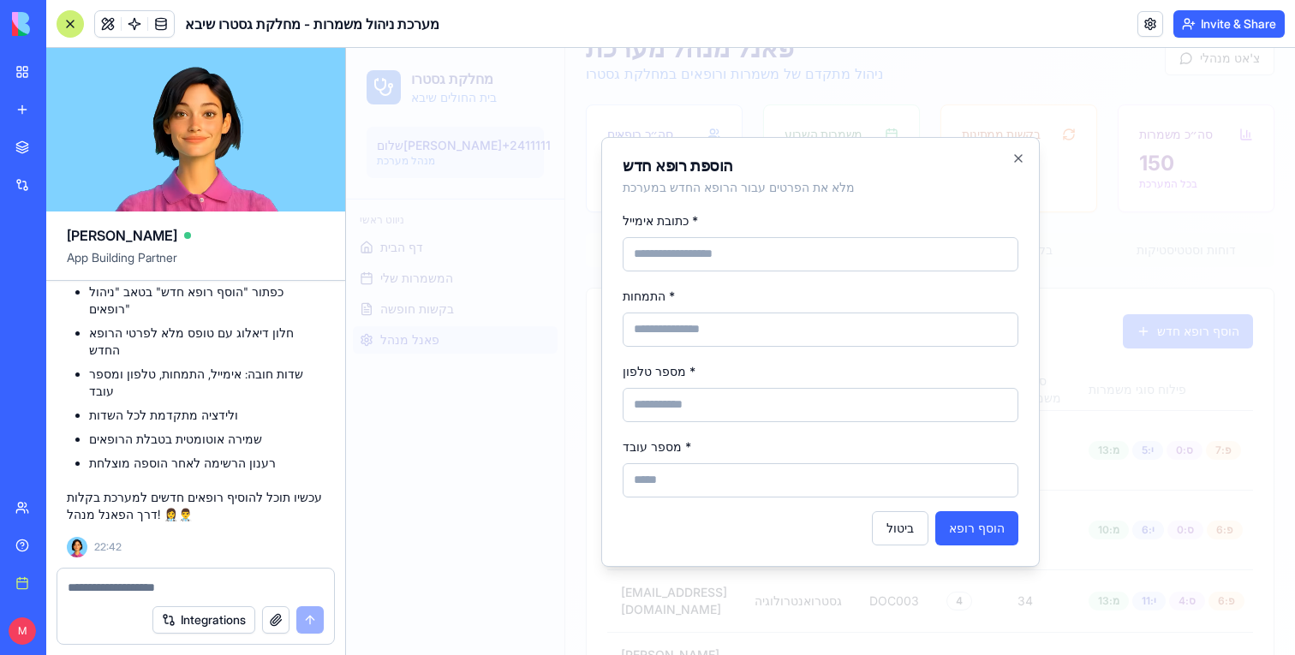
click at [726, 240] on input "כתובת אימייל *" at bounding box center [820, 254] width 396 height 34
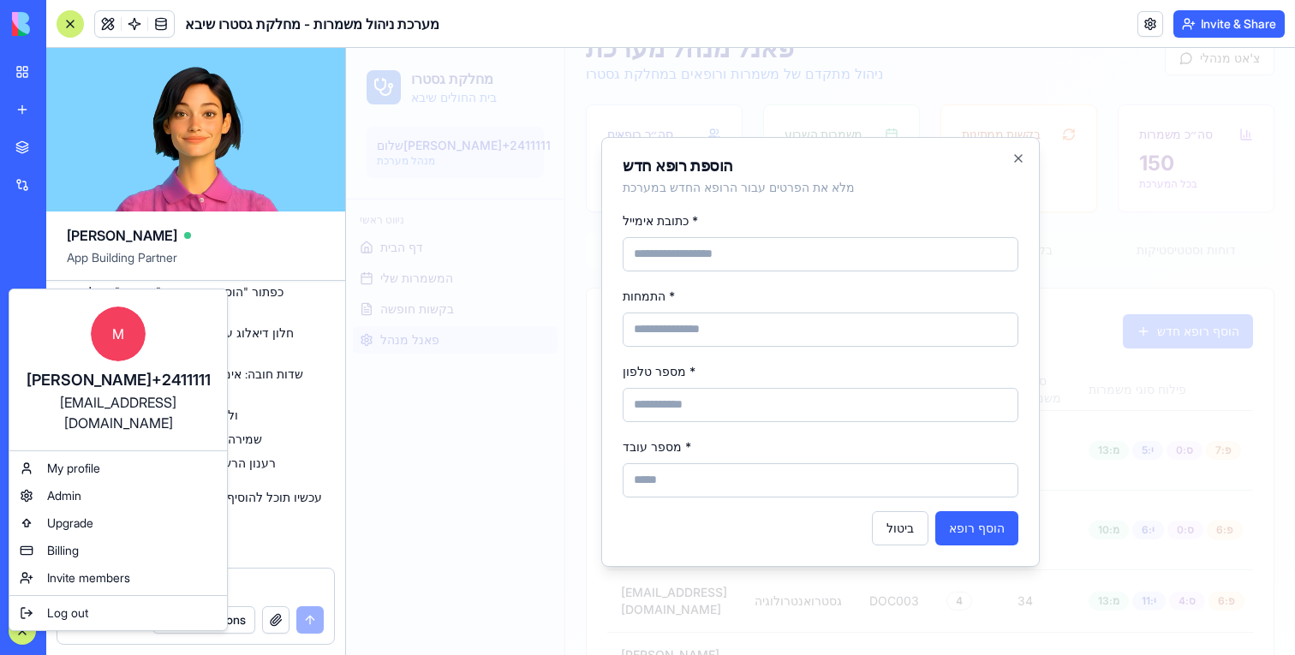
click at [86, 399] on div "[EMAIL_ADDRESS][DOMAIN_NAME]" at bounding box center [118, 412] width 183 height 41
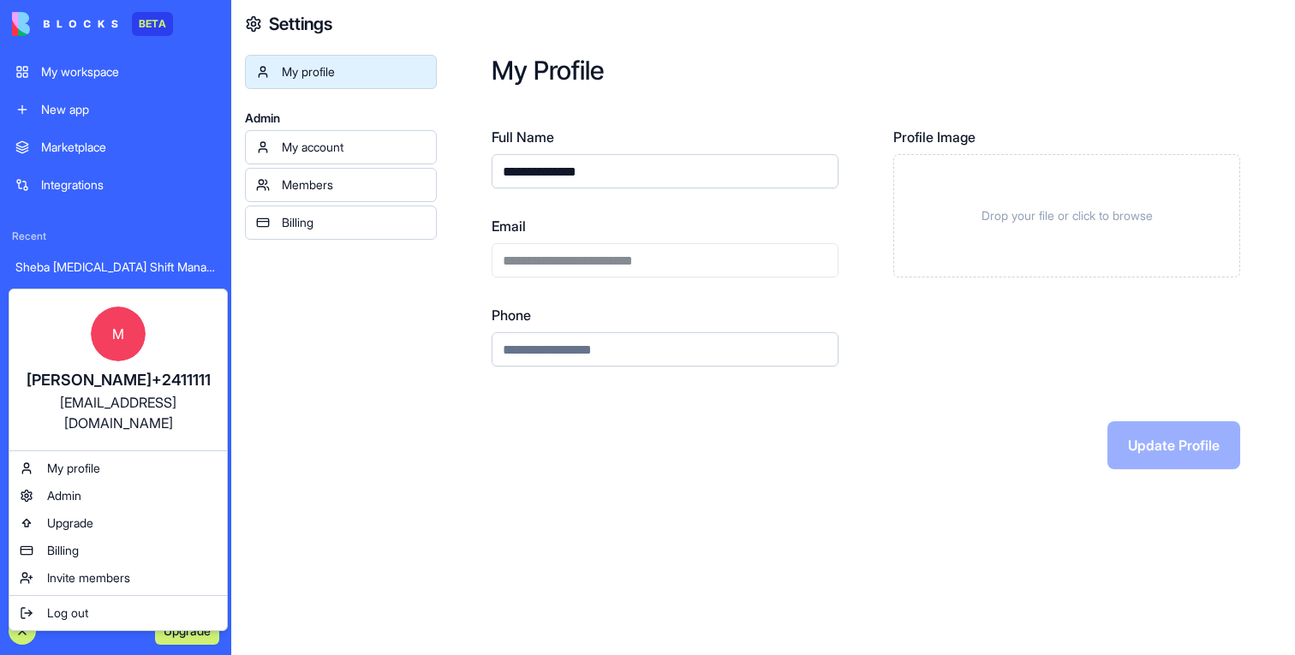
click at [135, 379] on div "[PERSON_NAME]+2411111" at bounding box center [118, 380] width 183 height 24
click at [546, 253] on html "**********" at bounding box center [647, 327] width 1295 height 655
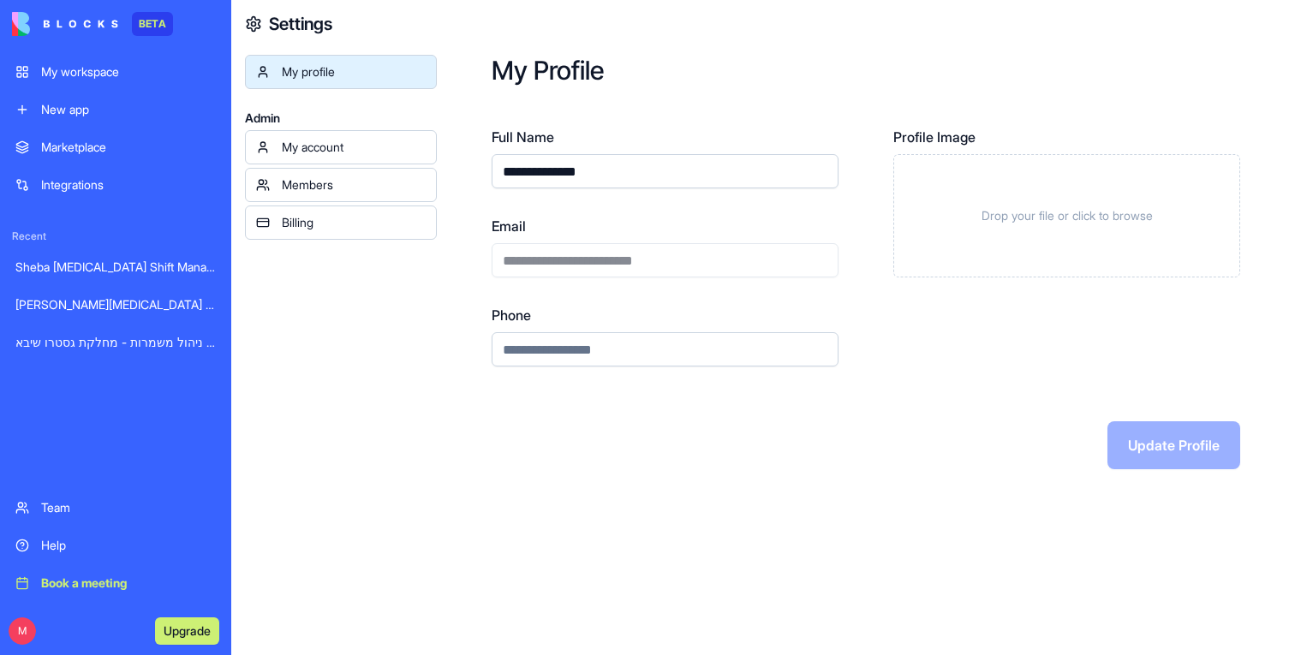
click at [546, 253] on div "**********" at bounding box center [664, 247] width 347 height 62
click at [81, 270] on div "Sheba [MEDICAL_DATA] Shift Management" at bounding box center [115, 267] width 200 height 17
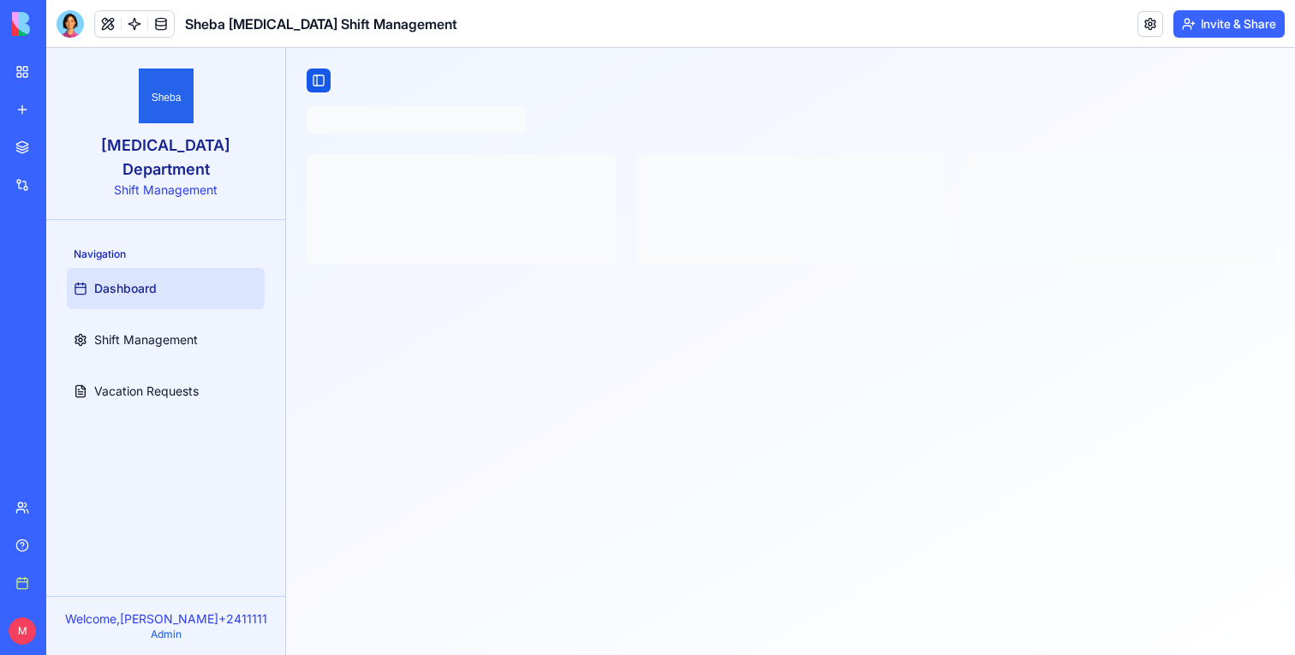
click at [63, 348] on div "מערכת ניהול משמרות - מחלקת גסטרו שיבא" at bounding box center [39, 342] width 48 height 17
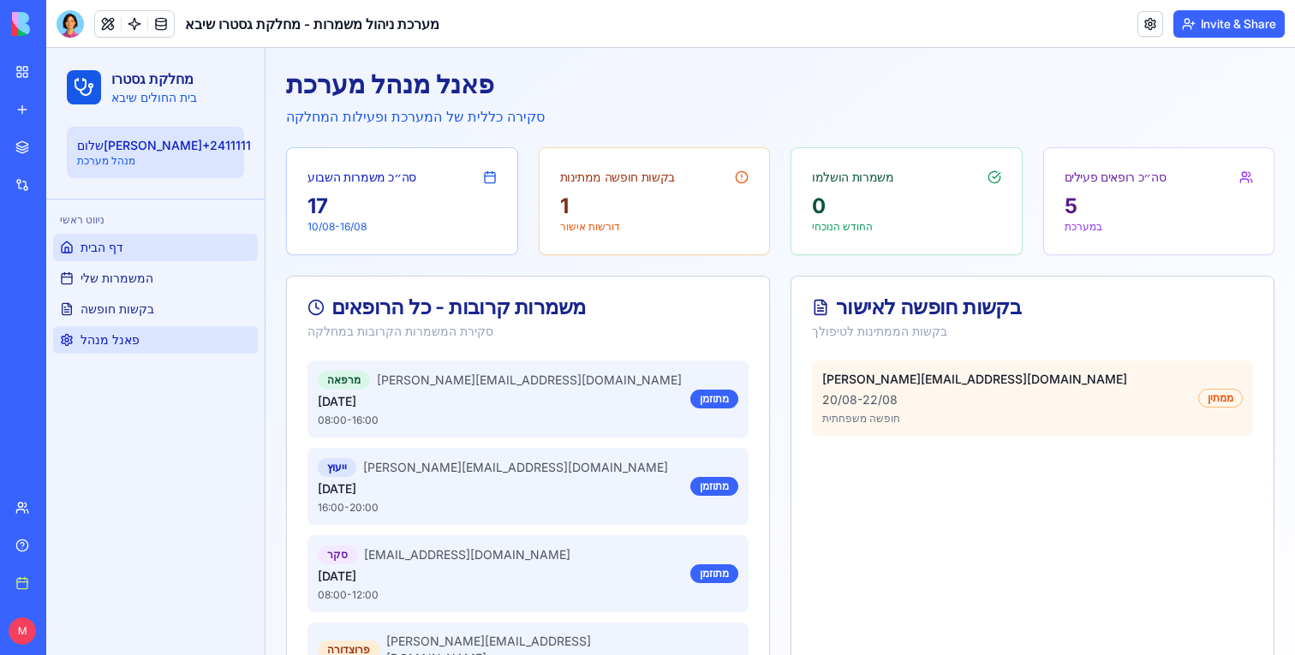
click at [138, 348] on link "פאנל מנהל" at bounding box center [155, 339] width 205 height 27
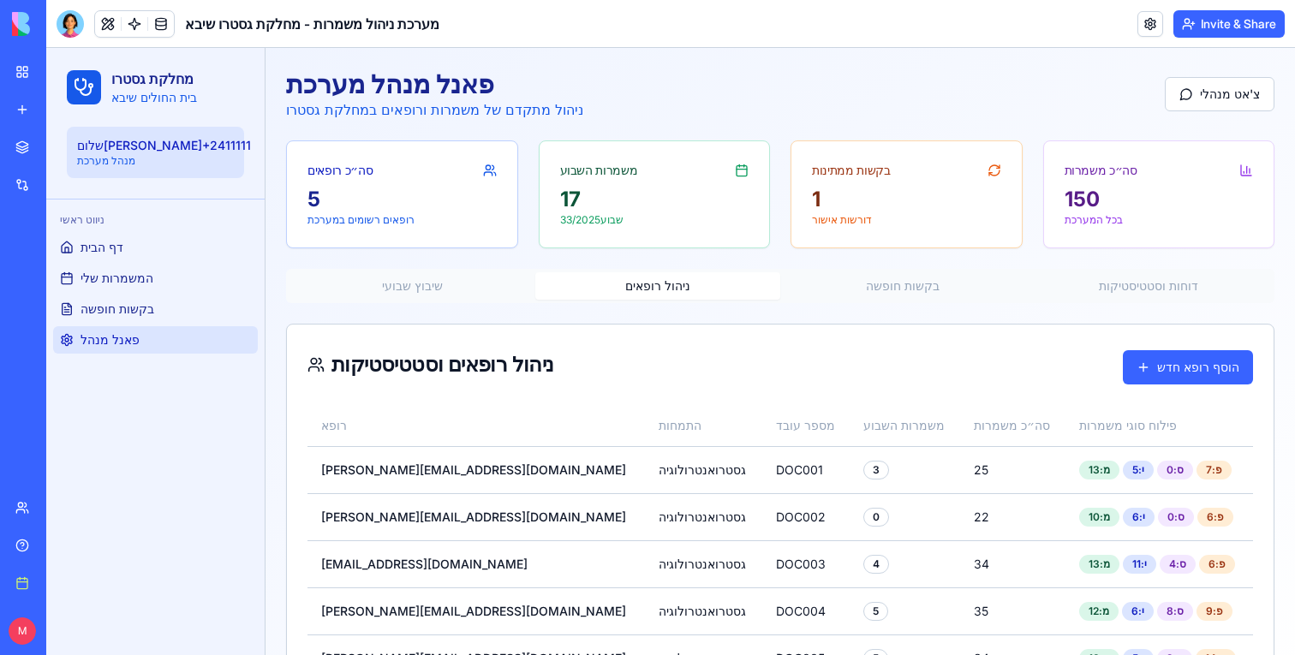
click at [652, 297] on button "ניהול רופאים" at bounding box center [658, 285] width 246 height 27
click at [1200, 354] on button "הוסף רופא חדש" at bounding box center [1188, 367] width 130 height 34
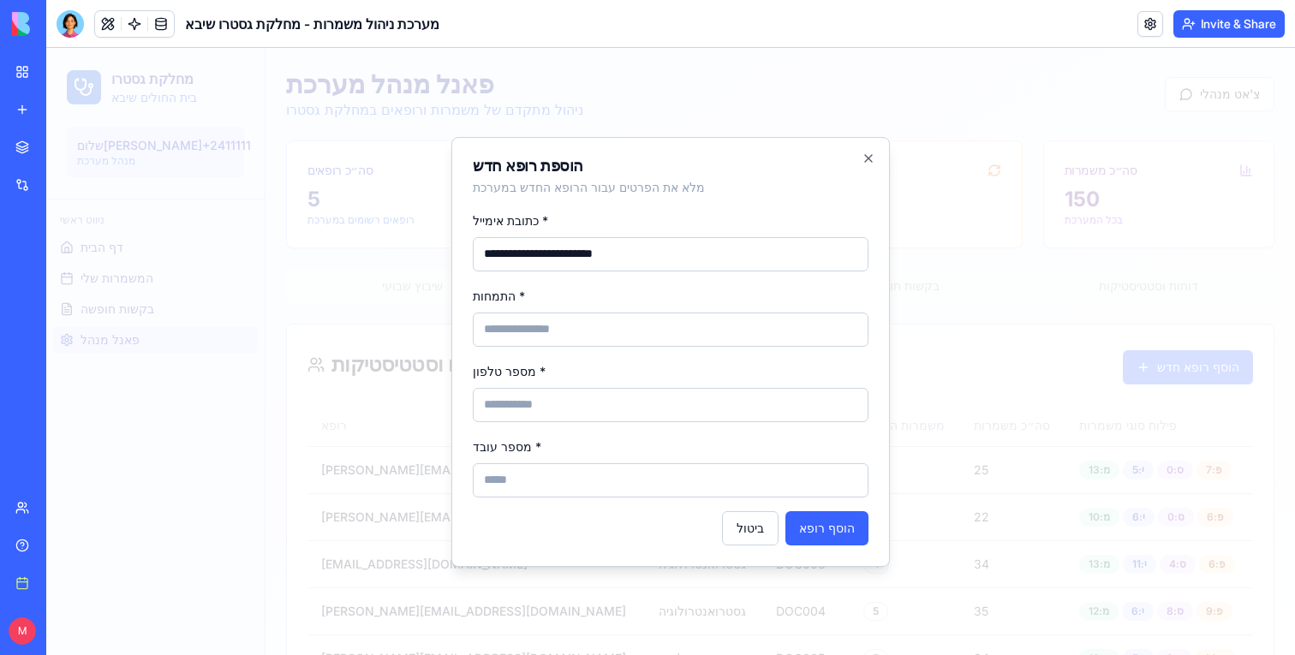
type input "**********"
click at [662, 329] on input "התמחות *" at bounding box center [671, 330] width 396 height 34
type input "*"
type input "*****"
click at [620, 392] on input "מספר טלפון *" at bounding box center [671, 405] width 396 height 34
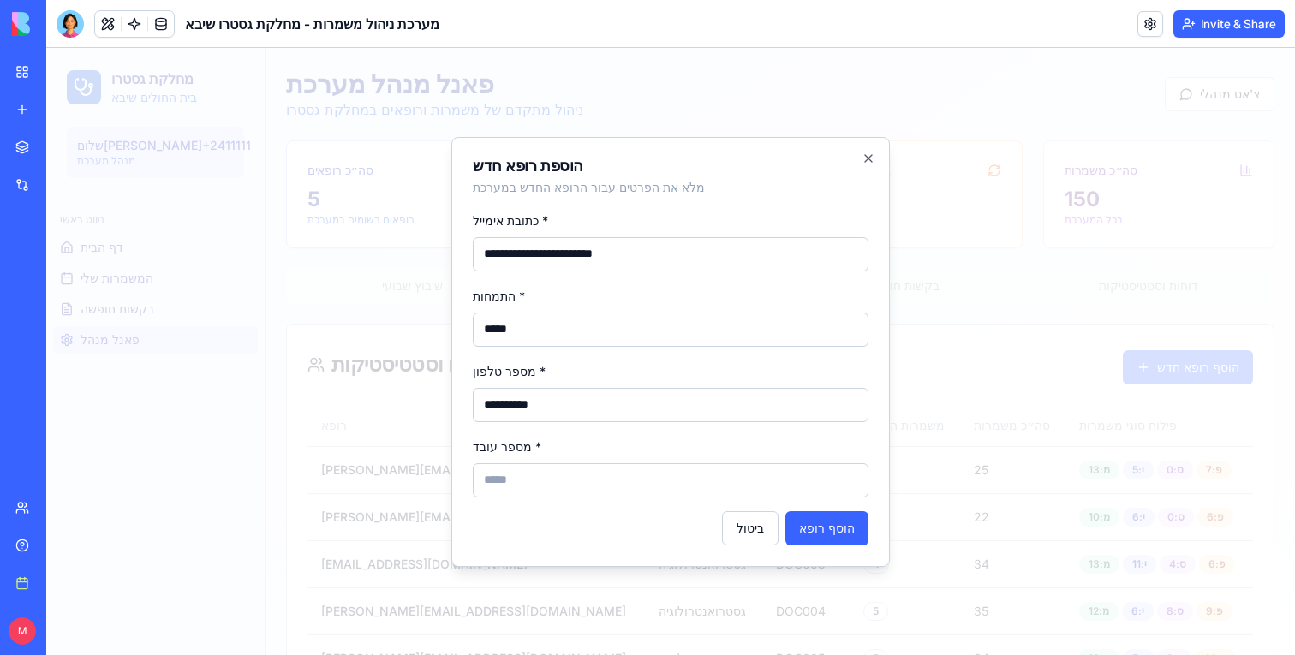
type input "**********"
click at [610, 473] on input "מספר עובד *" at bounding box center [671, 480] width 396 height 34
type input "*****"
click at [862, 530] on button "הוסף רופא" at bounding box center [826, 528] width 83 height 34
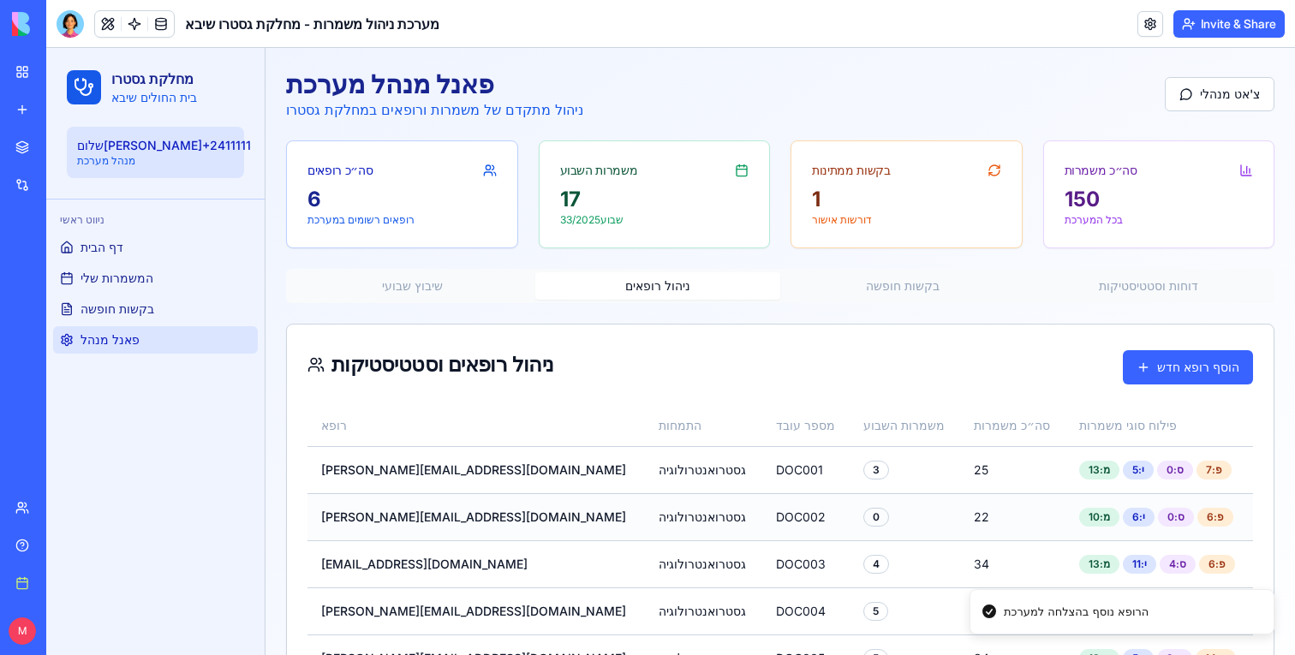
scroll to position [115, 0]
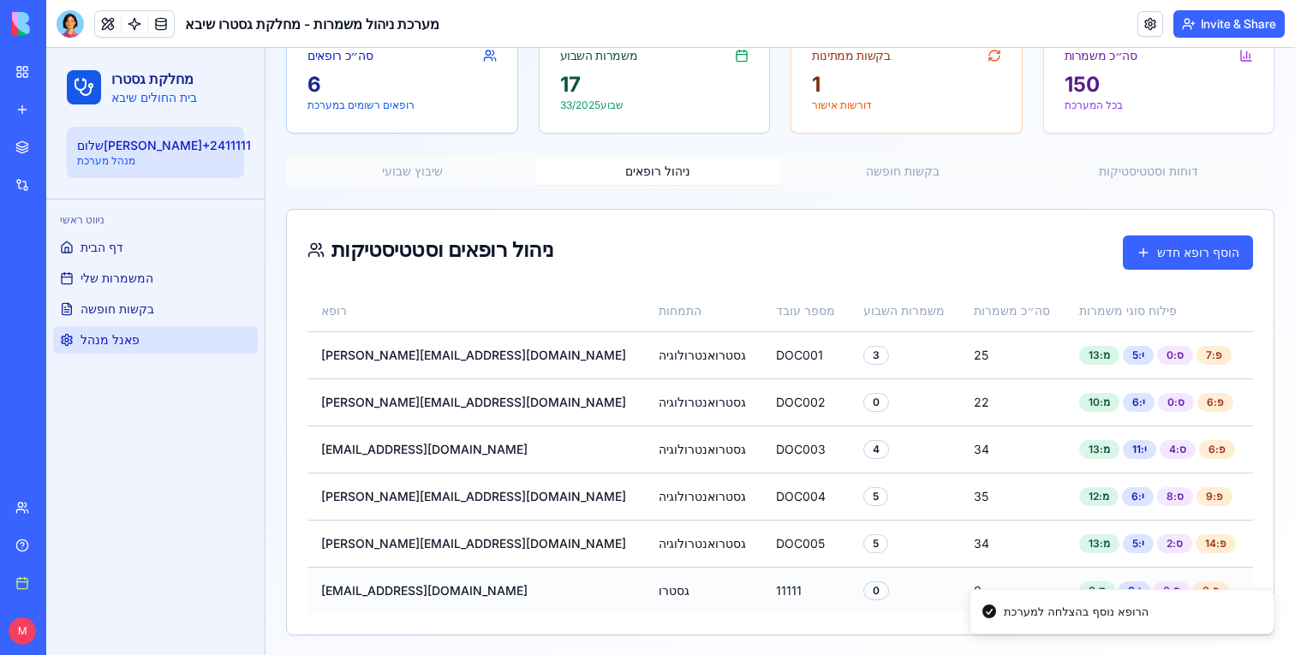
click at [869, 591] on td "0" at bounding box center [904, 590] width 110 height 47
click at [863, 590] on div "0" at bounding box center [876, 590] width 26 height 19
click at [992, 590] on td "0" at bounding box center [1012, 590] width 105 height 47
click at [1079, 590] on div "מ: 0" at bounding box center [1097, 590] width 36 height 19
click at [1118, 590] on div "י: 0" at bounding box center [1134, 590] width 32 height 19
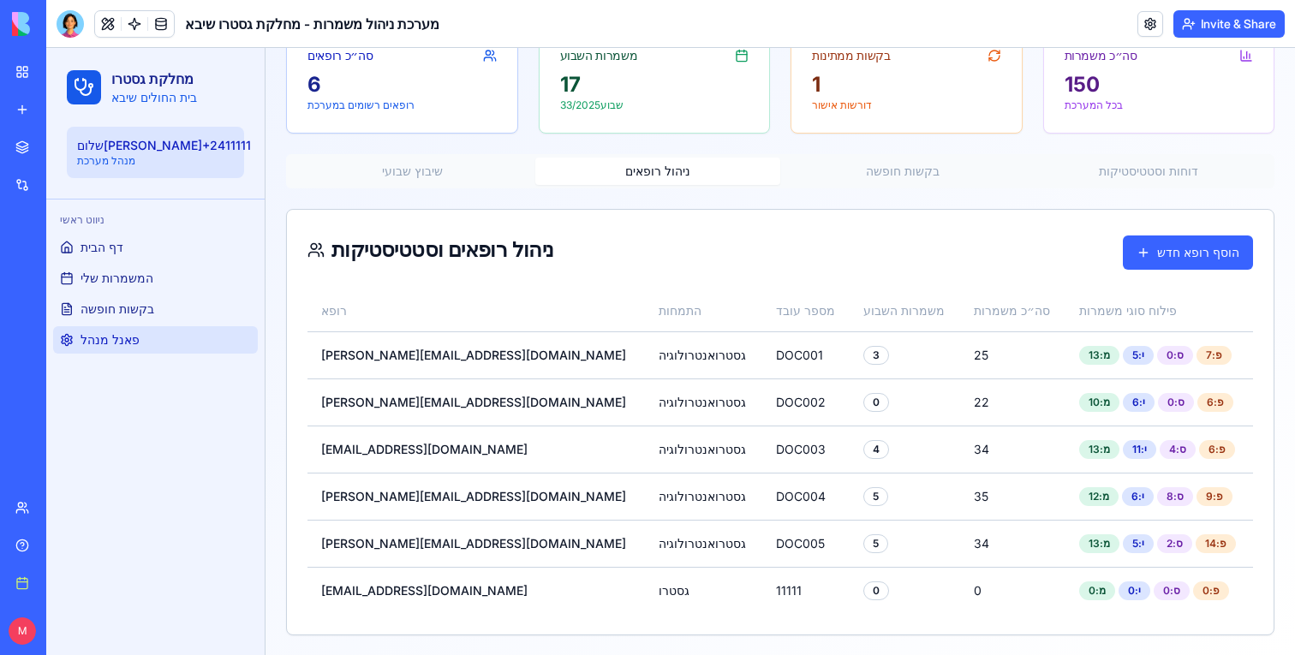
click at [426, 180] on button "שיבוץ שבועי" at bounding box center [412, 171] width 246 height 27
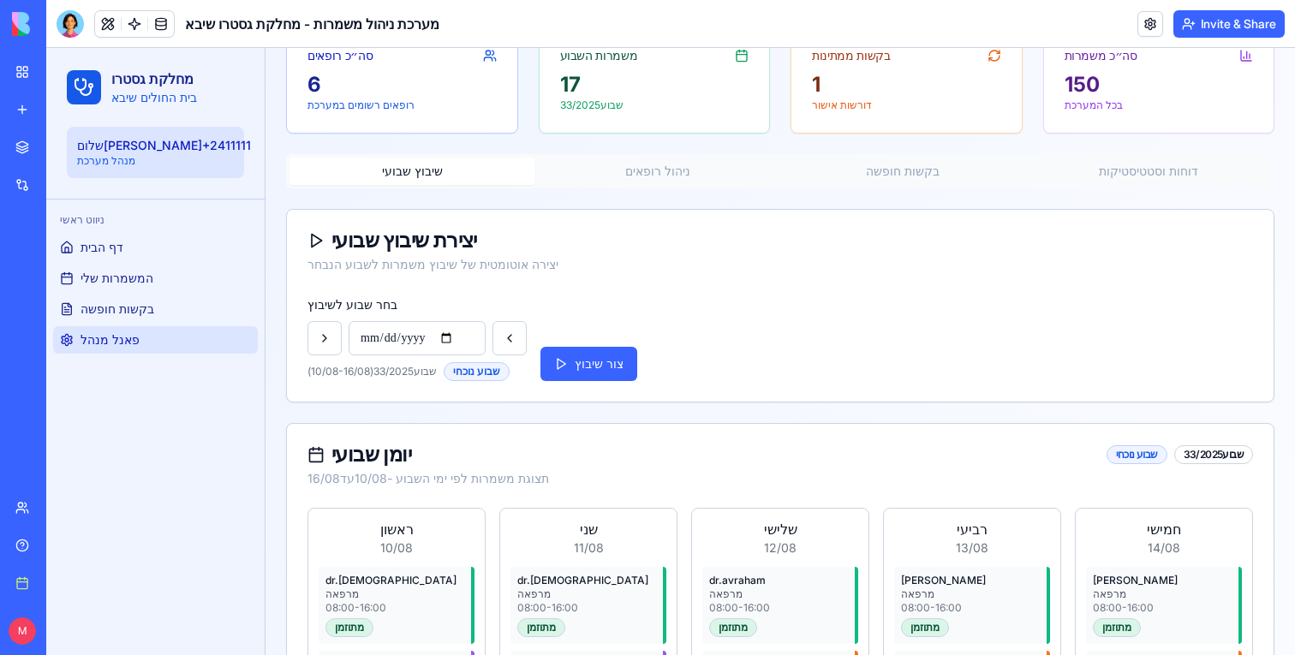
click at [503, 318] on div "**********" at bounding box center [416, 337] width 219 height 87
click at [509, 334] on button at bounding box center [509, 338] width 34 height 34
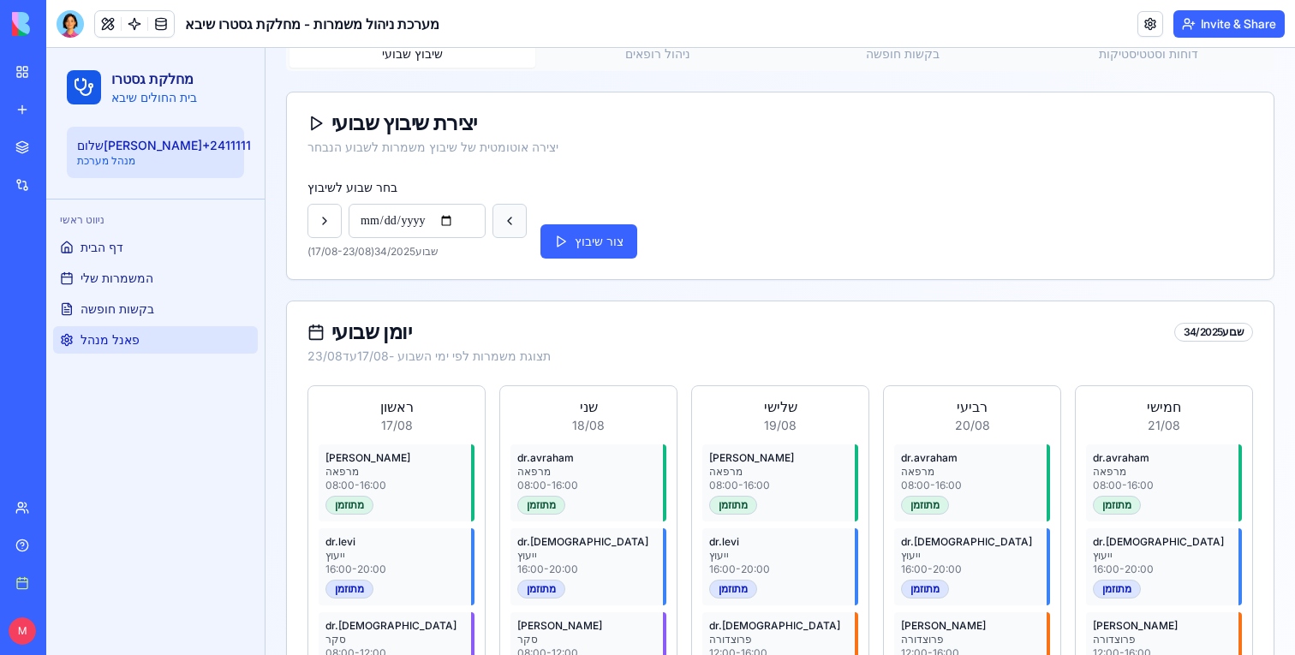
scroll to position [244, 0]
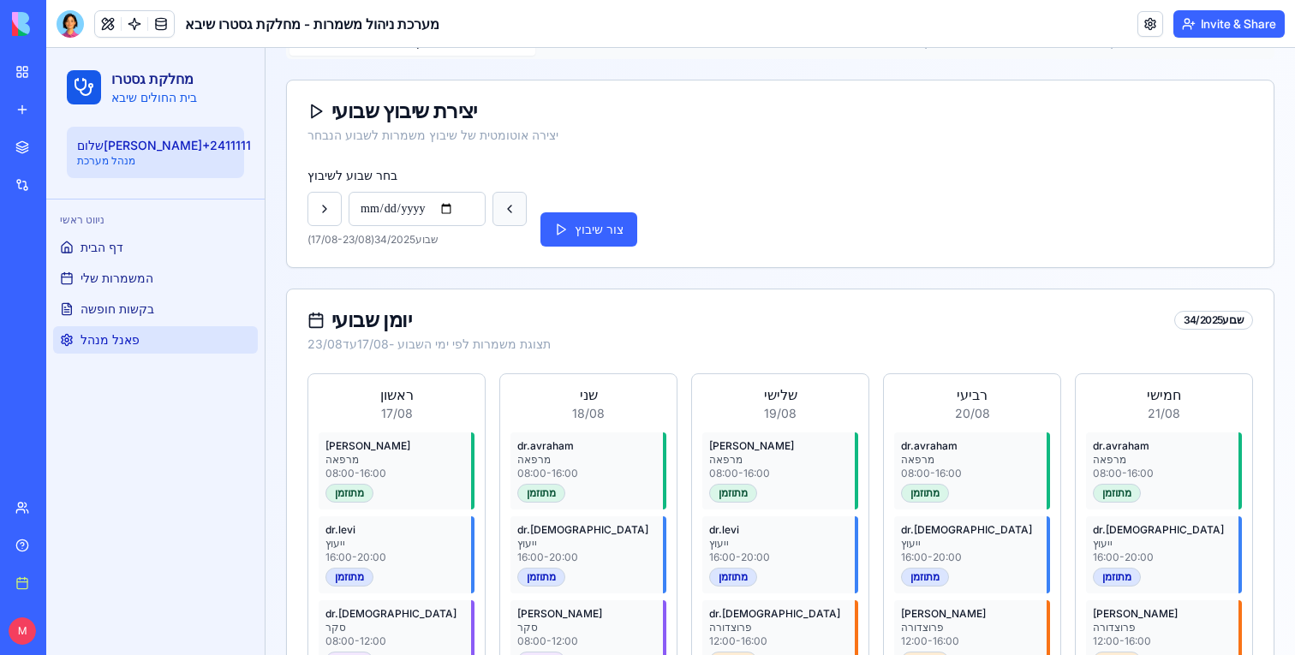
click at [503, 205] on button at bounding box center [509, 209] width 34 height 34
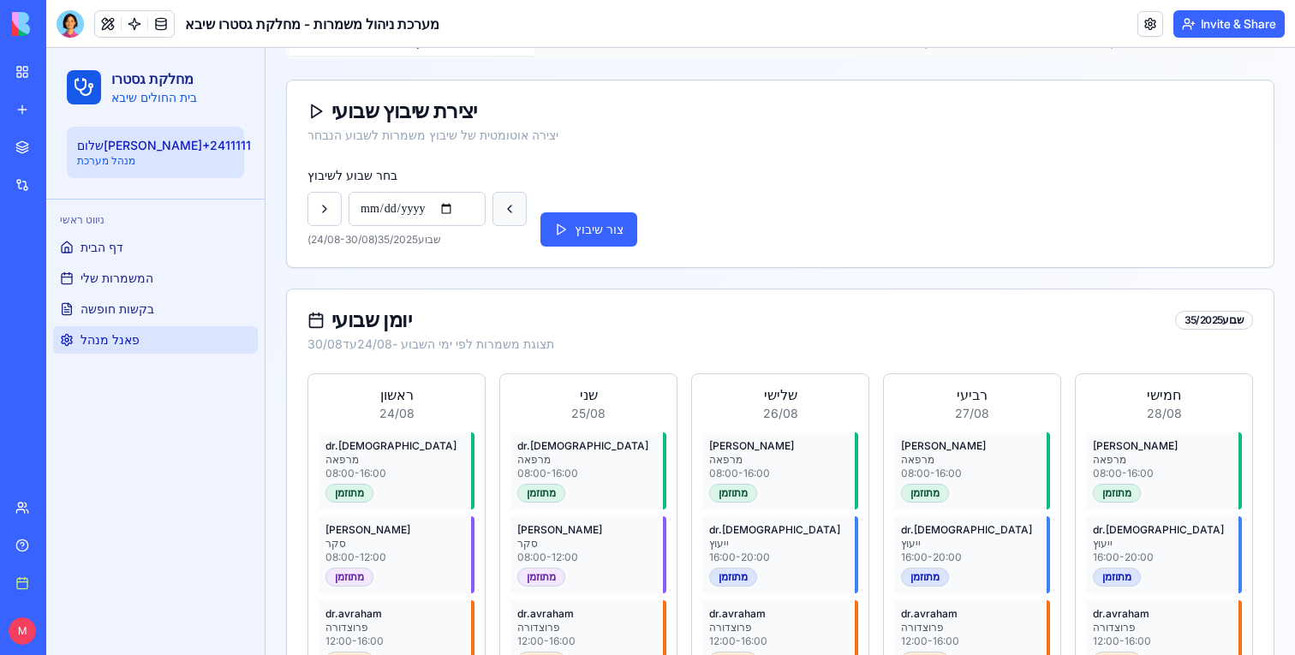
click at [503, 205] on button at bounding box center [509, 209] width 34 height 34
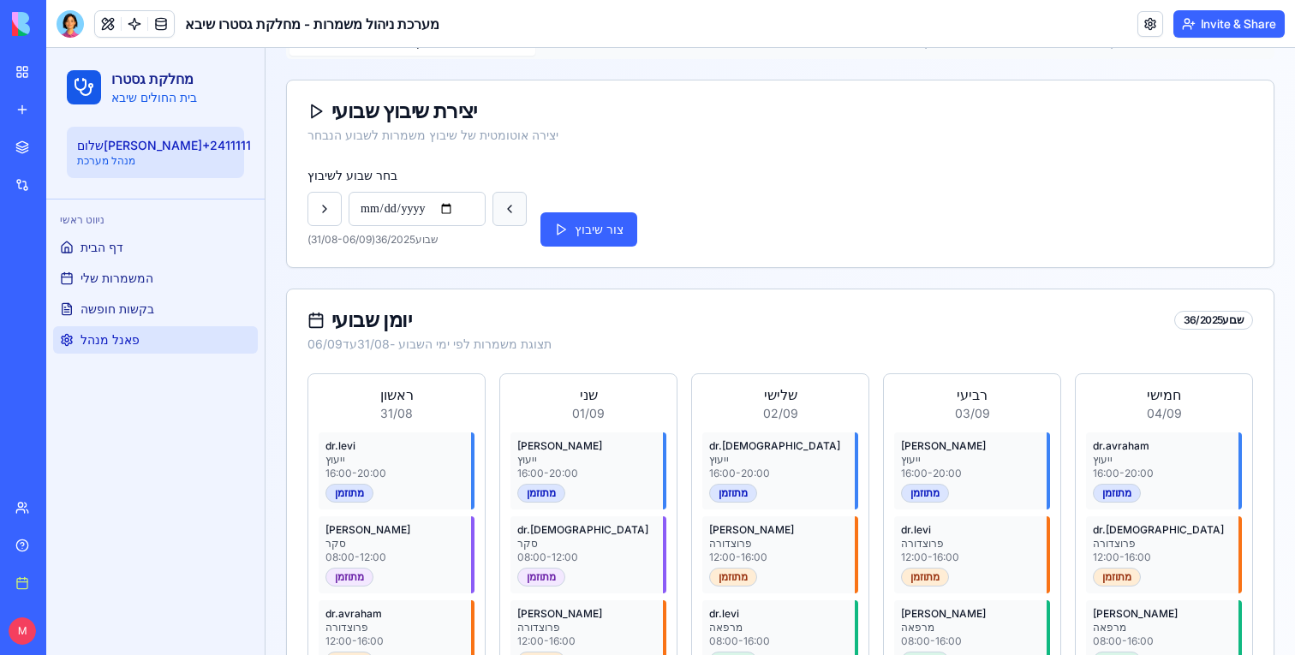
click at [503, 205] on button at bounding box center [509, 209] width 34 height 34
type input "**********"
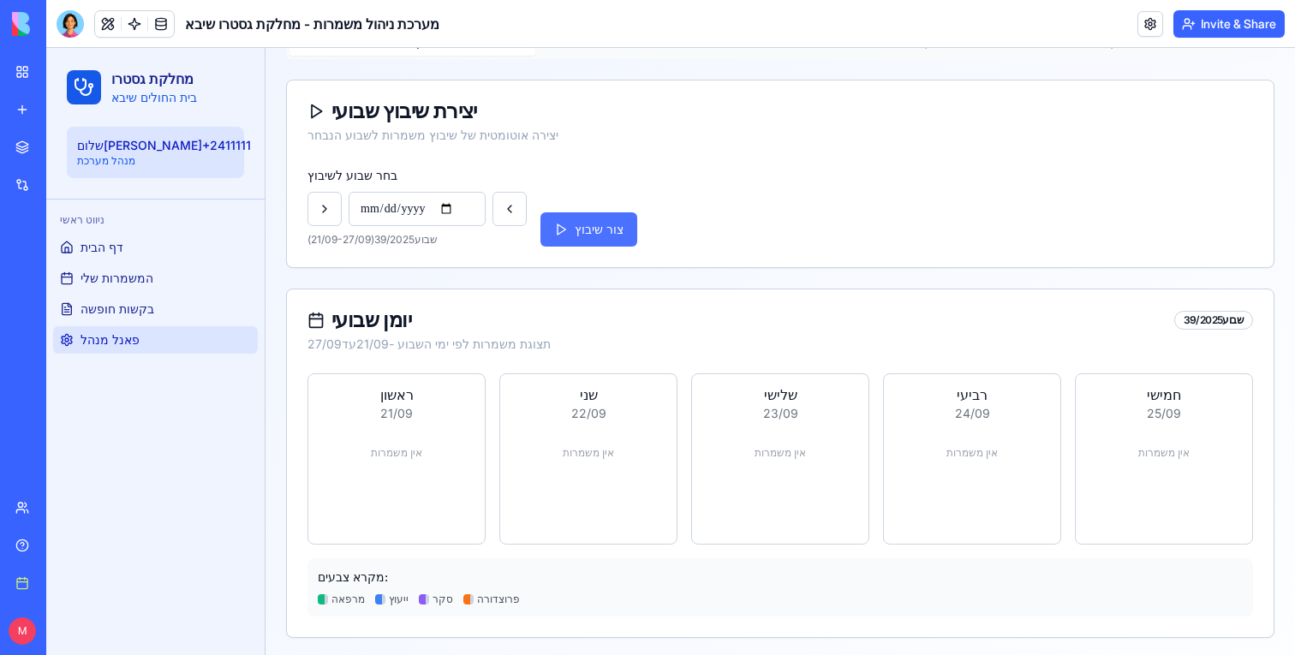
click at [596, 235] on button "צור שיבוץ" at bounding box center [588, 229] width 97 height 34
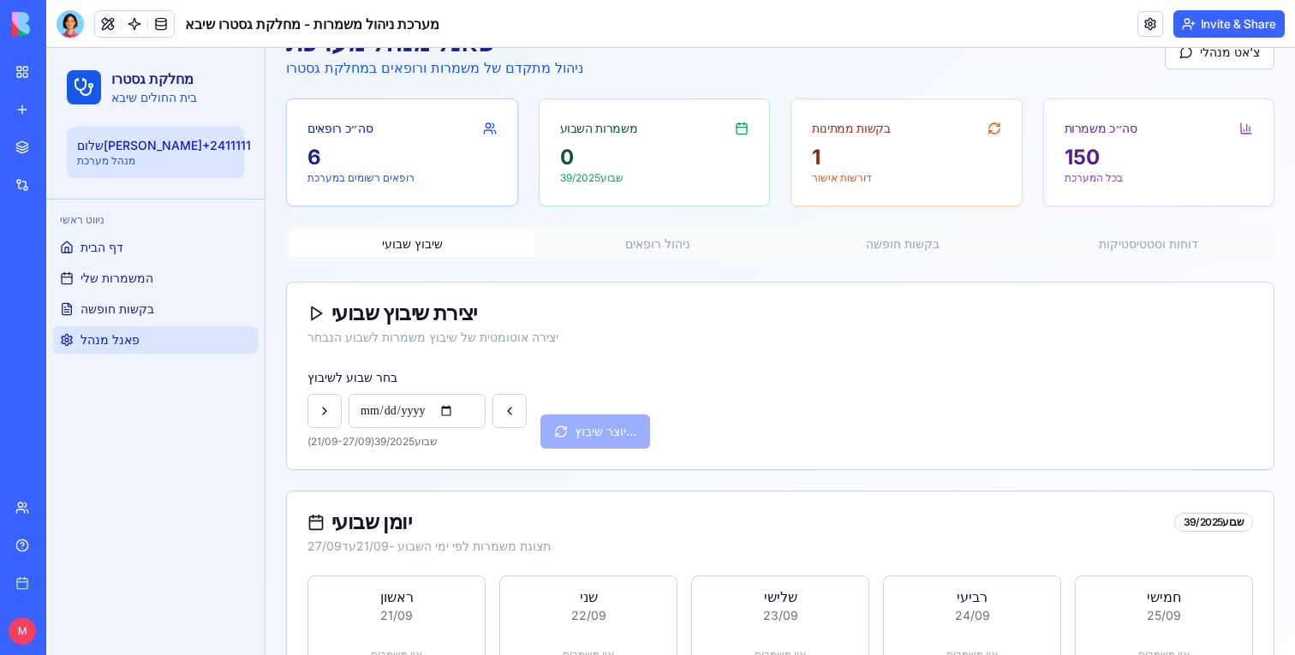
scroll to position [0, 0]
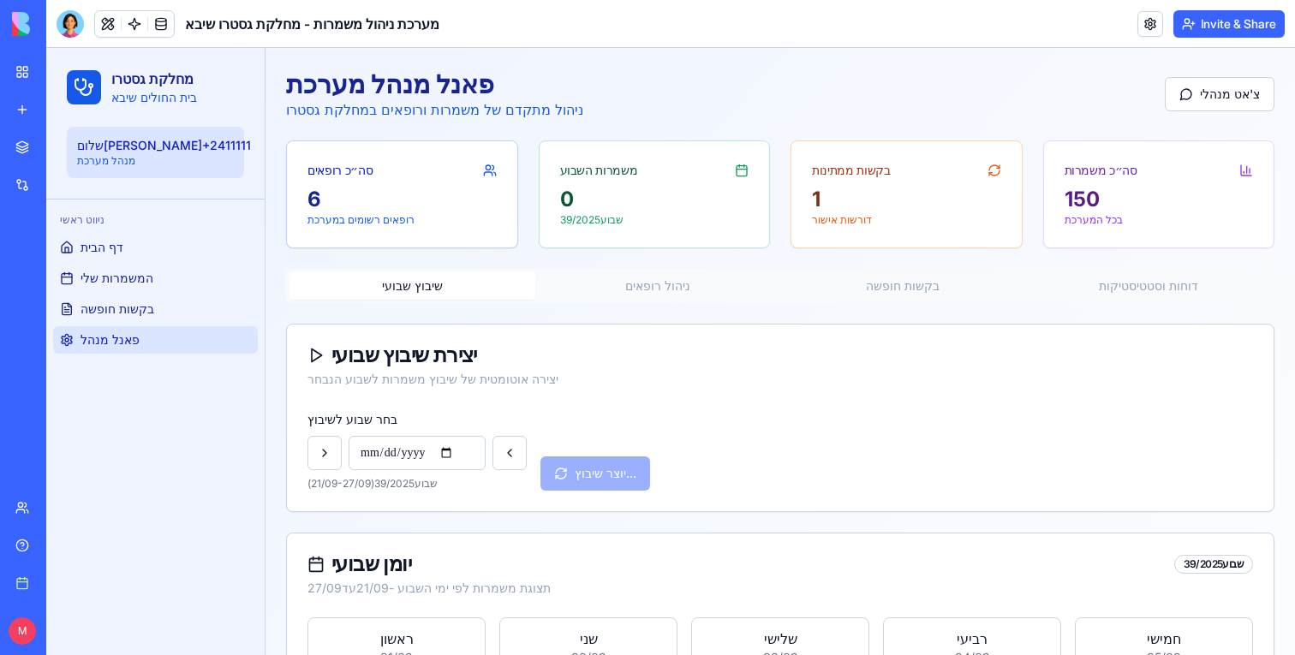
click at [732, 283] on button "ניהול רופאים" at bounding box center [658, 285] width 246 height 27
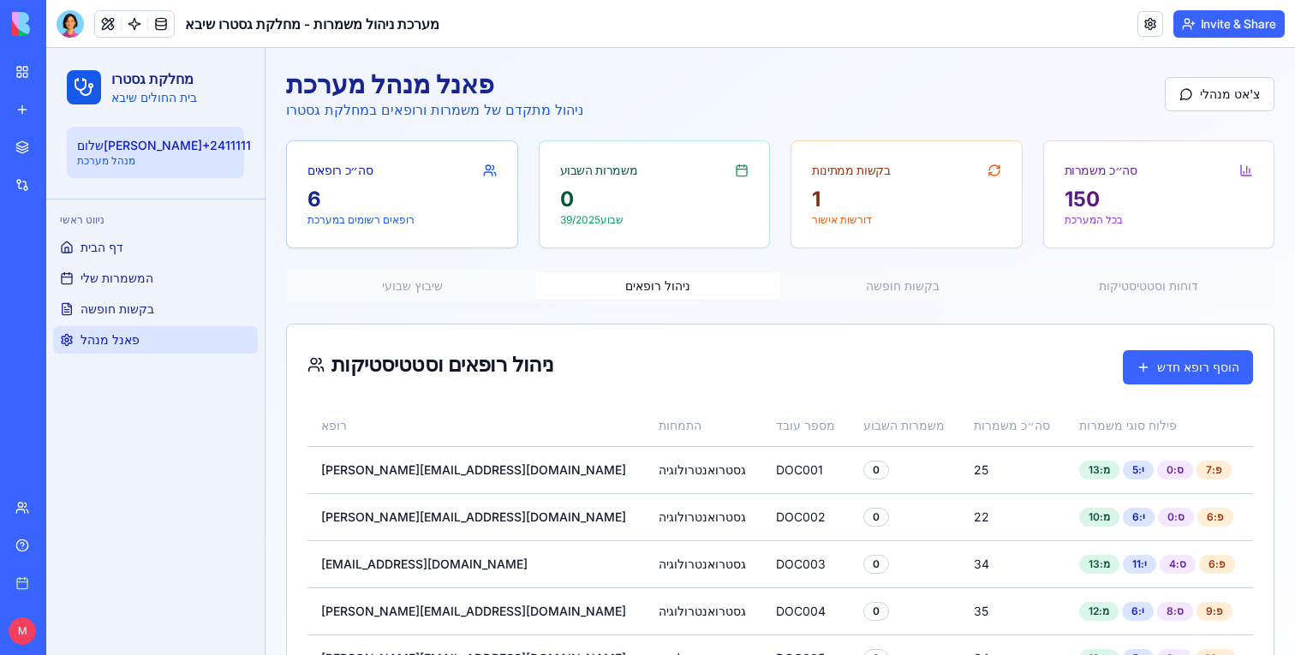
click at [417, 285] on button "שיבוץ שבועי" at bounding box center [412, 285] width 246 height 27
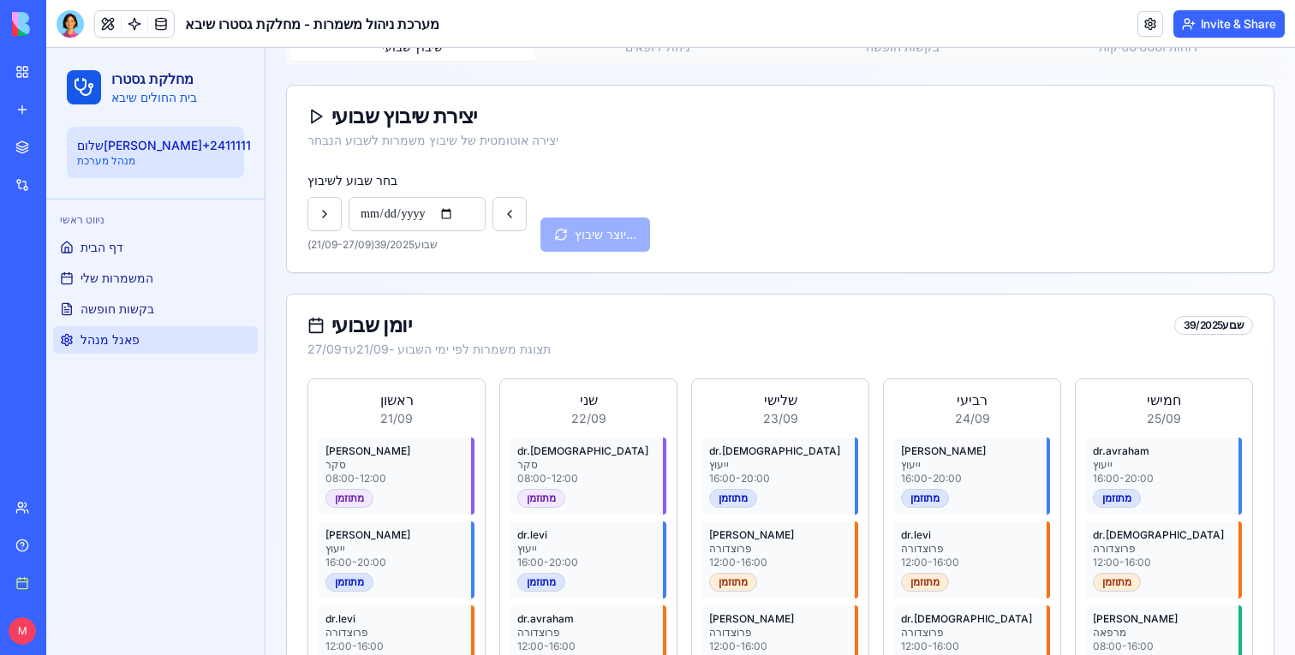
scroll to position [225, 0]
